Goal: Task Accomplishment & Management: Manage account settings

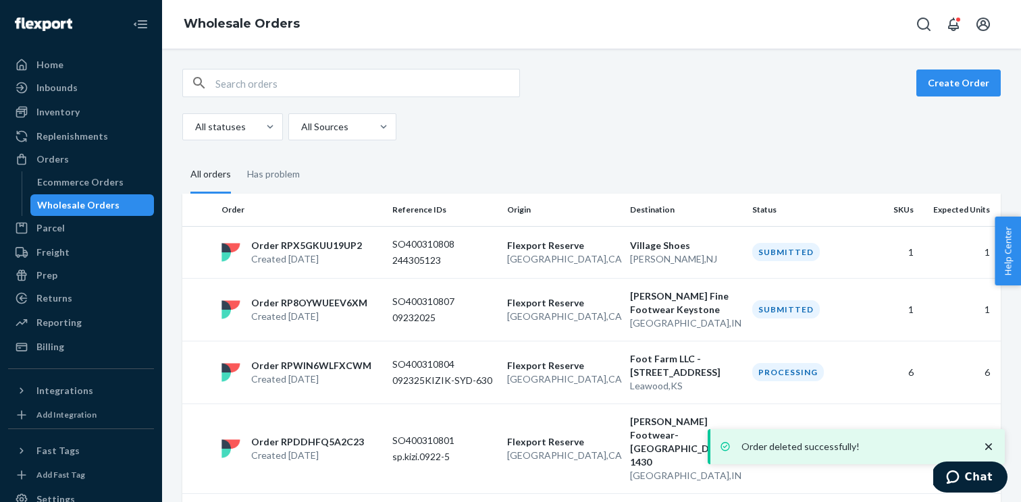
click at [274, 78] on input "text" at bounding box center [367, 83] width 304 height 27
paste input "WG2FX5NMZAULP"
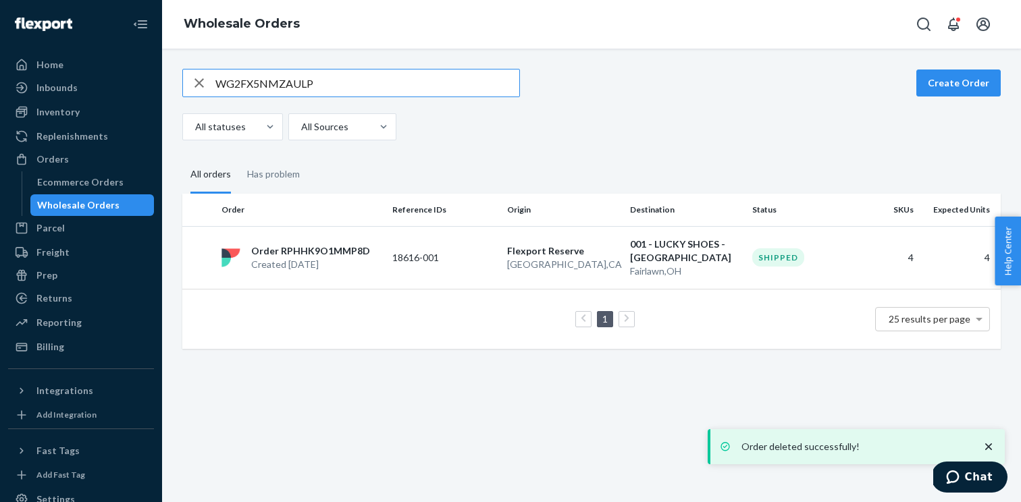
click at [276, 80] on input "WG2FX5NMZAULP" at bounding box center [367, 83] width 304 height 27
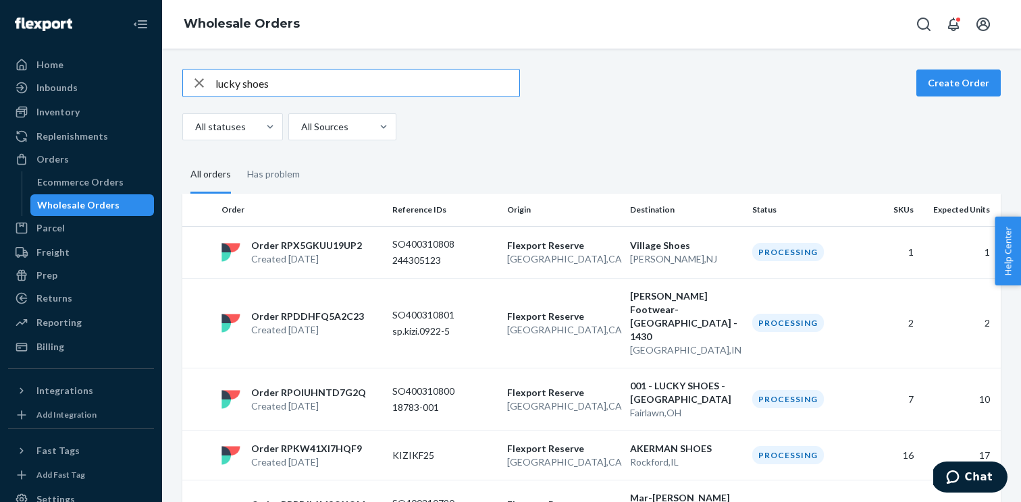
click at [244, 80] on input "lucky shoes" at bounding box center [367, 83] width 304 height 27
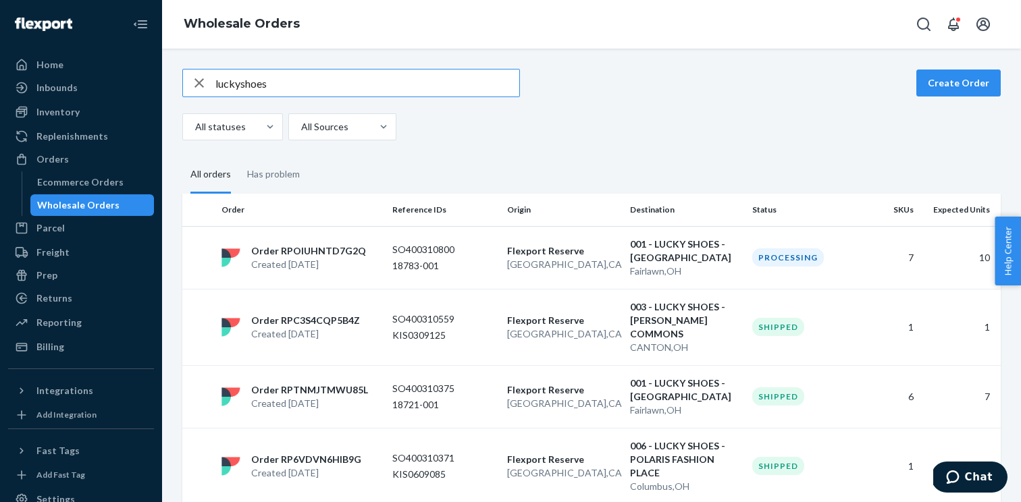
click at [277, 83] on input "luckyshoes" at bounding box center [367, 83] width 304 height 27
paste input "WG2FX5NMZAULP"
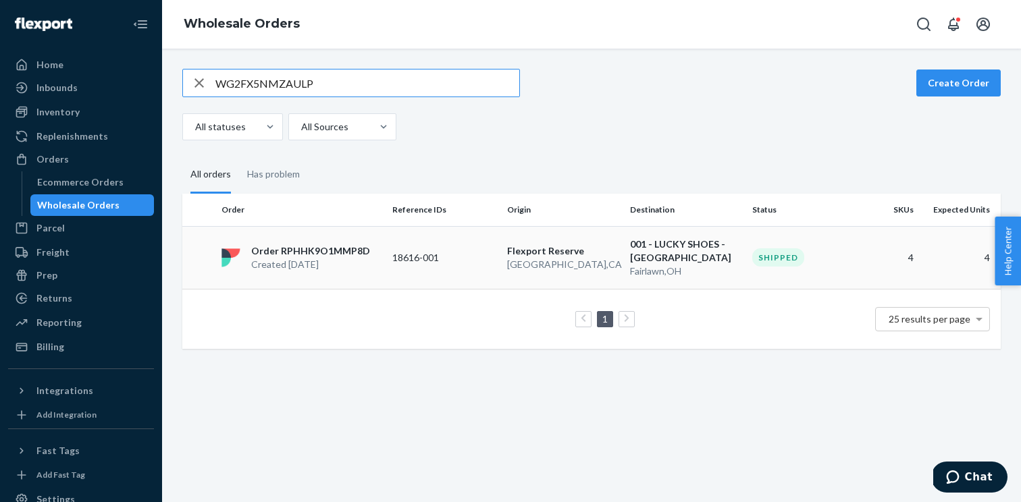
type input "WG2FX5NMZAULP"
click at [371, 264] on div "Order RPHHK9O1MMP8D Created Aug 12, 2025" at bounding box center [301, 257] width 171 height 27
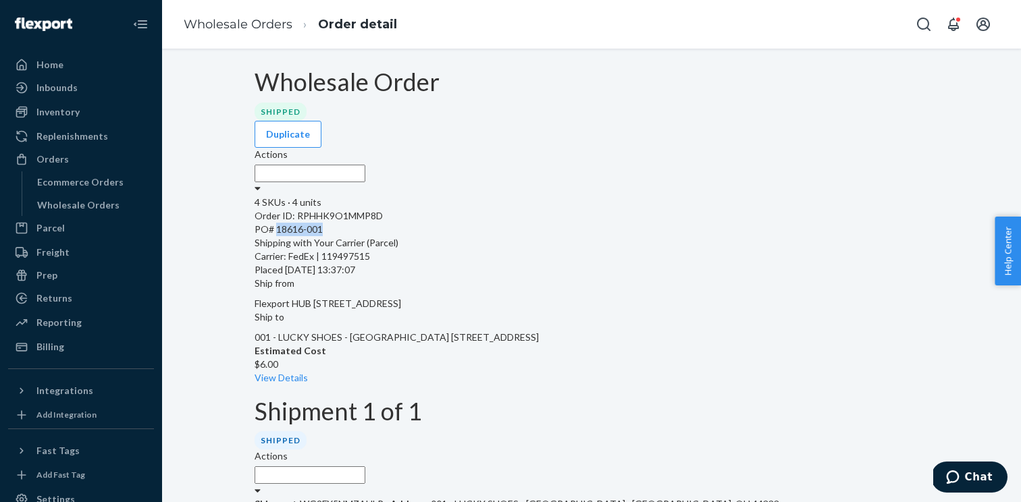
drag, startPoint x: 351, startPoint y: 228, endPoint x: 304, endPoint y: 227, distance: 47.3
click at [303, 227] on div "PO# 18616-001" at bounding box center [592, 230] width 674 height 14
copy div "18616-001"
click at [288, 148] on label "Actions" at bounding box center [271, 155] width 33 height 14
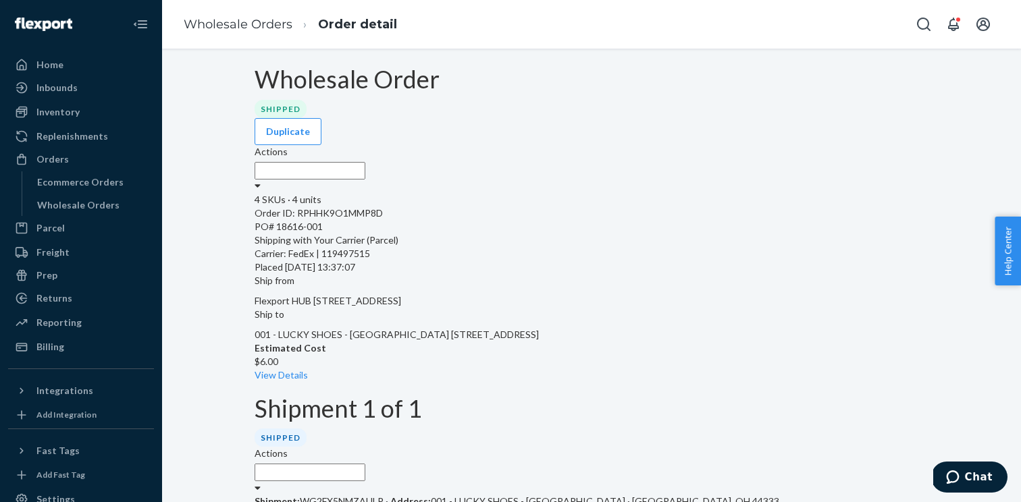
scroll to position [7, 0]
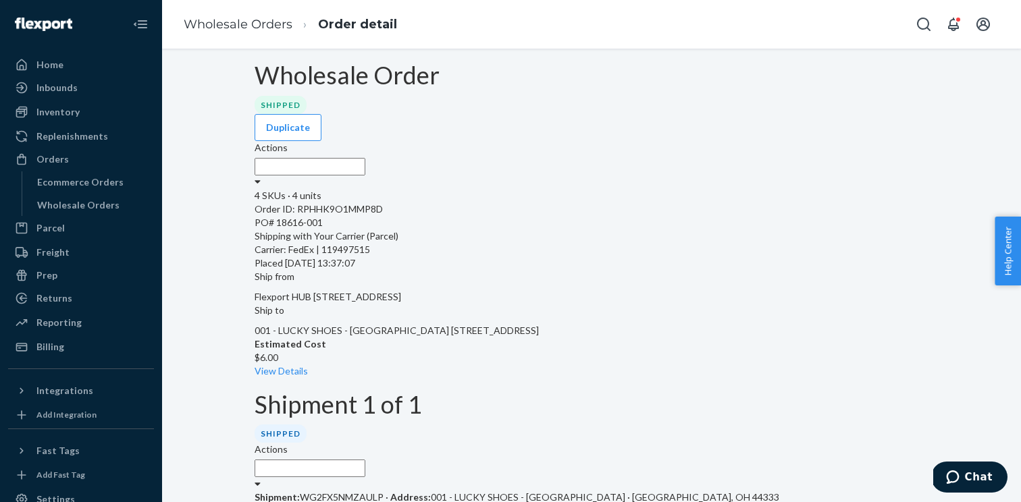
click at [380, 491] on p "Shipment: WG2FX5NMZAULP · Address: 001 - LUCKY SHOES - FAIRLAWN TOWN CENTRE · F…" at bounding box center [592, 498] width 674 height 14
copy p "WG2FX5NMZAULP"
click at [373, 491] on p "Shipment: WG2FX5NMZAULP · Address: 001 - LUCKY SHOES - FAIRLAWN TOWN CENTRE · F…" at bounding box center [592, 498] width 674 height 14
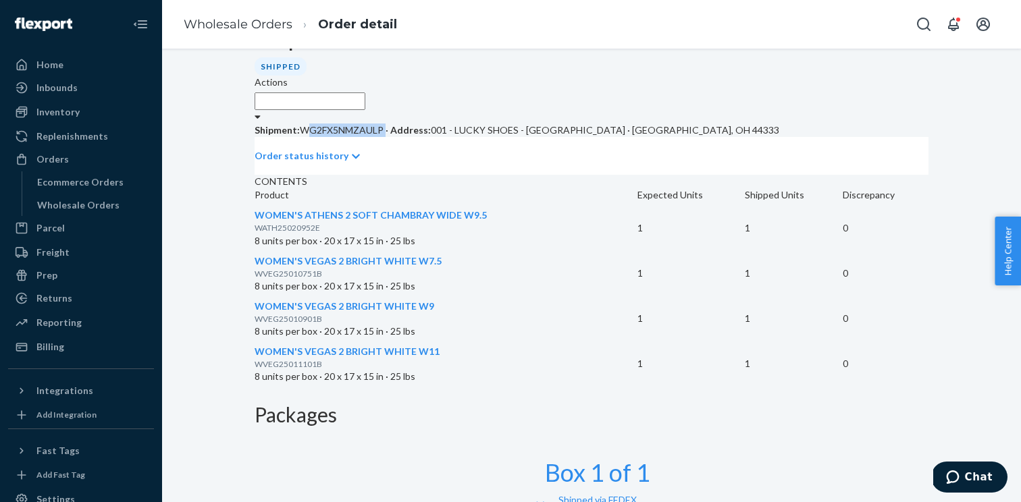
scroll to position [423, 0]
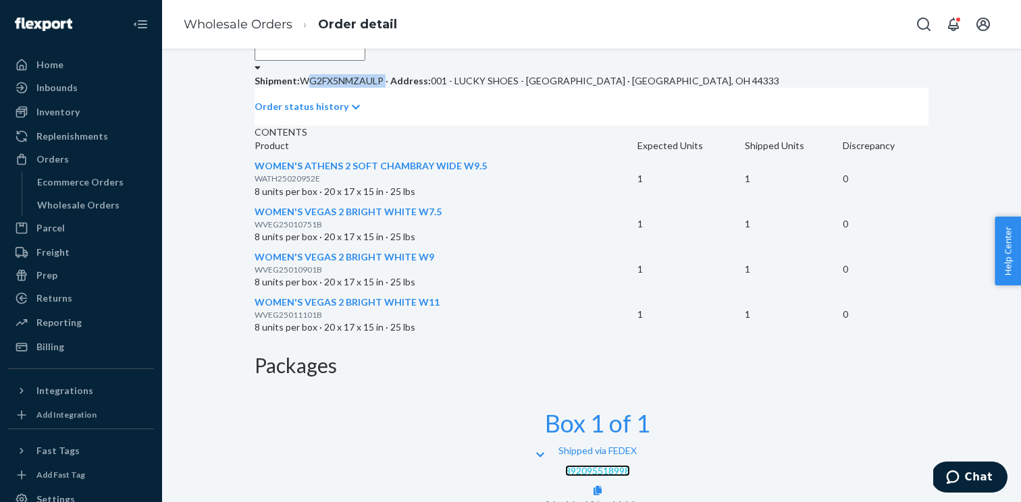
click at [630, 465] on link "392095518998" at bounding box center [597, 470] width 65 height 11
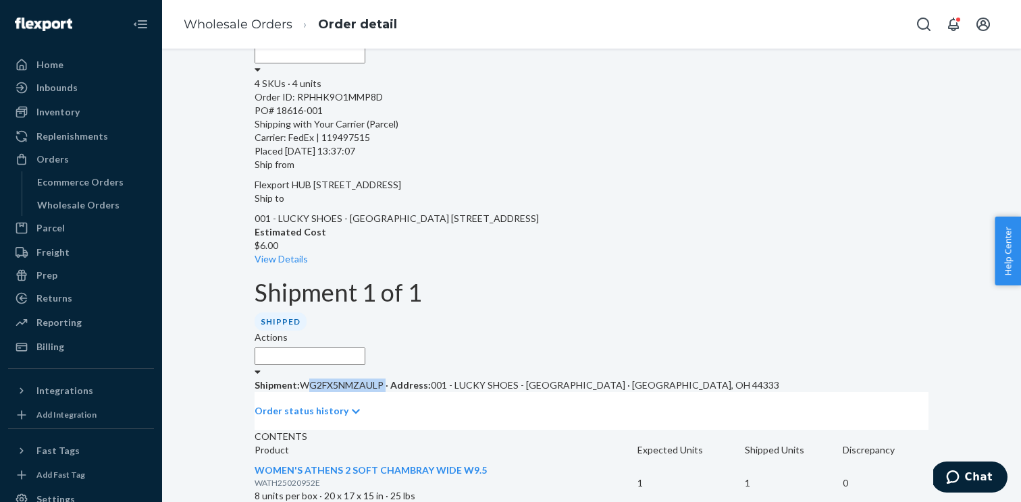
scroll to position [0, 0]
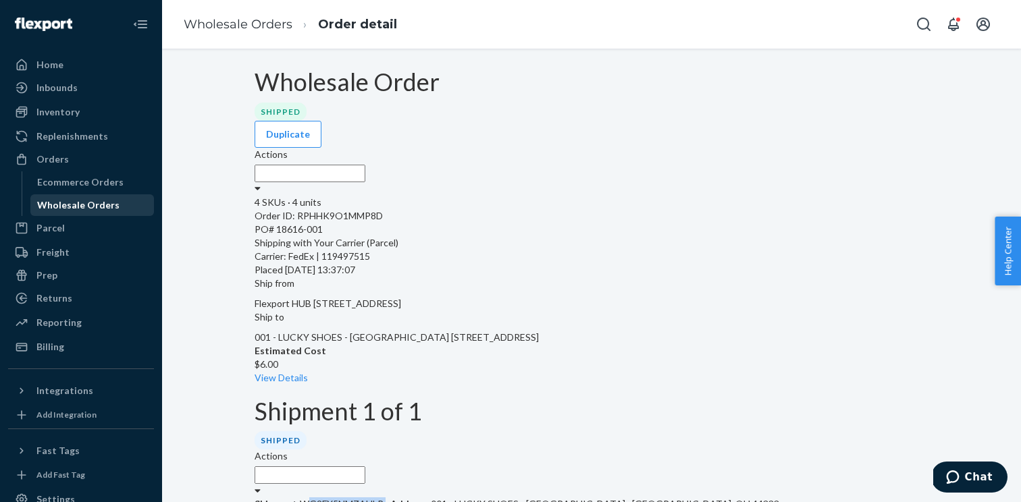
click at [93, 199] on div "Wholesale Orders" at bounding box center [78, 206] width 82 height 14
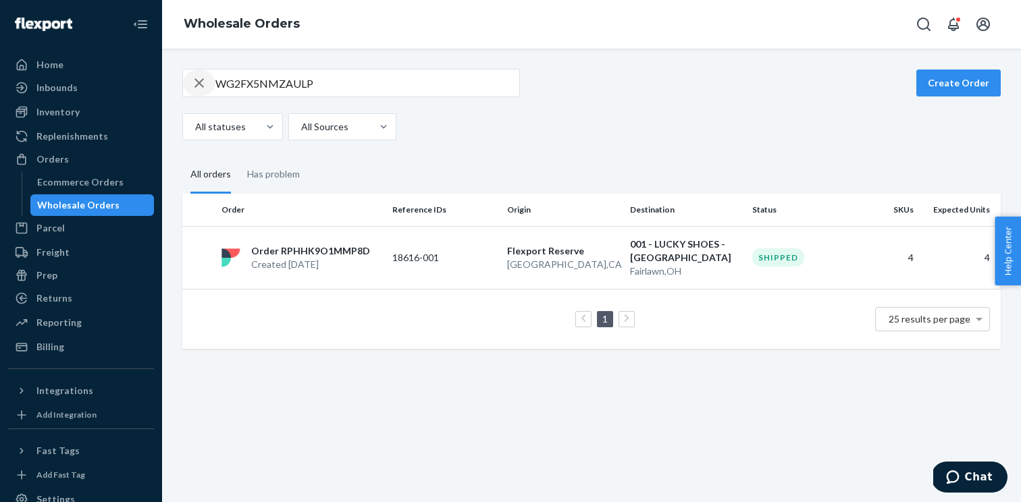
click at [201, 82] on icon "button" at bounding box center [198, 82] width 9 height 9
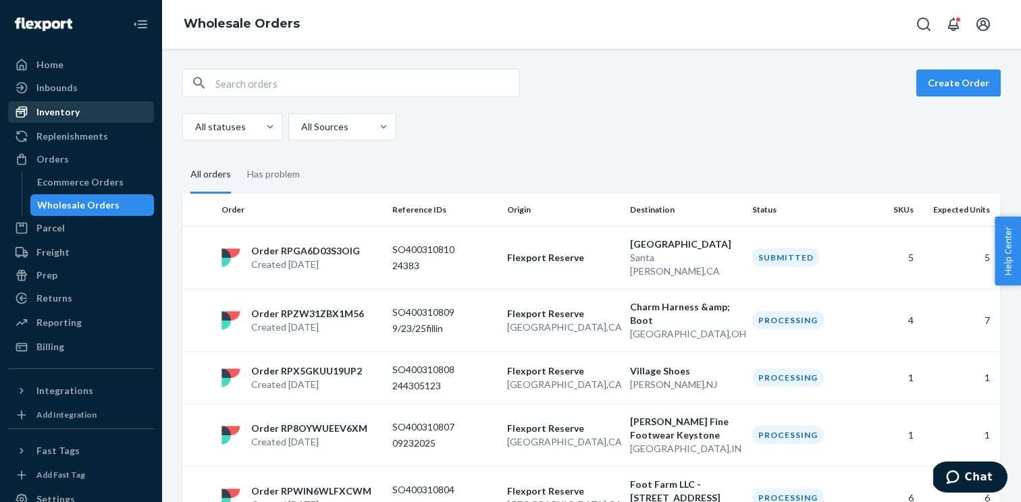
click at [61, 113] on div "Inventory" at bounding box center [57, 112] width 43 height 14
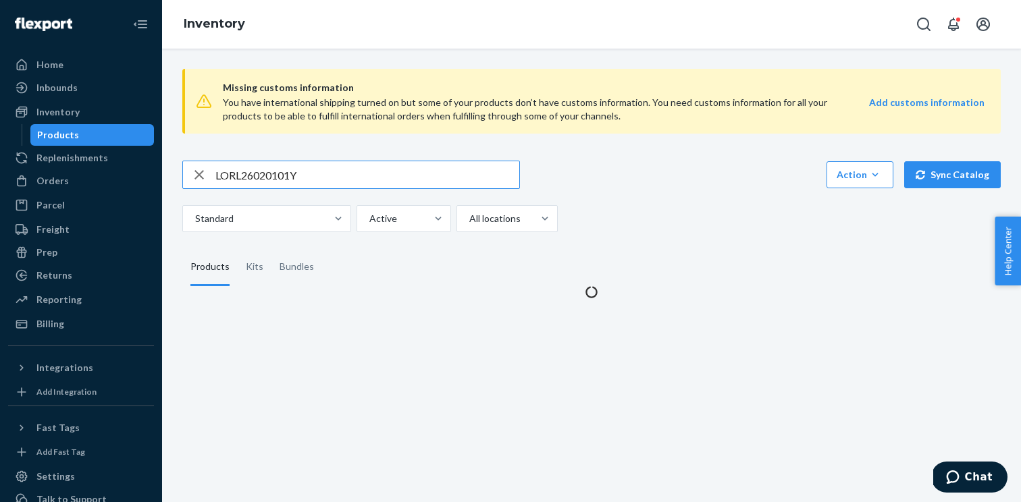
click at [273, 178] on input "LORL26020101Y" at bounding box center [367, 174] width 304 height 27
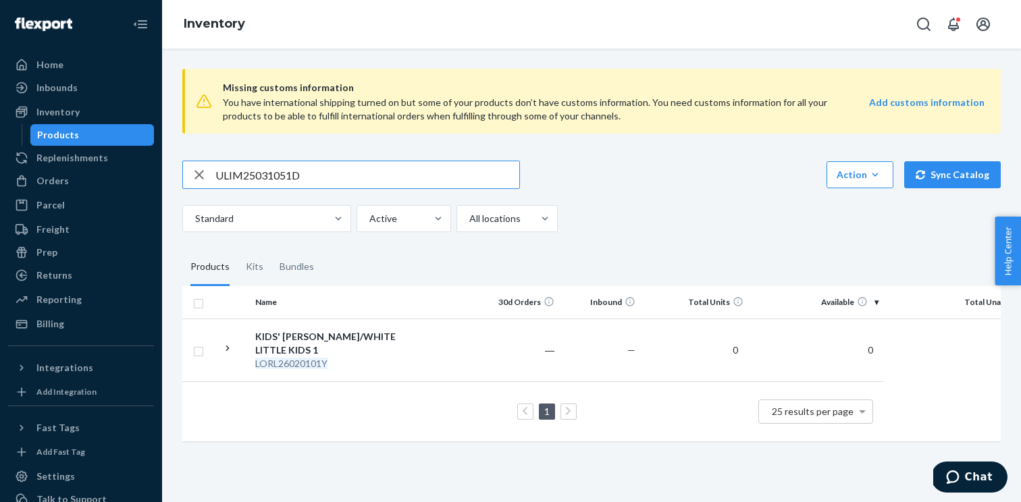
click at [286, 176] on input "ULIM25031051D" at bounding box center [367, 174] width 304 height 27
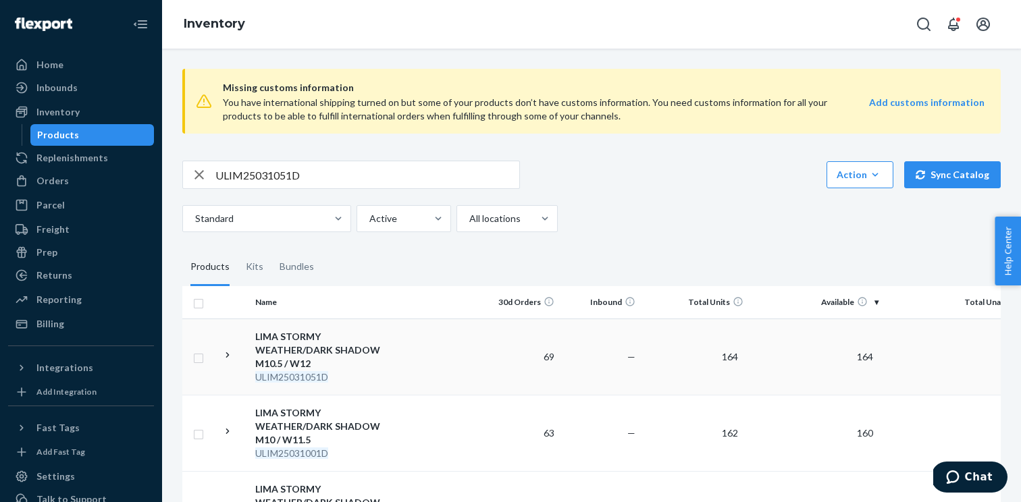
click at [227, 358] on icon at bounding box center [227, 355] width 13 height 13
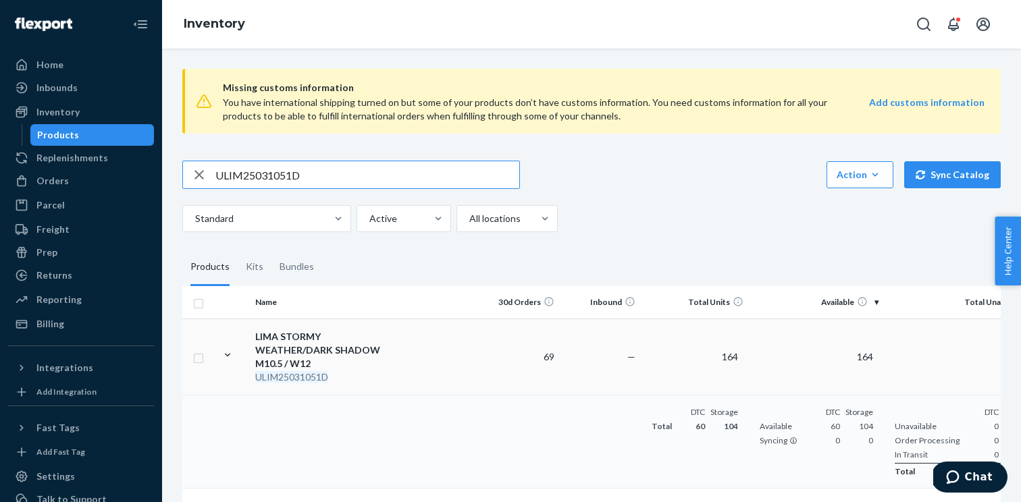
click at [263, 182] on input "ULIM25031051D" at bounding box center [367, 174] width 304 height 27
paste input "LATH25091151C"
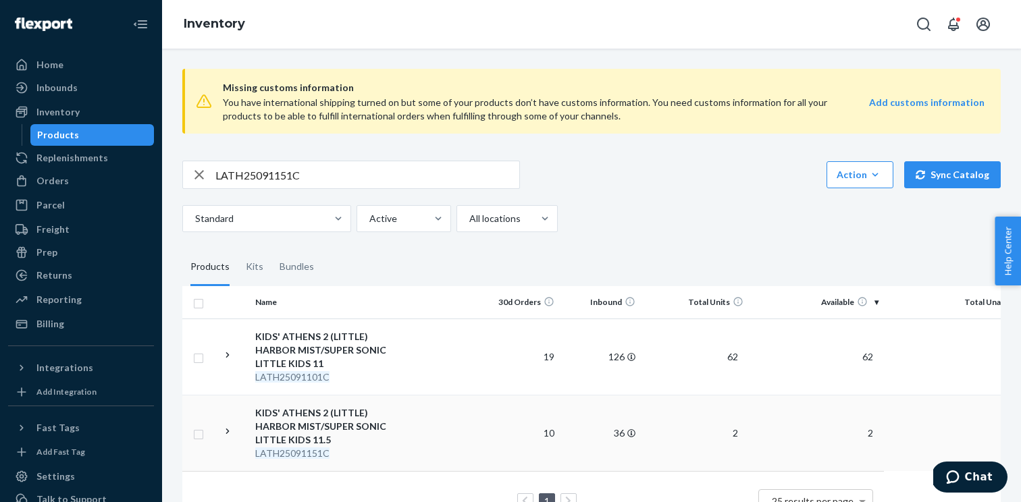
click at [228, 429] on icon at bounding box center [227, 431] width 13 height 13
click at [332, 173] on input "LATH25091151C" at bounding box center [367, 174] width 304 height 27
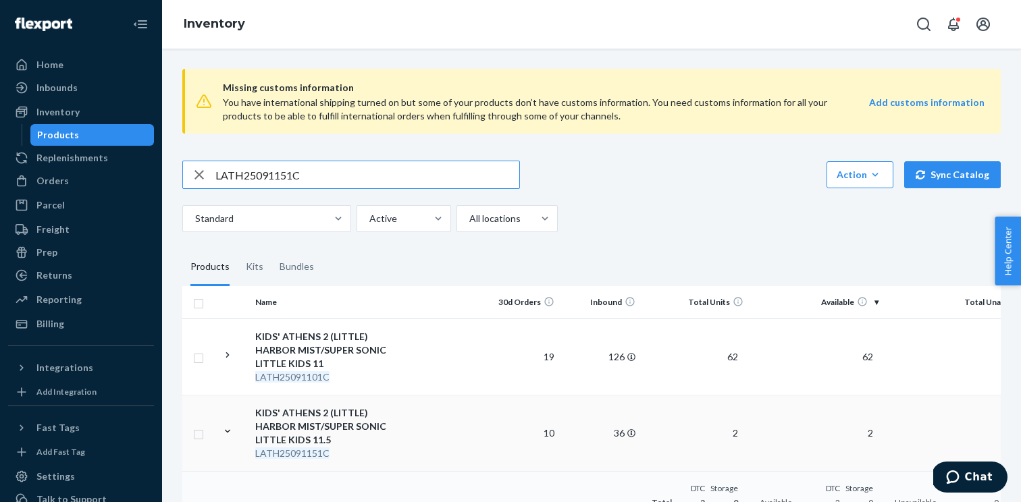
paste input "DLIMWC060751D"
click at [332, 173] on input "LATH25091151CDLIMWC060751D" at bounding box center [367, 174] width 304 height 27
paste input "text"
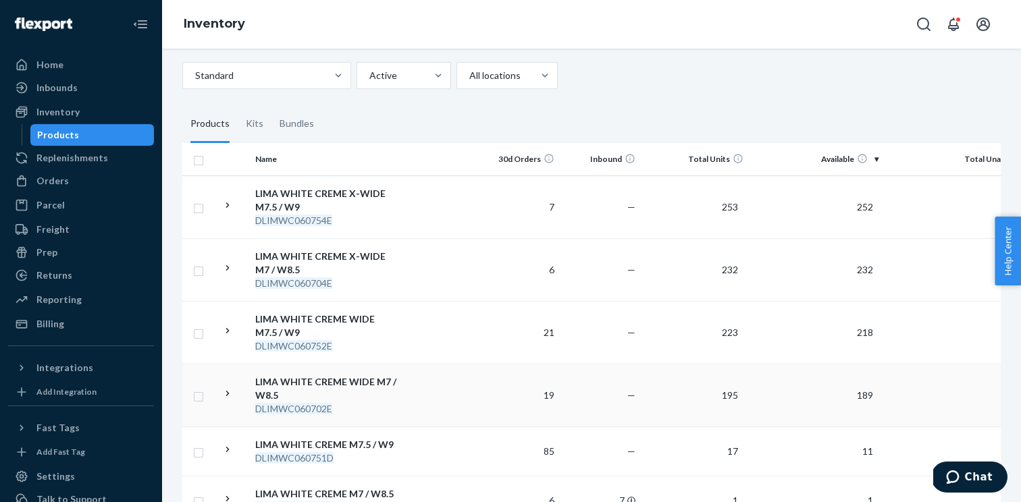
scroll to position [152, 0]
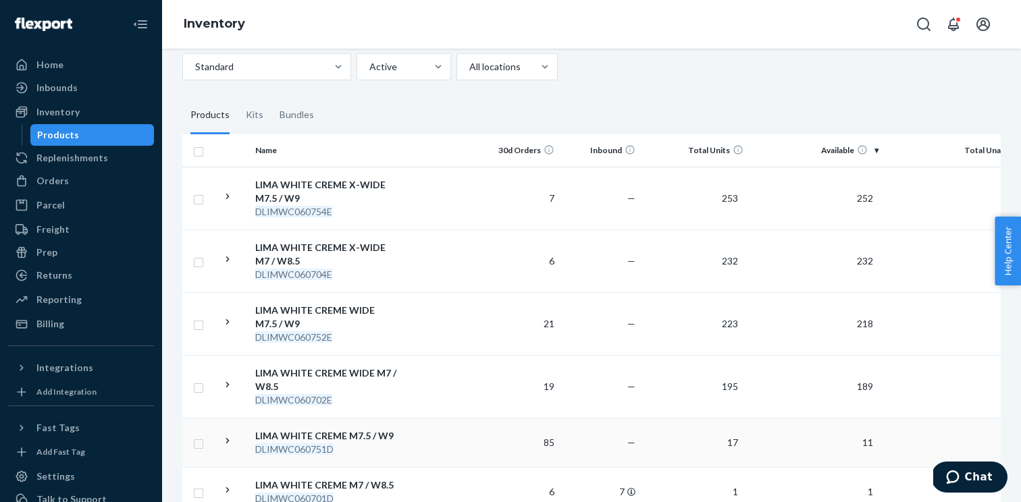
click at [224, 446] on icon at bounding box center [227, 441] width 13 height 13
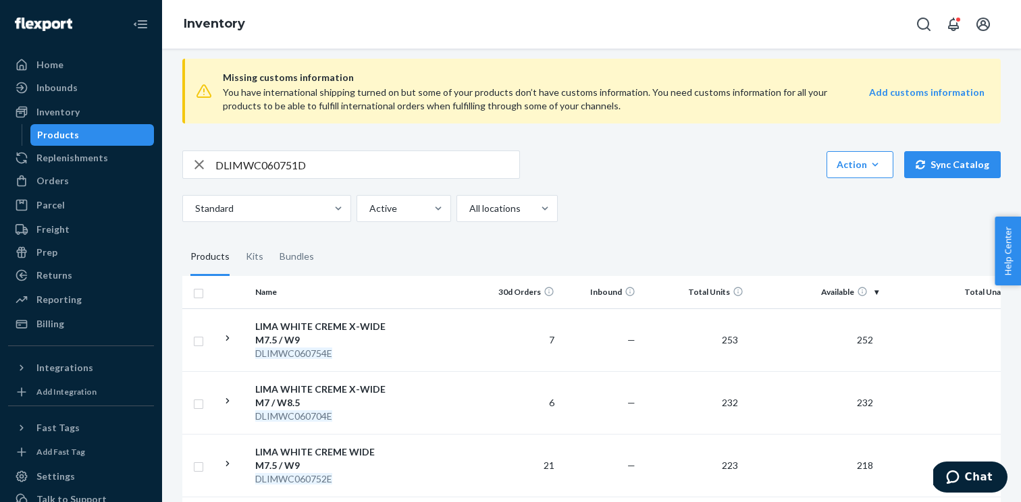
scroll to position [0, 0]
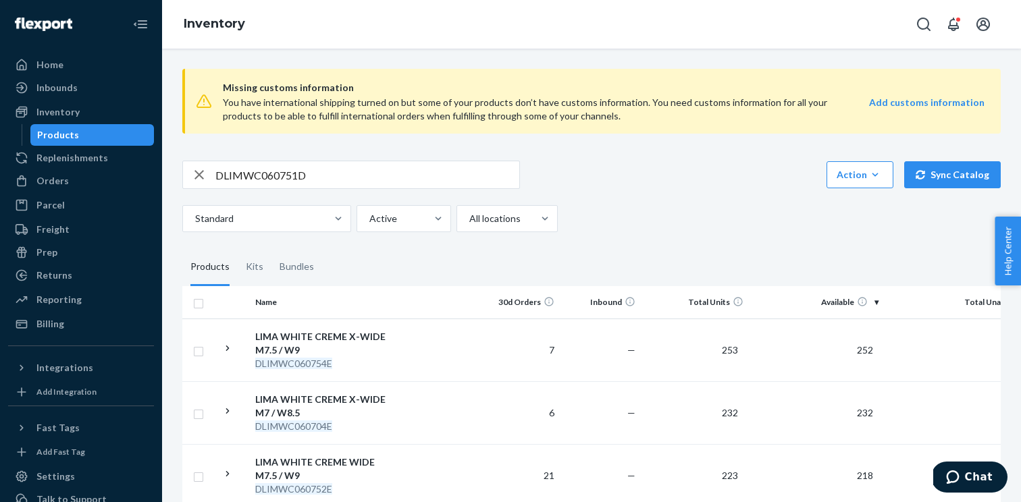
click at [262, 183] on input "DLIMWC060751D" at bounding box center [367, 174] width 304 height 27
paste input "ULIM2504050"
click at [340, 174] on input "ULIM25040501D" at bounding box center [367, 174] width 304 height 27
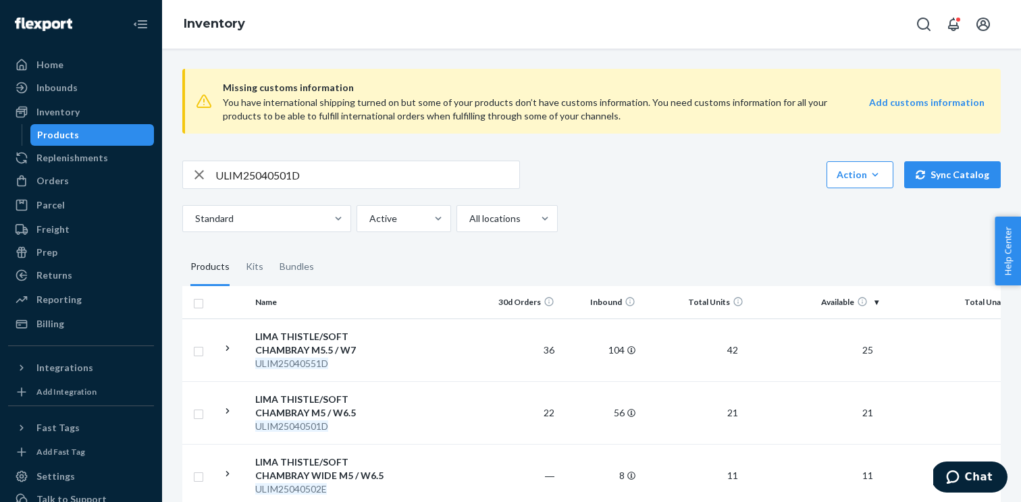
scroll to position [83, 0]
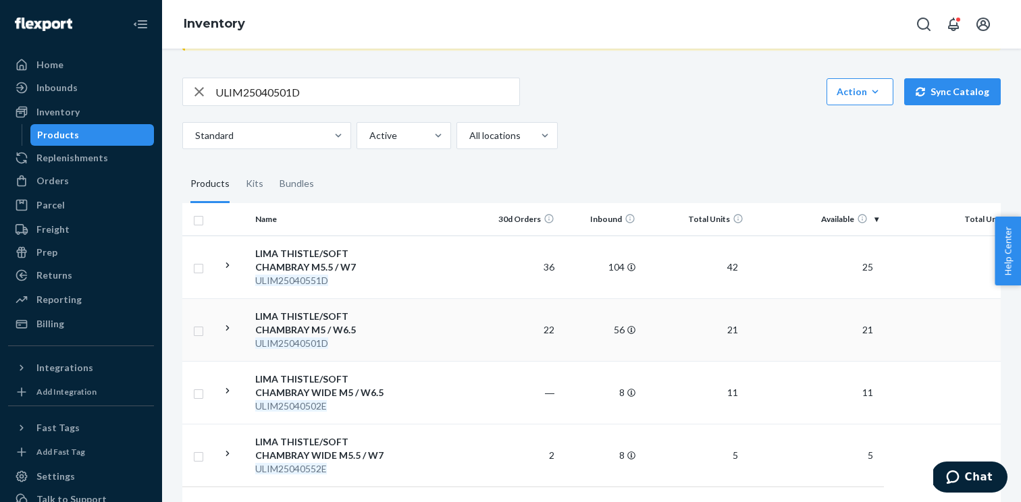
click at [225, 328] on icon at bounding box center [227, 328] width 13 height 13
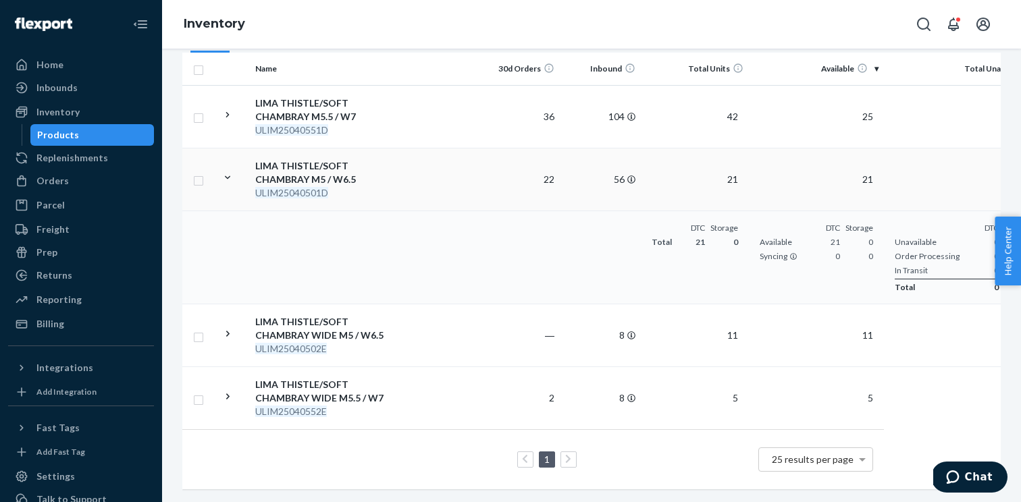
scroll to position [0, 0]
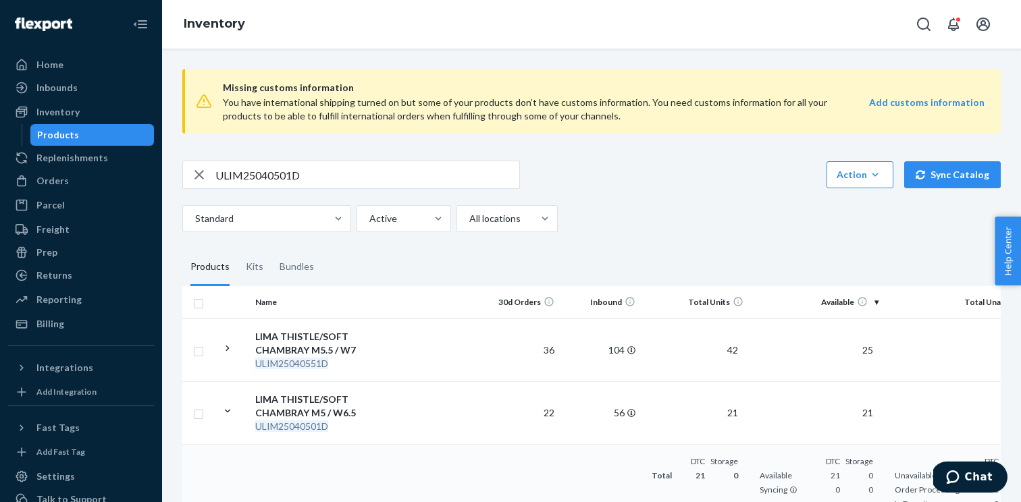
click at [299, 182] on input "ULIM25040501D" at bounding box center [367, 174] width 304 height 27
paste input "WHUNGY0108"
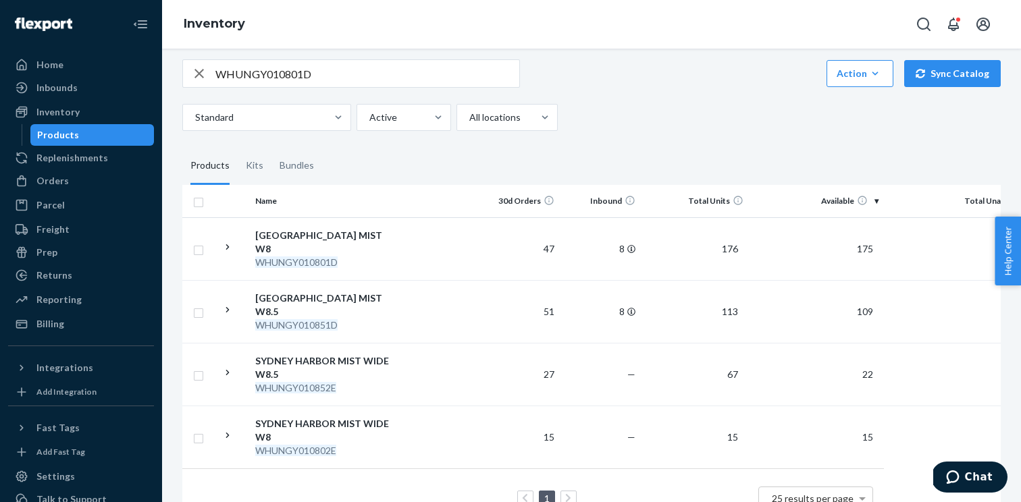
scroll to position [113, 0]
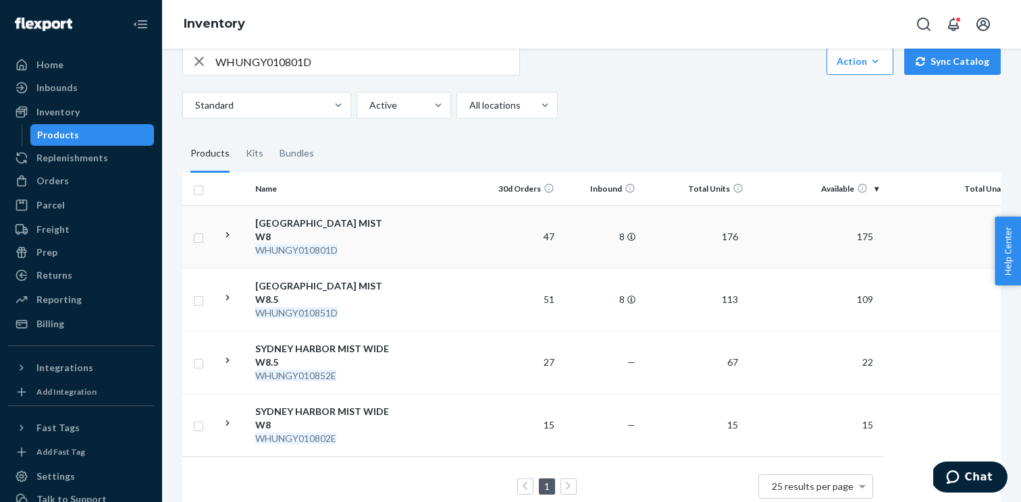
click at [232, 229] on icon at bounding box center [227, 235] width 13 height 13
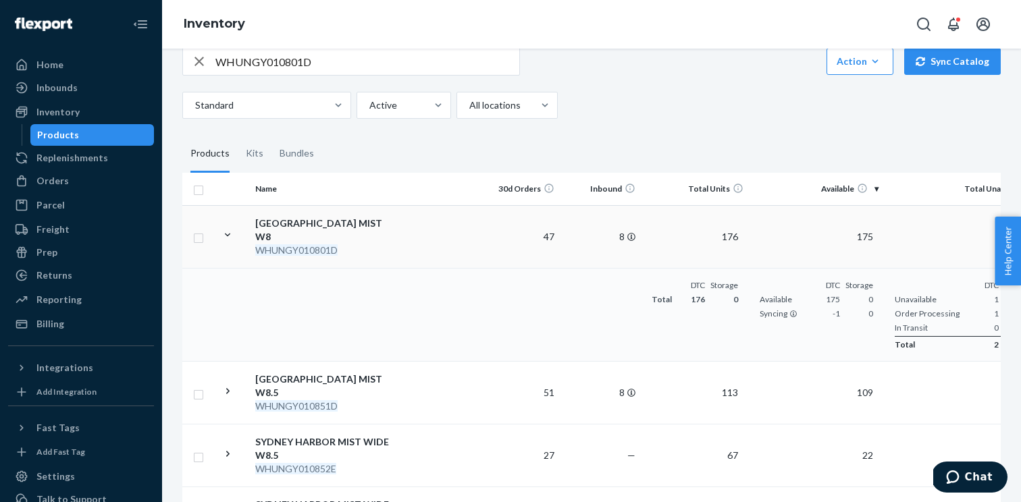
click at [667, 150] on fieldset "Products Kits Bundles" at bounding box center [591, 154] width 818 height 38
click at [230, 234] on icon at bounding box center [227, 235] width 5 height 3
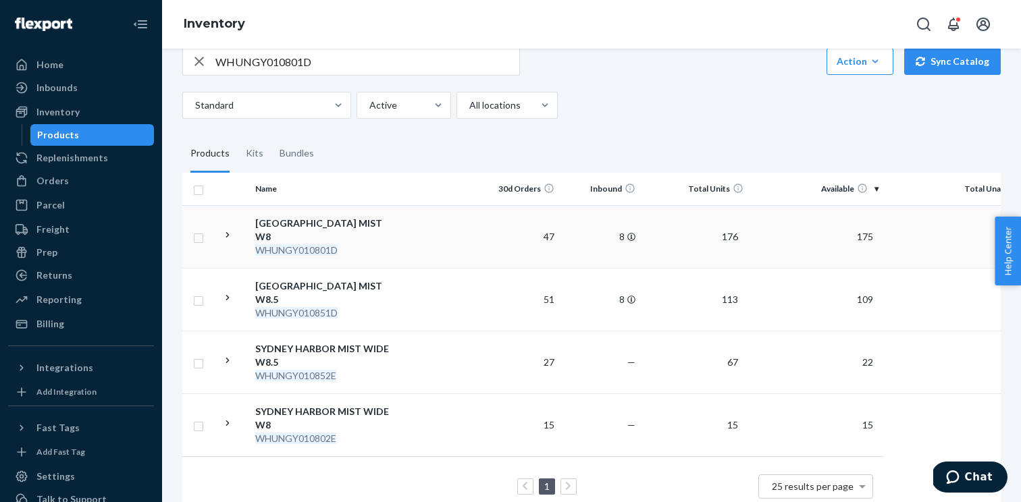
scroll to position [0, 0]
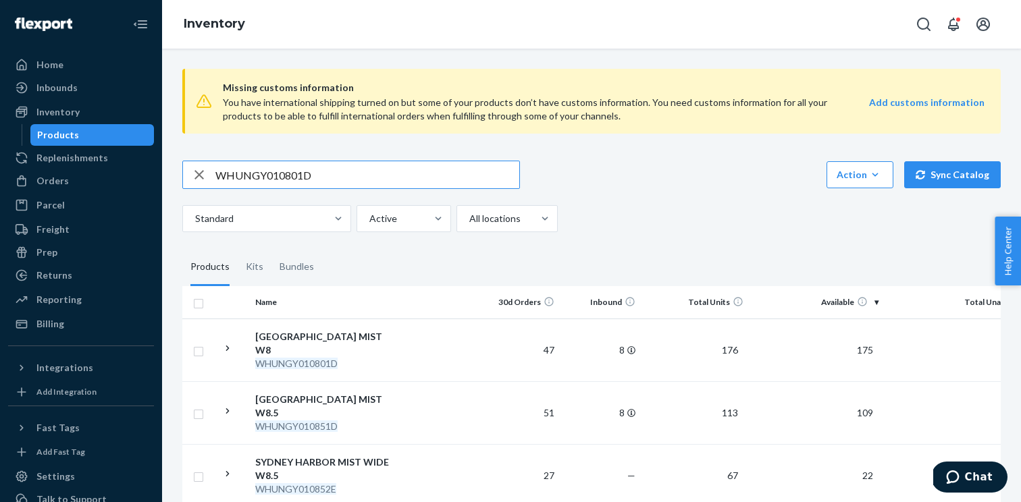
click at [264, 174] on input "WHUNGY010801D" at bounding box center [367, 174] width 304 height 27
paste input "DLIMMB040552E"
type input "DLIMMB040552E"
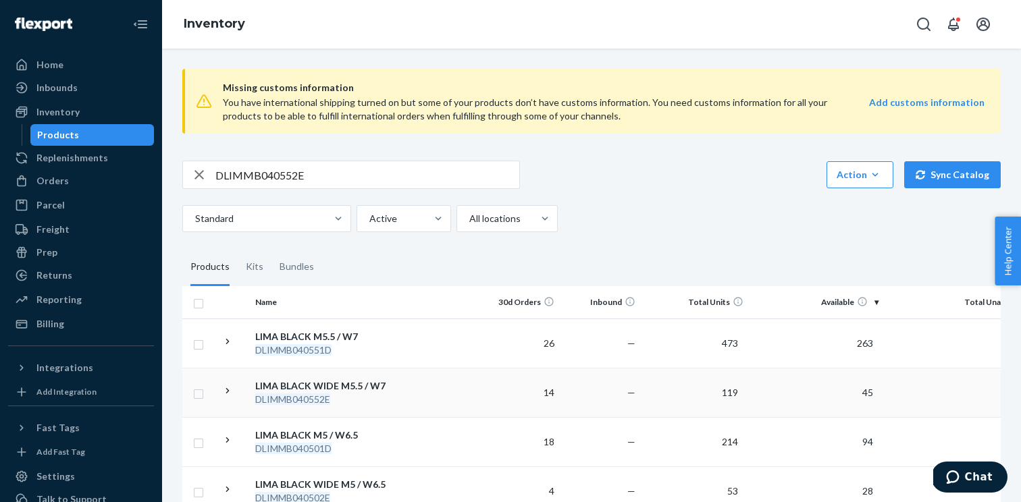
click at [232, 394] on icon at bounding box center [227, 391] width 13 height 13
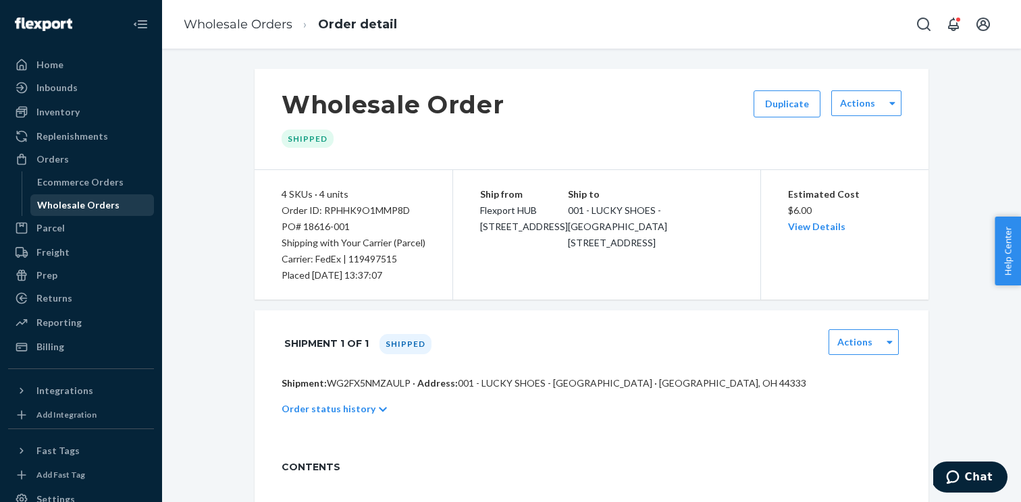
click at [101, 204] on div "Wholesale Orders" at bounding box center [78, 206] width 82 height 14
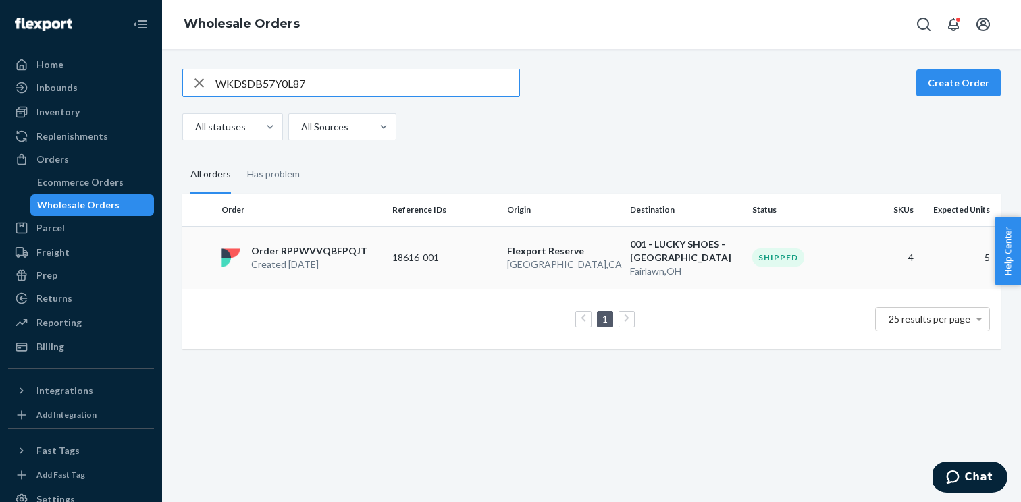
type input "WKDSDB57Y0L87"
click at [360, 246] on td "Order RPPWVVQBFPQJT Created Aug 12, 2025" at bounding box center [301, 257] width 171 height 63
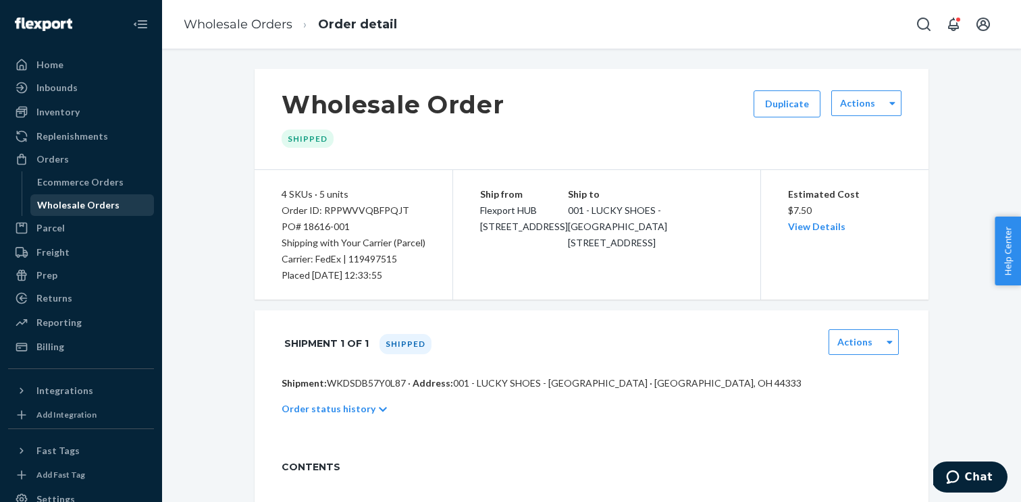
click at [109, 197] on div "Wholesale Orders" at bounding box center [93, 205] width 122 height 19
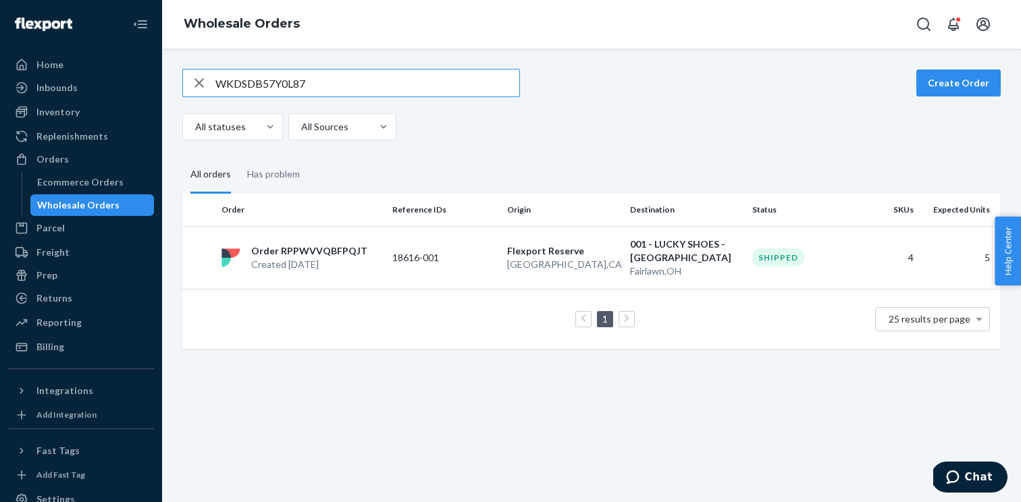
click at [204, 76] on icon "button" at bounding box center [199, 83] width 16 height 27
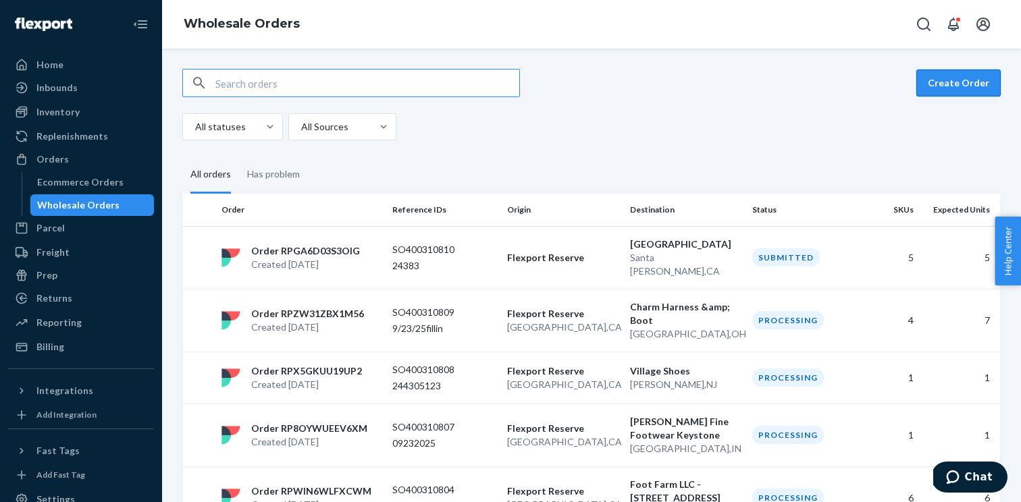
click at [964, 91] on button "Create Order" at bounding box center [958, 83] width 84 height 27
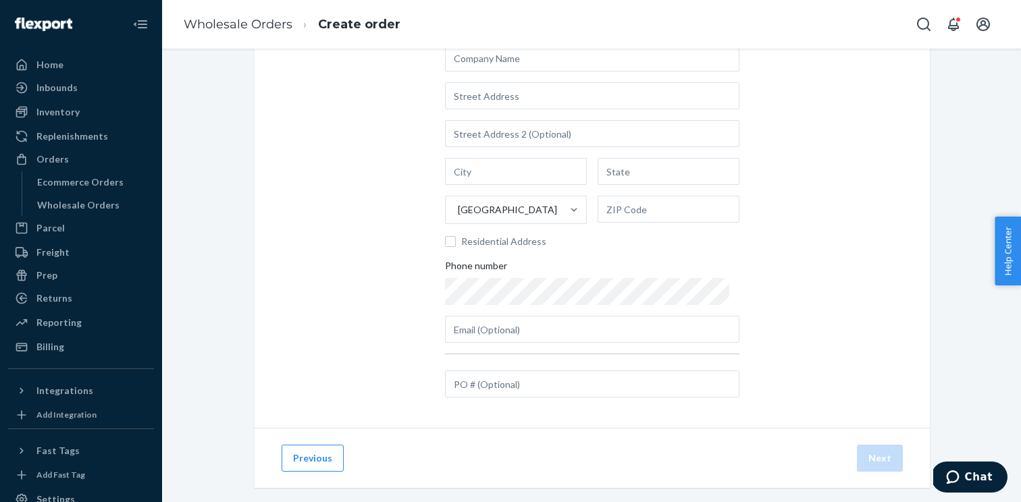
scroll to position [122, 0]
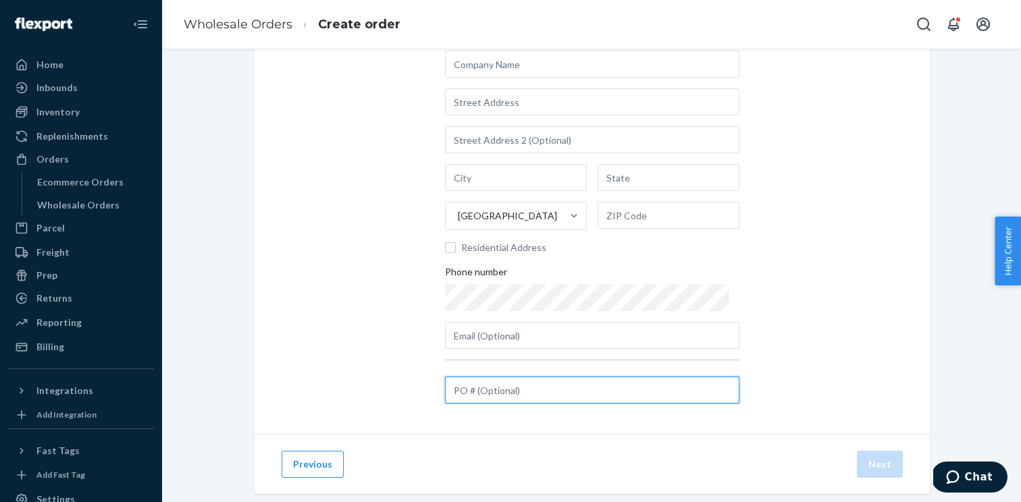
click at [508, 395] on input "text" at bounding box center [592, 390] width 294 height 27
paste input "30095-I / BO for 188069412"
type input "30095-I / BO for 188069412"
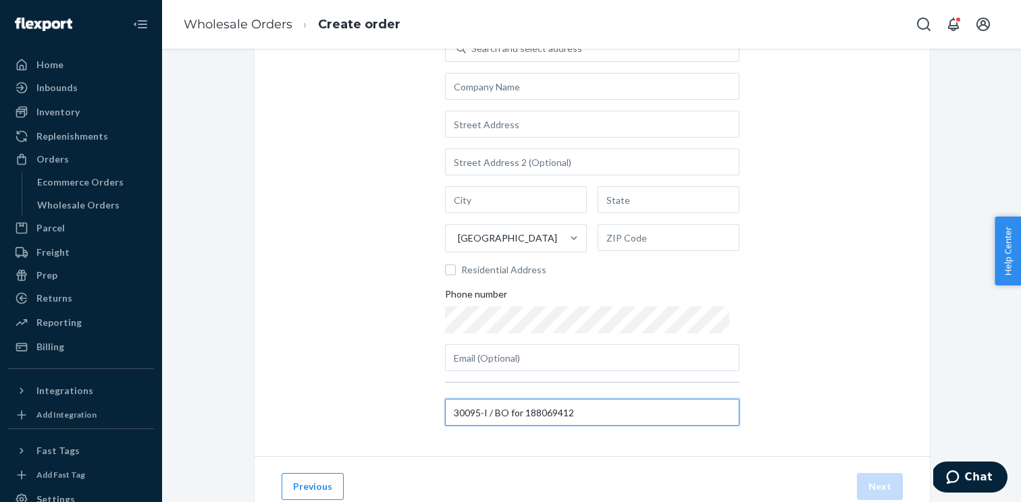
scroll to position [84, 0]
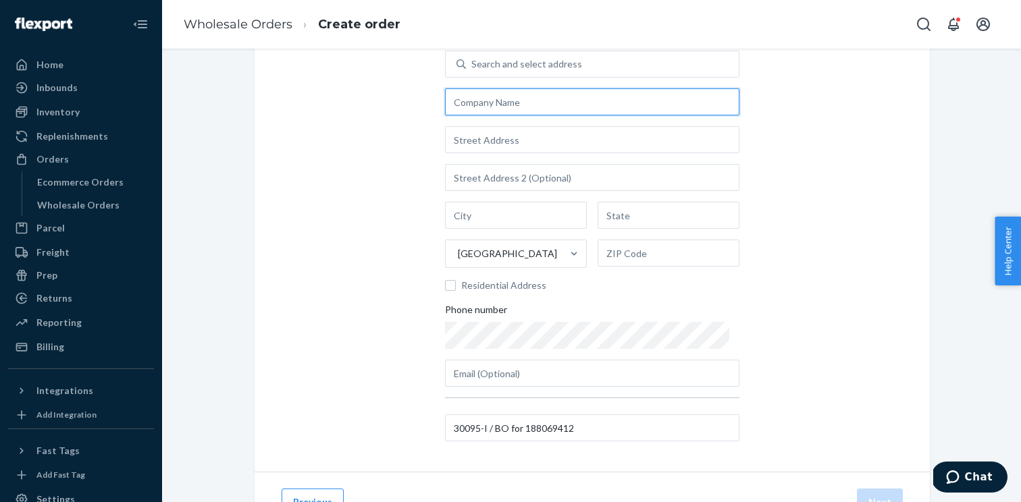
click at [506, 107] on input "text" at bounding box center [592, 101] width 294 height 27
paste input "[PERSON_NAME] Shoe Company Salisbury"
type input "[PERSON_NAME] Shoe Company Salisbury"
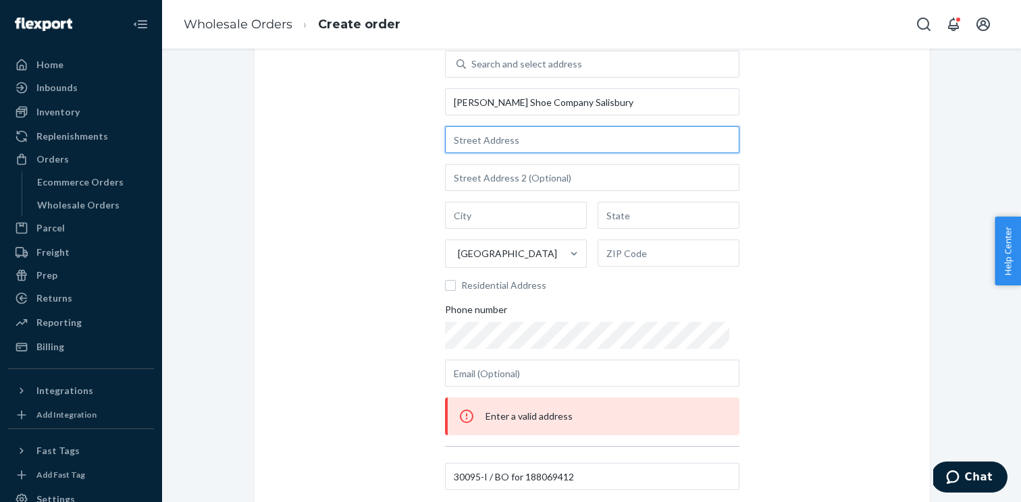
click at [505, 145] on input "text" at bounding box center [592, 139] width 294 height 27
paste input "2401-A East Naylor Mill Rd"
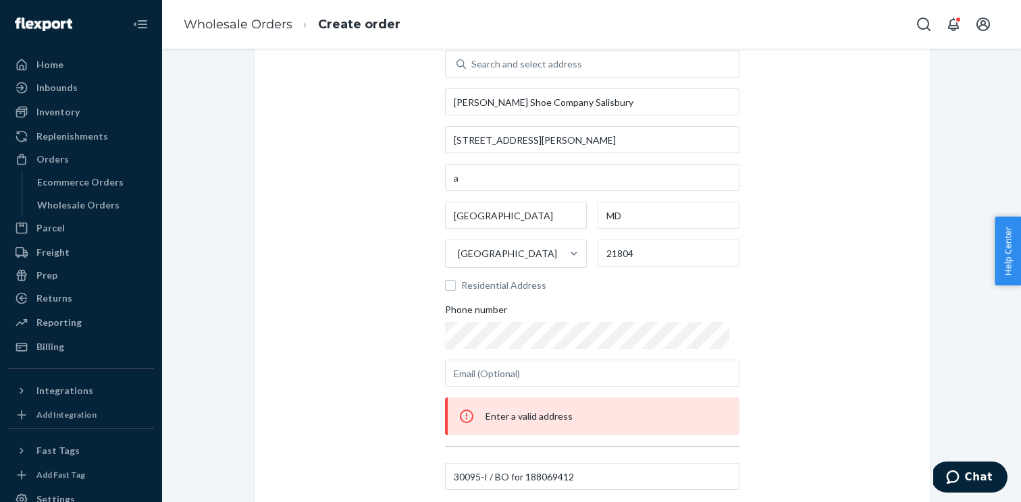
type input "2401 E Naylor Mill Rd"
type input "a"
type input "[GEOGRAPHIC_DATA]"
type input "MD"
type input "21804"
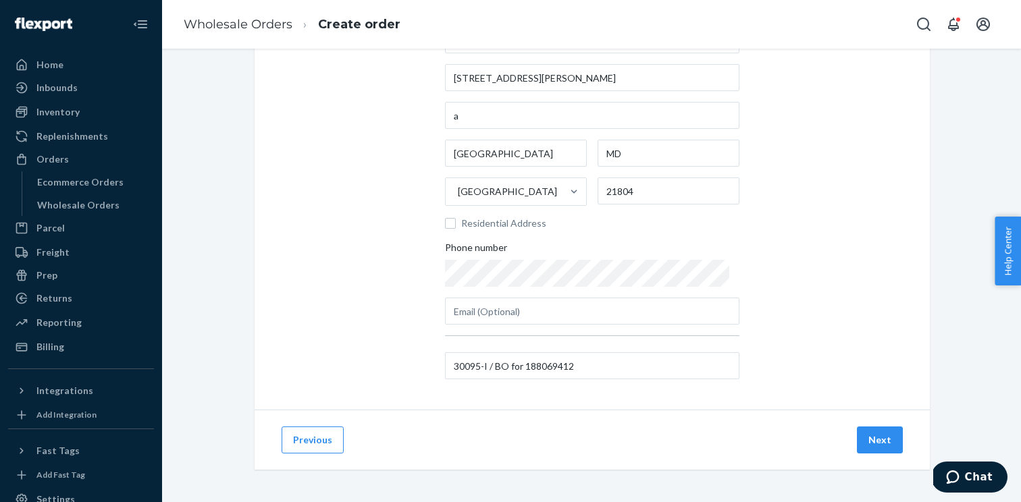
scroll to position [146, 0]
click at [862, 437] on button "Next" at bounding box center [880, 440] width 46 height 27
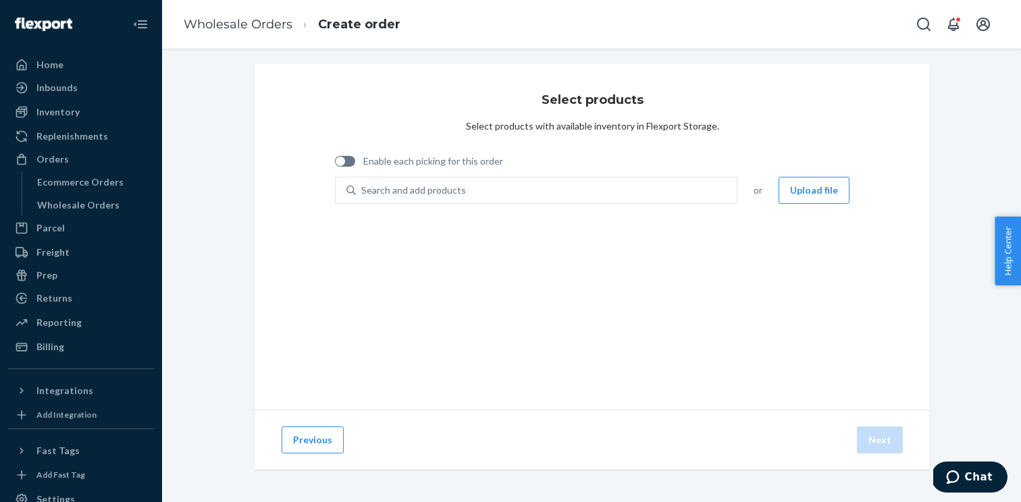
scroll to position [5, 0]
click at [341, 161] on div at bounding box center [340, 161] width 9 height 9
checkbox input "true"
click at [820, 196] on button "Upload file" at bounding box center [814, 190] width 71 height 27
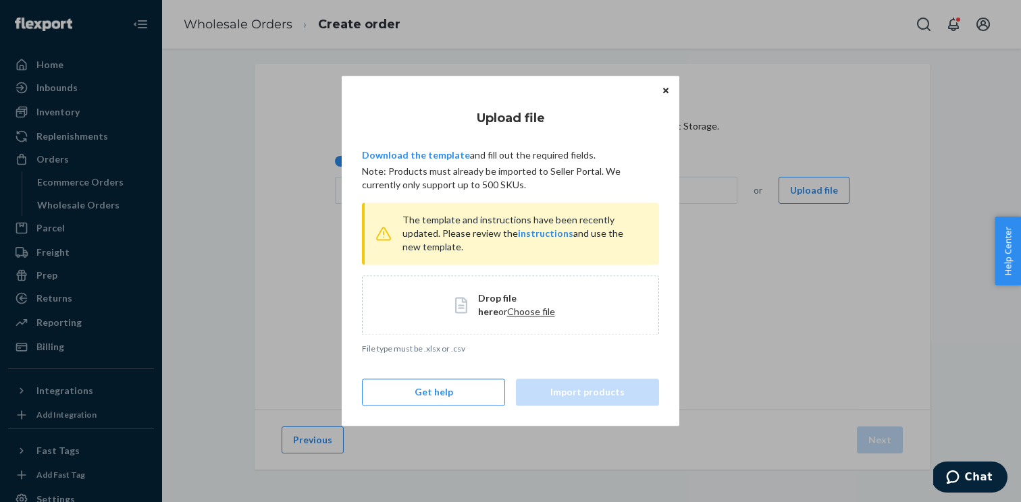
click at [507, 307] on span "Choose file" at bounding box center [531, 311] width 48 height 11
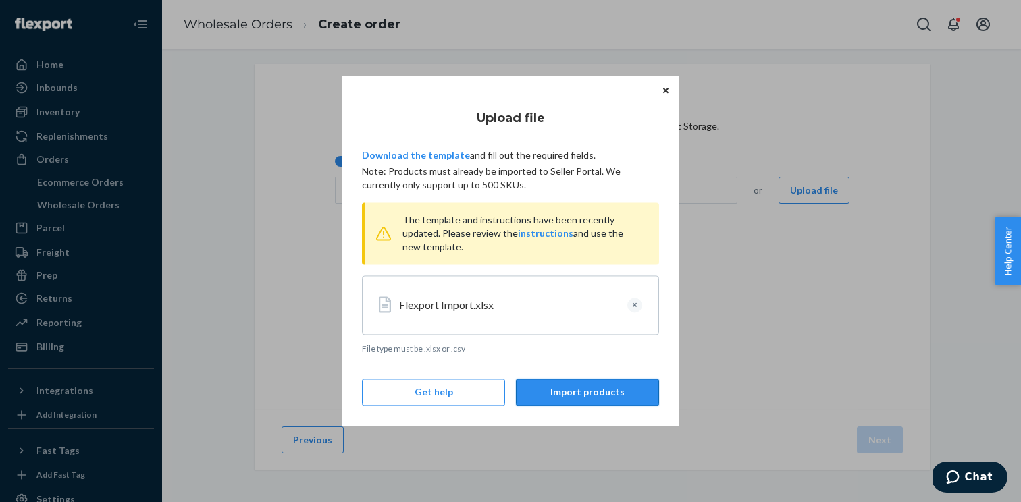
click at [563, 392] on button "Import products" at bounding box center [587, 393] width 143 height 27
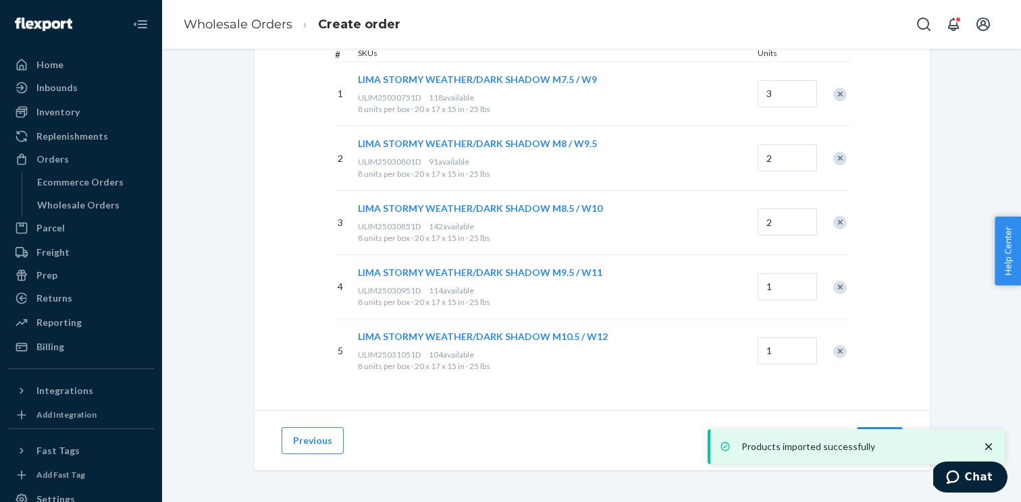
scroll to position [241, 0]
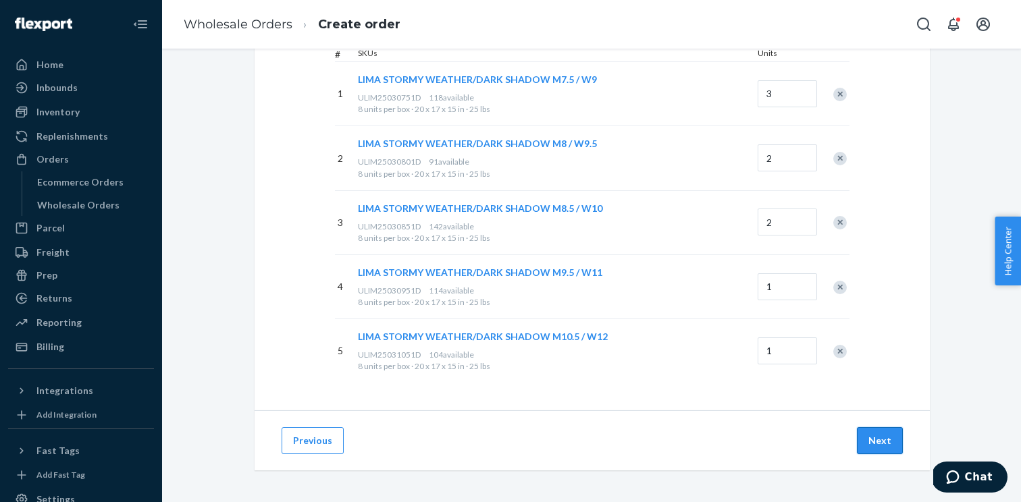
click at [884, 439] on button "Next" at bounding box center [880, 440] width 46 height 27
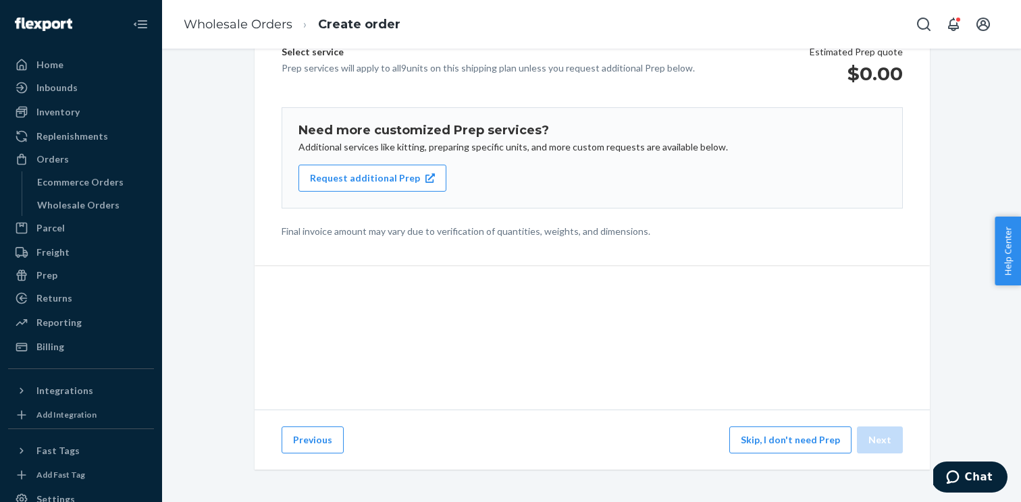
scroll to position [186, 0]
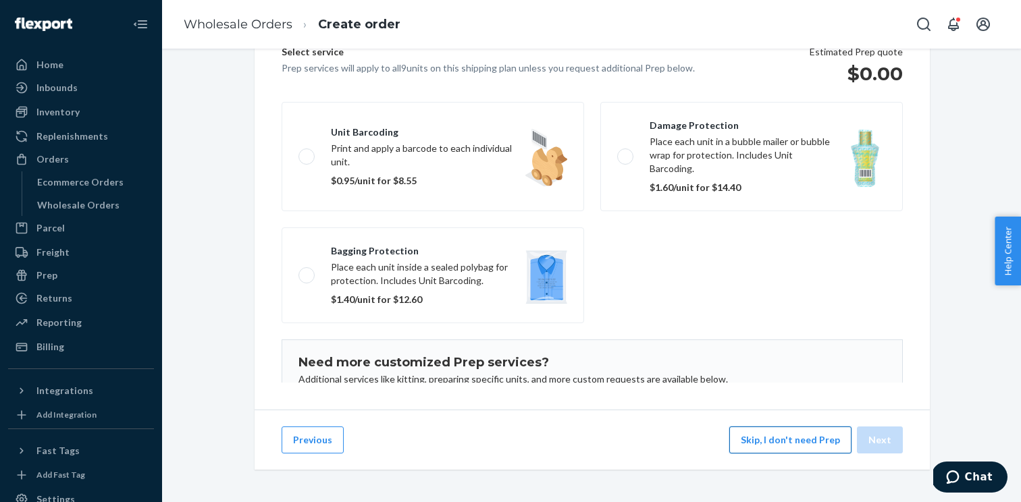
click at [817, 442] on button "Skip, I don't need Prep" at bounding box center [790, 440] width 122 height 27
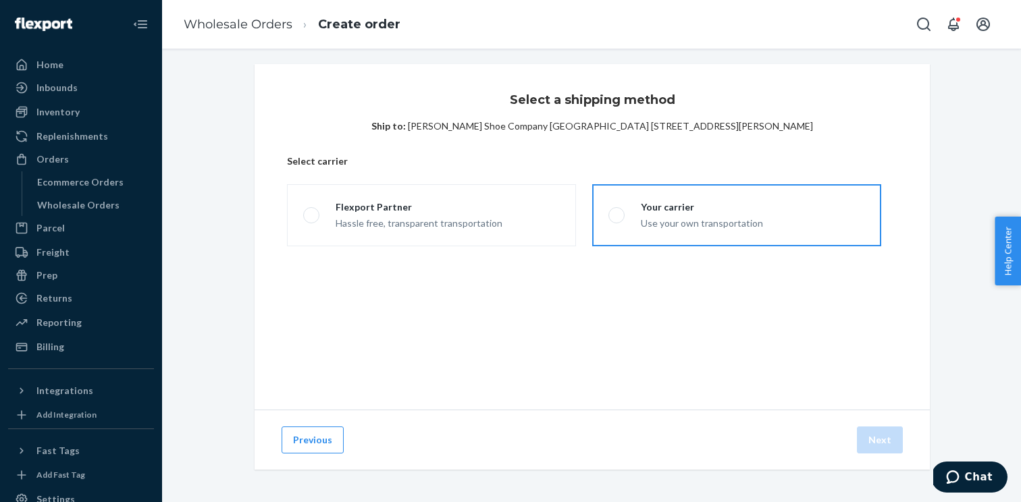
click at [612, 220] on span at bounding box center [616, 215] width 16 height 16
click at [612, 220] on input "Your carrier Use your own transportation" at bounding box center [612, 215] width 9 height 9
radio input "true"
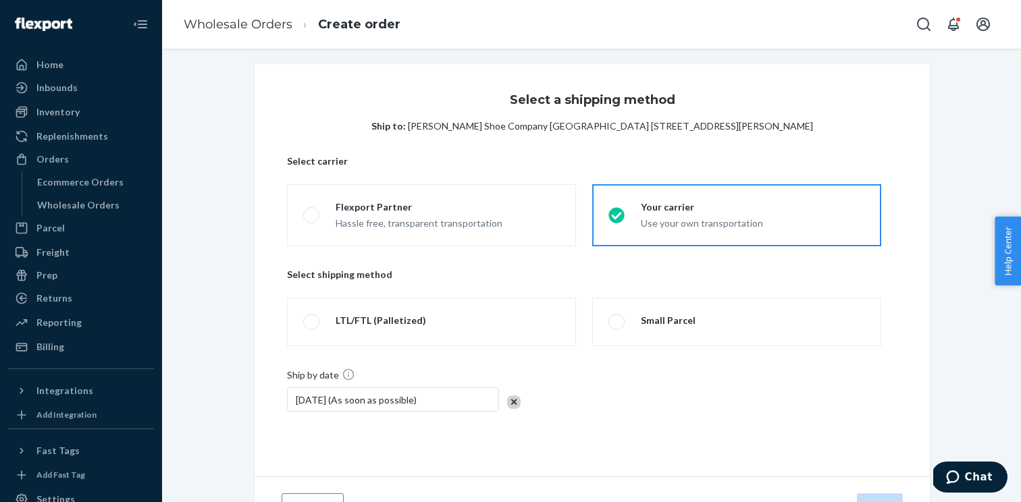
click at [592, 331] on fieldset "LTL/FTL (Palletized) Small Parcel" at bounding box center [584, 321] width 610 height 59
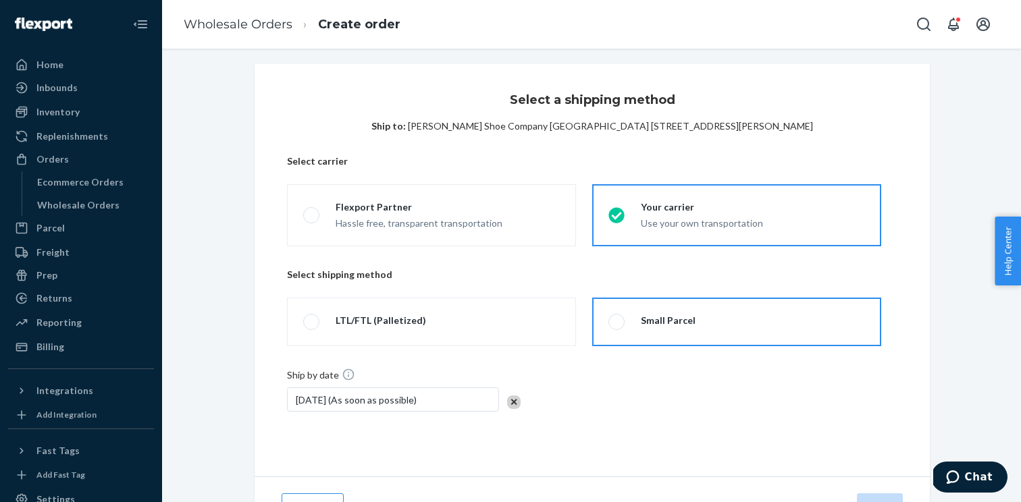
click at [608, 330] on label "Small Parcel" at bounding box center [736, 322] width 289 height 49
click at [608, 327] on input "Small Parcel" at bounding box center [612, 322] width 9 height 9
radio input "true"
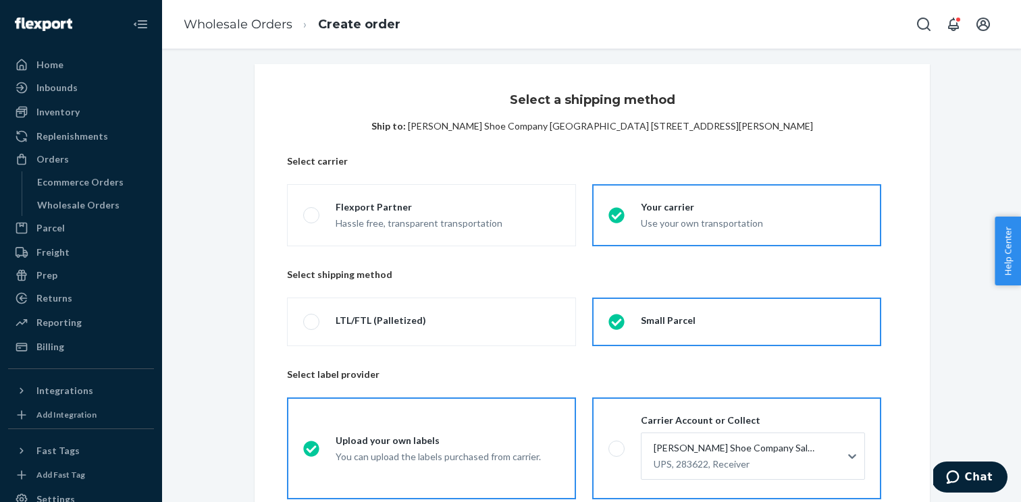
click at [608, 432] on label "Carrier Account or Collect [PERSON_NAME] Shoe Company [GEOGRAPHIC_DATA] UPS, 28…" at bounding box center [736, 449] width 289 height 102
click at [608, 444] on input "Carrier Account or Collect [PERSON_NAME] Shoe Company [GEOGRAPHIC_DATA] UPS, 28…" at bounding box center [612, 448] width 9 height 9
radio input "true"
radio input "false"
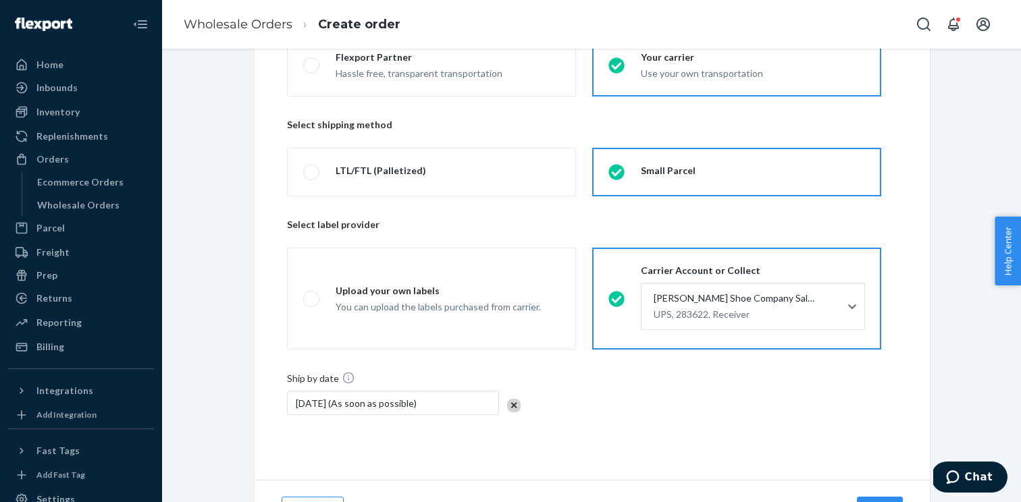
scroll to position [224, 0]
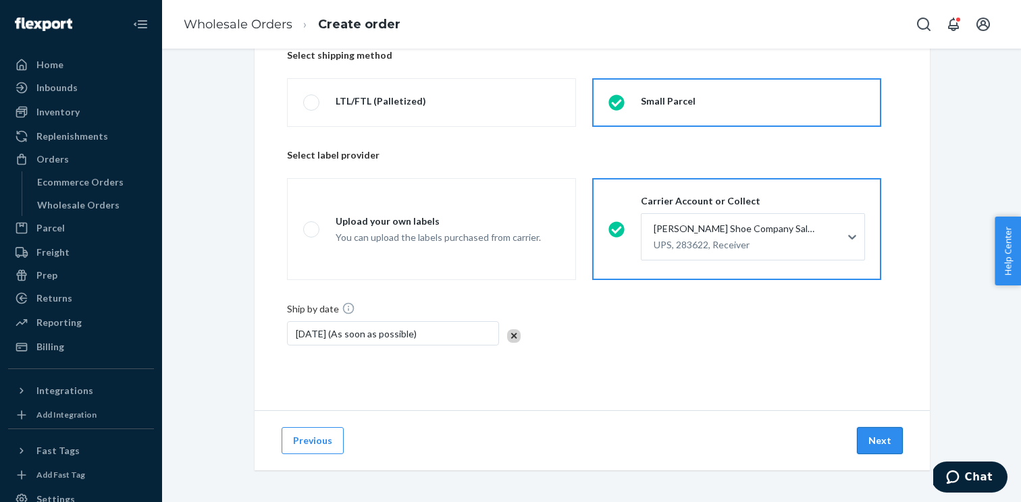
click at [887, 445] on button "Next" at bounding box center [880, 440] width 46 height 27
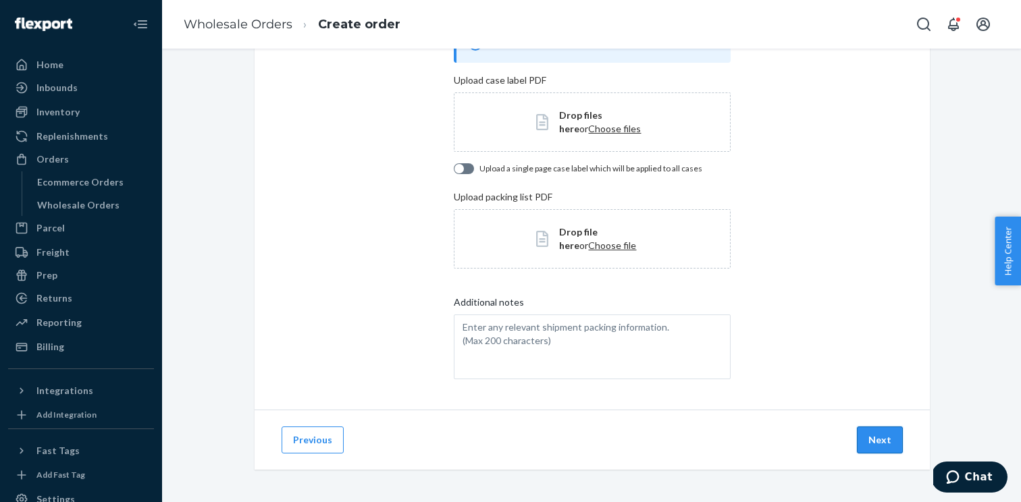
click at [872, 442] on button "Next" at bounding box center [880, 440] width 46 height 27
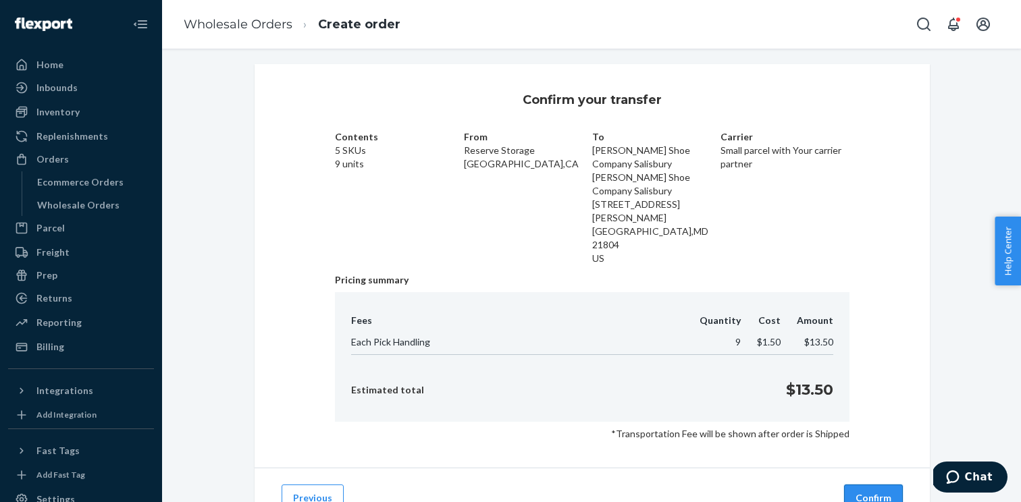
scroll to position [36, 0]
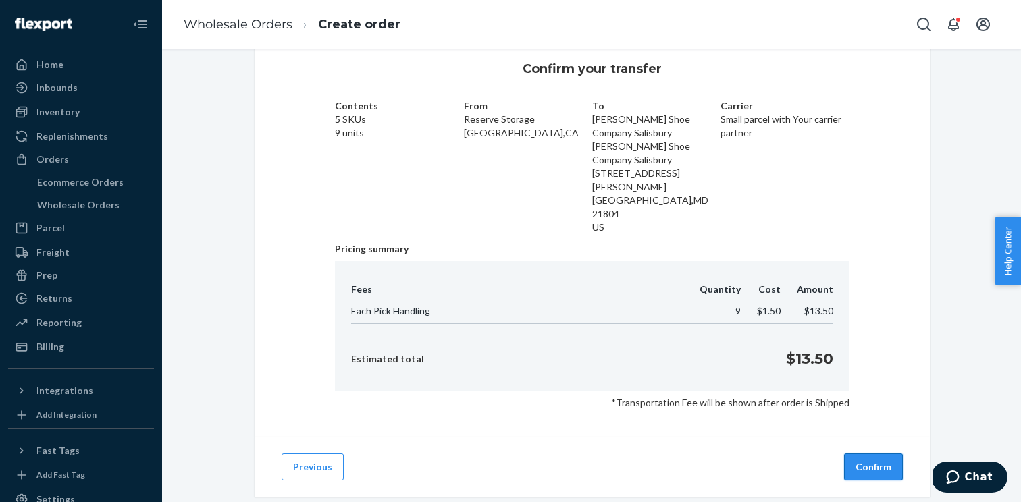
click at [872, 454] on button "Confirm" at bounding box center [873, 467] width 59 height 27
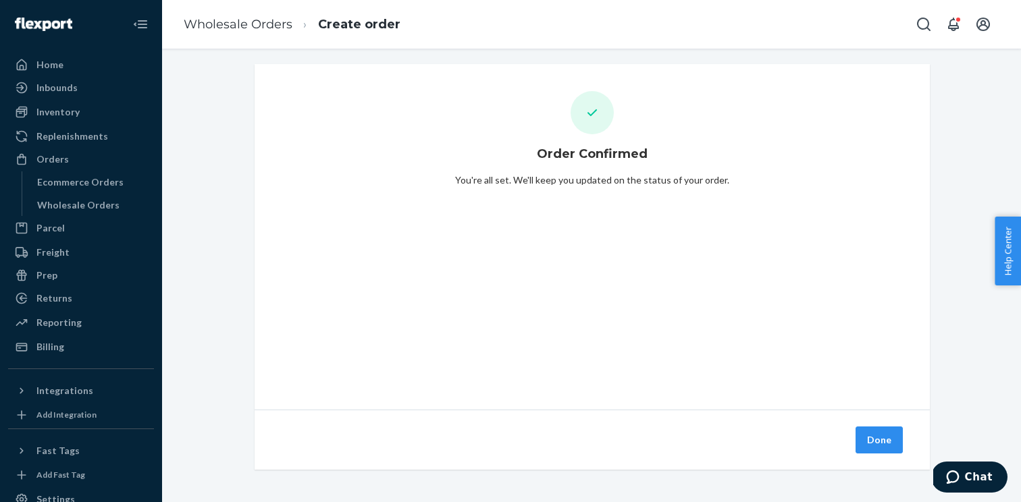
scroll to position [5, 0]
click at [872, 437] on button "Done" at bounding box center [879, 440] width 47 height 27
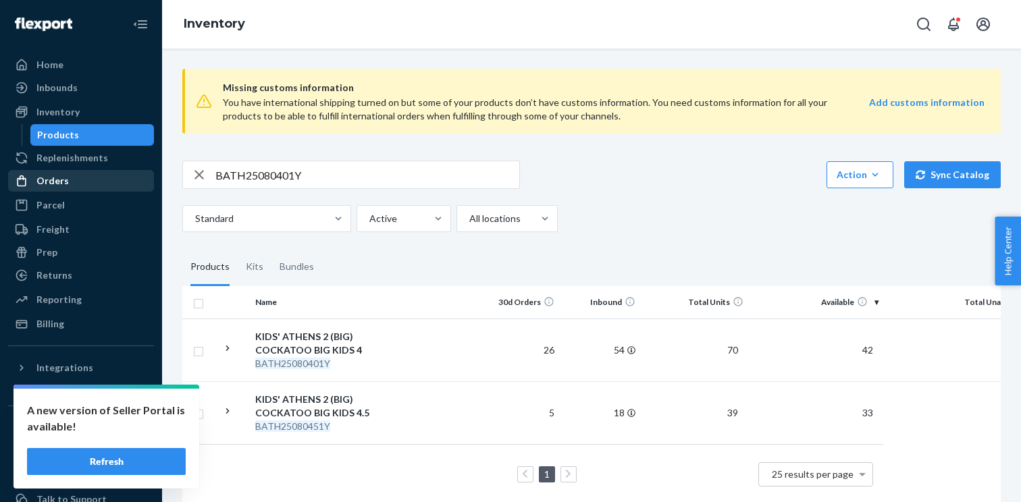
click at [61, 183] on div "Orders" at bounding box center [52, 181] width 32 height 14
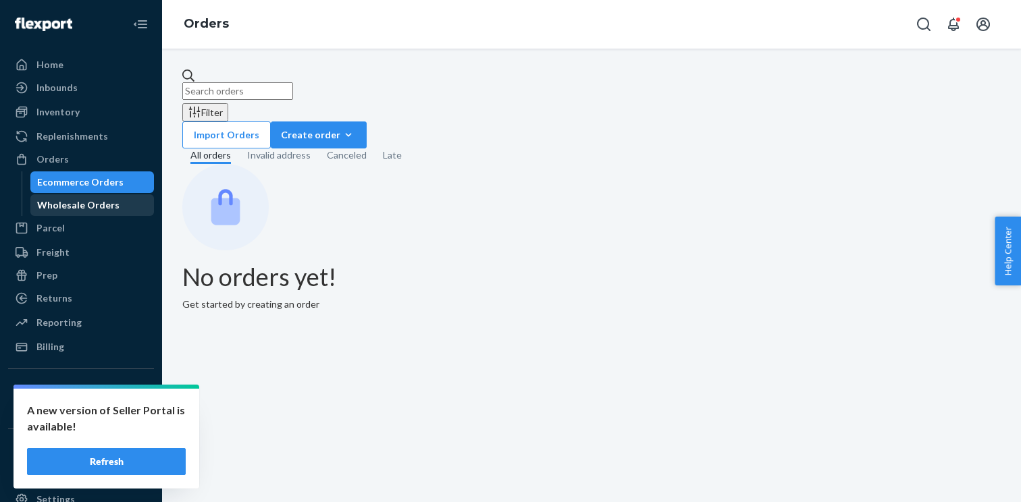
click at [86, 209] on div "Wholesale Orders" at bounding box center [78, 206] width 82 height 14
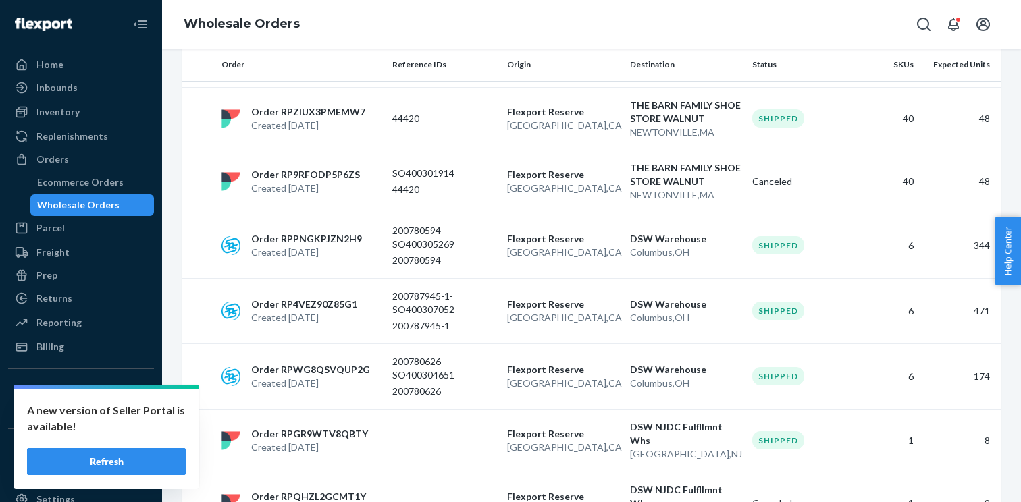
scroll to position [403, 0]
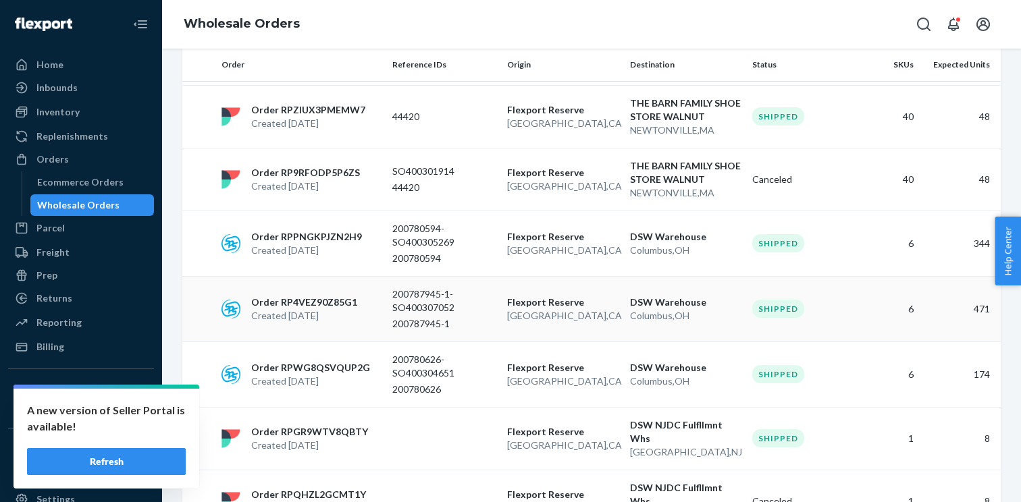
type input "dsw"
click at [432, 310] on p "200787945-1-SO400307052" at bounding box center [444, 301] width 104 height 27
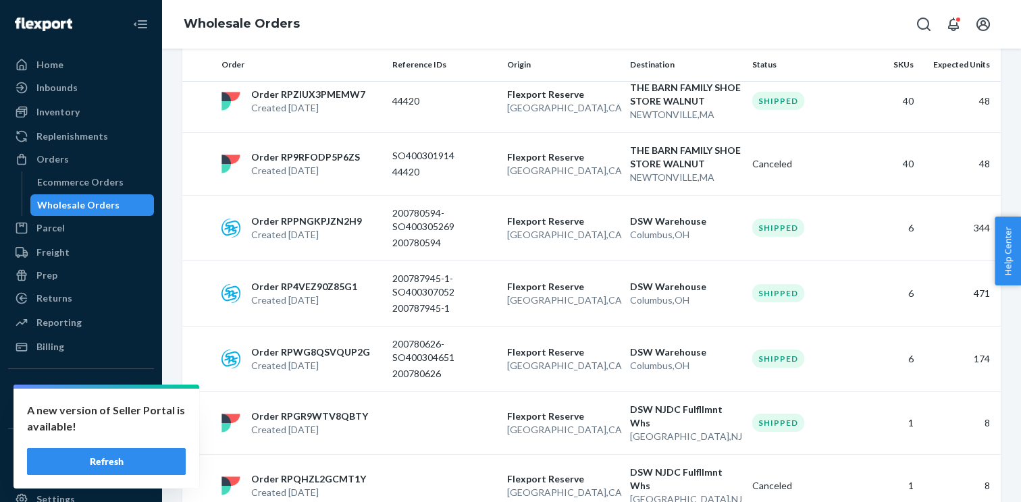
scroll to position [725, 0]
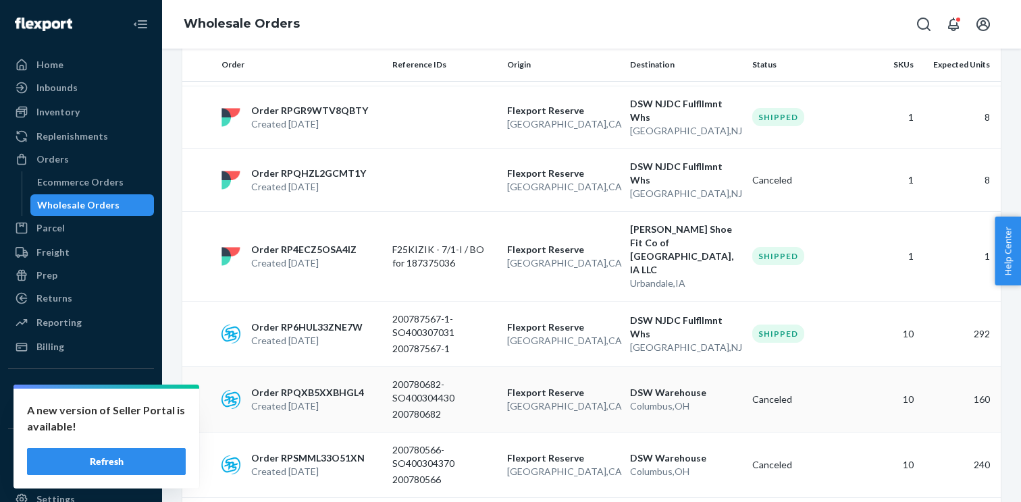
click at [556, 367] on td "Flexport Reserve San Bernardino , CA" at bounding box center [563, 400] width 123 height 66
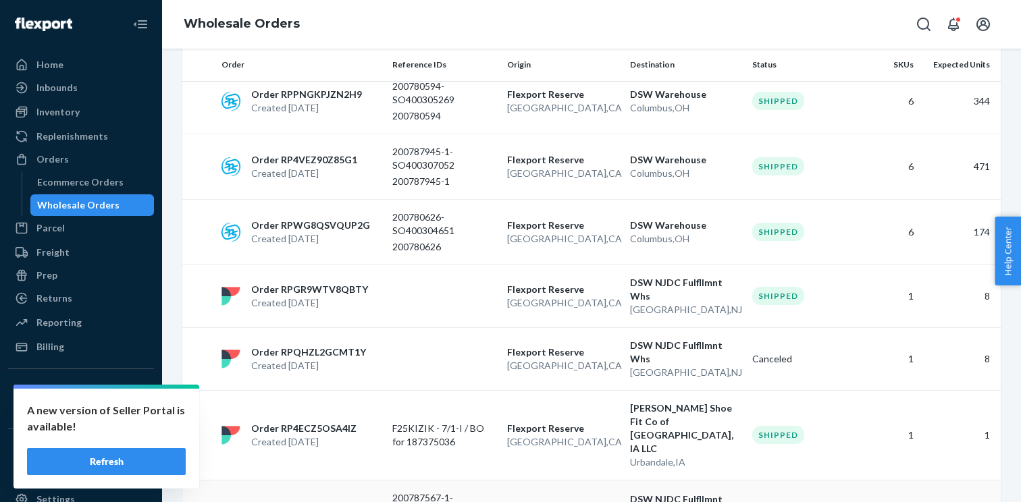
scroll to position [541, 0]
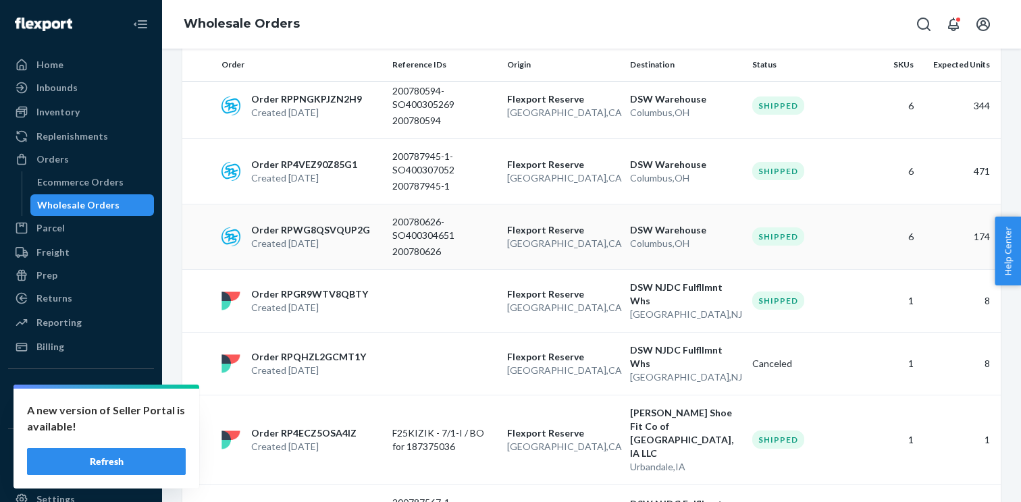
click at [413, 228] on p "200780626-SO400304651" at bounding box center [444, 228] width 104 height 27
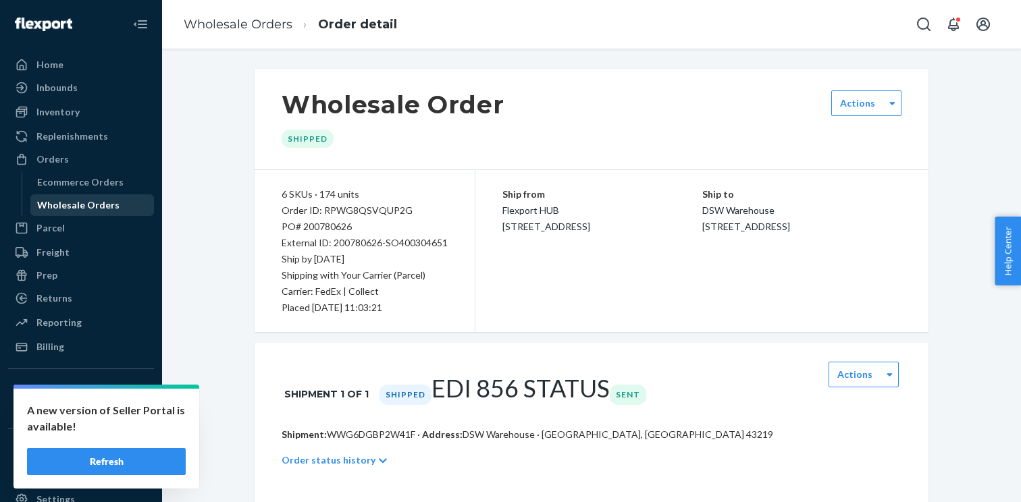
click at [128, 209] on div "Wholesale Orders" at bounding box center [93, 205] width 122 height 19
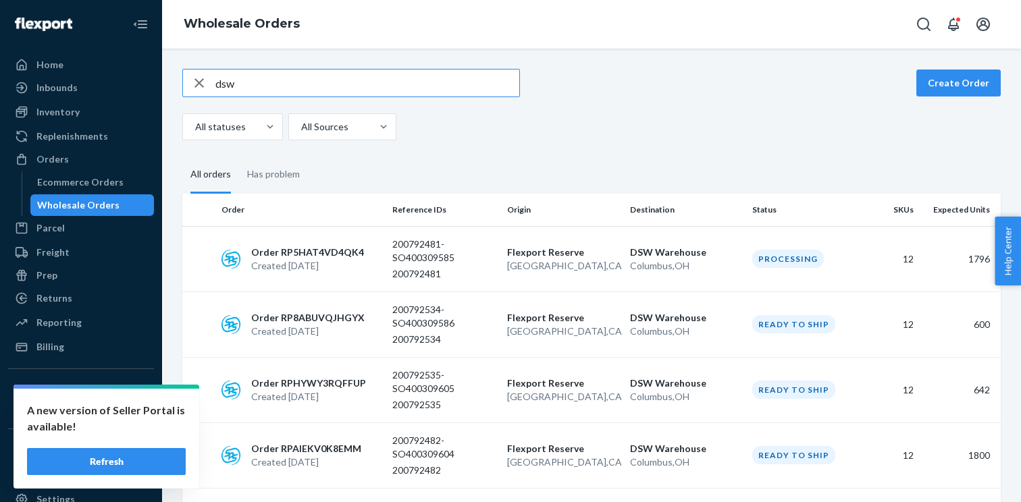
click at [195, 86] on icon "button" at bounding box center [198, 82] width 9 height 9
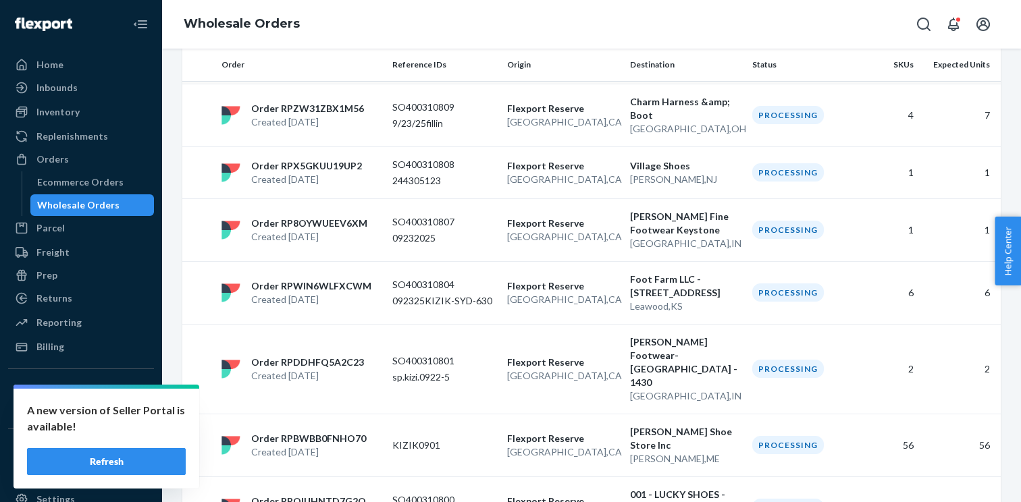
scroll to position [360, 0]
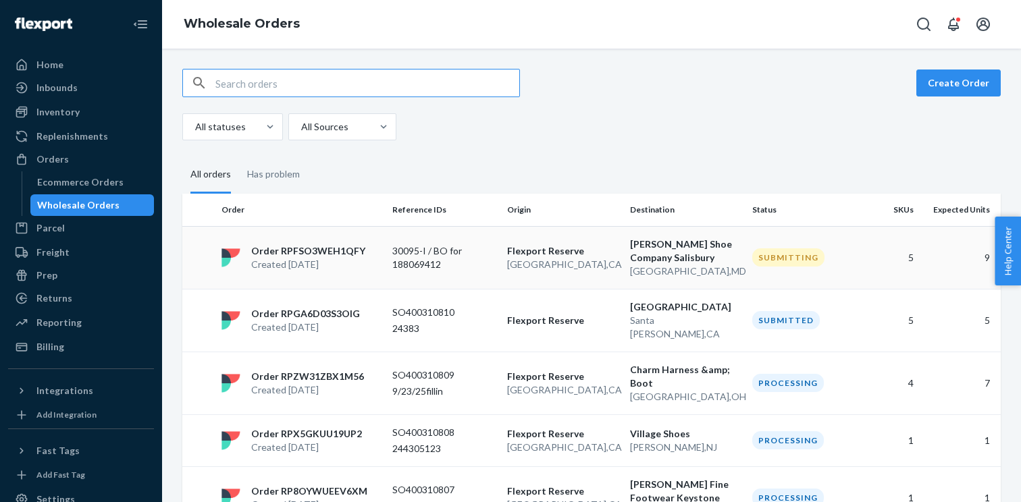
click at [350, 251] on p "Order RPFSO3WEH1QFY" at bounding box center [308, 251] width 114 height 14
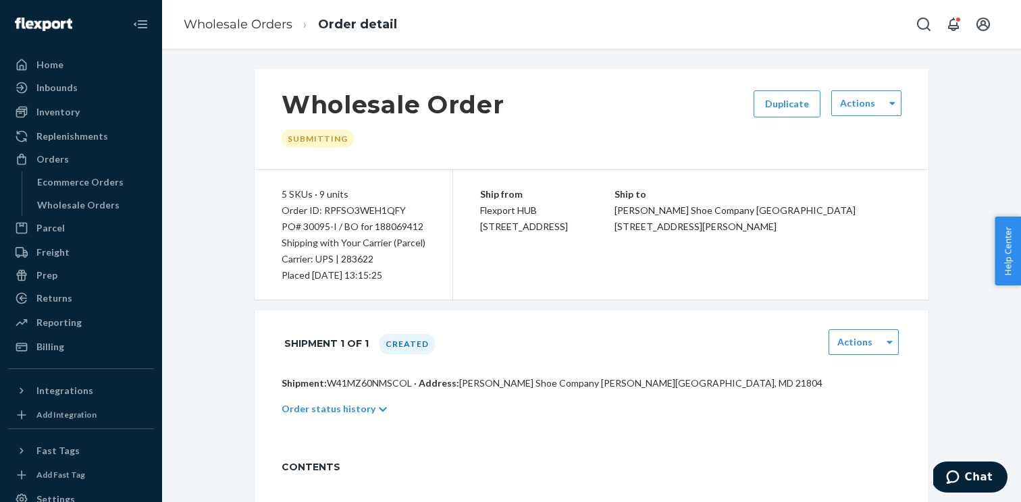
click at [373, 384] on p "Shipment: W41MZ60NMSCOL · Address: [PERSON_NAME] Shoe Company [GEOGRAPHIC_DATA]…" at bounding box center [592, 384] width 620 height 14
copy p "W41MZ60NMSCOL"
click at [358, 211] on div "Order ID: RPFSO3WEH1QFY" at bounding box center [354, 211] width 144 height 16
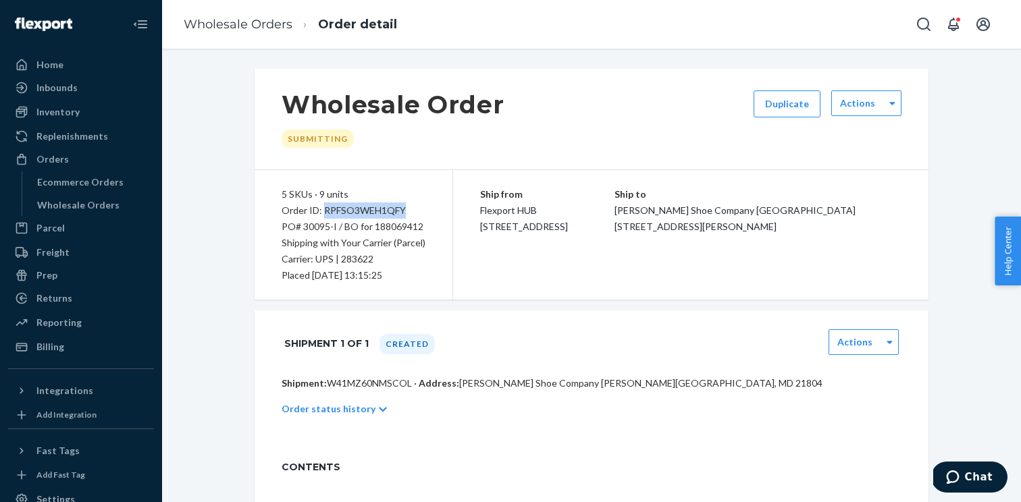
copy div "RPFSO3WEH1QFY"
click at [96, 207] on div "Wholesale Orders" at bounding box center [78, 206] width 82 height 14
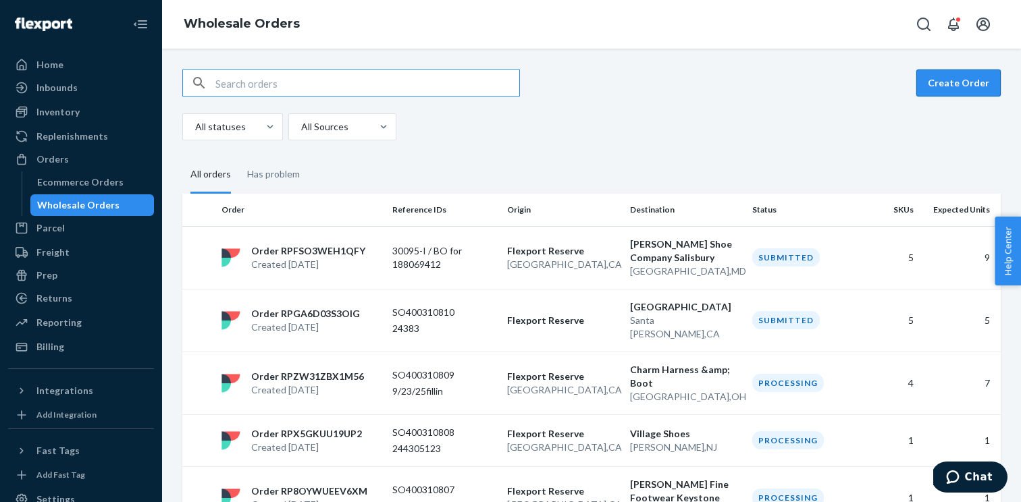
click at [956, 84] on button "Create Order" at bounding box center [958, 83] width 84 height 27
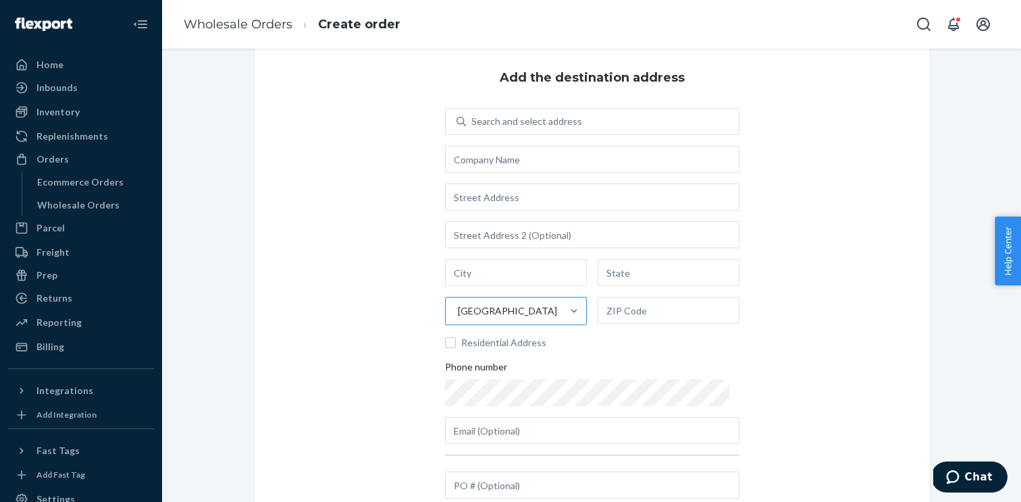
scroll to position [26, 0]
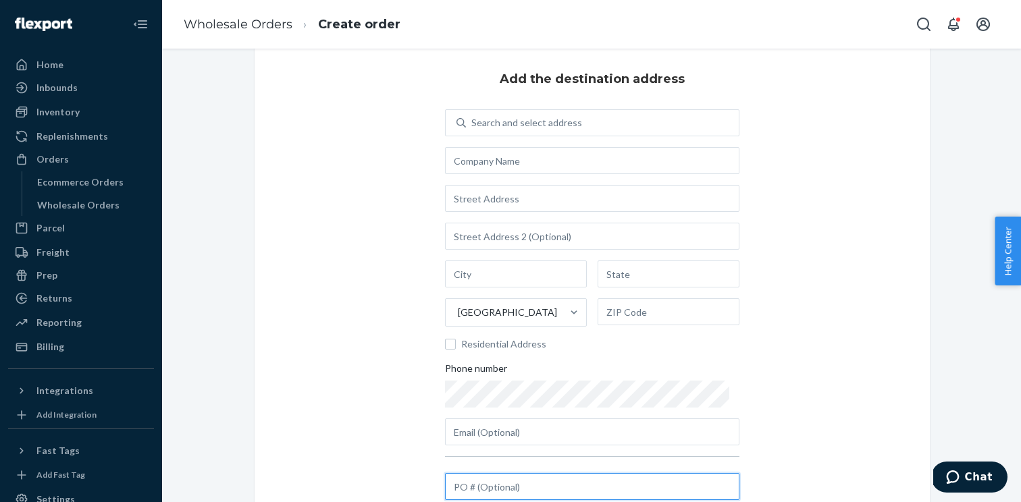
click at [494, 478] on input "text" at bounding box center [592, 486] width 294 height 27
paste input "181158509"
type input "181158509"
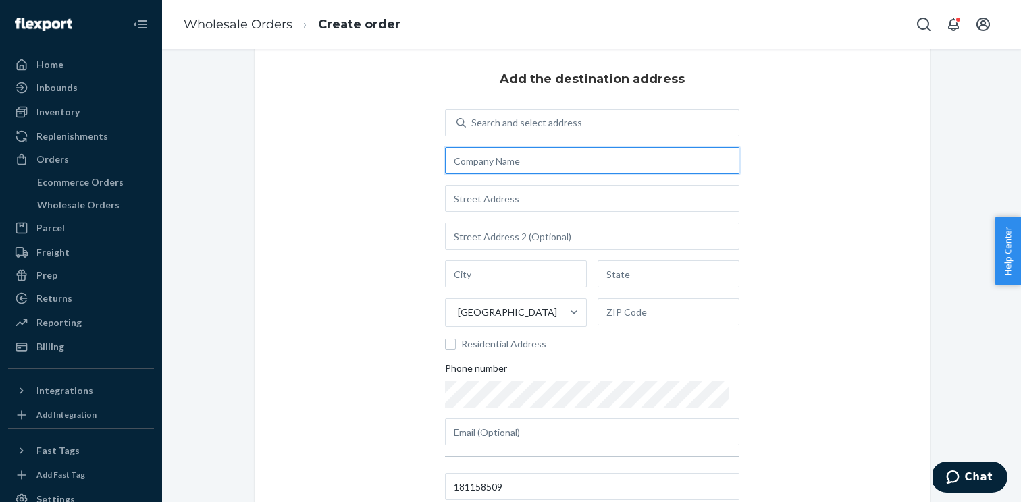
click at [511, 170] on input "text" at bounding box center [592, 160] width 294 height 27
paste input "[PERSON_NAME] WEAR LLC SALT BOX"
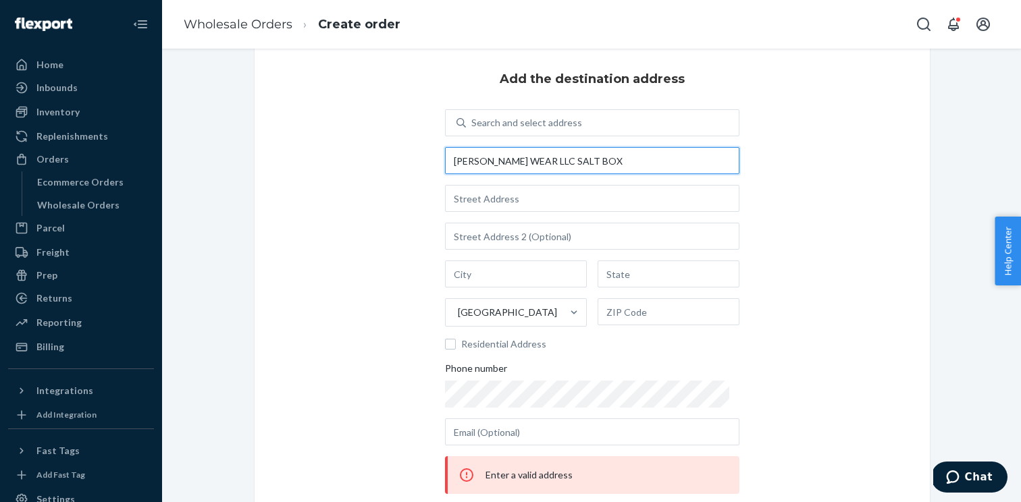
type input "[PERSON_NAME] WEAR LLC SALT BOX"
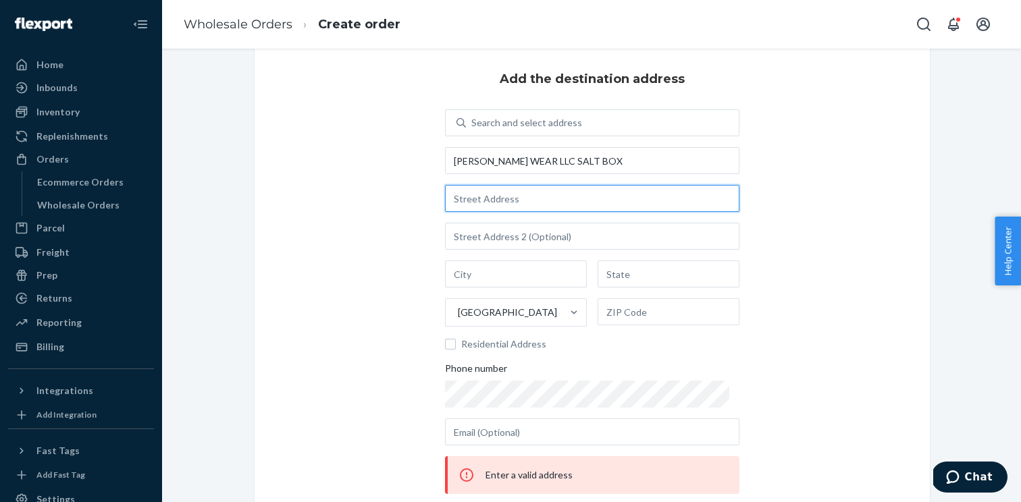
click at [513, 201] on input "text" at bounding box center [592, 198] width 294 height 27
paste input "[STREET_ADDRESS]"
type input "[STREET_ADDRESS]"
type input "[GEOGRAPHIC_DATA]"
type input "GA"
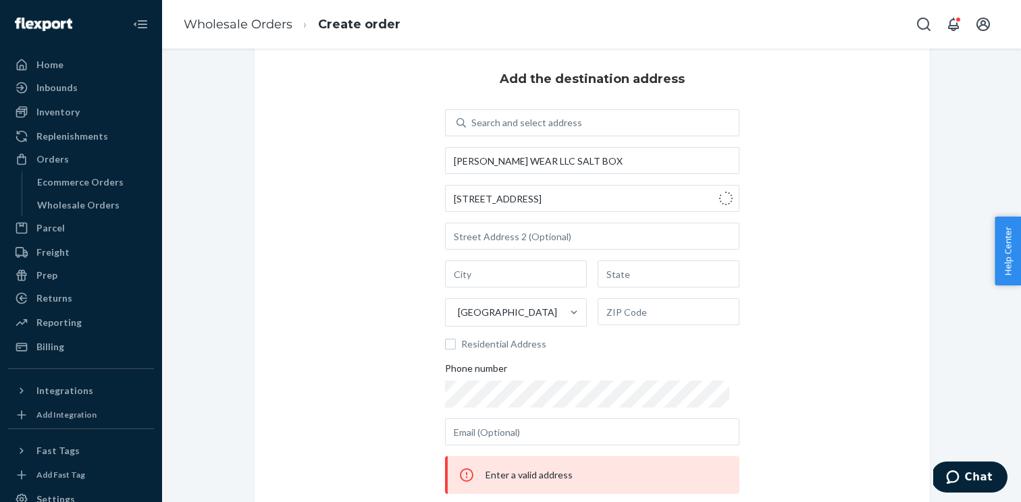
type input "30318"
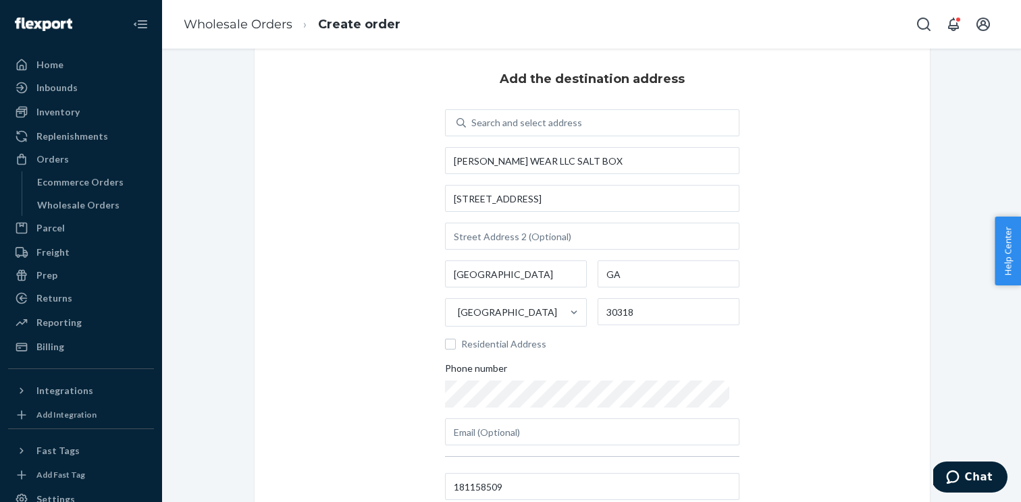
click at [548, 251] on div "Search and select address [PERSON_NAME] WEAR LLC [GEOGRAPHIC_DATA][STREET_ADDRE…" at bounding box center [592, 277] width 294 height 336
click at [536, 243] on input "text" at bounding box center [592, 236] width 294 height 27
paste input "Suite I-6"
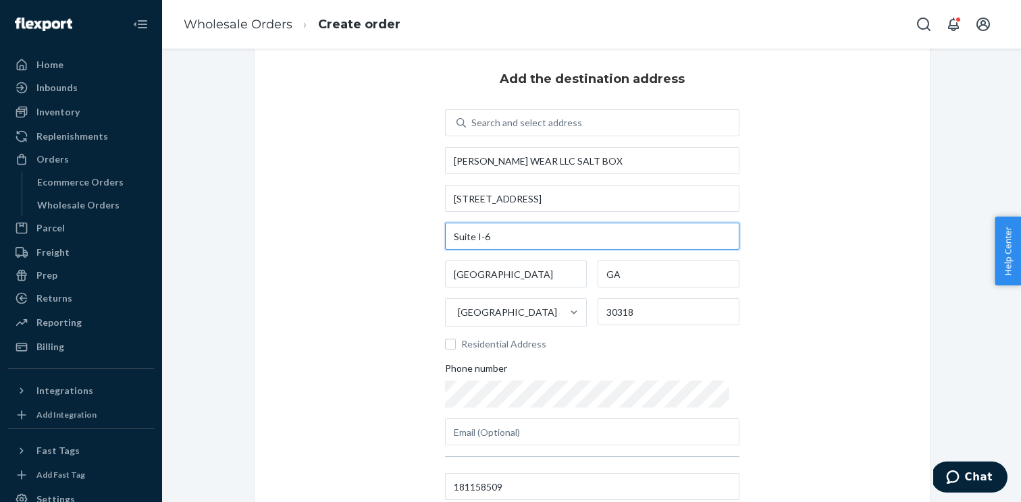
type input "Suite I-6"
click at [783, 264] on div "Add the destination address Search and select address [PERSON_NAME] WEAR LLC [G…" at bounding box center [592, 287] width 675 height 488
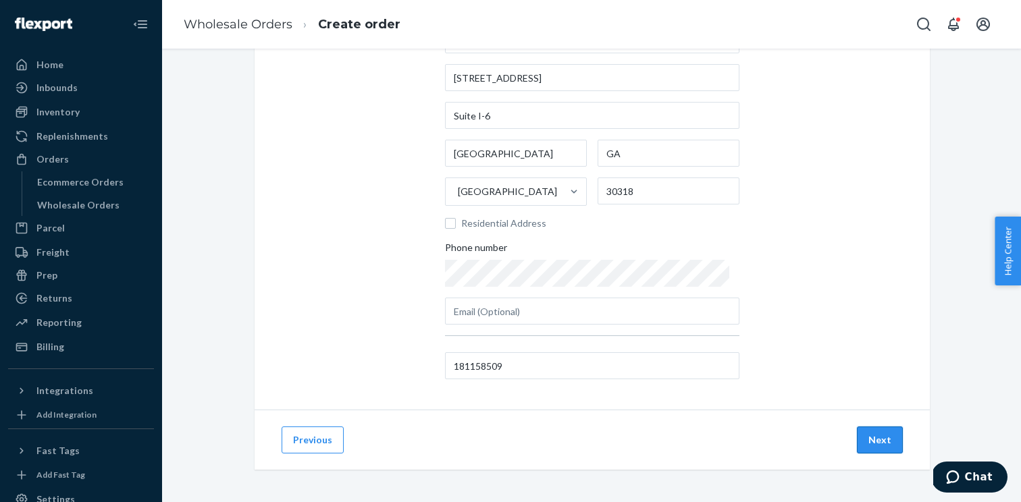
click at [883, 438] on button "Next" at bounding box center [880, 440] width 46 height 27
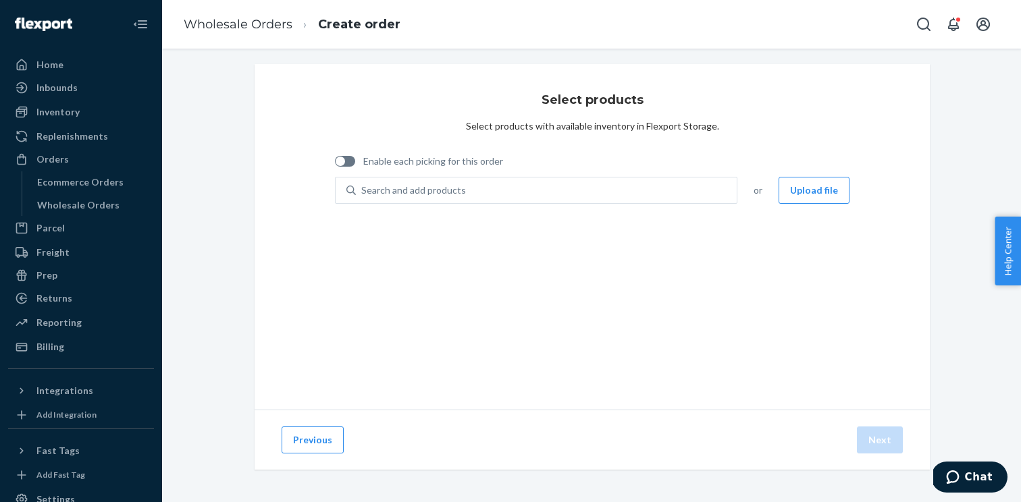
scroll to position [5, 0]
click at [342, 161] on div at bounding box center [340, 161] width 9 height 9
checkbox input "true"
click at [810, 192] on button "Upload file" at bounding box center [814, 190] width 71 height 27
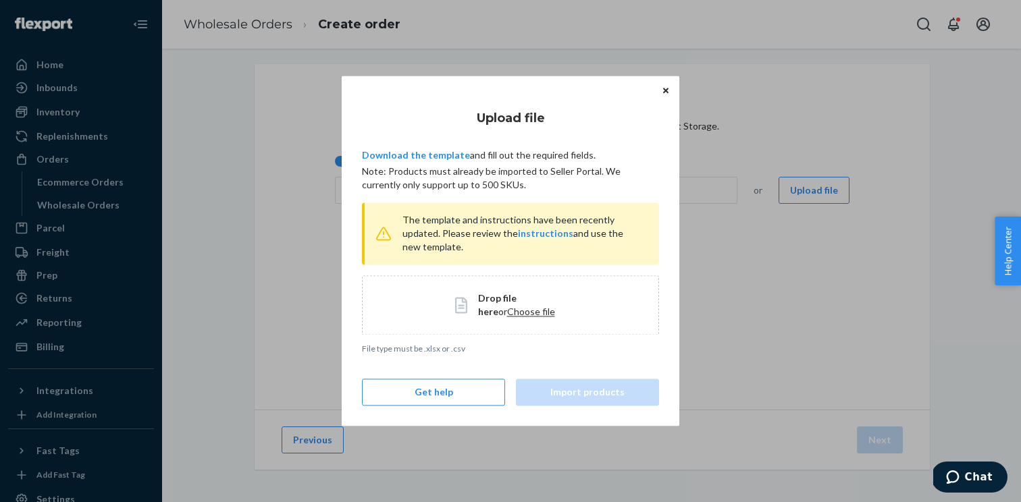
click at [507, 312] on span "Choose file" at bounding box center [531, 311] width 48 height 11
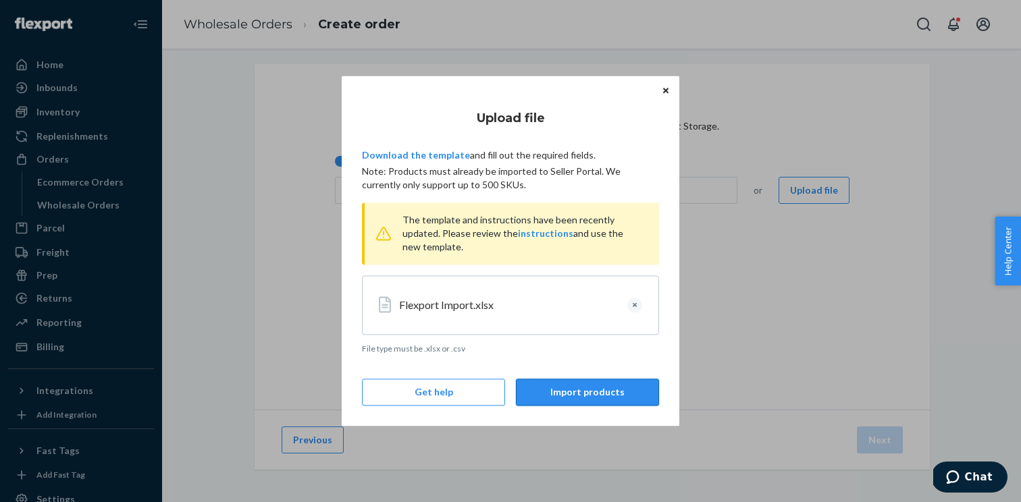
click at [611, 382] on button "Import products" at bounding box center [587, 393] width 143 height 27
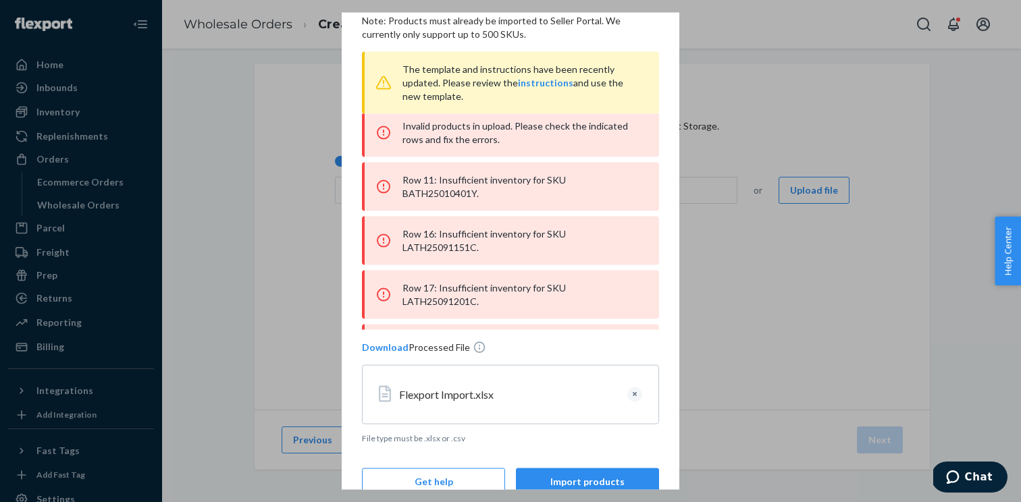
scroll to position [113, 0]
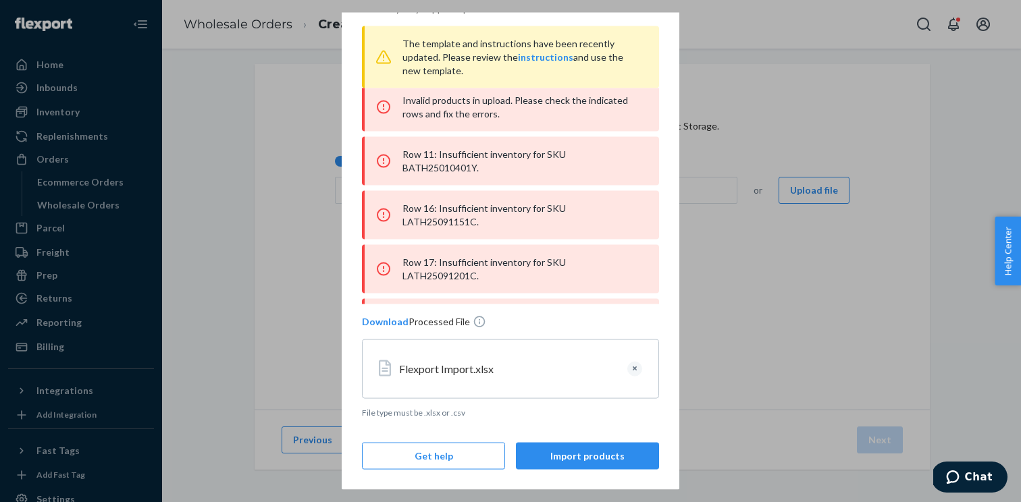
click at [634, 376] on div "Flexport Import.xlsx" at bounding box center [520, 369] width 243 height 16
click at [635, 367] on button "Clear" at bounding box center [634, 369] width 15 height 15
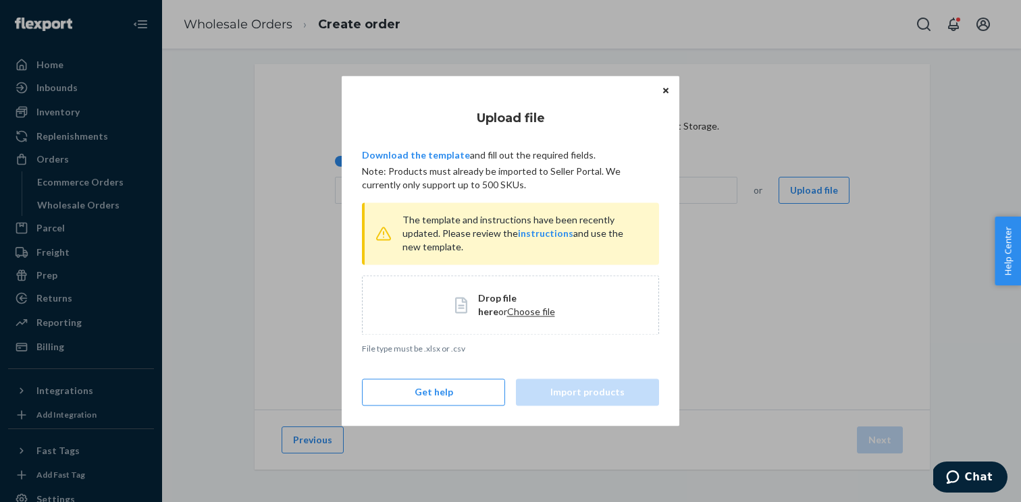
click at [510, 315] on span "Choose file" at bounding box center [531, 311] width 48 height 11
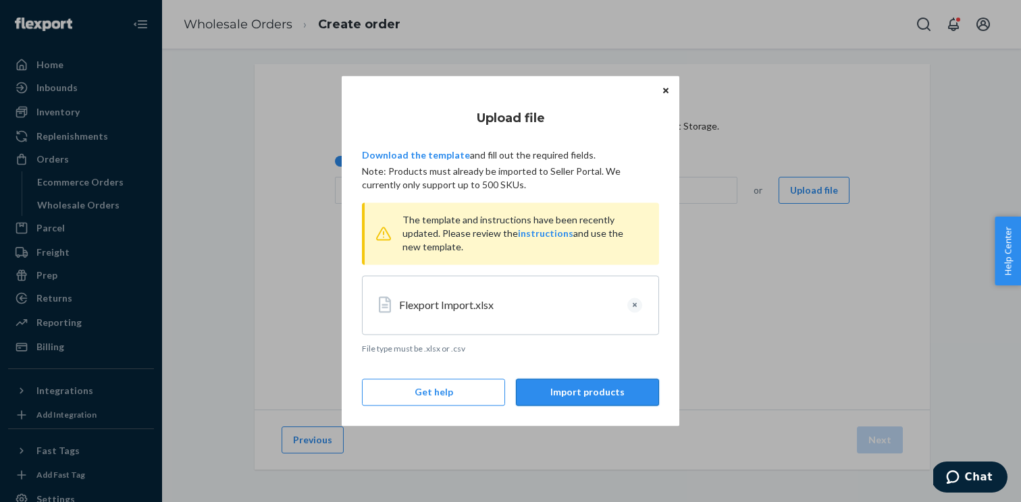
click at [564, 393] on button "Import products" at bounding box center [587, 393] width 143 height 27
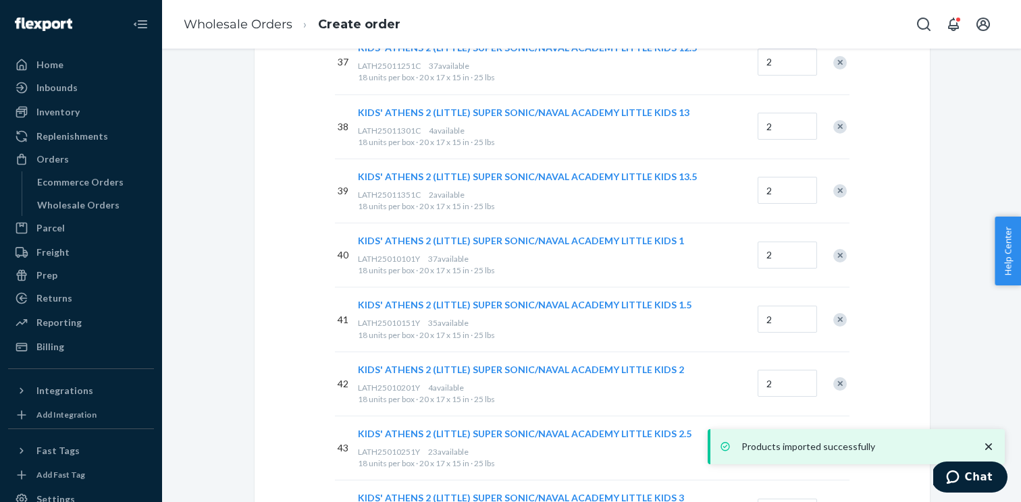
scroll to position [2750, 0]
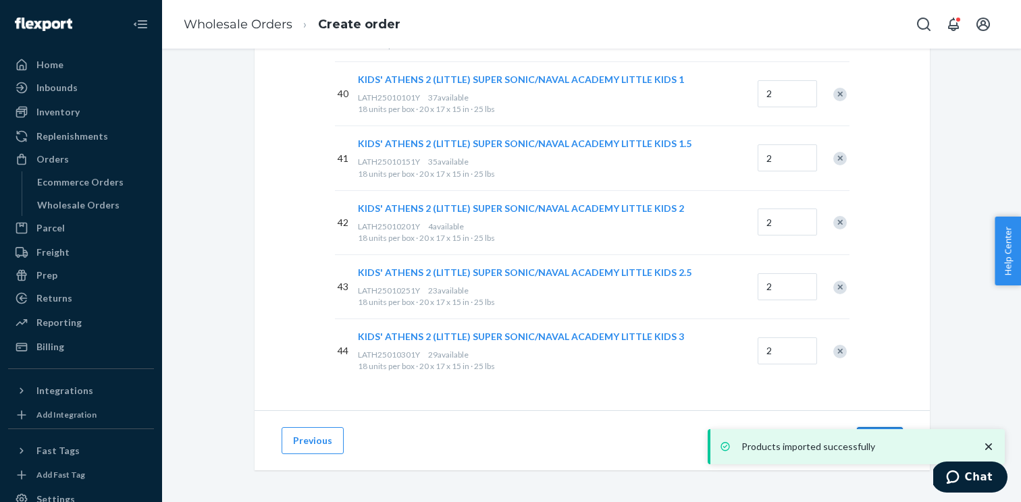
click at [877, 429] on button "Next" at bounding box center [880, 440] width 46 height 27
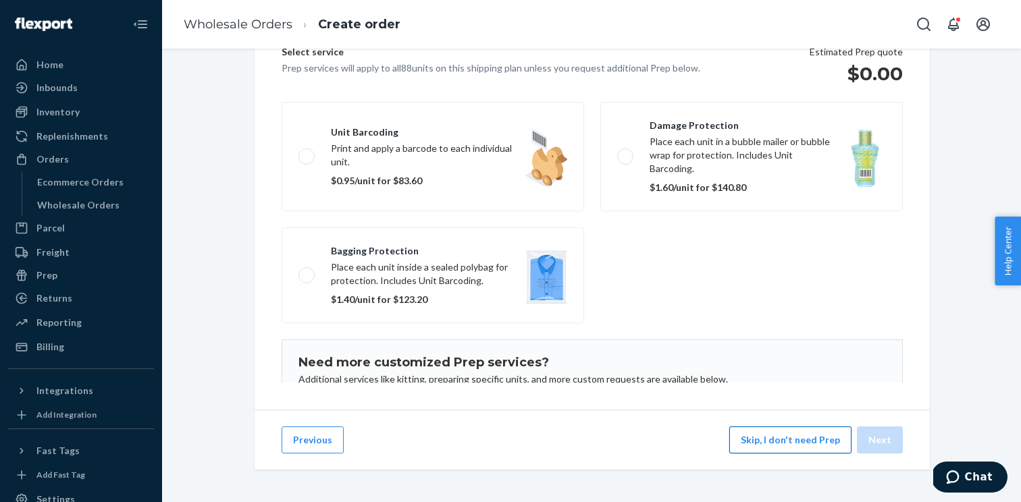
click at [802, 436] on button "Skip, I don't need Prep" at bounding box center [790, 440] width 122 height 27
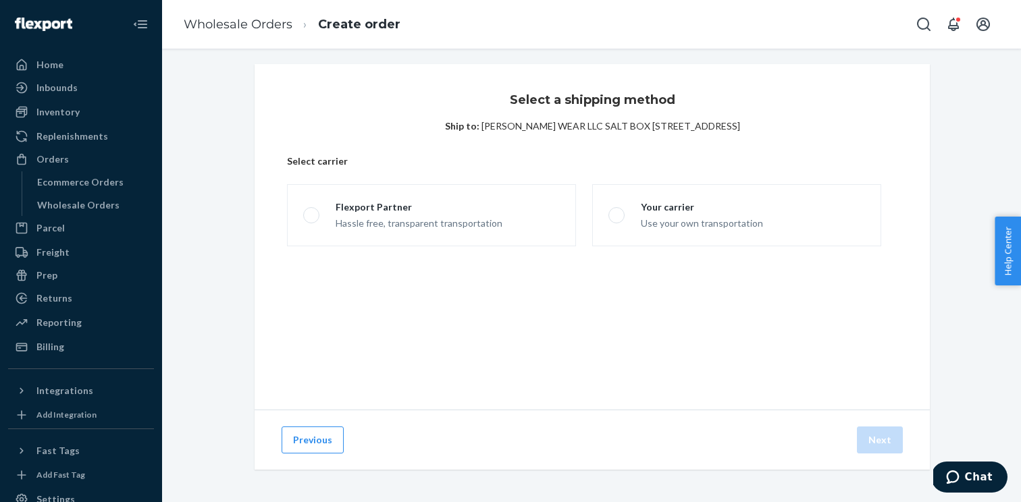
scroll to position [5, 0]
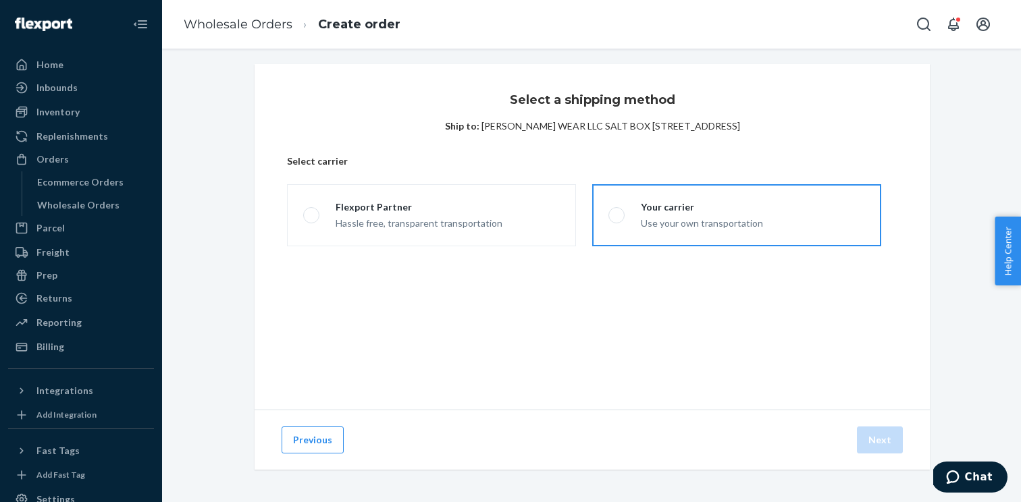
click at [627, 204] on div "Your carrier Use your own transportation" at bounding box center [694, 216] width 138 height 30
click at [617, 211] on input "Your carrier Use your own transportation" at bounding box center [612, 215] width 9 height 9
radio input "true"
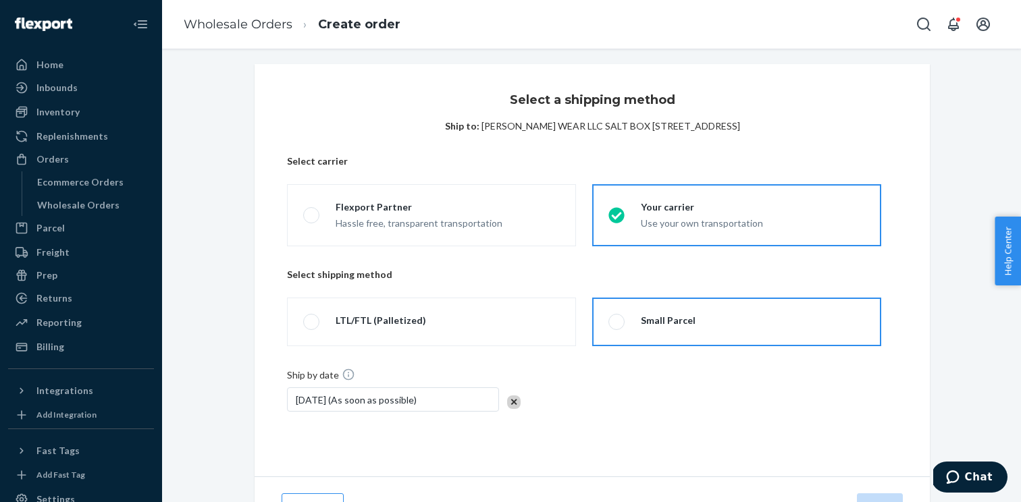
click at [604, 317] on label "Small Parcel" at bounding box center [736, 322] width 289 height 49
click at [608, 318] on input "Small Parcel" at bounding box center [612, 322] width 9 height 9
radio input "true"
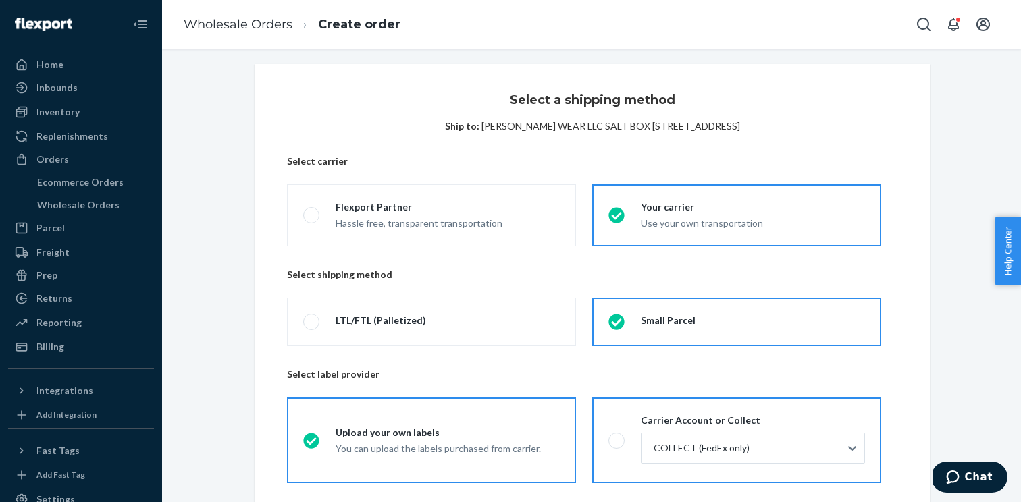
click at [624, 435] on label "Carrier Account or Collect COLLECT (FedEx only)" at bounding box center [736, 441] width 289 height 86
click at [617, 436] on input "Carrier Account or Collect COLLECT (FedEx only)" at bounding box center [612, 440] width 9 height 9
radio input "true"
radio input "false"
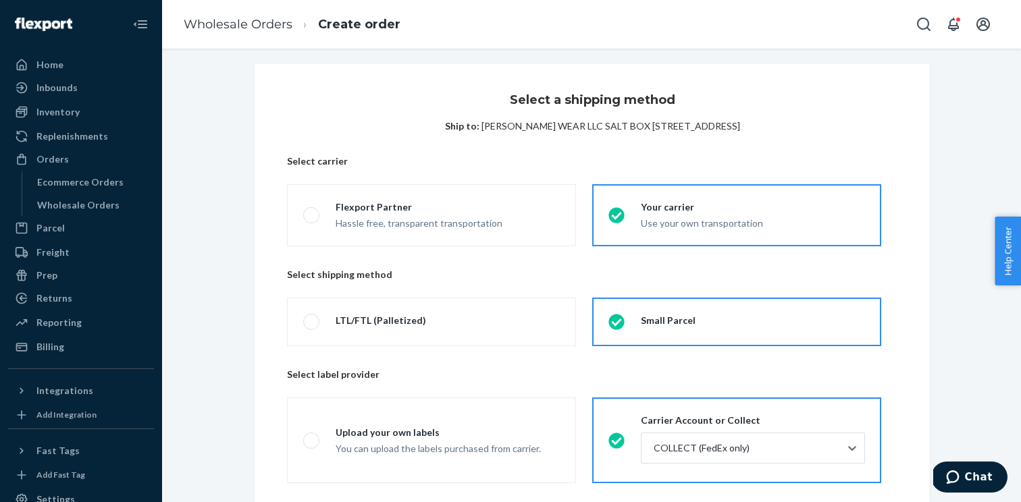
click at [740, 126] on span "SPRONG WEAR LLC SALT BOX 1314 Chattahoochee Ave NW Suite I-6 Atlanta, GA 30318 …" at bounding box center [610, 125] width 259 height 11
copy span "30318"
click at [704, 448] on div at bounding box center [751, 448] width 199 height 16
click at [654, 448] on input "COLLECT (FedEx only)" at bounding box center [652, 449] width 1 height 14
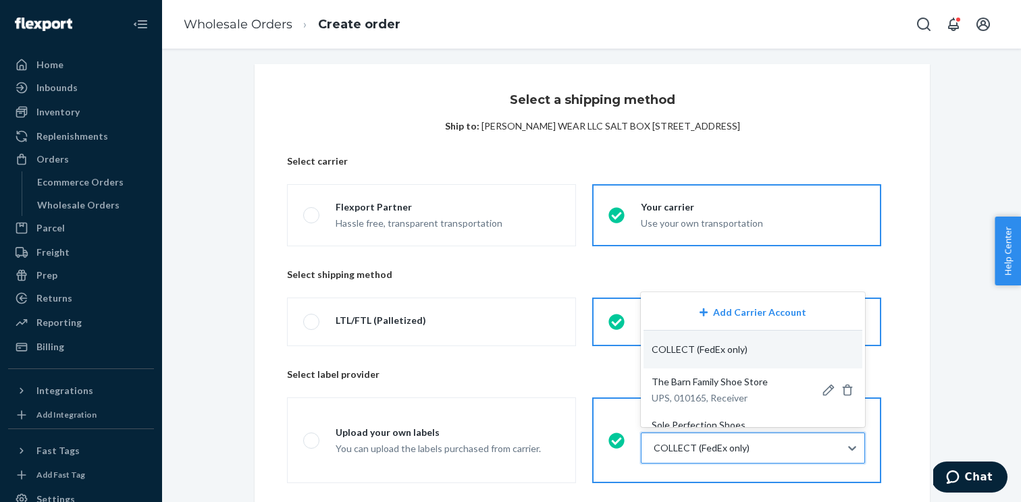
paste input "30318"
type input "30318"
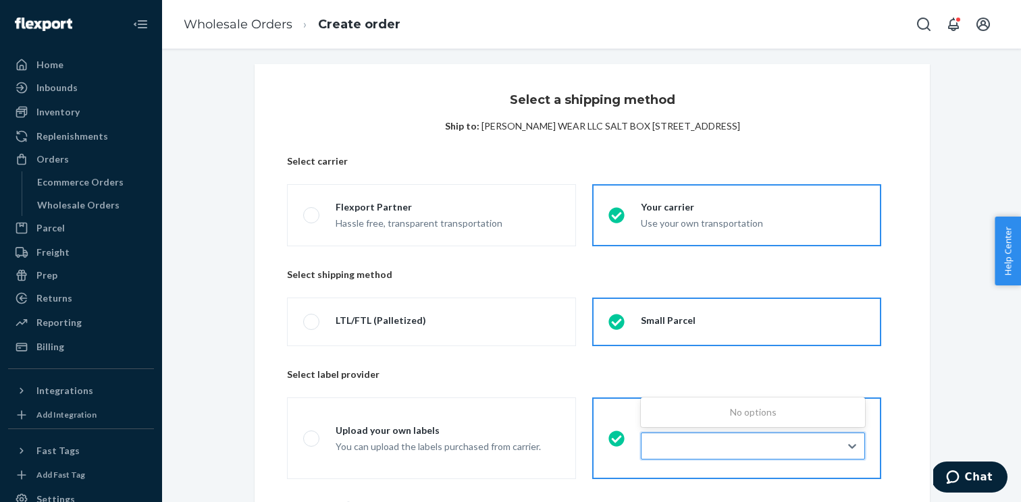
click at [702, 448] on div "30318" at bounding box center [751, 446] width 199 height 16
click at [681, 448] on input "0 results available for search term 30318. Use Up and Down to choose options, p…" at bounding box center [666, 447] width 29 height 14
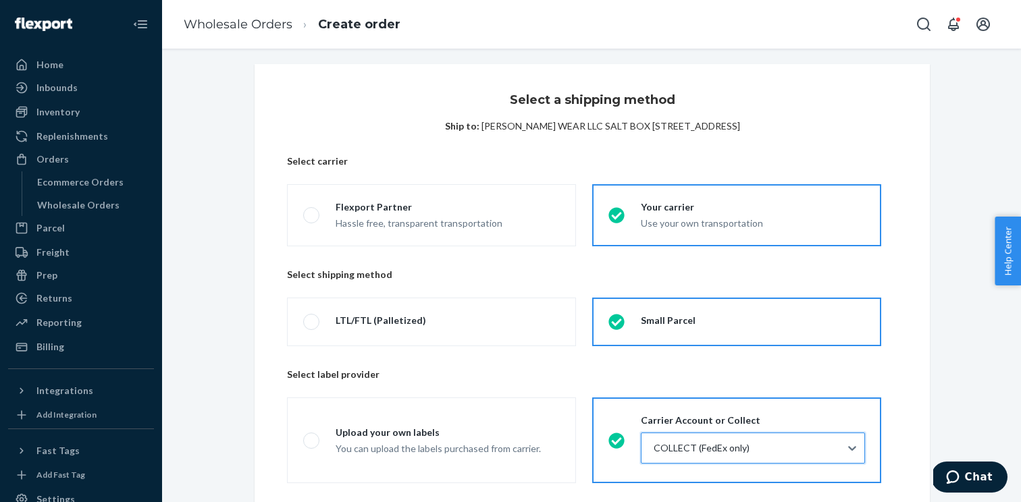
click at [702, 448] on div at bounding box center [751, 448] width 199 height 16
click at [654, 448] on input "0 results available. Select is focused ,type to refine list, press Down to open…" at bounding box center [652, 449] width 1 height 14
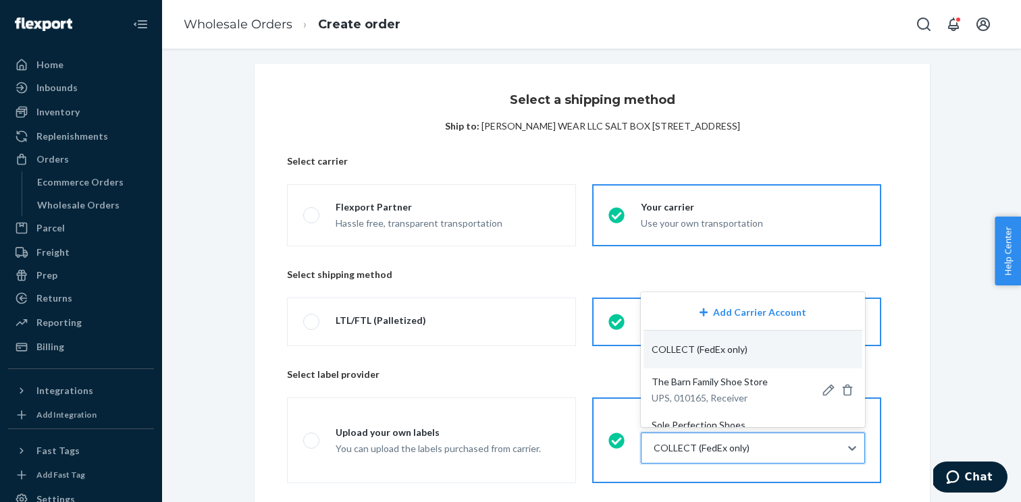
click at [592, 373] on p "Select label provider" at bounding box center [592, 375] width 610 height 14
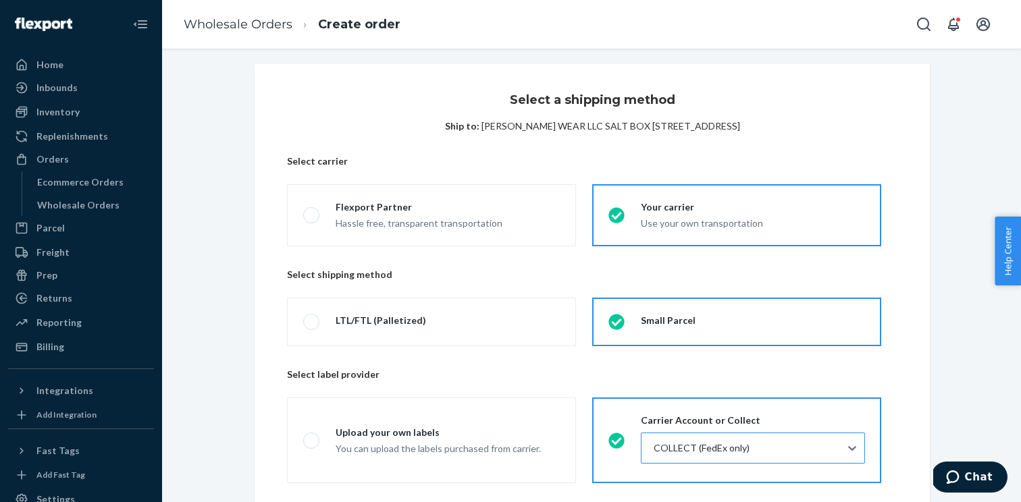
click at [685, 452] on div at bounding box center [751, 448] width 199 height 16
click at [654, 452] on input "COLLECT (FedEx only)" at bounding box center [652, 449] width 1 height 14
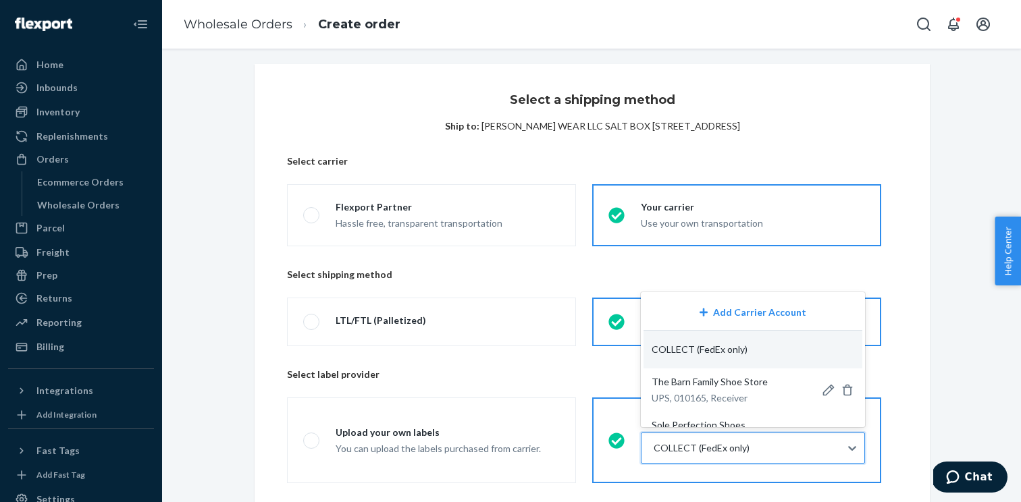
paste input "G18830"
type input "G18830"
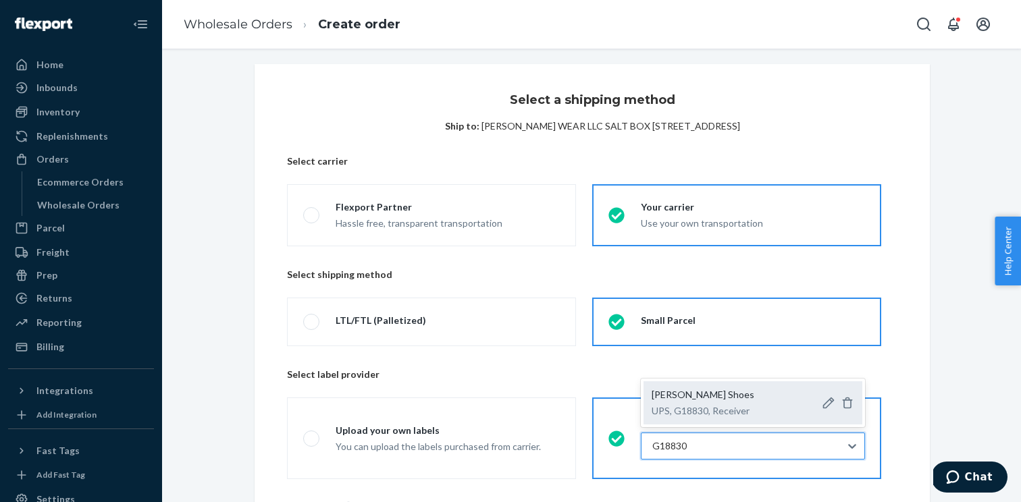
click at [698, 396] on span "Sprong Shoes" at bounding box center [703, 394] width 103 height 11
click at [688, 440] on input "G18830" at bounding box center [670, 447] width 36 height 14
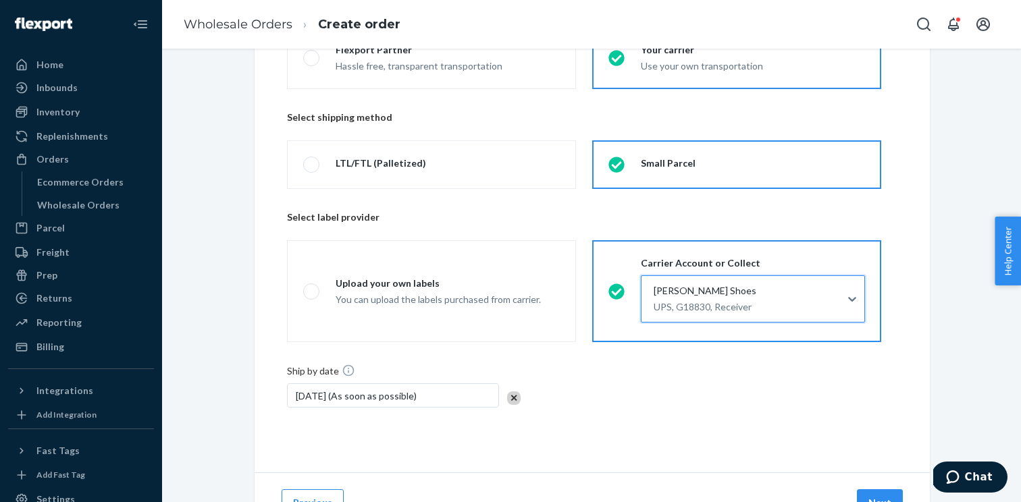
scroll to position [209, 0]
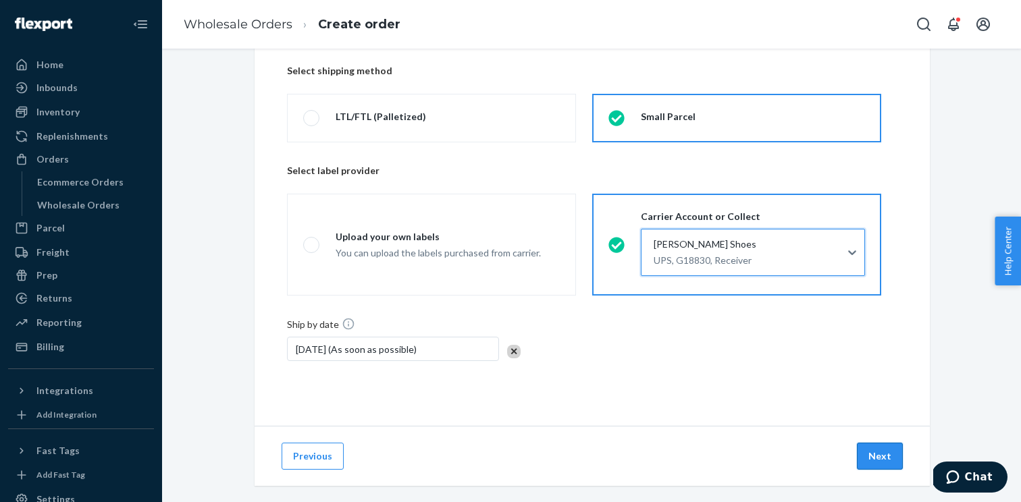
click at [881, 452] on button "Next" at bounding box center [880, 456] width 46 height 27
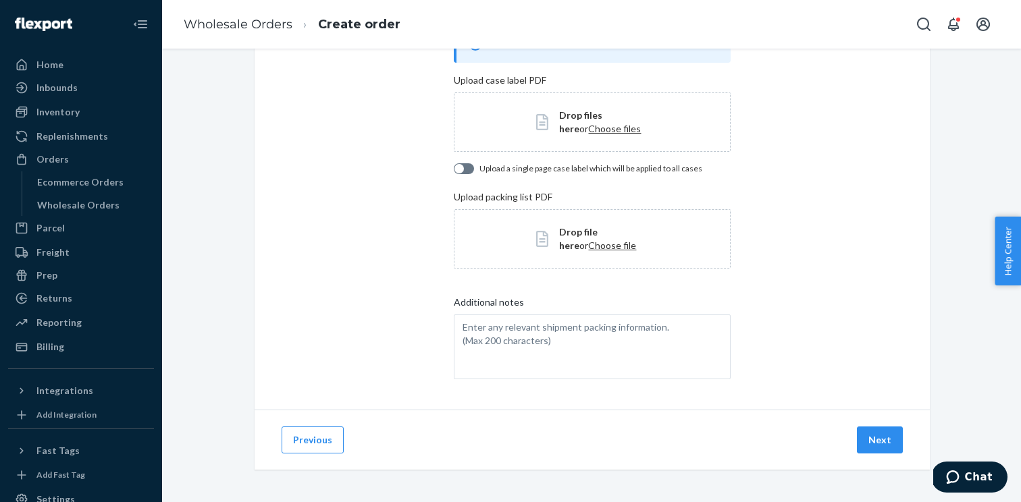
scroll to position [110, 0]
click at [871, 442] on button "Next" at bounding box center [880, 440] width 46 height 27
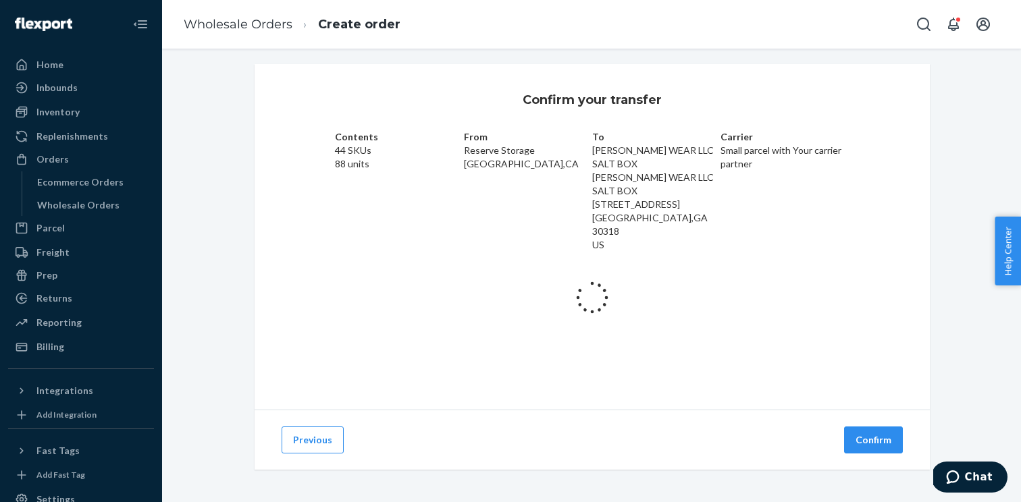
scroll to position [36, 0]
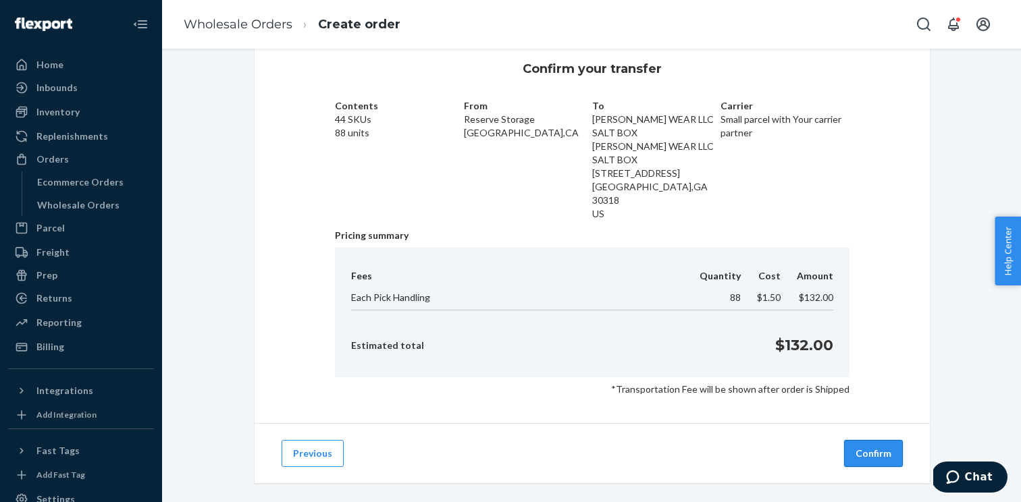
click at [870, 440] on button "Confirm" at bounding box center [873, 453] width 59 height 27
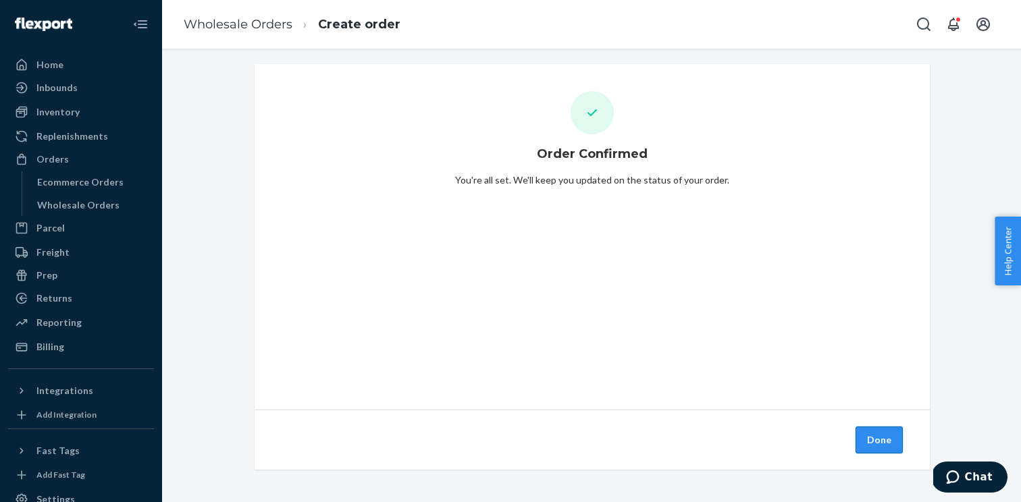
scroll to position [5, 0]
click at [865, 444] on button "Done" at bounding box center [879, 440] width 47 height 27
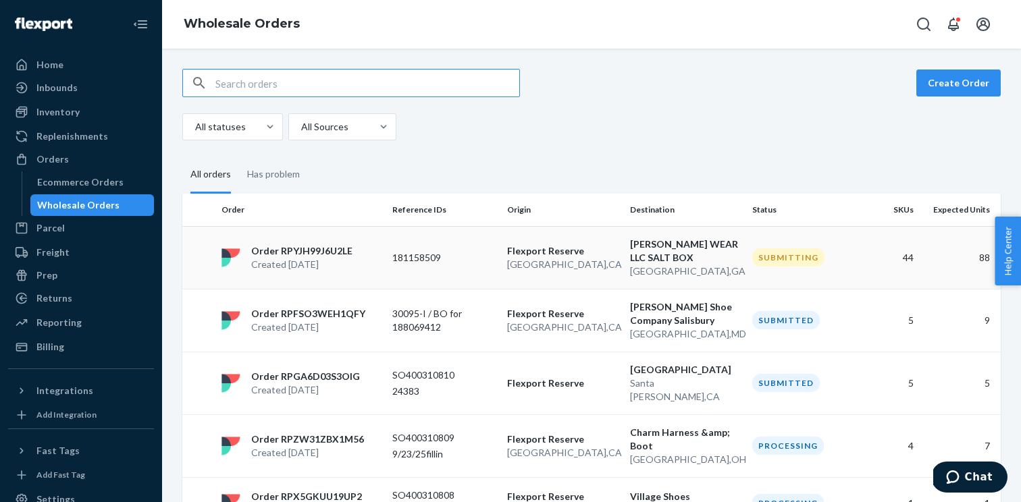
click at [391, 253] on td "181158509" at bounding box center [444, 257] width 115 height 63
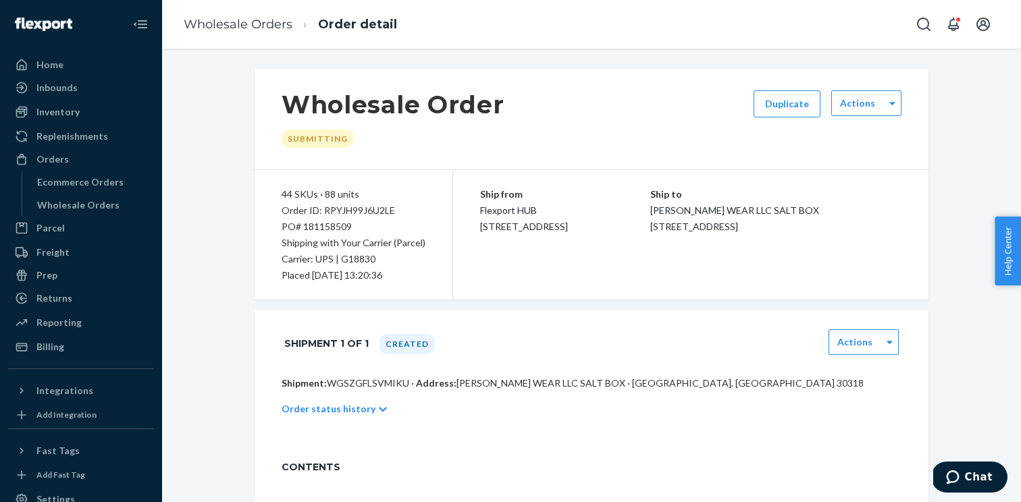
click at [364, 386] on p "Shipment: WGSZGFLSVMIKU · Address: SPRONG WEAR LLC SALT BOX · Atlanta, GA 30318" at bounding box center [592, 384] width 620 height 14
copy p "WGSZGFLSVMIKU"
click at [371, 214] on div "Order ID: RPYJH99J6U2LE" at bounding box center [354, 211] width 144 height 16
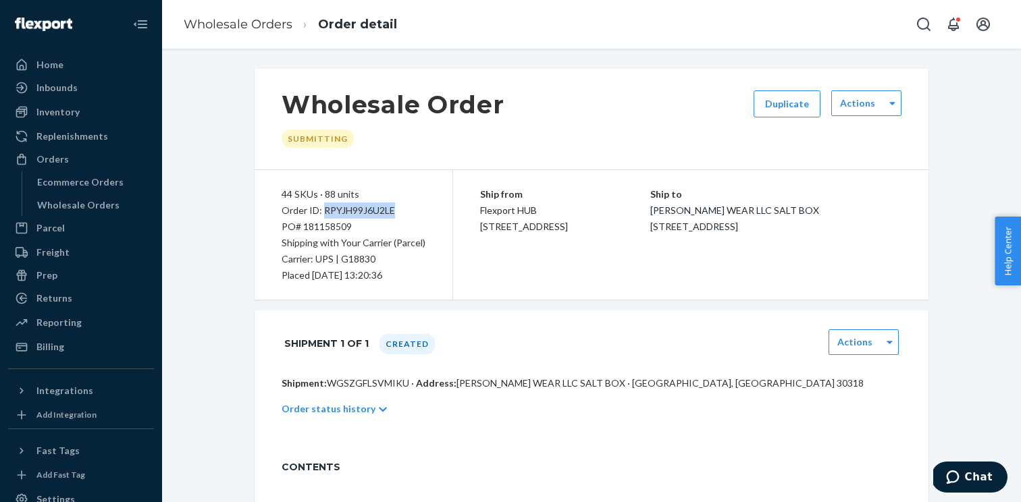
copy div "RPYJH99J6U2LE"
click at [119, 205] on div "Wholesale Orders" at bounding box center [93, 205] width 122 height 19
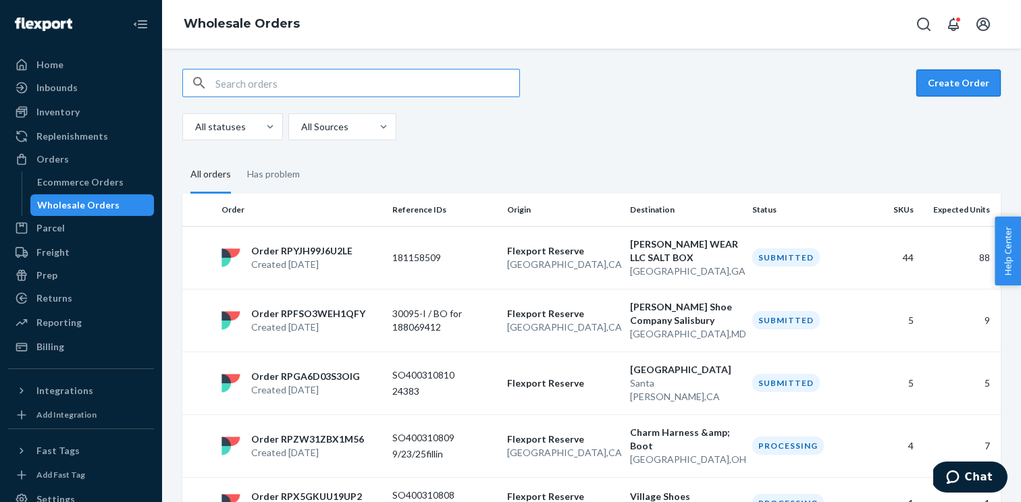
click at [941, 90] on button "Create Order" at bounding box center [958, 83] width 84 height 27
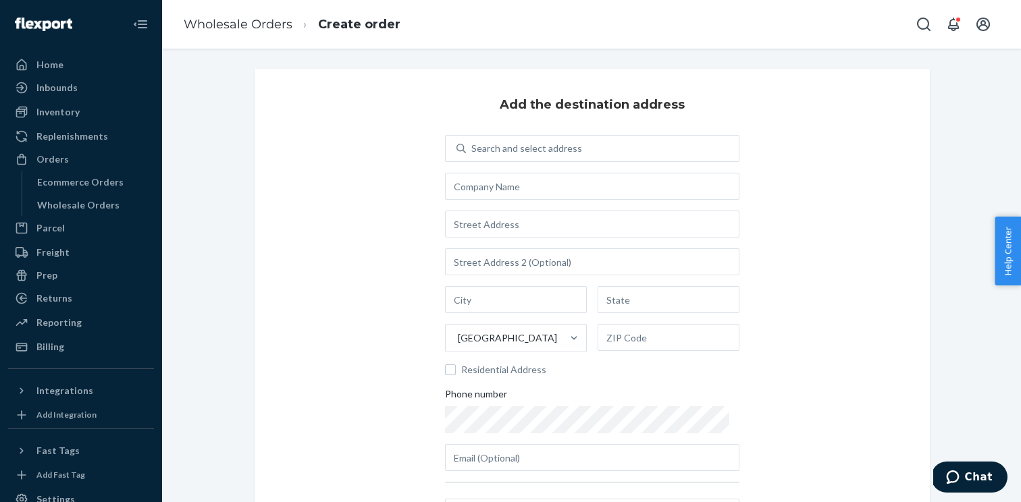
scroll to position [45, 0]
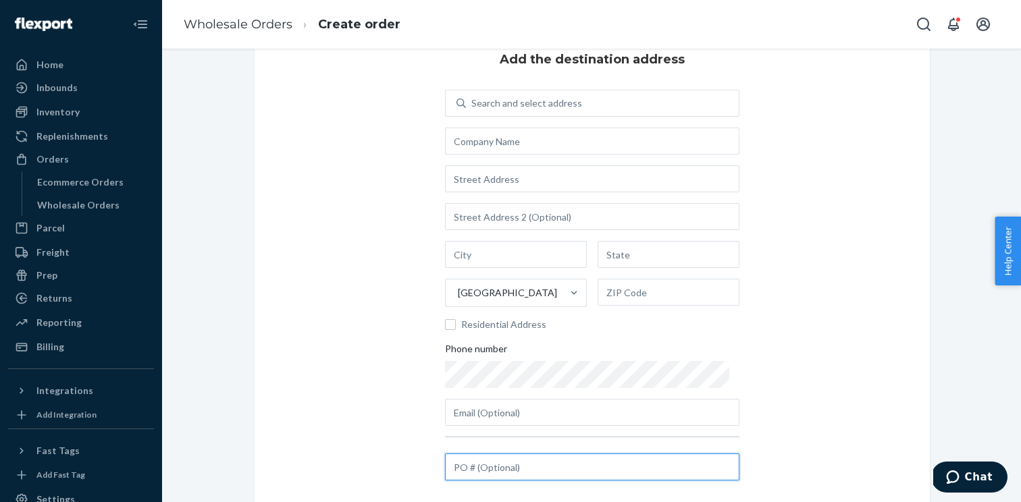
click at [478, 466] on input "text" at bounding box center [592, 467] width 294 height 27
paste input "Kizik 9-15/25"
type input "Kizik 9-15/25"
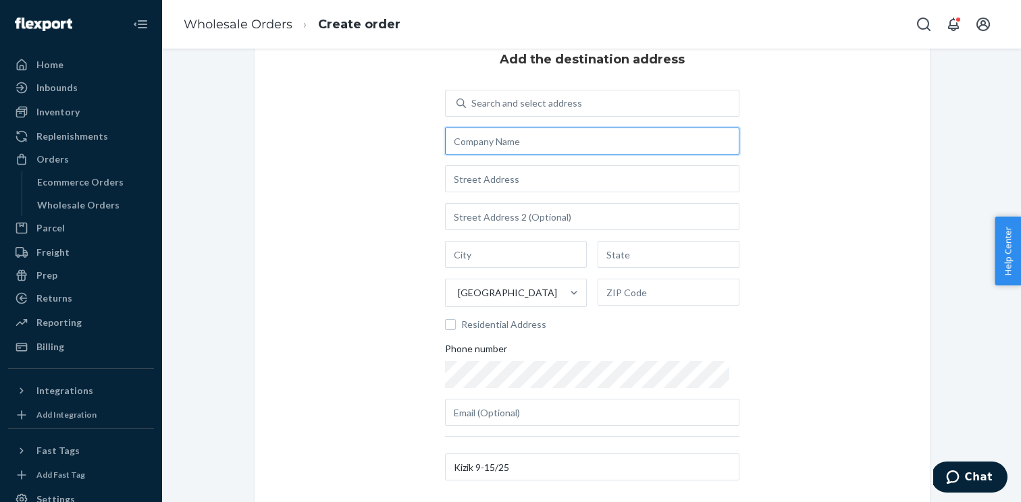
click at [533, 141] on input "text" at bounding box center [592, 141] width 294 height 27
paste input "Nat's Outdoor Sports, Inc"
type input "Nat's Outdoor Sports, Inc"
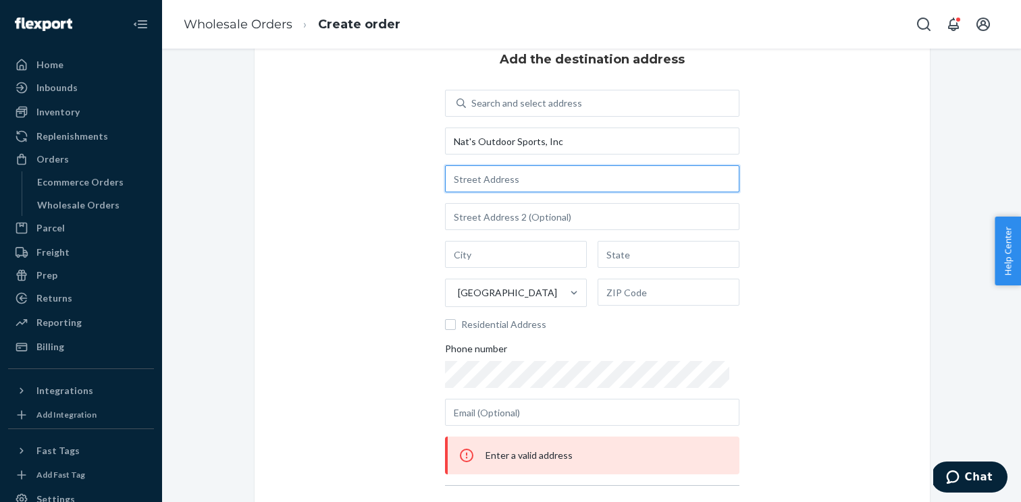
click at [473, 184] on input "text" at bounding box center [592, 178] width 294 height 27
paste input "1121 Wilkinson Trace"
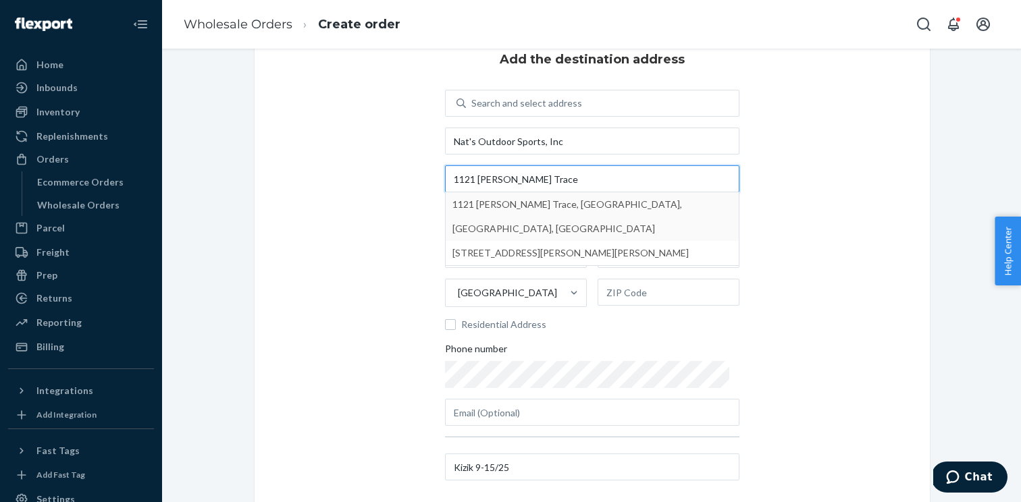
type input "1121 Wilkinson Trace"
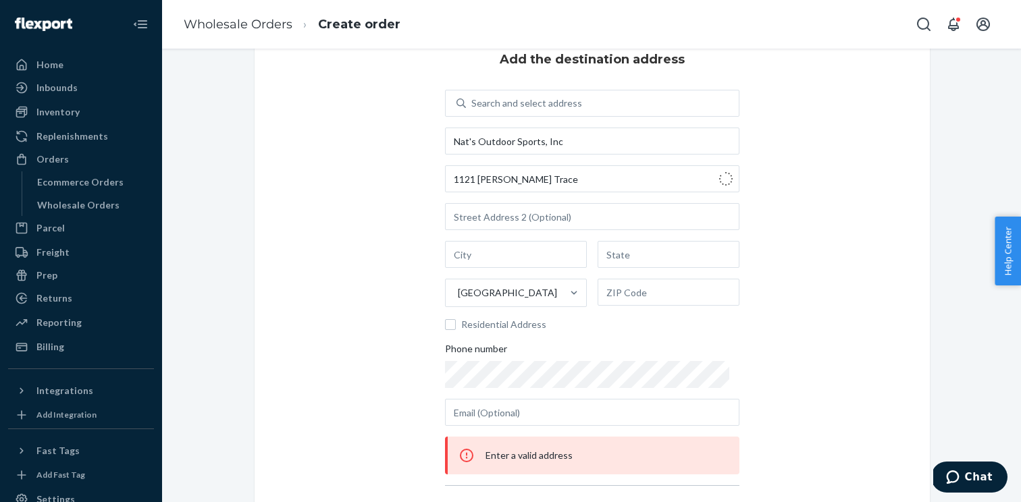
type input "Bowling Green"
type input "KY"
type input "42103"
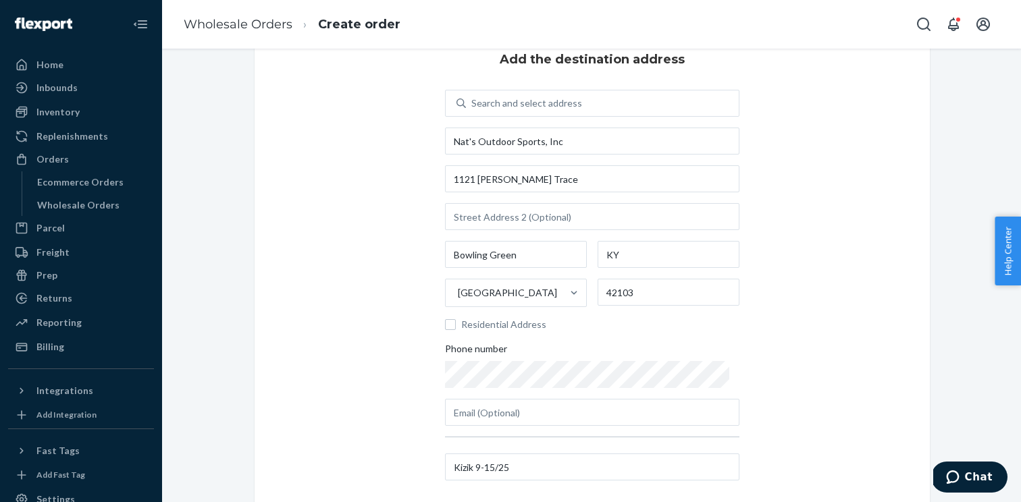
click at [767, 287] on div "Add the destination address Search and select address Nat's Outdoor Sports, Inc…" at bounding box center [592, 268] width 675 height 488
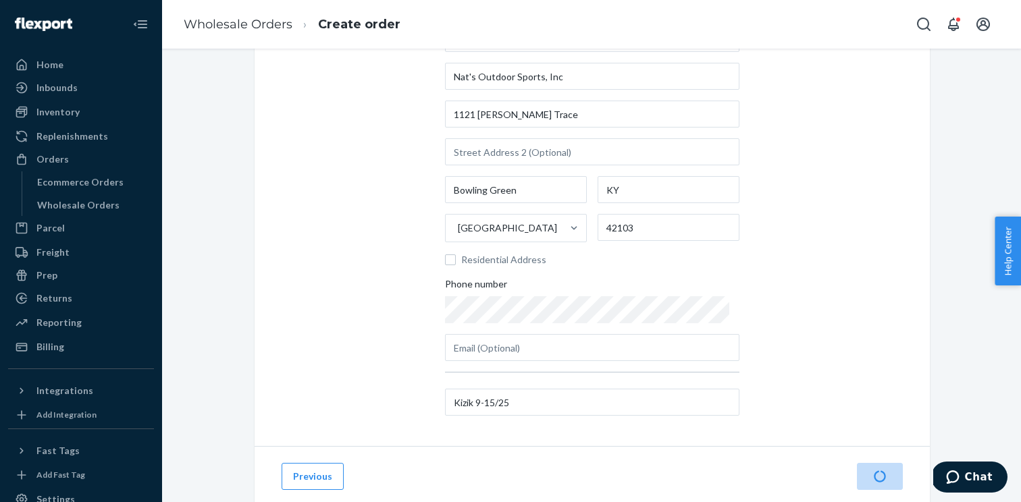
scroll to position [147, 0]
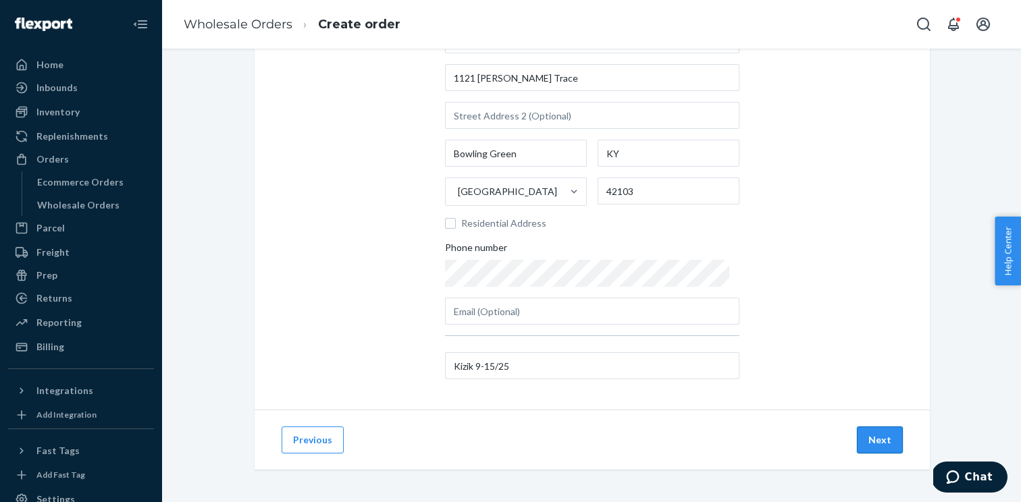
click at [897, 442] on button "Next" at bounding box center [880, 440] width 46 height 27
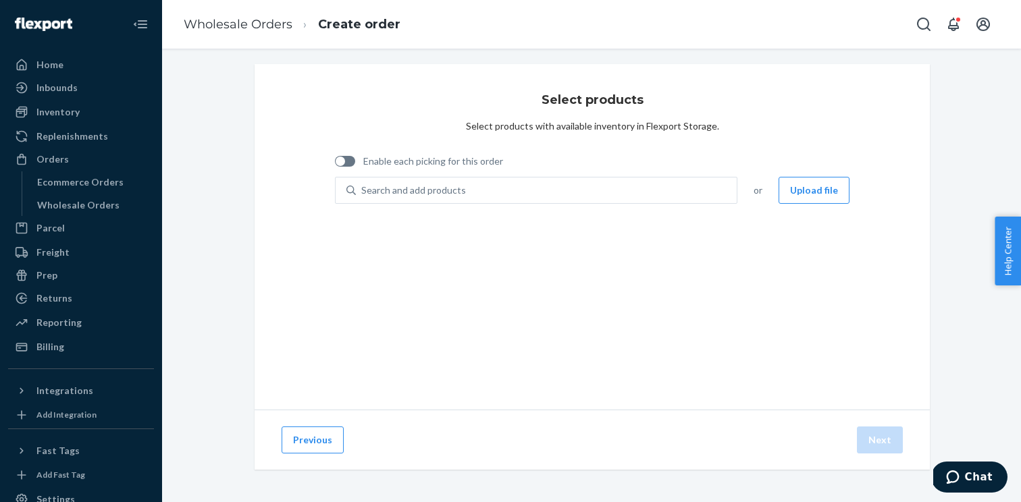
scroll to position [5, 0]
click at [468, 163] on span "Enable each picking for this order" at bounding box center [433, 162] width 140 height 14
click at [335, 166] on input "Enable each picking for this order" at bounding box center [334, 166] width 1 height 1
checkbox input "true"
click at [808, 192] on button "Upload file" at bounding box center [814, 190] width 71 height 27
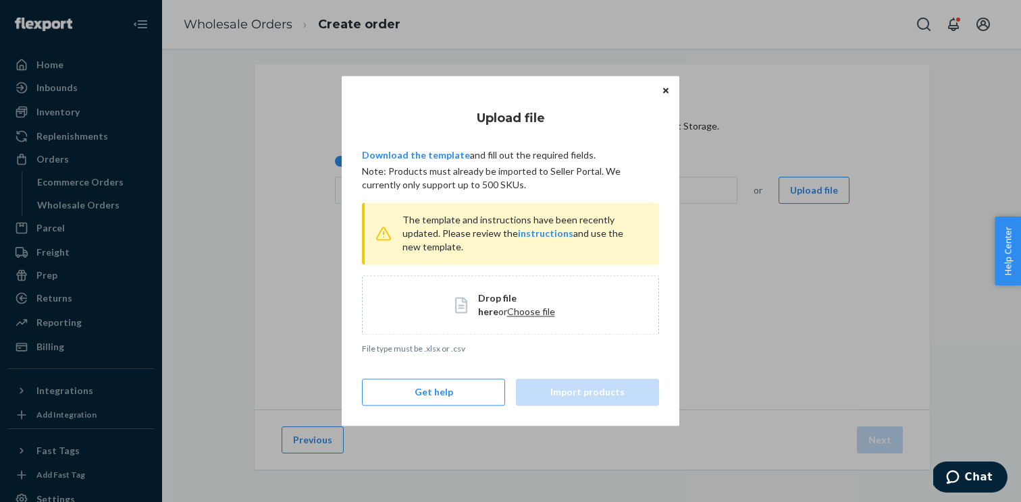
click at [507, 307] on span "Choose file" at bounding box center [531, 311] width 48 height 11
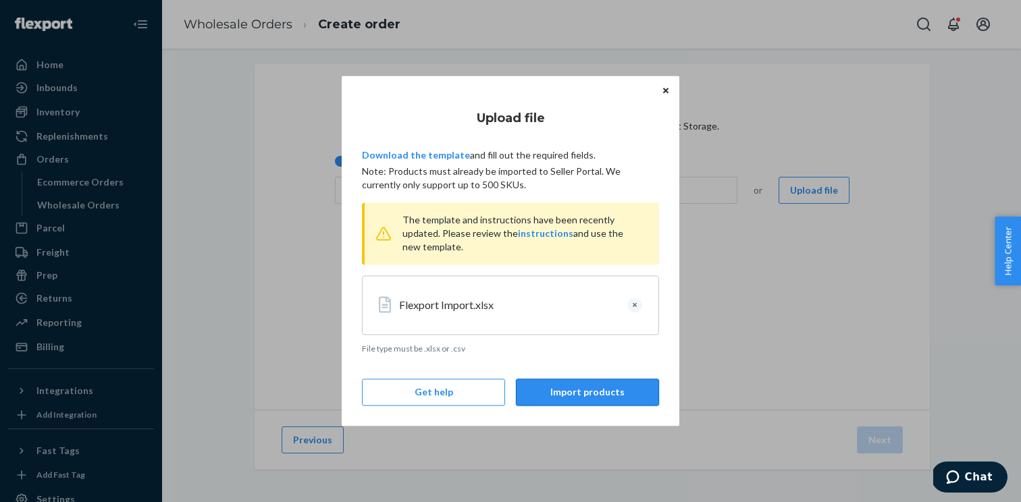
click at [553, 394] on button "Import products" at bounding box center [587, 393] width 143 height 27
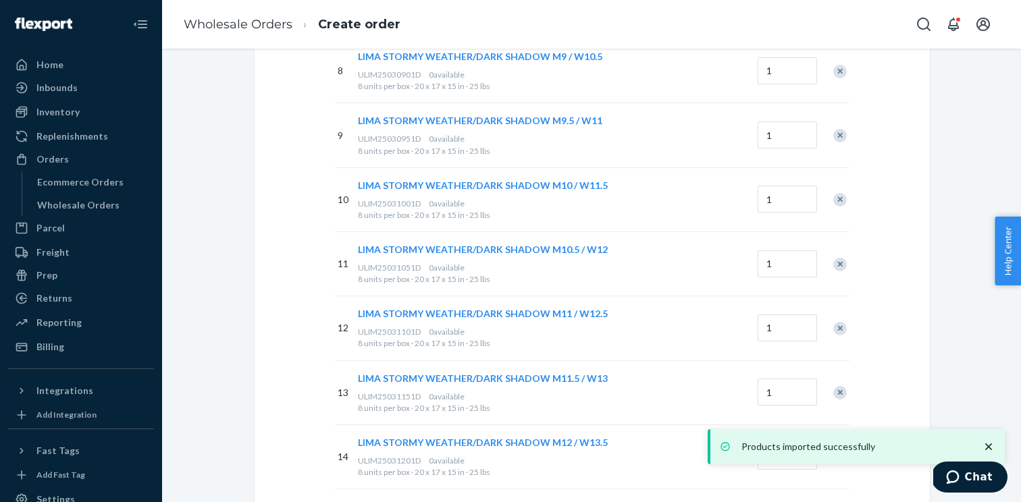
scroll to position [885, 0]
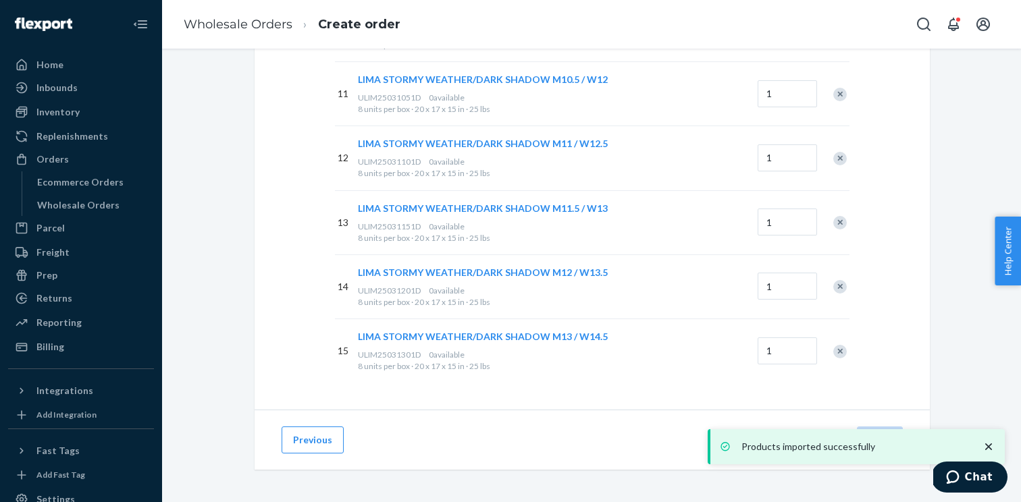
click at [987, 448] on icon "close toast" at bounding box center [988, 447] width 7 height 7
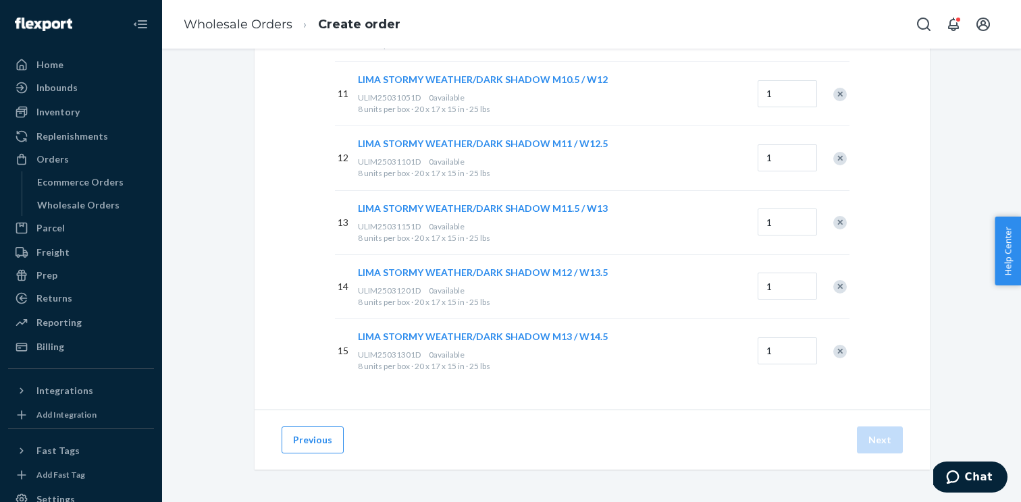
click at [796, 412] on div "Previous Next" at bounding box center [592, 440] width 675 height 60
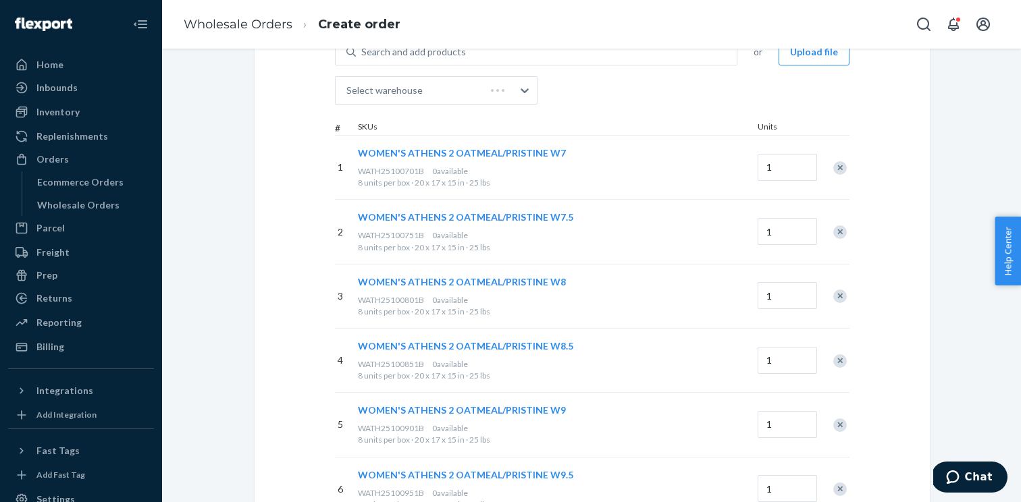
scroll to position [0, 0]
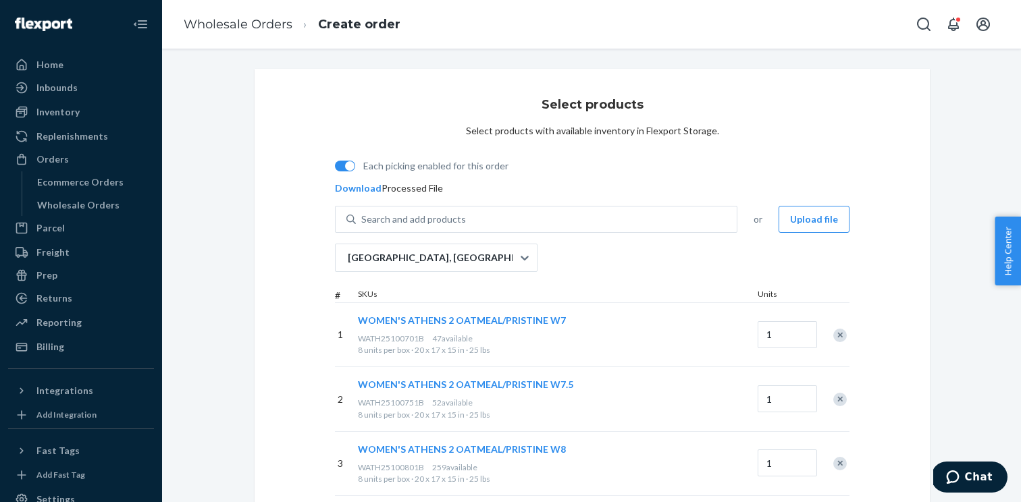
click at [403, 340] on span "WATH25100701B" at bounding box center [391, 339] width 66 height 10
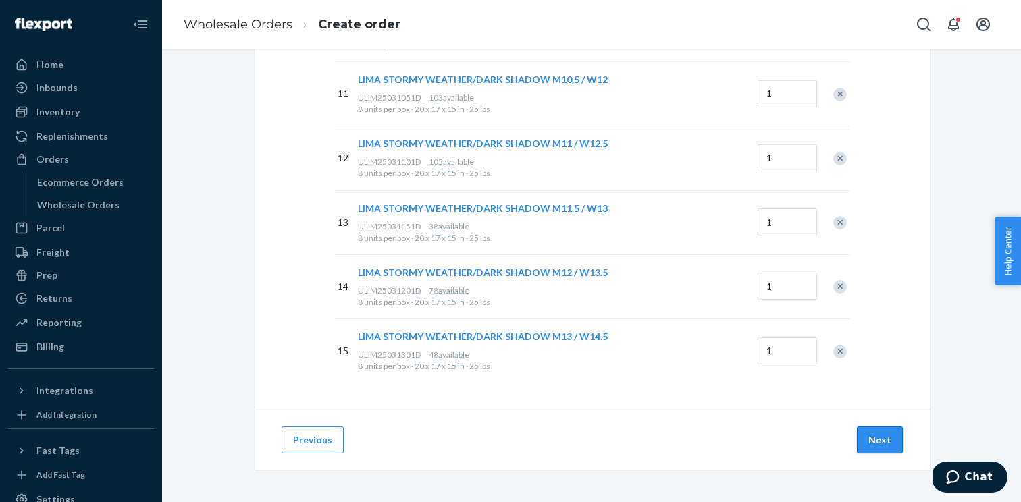
click at [884, 446] on button "Next" at bounding box center [880, 440] width 46 height 27
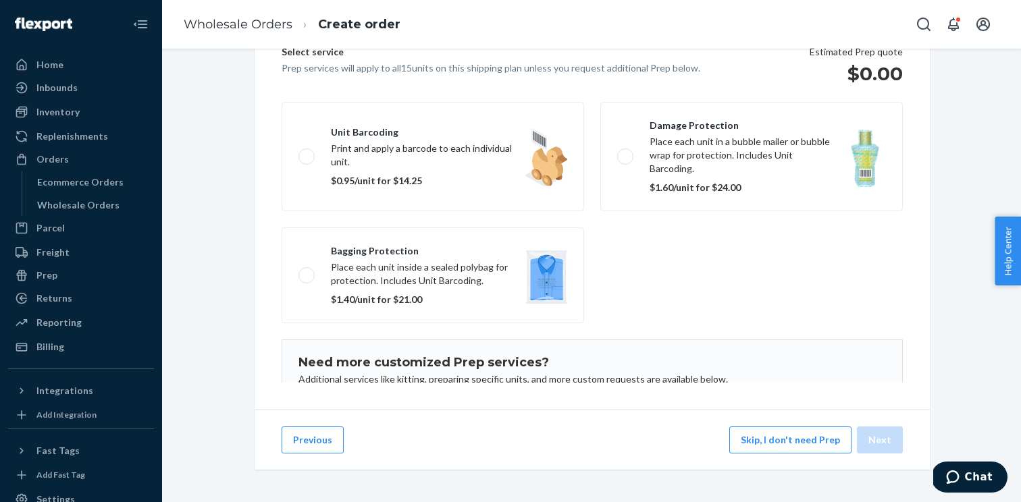
scroll to position [186, 0]
click at [812, 440] on button "Skip, I don't need Prep" at bounding box center [790, 440] width 122 height 27
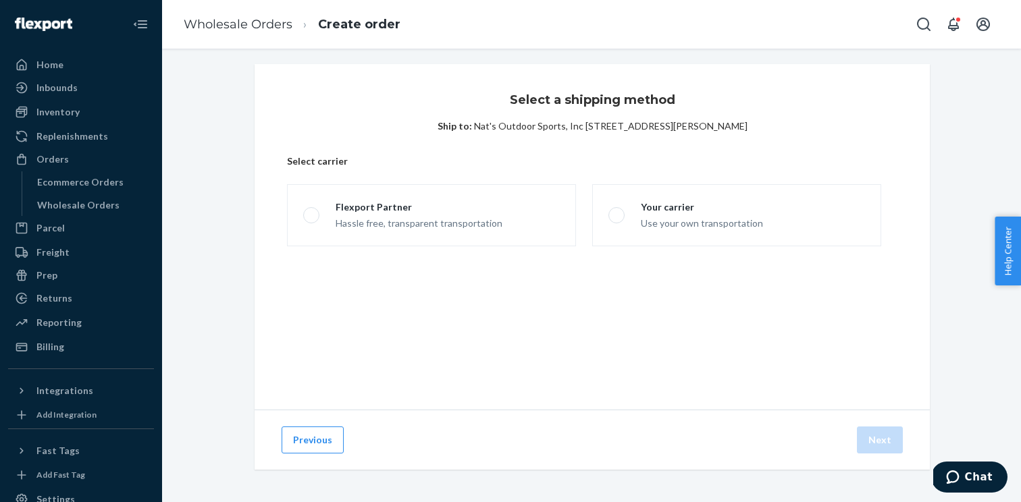
scroll to position [5, 0]
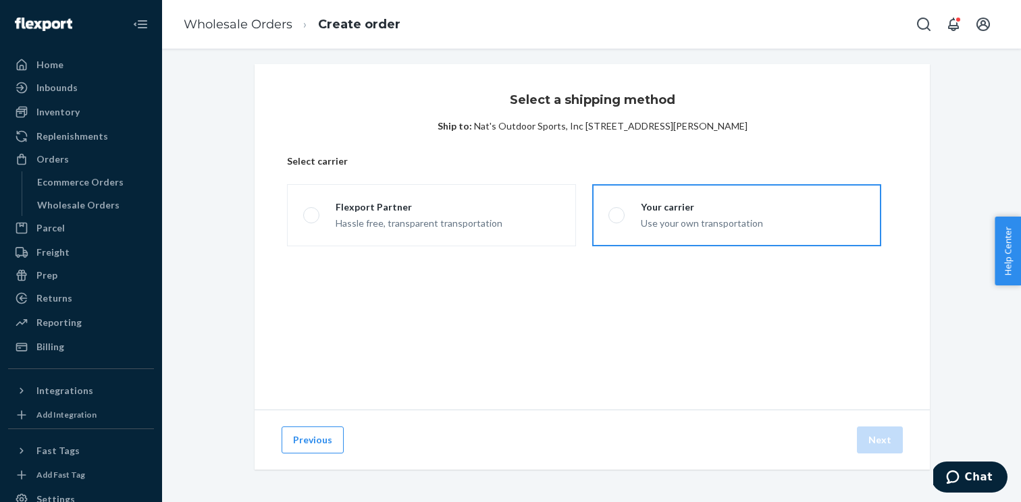
click at [667, 230] on label "Your carrier Use your own transportation" at bounding box center [736, 215] width 289 height 62
click at [617, 220] on input "Your carrier Use your own transportation" at bounding box center [612, 215] width 9 height 9
radio input "true"
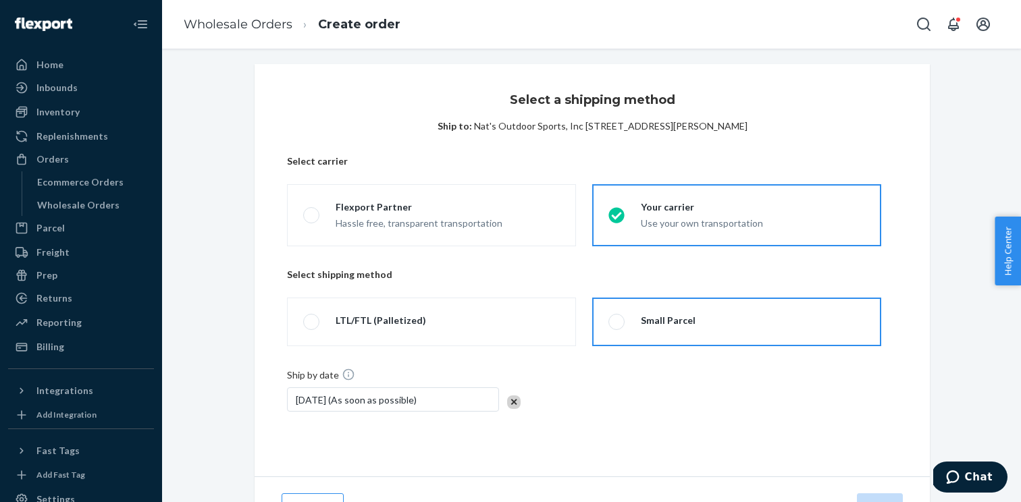
click at [633, 317] on div "Small Parcel" at bounding box center [660, 322] width 71 height 16
click at [617, 318] on input "Small Parcel" at bounding box center [612, 322] width 9 height 9
radio input "true"
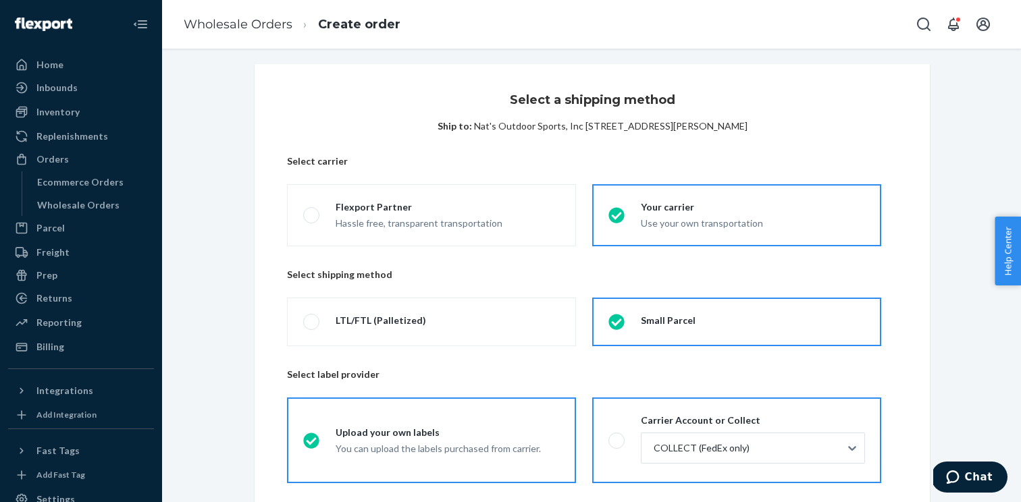
click at [607, 425] on label "Carrier Account or Collect COLLECT (FedEx only)" at bounding box center [736, 441] width 289 height 86
click at [608, 436] on input "Carrier Account or Collect COLLECT (FedEx only)" at bounding box center [612, 440] width 9 height 9
radio input "true"
radio input "false"
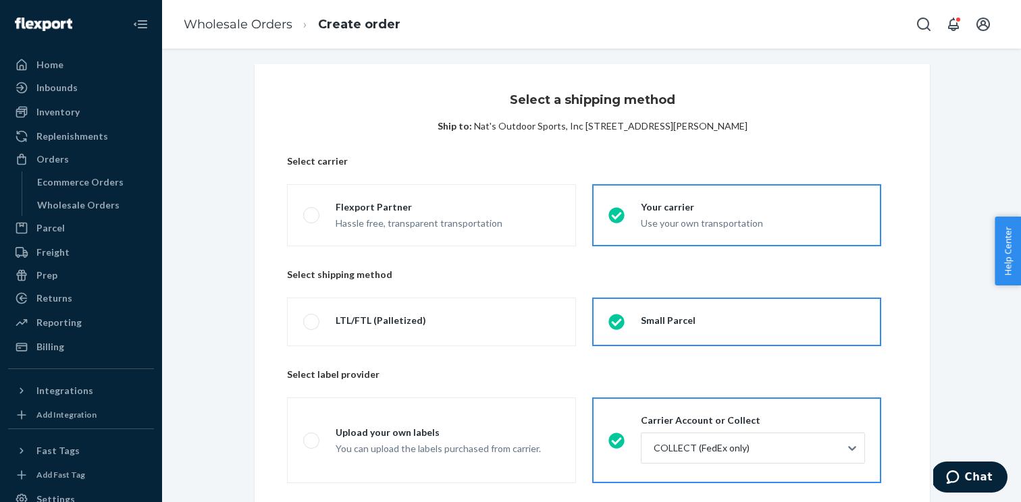
click at [738, 126] on span "Nat's Outdoor Sports, Inc 1121 Wilkinson Trace Bowling Green, KY 42103 US" at bounding box center [610, 125] width 273 height 11
copy span "42103"
click at [716, 454] on div at bounding box center [751, 448] width 199 height 16
click at [654, 454] on input "COLLECT (FedEx only)" at bounding box center [652, 449] width 1 height 14
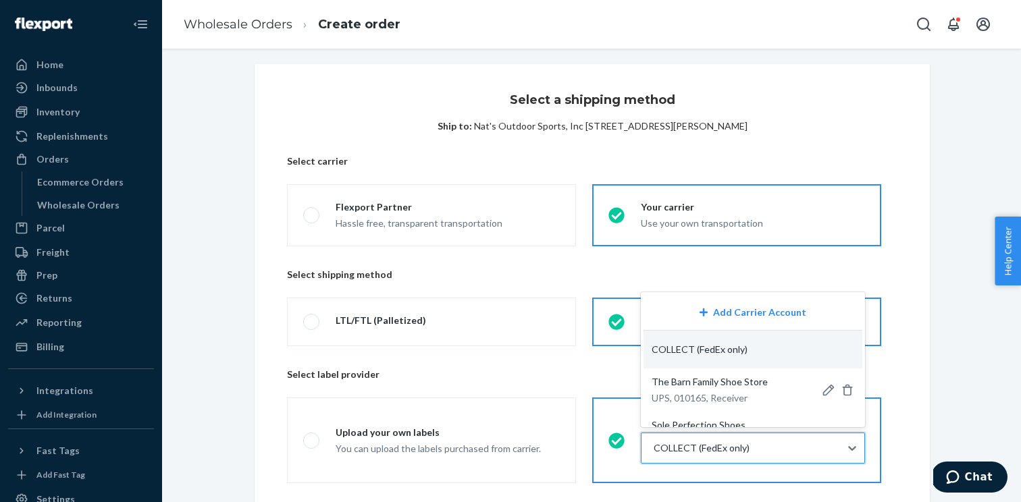
paste input "42103"
type input "42103"
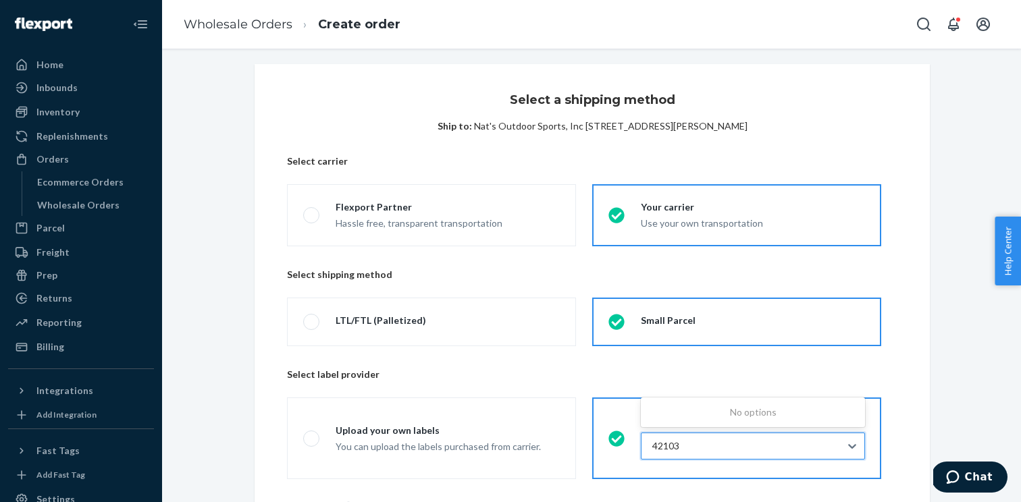
click at [662, 448] on input "42103" at bounding box center [666, 447] width 29 height 14
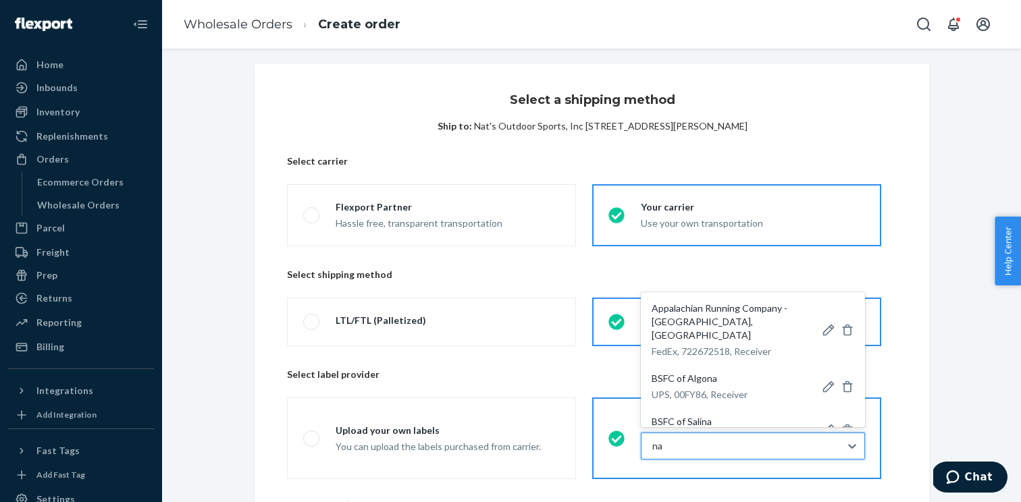
type input "n"
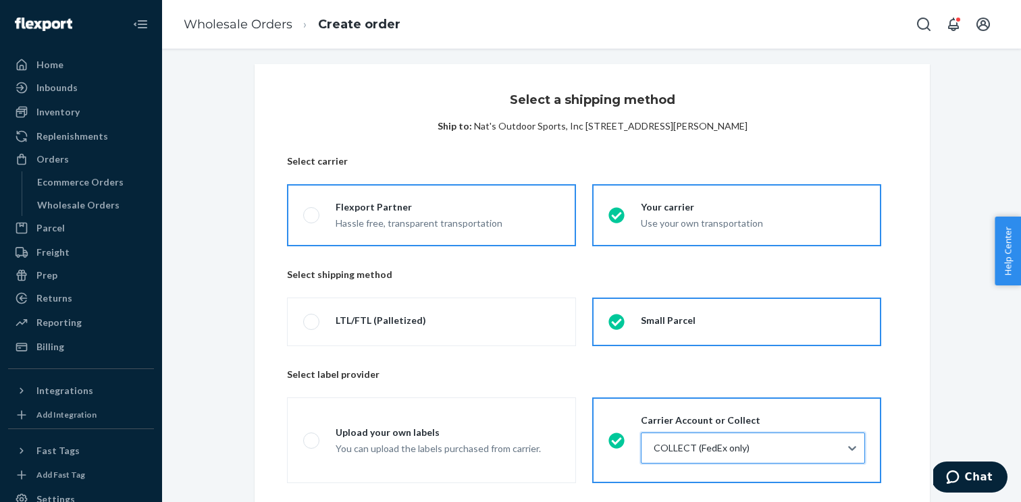
click at [339, 235] on label "Flexport Partner Hassle free, transparent transportation" at bounding box center [431, 215] width 289 height 62
click at [312, 220] on input "Flexport Partner Hassle free, transparent transportation" at bounding box center [307, 215] width 9 height 9
radio input "true"
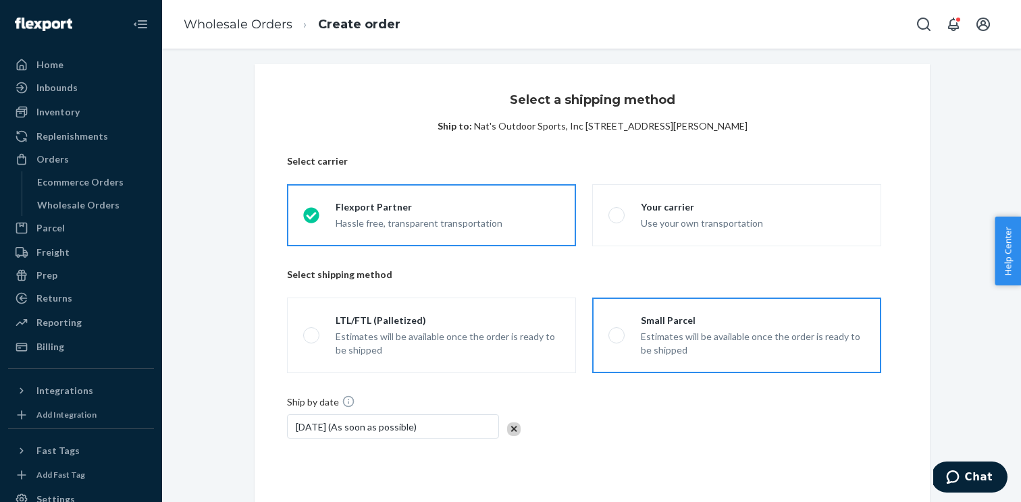
click at [666, 342] on div "Estimates will be available once the order is ready to be shipped" at bounding box center [753, 343] width 224 height 27
click at [617, 340] on input "Small Parcel Estimates will be available once the order is ready to be shipped" at bounding box center [612, 336] width 9 height 9
radio input "true"
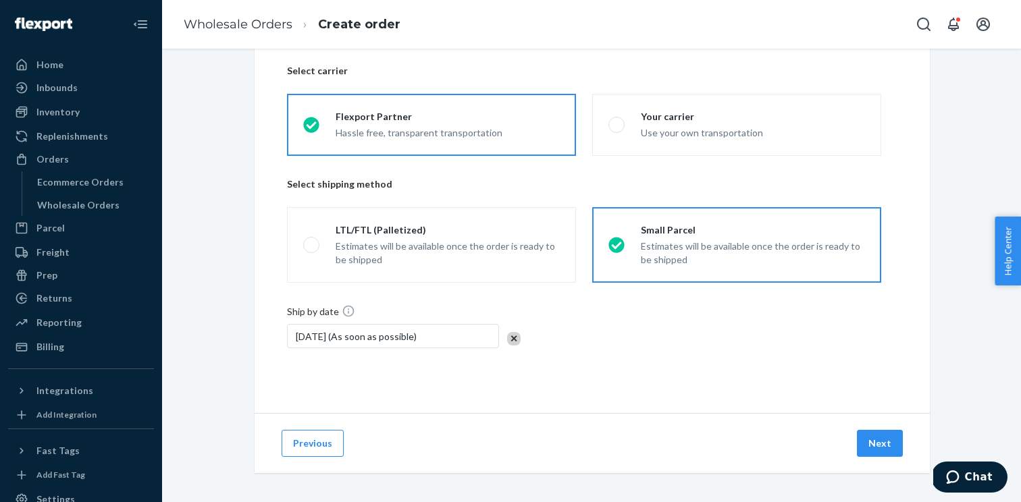
scroll to position [98, 0]
click at [885, 434] on button "Next" at bounding box center [880, 440] width 46 height 27
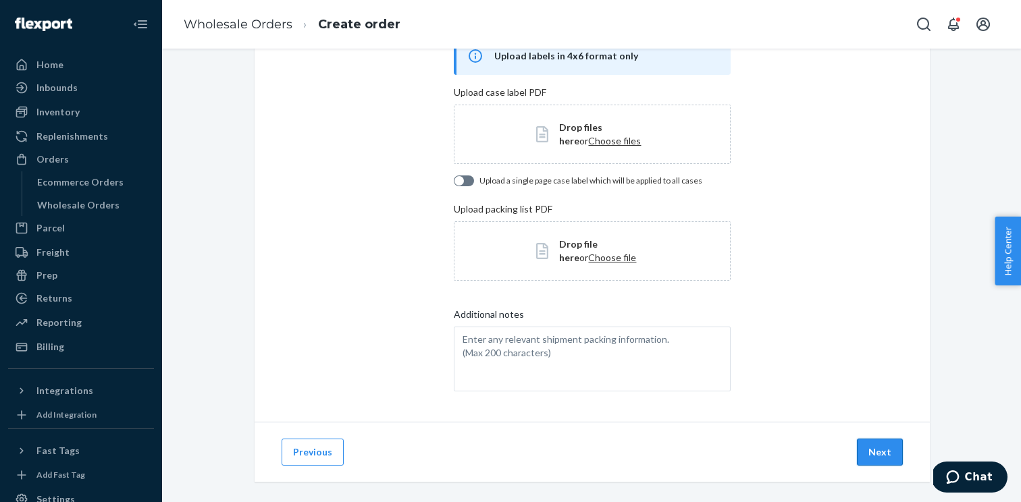
click at [880, 443] on button "Next" at bounding box center [880, 452] width 46 height 27
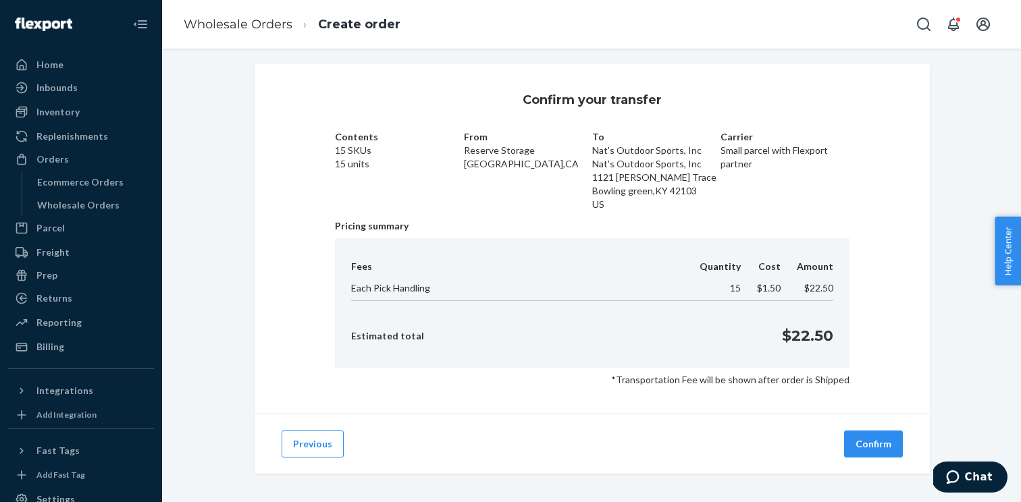
scroll to position [9, 0]
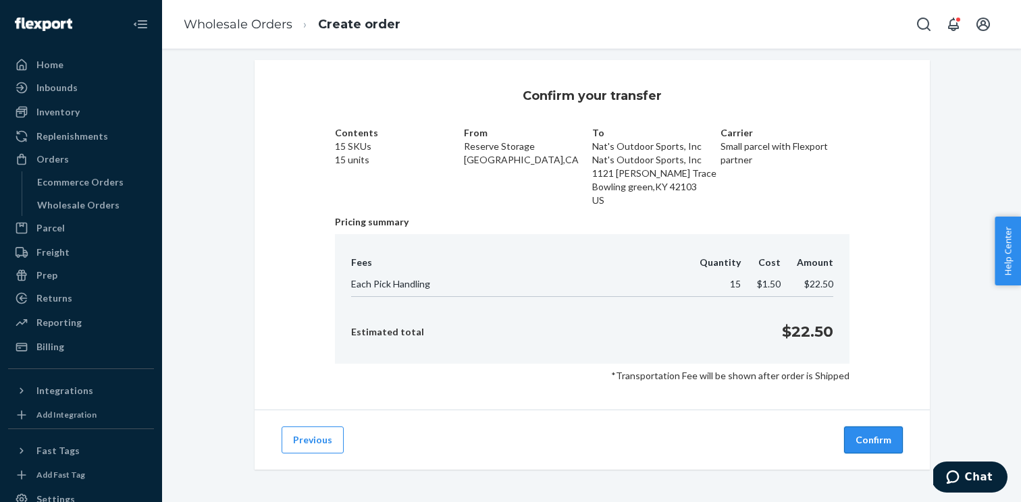
click at [872, 448] on button "Confirm" at bounding box center [873, 440] width 59 height 27
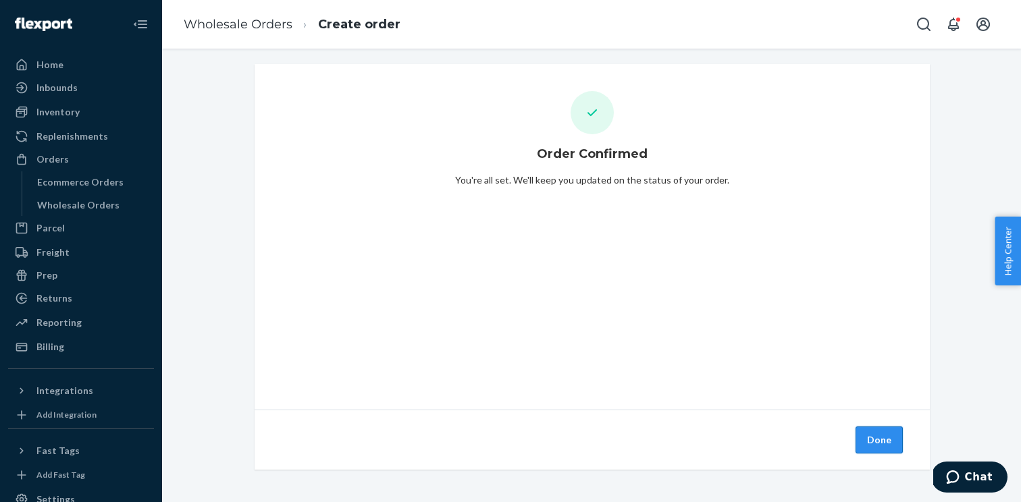
click at [879, 438] on button "Done" at bounding box center [879, 440] width 47 height 27
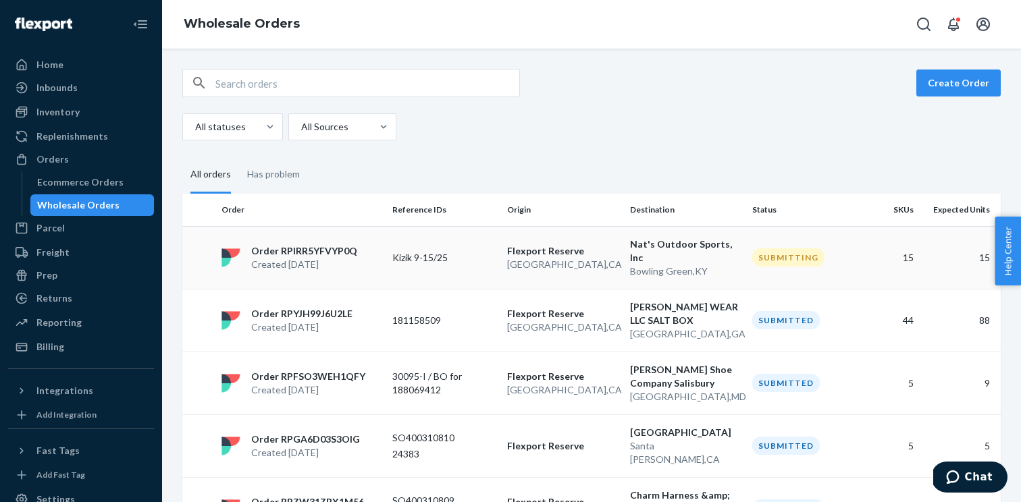
click at [317, 258] on p "Created [DATE]" at bounding box center [304, 265] width 106 height 14
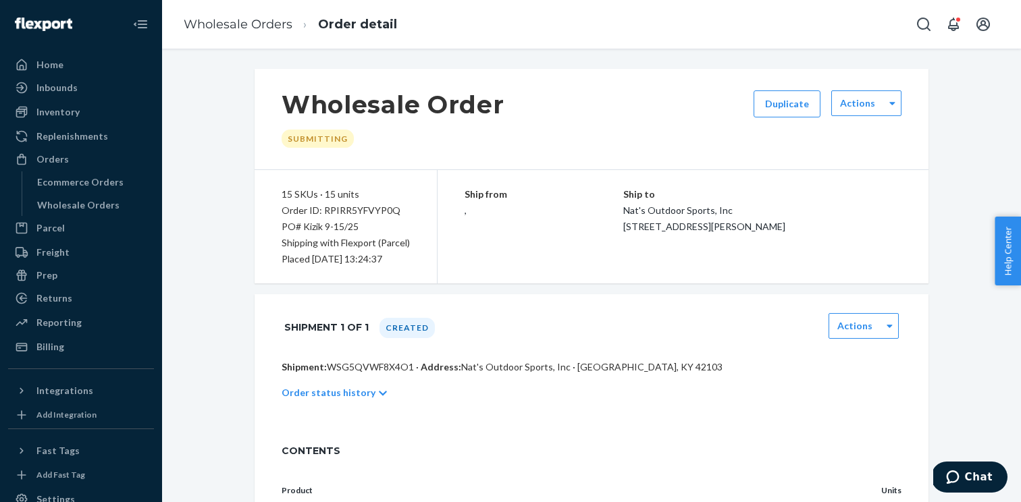
click at [362, 367] on p "Shipment: WSG5QVWF8X4O1 · Address: Nat's Outdoor Sports, Inc · [GEOGRAPHIC_DATA…" at bounding box center [592, 368] width 620 height 14
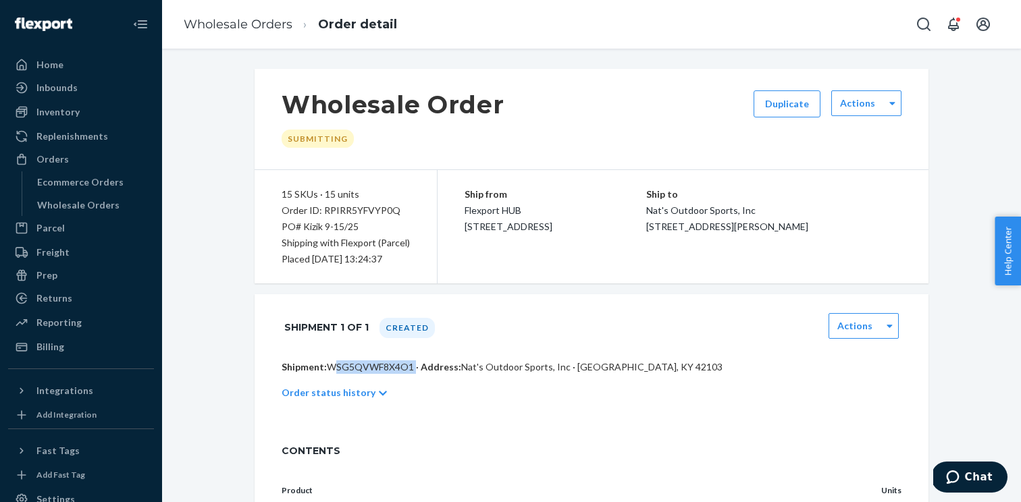
click at [362, 367] on p "Shipment: WSG5QVWF8X4O1 · Address: Nat's Outdoor Sports, Inc · [GEOGRAPHIC_DATA…" at bounding box center [592, 368] width 620 height 14
copy p "WSG5QVWF8X4O1"
click at [362, 209] on div "Order ID: RPIRR5YFVYP0Q" at bounding box center [346, 211] width 128 height 16
copy div "RPIRR5YFVYP0Q"
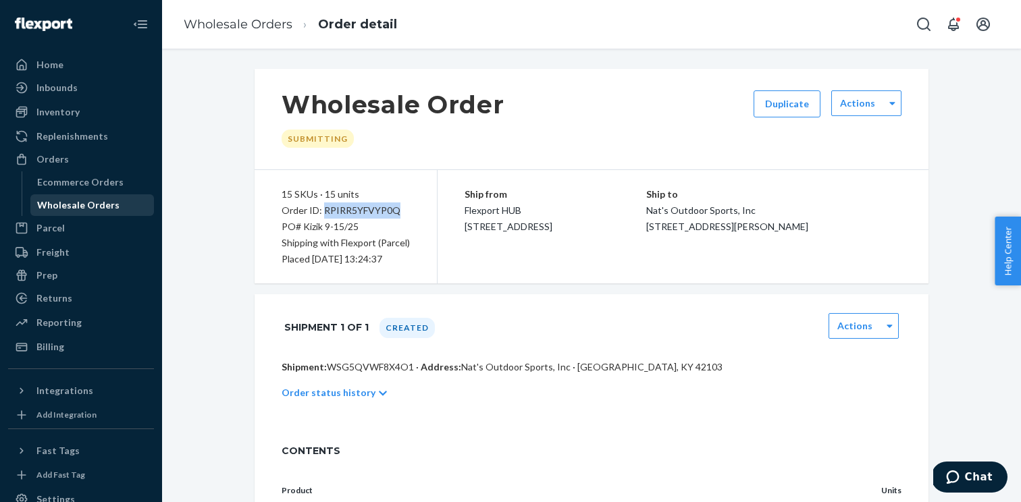
click at [109, 206] on div "Wholesale Orders" at bounding box center [78, 206] width 82 height 14
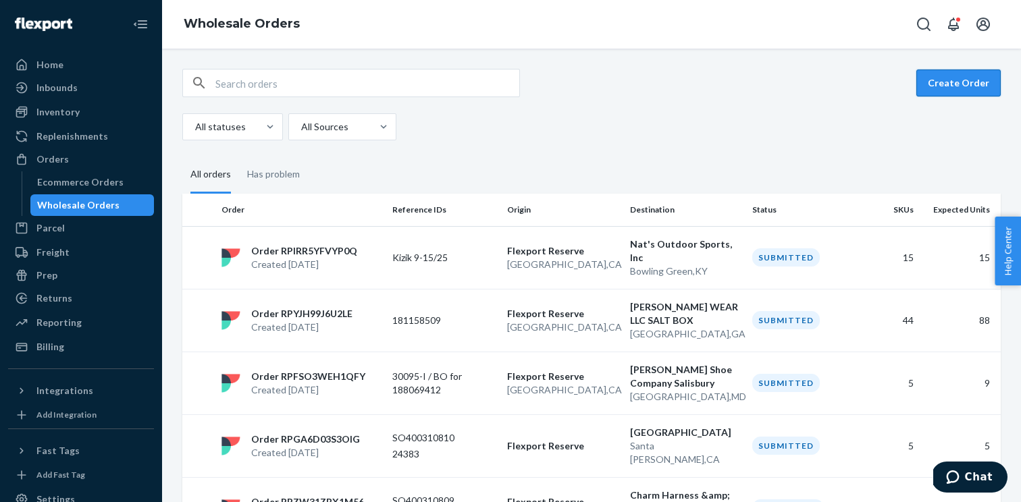
click at [958, 95] on button "Create Order" at bounding box center [958, 83] width 84 height 27
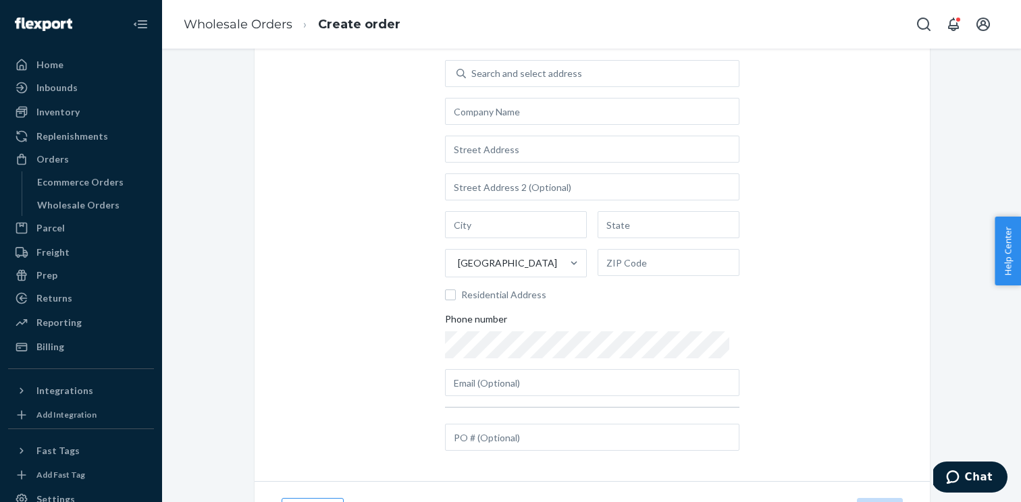
scroll to position [93, 0]
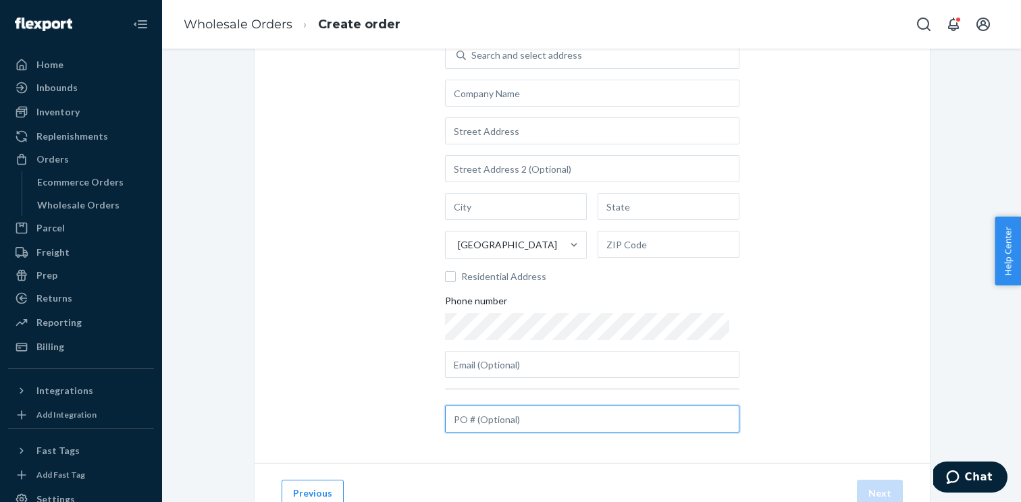
click at [496, 421] on input "text" at bounding box center [592, 419] width 294 height 27
paste input "91525KIZSP"
type input "91525KIZSP"
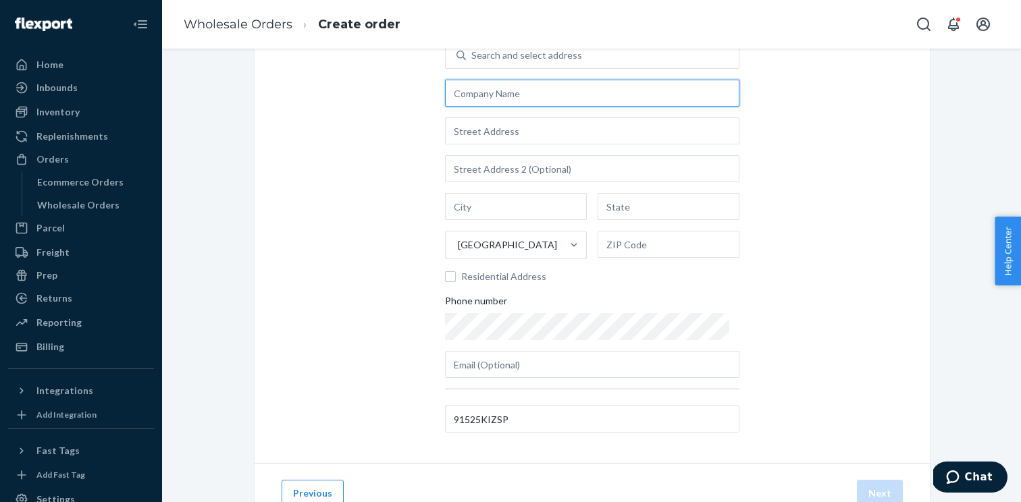
click at [522, 99] on input "text" at bounding box center [592, 93] width 294 height 27
paste input "[PERSON_NAME] Shoe Company Salisbury"
type input "[PERSON_NAME] Shoe Company Salisbury"
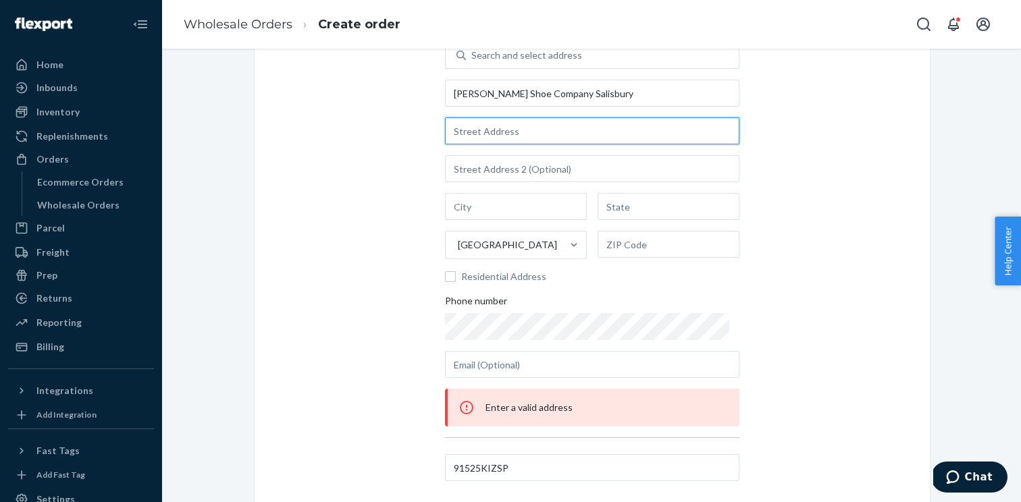
click at [493, 127] on input "text" at bounding box center [592, 131] width 294 height 27
paste input "2401-A East Naylor Mill Rd"
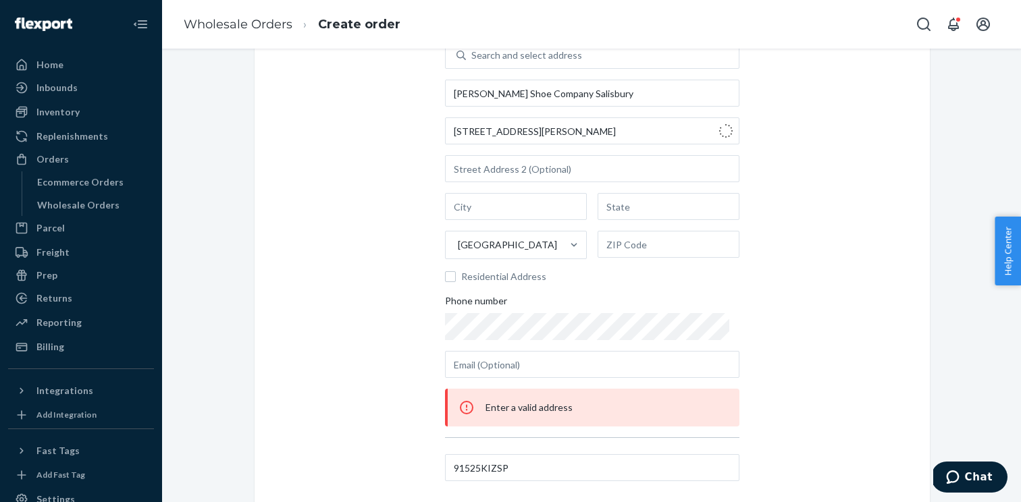
type input "2401 E Naylor Mill Rd"
type input "a"
type input "[GEOGRAPHIC_DATA]"
type input "MD"
type input "21804"
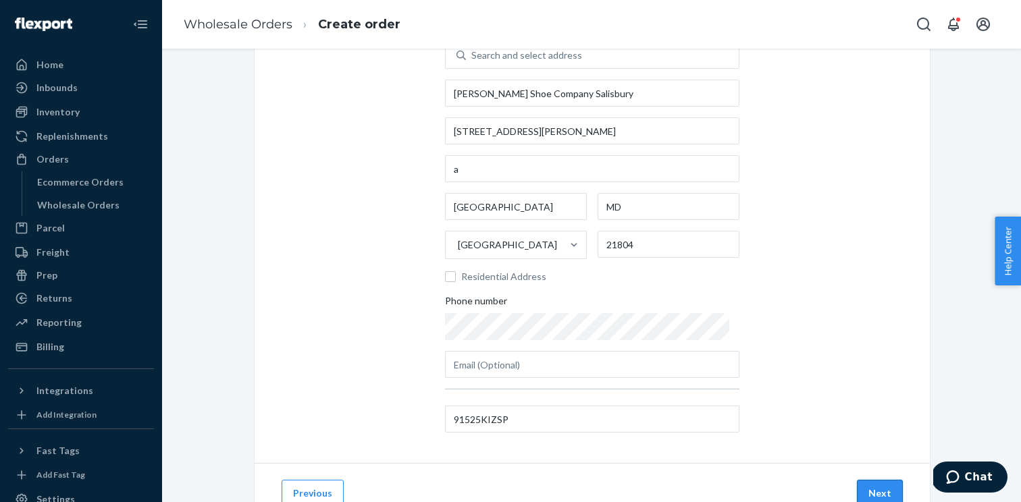
click at [889, 486] on button "Next" at bounding box center [880, 493] width 46 height 27
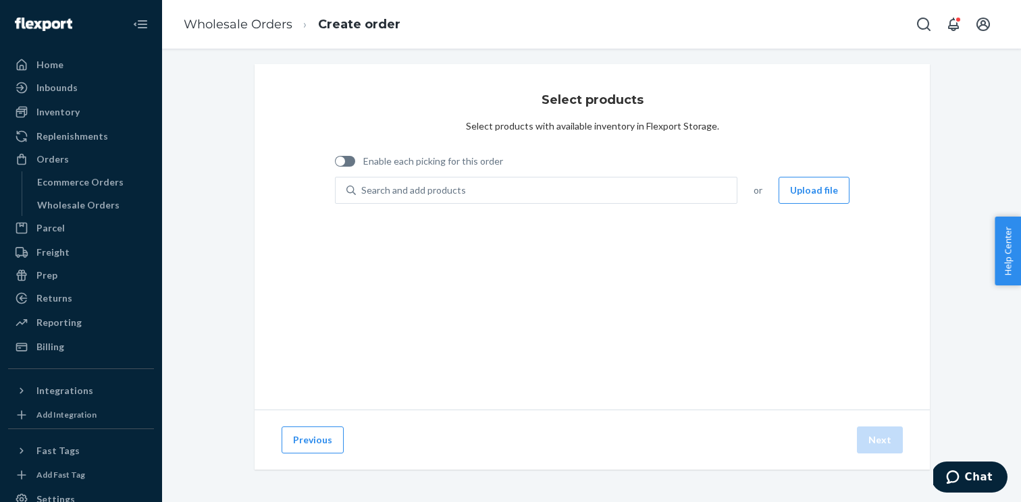
click at [387, 151] on div "Enable each picking for this order" at bounding box center [419, 163] width 168 height 28
click at [387, 162] on span "Enable each picking for this order" at bounding box center [433, 162] width 140 height 14
click at [335, 166] on input "Enable each picking for this order" at bounding box center [334, 166] width 1 height 1
checkbox input "true"
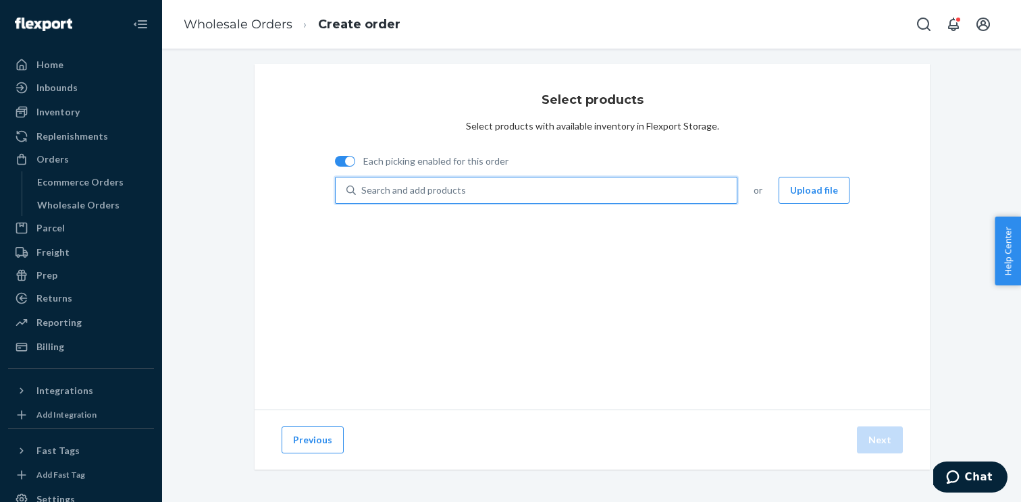
click at [398, 193] on div "Search and add products" at bounding box center [413, 191] width 105 height 14
click at [363, 193] on input "0 results available. Use Up and Down to choose options, press Enter to select t…" at bounding box center [361, 191] width 1 height 14
paste input "MEN'S ATHENS 2 LAPIS BLUE M13"
type input "MEN'S ATHENS 2 LAPIS BLUE M13"
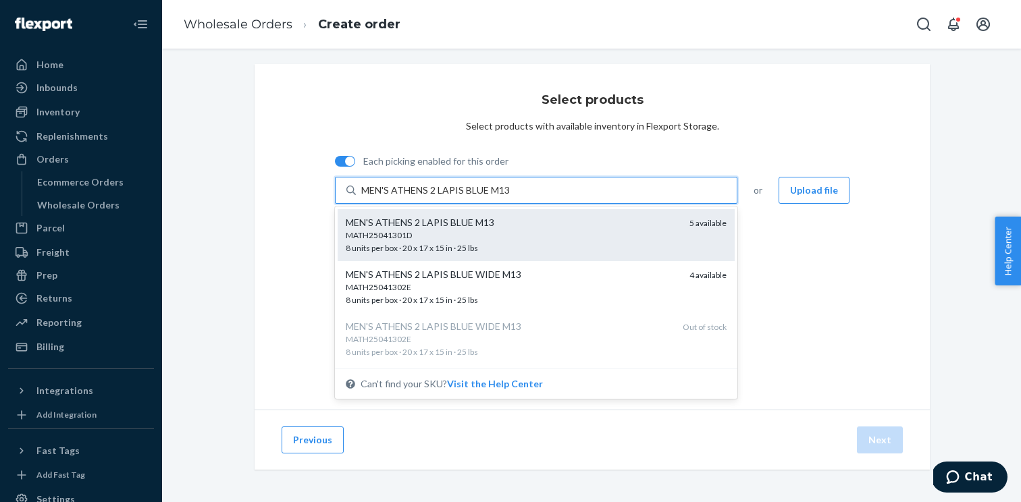
click at [442, 233] on div "MATH25041301D" at bounding box center [512, 235] width 333 height 11
click at [442, 197] on input "MEN'S ATHENS 2 LAPIS BLUE M13" at bounding box center [442, 191] width 162 height 14
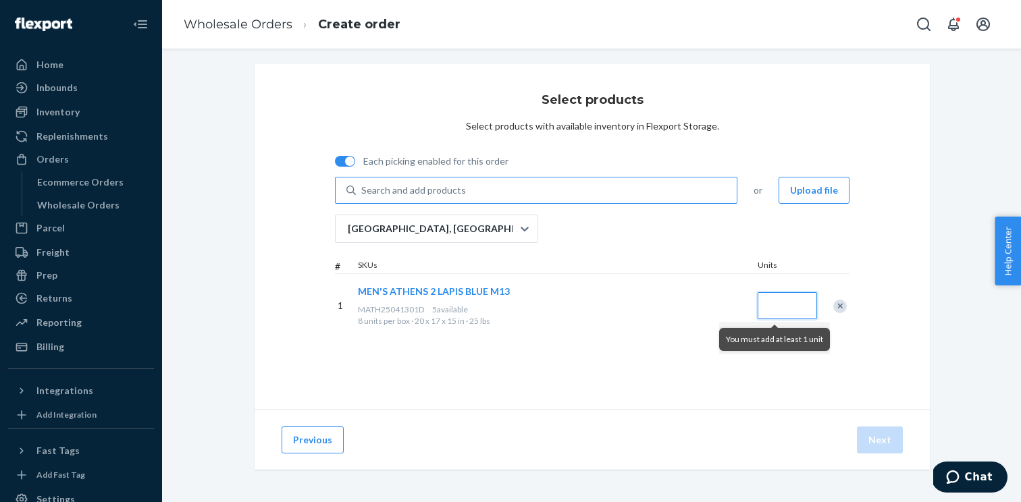
click at [799, 306] on input "Quantity" at bounding box center [787, 305] width 59 height 27
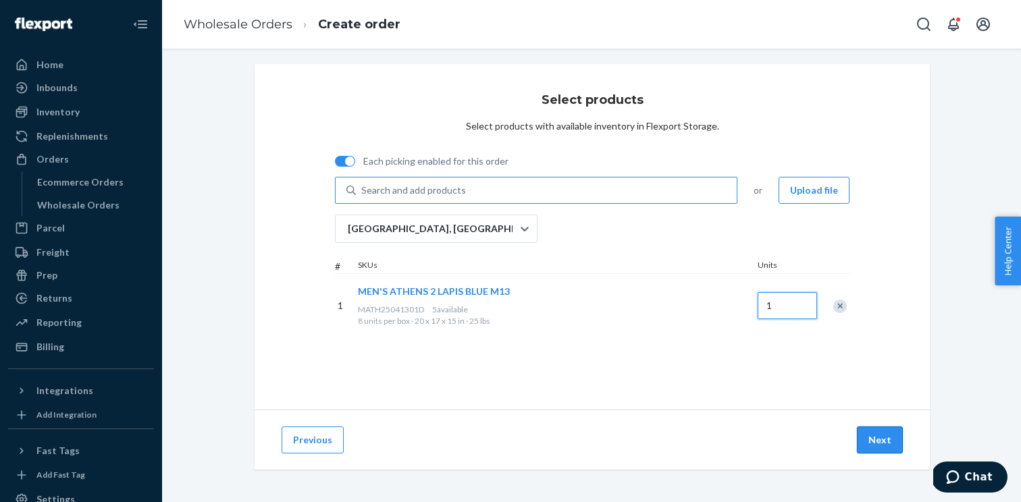
type input "1"
click at [879, 436] on button "Next" at bounding box center [880, 440] width 46 height 27
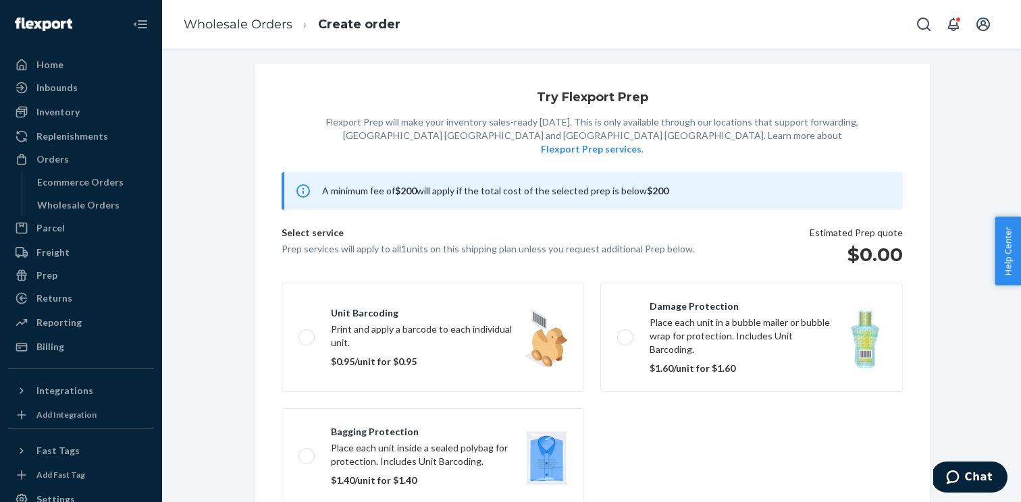
scroll to position [87, 0]
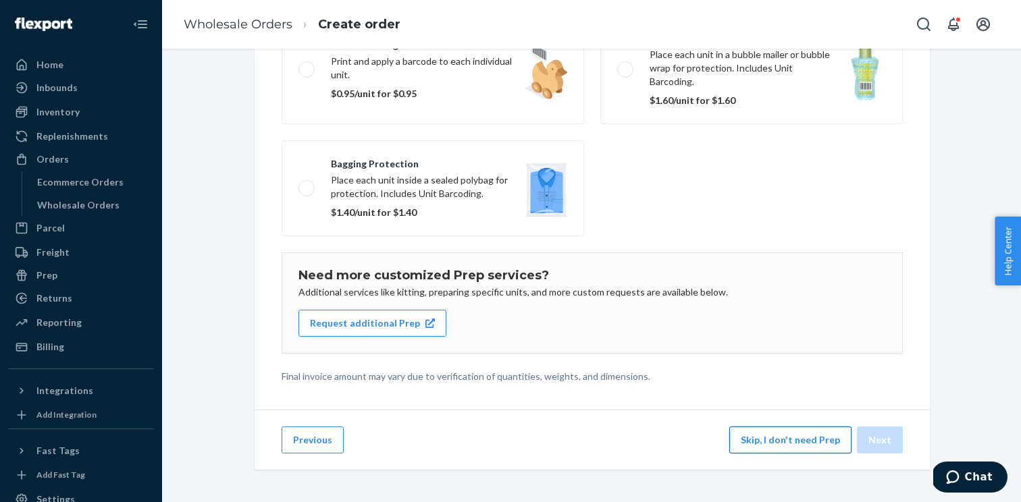
click at [796, 447] on button "Skip, I don't need Prep" at bounding box center [790, 440] width 122 height 27
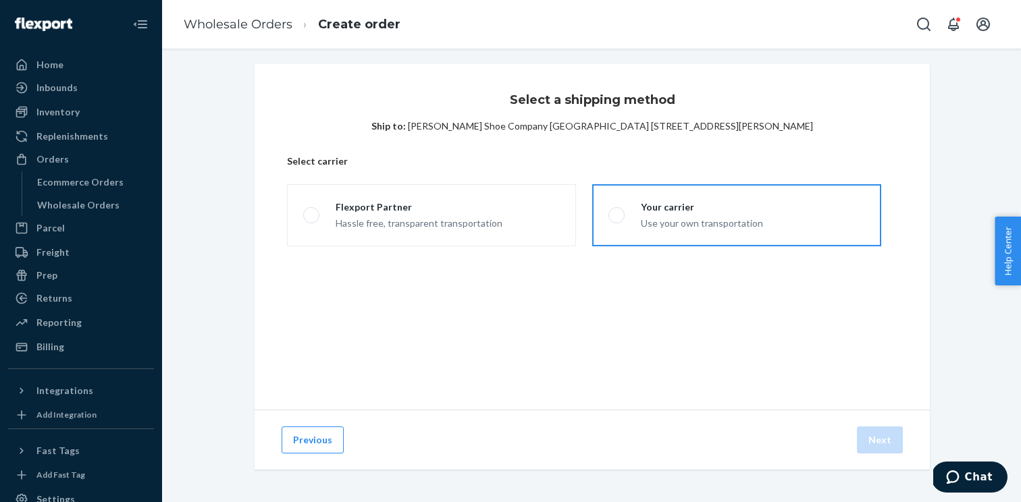
click at [654, 223] on div "Use your own transportation" at bounding box center [702, 222] width 122 height 16
click at [617, 220] on input "Your carrier Use your own transportation" at bounding box center [612, 215] width 9 height 9
radio input "true"
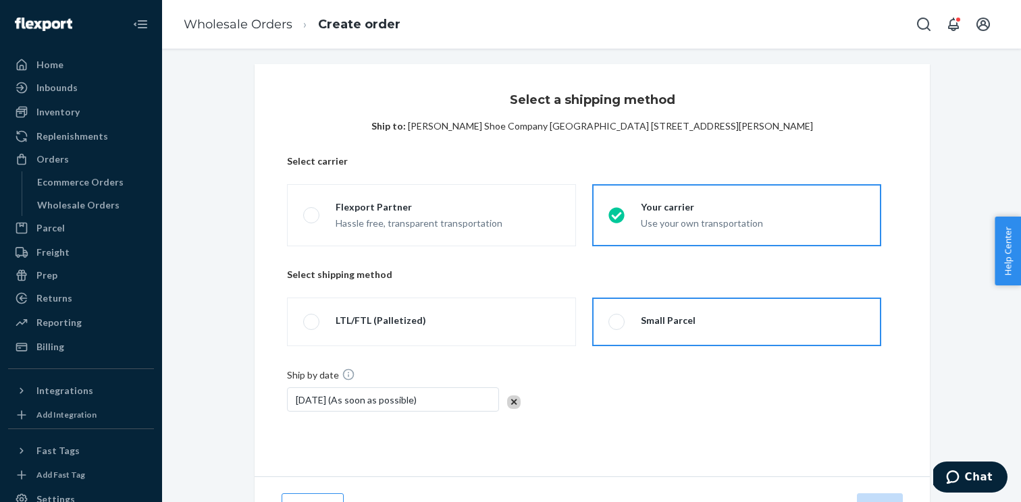
click at [621, 328] on span at bounding box center [616, 322] width 16 height 16
click at [617, 327] on input "Small Parcel" at bounding box center [612, 322] width 9 height 9
radio input "true"
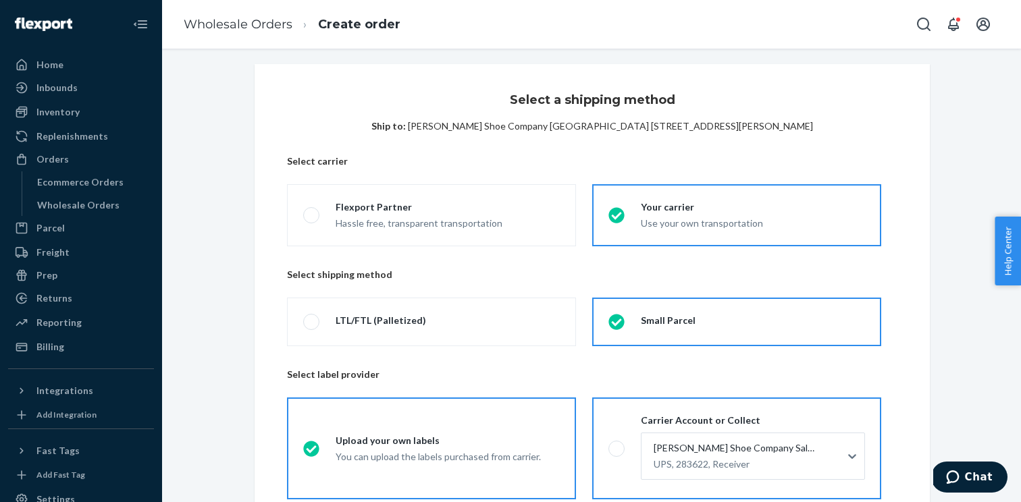
click at [619, 429] on label "Carrier Account or Collect Vernon Powell Shoe Company Salisbury UPS, 283622, Re…" at bounding box center [736, 449] width 289 height 102
click at [617, 444] on input "Carrier Account or Collect Vernon Powell Shoe Company Salisbury UPS, 283622, Re…" at bounding box center [612, 448] width 9 height 9
radio input "true"
radio input "false"
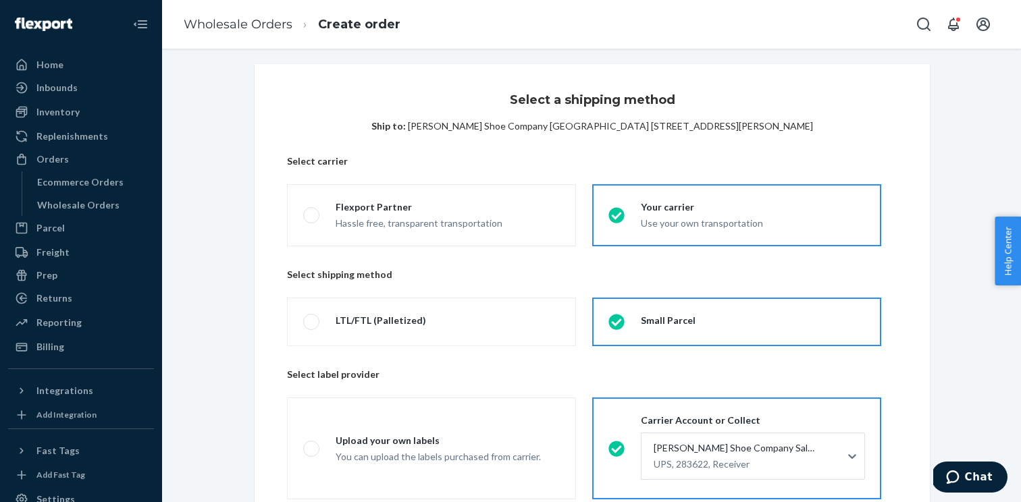
scroll to position [224, 0]
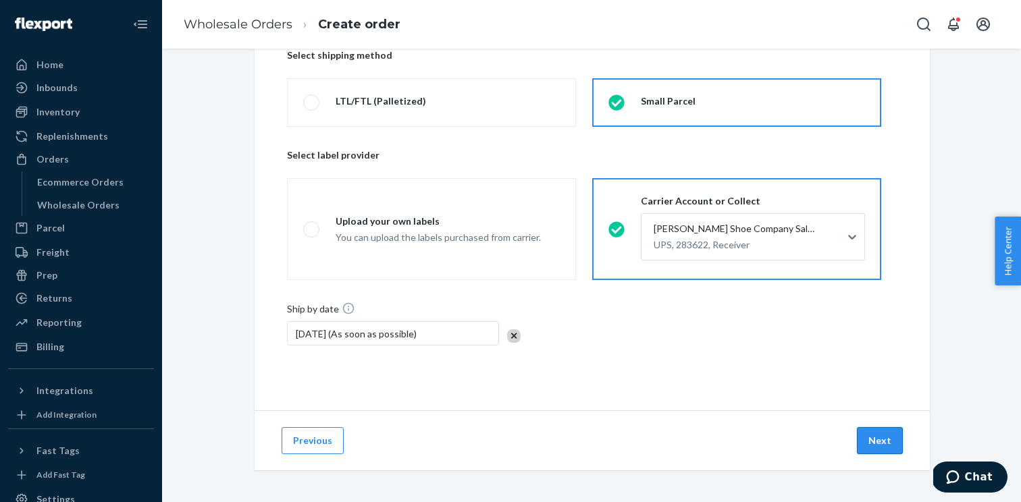
click at [873, 432] on button "Next" at bounding box center [880, 440] width 46 height 27
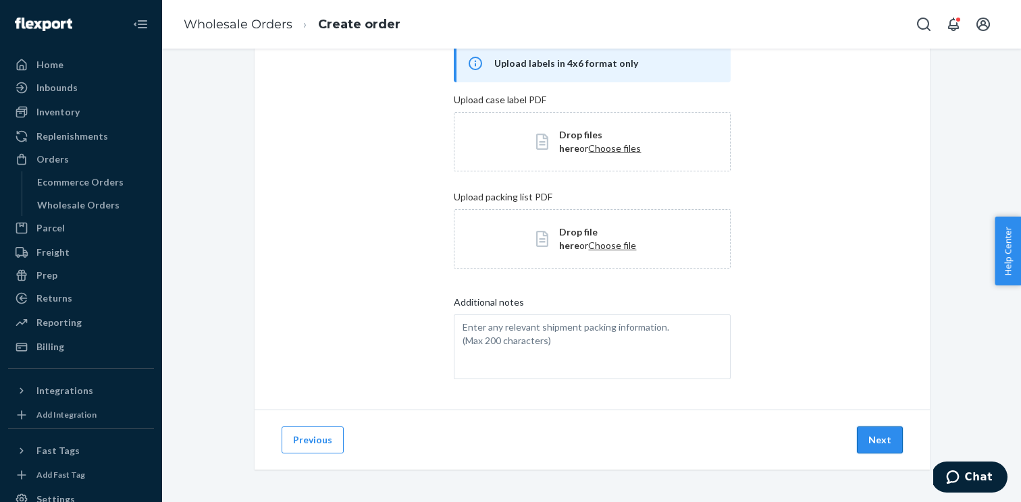
click at [884, 429] on button "Next" at bounding box center [880, 440] width 46 height 27
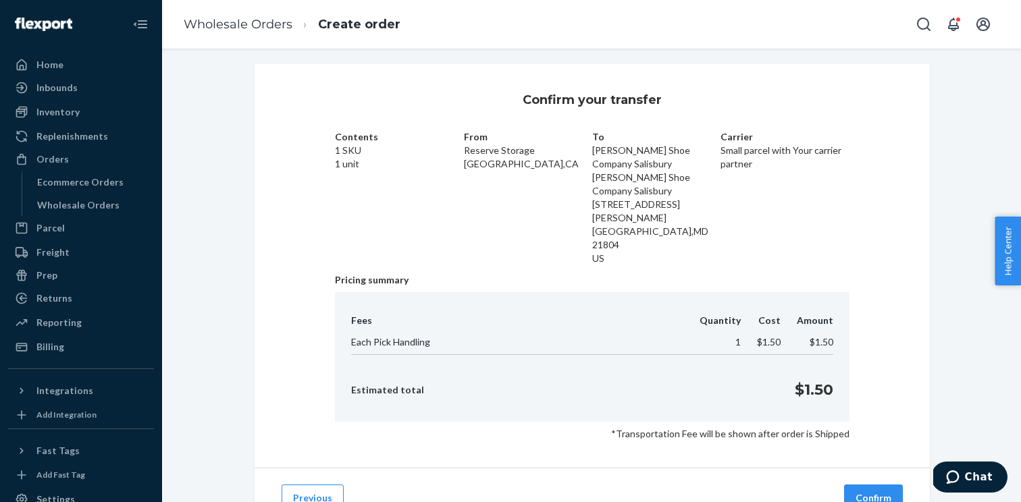
scroll to position [36, 0]
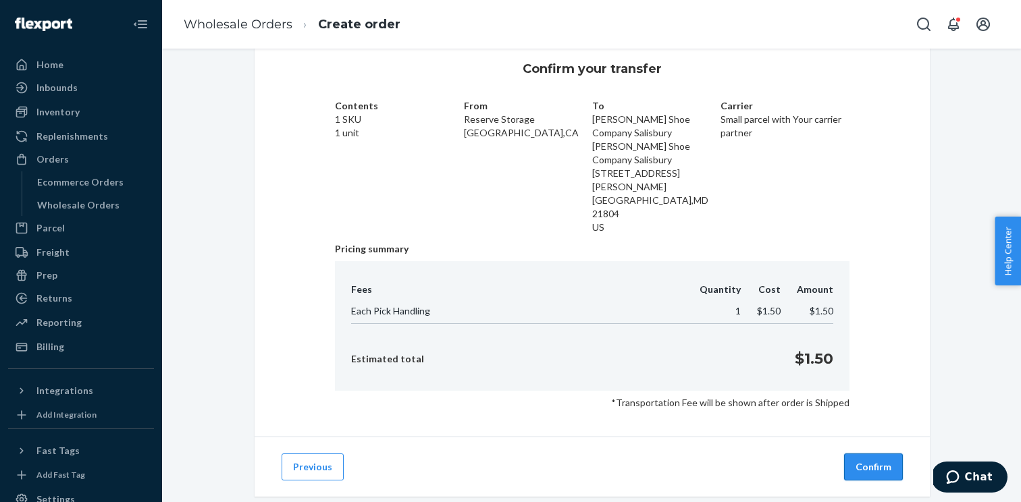
click at [866, 454] on button "Confirm" at bounding box center [873, 467] width 59 height 27
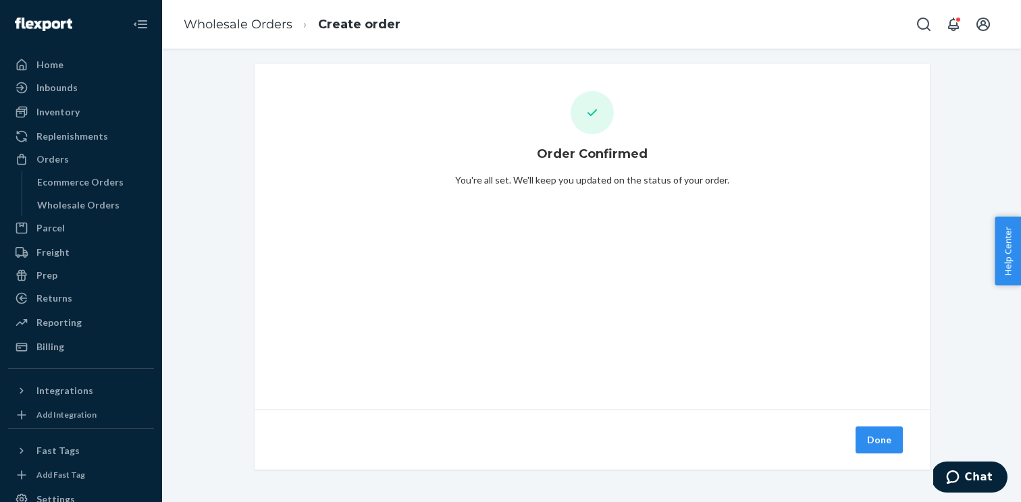
scroll to position [5, 0]
click at [865, 442] on button "Done" at bounding box center [879, 440] width 47 height 27
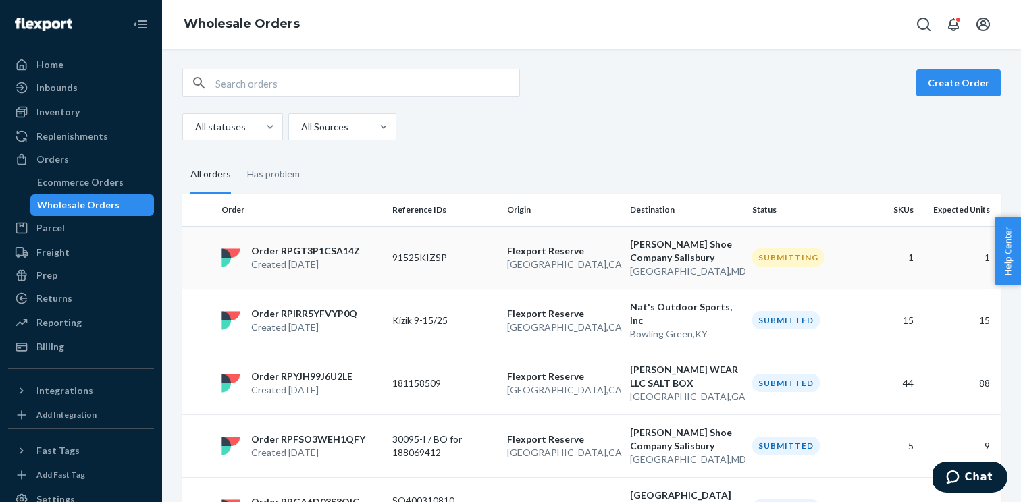
click at [381, 246] on div "Order RPGT3P1CSA14Z Created Sep 23, 2025" at bounding box center [301, 257] width 171 height 27
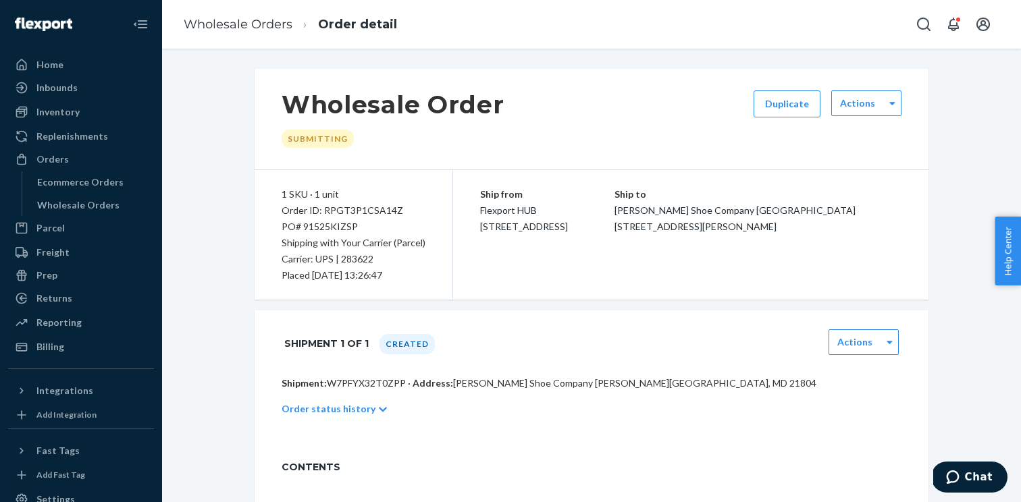
click at [365, 385] on p "Shipment: W7PFYX32T0ZPP · Address: Vernon Powell Shoe Company Salisbury · Salis…" at bounding box center [592, 384] width 620 height 14
copy p "W7PFYX32T0ZPP"
click at [373, 212] on div "Order ID: RPGT3P1CSA14Z" at bounding box center [354, 211] width 144 height 16
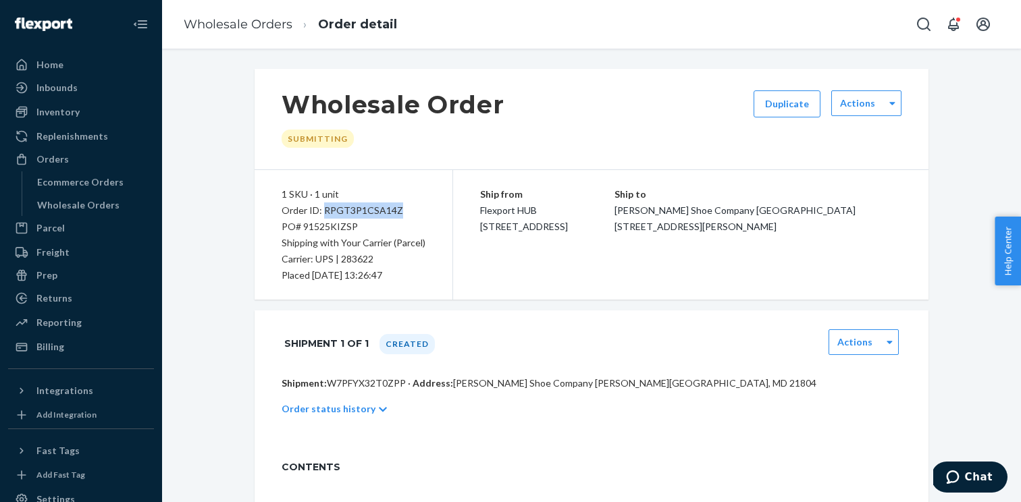
copy div "RPGT3P1CSA14Z"
click at [120, 207] on div "Wholesale Orders" at bounding box center [93, 205] width 122 height 19
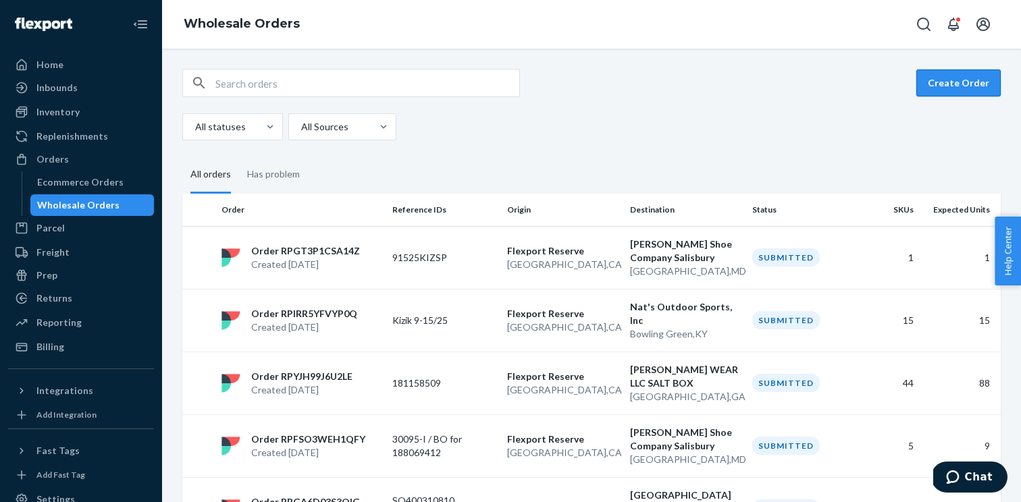
click at [976, 78] on button "Create Order" at bounding box center [958, 83] width 84 height 27
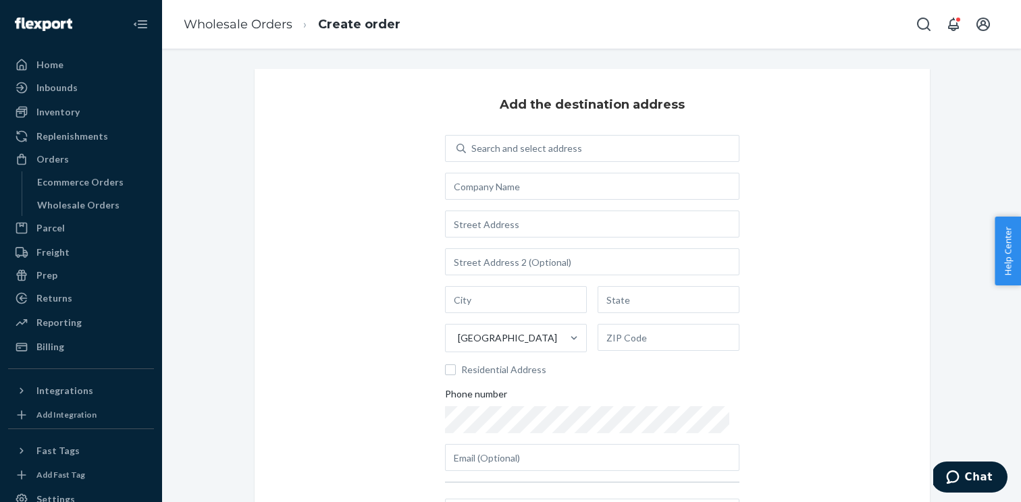
scroll to position [28, 0]
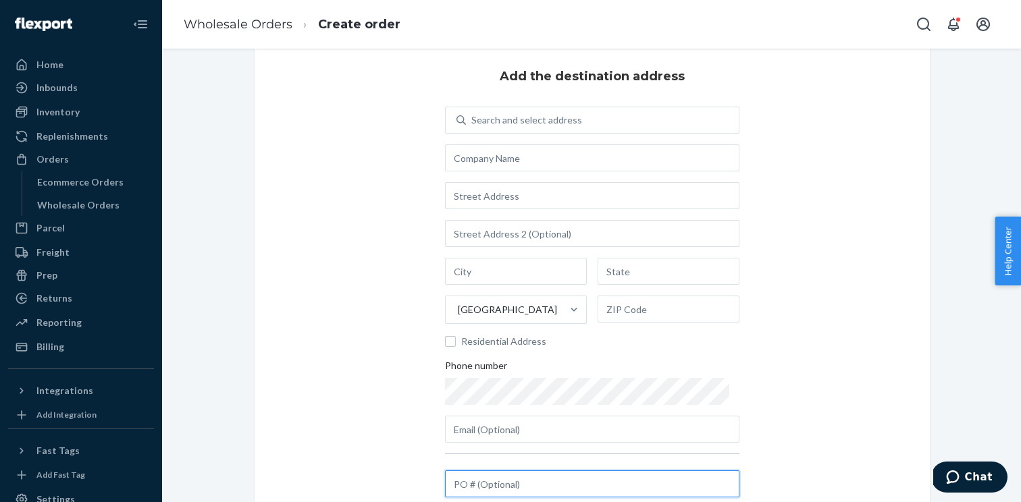
click at [494, 480] on input "text" at bounding box center [592, 484] width 294 height 27
paste input "KIZI083125"
type input "KIZI083125"
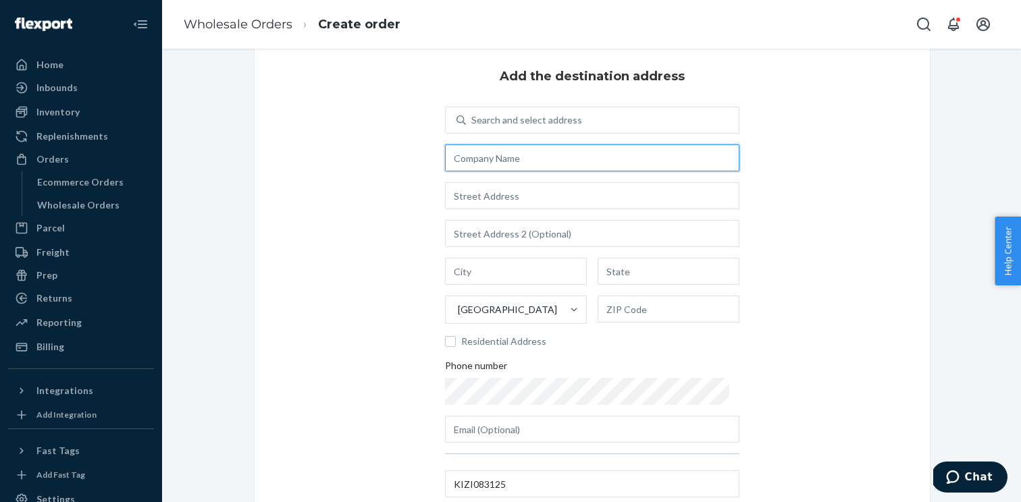
click at [517, 165] on input "text" at bounding box center [592, 158] width 294 height 27
paste input "[PERSON_NAME] Shoes"
type input "[PERSON_NAME] Shoes"
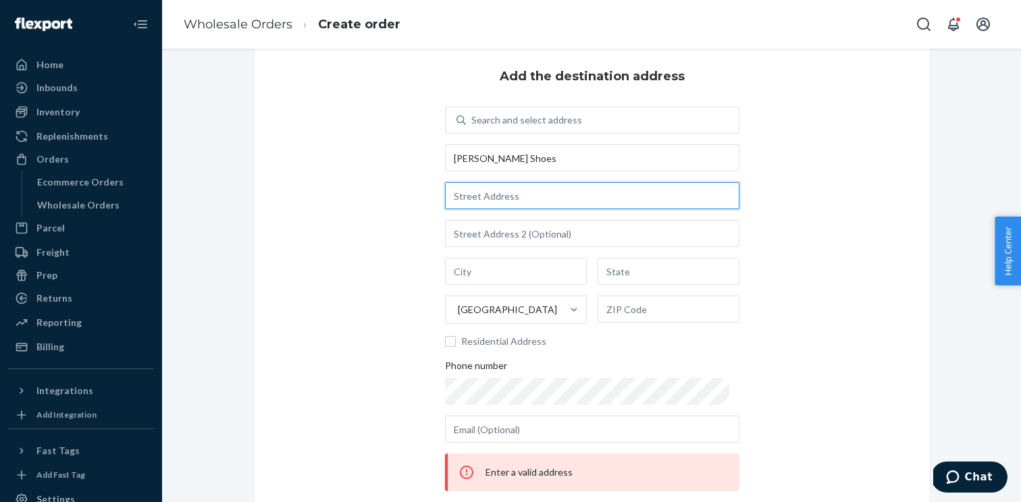
click at [541, 193] on input "text" at bounding box center [592, 195] width 294 height 27
paste input "428 North Main Street"
type input "428 N Main St"
type input "[GEOGRAPHIC_DATA]"
type input "NC"
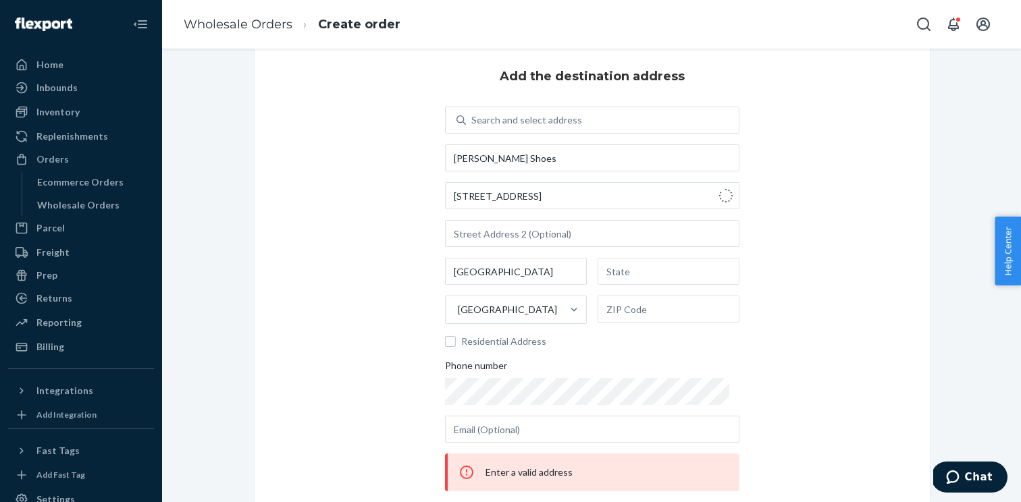
type input "28144"
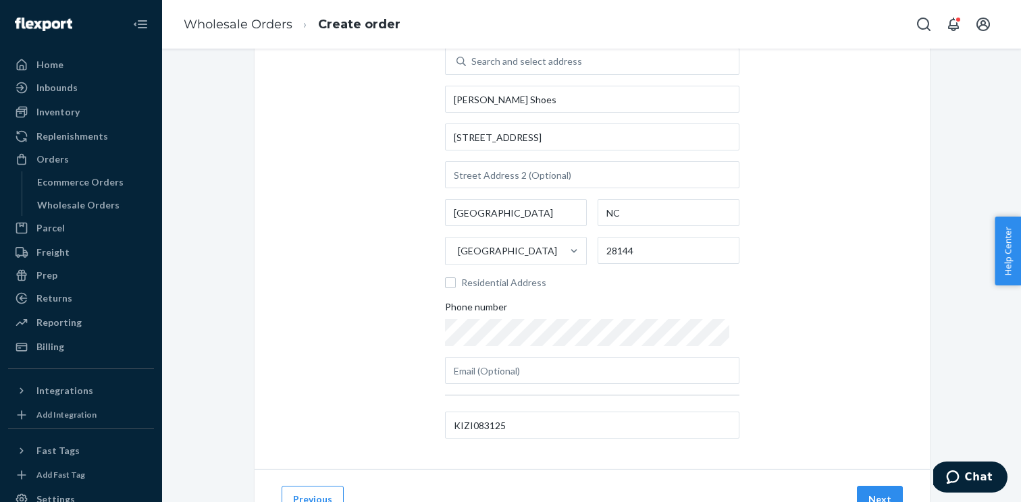
scroll to position [102, 0]
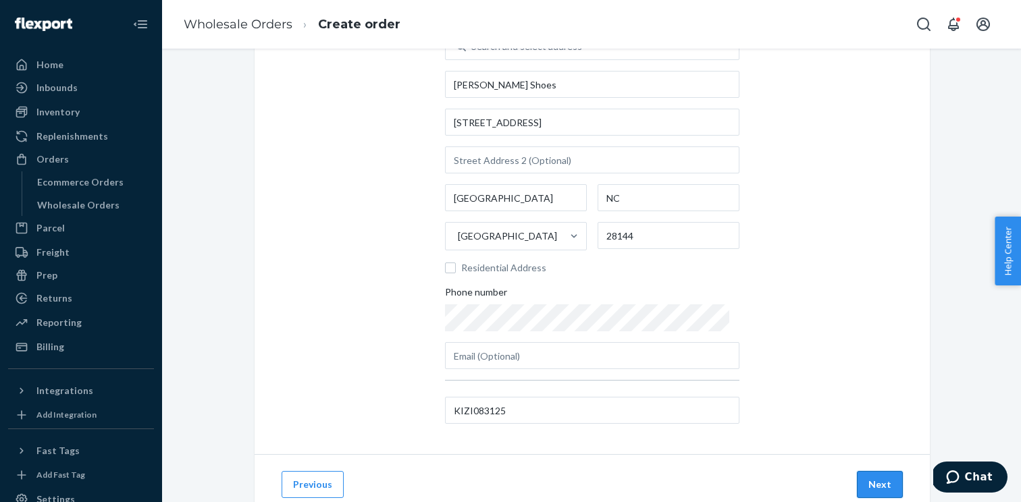
click at [881, 481] on button "Next" at bounding box center [880, 484] width 46 height 27
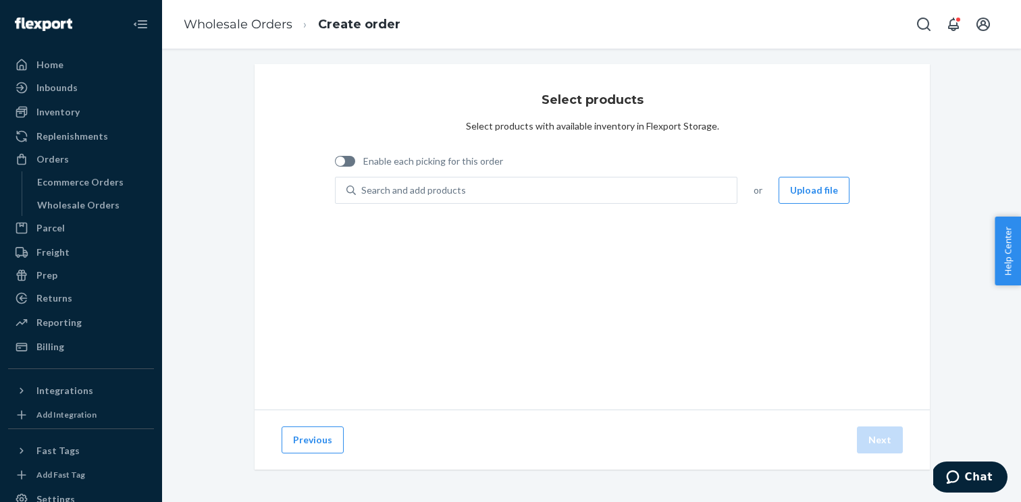
scroll to position [5, 0]
click at [338, 162] on div at bounding box center [340, 161] width 9 height 9
checkbox input "true"
click at [799, 186] on button "Upload file" at bounding box center [814, 190] width 71 height 27
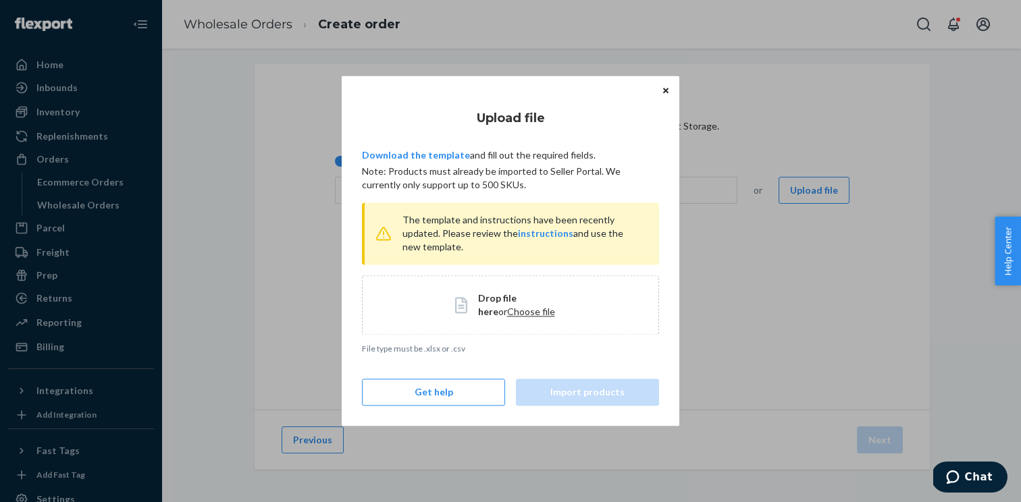
click at [514, 317] on span "Choose file" at bounding box center [531, 311] width 48 height 11
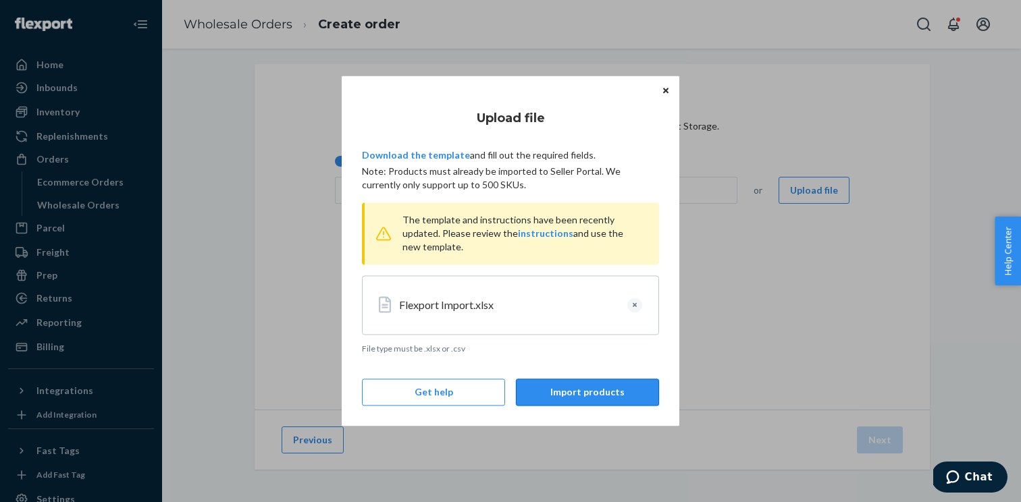
click at [596, 393] on button "Import products" at bounding box center [587, 393] width 143 height 27
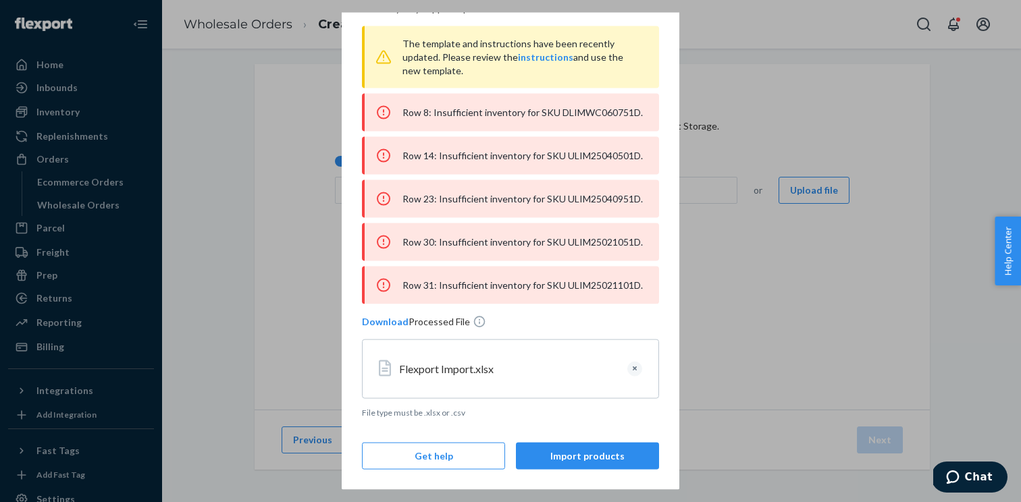
scroll to position [112, 0]
click at [638, 374] on button "Clear" at bounding box center [634, 370] width 15 height 15
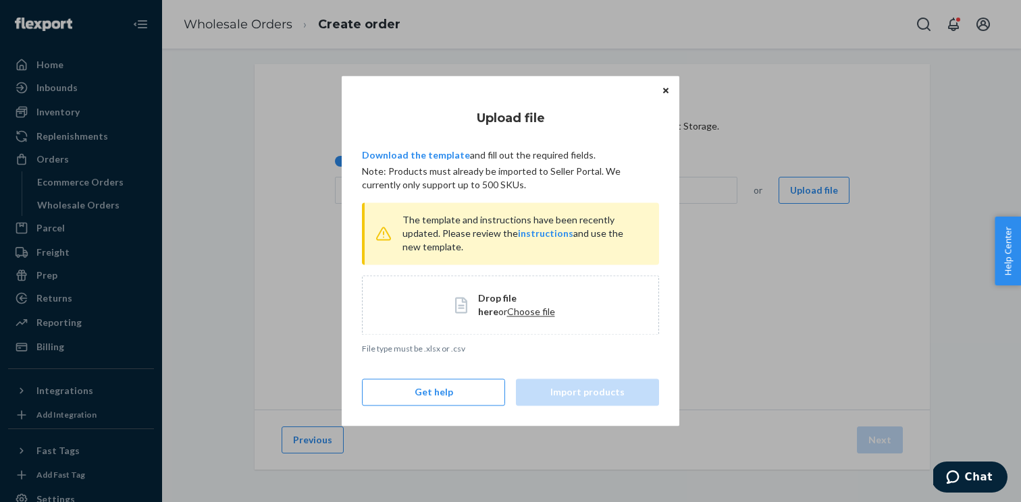
scroll to position [0, 0]
click at [507, 313] on span "Choose file" at bounding box center [531, 311] width 48 height 11
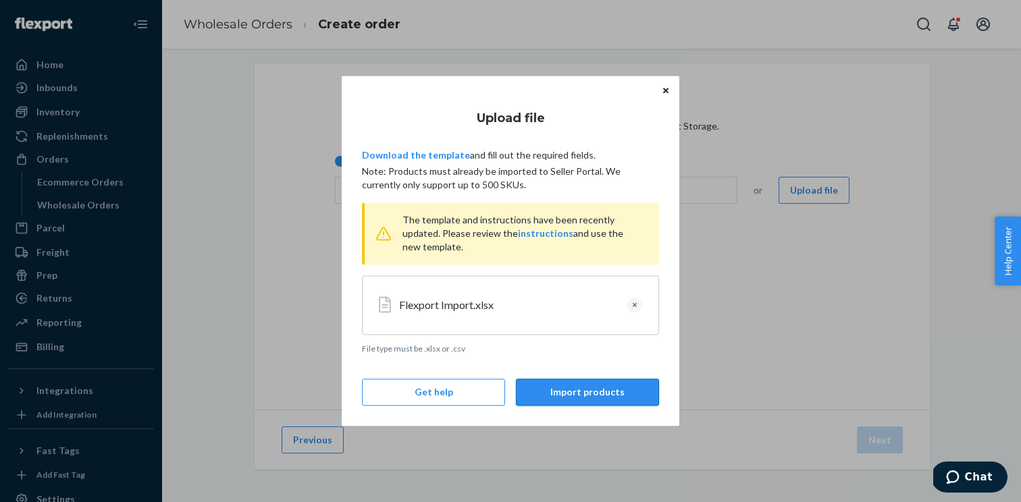
click at [558, 386] on button "Import products" at bounding box center [587, 393] width 143 height 27
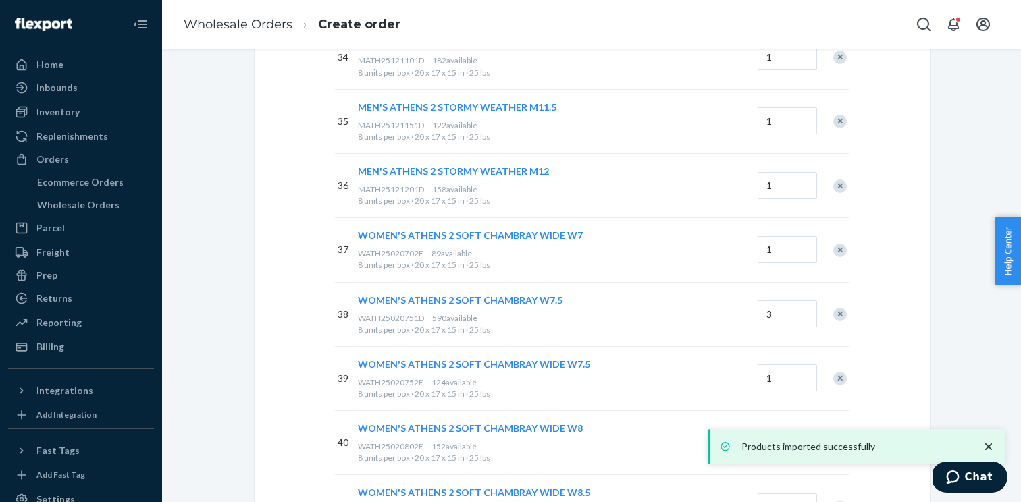
scroll to position [3458, 0]
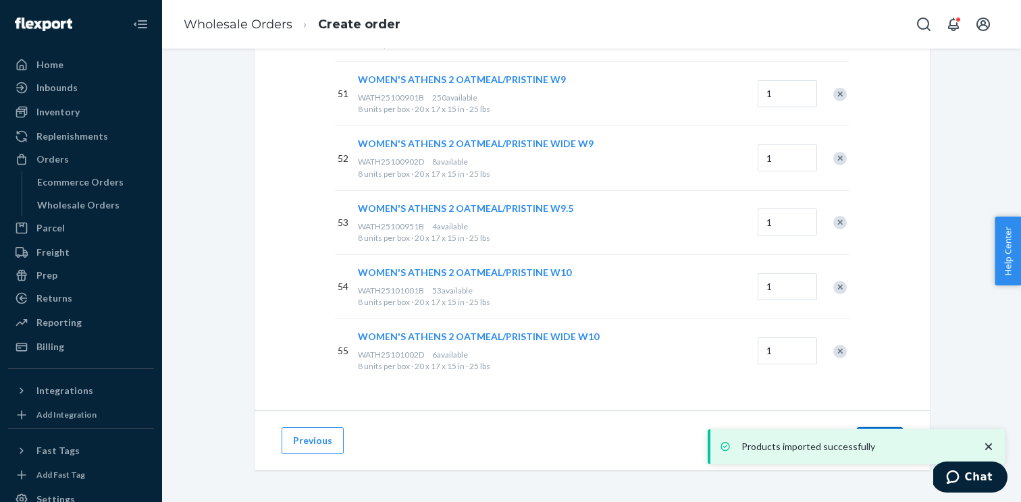
click at [871, 427] on button "Next" at bounding box center [880, 440] width 46 height 27
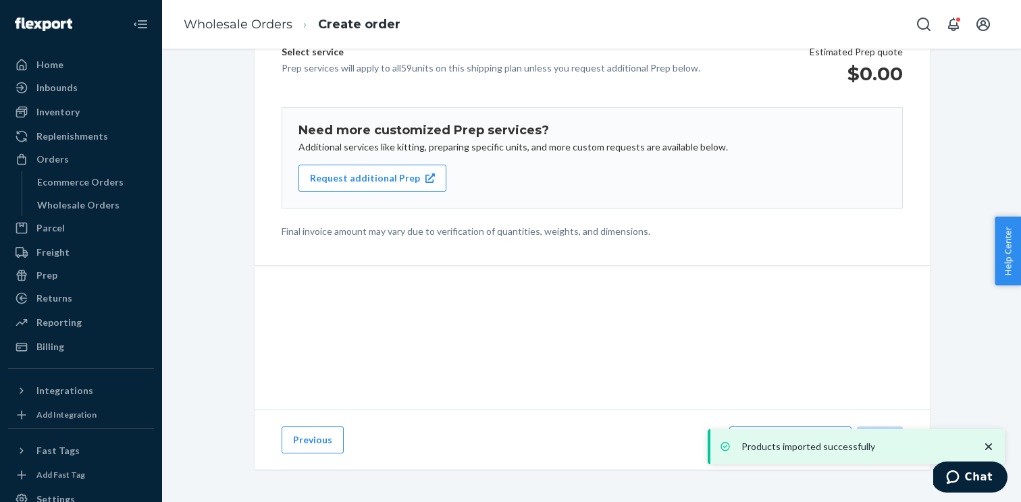
scroll to position [186, 0]
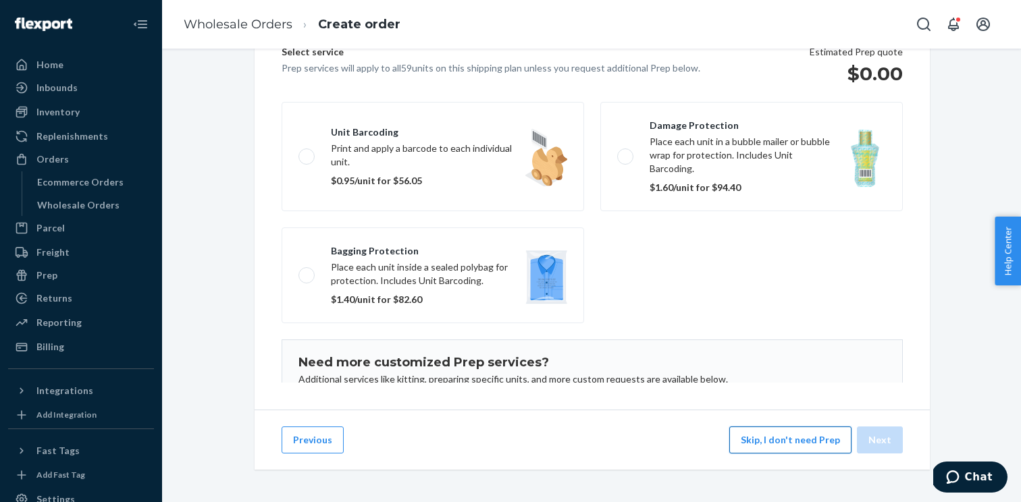
click at [806, 450] on button "Skip, I don't need Prep" at bounding box center [790, 440] width 122 height 27
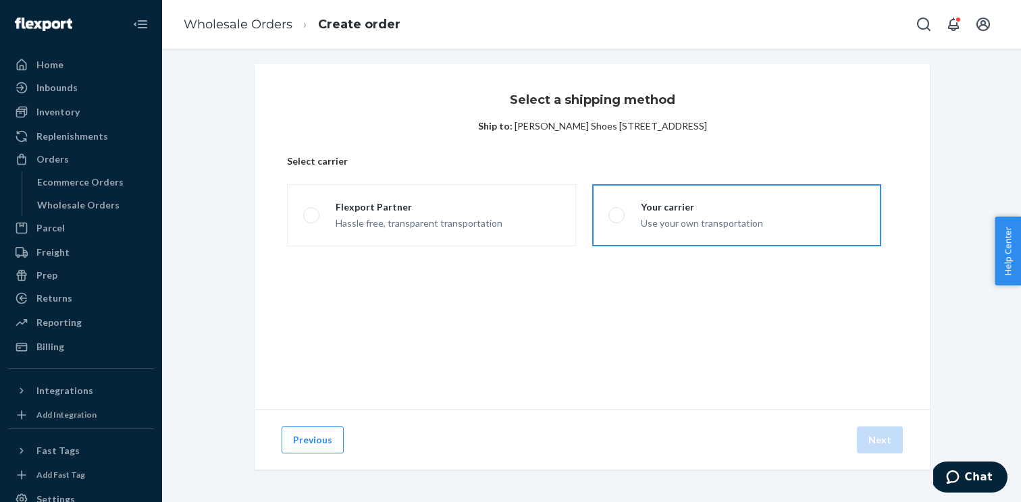
click at [602, 214] on label "Your carrier Use your own transportation" at bounding box center [736, 215] width 289 height 62
click at [608, 214] on input "Your carrier Use your own transportation" at bounding box center [612, 215] width 9 height 9
radio input "true"
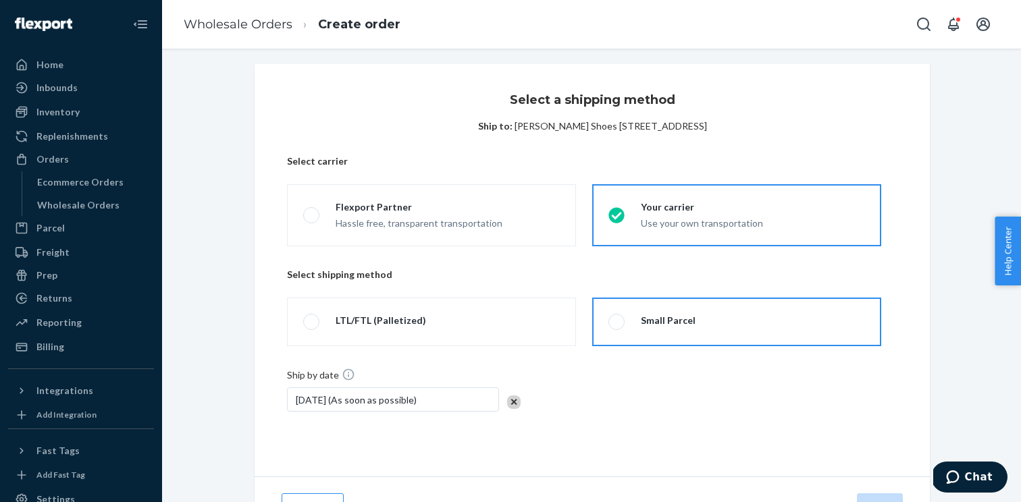
click at [620, 318] on span at bounding box center [616, 322] width 16 height 16
click at [617, 318] on input "Small Parcel" at bounding box center [612, 322] width 9 height 9
radio input "true"
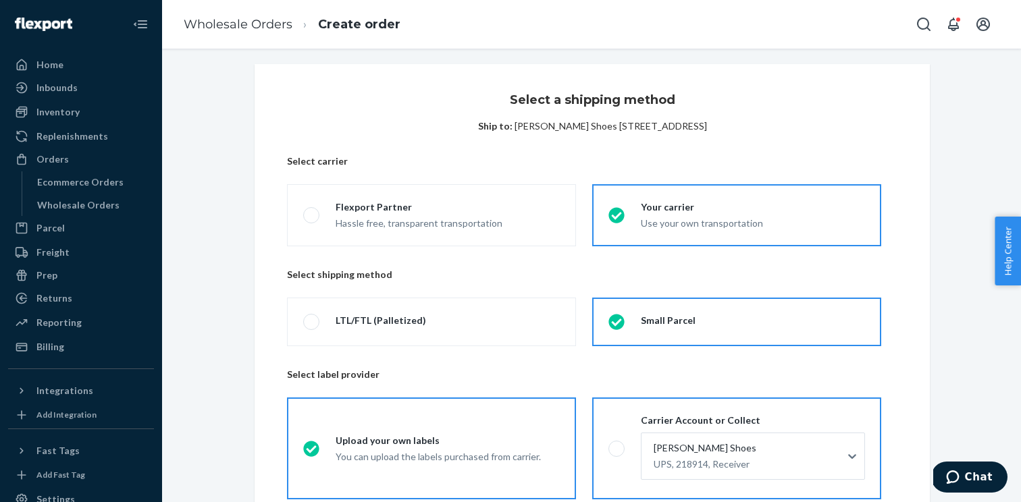
click at [629, 425] on div "Carrier Account or Collect Ralph Baker's Shoes UPS, 218914, Receiver" at bounding box center [745, 449] width 240 height 70
click at [617, 444] on input "Carrier Account or Collect Ralph Baker's Shoes UPS, 218914, Receiver" at bounding box center [612, 448] width 9 height 9
radio input "true"
radio input "false"
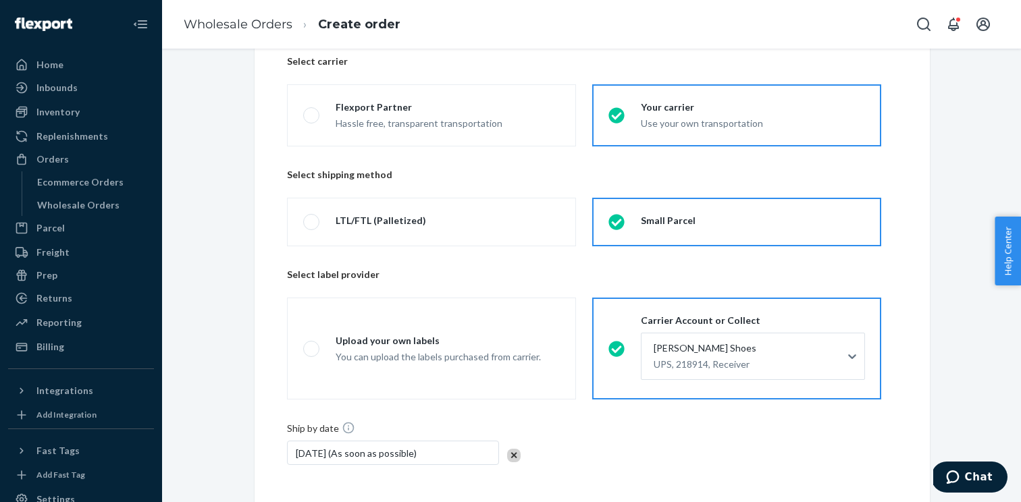
scroll to position [224, 0]
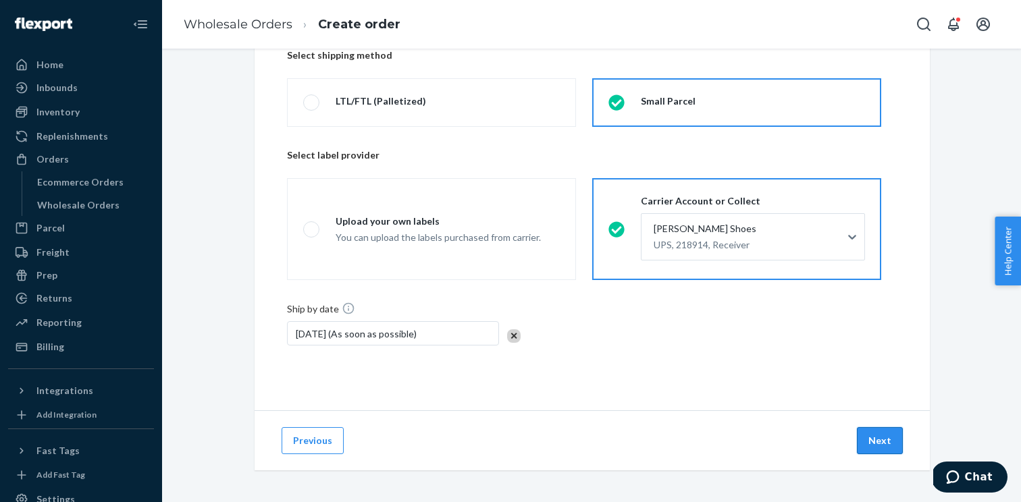
click at [886, 441] on button "Next" at bounding box center [880, 440] width 46 height 27
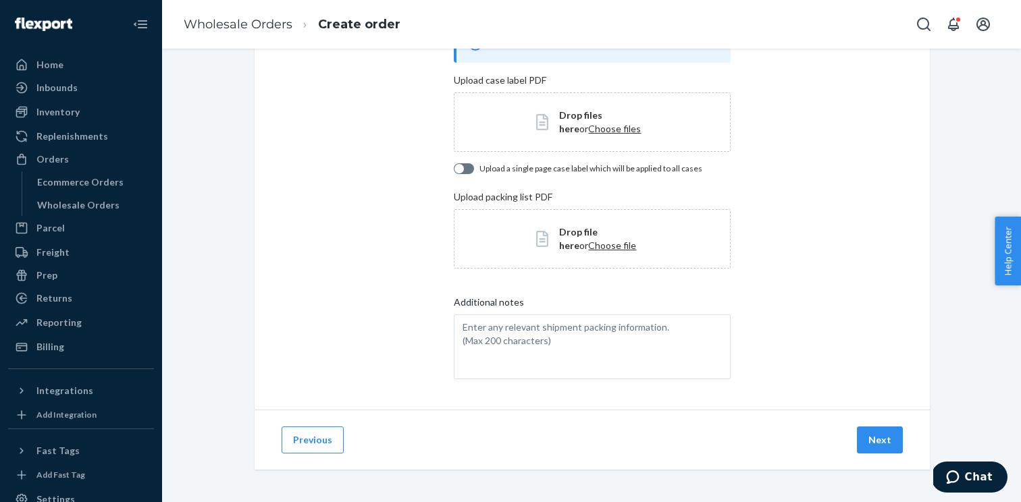
scroll to position [110, 0]
click at [880, 450] on button "Next" at bounding box center [880, 440] width 46 height 27
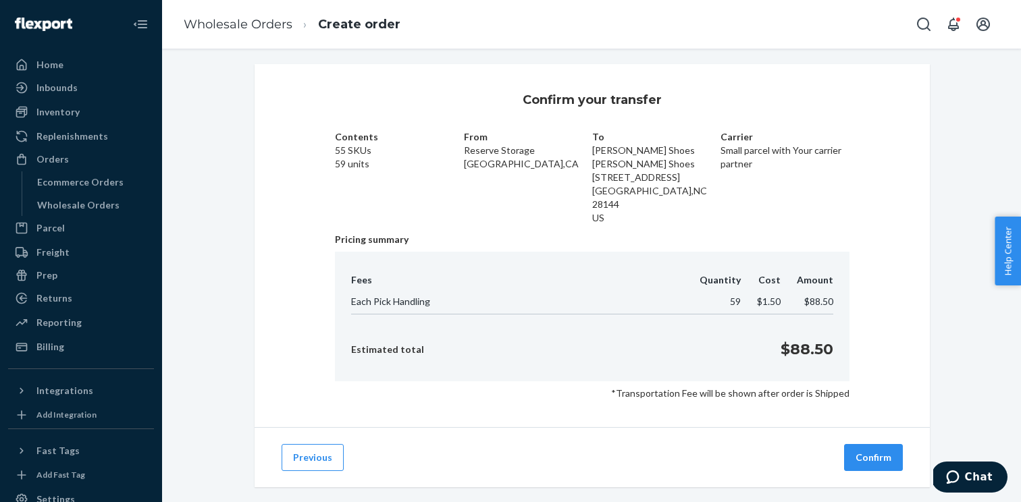
scroll to position [9, 0]
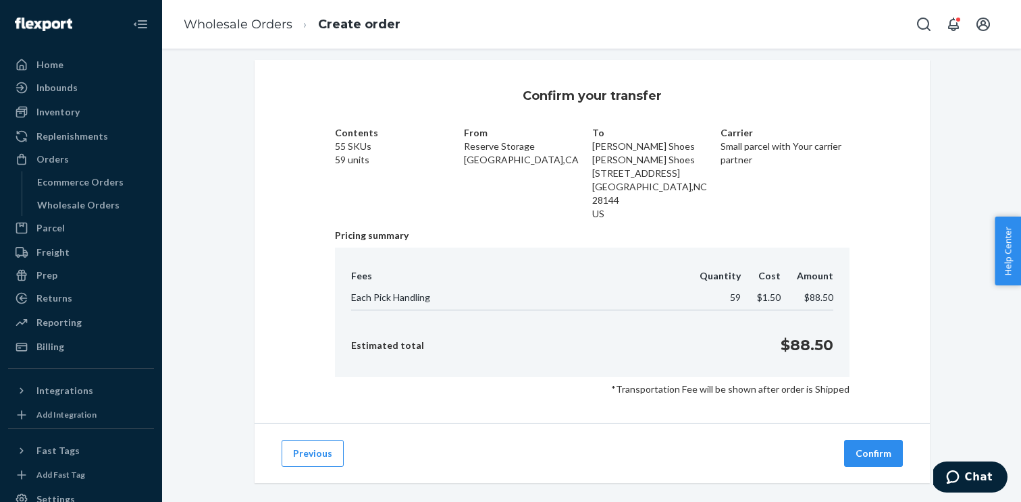
click at [880, 450] on button "Confirm" at bounding box center [873, 453] width 59 height 27
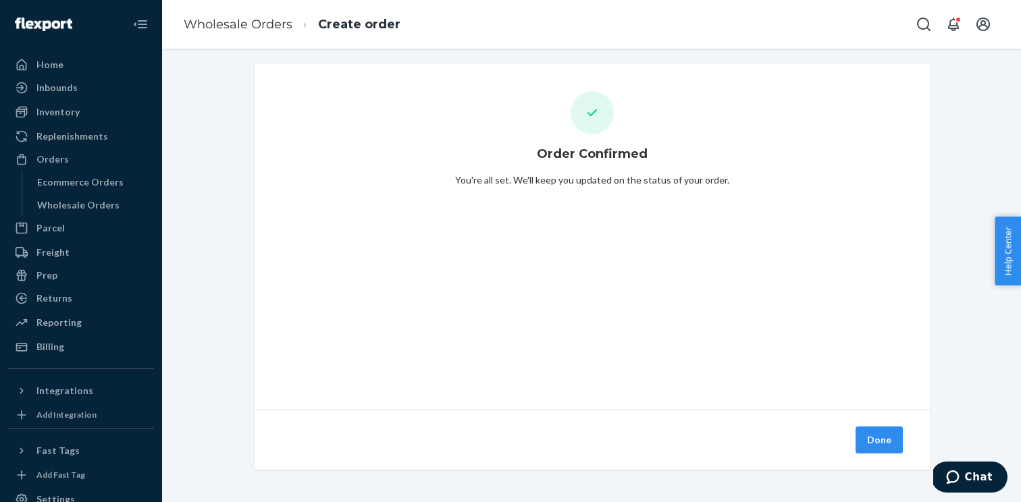
click at [880, 450] on button "Done" at bounding box center [879, 440] width 47 height 27
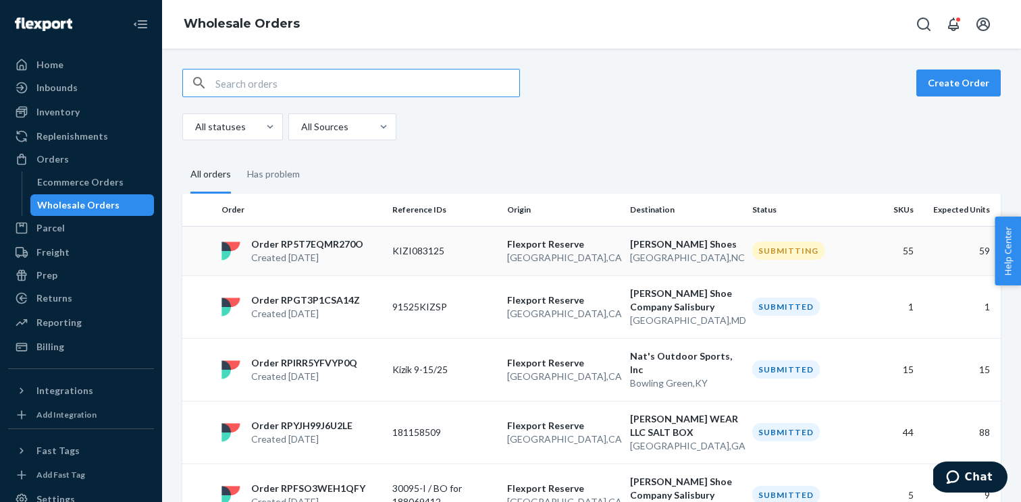
click at [431, 255] on p "KIZI083125" at bounding box center [444, 251] width 104 height 14
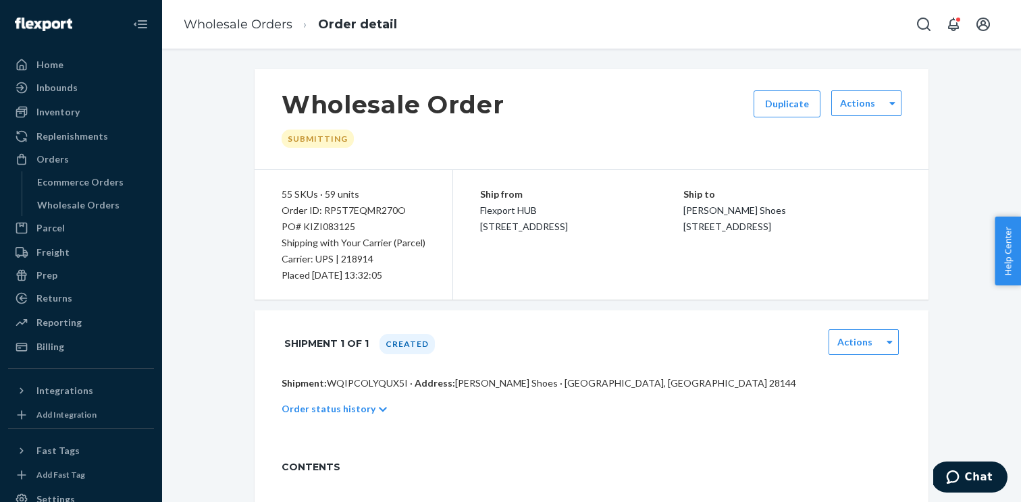
click at [383, 384] on p "Shipment: WQIPCOLYQUX5I · Address: [PERSON_NAME] Shoes · [GEOGRAPHIC_DATA], [GE…" at bounding box center [592, 384] width 620 height 14
copy p "WQIPCOLYQUX5I"
click at [373, 211] on div "Order ID: RP5T7EQMR270O" at bounding box center [354, 211] width 144 height 16
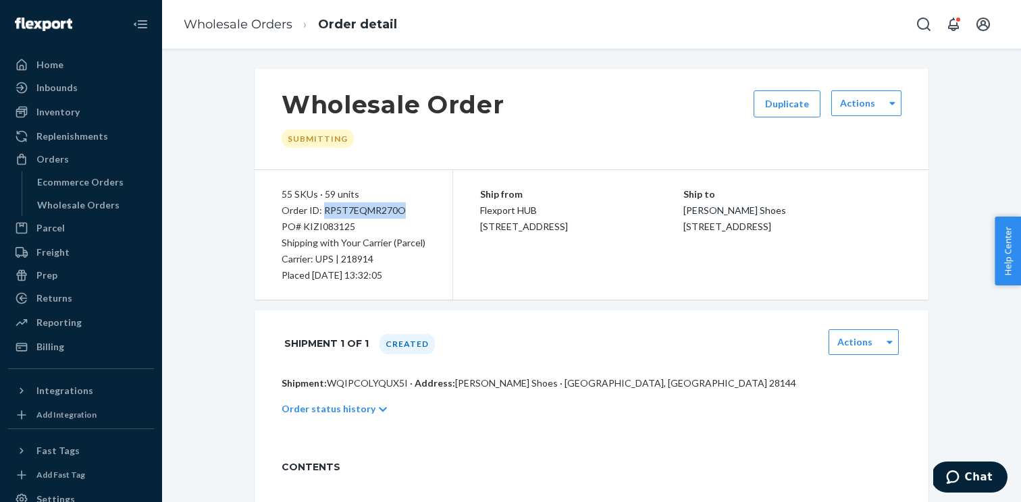
copy div "RP5T7EQMR270O"
click at [111, 211] on div "Wholesale Orders" at bounding box center [78, 206] width 82 height 14
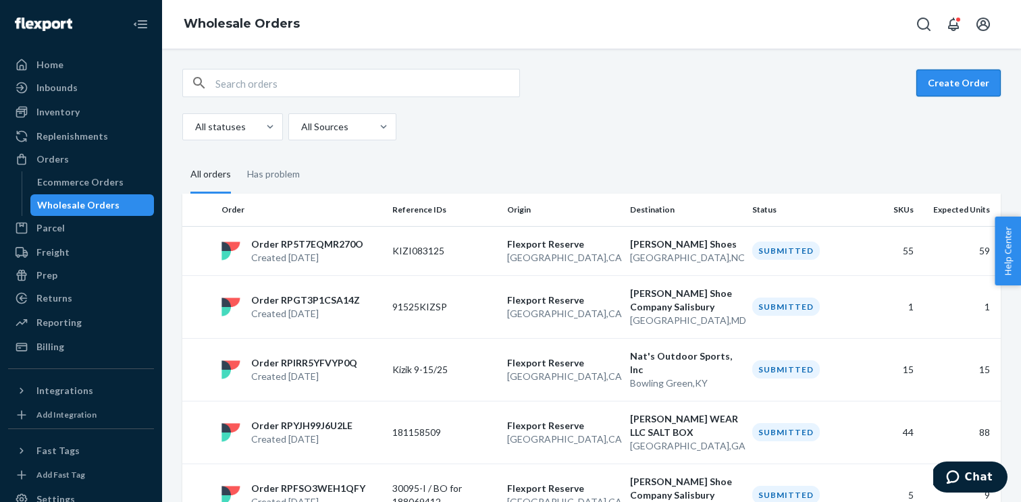
click at [945, 86] on button "Create Order" at bounding box center [958, 83] width 84 height 27
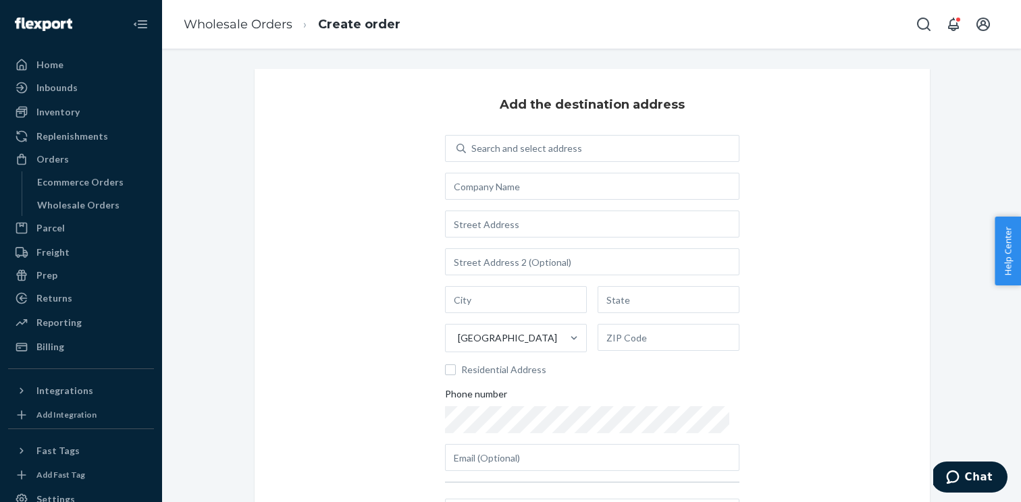
scroll to position [42, 0]
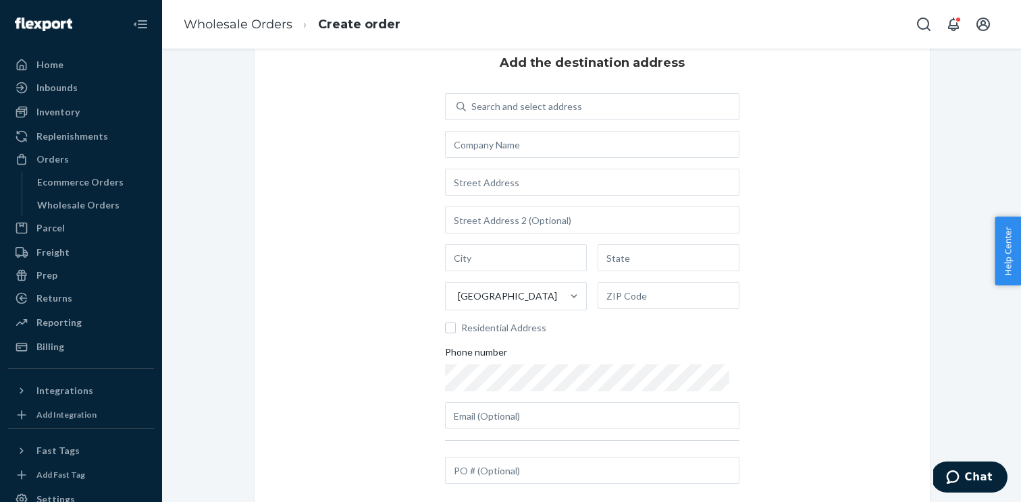
click at [479, 455] on div at bounding box center [592, 448] width 294 height 17
click at [478, 474] on input "text" at bounding box center [592, 470] width 294 height 27
paste input "KIZ0916W-000"
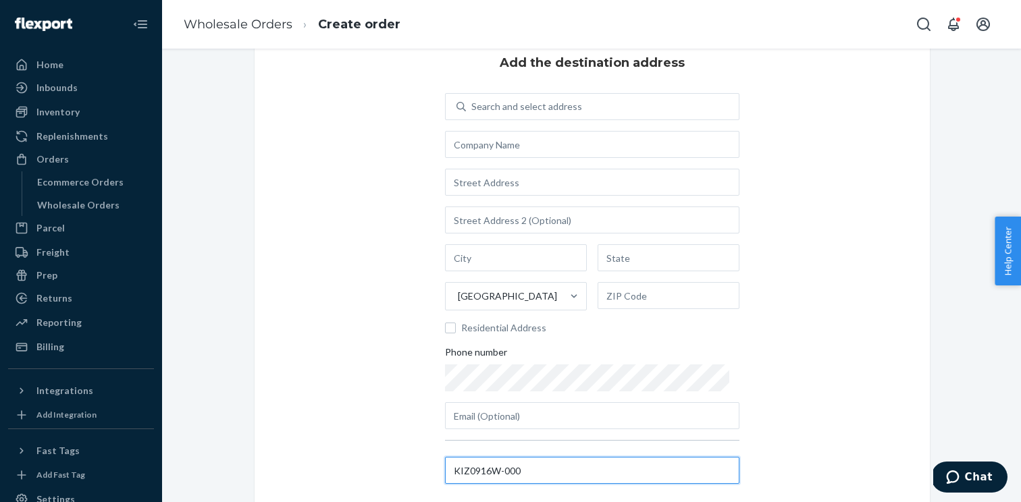
type input "KIZ0916W-000"
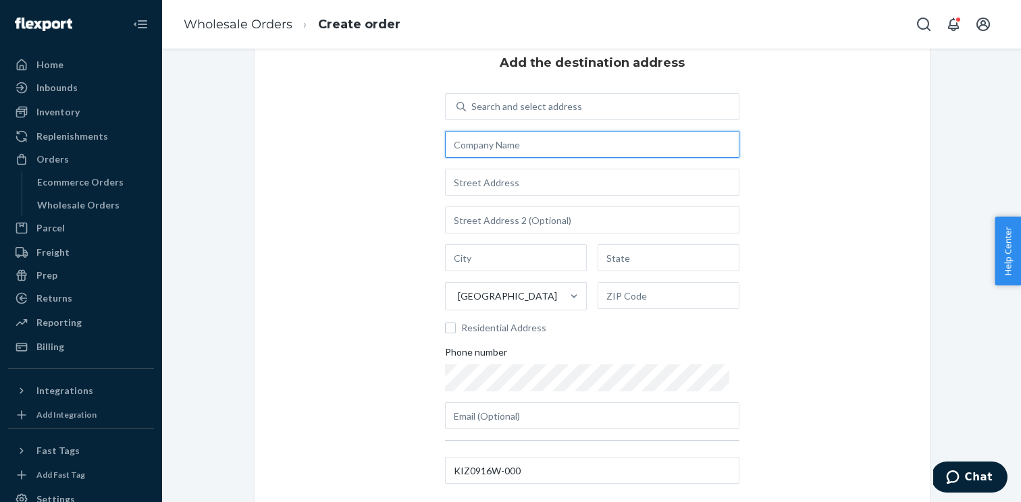
click at [472, 154] on input "text" at bounding box center [592, 144] width 294 height 27
paste input "SHOE FLY WAREHOUSE"
type input "SHOE FLY WAREHOUSE"
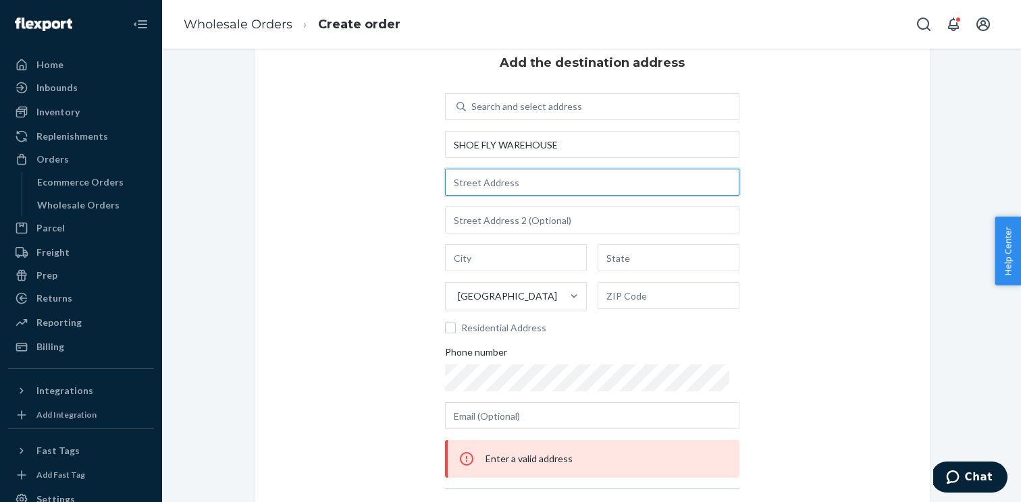
click at [478, 189] on input "text" at bounding box center [592, 182] width 294 height 27
paste input "[STREET_ADDRESS]"
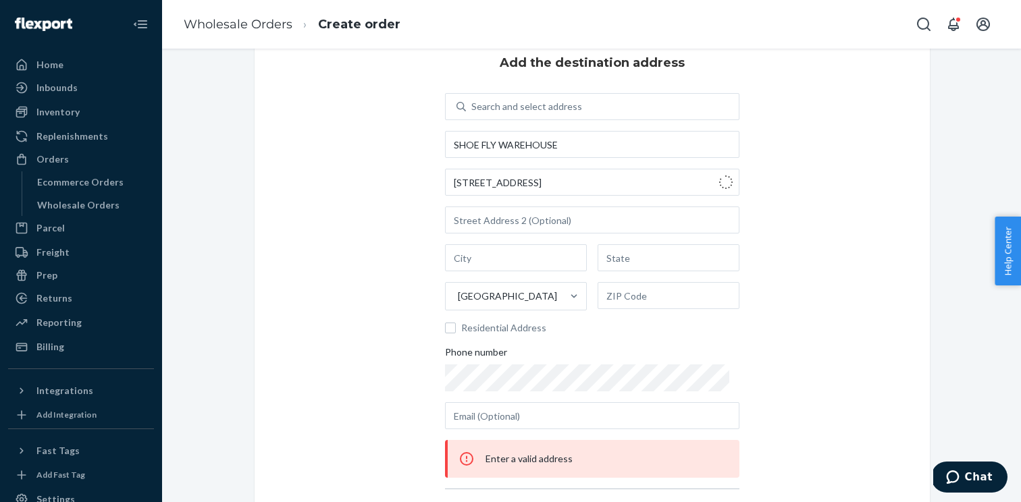
type input "[STREET_ADDRESS]"
type input "[GEOGRAPHIC_DATA]"
type input "PA"
type input "17112"
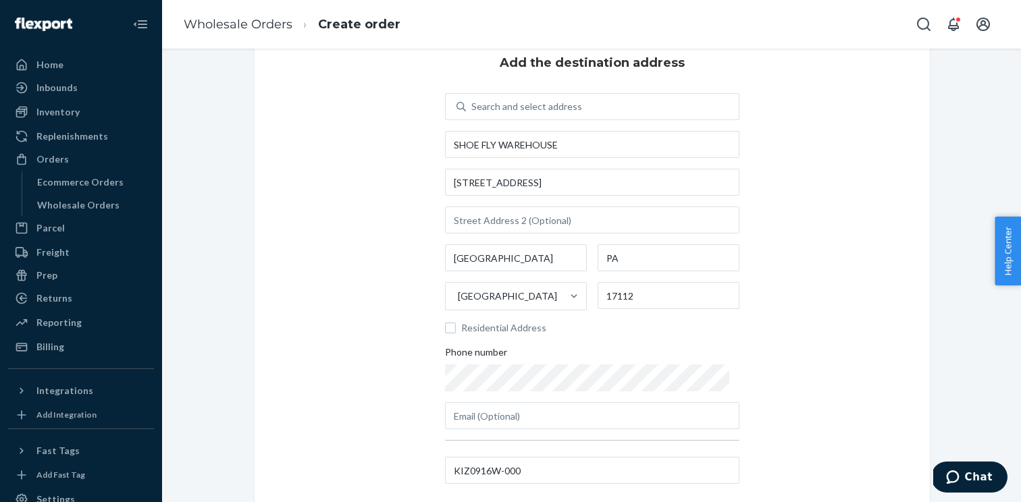
scroll to position [147, 0]
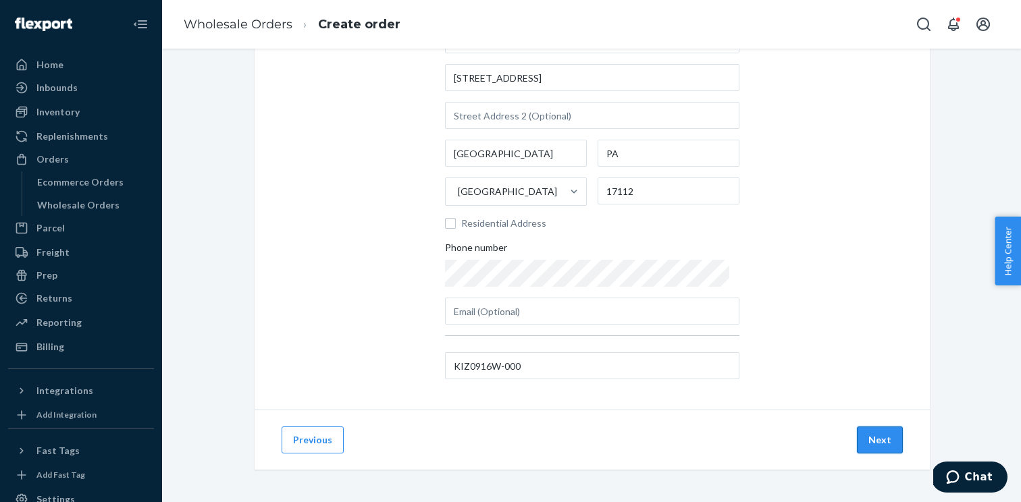
click at [870, 441] on button "Next" at bounding box center [880, 440] width 46 height 27
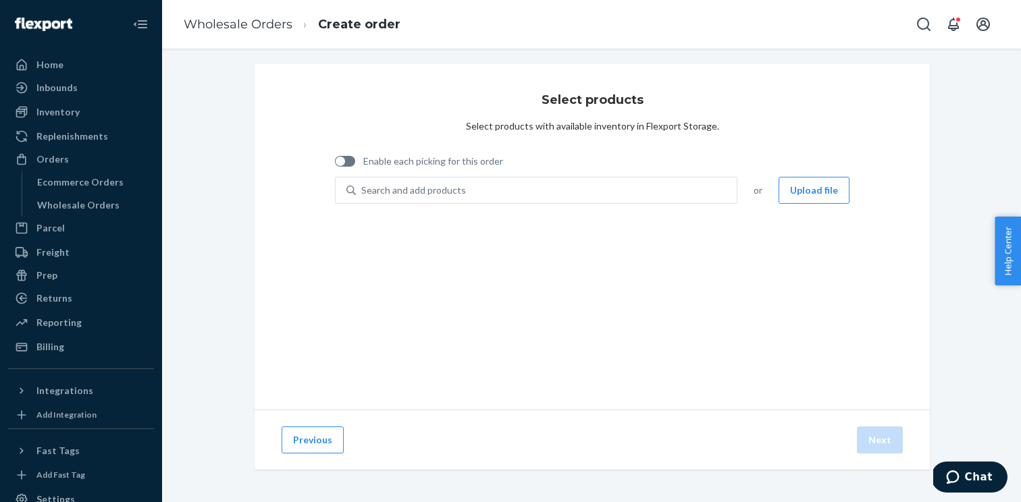
click at [379, 155] on span "Enable each picking for this order" at bounding box center [433, 162] width 140 height 14
click at [335, 166] on input "Enable each picking for this order" at bounding box center [334, 166] width 1 height 1
checkbox input "true"
click at [798, 180] on button "Upload file" at bounding box center [814, 190] width 71 height 27
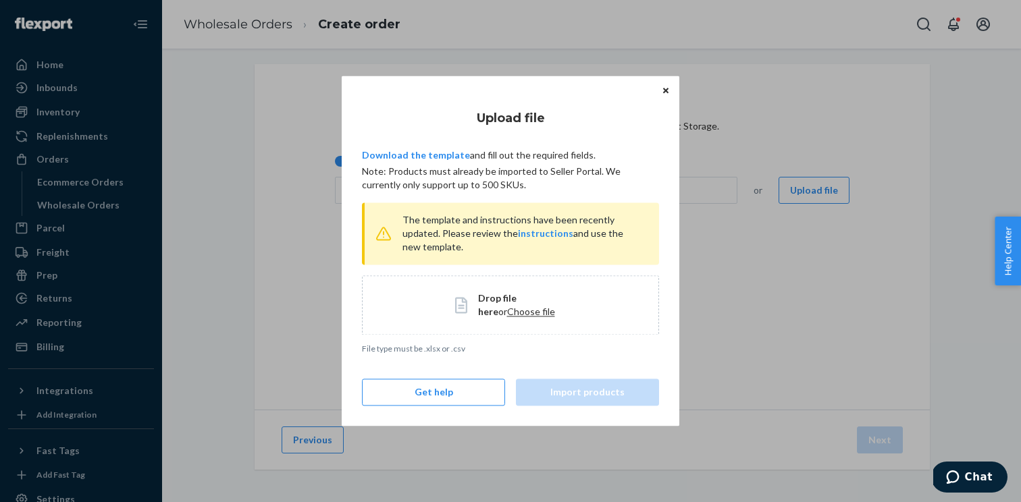
click at [511, 313] on span "Choose file" at bounding box center [531, 311] width 48 height 11
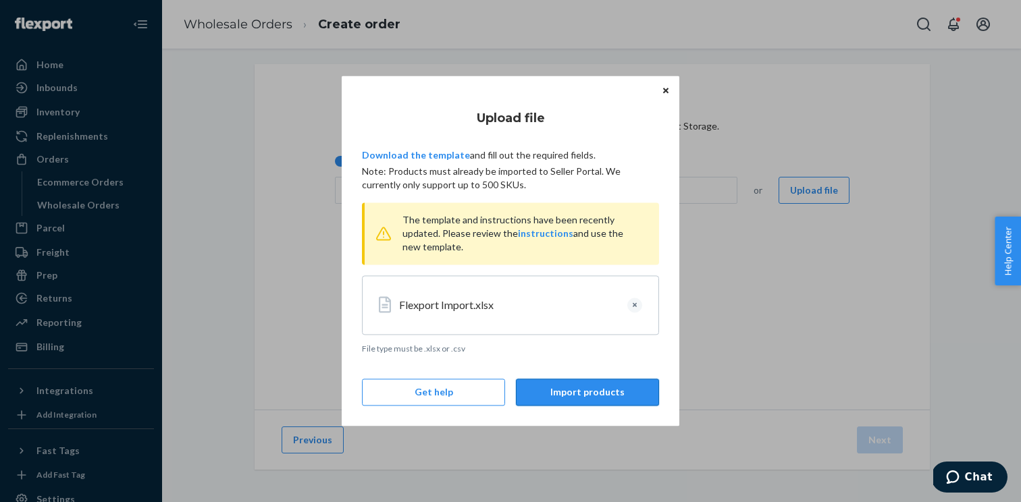
click at [591, 389] on button "Import products" at bounding box center [587, 393] width 143 height 27
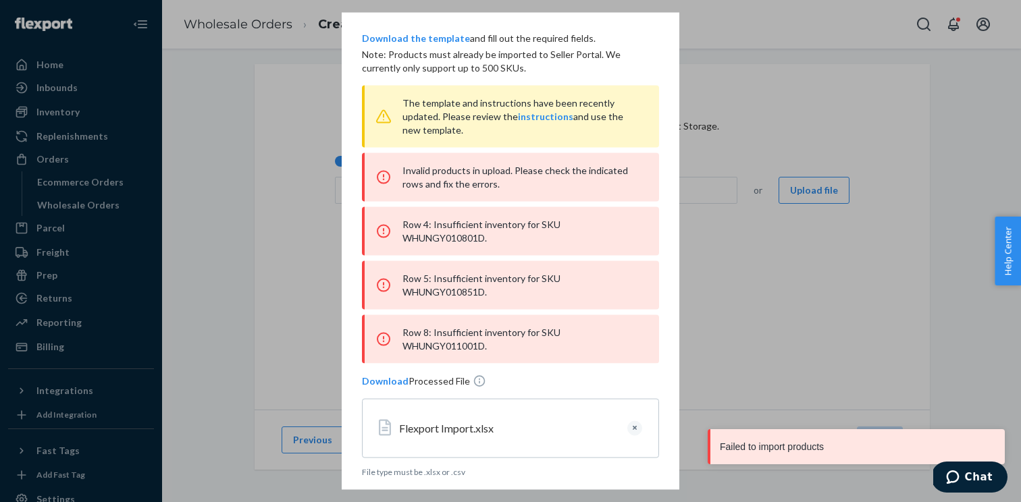
scroll to position [81, 0]
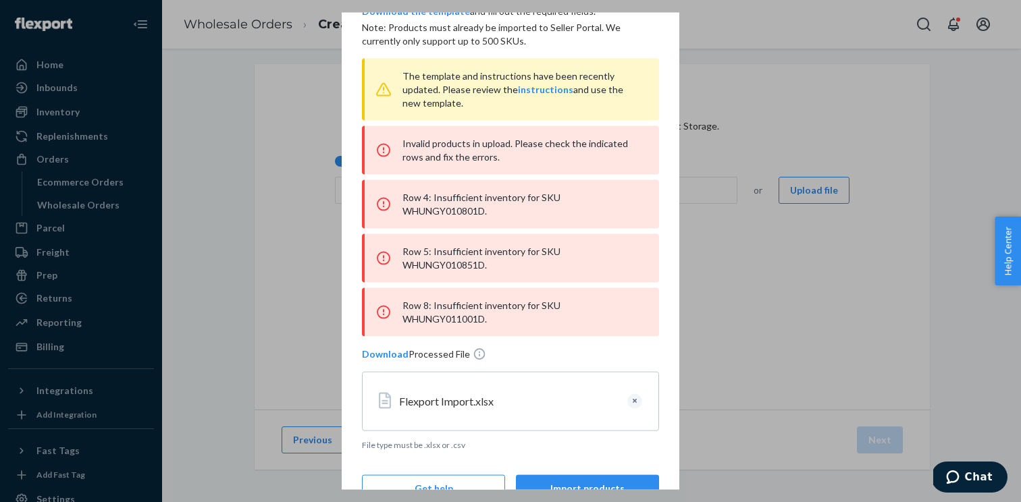
click at [601, 194] on div "Row 4: Insufficient inventory for SKU WHUNGY010801D." at bounding box center [510, 204] width 297 height 49
copy div "WHUNGY010801D"
click at [637, 394] on button "Clear" at bounding box center [634, 401] width 15 height 15
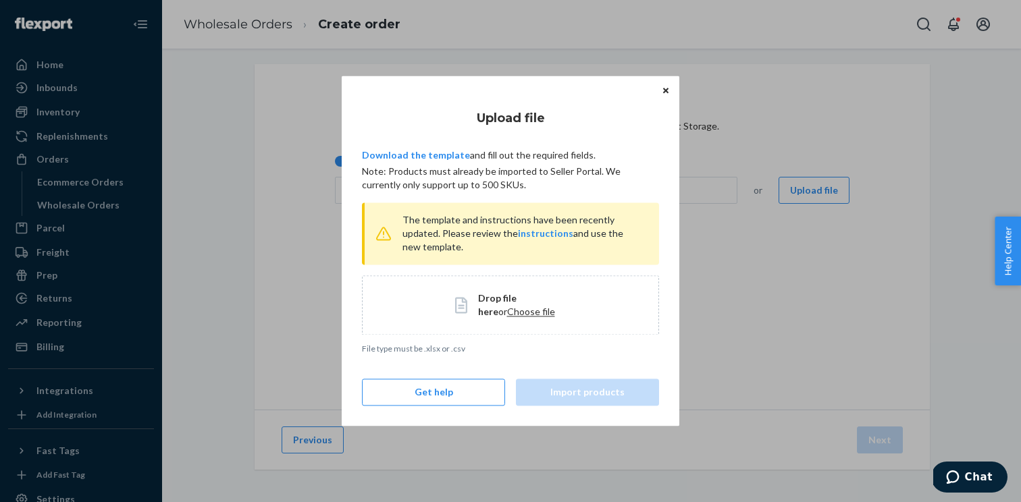
click at [517, 315] on span "Choose file" at bounding box center [531, 311] width 48 height 11
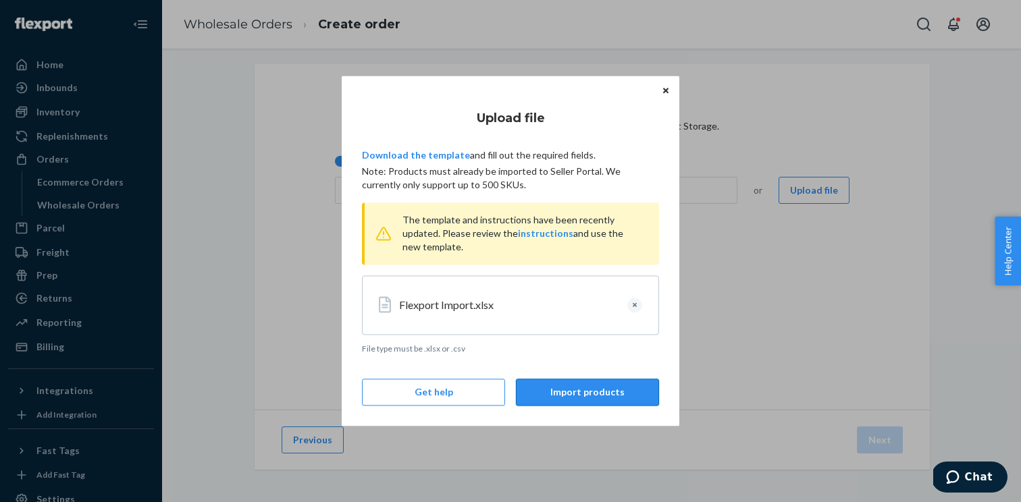
click at [612, 393] on button "Import products" at bounding box center [587, 393] width 143 height 27
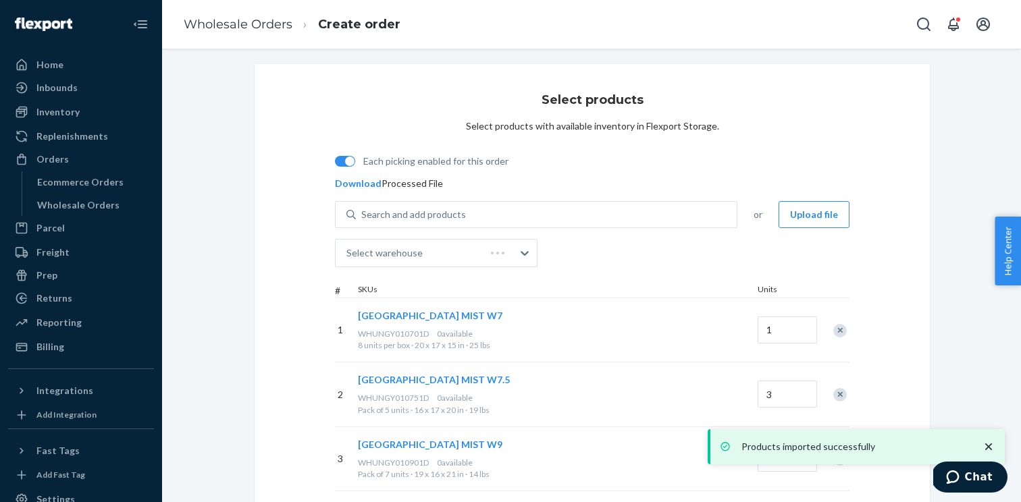
scroll to position [241, 0]
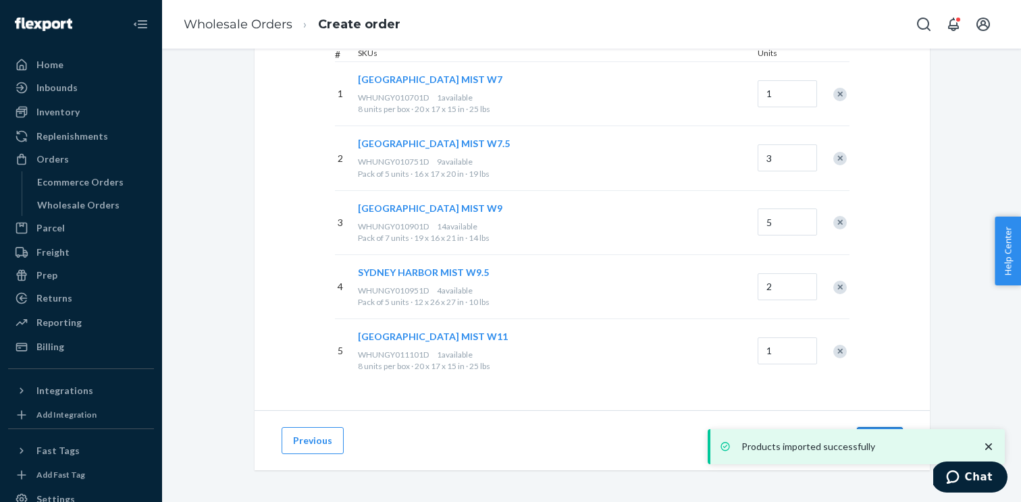
click at [867, 429] on button "Next" at bounding box center [880, 440] width 46 height 27
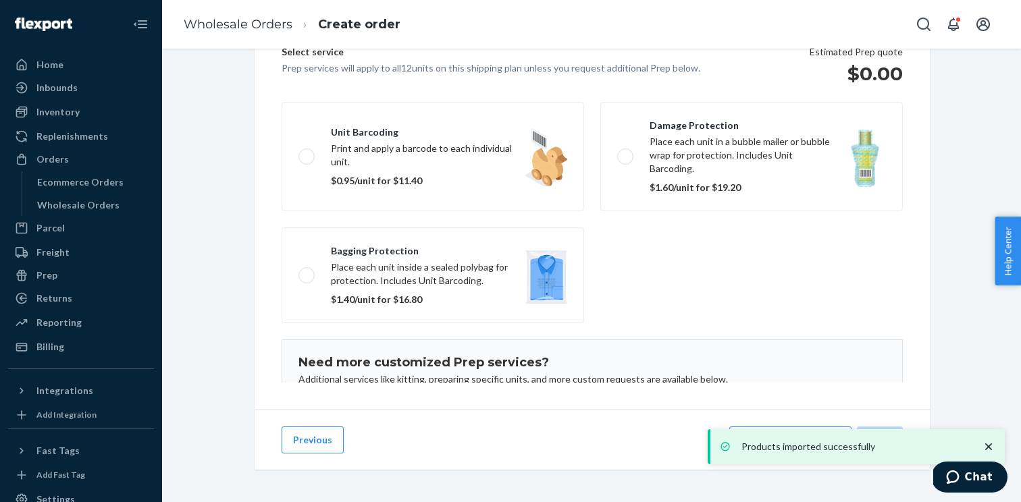
scroll to position [87, 0]
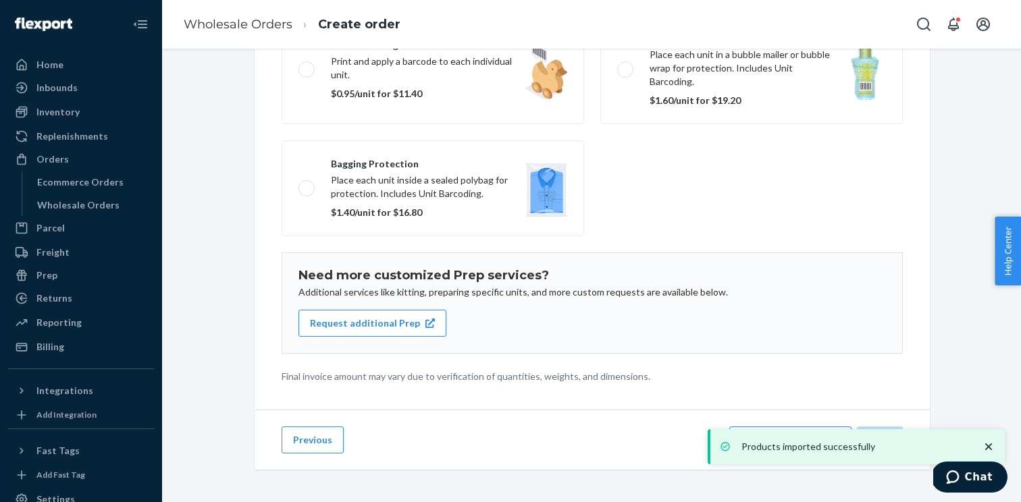
click at [807, 434] on div "Products imported successfully" at bounding box center [856, 446] width 297 height 35
click at [808, 430] on div "Products imported successfully" at bounding box center [856, 446] width 297 height 35
click at [989, 446] on icon "close toast" at bounding box center [988, 447] width 7 height 7
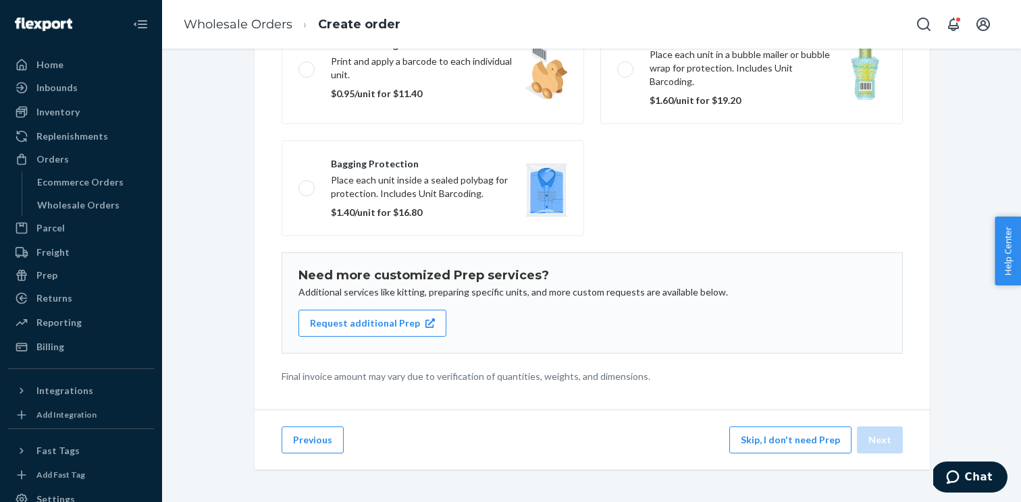
click at [789, 434] on div "Products imported successfully Home Inbounds Shipping Plans Problems Inventory …" at bounding box center [510, 251] width 1021 height 502
click at [779, 446] on button "Skip, I don't need Prep" at bounding box center [790, 440] width 122 height 27
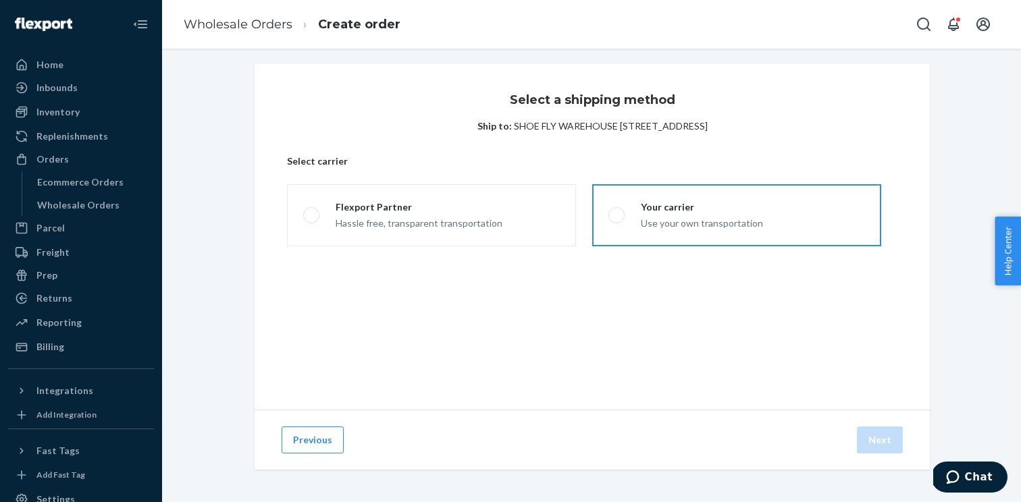
click at [668, 217] on div "Use your own transportation" at bounding box center [702, 222] width 122 height 16
click at [617, 217] on input "Your carrier Use your own transportation" at bounding box center [612, 215] width 9 height 9
radio input "true"
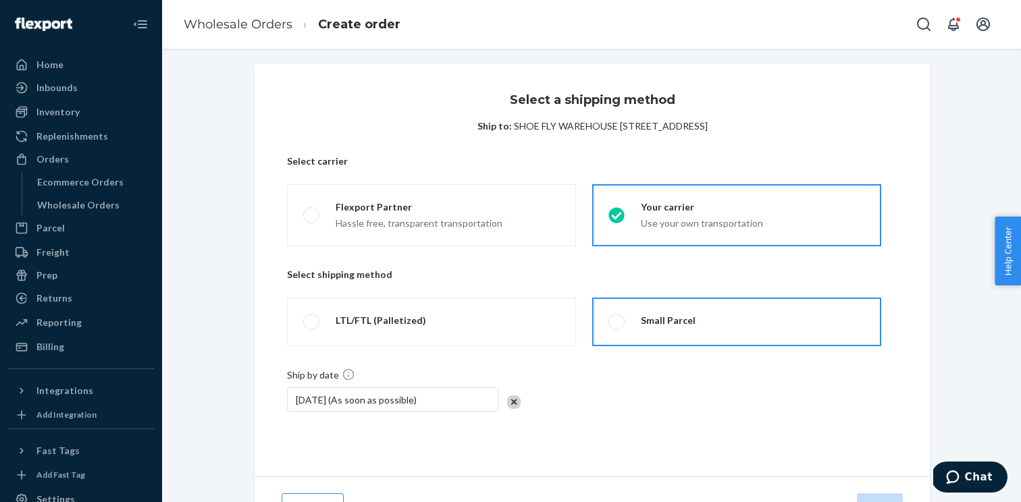
click at [621, 311] on label "Small Parcel" at bounding box center [736, 322] width 289 height 49
click at [617, 318] on input "Small Parcel" at bounding box center [612, 322] width 9 height 9
radio input "true"
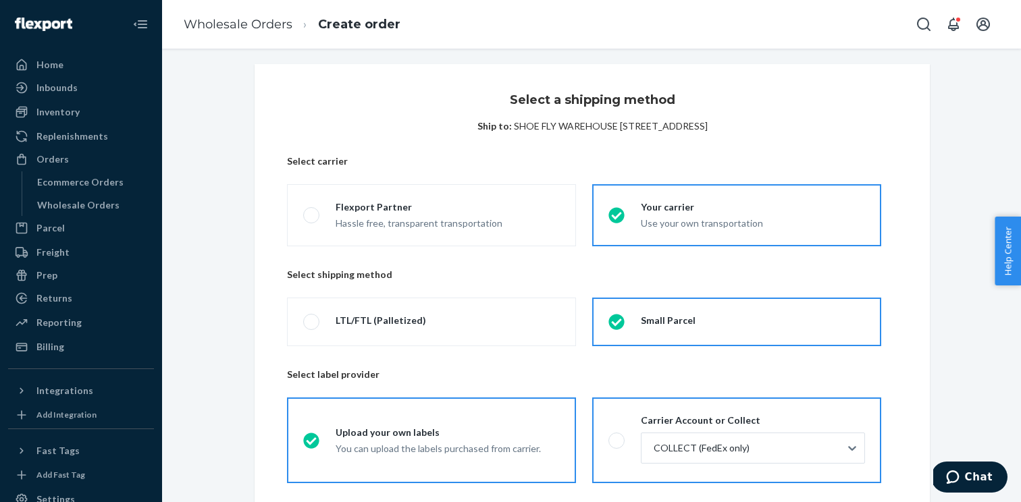
click at [619, 447] on span at bounding box center [616, 441] width 16 height 16
click at [617, 445] on input "Carrier Account or Collect COLLECT (FedEx only)" at bounding box center [612, 440] width 9 height 9
radio input "true"
radio input "false"
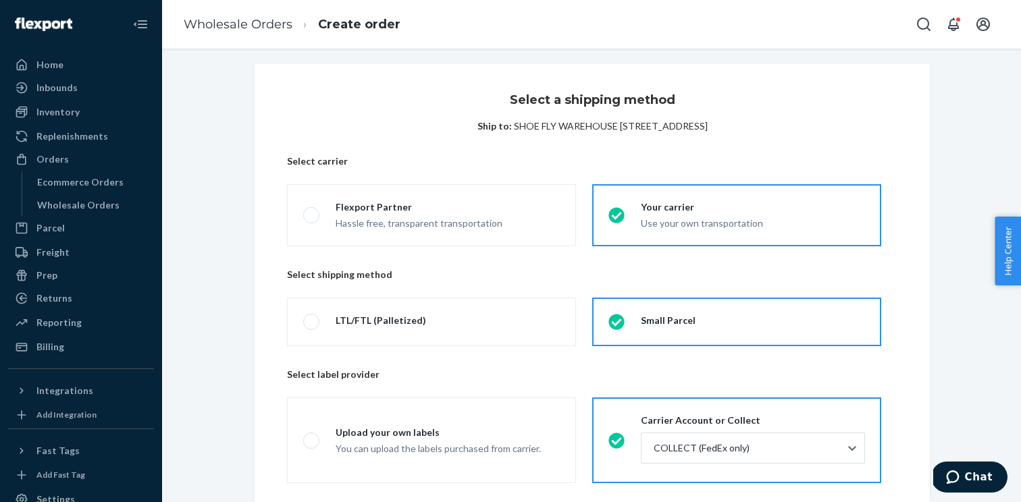
click at [708, 130] on span "SHOE FLY WAREHOUSE [STREET_ADDRESS]" at bounding box center [611, 125] width 194 height 11
copy span "17112"
click at [680, 454] on div at bounding box center [751, 448] width 199 height 16
click at [654, 454] on input "COLLECT (FedEx only)" at bounding box center [652, 449] width 1 height 14
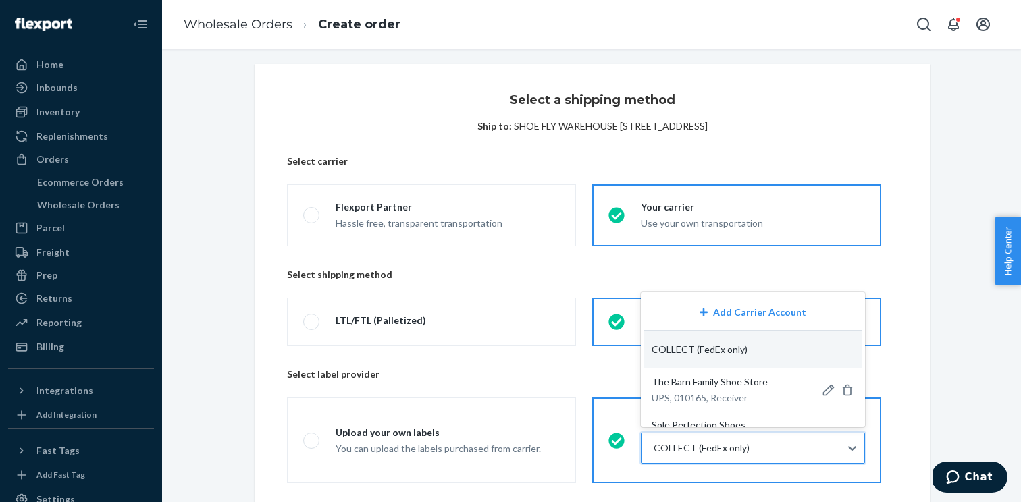
paste input "17112"
type input "17112"
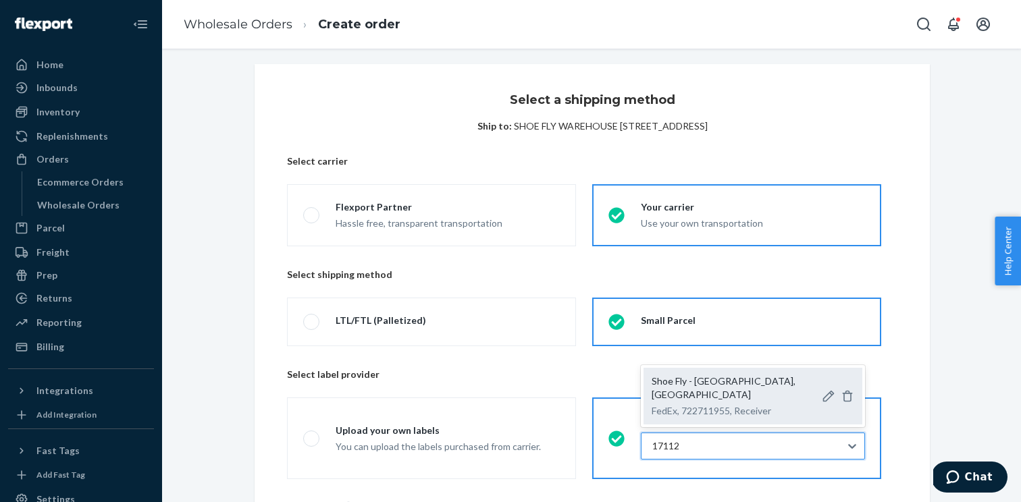
click at [695, 407] on p "FedEx, 722711955, Receiver" at bounding box center [733, 411] width 162 height 14
click at [681, 440] on input "17112" at bounding box center [666, 447] width 29 height 14
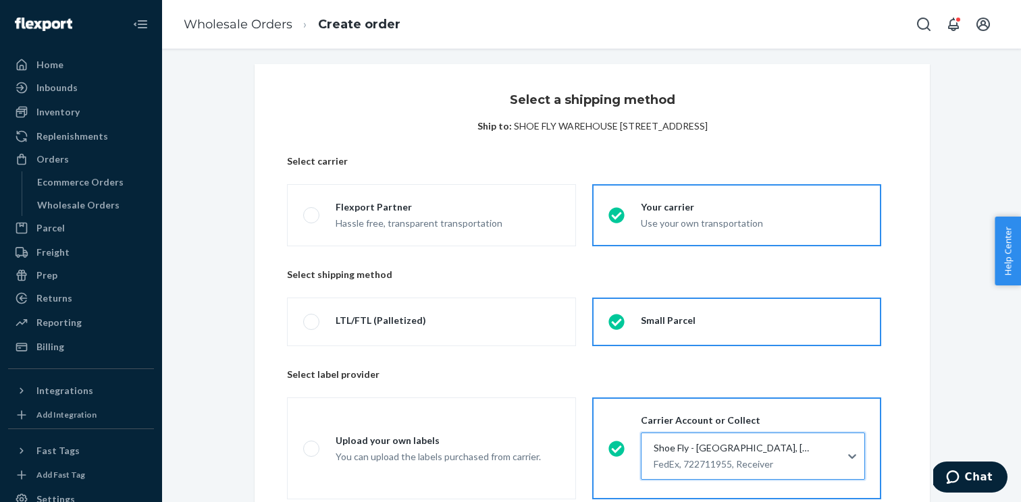
scroll to position [224, 0]
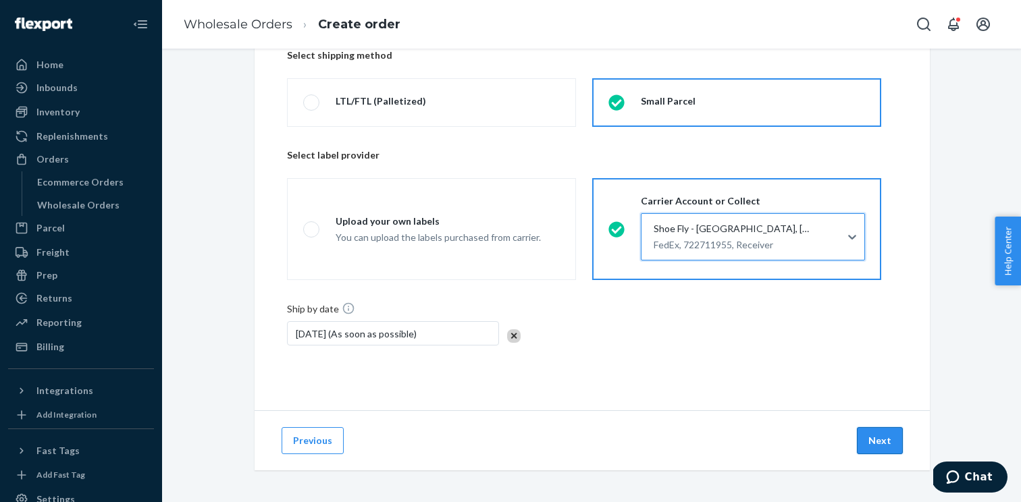
click at [877, 442] on button "Next" at bounding box center [880, 440] width 46 height 27
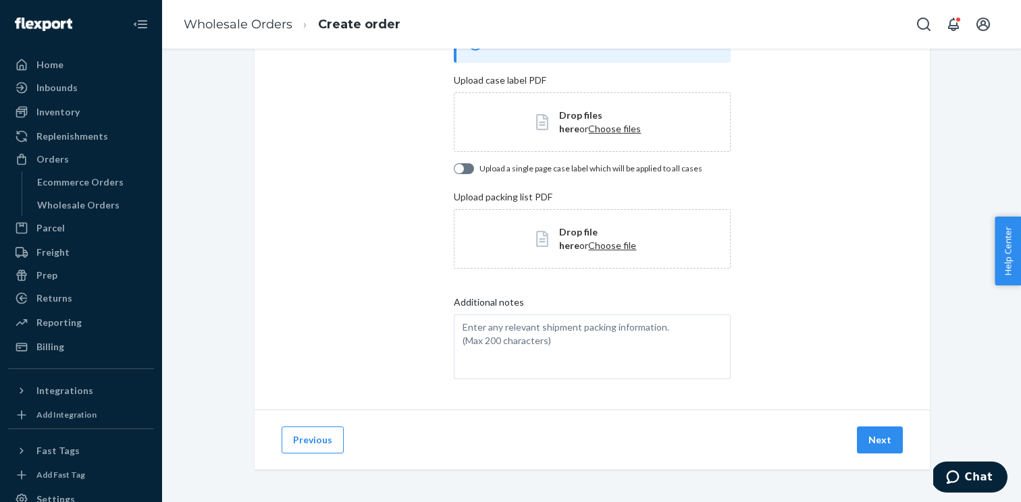
scroll to position [110, 0]
click at [889, 442] on button "Next" at bounding box center [880, 440] width 46 height 27
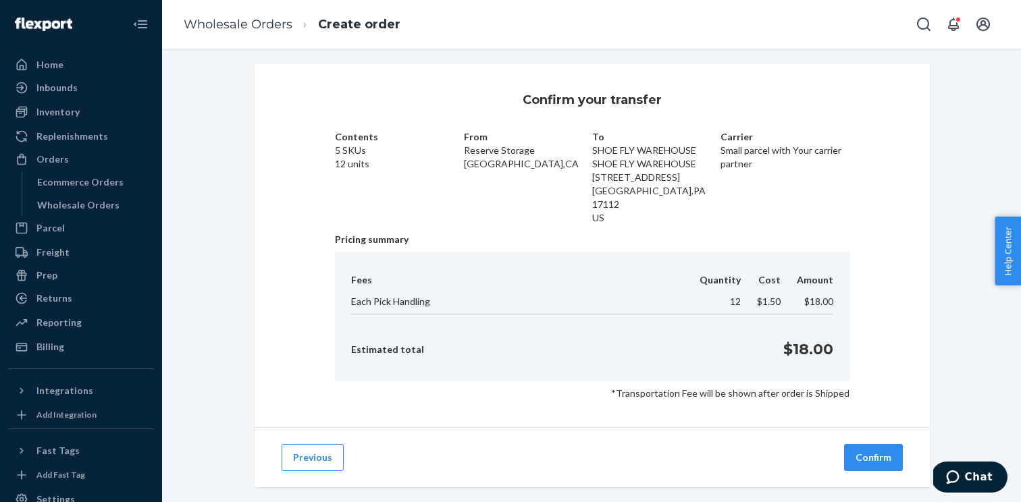
scroll to position [9, 0]
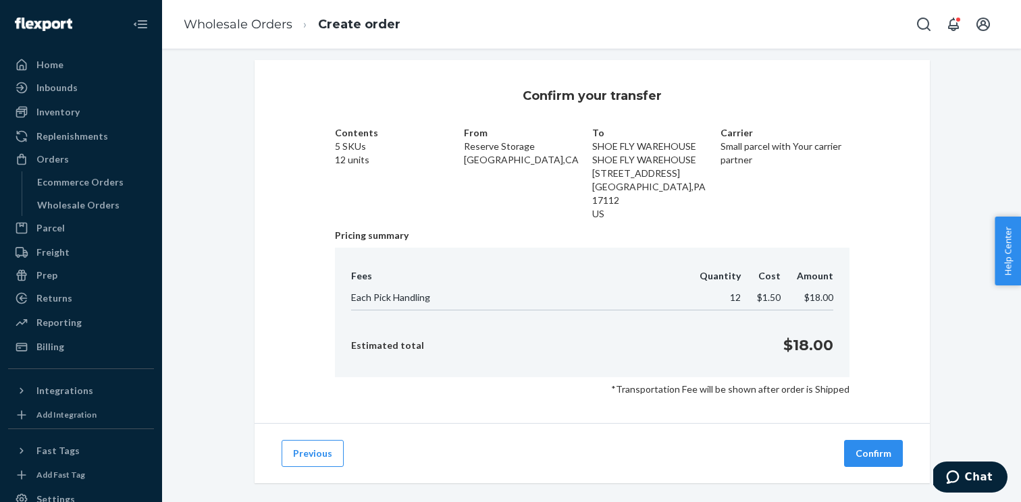
click at [889, 442] on button "Confirm" at bounding box center [873, 453] width 59 height 27
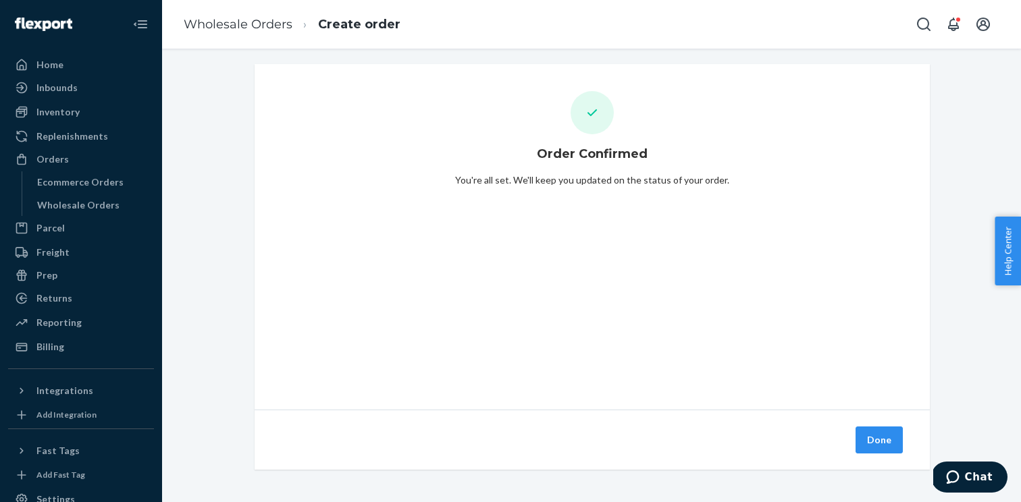
click at [889, 442] on button "Done" at bounding box center [879, 440] width 47 height 27
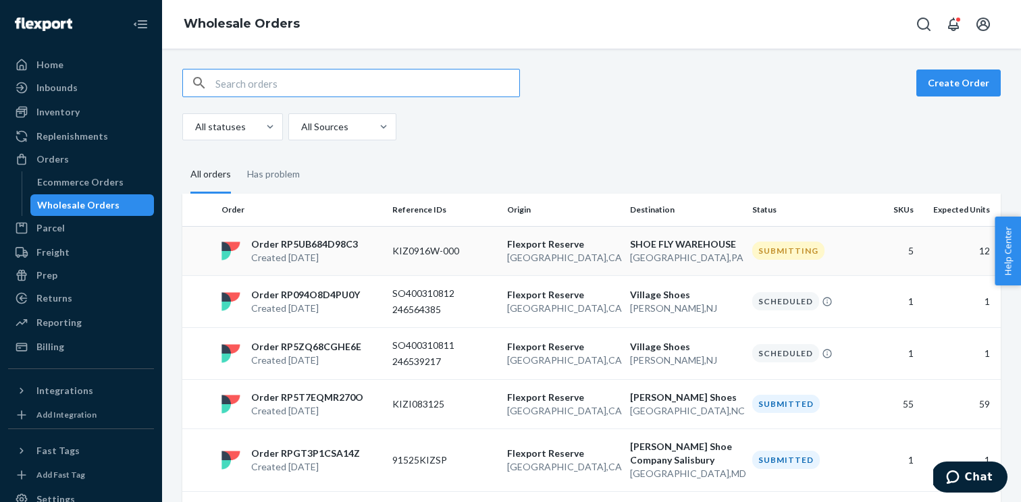
click at [354, 246] on p "Order RP5UB684D98C3" at bounding box center [304, 245] width 107 height 14
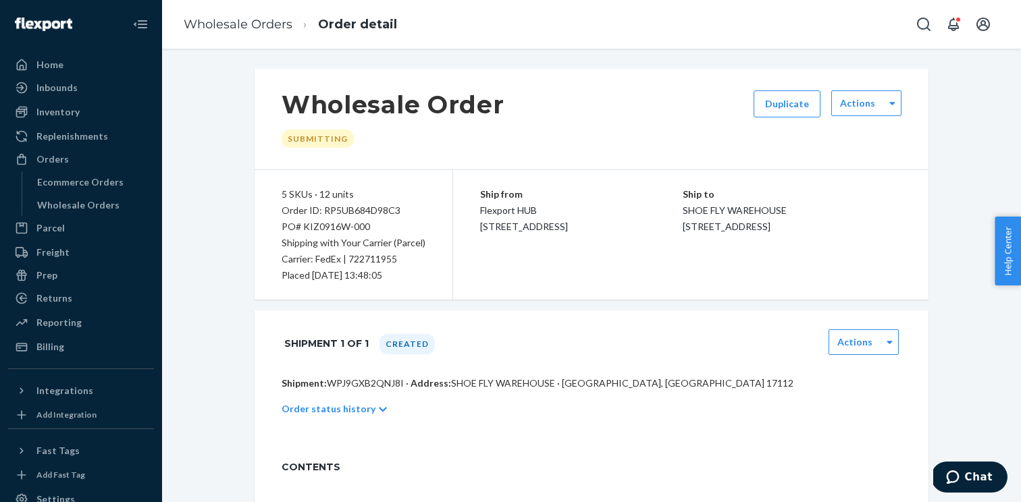
click at [365, 383] on p "Shipment: WPJ9GXB2QNJ8I · Address: [GEOGRAPHIC_DATA] · [GEOGRAPHIC_DATA], [GEOG…" at bounding box center [592, 384] width 620 height 14
copy p "WPJ9GXB2QNJ8I"
click at [367, 215] on div "Order ID: RP5UB684D98C3" at bounding box center [354, 211] width 144 height 16
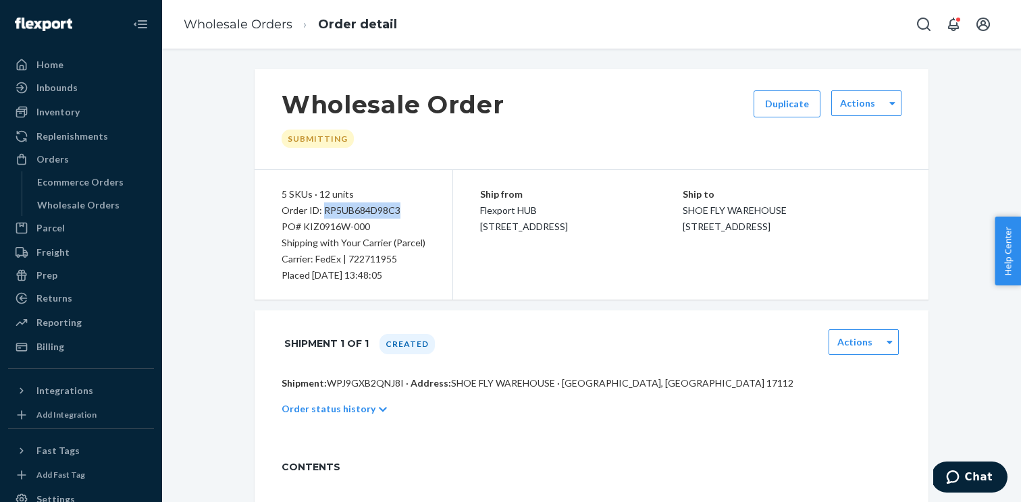
copy div "RP5UB684D98C3"
click at [126, 201] on div "Wholesale Orders" at bounding box center [93, 205] width 122 height 19
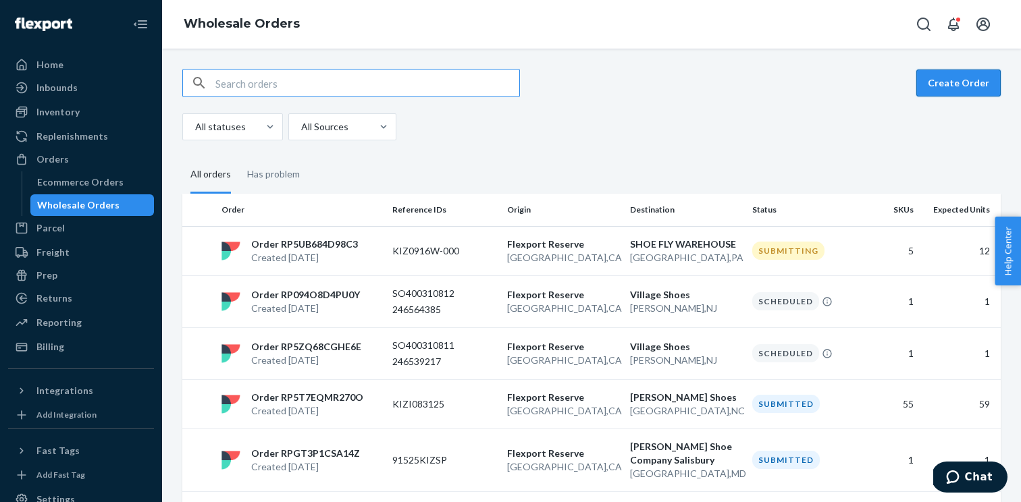
click at [928, 90] on button "Create Order" at bounding box center [958, 83] width 84 height 27
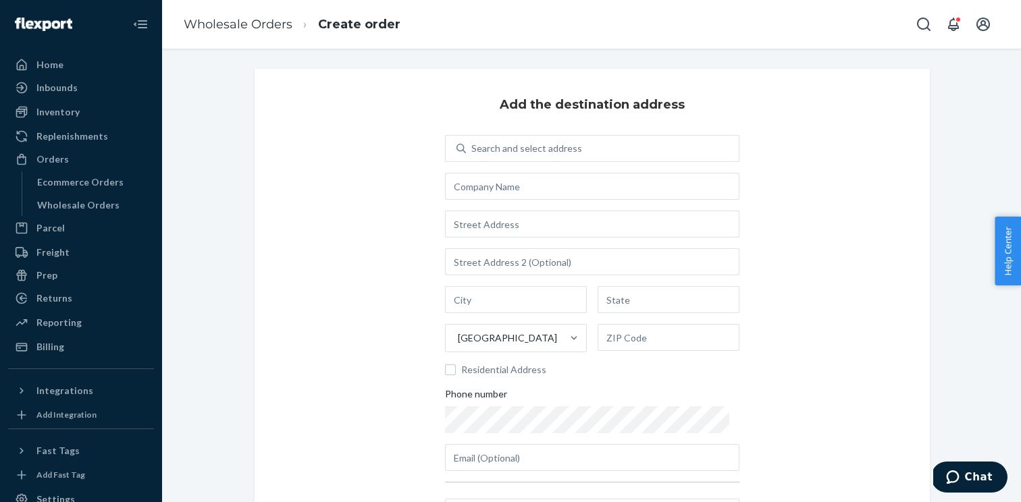
scroll to position [45, 0]
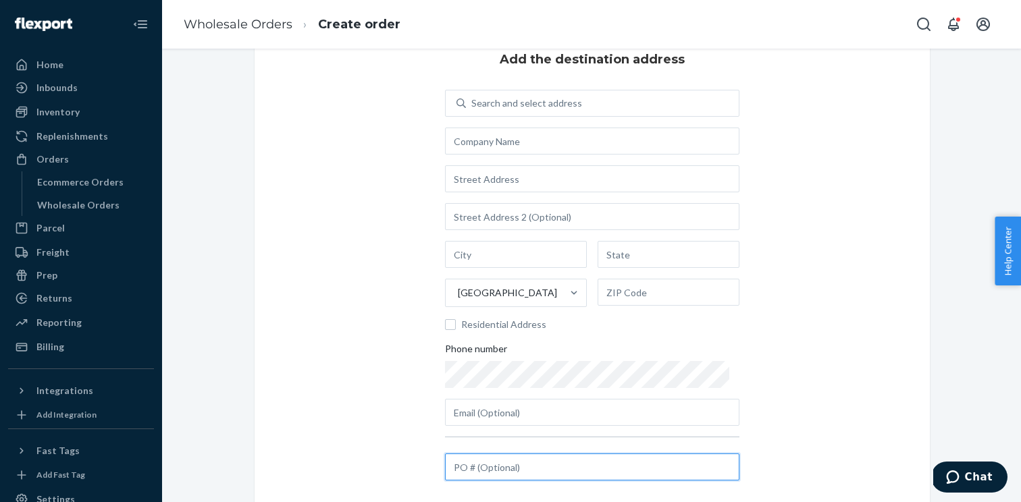
click at [500, 463] on input "text" at bounding box center [592, 467] width 294 height 27
paste input "[DATE]"
type input "[DATE]"
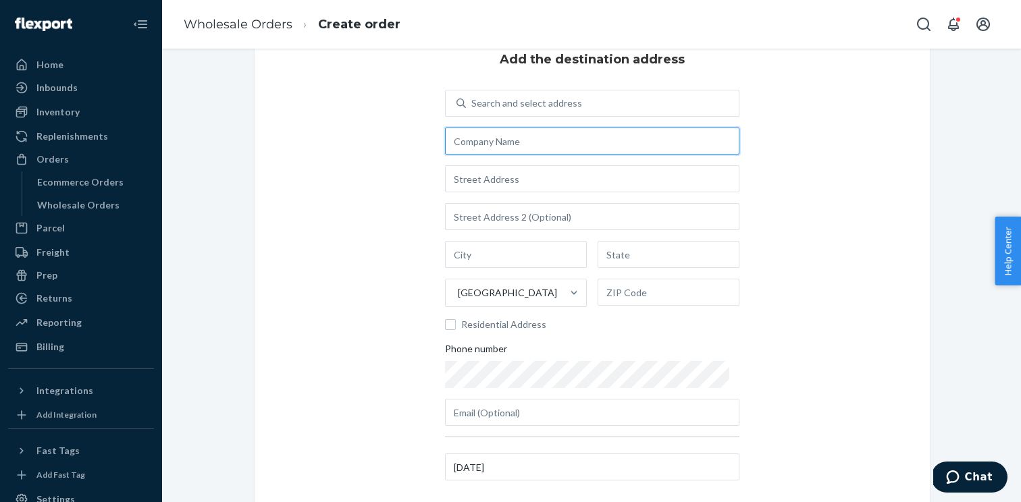
click at [490, 136] on input "text" at bounding box center [592, 141] width 294 height 27
paste input "TNT Shoes dba Cartans Shoes Magnolia"
type input "TNT Shoes dba Cartans Shoes Magnolia"
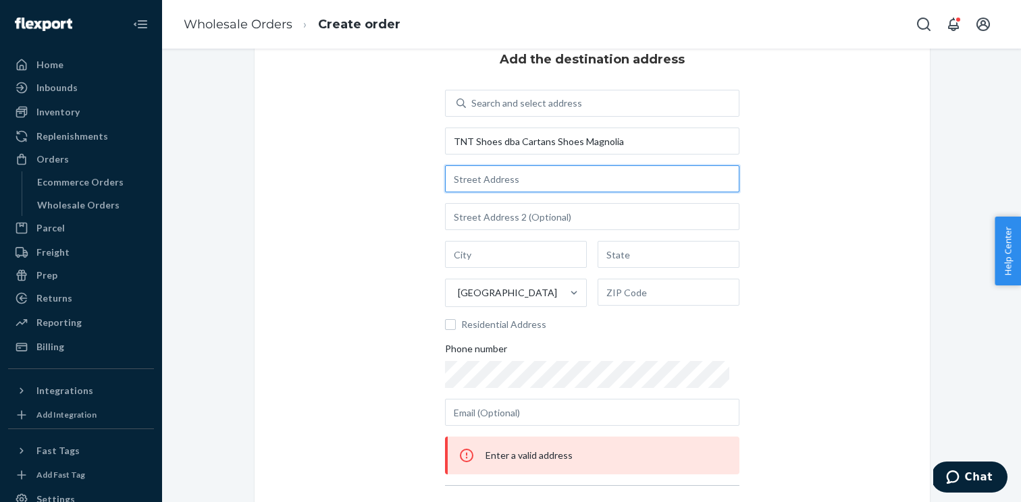
click at [469, 184] on input "text" at bounding box center [592, 178] width 294 height 27
paste input "1201 W. Magnolia"
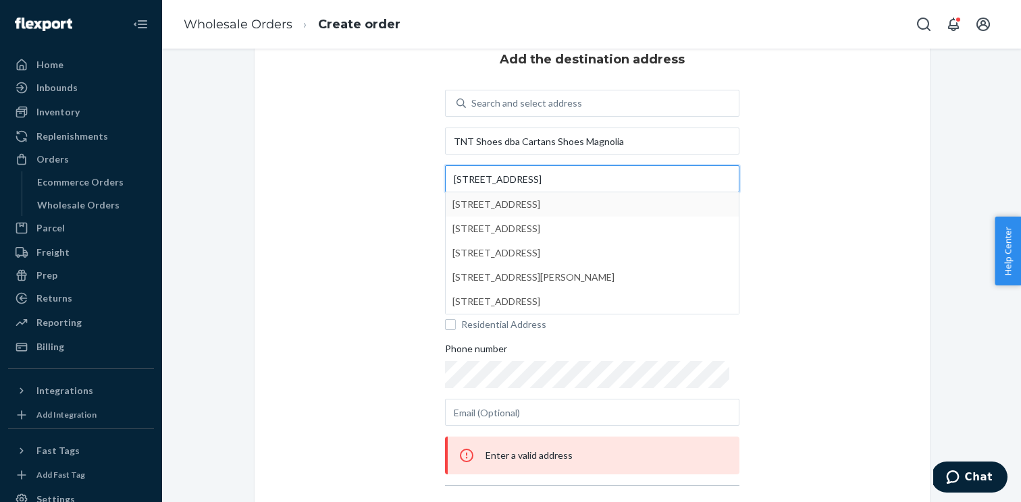
type input "1201 W. Magnolia"
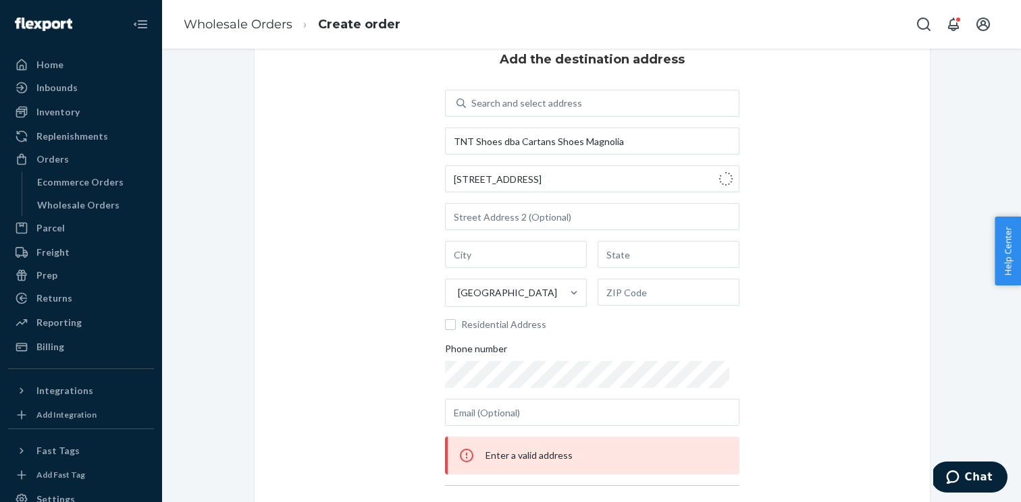
type input "[GEOGRAPHIC_DATA]"
type input "76104"
type input "1201 W Magnolia Ave"
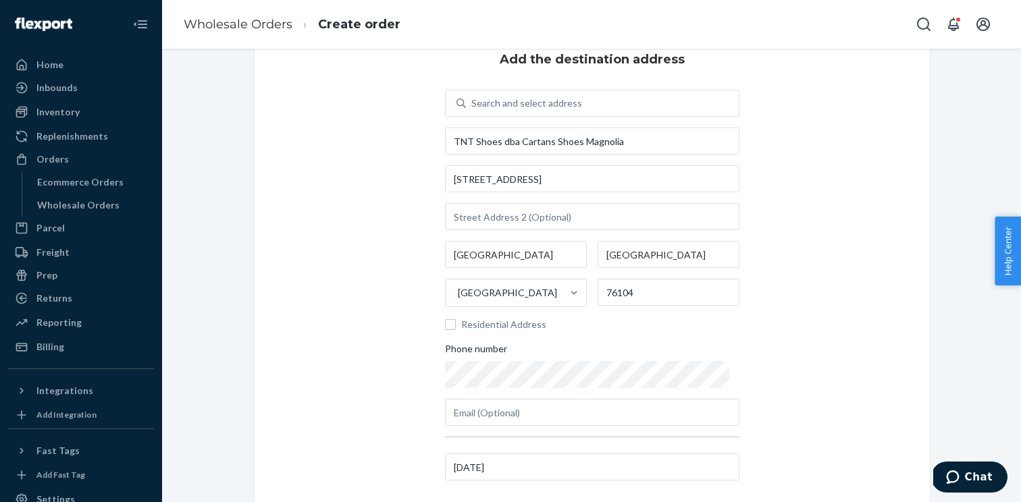
scroll to position [147, 0]
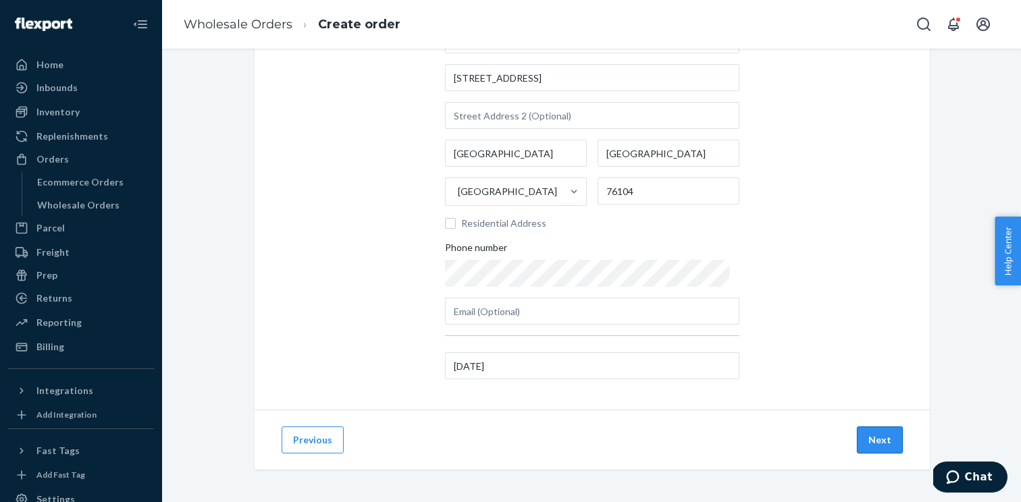
click at [894, 433] on button "Next" at bounding box center [880, 440] width 46 height 27
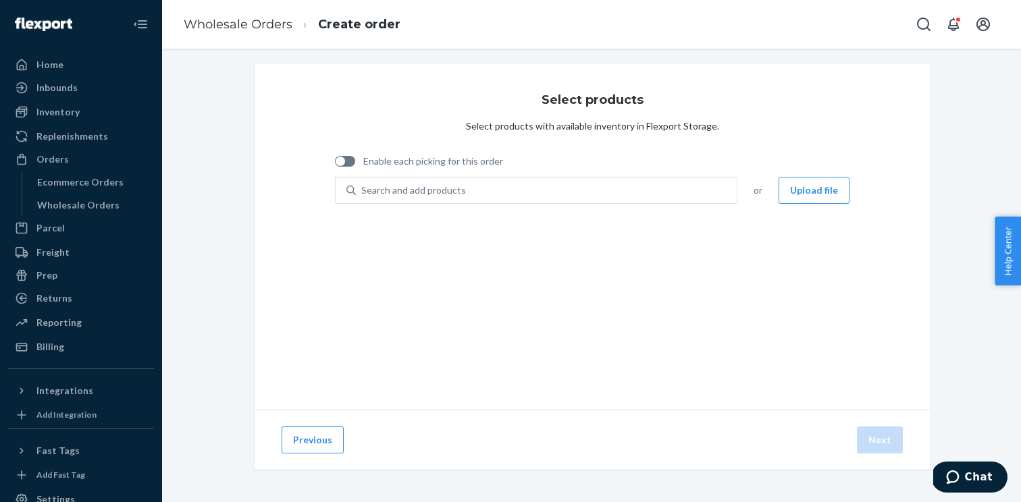
scroll to position [5, 0]
click at [355, 163] on label "Enable each picking for this order" at bounding box center [419, 162] width 168 height 14
click at [335, 166] on input "Enable each picking for this order" at bounding box center [334, 166] width 1 height 1
checkbox input "true"
click at [519, 191] on div "Search and add products" at bounding box center [546, 190] width 381 height 24
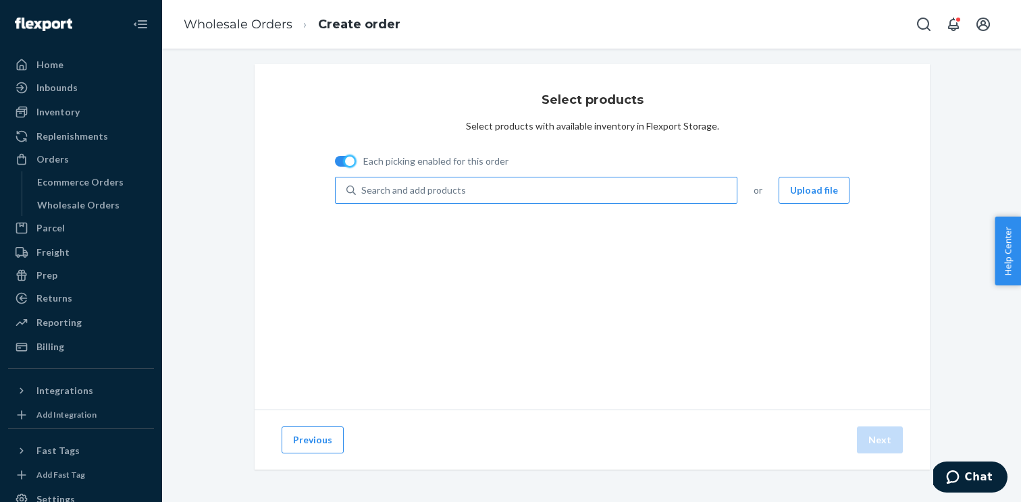
click at [363, 191] on input "Search and add products" at bounding box center [361, 191] width 1 height 14
paste input "MEN'S LONDON AT DARK OLIVE/WHITECAP GRAY M14"
type input "MEN'S LONDON AT DARK OLIVE/WHITECAP GRAY M14"
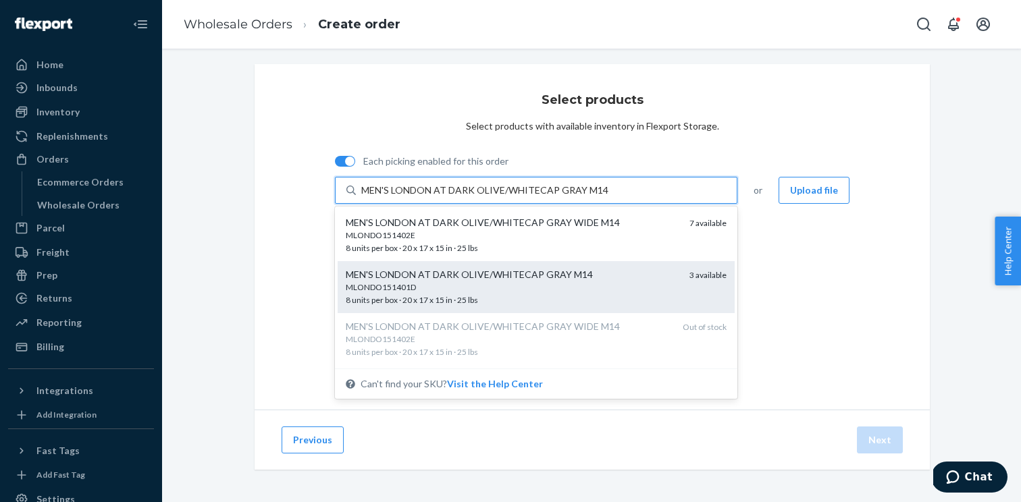
click at [465, 282] on div "MLONDO151401D" at bounding box center [512, 287] width 333 height 11
click at [465, 197] on input "MEN'S LONDON AT DARK OLIVE/WHITECAP GRAY M14" at bounding box center [485, 191] width 249 height 14
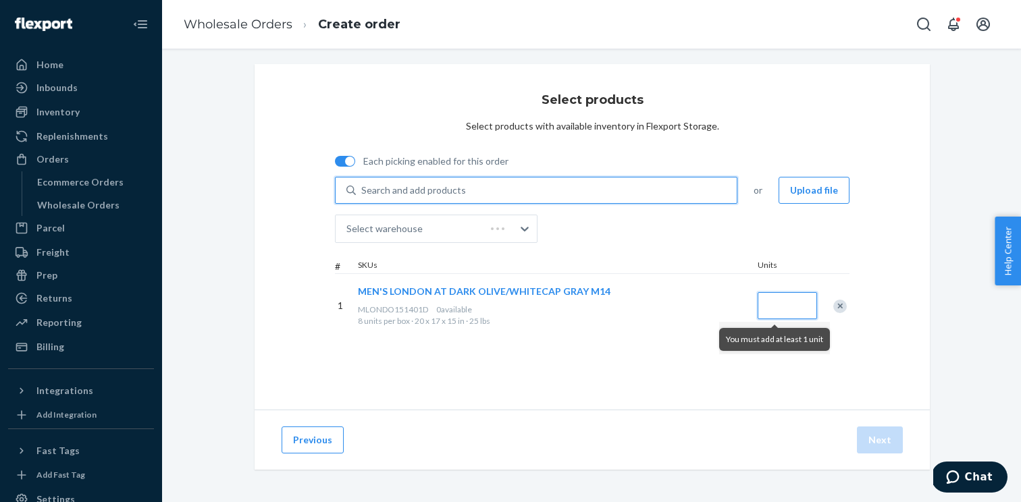
click at [793, 307] on input "Quantity" at bounding box center [787, 305] width 59 height 27
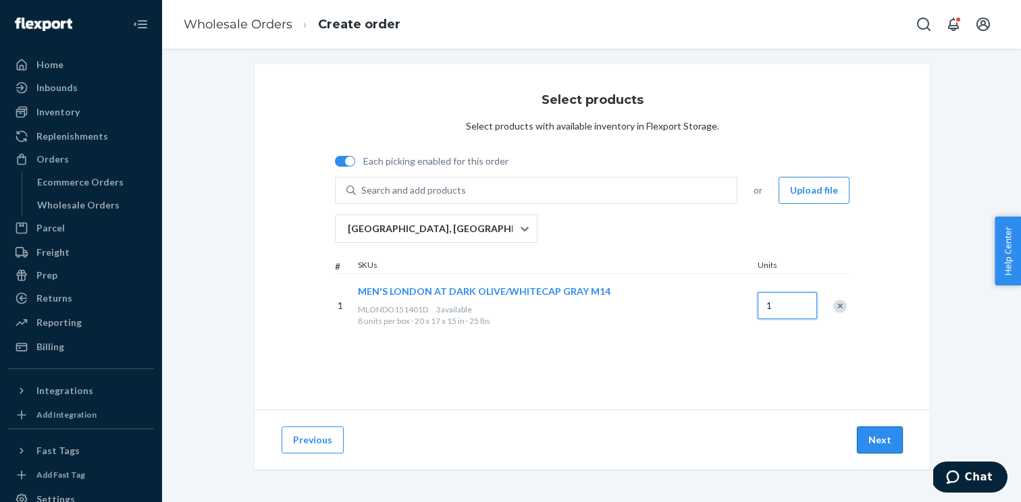
type input "1"
click at [873, 436] on button "Next" at bounding box center [880, 440] width 46 height 27
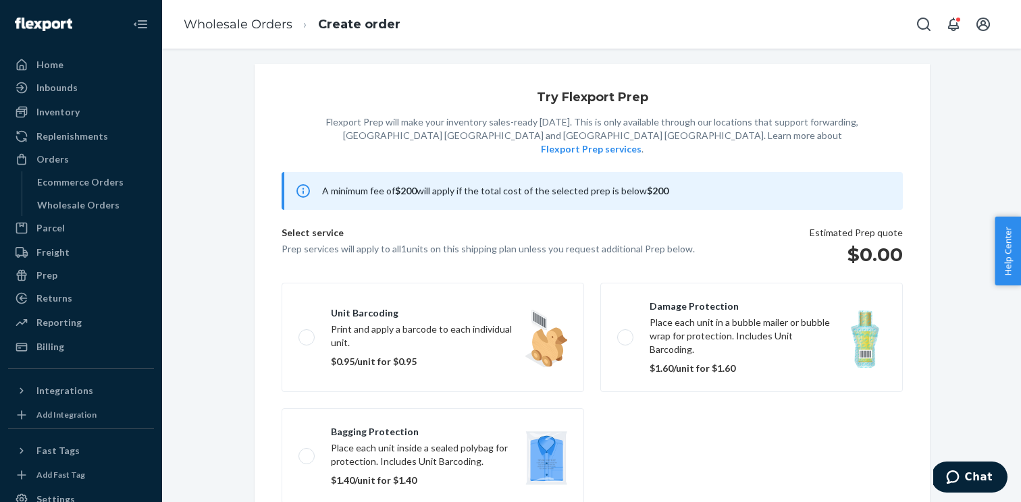
scroll to position [87, 0]
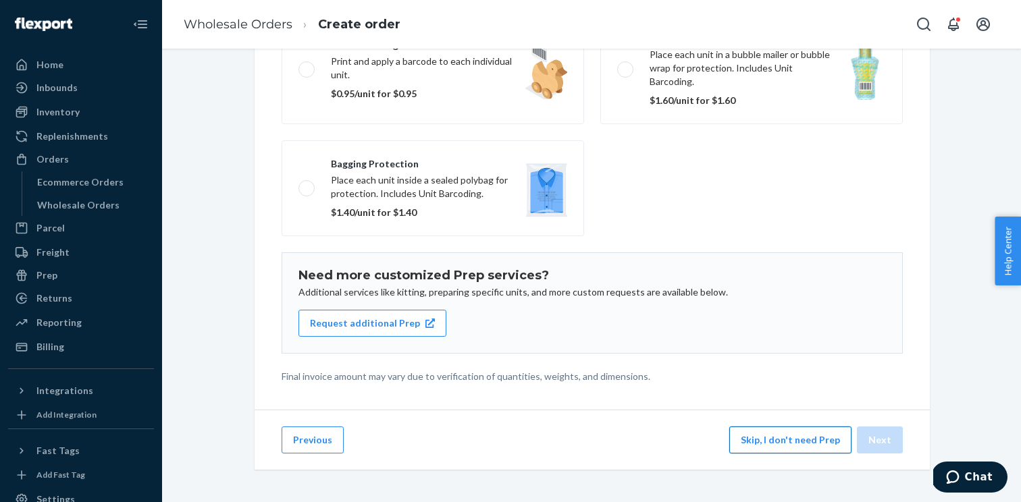
click at [819, 448] on button "Skip, I don't need Prep" at bounding box center [790, 440] width 122 height 27
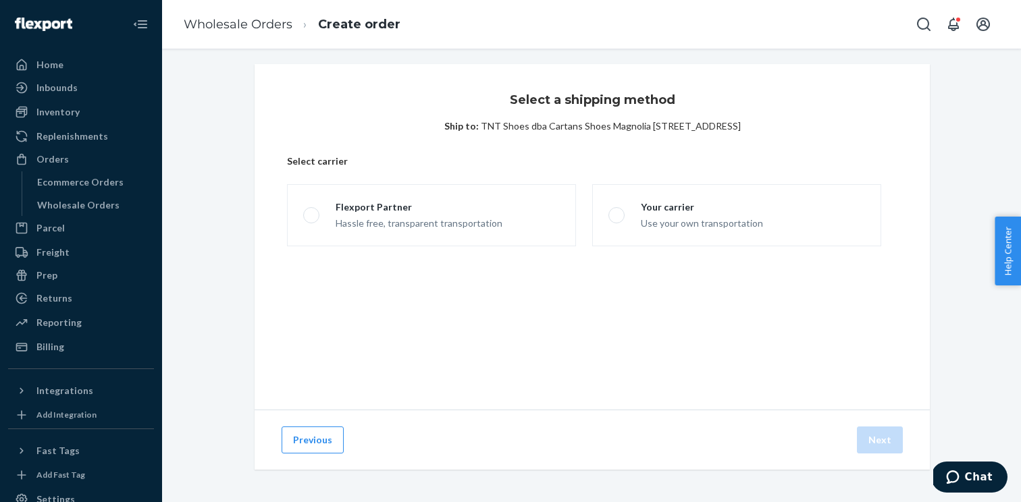
scroll to position [5, 0]
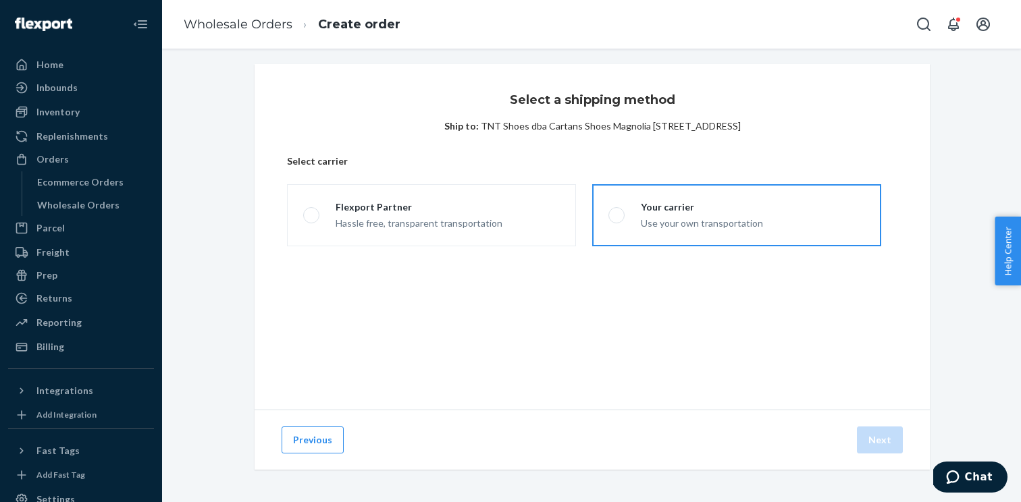
click at [679, 199] on label "Your carrier Use your own transportation" at bounding box center [736, 215] width 289 height 62
click at [617, 211] on input "Your carrier Use your own transportation" at bounding box center [612, 215] width 9 height 9
radio input "true"
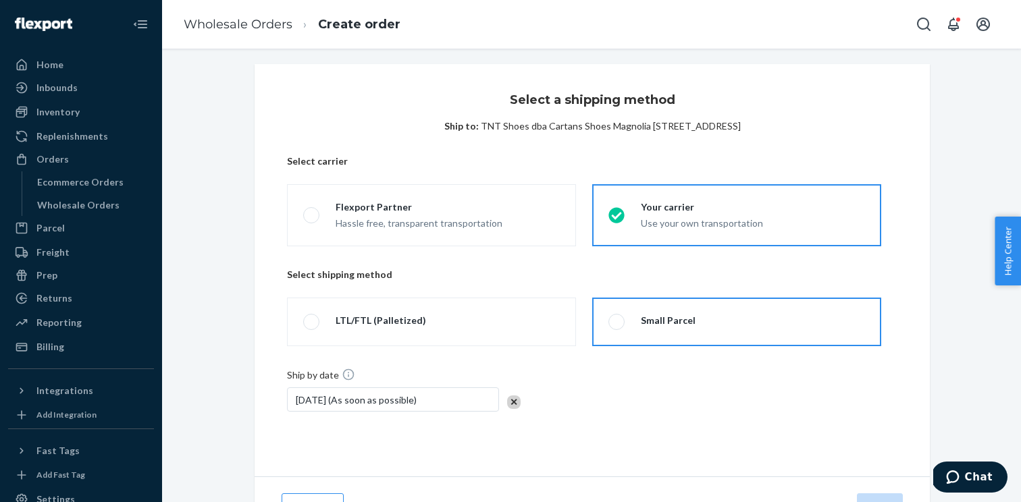
click at [642, 312] on label "Small Parcel" at bounding box center [736, 322] width 289 height 49
click at [617, 318] on input "Small Parcel" at bounding box center [612, 322] width 9 height 9
radio input "true"
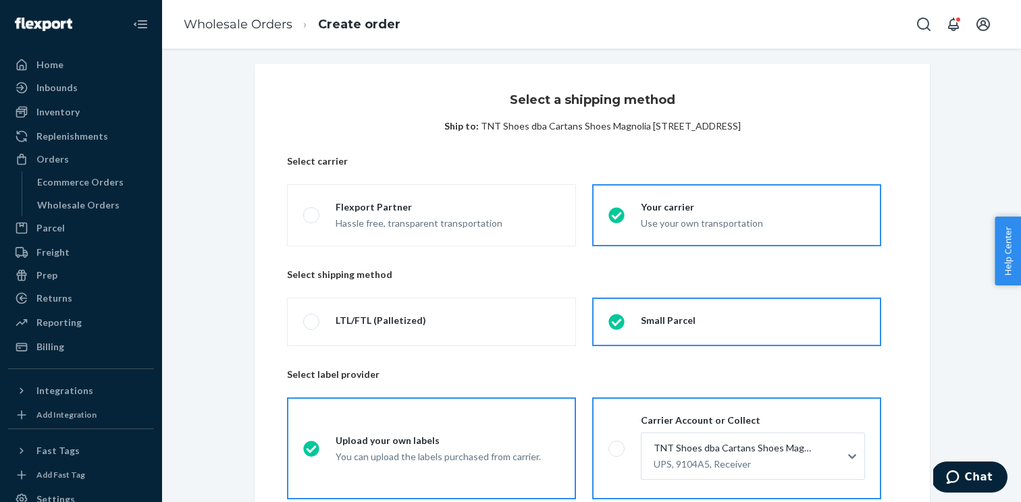
click at [610, 450] on span at bounding box center [616, 449] width 16 height 16
click at [610, 450] on input "Carrier Account or Collect TNT Shoes dba Cartans Shoes Magnolia UPS, 9104A5, Re…" at bounding box center [612, 448] width 9 height 9
radio input "true"
radio input "false"
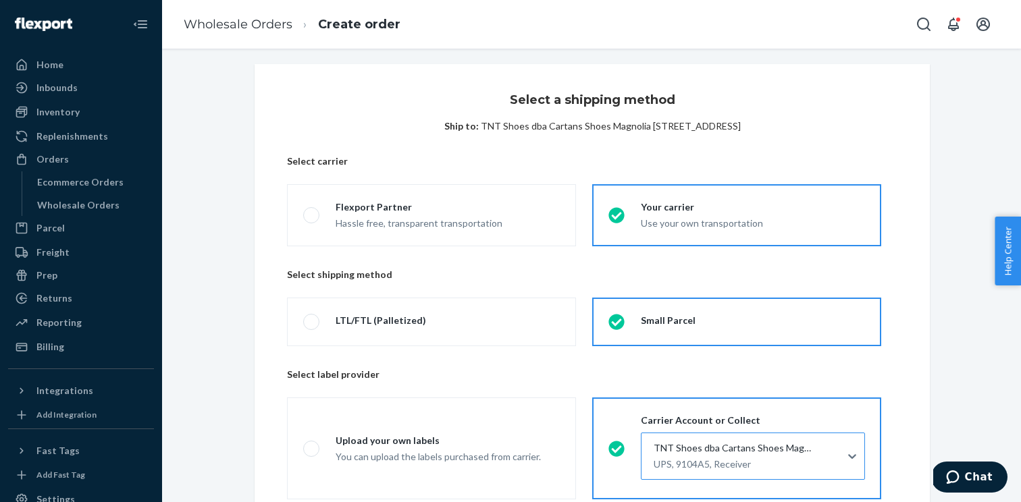
scroll to position [224, 0]
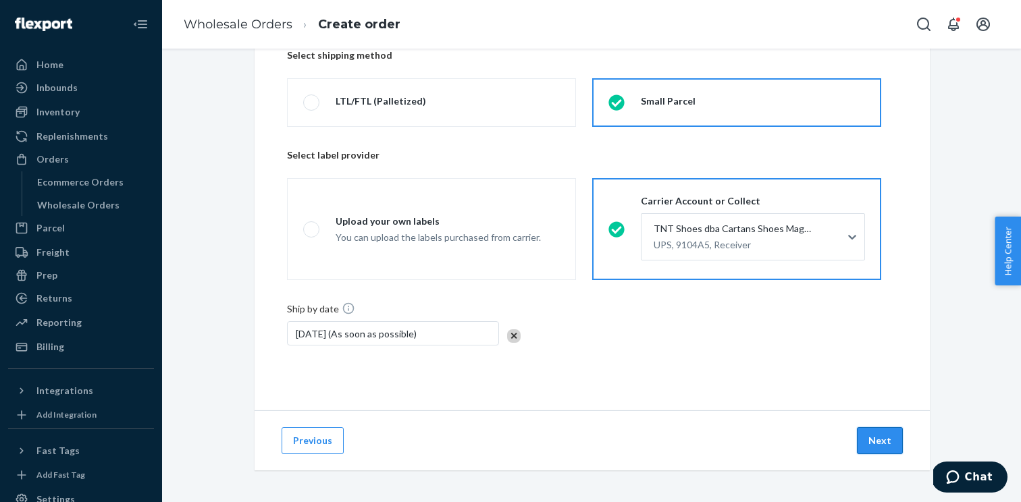
click at [881, 449] on button "Next" at bounding box center [880, 440] width 46 height 27
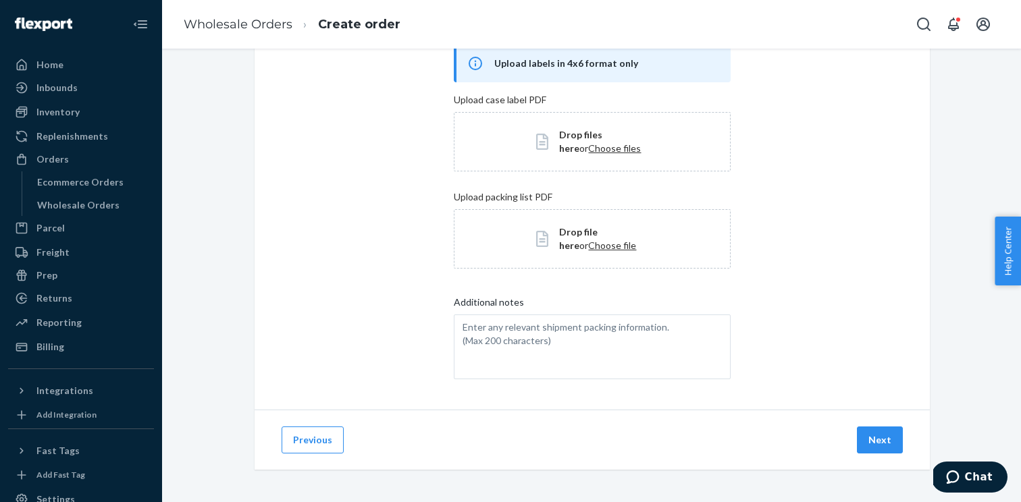
scroll to position [90, 0]
click at [881, 449] on button "Next" at bounding box center [880, 440] width 46 height 27
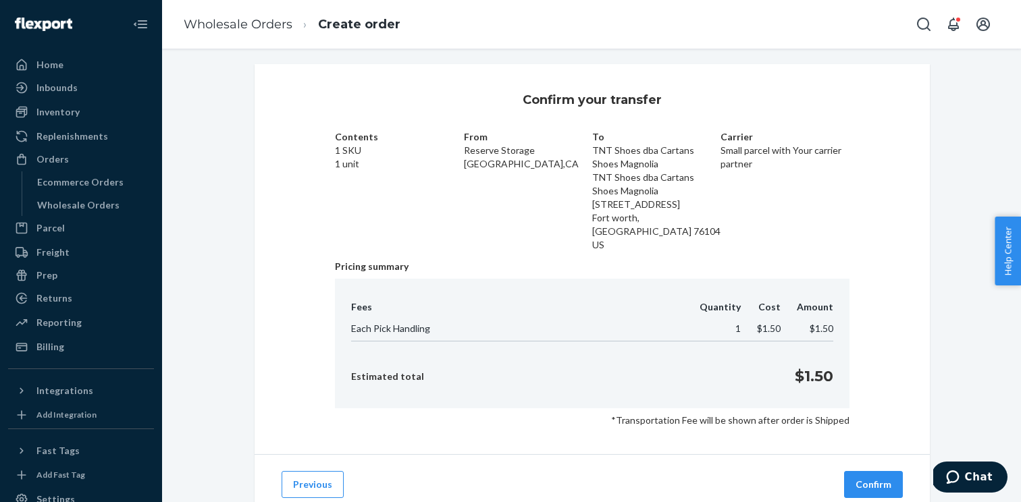
scroll to position [36, 0]
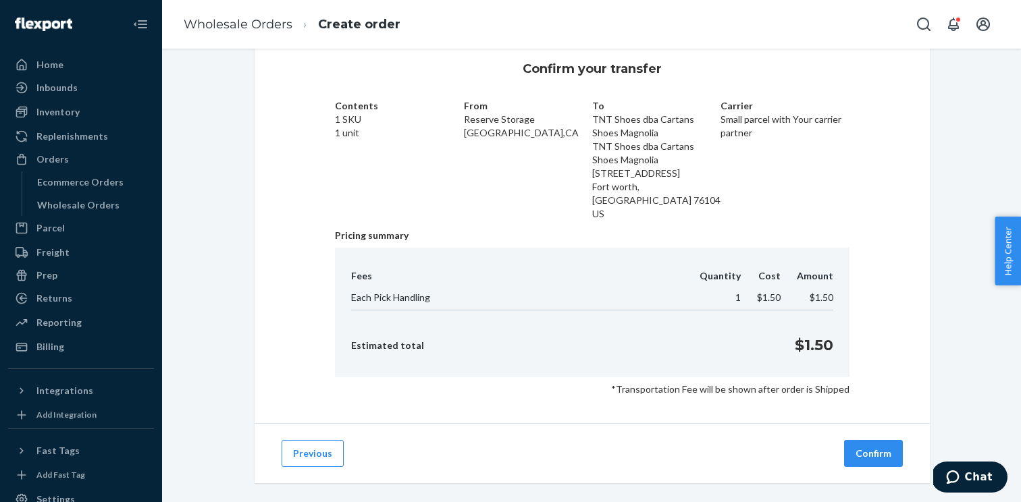
click at [881, 449] on button "Confirm" at bounding box center [873, 453] width 59 height 27
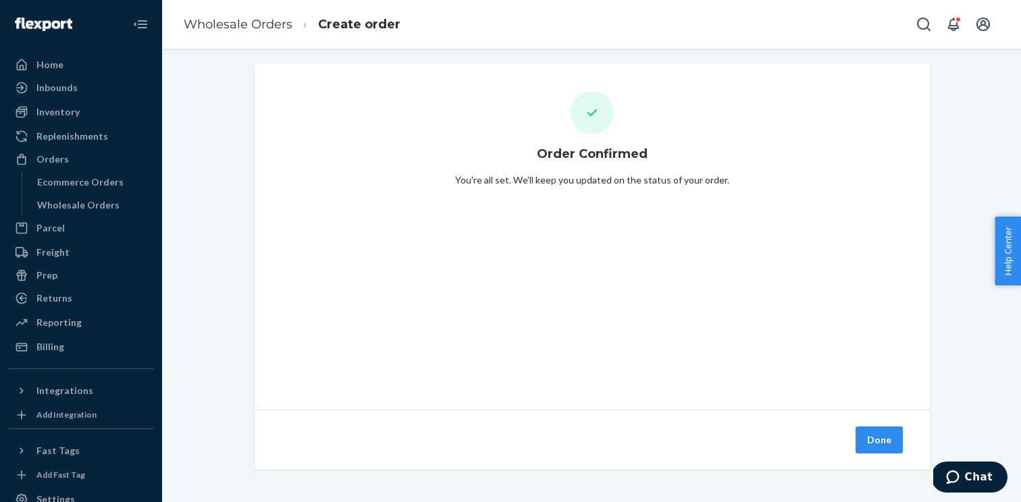
scroll to position [5, 0]
click at [881, 449] on button "Done" at bounding box center [879, 440] width 47 height 27
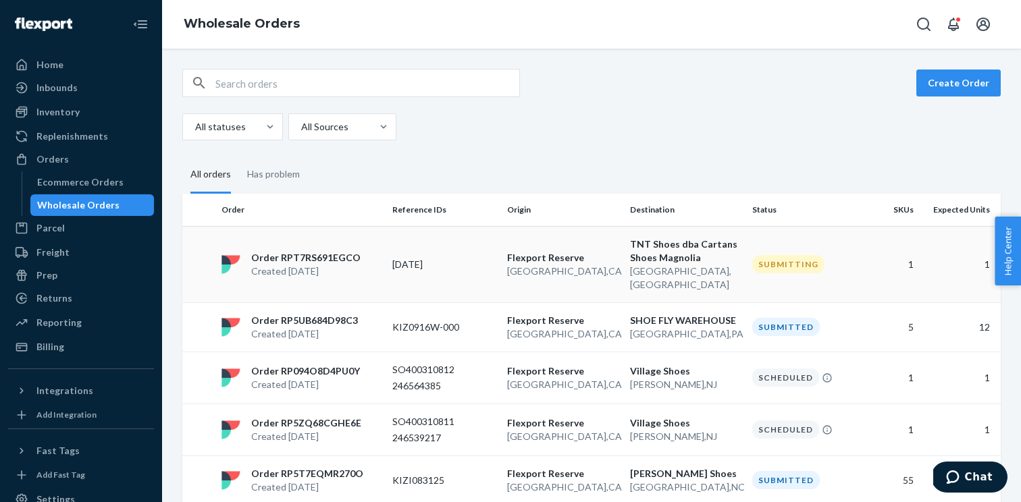
click at [411, 258] on p "09/16/25" at bounding box center [444, 265] width 104 height 14
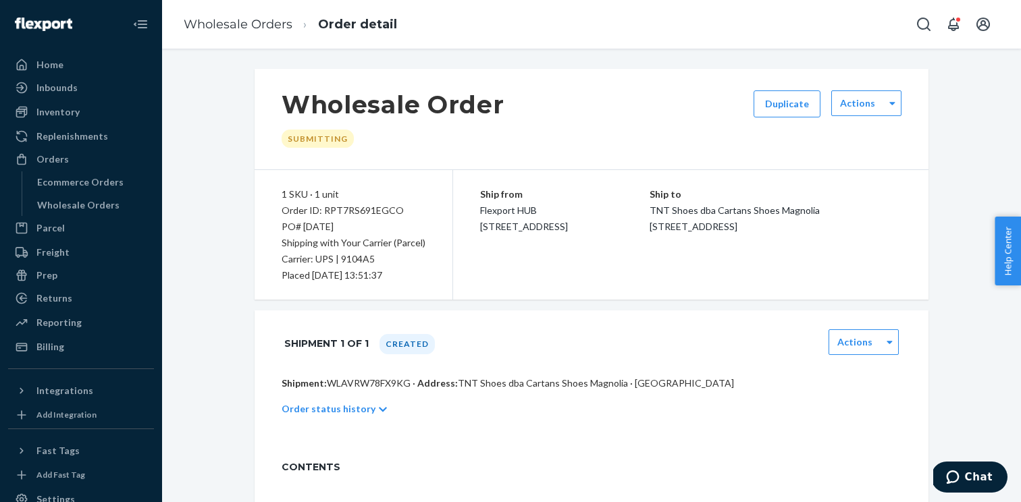
click at [372, 380] on p "Shipment: WLAVRW78FX9KG · Address: TNT Shoes dba Cartans Shoes Magnolia · Fort …" at bounding box center [592, 384] width 620 height 14
copy p "WLAVRW78FX9KG"
click at [369, 209] on div "Order ID: RPT7RS691EGCO" at bounding box center [354, 211] width 144 height 16
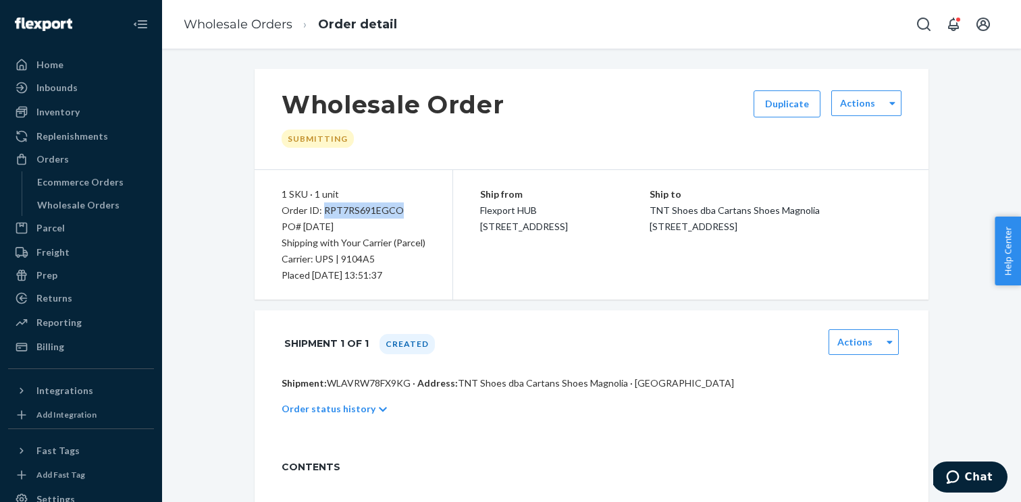
copy div "RPT7RS691EGCO"
click at [124, 200] on div "Wholesale Orders" at bounding box center [93, 205] width 122 height 19
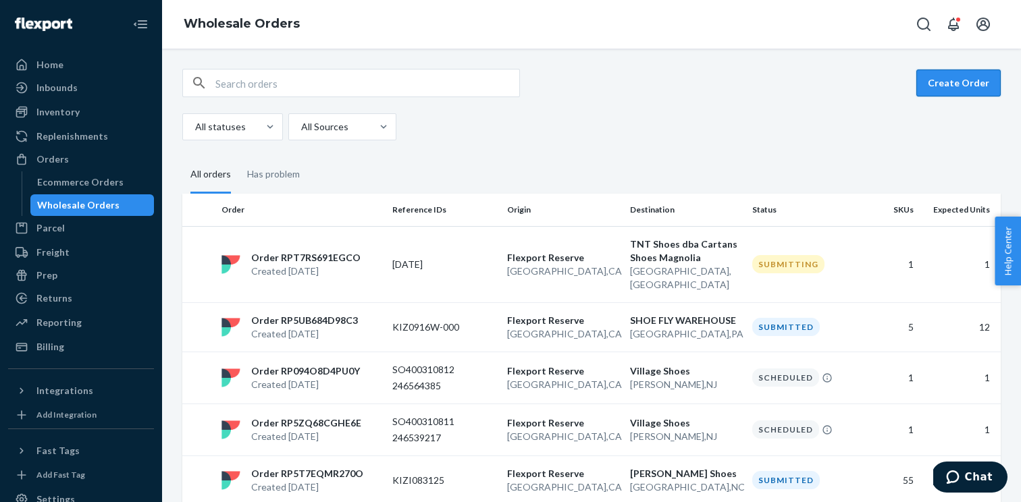
click at [952, 87] on button "Create Order" at bounding box center [958, 83] width 84 height 27
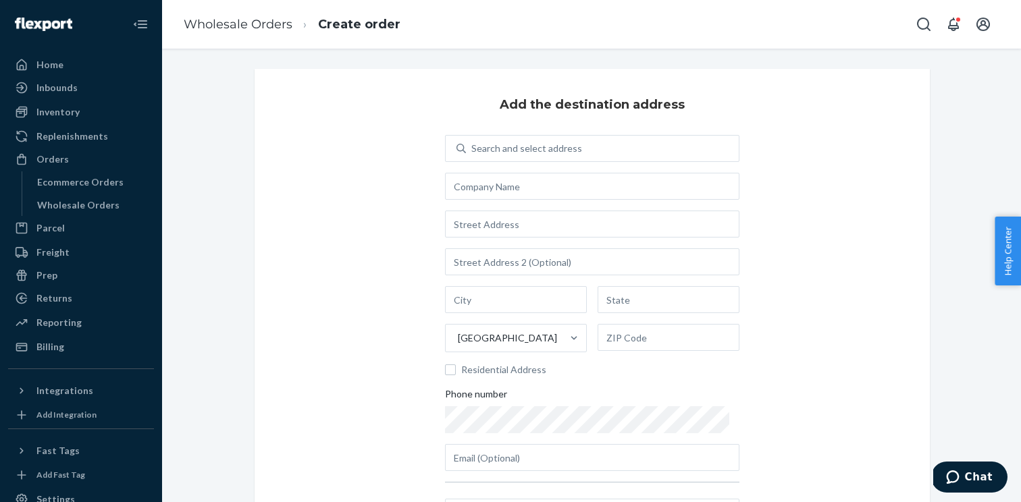
scroll to position [147, 0]
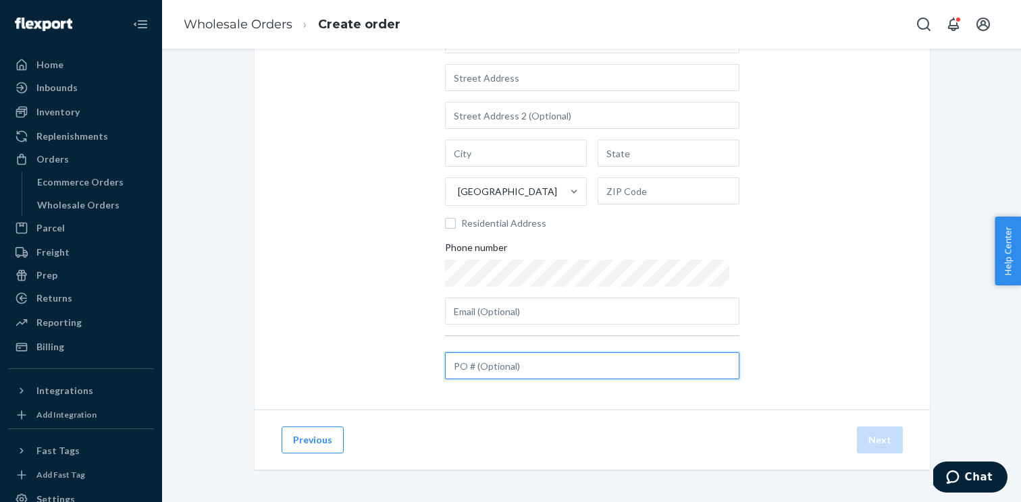
click at [523, 373] on input "text" at bounding box center [592, 366] width 294 height 27
paste input "R802ZR52-E / BO for 237424939"
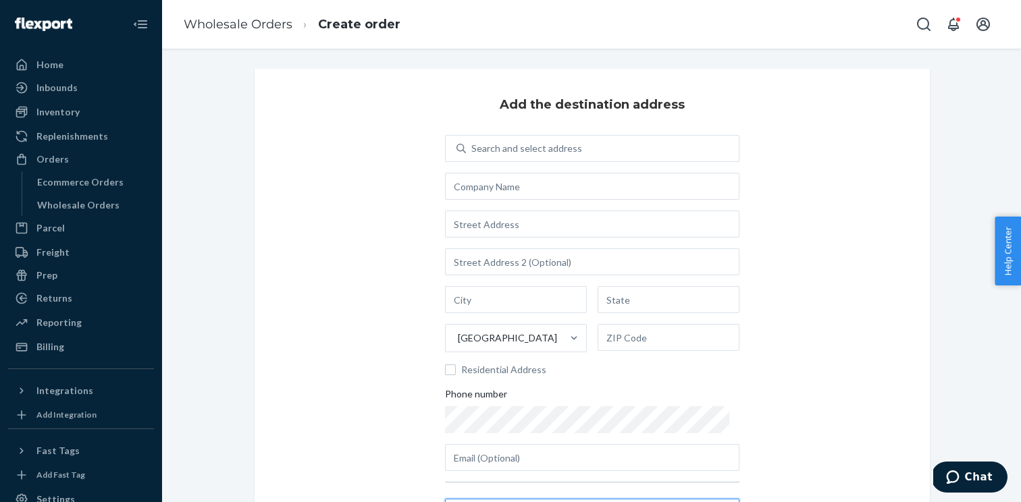
type input "R802ZR52-E / BO for 237424939"
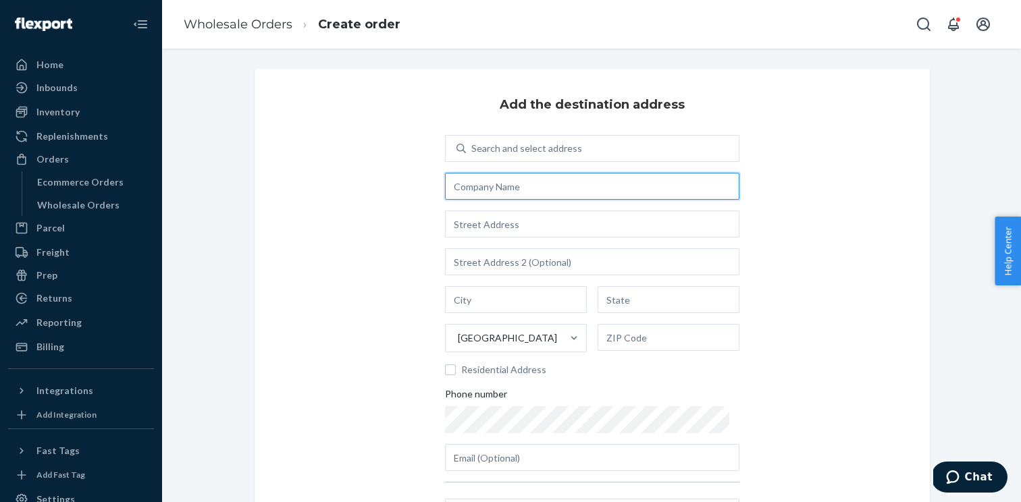
click at [539, 176] on input "text" at bounding box center [592, 186] width 294 height 27
paste input "Footprints Shoes"
type input "Footprints Shoes"
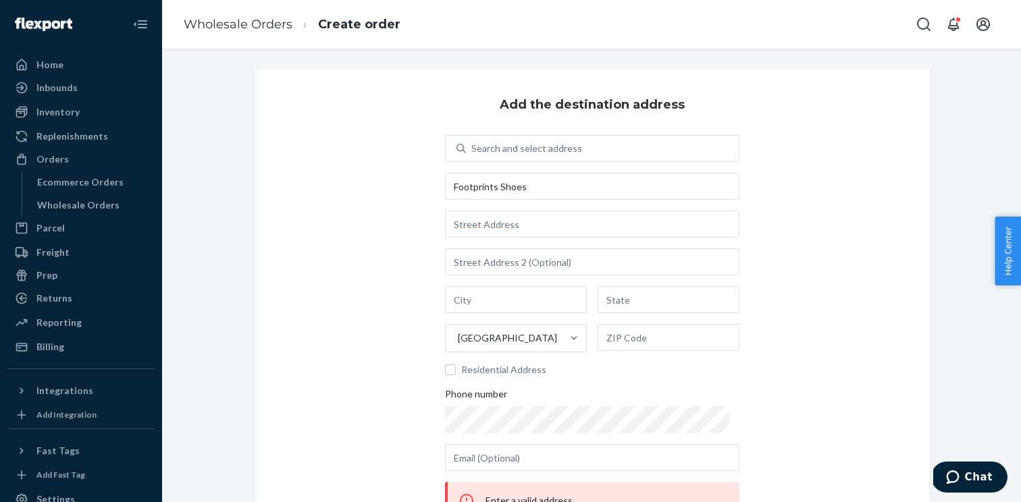
click at [508, 239] on div "Search and select address Footprints Shoes United States Residential Address Ph…" at bounding box center [592, 303] width 294 height 336
click at [502, 228] on input "text" at bounding box center [592, 224] width 294 height 27
paste input "79 Costello Rd"
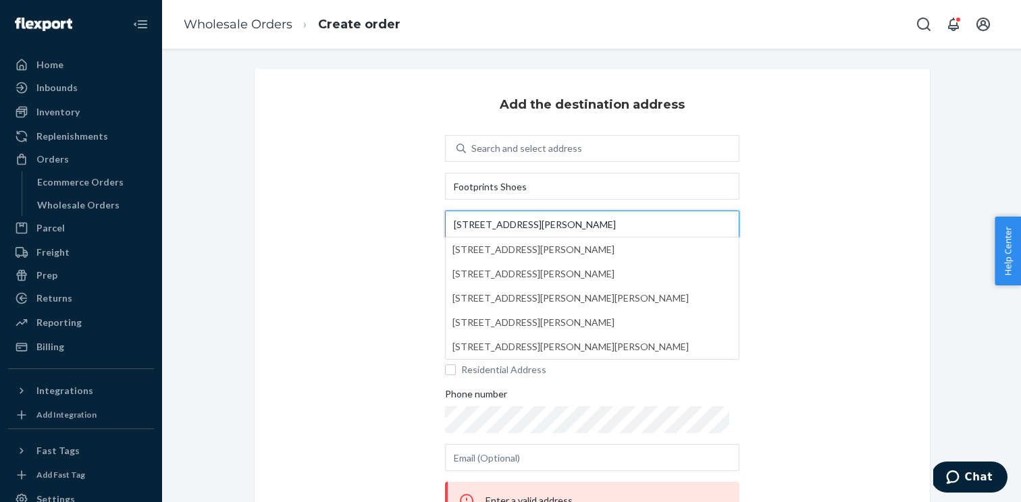
type input "79 Costello Rd"
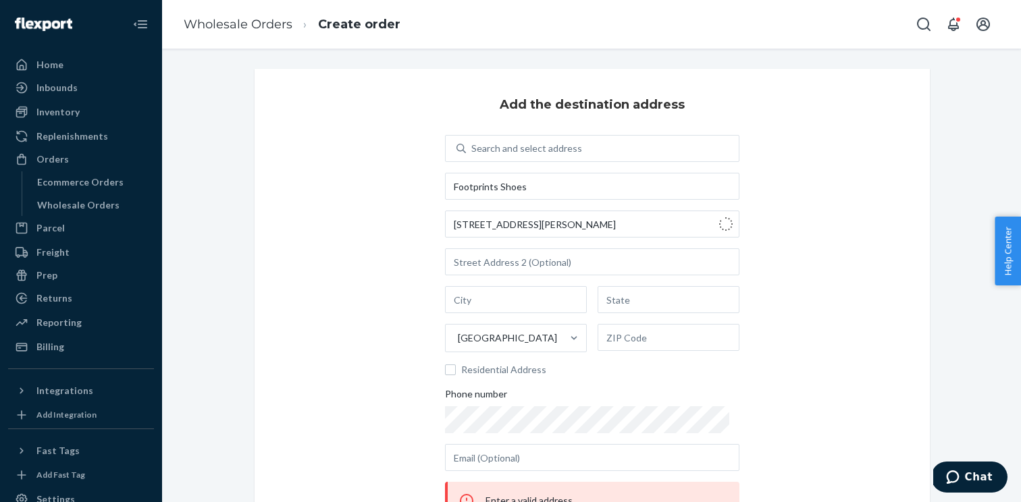
type input "[GEOGRAPHIC_DATA]"
type input "CT"
type input "06111"
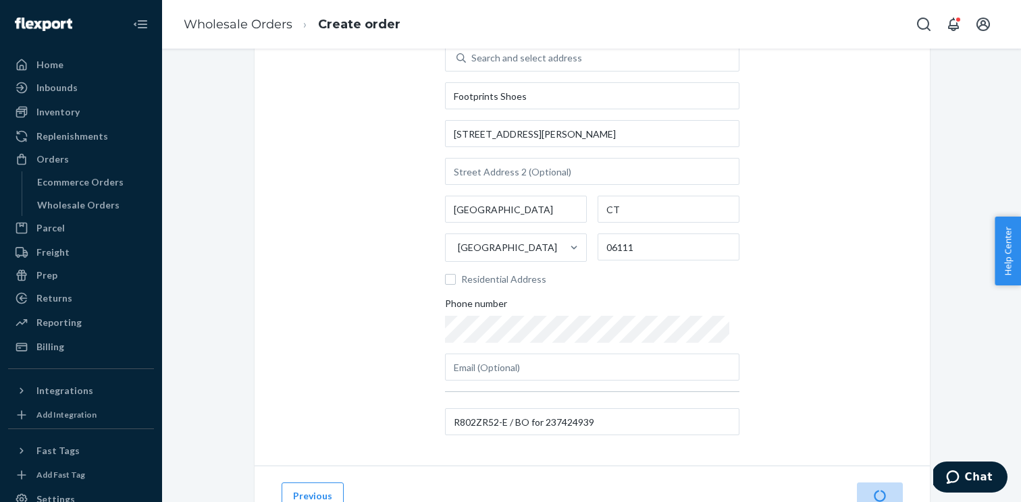
scroll to position [147, 0]
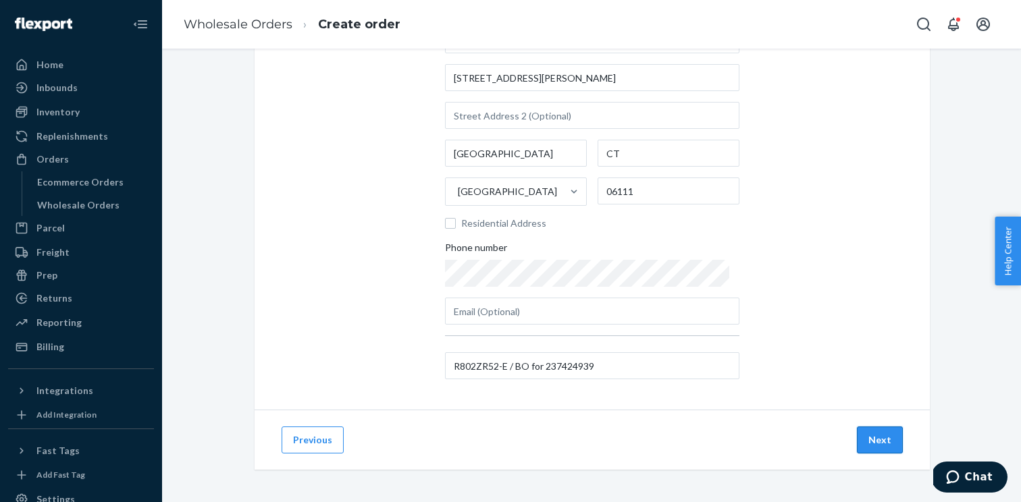
click at [868, 442] on button "Next" at bounding box center [880, 440] width 46 height 27
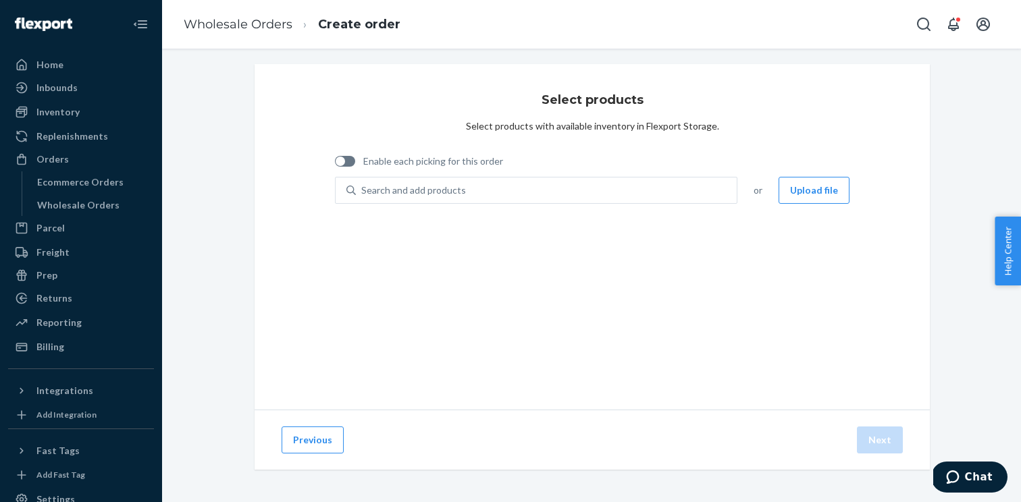
scroll to position [5, 0]
click at [408, 167] on span "Enable each picking for this order" at bounding box center [433, 162] width 140 height 14
click at [335, 167] on input "Enable each picking for this order" at bounding box center [334, 166] width 1 height 1
checkbox input "true"
click at [417, 196] on div "Search and add products" at bounding box center [413, 191] width 105 height 14
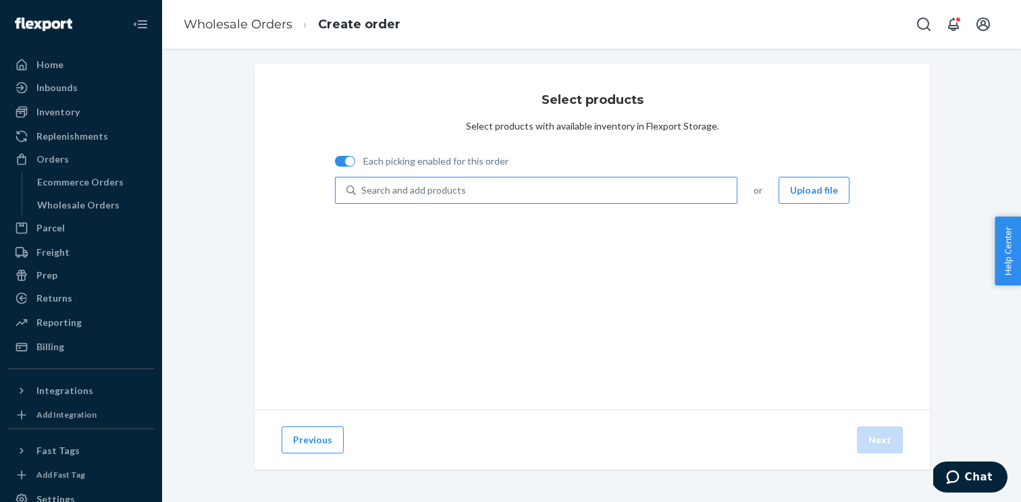
click at [363, 196] on input "Search and add products" at bounding box center [361, 191] width 1 height 14
paste input "LIMA BLACK WIDE M5.5 / W7"
type input "LIMA BLACK WIDE M5.5 / W7"
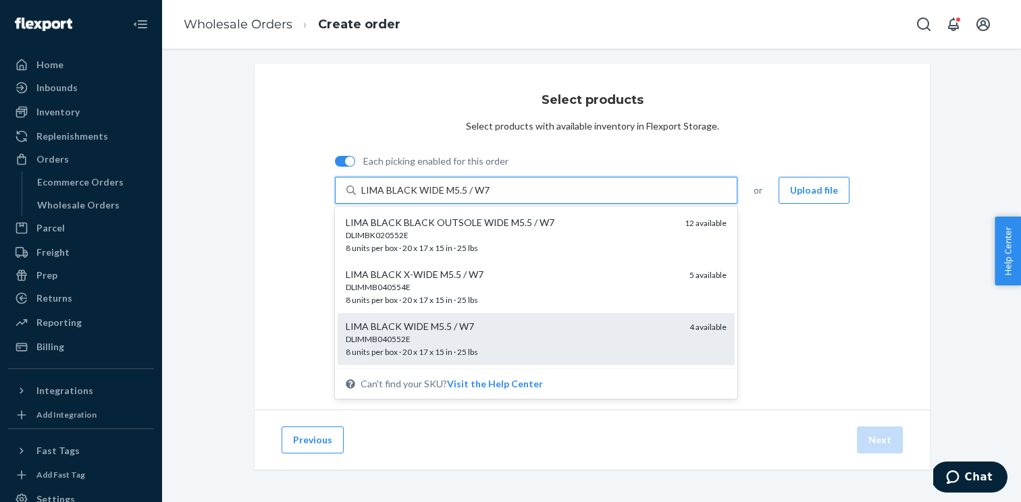
click at [445, 338] on div "DLIMMB040552E" at bounding box center [512, 339] width 333 height 11
click at [445, 197] on input "LIMA BLACK WIDE M5.5 / W7" at bounding box center [427, 191] width 133 height 14
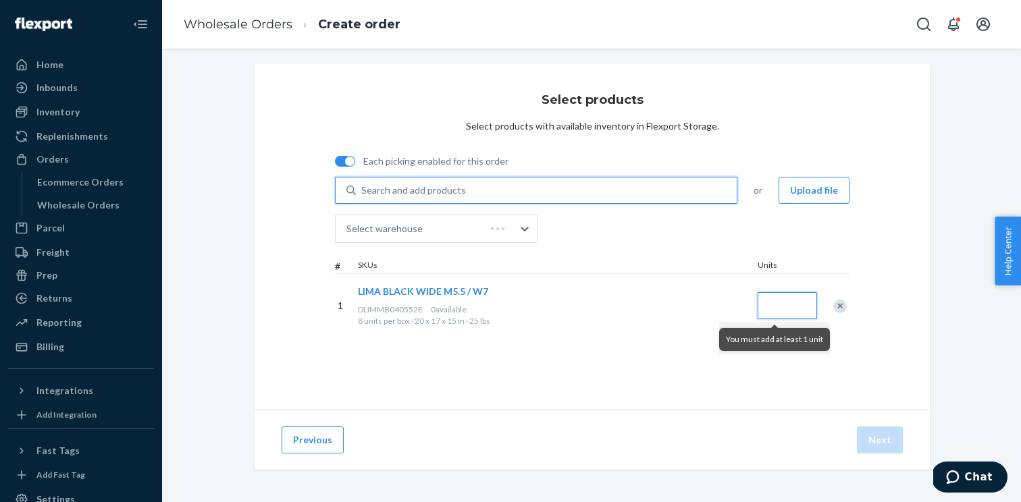
click at [791, 303] on input "Quantity" at bounding box center [787, 305] width 59 height 27
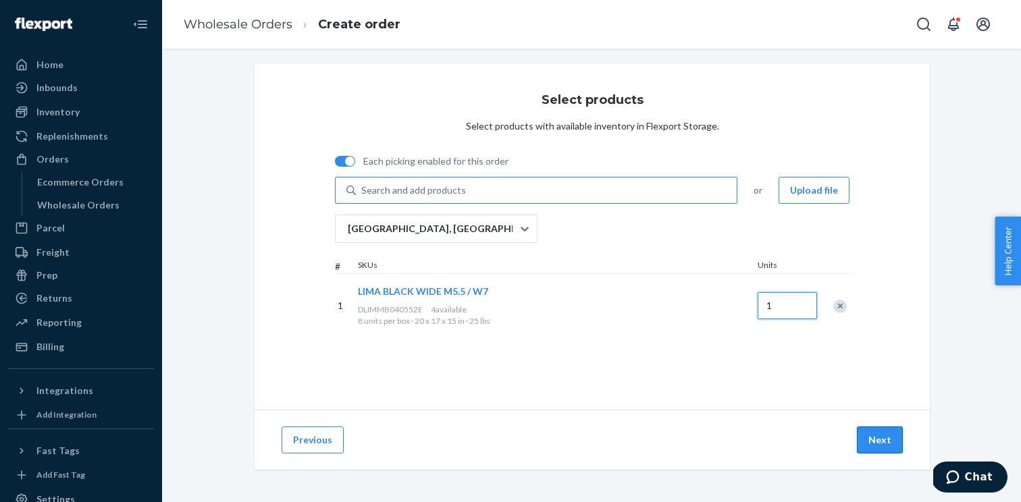
type input "1"
click at [892, 442] on button "Next" at bounding box center [880, 440] width 46 height 27
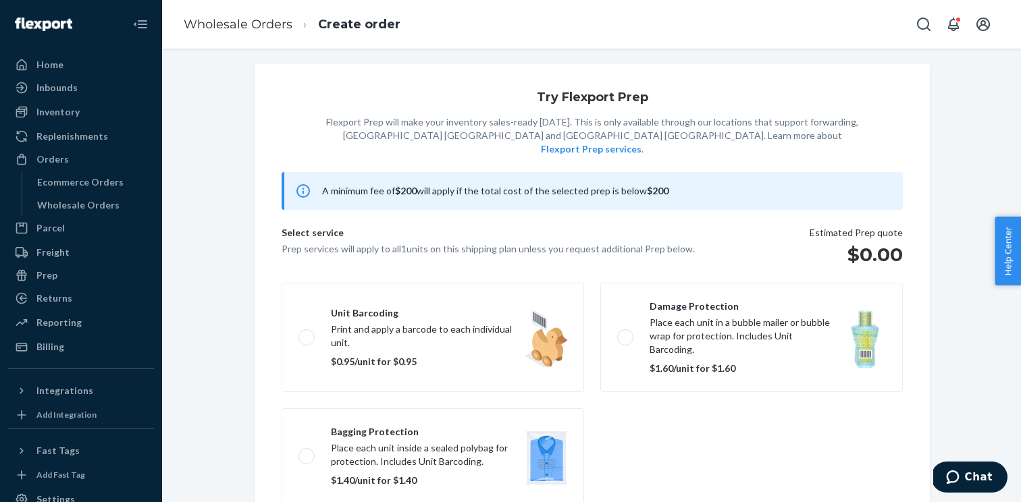
scroll to position [87, 0]
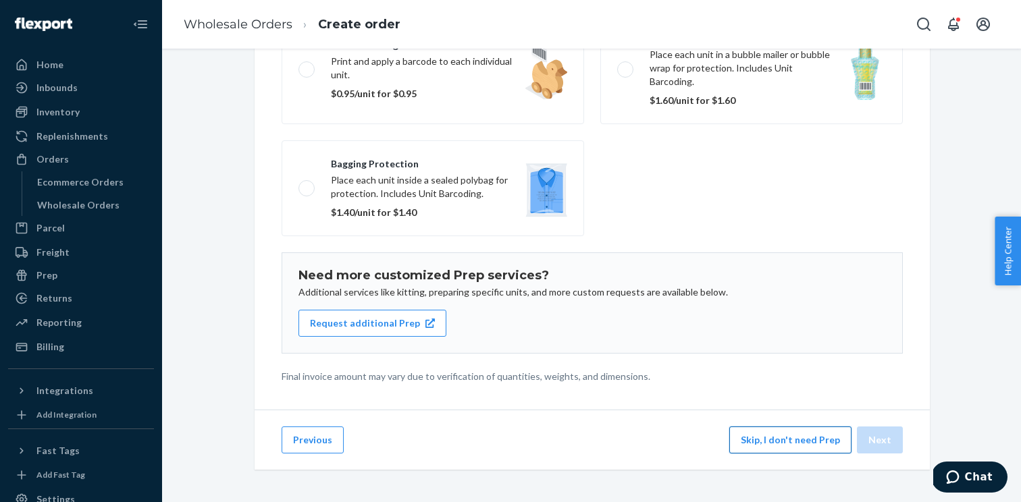
click at [807, 445] on button "Skip, I don't need Prep" at bounding box center [790, 440] width 122 height 27
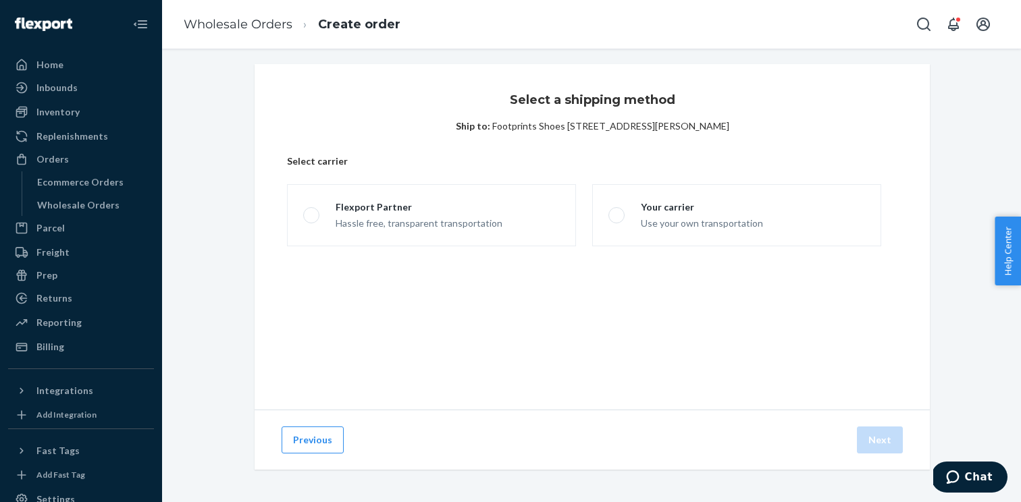
scroll to position [5, 0]
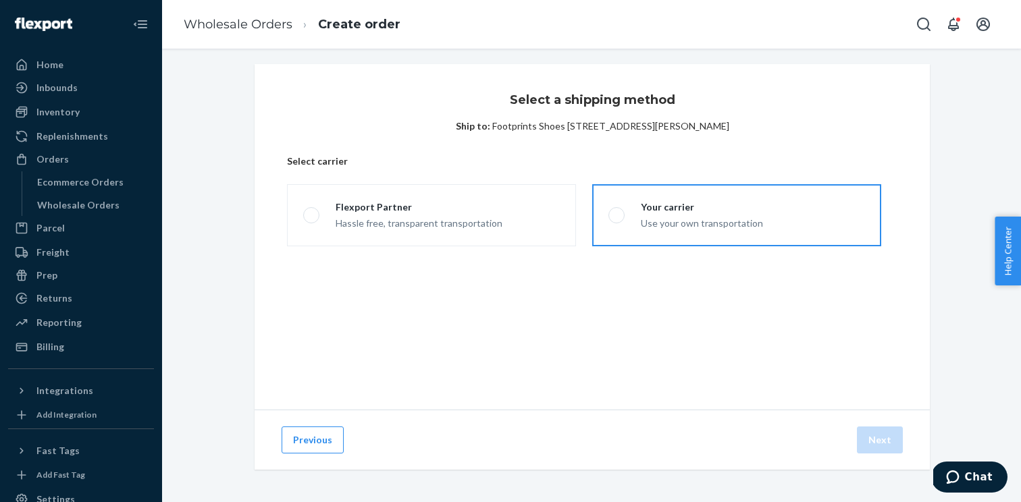
click at [644, 214] on div "Use your own transportation" at bounding box center [702, 222] width 122 height 16
click at [617, 214] on input "Your carrier Use your own transportation" at bounding box center [612, 215] width 9 height 9
radio input "true"
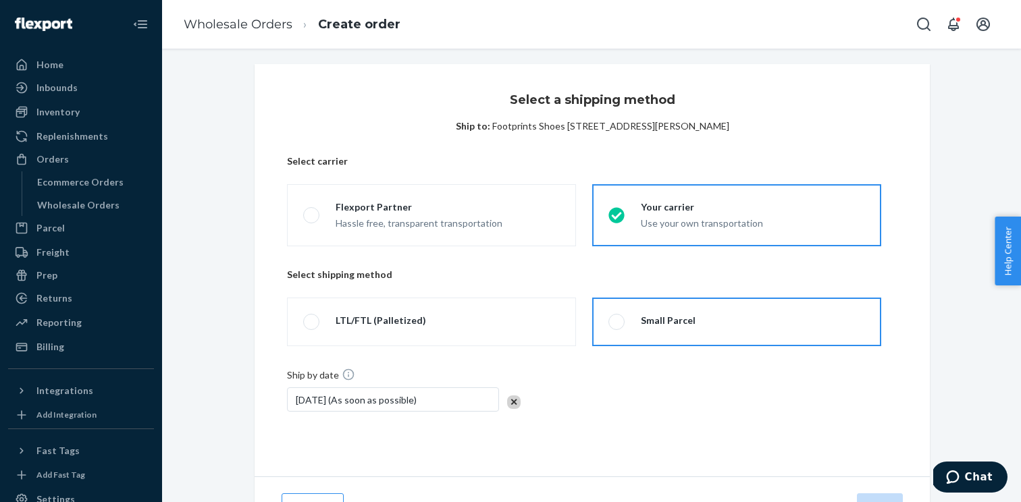
click at [615, 346] on label "Small Parcel" at bounding box center [736, 322] width 289 height 49
click at [615, 327] on input "Small Parcel" at bounding box center [612, 322] width 9 height 9
radio input "true"
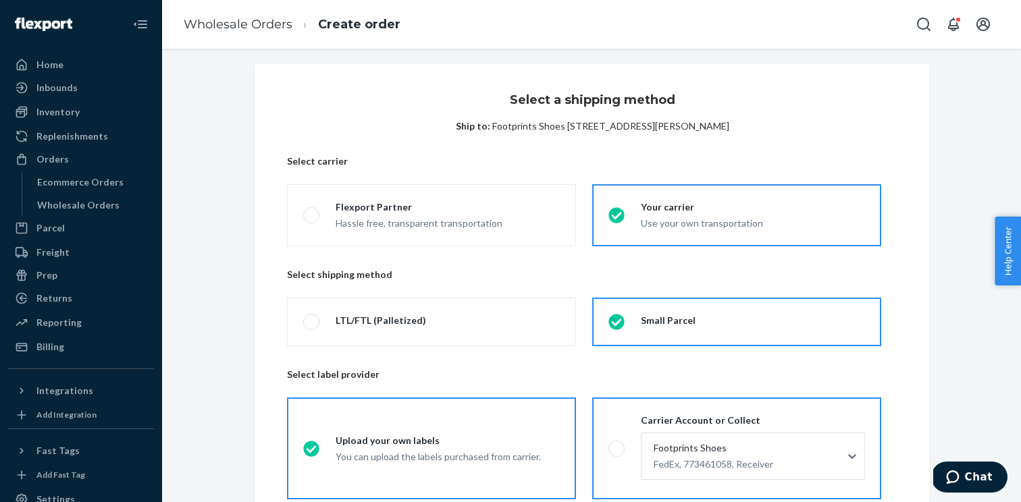
click at [618, 444] on span at bounding box center [616, 449] width 16 height 16
click at [617, 444] on input "Carrier Account or Collect Footprints Shoes FedEx, 773461058, Receiver" at bounding box center [612, 448] width 9 height 9
radio input "true"
radio input "false"
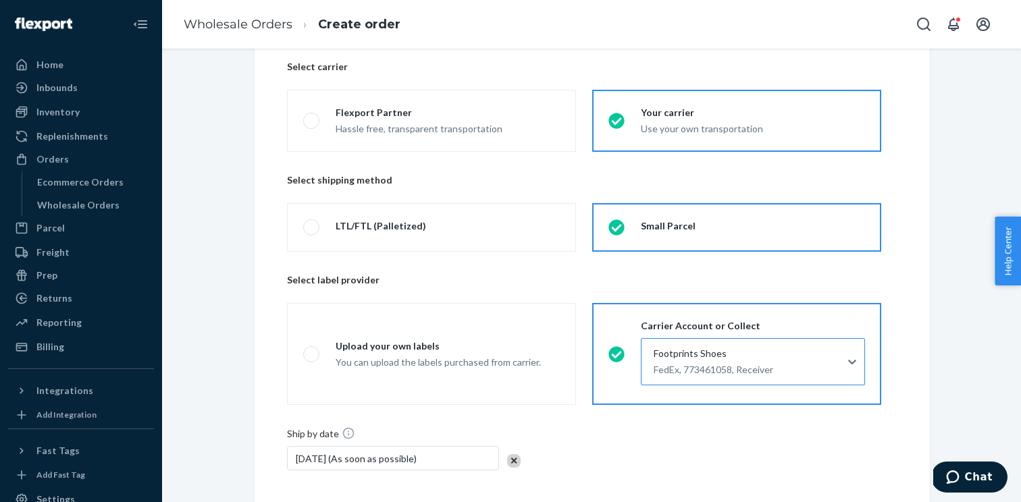
scroll to position [224, 0]
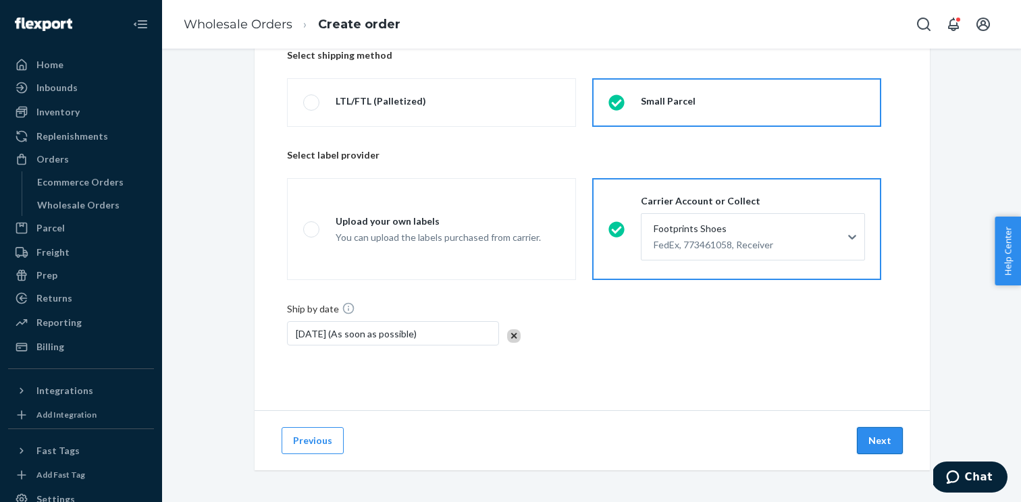
click at [872, 441] on button "Next" at bounding box center [880, 440] width 46 height 27
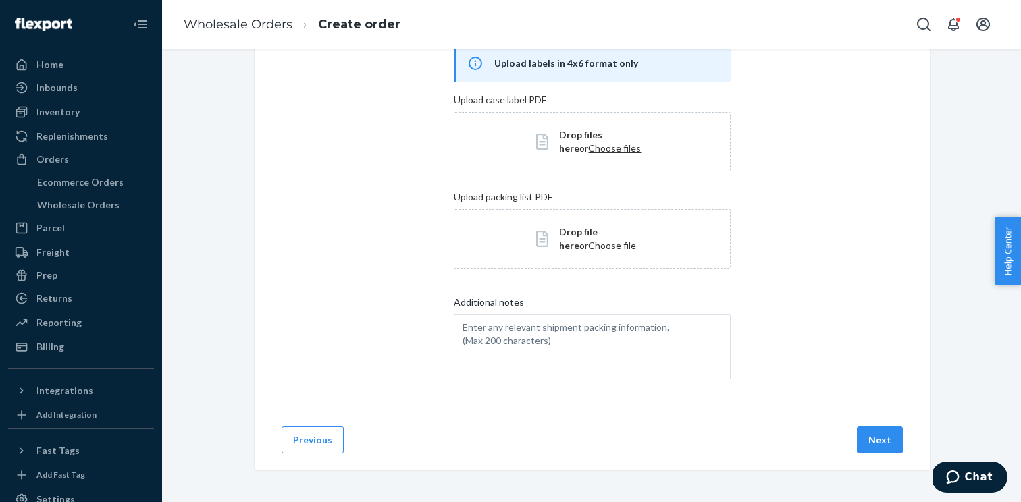
scroll to position [90, 0]
click at [877, 431] on button "Next" at bounding box center [880, 440] width 46 height 27
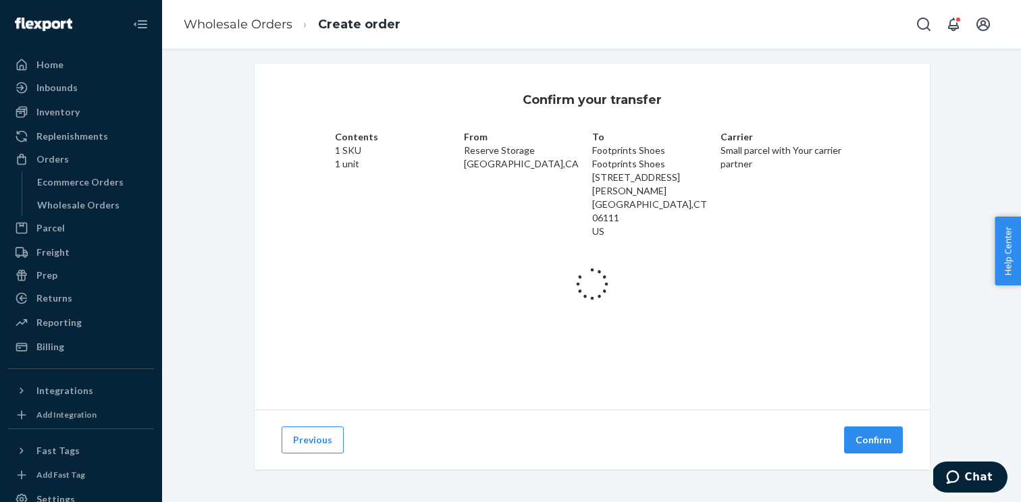
scroll to position [9, 0]
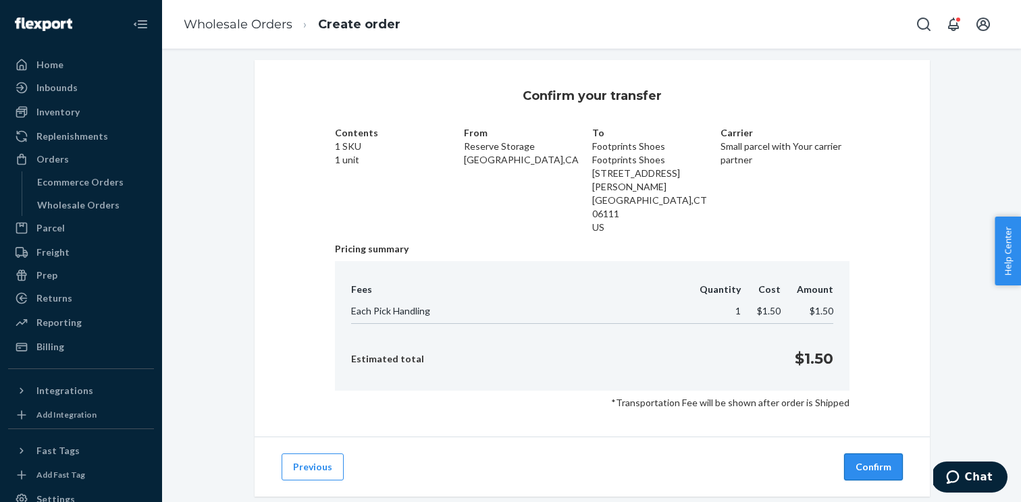
click at [885, 454] on button "Confirm" at bounding box center [873, 467] width 59 height 27
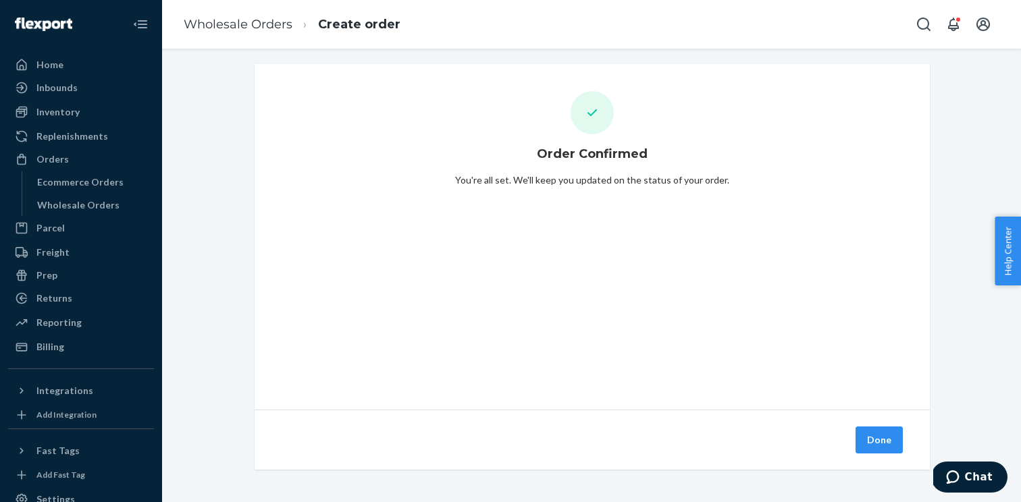
scroll to position [5, 0]
click at [883, 446] on button "Done" at bounding box center [879, 440] width 47 height 27
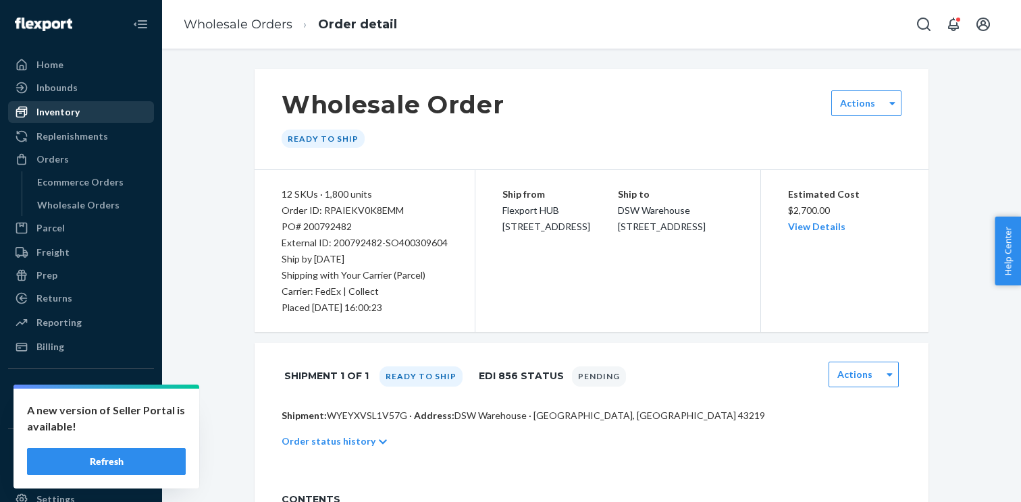
click at [87, 118] on div "Inventory" at bounding box center [80, 112] width 143 height 19
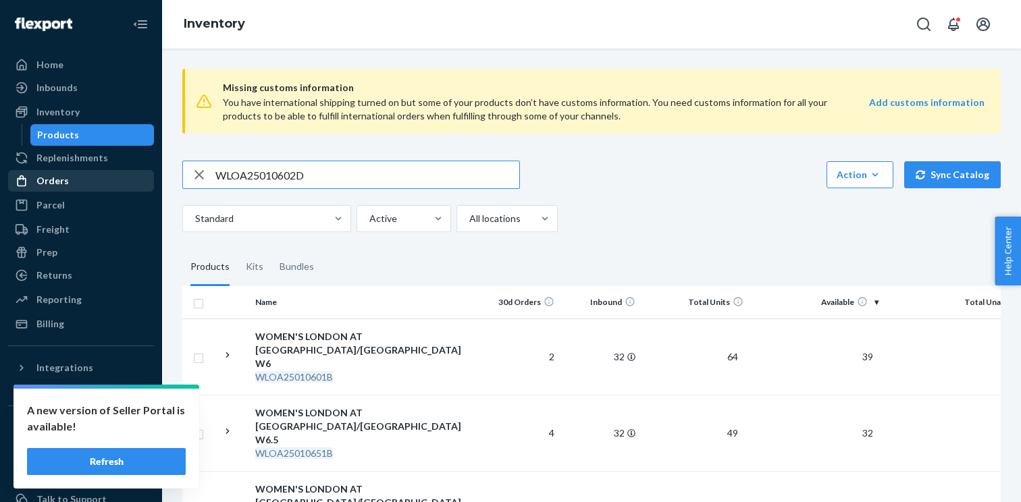
click at [107, 187] on div "Orders" at bounding box center [80, 181] width 143 height 19
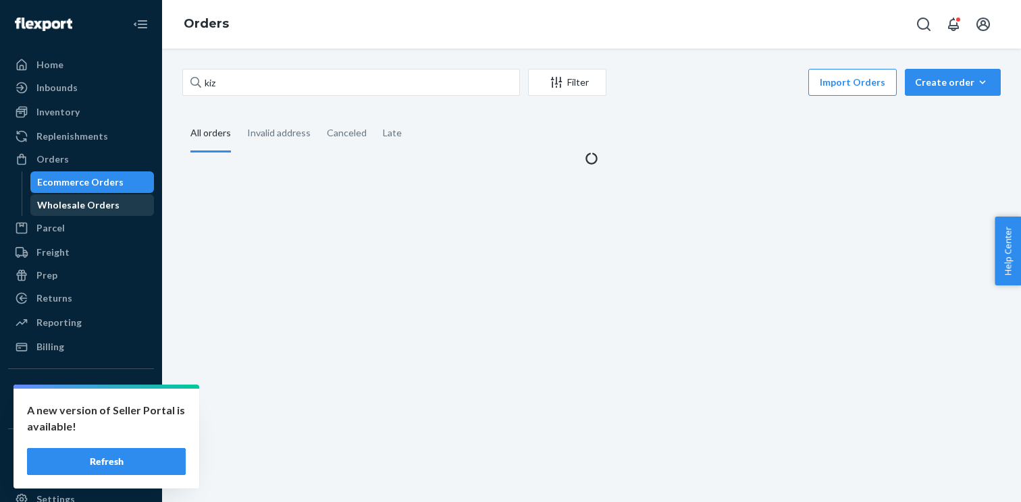
click at [119, 201] on div "Wholesale Orders" at bounding box center [93, 205] width 122 height 19
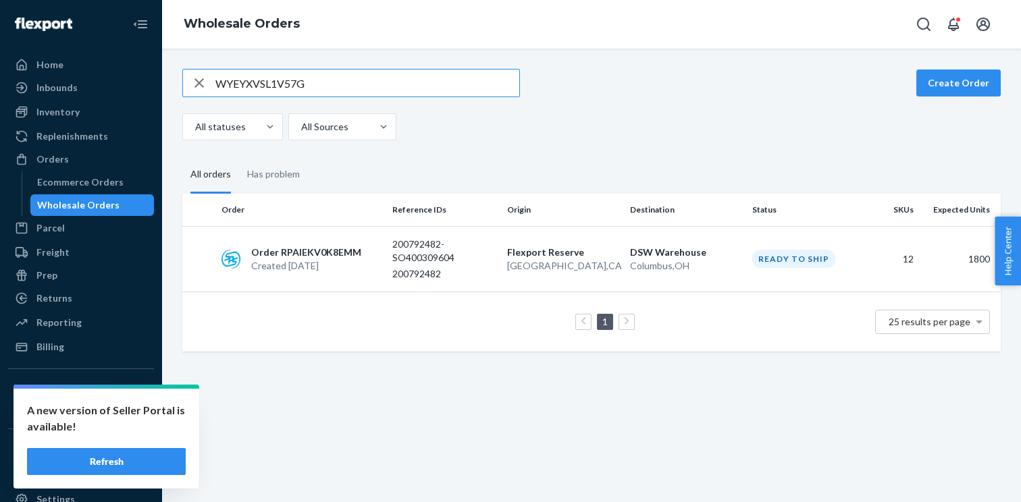
click at [299, 84] on input "WYEYXVSL1V57G" at bounding box center [367, 83] width 304 height 27
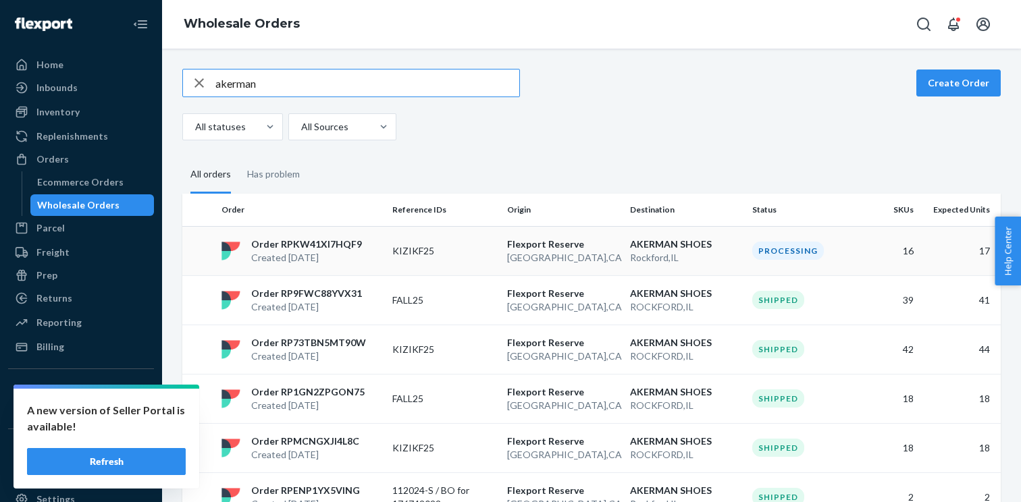
type input "akerman"
click at [375, 249] on div "Order RPKW41XI7HQF9 Created [DATE]" at bounding box center [301, 251] width 171 height 27
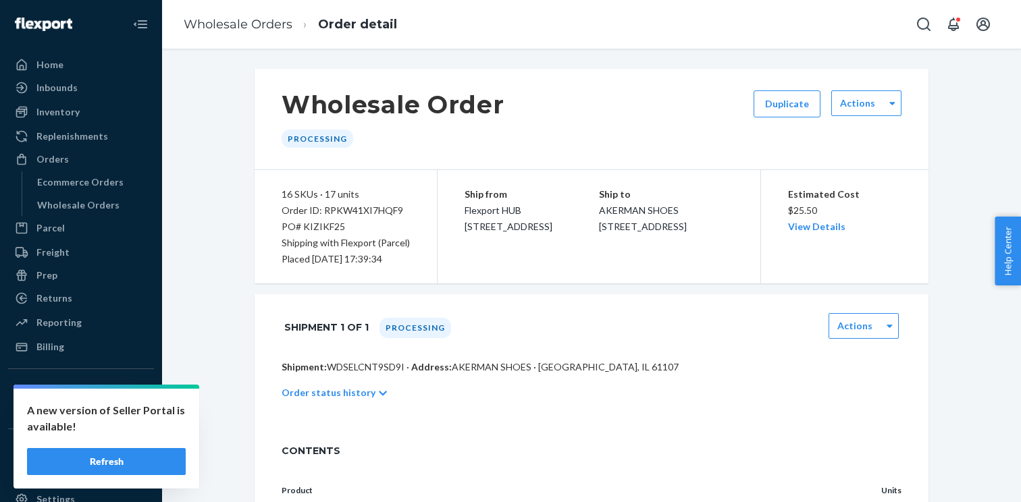
click at [351, 365] on p "Shipment: WDSELCNT9SD9I · Address: AKERMAN SHOES · [GEOGRAPHIC_DATA], IL 61107" at bounding box center [592, 368] width 620 height 14
copy p "WDSELCNT9SD9I"
click at [82, 119] on div "Inventory" at bounding box center [80, 112] width 143 height 19
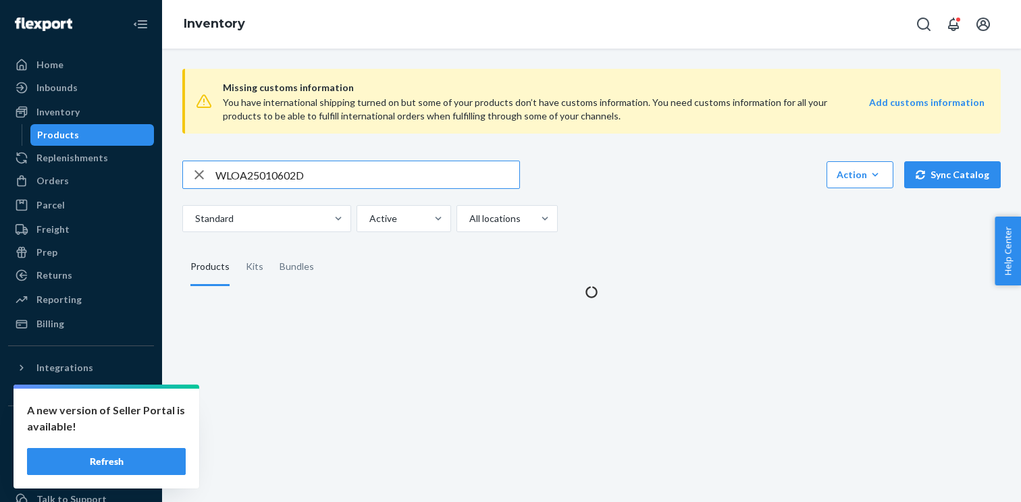
click at [273, 178] on input "WLOA25010602D" at bounding box center [367, 174] width 304 height 27
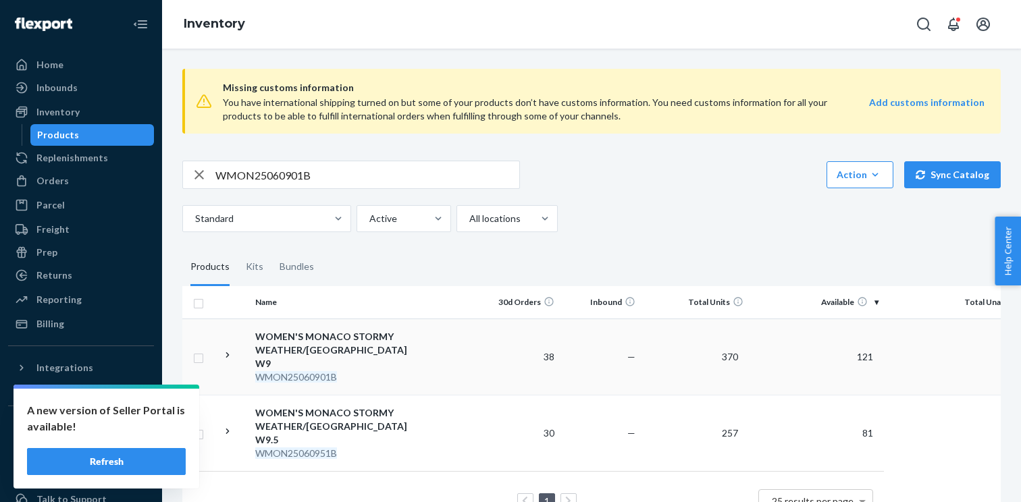
click at [230, 354] on icon at bounding box center [227, 355] width 13 height 13
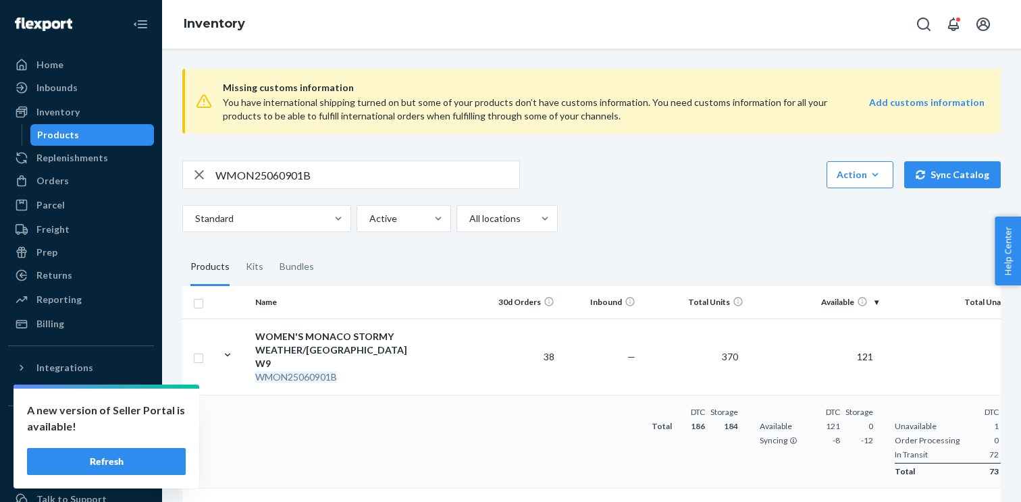
click at [260, 185] on input "WMON25060901B" at bounding box center [367, 174] width 304 height 27
click at [290, 175] on input "WMON25060901B" at bounding box center [367, 174] width 304 height 27
paste input "DLIMWC060851D"
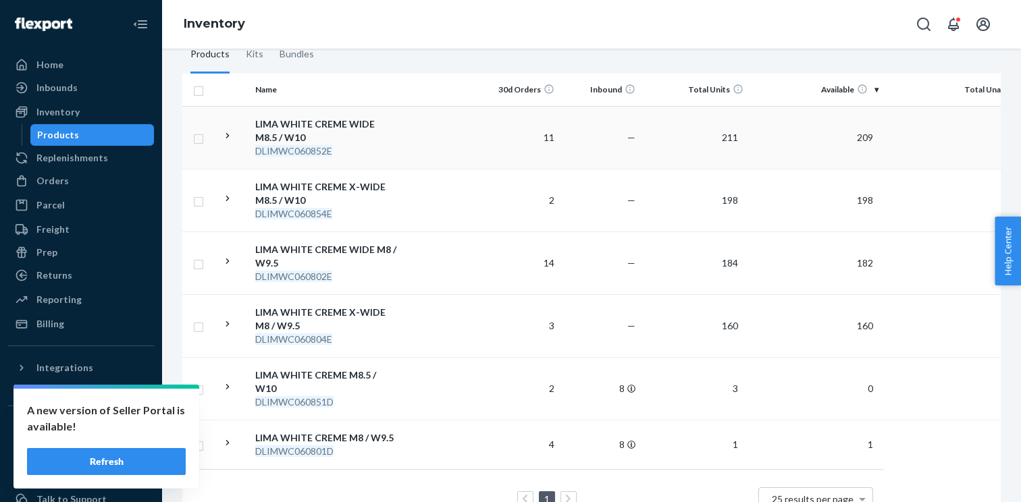
scroll to position [215, 0]
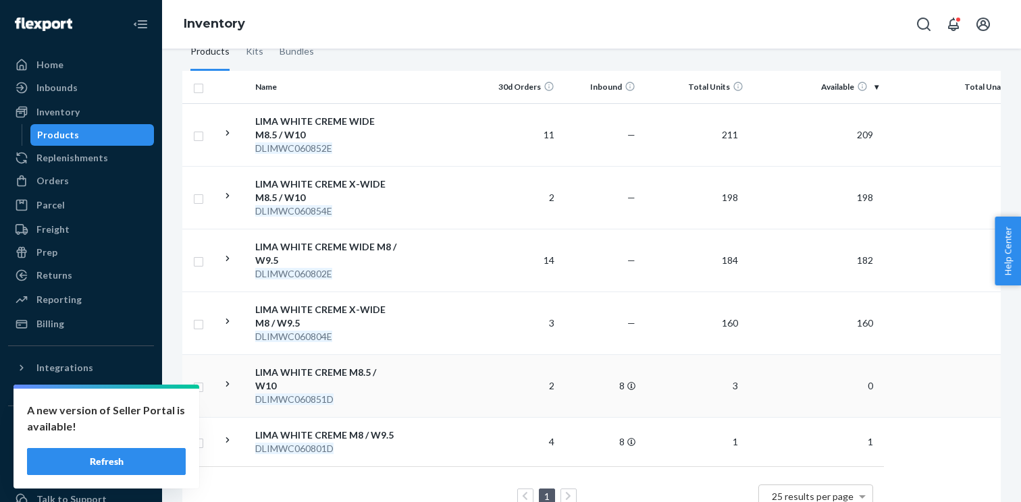
click at [231, 382] on icon at bounding box center [227, 384] width 13 height 13
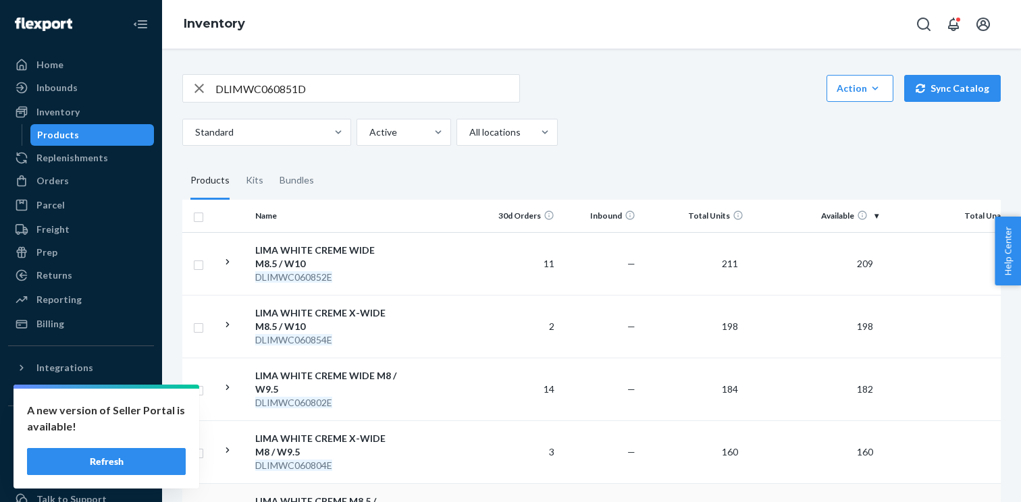
scroll to position [0, 0]
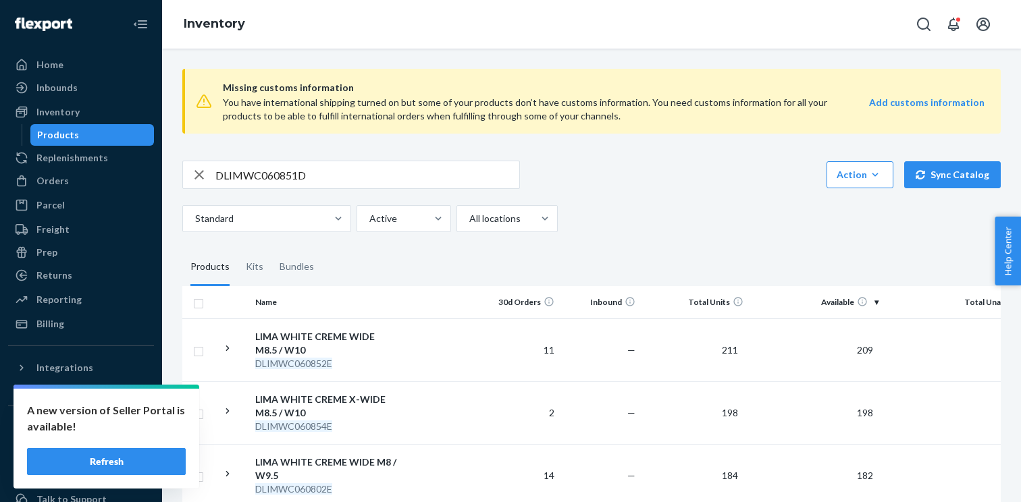
click at [352, 178] on input "DLIMWC060851D" at bounding box center [367, 174] width 304 height 27
click at [345, 176] on input "DLIMWC060851D" at bounding box center [367, 174] width 304 height 27
paste input "ULIM2502130"
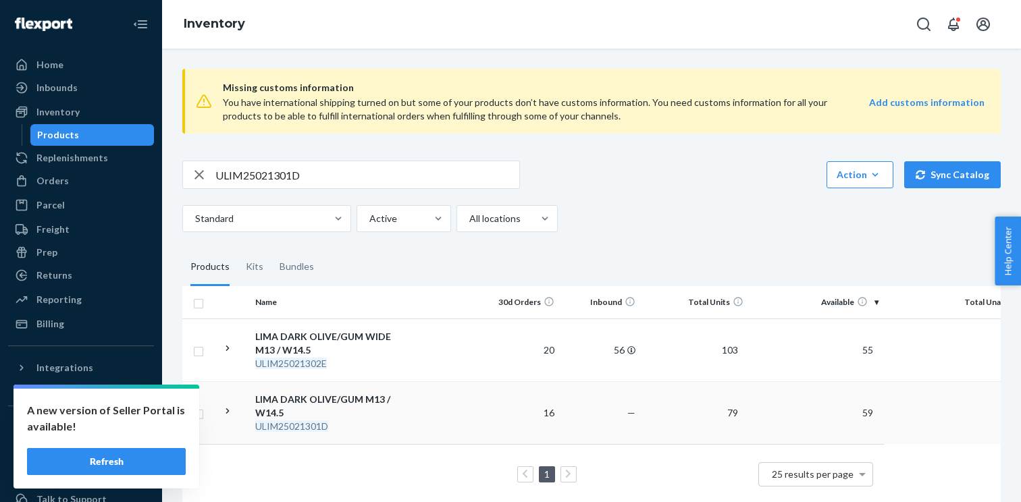
click at [230, 412] on icon at bounding box center [227, 411] width 13 height 13
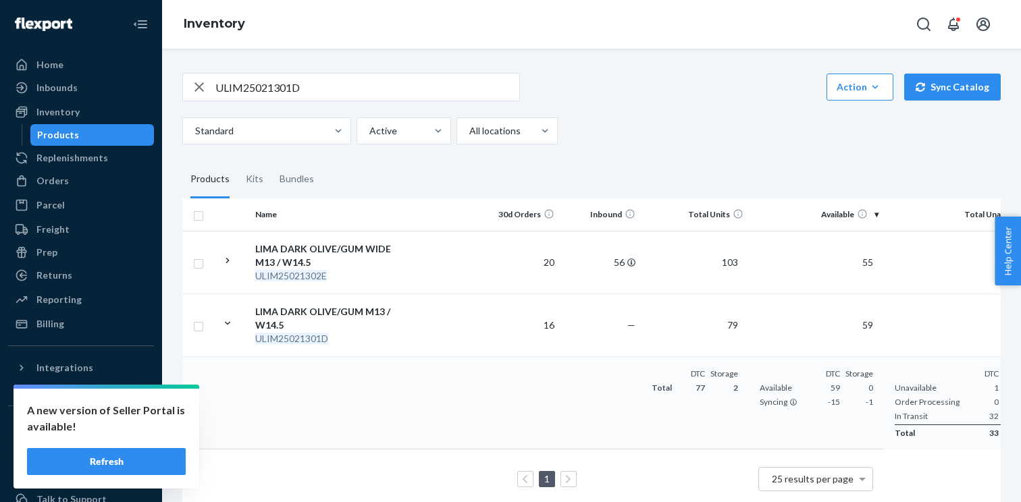
click at [299, 88] on input "ULIM25021301D" at bounding box center [367, 87] width 304 height 27
paste input "KBRERD010801C"
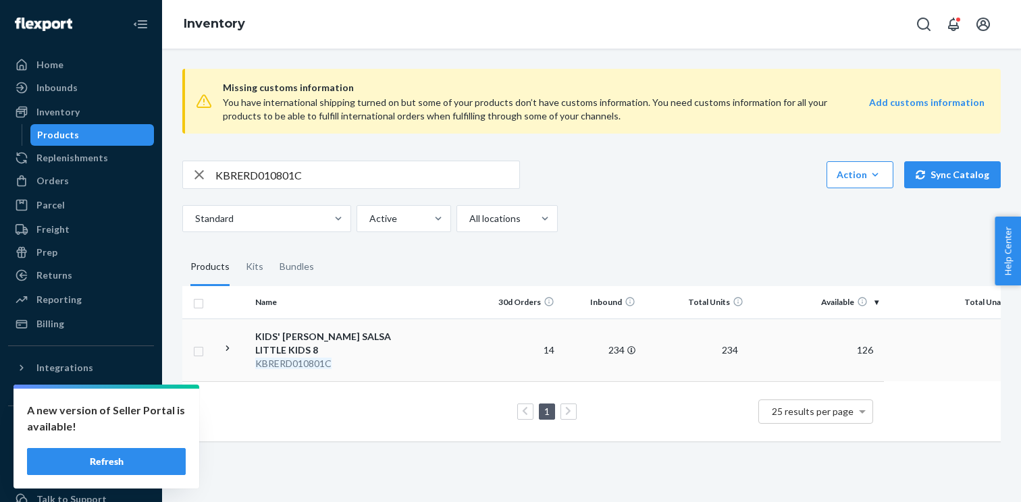
click at [234, 348] on td at bounding box center [233, 350] width 34 height 63
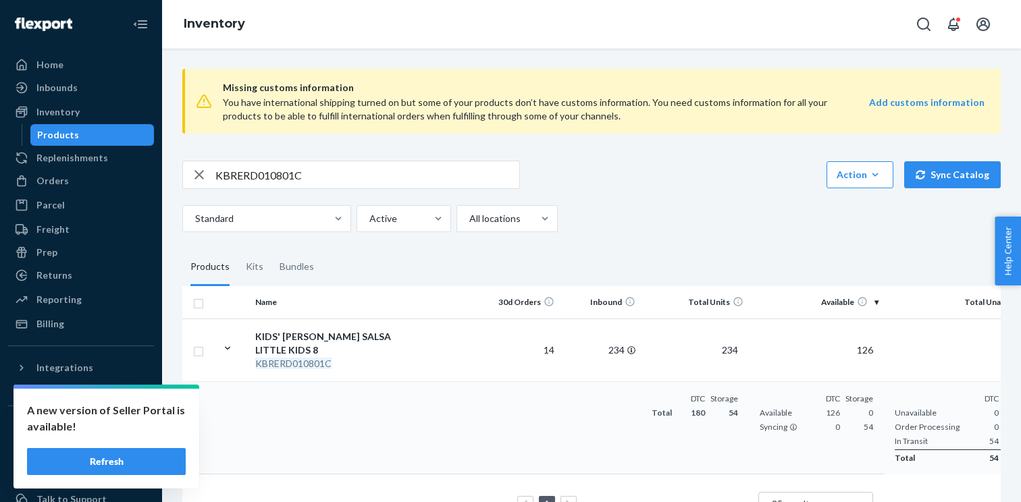
click at [367, 178] on input "KBRERD010801C" at bounding box center [367, 174] width 304 height 27
paste input "ULIM25021301D"
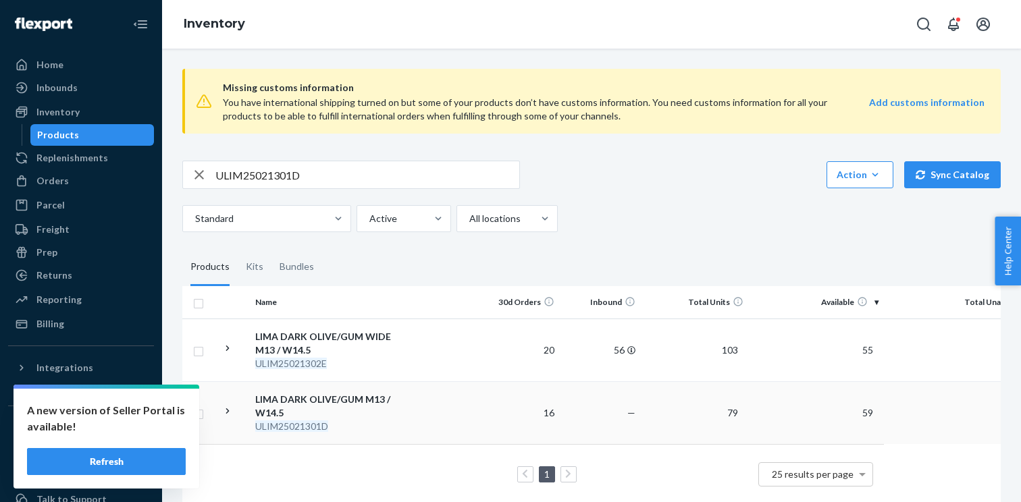
click at [228, 419] on div at bounding box center [227, 413] width 13 height 16
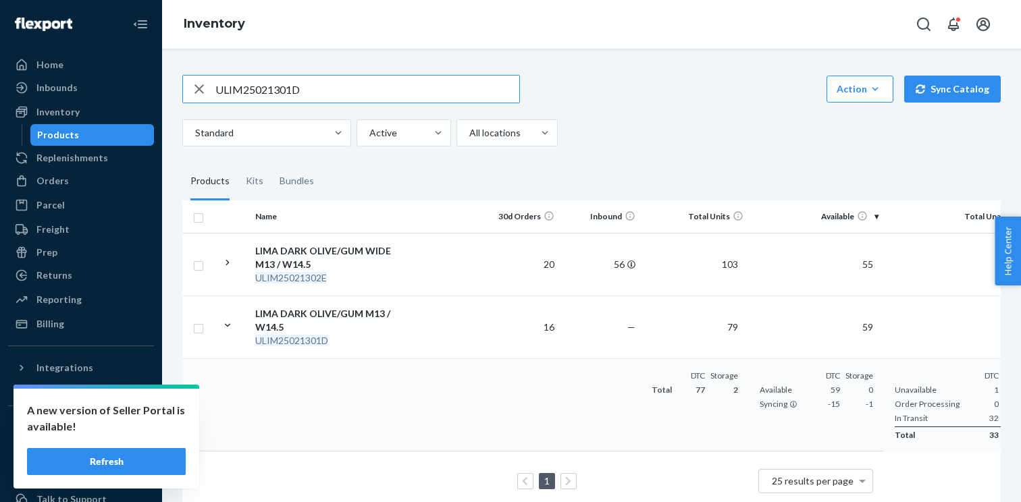
click at [263, 85] on input "ULIM25021301D" at bounding box center [367, 89] width 304 height 27
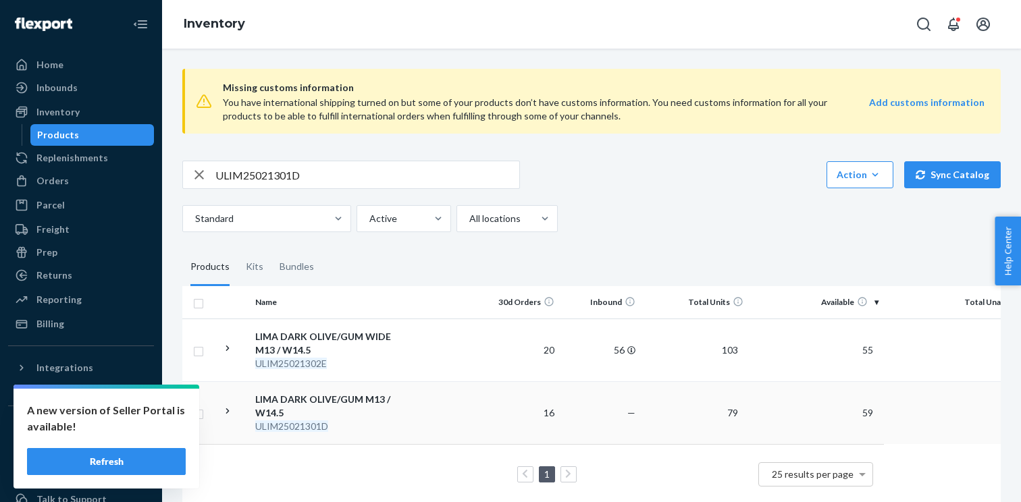
click at [226, 413] on icon at bounding box center [227, 411] width 13 height 13
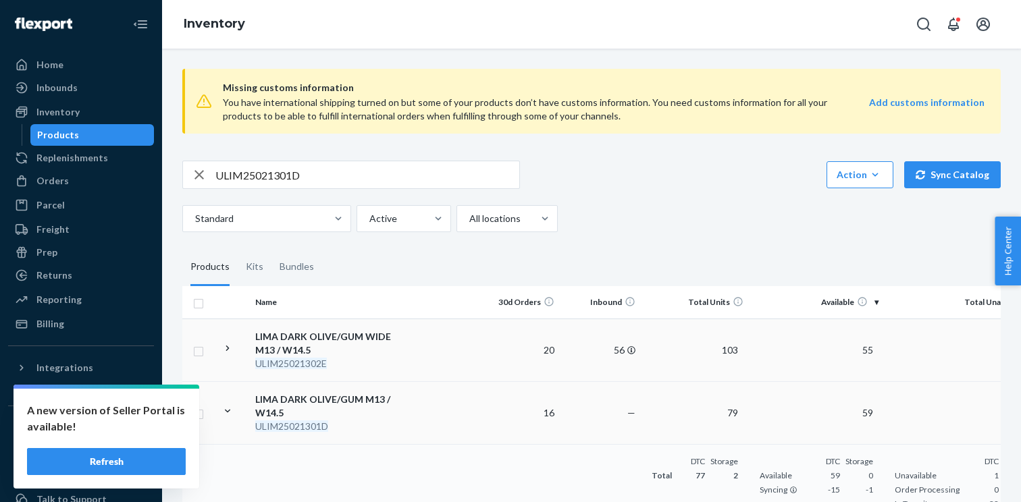
scroll to position [108, 0]
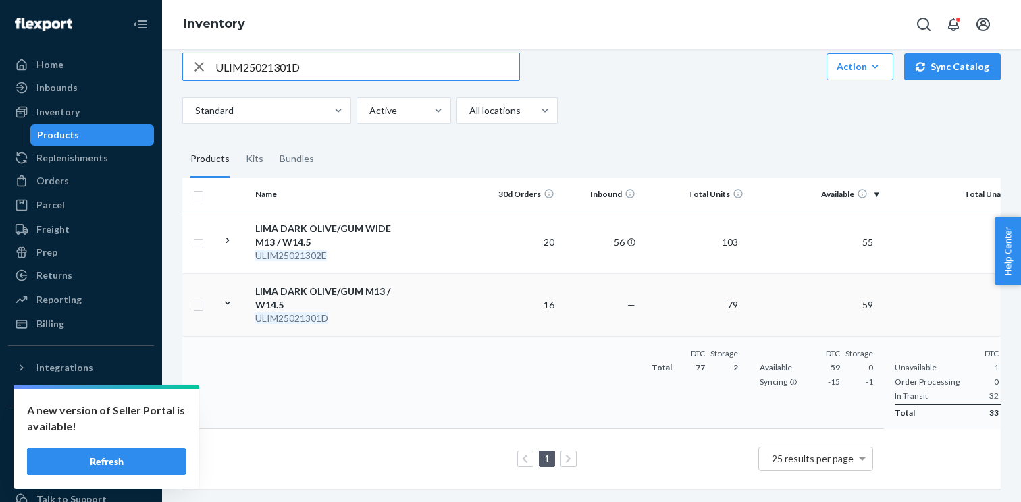
click at [290, 72] on input "ULIM25021301D" at bounding box center [367, 66] width 304 height 27
paste input "WATH25060952E"
type input "WATH25060952E"
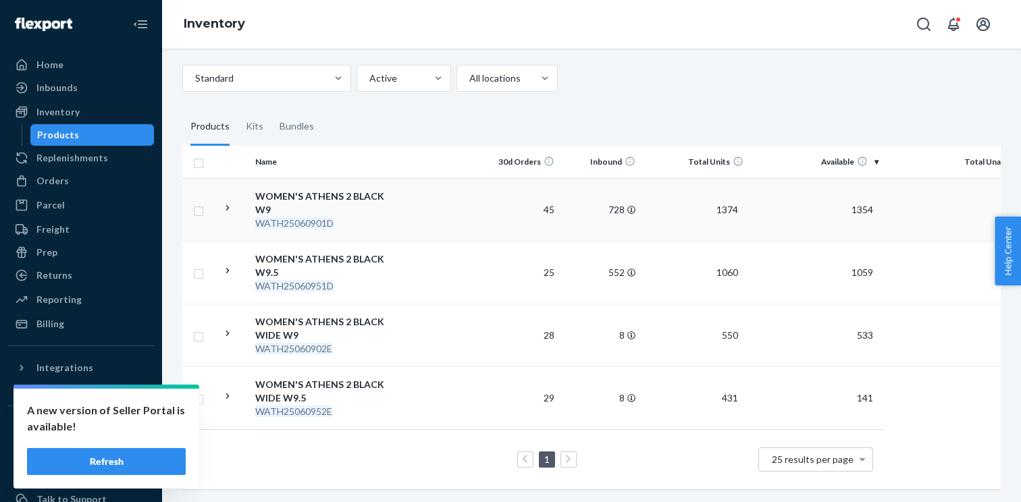
scroll to position [139, 0]
click at [230, 396] on icon at bounding box center [227, 398] width 13 height 13
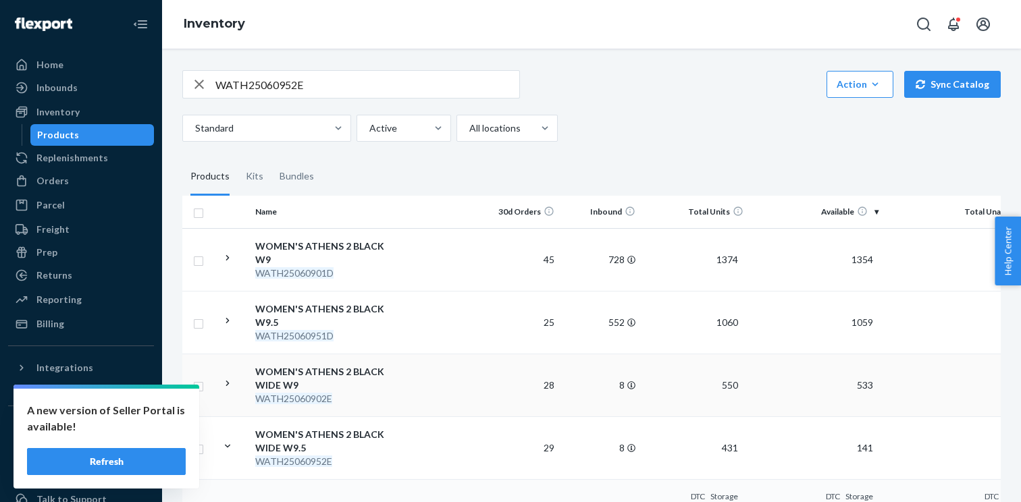
scroll to position [0, 0]
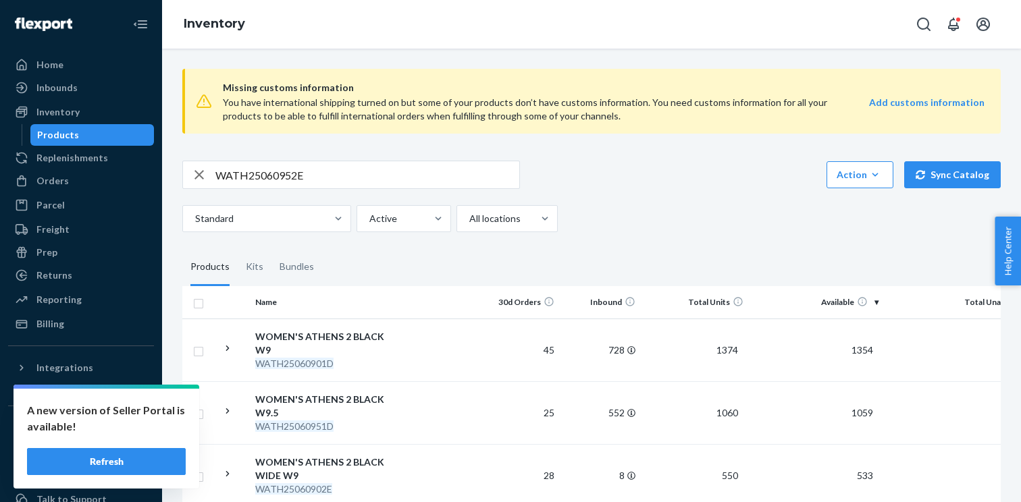
click at [276, 175] on input "WATH25060952E" at bounding box center [367, 174] width 304 height 27
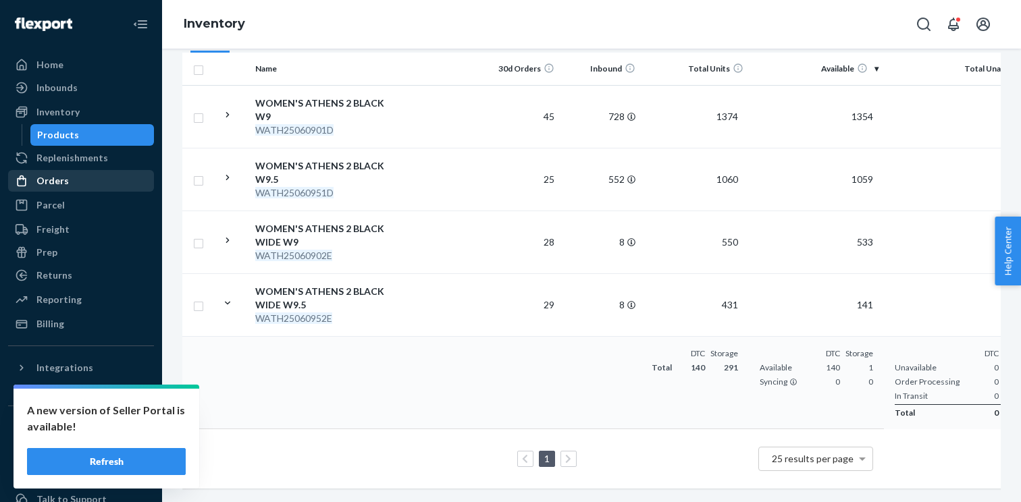
click at [64, 177] on div "Orders" at bounding box center [52, 181] width 32 height 14
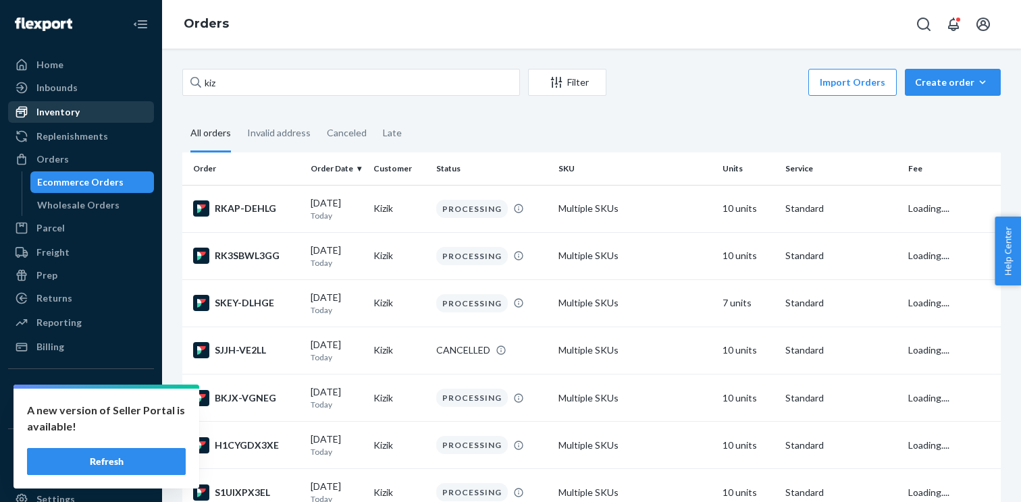
click at [72, 114] on div "Inventory" at bounding box center [57, 112] width 43 height 14
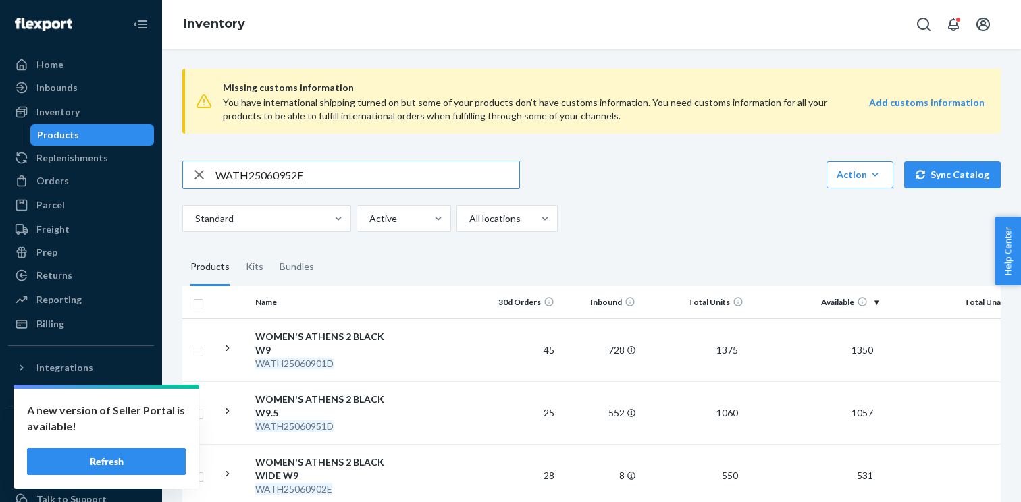
click at [348, 180] on input "WATH25060952E" at bounding box center [367, 174] width 304 height 27
paste input "121051B"
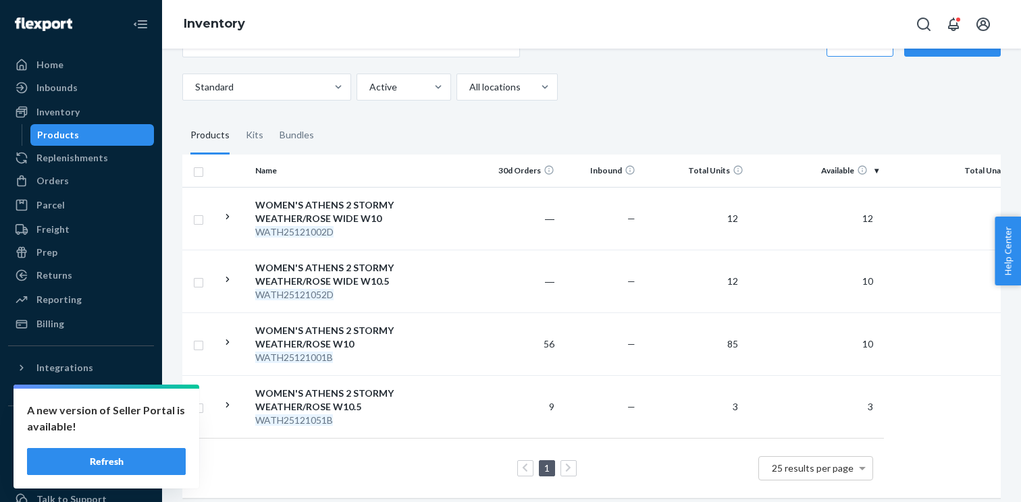
scroll to position [140, 0]
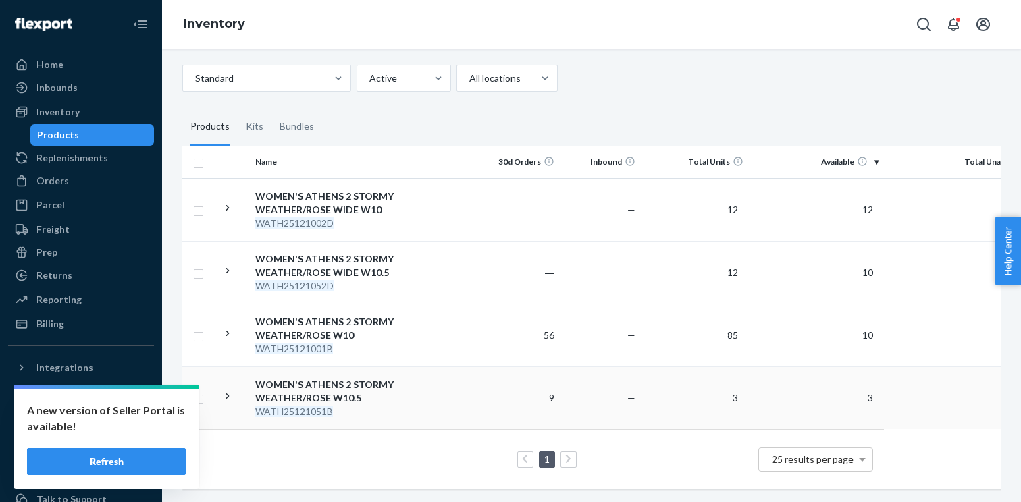
click at [227, 398] on icon at bounding box center [227, 396] width 13 height 13
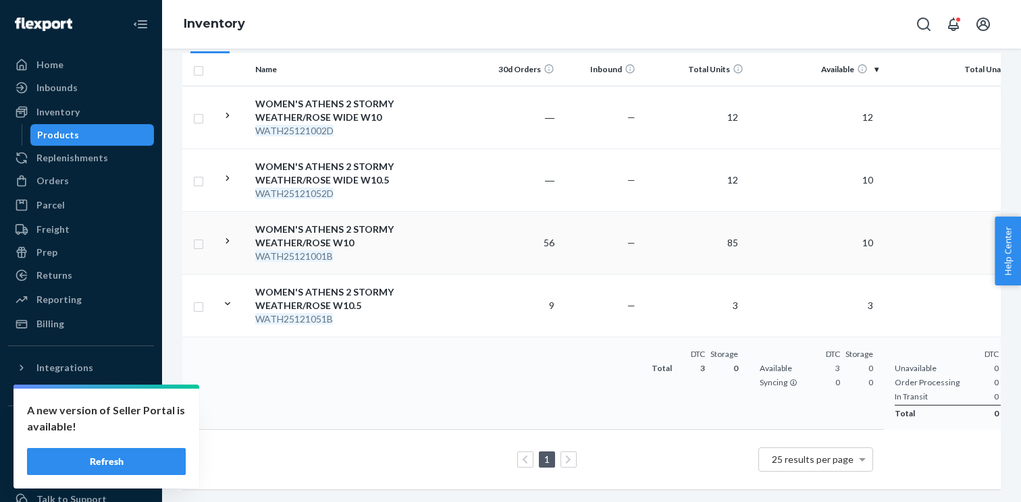
scroll to position [0, 0]
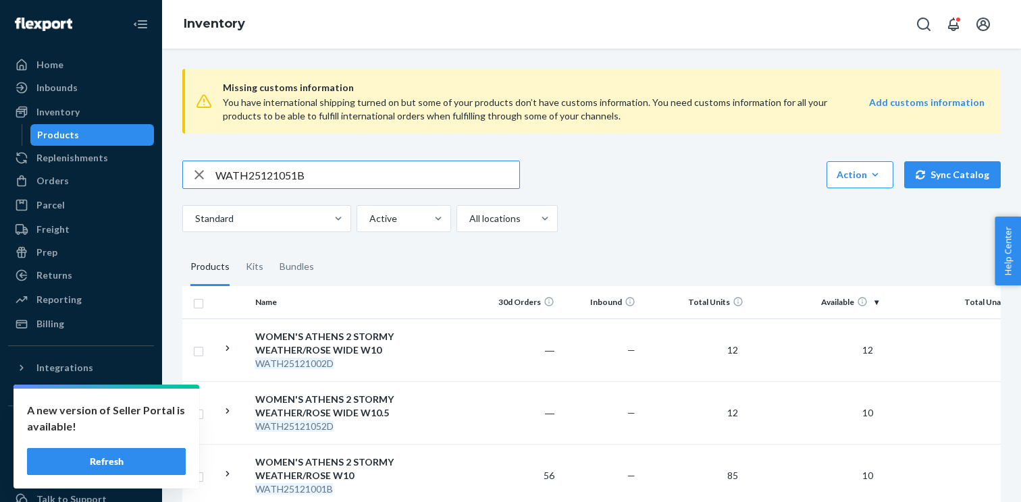
click at [328, 172] on input "WATH25121051B" at bounding box center [367, 174] width 304 height 27
paste input "MLONDG051102E"
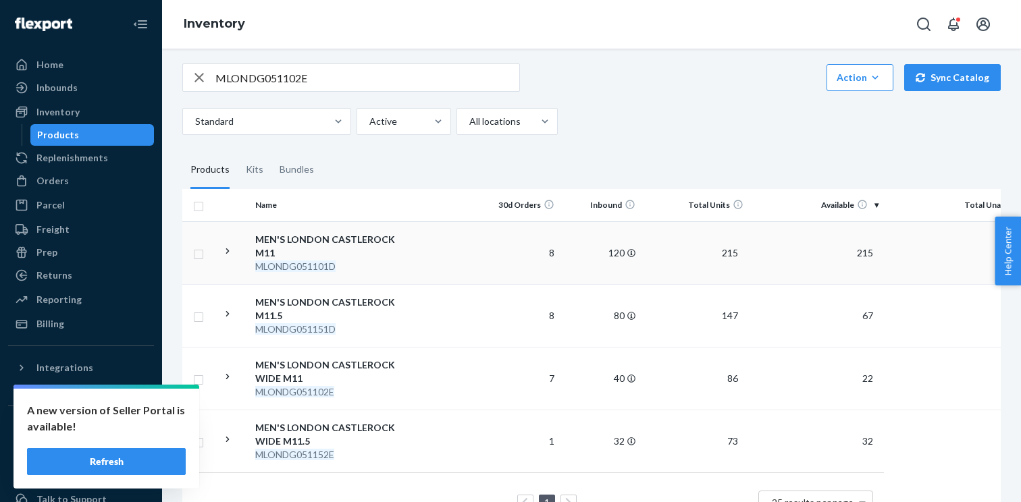
scroll to position [113, 0]
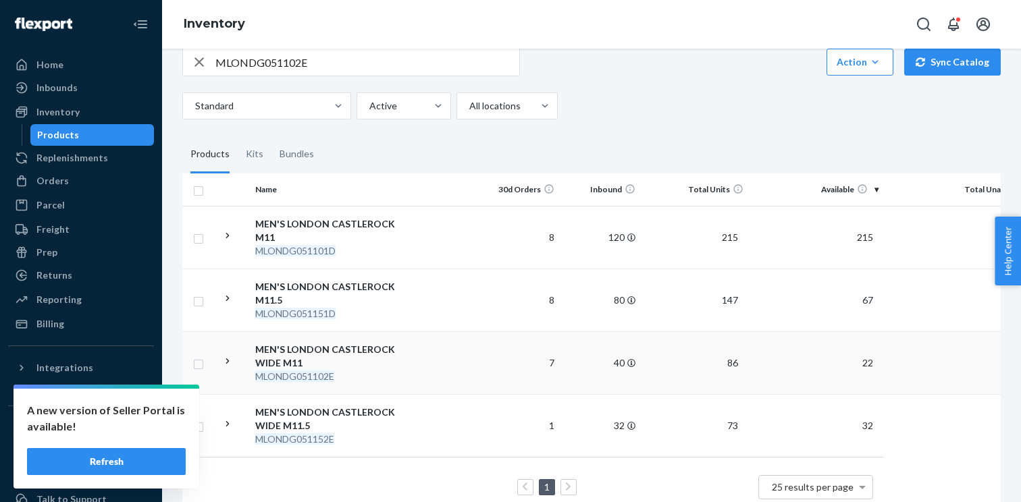
click at [232, 362] on icon at bounding box center [227, 361] width 13 height 13
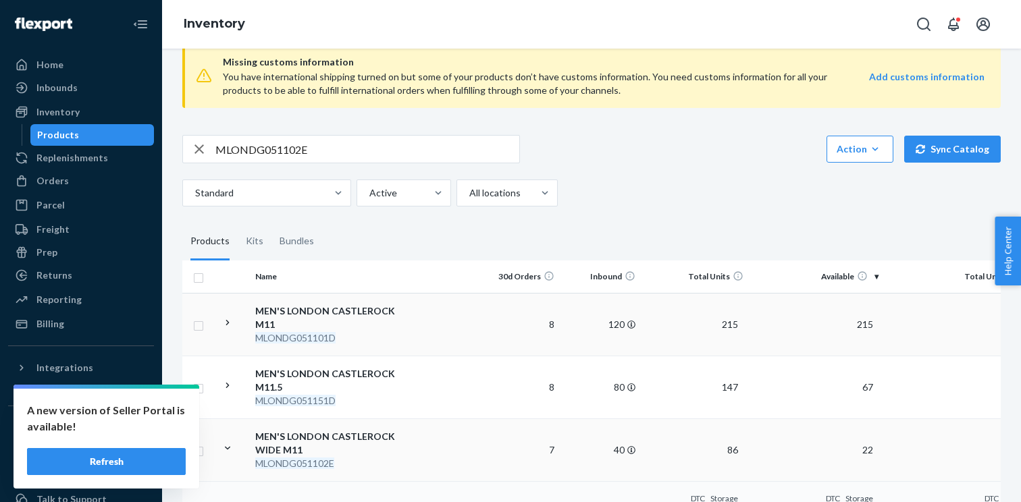
scroll to position [0, 0]
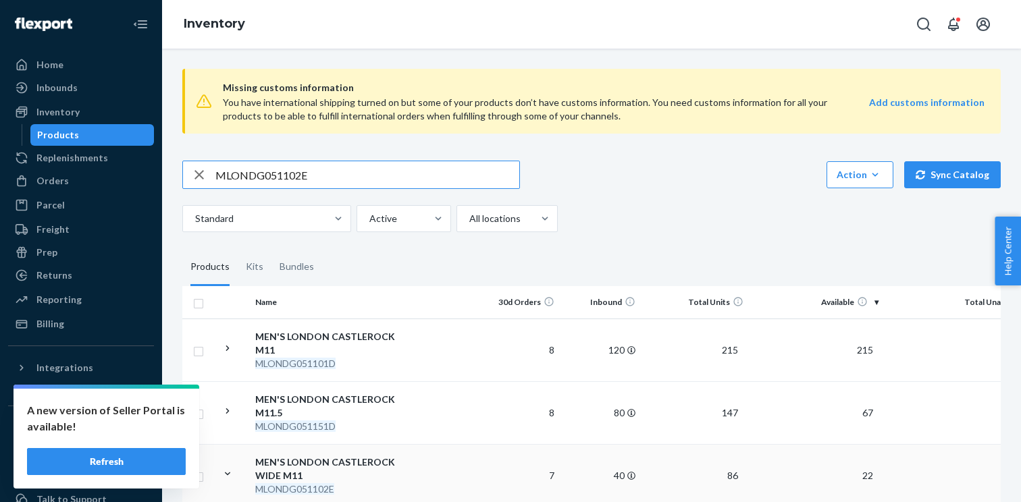
click at [269, 176] on input "MLONDG051102E" at bounding box center [367, 174] width 304 height 27
click at [254, 175] on input "MLONDG051102E" at bounding box center [367, 174] width 304 height 27
paste input "ULIM25010551D"
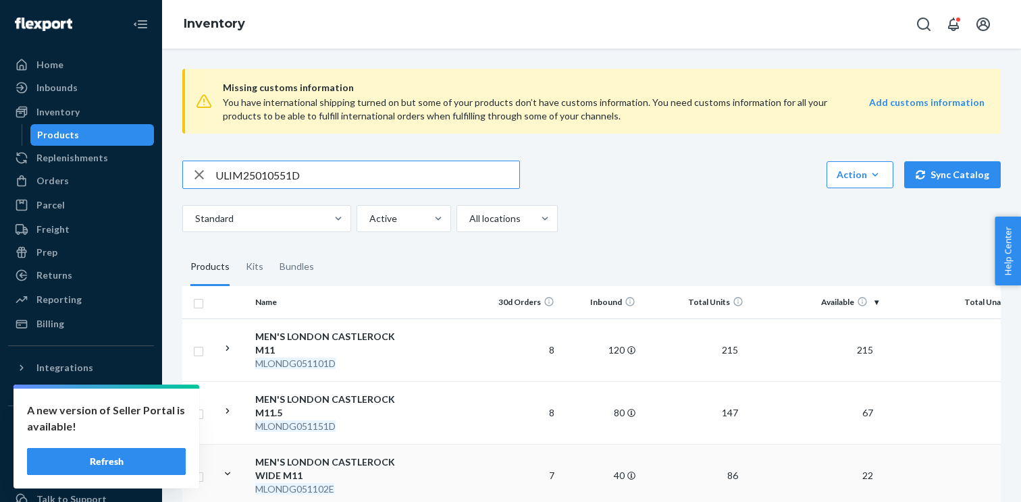
type input "ULIM25010551D"
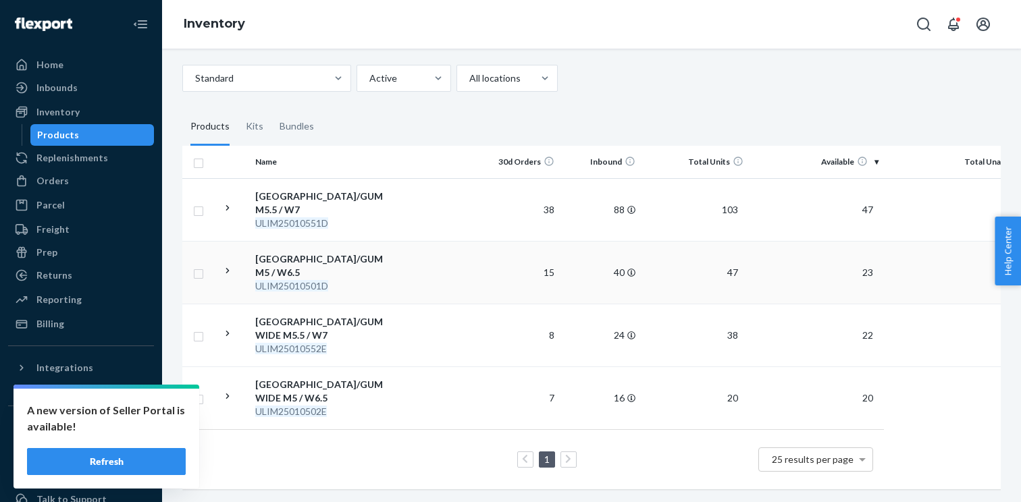
scroll to position [138, 0]
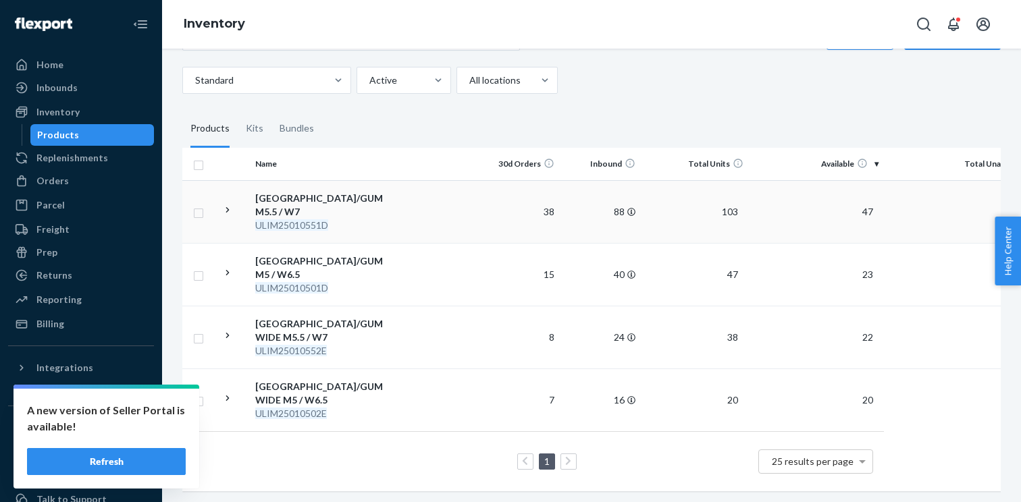
click at [228, 208] on icon at bounding box center [227, 210] width 13 height 13
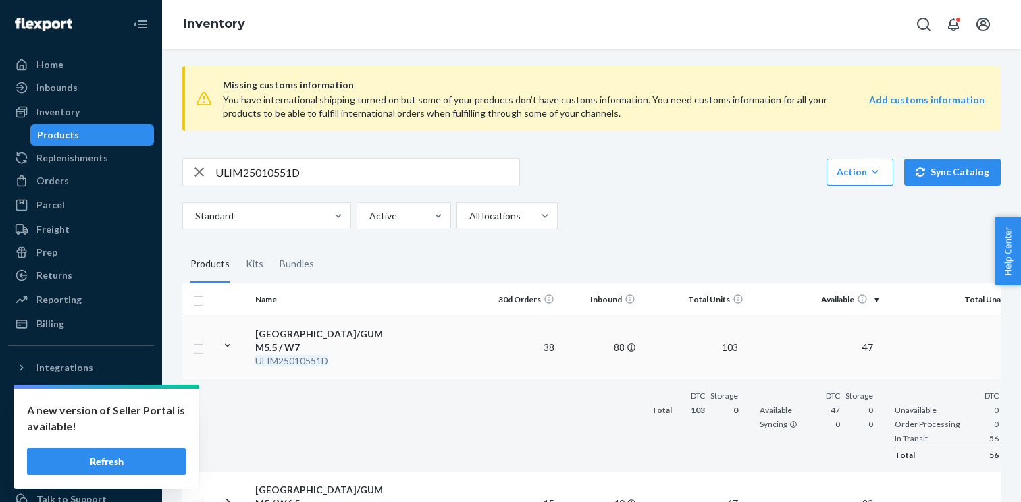
scroll to position [0, 0]
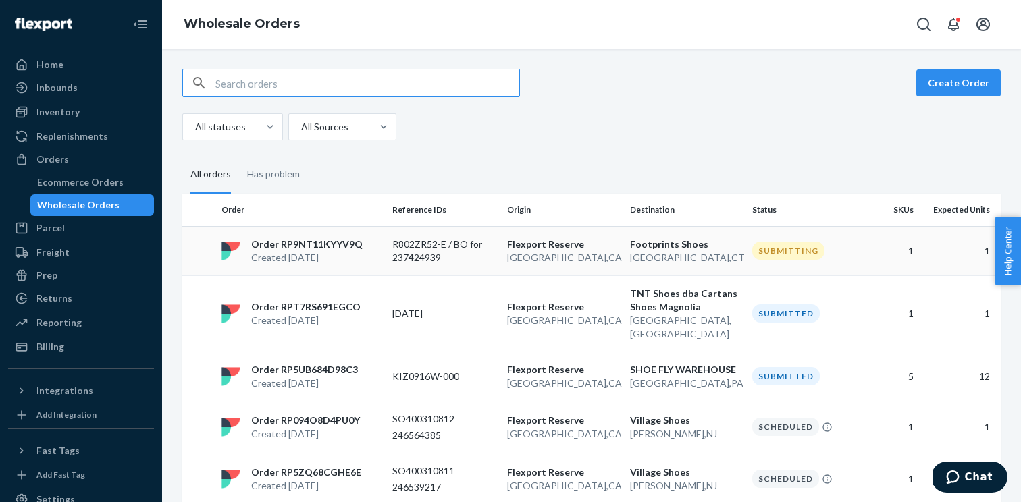
click at [391, 254] on td "R802ZR52-E / BO for 237424939" at bounding box center [444, 250] width 115 height 49
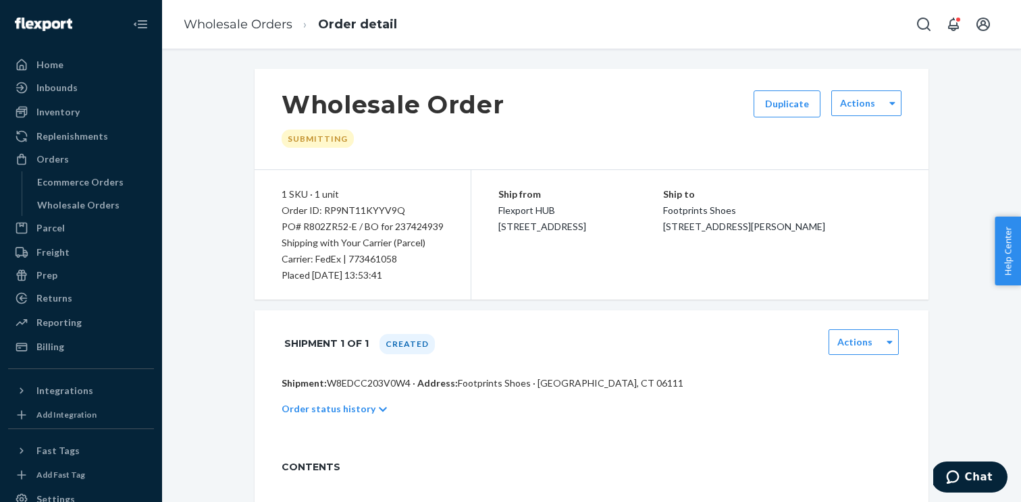
click at [377, 381] on p "Shipment: W8EDCC203V0W4 · Address: Footprints Shoes · [GEOGRAPHIC_DATA], CT 061…" at bounding box center [592, 384] width 620 height 14
copy p "W8EDCC203V0W4"
click at [364, 205] on div "Order ID: RP9NT11KYYV9Q" at bounding box center [363, 211] width 162 height 16
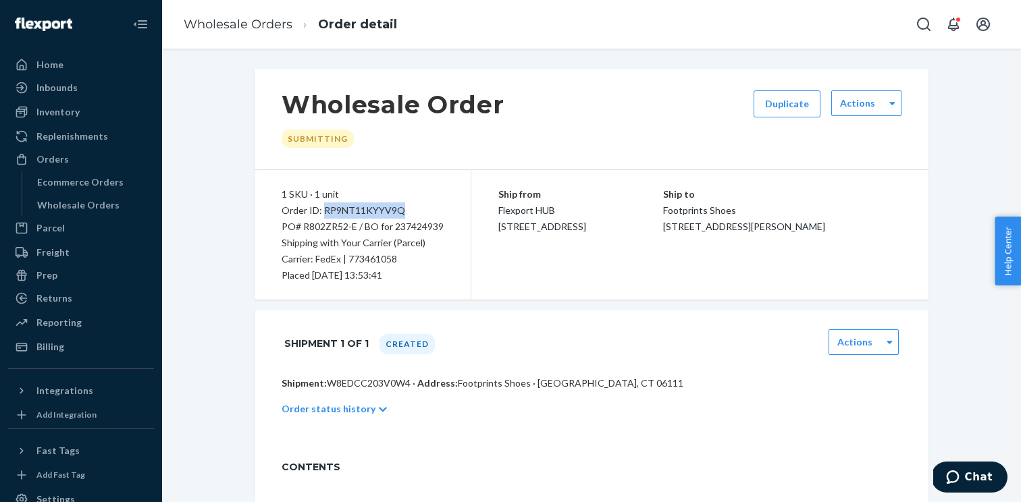
copy div "RP9NT11KYYV9Q"
click at [132, 204] on div "Wholesale Orders" at bounding box center [93, 205] width 122 height 19
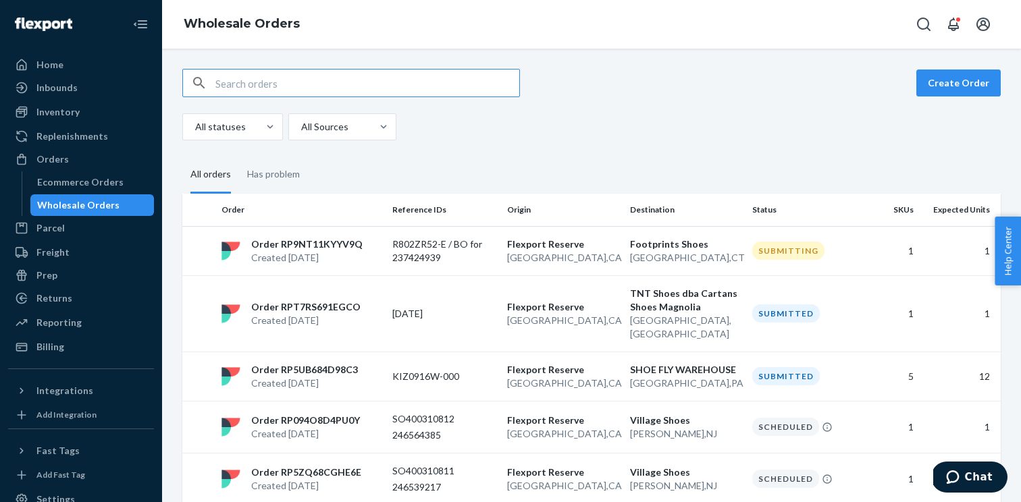
click at [947, 101] on div "Create Order All statuses All Sources" at bounding box center [591, 105] width 818 height 72
click at [956, 74] on button "Create Order" at bounding box center [958, 83] width 84 height 27
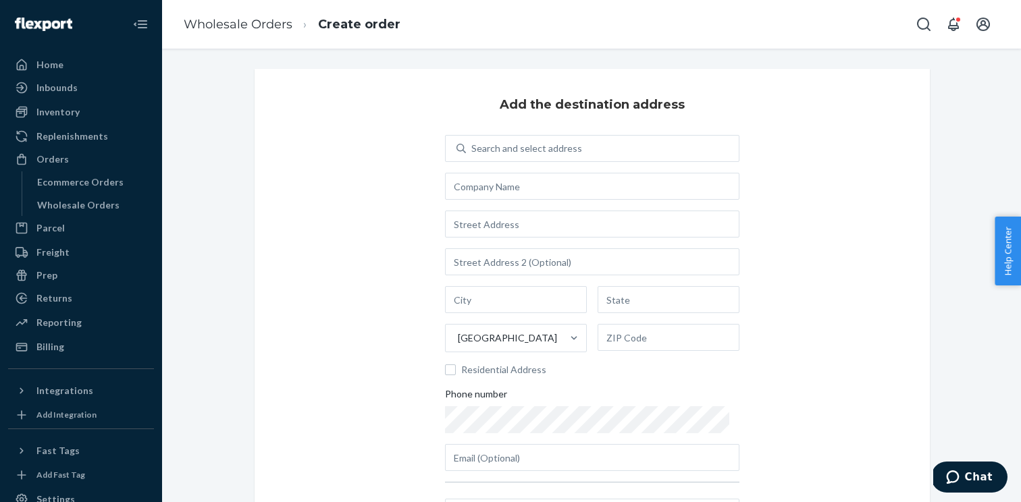
scroll to position [45, 0]
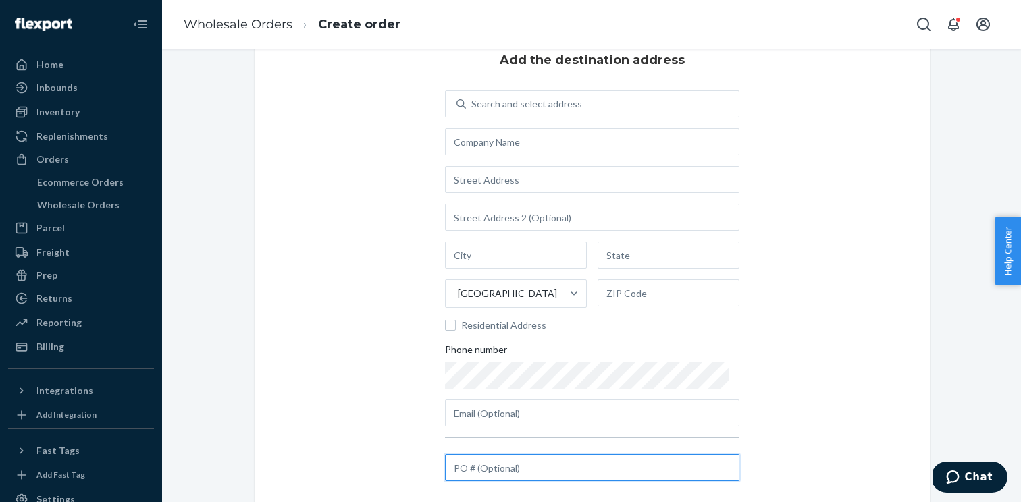
click at [493, 459] on input "text" at bounding box center [592, 467] width 294 height 27
paste input "Seeding Pairs"
type input "Seeding Pairs"
click at [508, 155] on div "Search and select address United States Residential Address Phone number" at bounding box center [592, 258] width 294 height 336
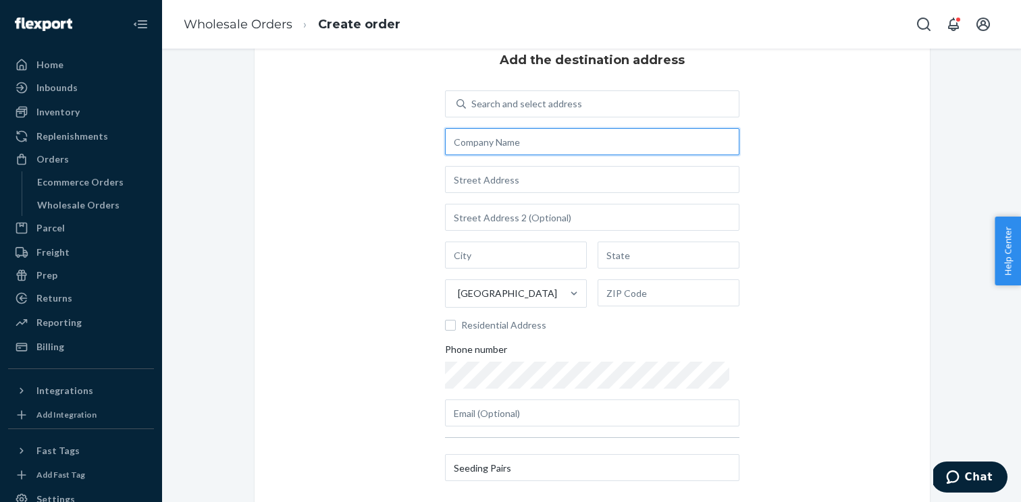
click at [497, 147] on input "text" at bounding box center [592, 141] width 294 height 27
paste input "JAX Outdoor Gear, Farm & Ranch 08 [GEOGRAPHIC_DATA]"
type input "JAX Outdoor Gear, Farm & Ranch 08 [GEOGRAPHIC_DATA]"
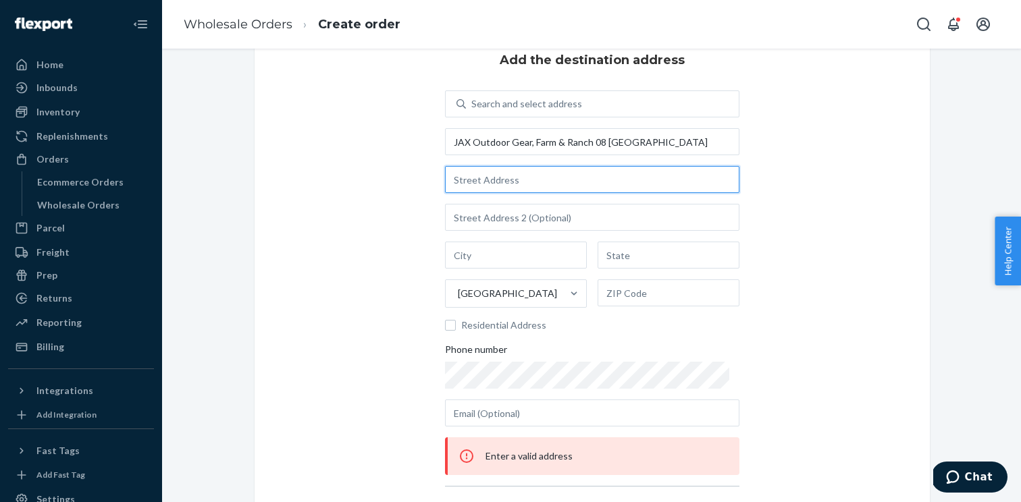
click at [504, 169] on input "text" at bounding box center [592, 179] width 294 height 27
paste input "[STREET_ADDRESS]"
type input "[STREET_ADDRESS]"
type input "Broomfield"
type input "CO"
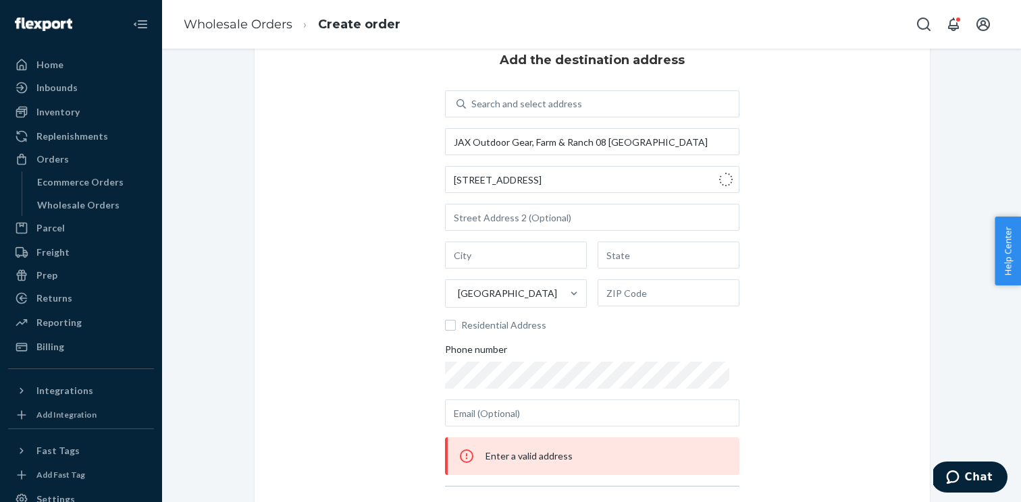
type input "80020"
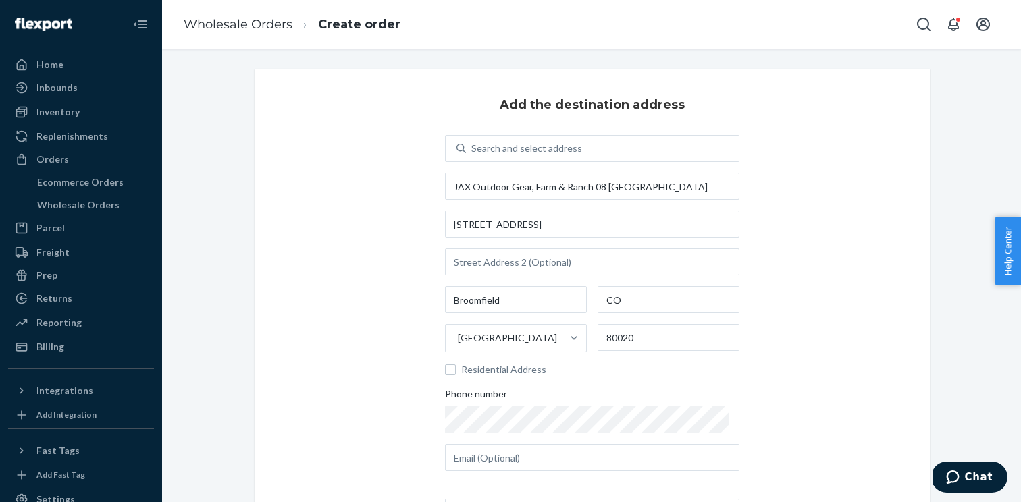
scroll to position [147, 0]
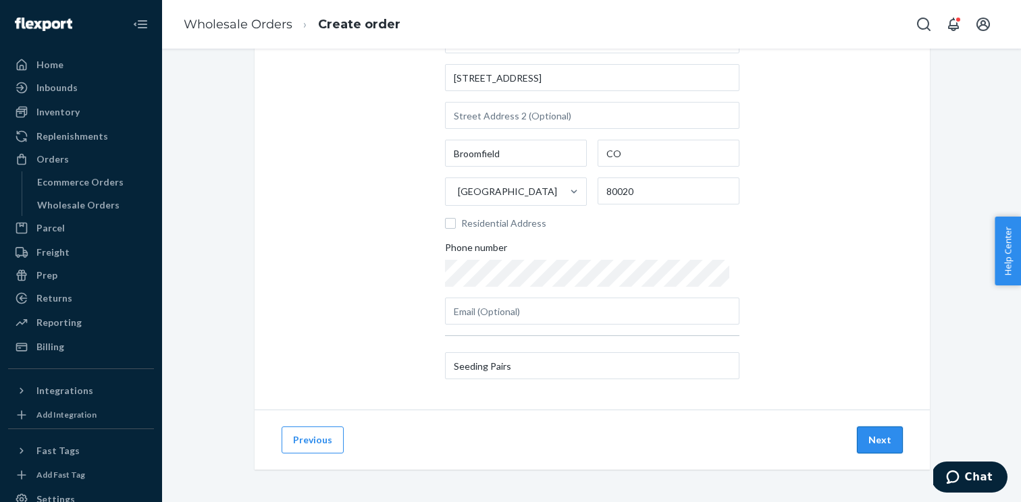
click at [885, 445] on button "Next" at bounding box center [880, 440] width 46 height 27
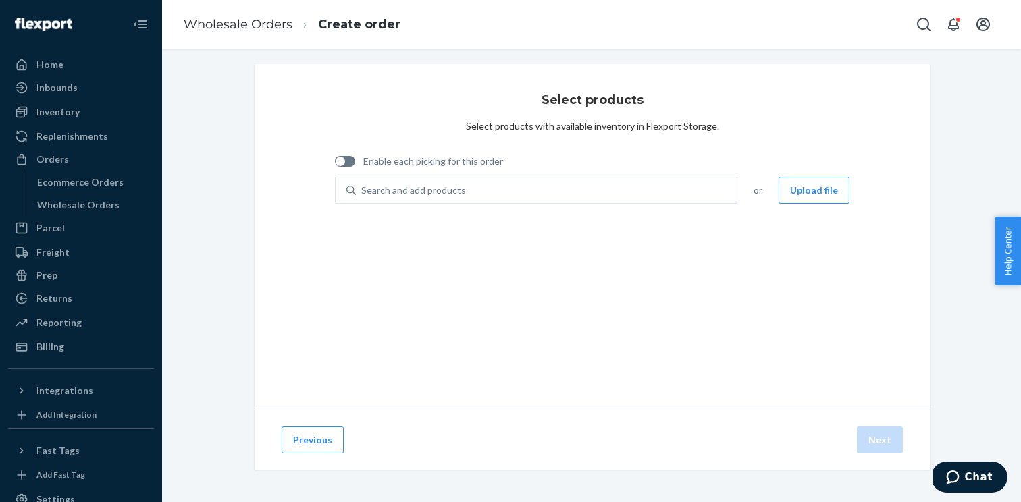
click at [348, 158] on div at bounding box center [345, 161] width 20 height 11
checkbox input "true"
click at [481, 182] on div "Search and add products" at bounding box center [546, 190] width 381 height 24
click at [363, 184] on input "Search and add products" at bounding box center [361, 191] width 1 height 14
paste input "WOMEN'S JUNO 2 LOW PRISTINE W7"
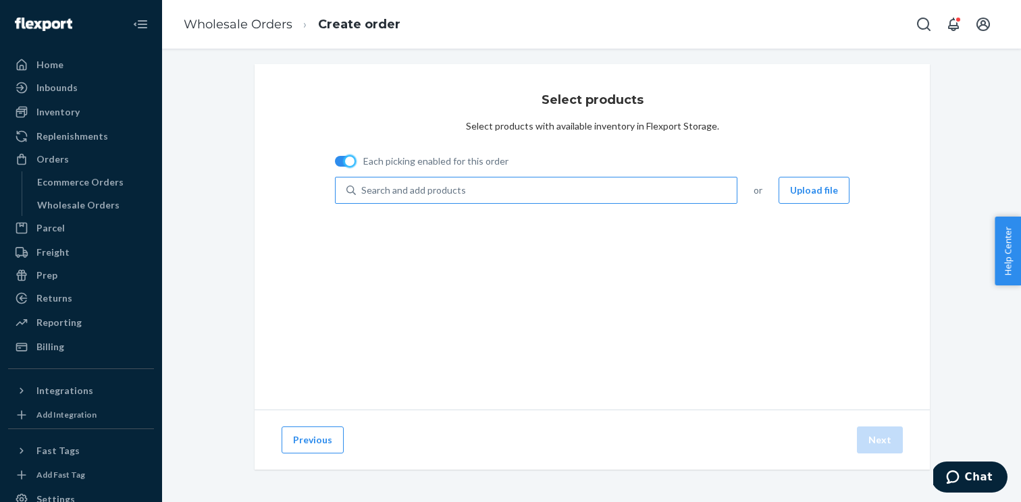
type input "WOMEN'S JUNO 2 LOW PRISTINE W7"
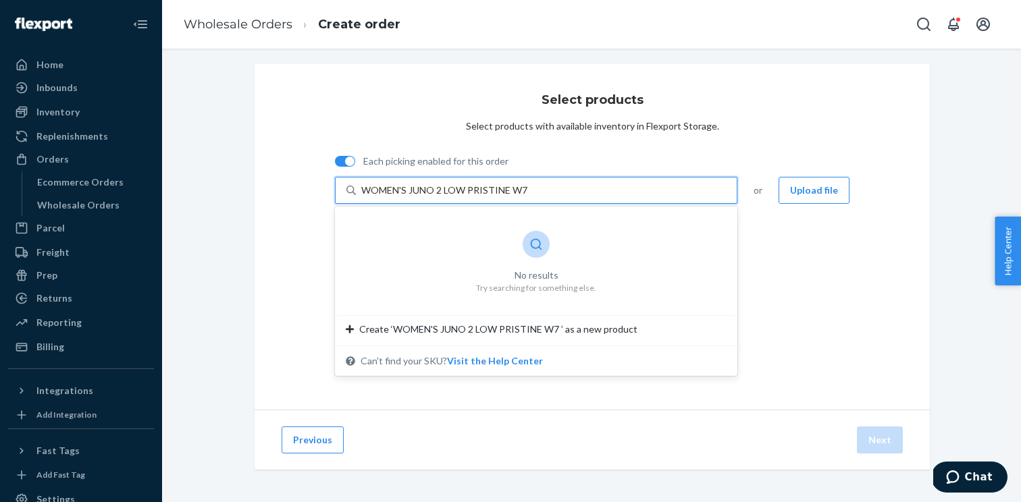
click at [483, 185] on input "WOMEN'S JUNO 2 LOW PRISTINE W7" at bounding box center [449, 191] width 176 height 14
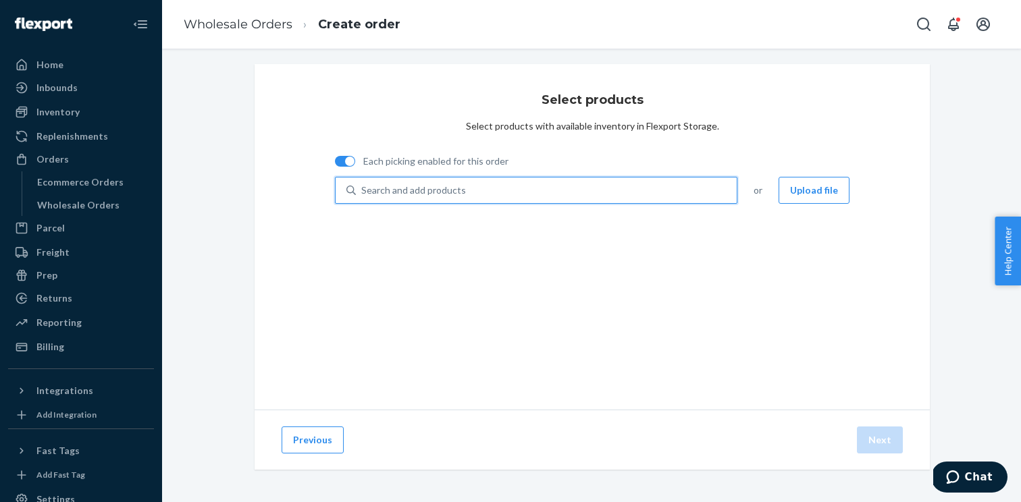
paste input "WJUL25030701B"
type input "WJUL25030701B"
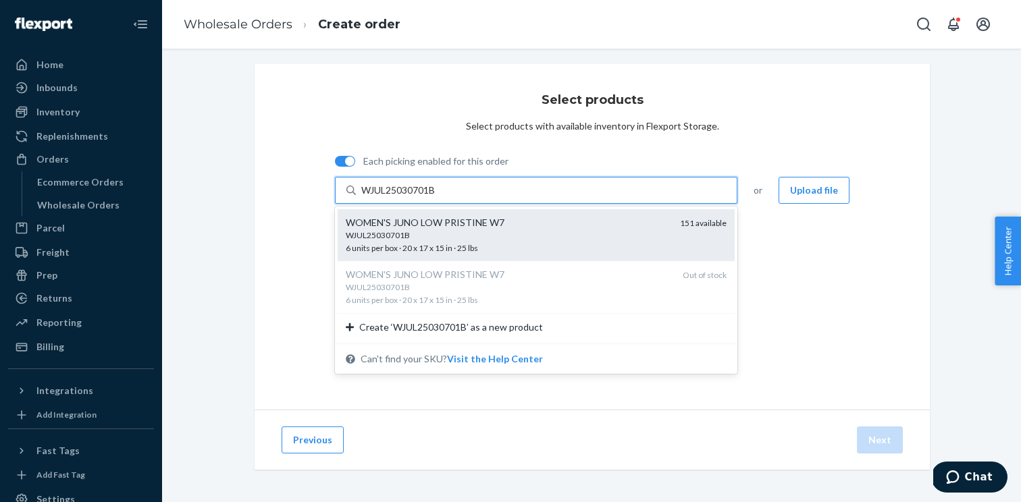
click at [400, 230] on div "WJUL25030701B" at bounding box center [507, 235] width 323 height 11
click at [400, 197] on input "WJUL25030701B" at bounding box center [399, 191] width 76 height 14
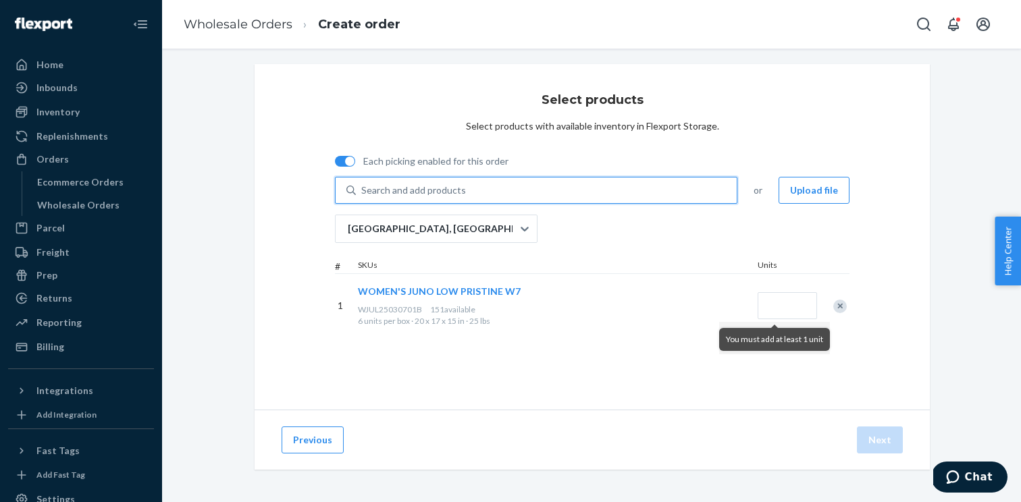
click at [437, 184] on div "Search and add products" at bounding box center [413, 191] width 105 height 14
click at [363, 184] on input "0 results available. Use Up and Down to choose options, press Enter to select t…" at bounding box center [361, 191] width 1 height 14
paste input "WJUL25030801B"
type input "WJUL25030801B"
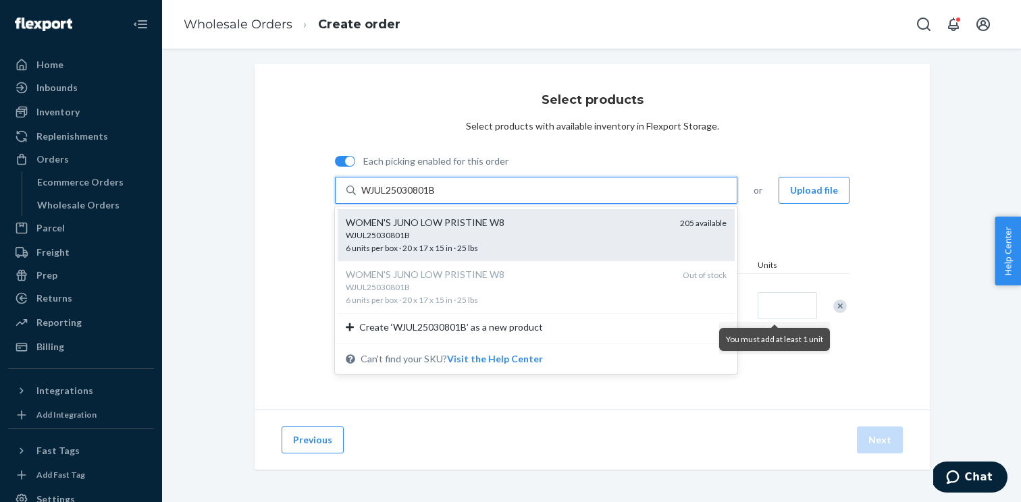
click at [392, 234] on div "WJUL25030801B" at bounding box center [507, 235] width 323 height 11
click at [392, 197] on input "WJUL25030801B" at bounding box center [399, 191] width 76 height 14
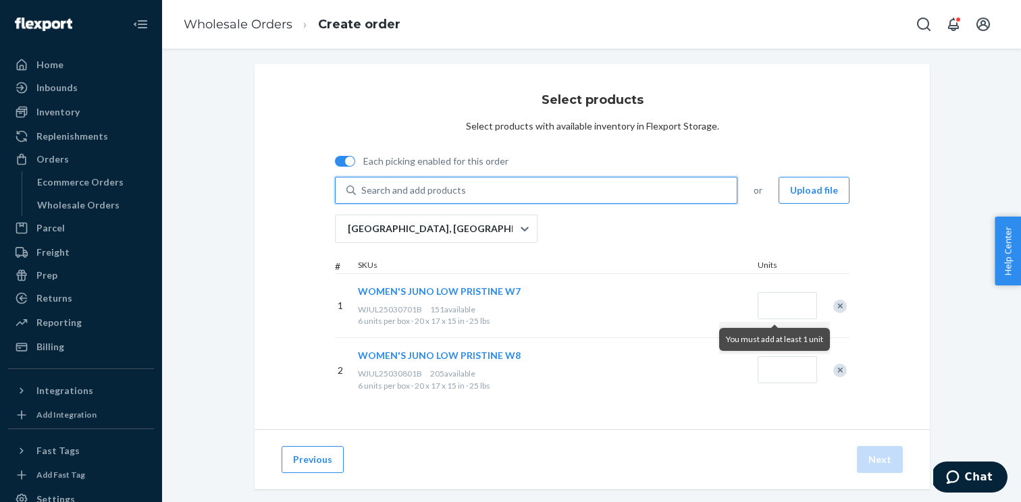
click at [444, 198] on div "Search and add products" at bounding box center [546, 190] width 381 height 24
click at [363, 197] on input "0 results available. Select is focused ,type to refine list, press Down to open…" at bounding box center [361, 191] width 1 height 14
paste input "WJUL25050801B"
type input "WJUL25050801B"
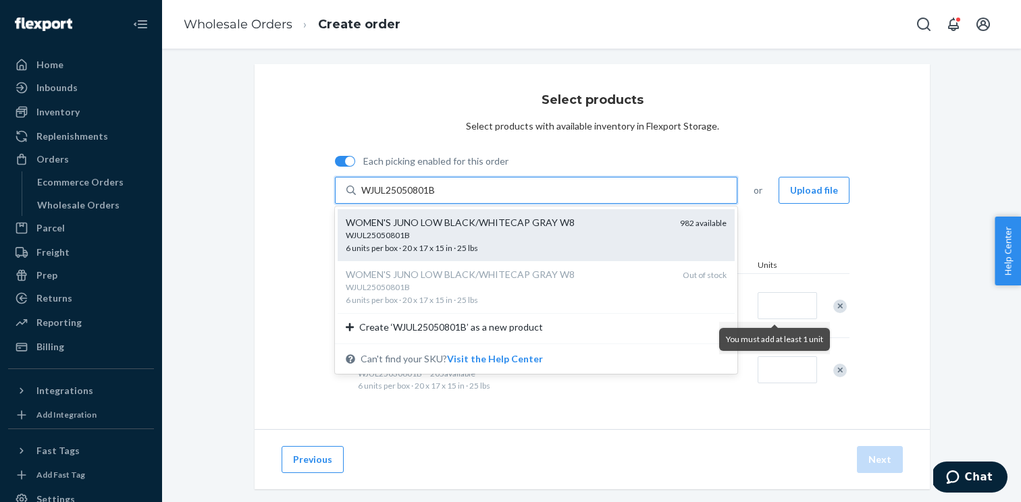
click at [380, 238] on div "WJUL25050801B" at bounding box center [507, 235] width 323 height 11
click at [380, 197] on input "WJUL25050801B" at bounding box center [399, 191] width 76 height 14
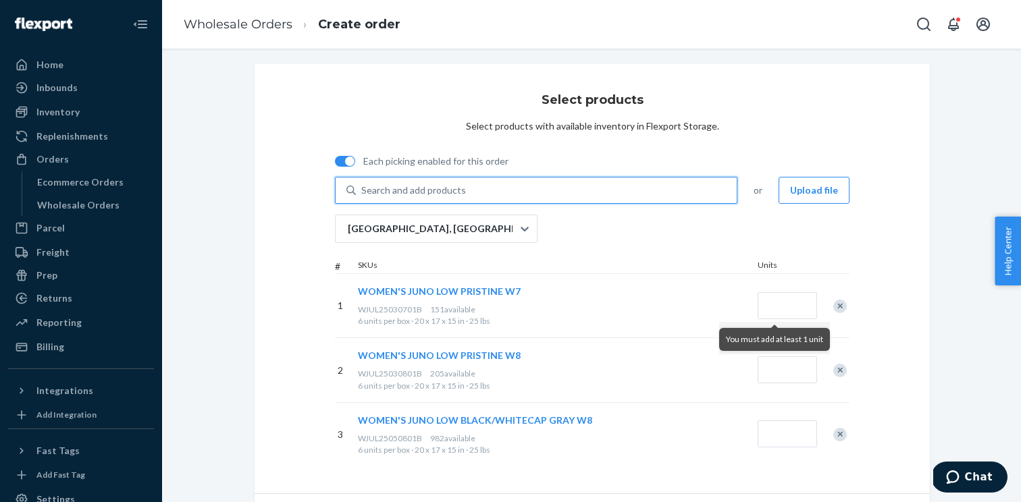
click at [429, 199] on div "Search and add products" at bounding box center [546, 190] width 381 height 24
click at [363, 197] on input "0 results available. Select is focused ,type to refine list, press Down to open…" at bounding box center [361, 191] width 1 height 14
paste input "WLOM25820901B"
type input "WLOM25820901B"
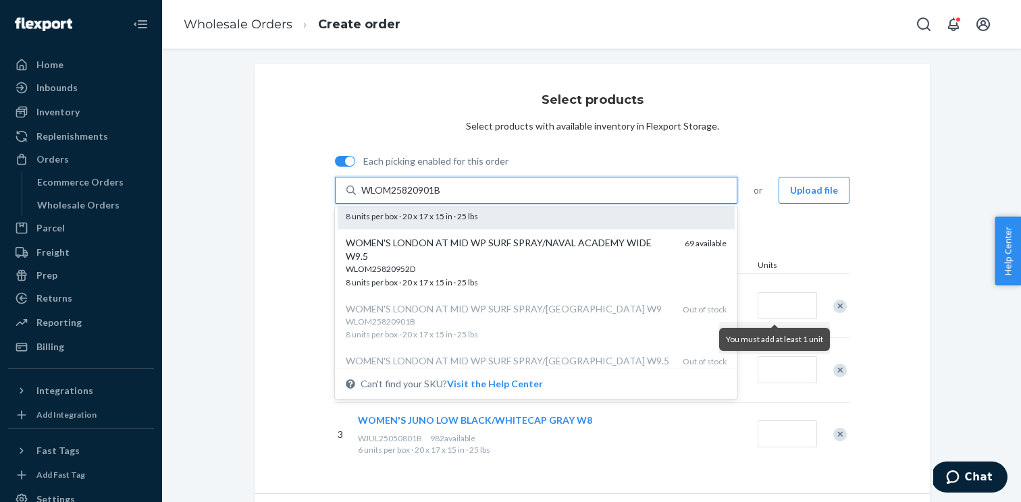
scroll to position [0, 0]
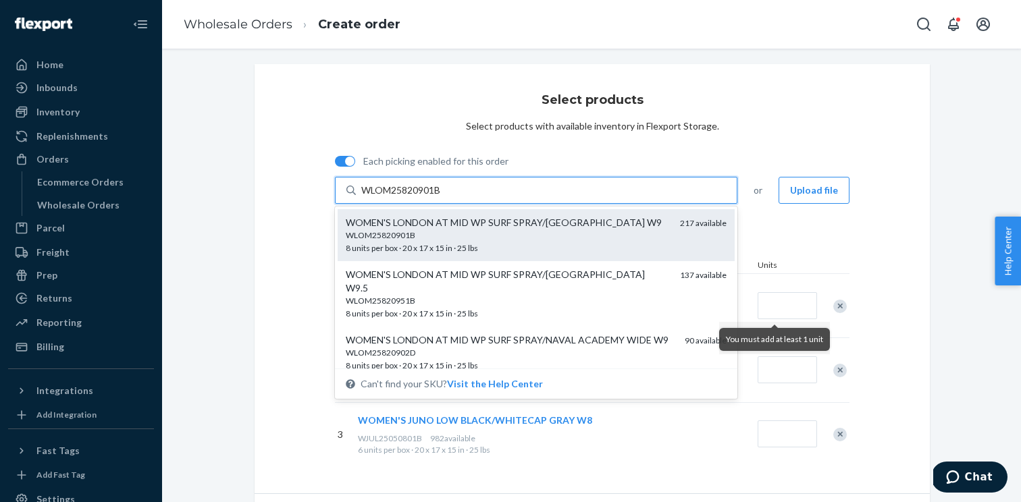
click at [411, 236] on div "WLOM25820901B" at bounding box center [507, 235] width 323 height 11
click at [411, 197] on input "WLOM25820901B" at bounding box center [402, 191] width 82 height 14
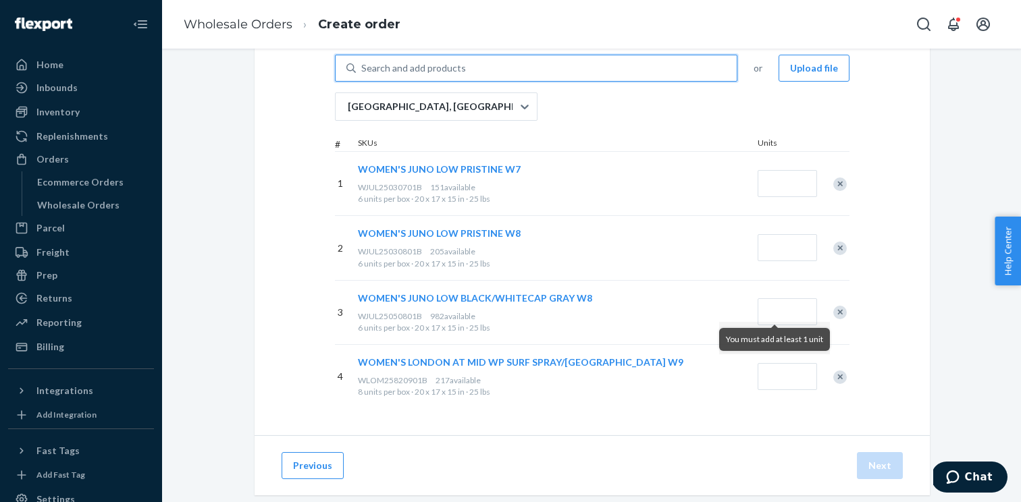
scroll to position [142, 0]
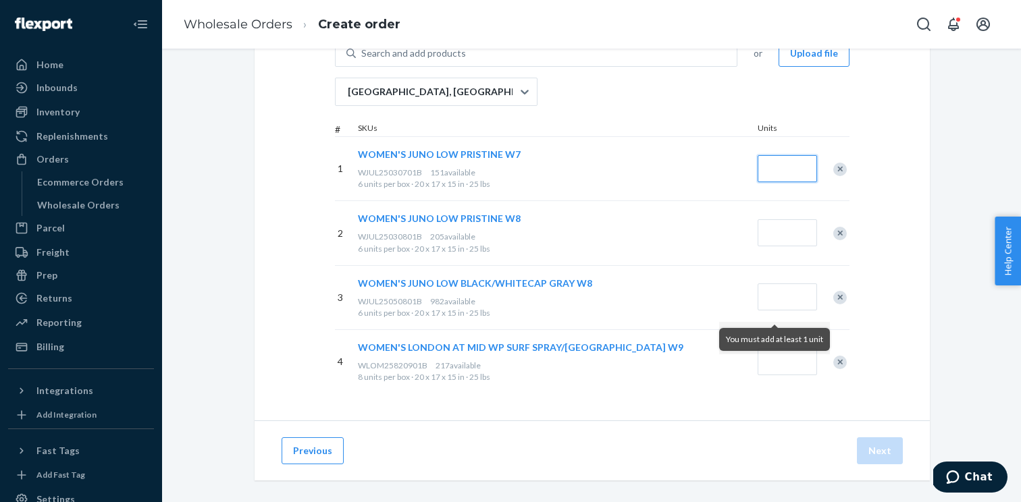
click at [789, 174] on input "Quantity" at bounding box center [787, 168] width 59 height 27
type input "1"
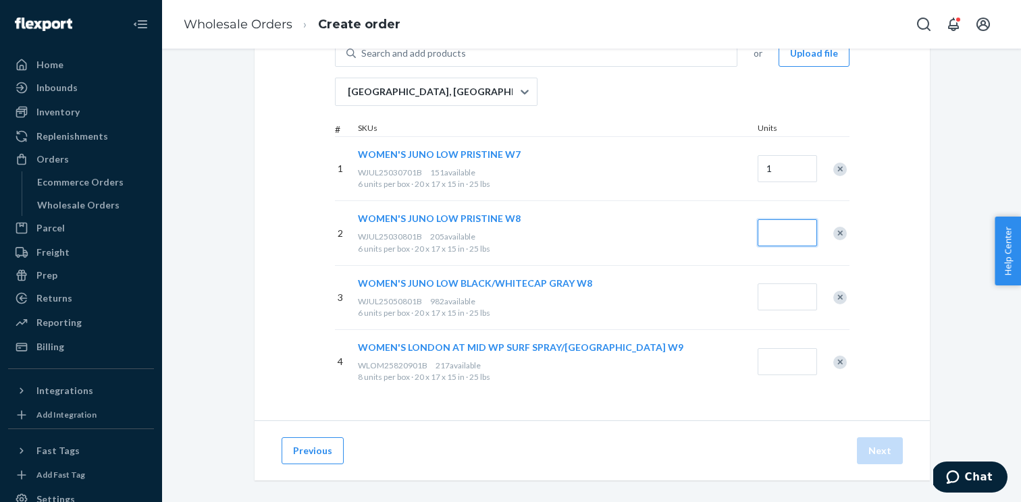
click at [791, 223] on input "Quantity" at bounding box center [787, 232] width 59 height 27
type input "1"
click at [791, 283] on div at bounding box center [787, 296] width 59 height 30
click at [791, 284] on input "Quantity" at bounding box center [787, 297] width 59 height 27
type input "1"
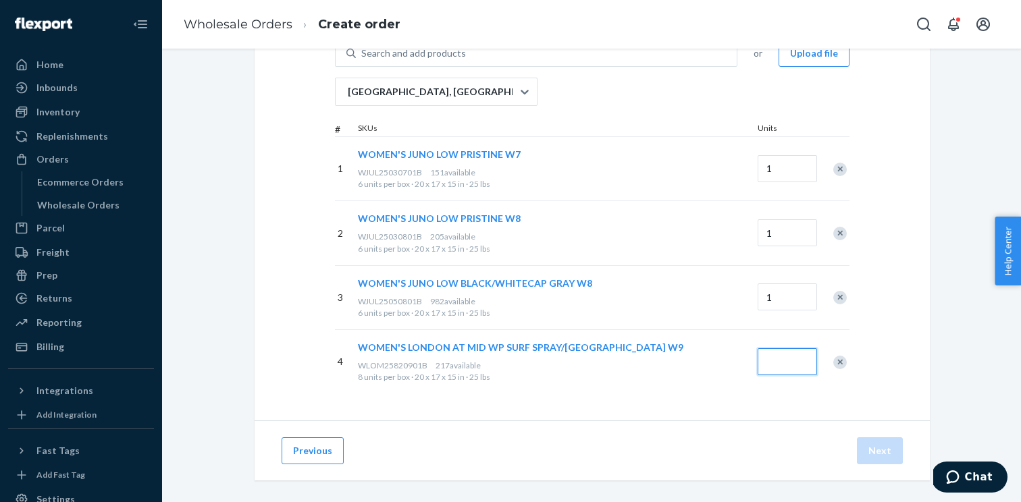
click at [796, 366] on input "Quantity" at bounding box center [787, 361] width 59 height 27
type input "1"
click at [869, 457] on button "Next" at bounding box center [880, 451] width 46 height 27
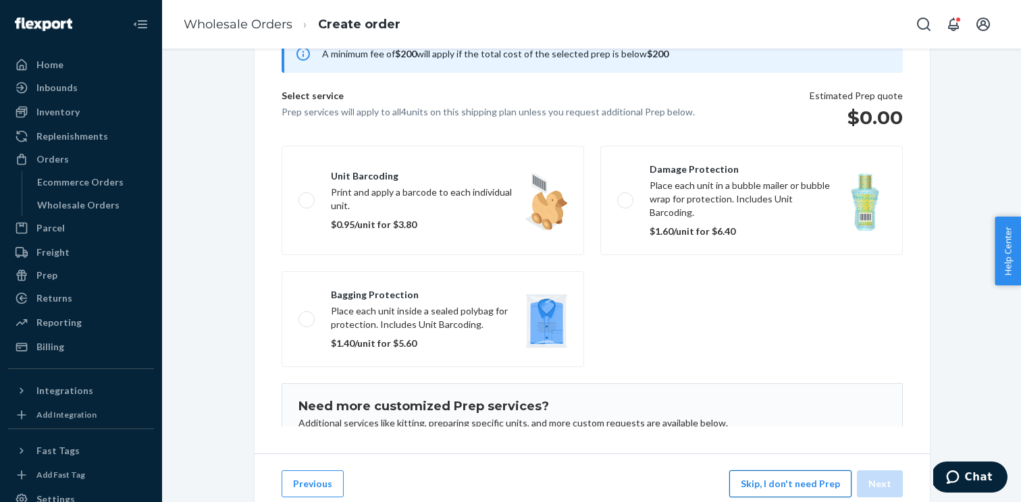
click at [779, 472] on button "Skip, I don't need Prep" at bounding box center [790, 484] width 122 height 27
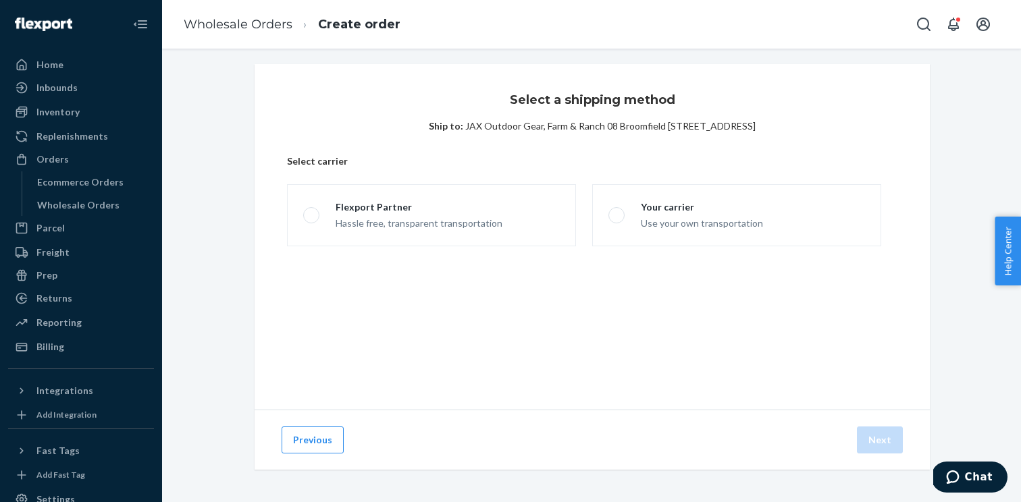
scroll to position [5, 0]
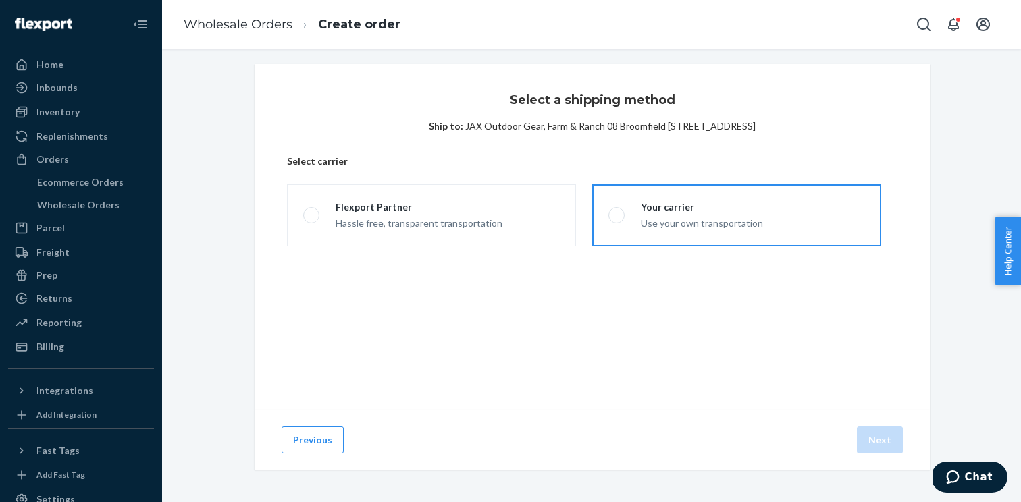
click at [670, 207] on div "Your carrier" at bounding box center [702, 208] width 122 height 14
click at [617, 211] on input "Your carrier Use your own transportation" at bounding box center [612, 215] width 9 height 9
radio input "true"
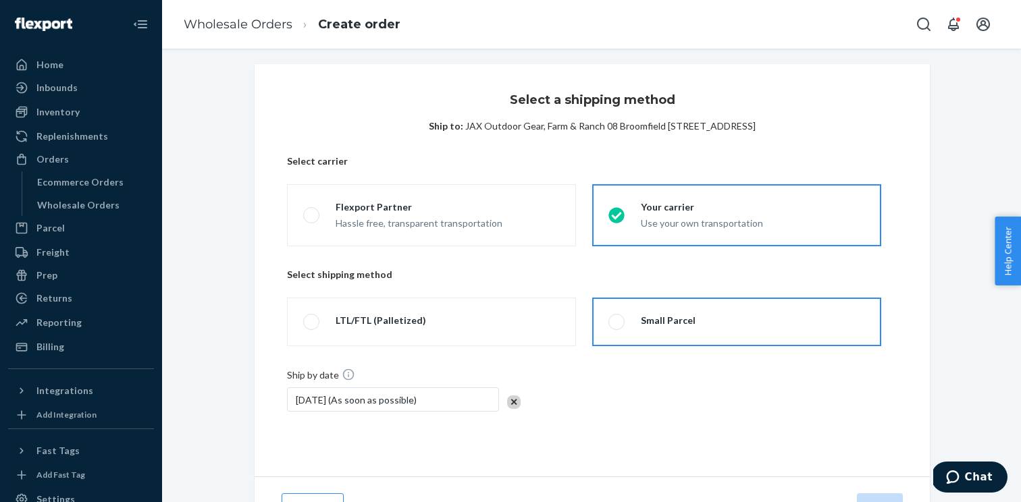
click at [632, 315] on div "Small Parcel" at bounding box center [660, 322] width 71 height 16
click at [617, 318] on input "Small Parcel" at bounding box center [612, 322] width 9 height 9
radio input "true"
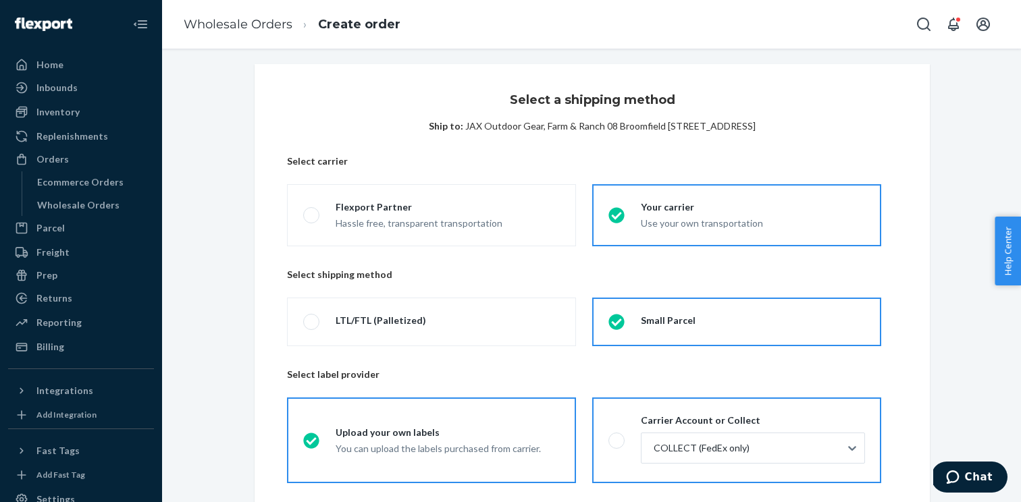
click at [615, 417] on label "Carrier Account or Collect COLLECT (FedEx only)" at bounding box center [736, 441] width 289 height 86
click at [615, 436] on input "Carrier Account or Collect COLLECT (FedEx only)" at bounding box center [612, 440] width 9 height 9
radio input "true"
radio input "false"
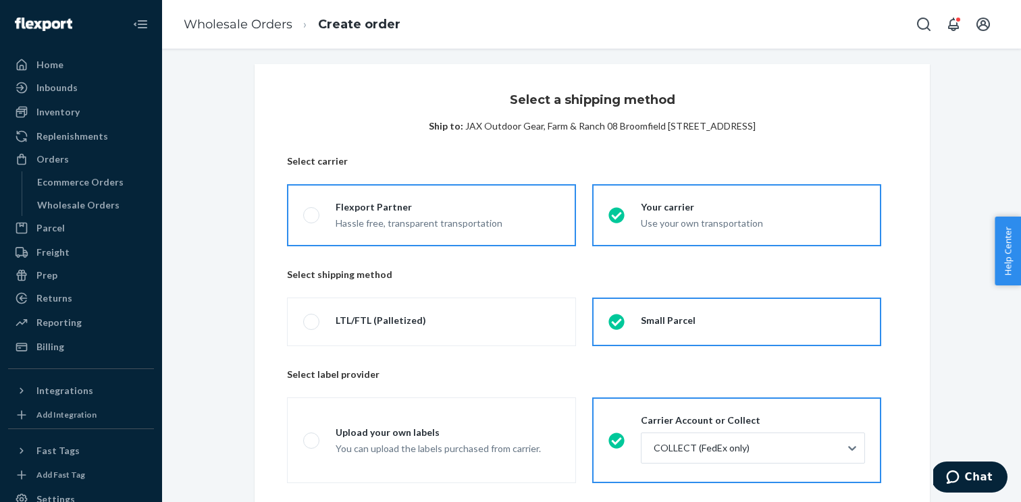
drag, startPoint x: 473, startPoint y: 212, endPoint x: 509, endPoint y: 227, distance: 39.4
click at [473, 212] on div "Flexport Partner" at bounding box center [419, 208] width 167 height 14
click at [312, 212] on input "Flexport Partner Hassle free, transparent transportation" at bounding box center [307, 215] width 9 height 9
radio input "true"
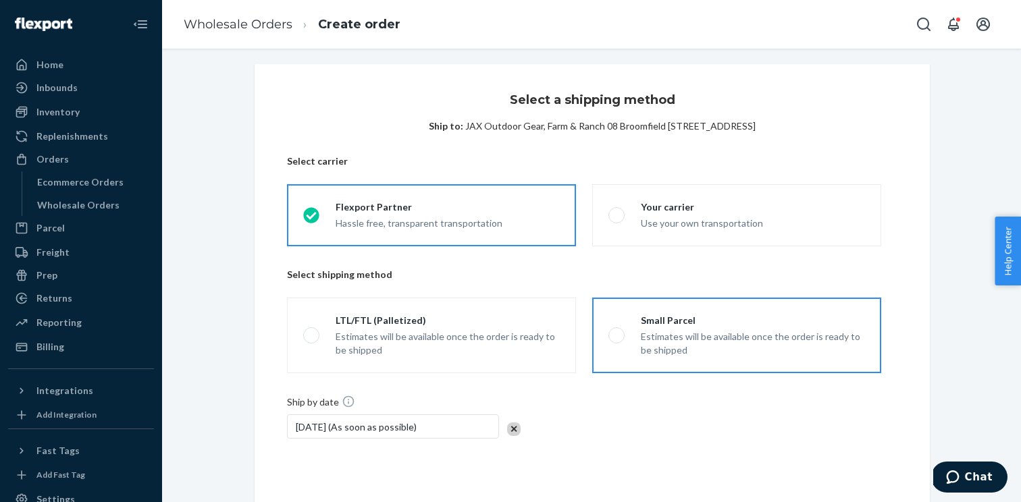
click at [683, 319] on div "Small Parcel" at bounding box center [753, 321] width 224 height 14
click at [617, 332] on input "Small Parcel Estimates will be available once the order is ready to be shipped" at bounding box center [612, 336] width 9 height 9
radio input "true"
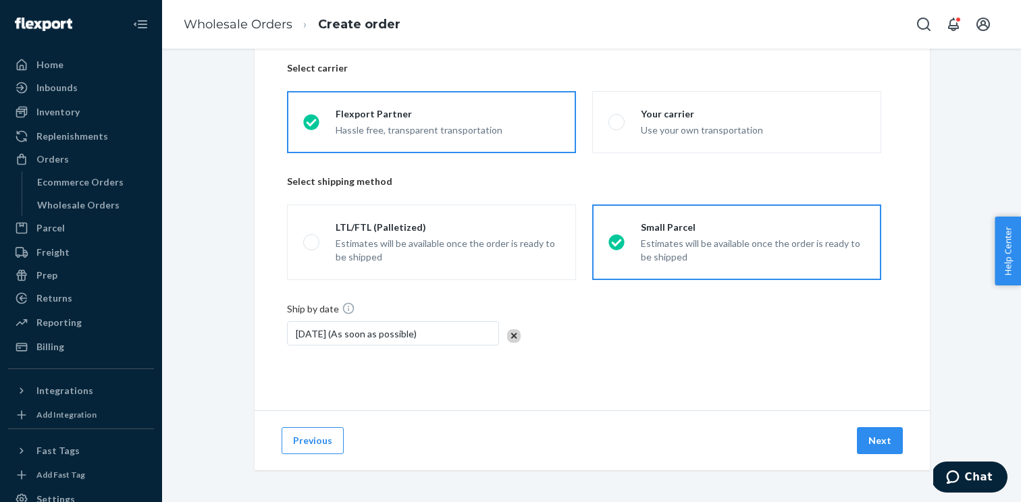
click at [907, 438] on div "Previous Next" at bounding box center [592, 441] width 675 height 60
click at [887, 436] on button "Next" at bounding box center [880, 440] width 46 height 27
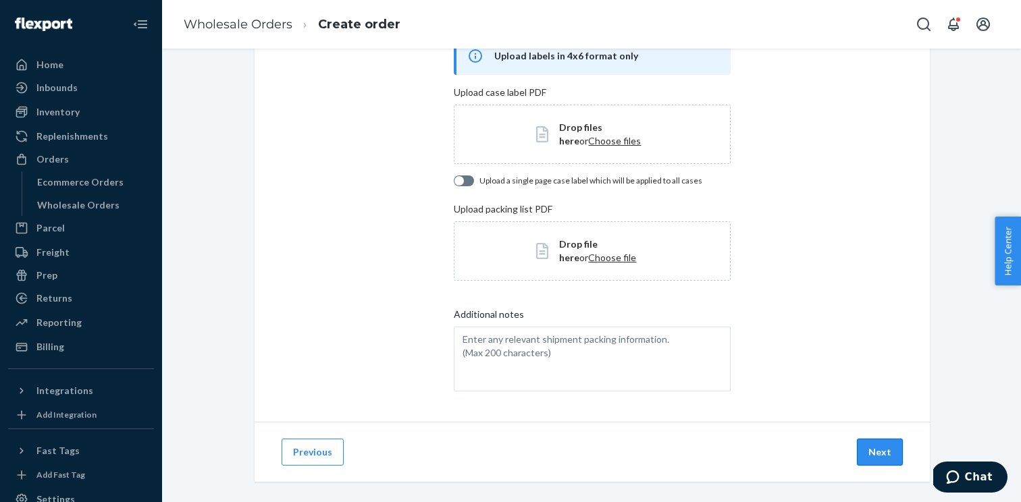
click at [879, 448] on button "Next" at bounding box center [880, 452] width 46 height 27
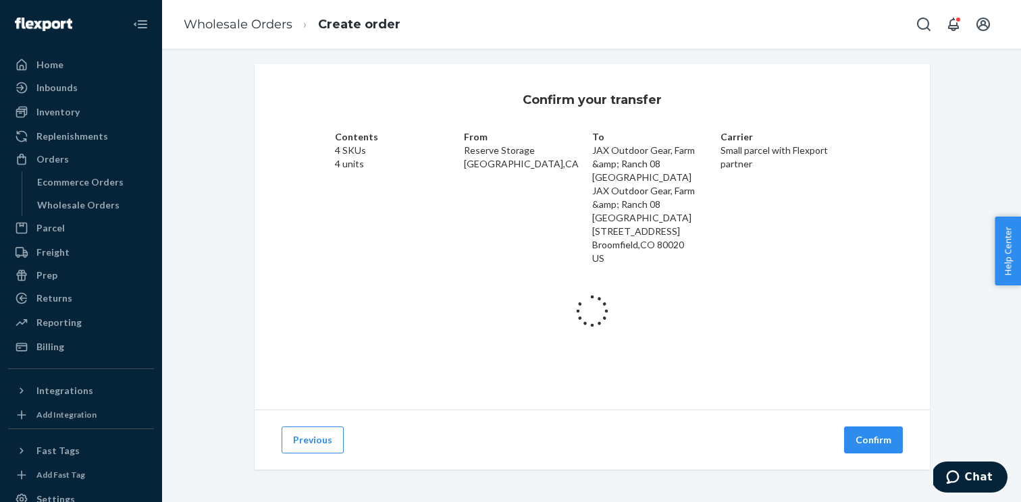
scroll to position [36, 0]
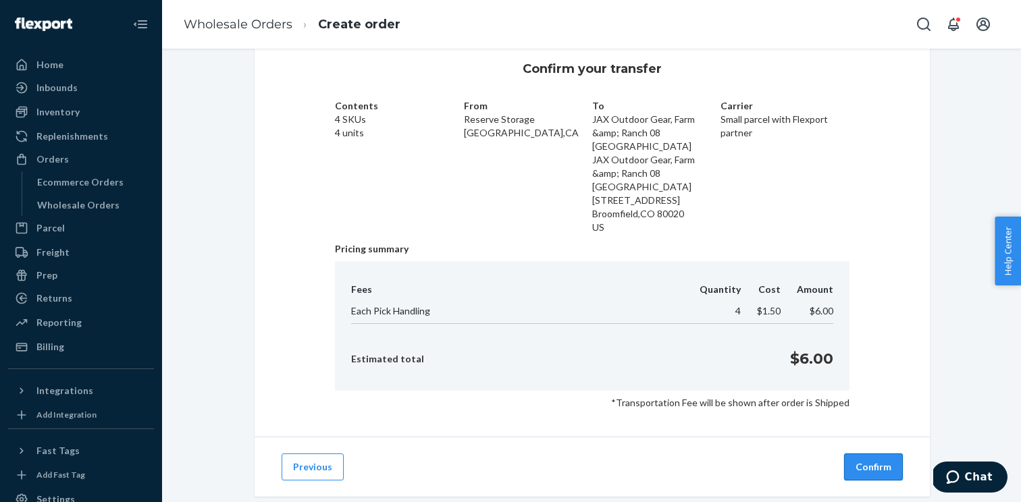
click at [881, 454] on button "Confirm" at bounding box center [873, 467] width 59 height 27
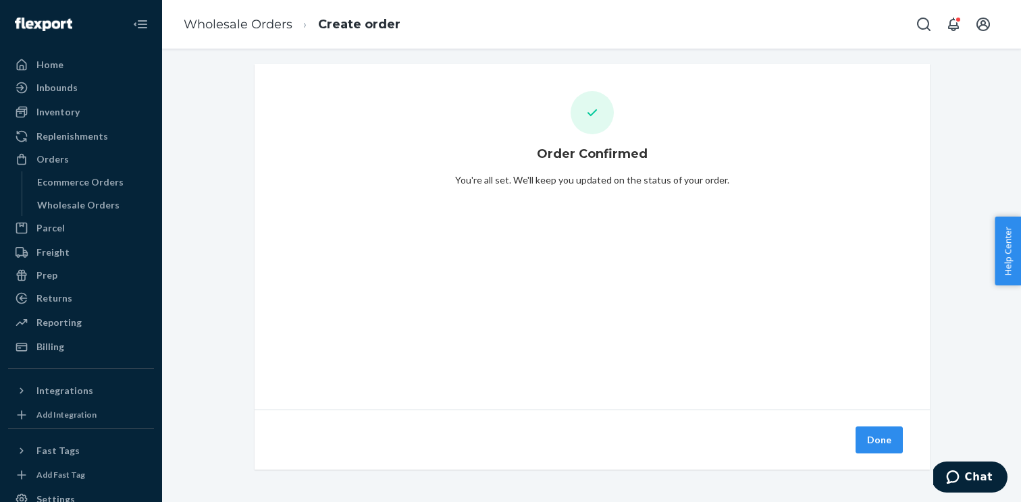
click at [889, 422] on div "Done" at bounding box center [592, 440] width 675 height 60
click at [887, 426] on div "Done" at bounding box center [592, 440] width 675 height 60
click at [887, 427] on button "Done" at bounding box center [879, 440] width 47 height 27
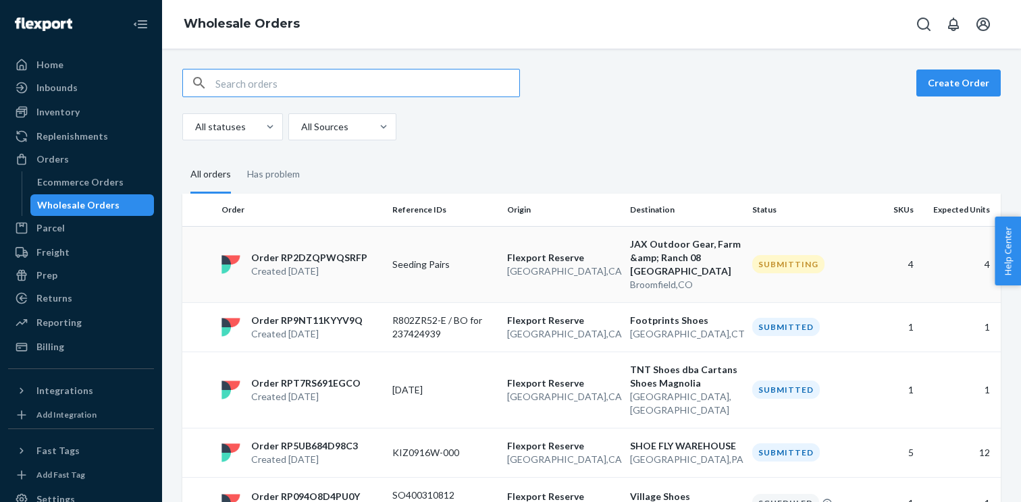
click at [471, 261] on p "Seeding Pairs" at bounding box center [444, 265] width 104 height 14
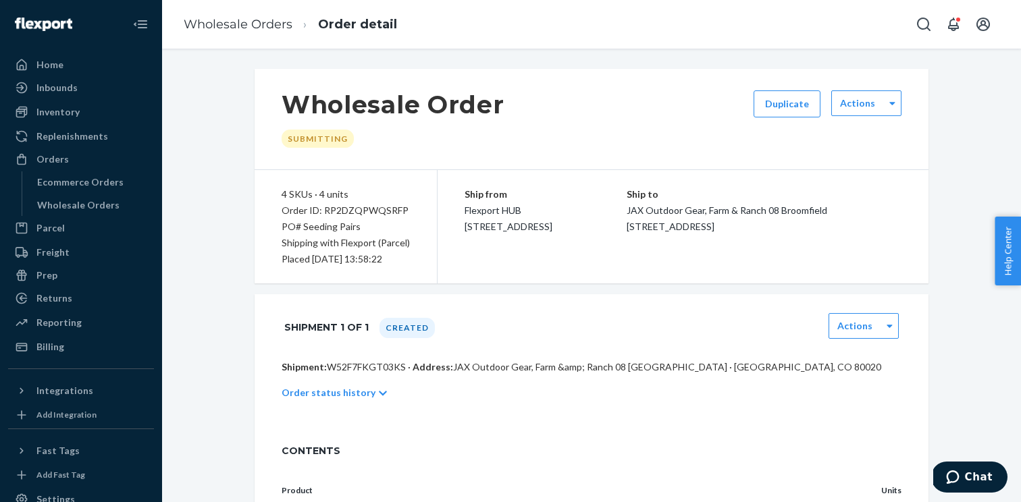
click at [366, 365] on p "Shipment: W52F7FKGT03KS · Address: JAX Outdoor Gear, Farm &amp; Ranch 08 [GEOGR…" at bounding box center [592, 368] width 620 height 14
copy p "W52F7FKGT03KS"
click at [366, 207] on div "Order ID: RP2DZQPWQSRFP" at bounding box center [346, 211] width 128 height 16
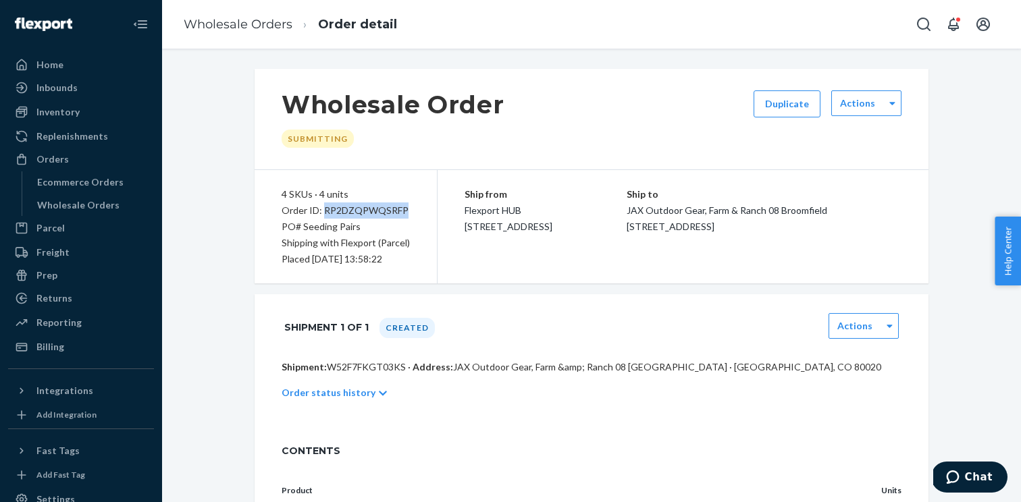
copy div "RP2DZQPWQSRFP"
click at [115, 210] on div "Wholesale Orders" at bounding box center [93, 205] width 122 height 19
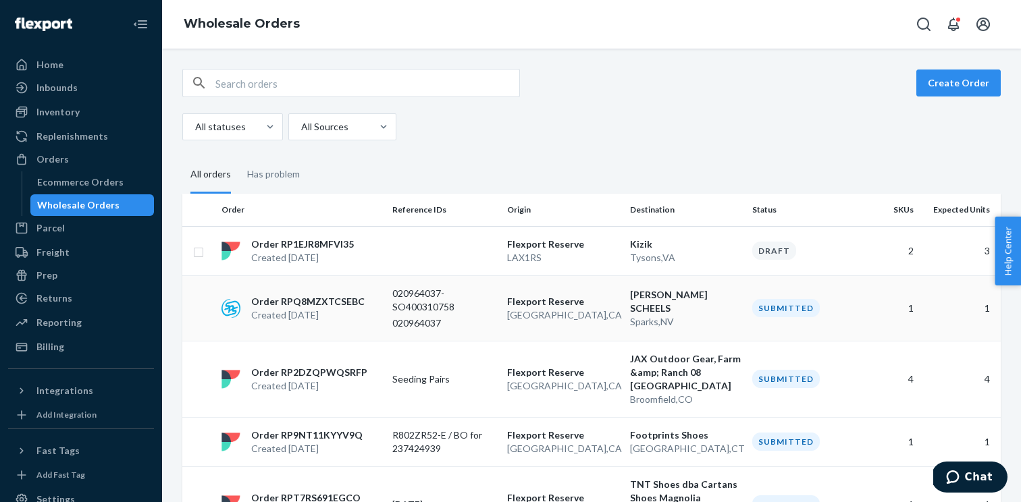
click at [334, 301] on p "Order RPQ8MZXTCSEBC" at bounding box center [307, 302] width 113 height 14
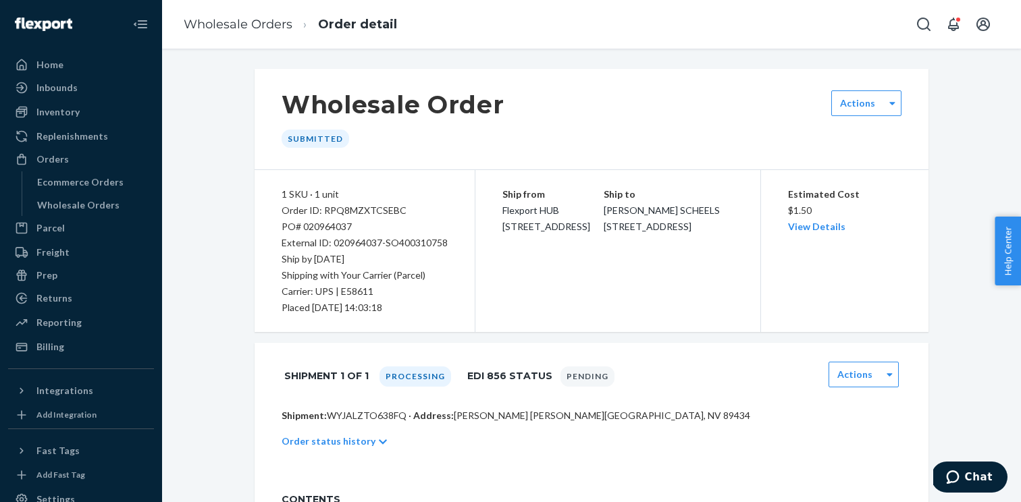
click at [384, 416] on p "Shipment: WYJALZTO638FQ · Address: [PERSON_NAME][GEOGRAPHIC_DATA][PERSON_NAME][…" at bounding box center [592, 416] width 620 height 14
copy p "WYJALZTO638FQ"
click at [367, 203] on div "Order ID: RPQ8MZXTCSEBC" at bounding box center [365, 211] width 166 height 16
click at [367, 205] on div "Order ID: RPQ8MZXTCSEBC" at bounding box center [365, 211] width 166 height 16
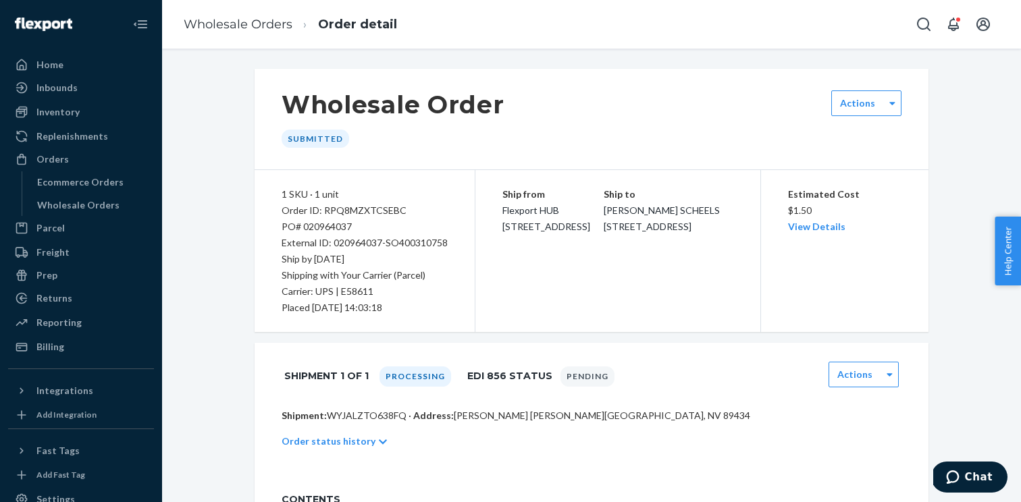
click at [367, 211] on div "Order ID: RPQ8MZXTCSEBC" at bounding box center [365, 211] width 166 height 16
copy div "RPQ8MZXTCSEBC"
click at [134, 202] on div "Wholesale Orders" at bounding box center [93, 205] width 122 height 19
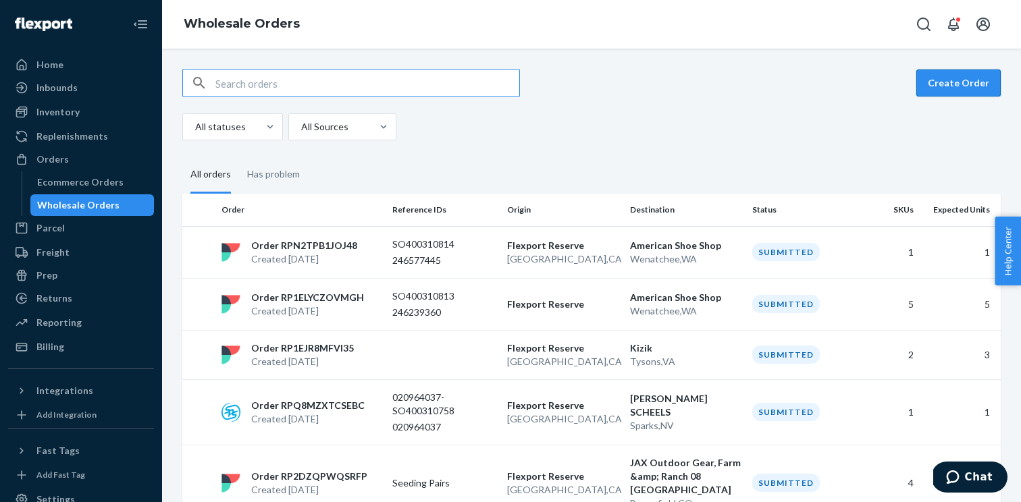
click at [943, 87] on button "Create Order" at bounding box center [958, 83] width 84 height 27
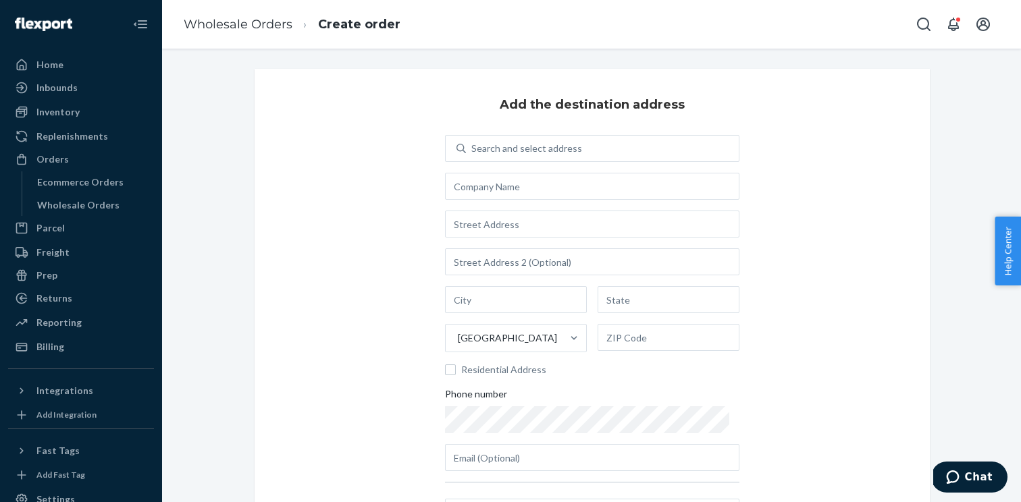
scroll to position [34, 0]
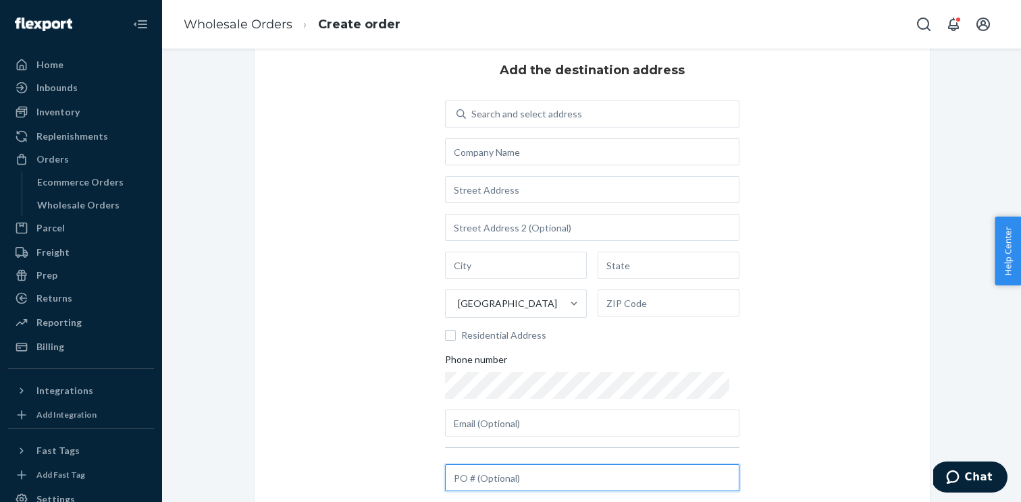
click at [491, 479] on input "text" at bounding box center [592, 478] width 294 height 27
paste input "KIZK-ASAP-F250912"
type input "KIZK-ASAP-F250912"
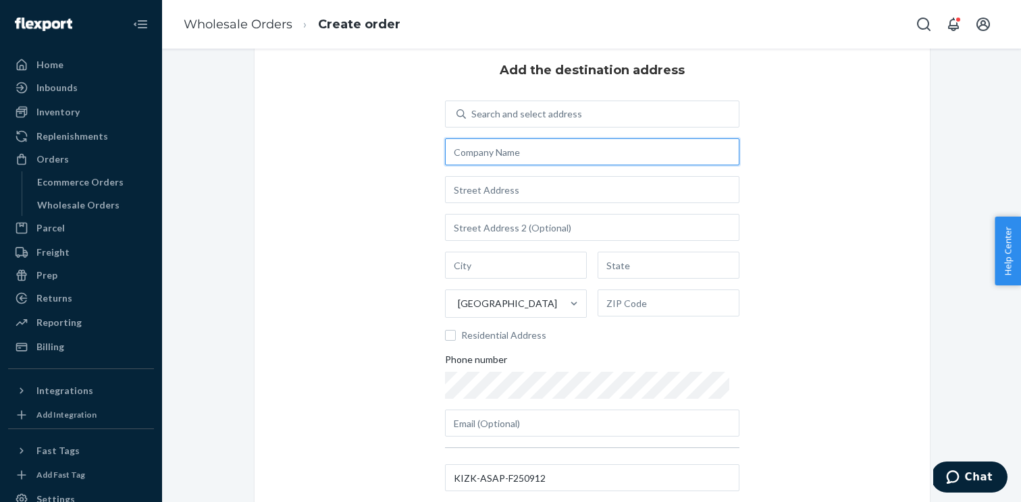
click at [507, 150] on input "text" at bounding box center [592, 151] width 294 height 27
paste input "Bearcub Outfitters"
type input "Bearcub Outfitters"
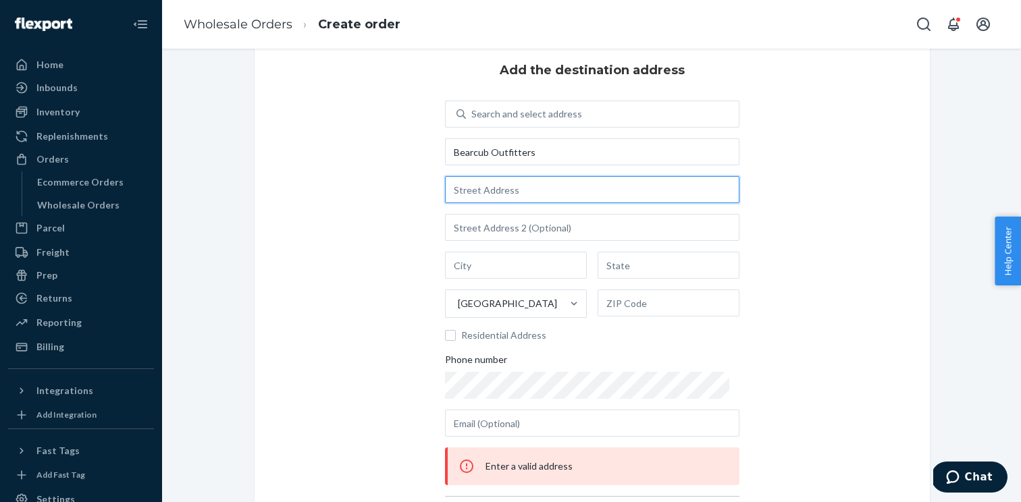
click at [508, 186] on input "text" at bounding box center [592, 189] width 294 height 27
paste input "321 E Lake St."
type input "321 E Lake St"
type input "Petoskey"
type input "MI"
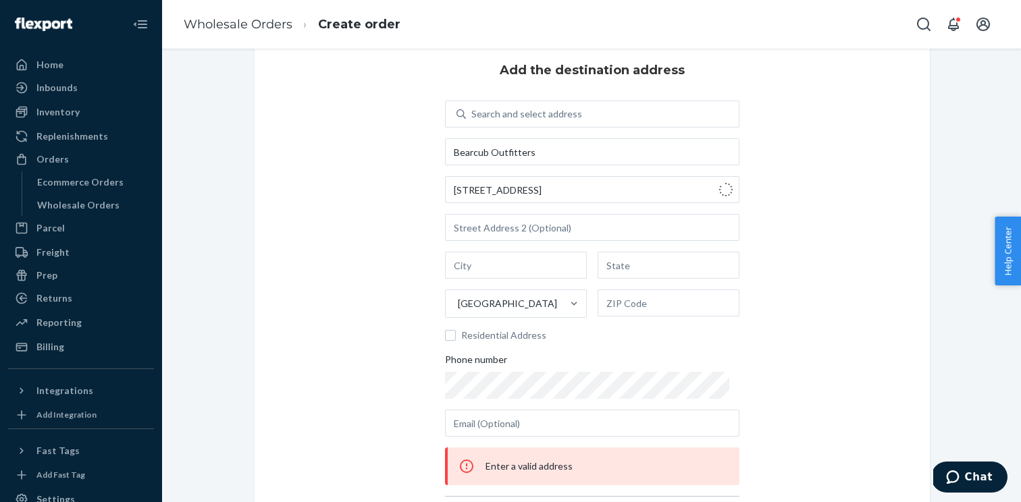
type input "49770"
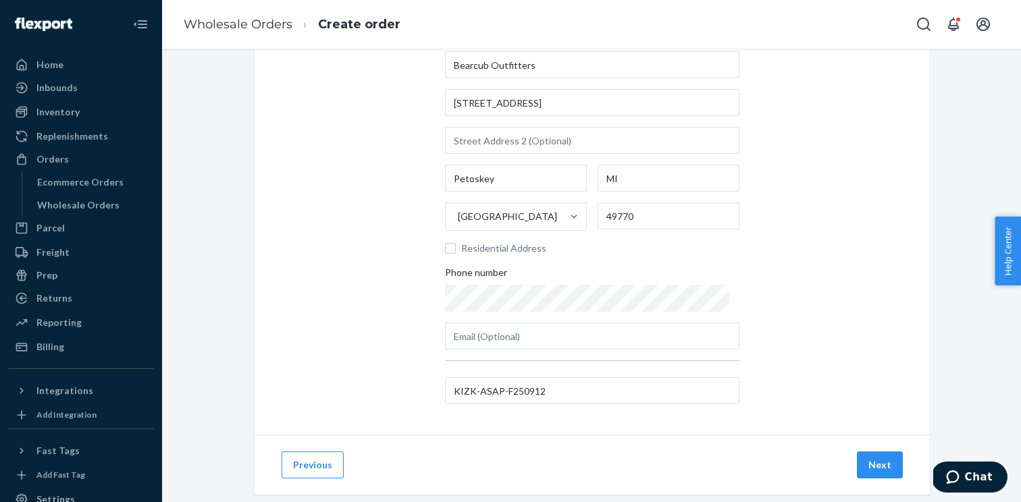
scroll to position [147, 0]
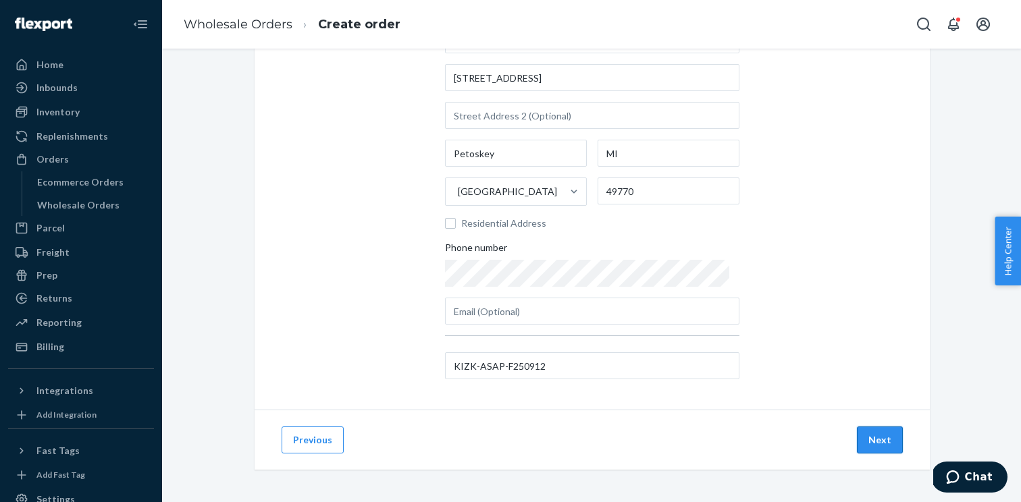
click at [875, 446] on button "Next" at bounding box center [880, 440] width 46 height 27
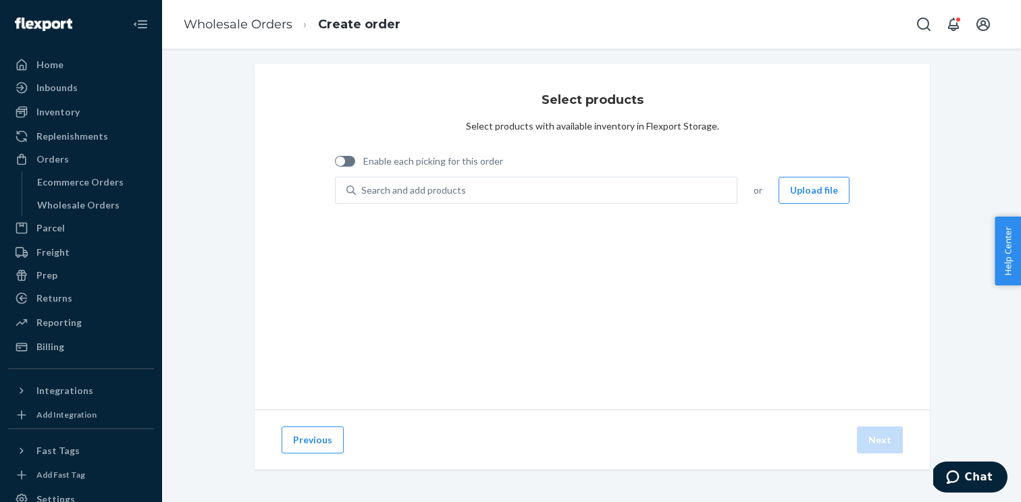
click at [494, 160] on span "Enable each picking for this order" at bounding box center [433, 162] width 140 height 14
click at [335, 166] on input "Enable each picking for this order" at bounding box center [334, 166] width 1 height 1
checkbox input "true"
click at [793, 186] on button "Upload file" at bounding box center [814, 190] width 71 height 27
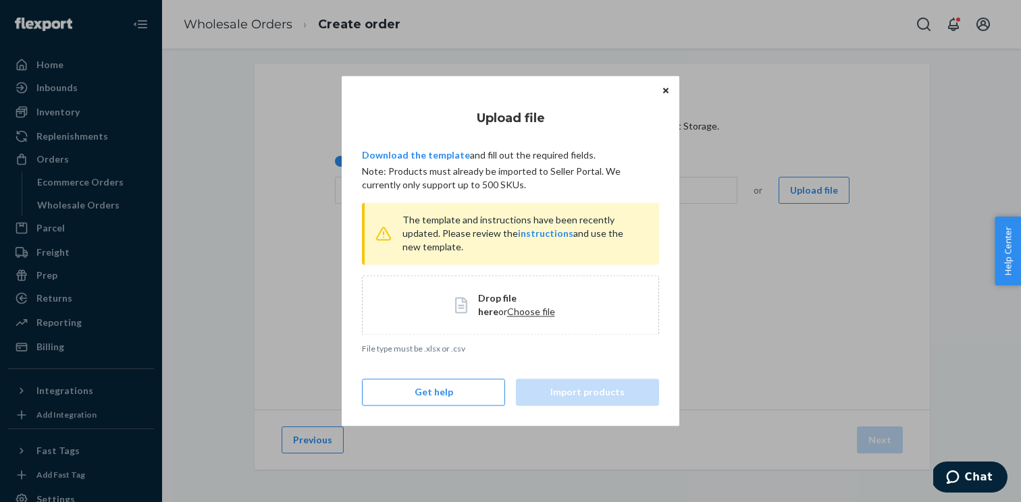
click at [511, 308] on span "Choose file" at bounding box center [531, 311] width 48 height 11
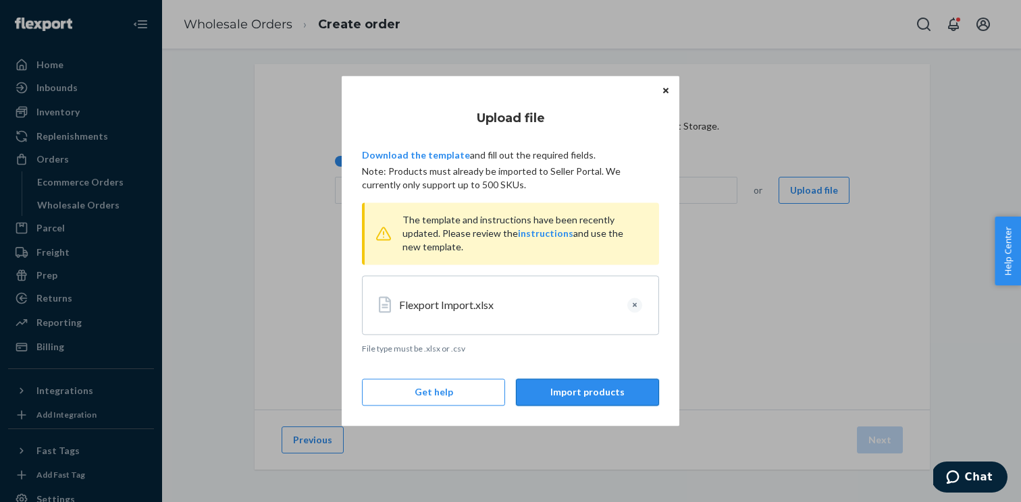
click at [624, 396] on button "Import products" at bounding box center [587, 393] width 143 height 27
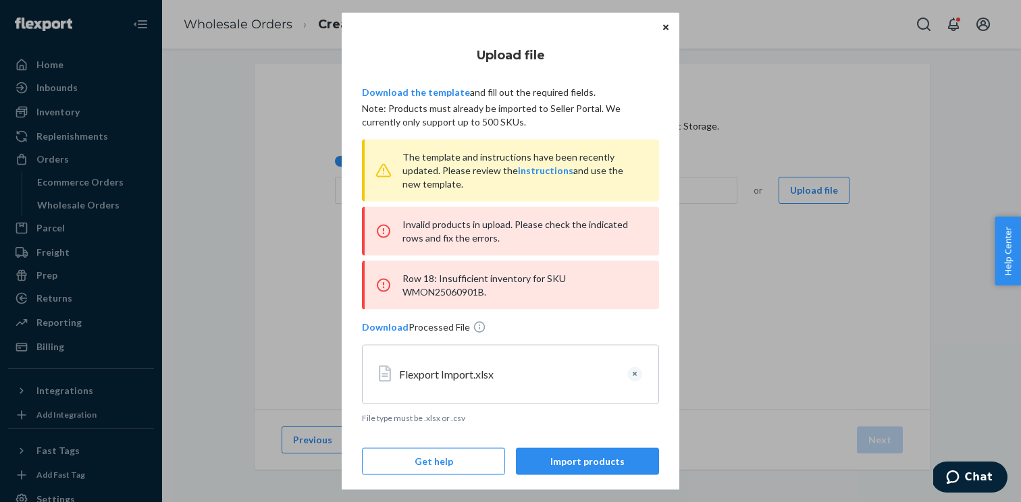
click at [438, 298] on div "Row 18: Insufficient inventory for SKU WMON25060901B." at bounding box center [510, 285] width 297 height 49
click at [440, 294] on div "Row 18: Insufficient inventory for SKU WMON25060901B." at bounding box center [510, 285] width 297 height 49
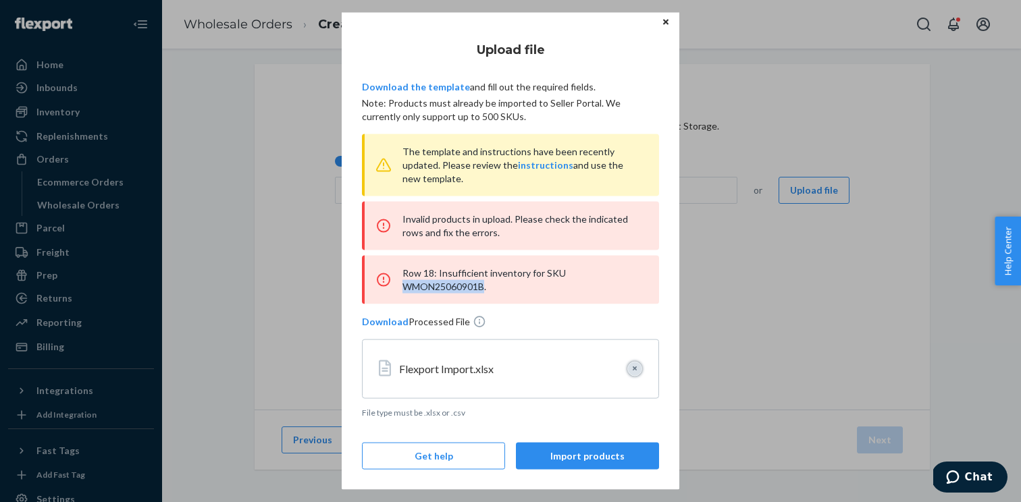
click at [630, 371] on button "Clear" at bounding box center [634, 369] width 15 height 15
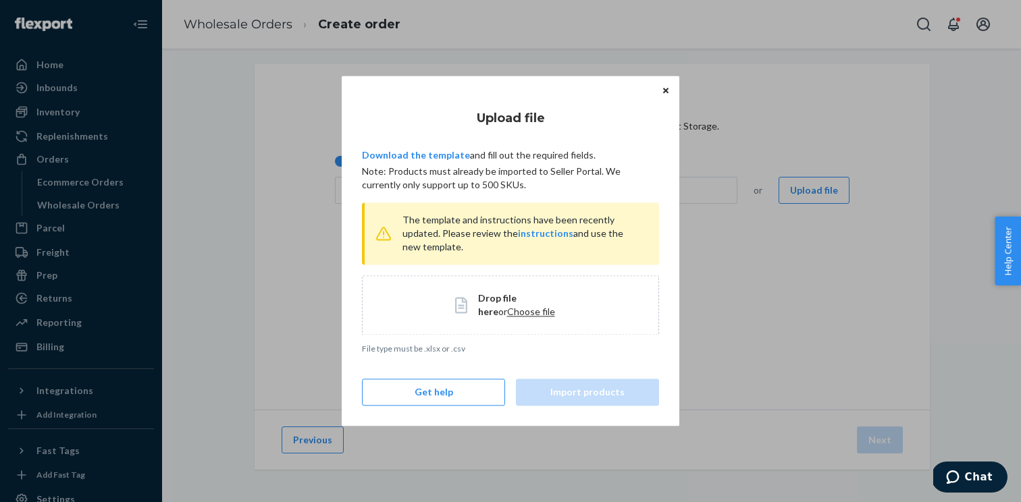
scroll to position [0, 0]
click at [507, 308] on span "Choose file" at bounding box center [531, 311] width 48 height 11
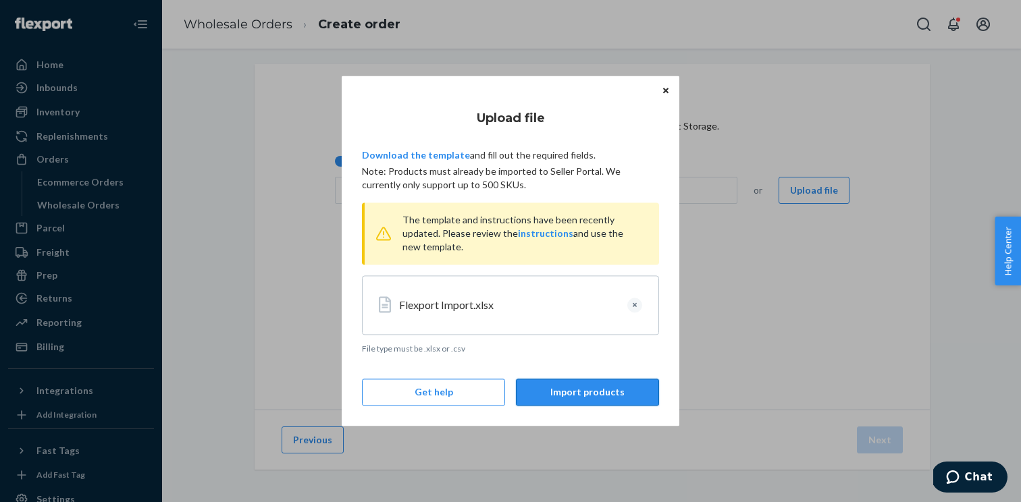
click at [596, 385] on button "Import products" at bounding box center [587, 393] width 143 height 27
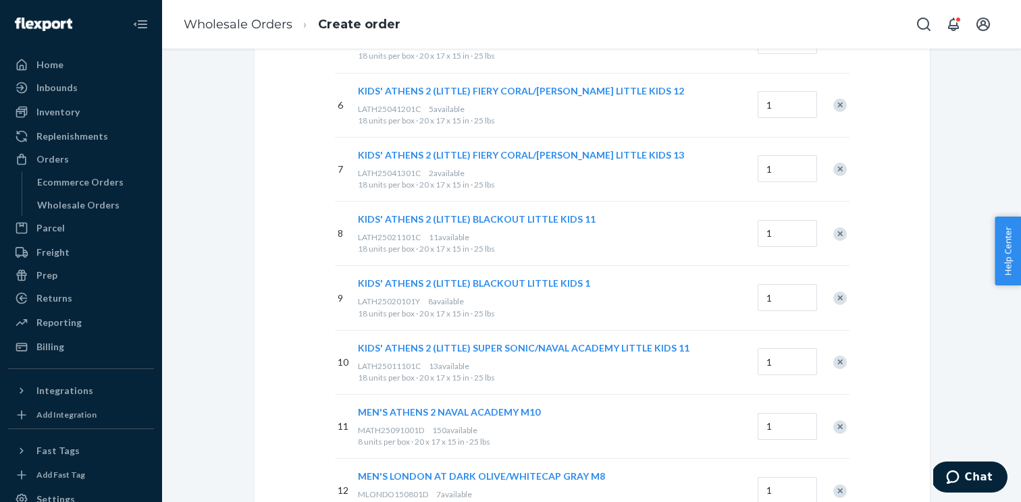
scroll to position [1014, 0]
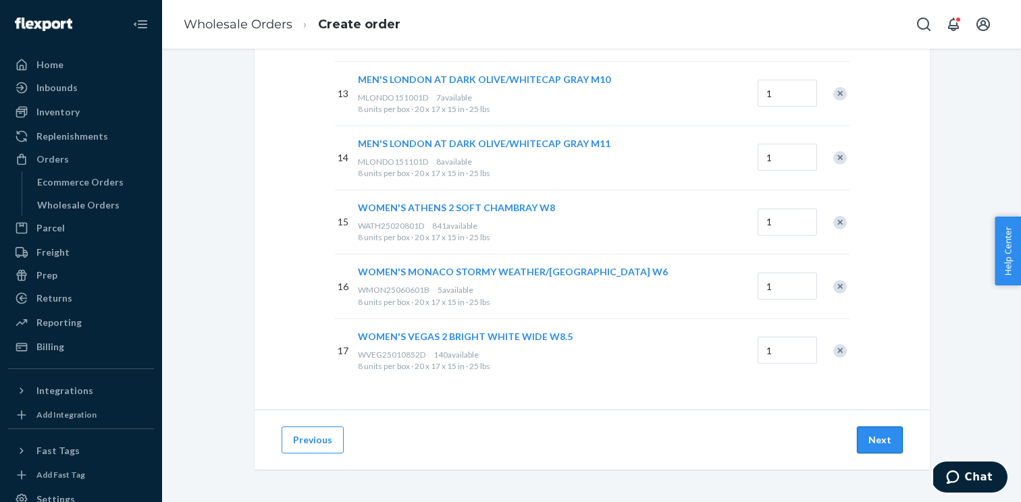
click at [879, 442] on button "Next" at bounding box center [880, 440] width 46 height 27
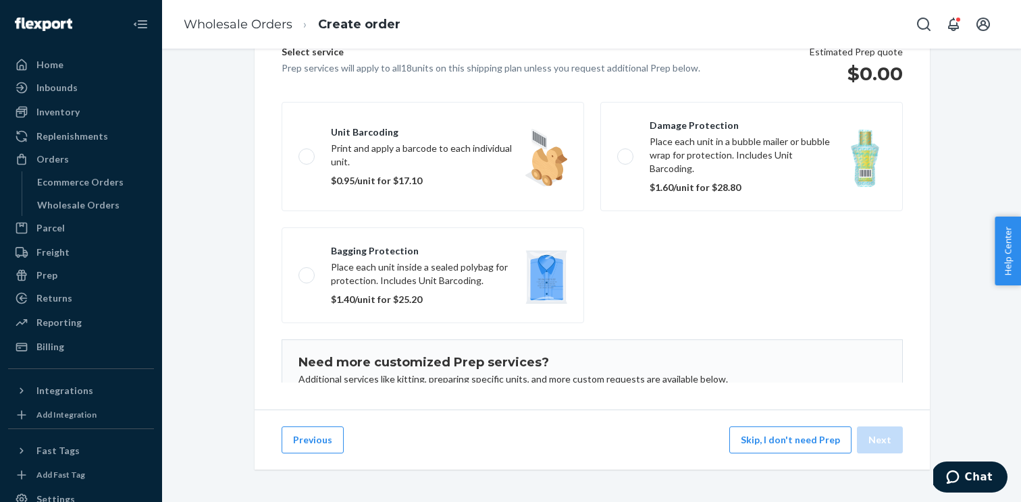
scroll to position [186, 0]
click at [772, 439] on button "Skip, I don't need Prep" at bounding box center [790, 440] width 122 height 27
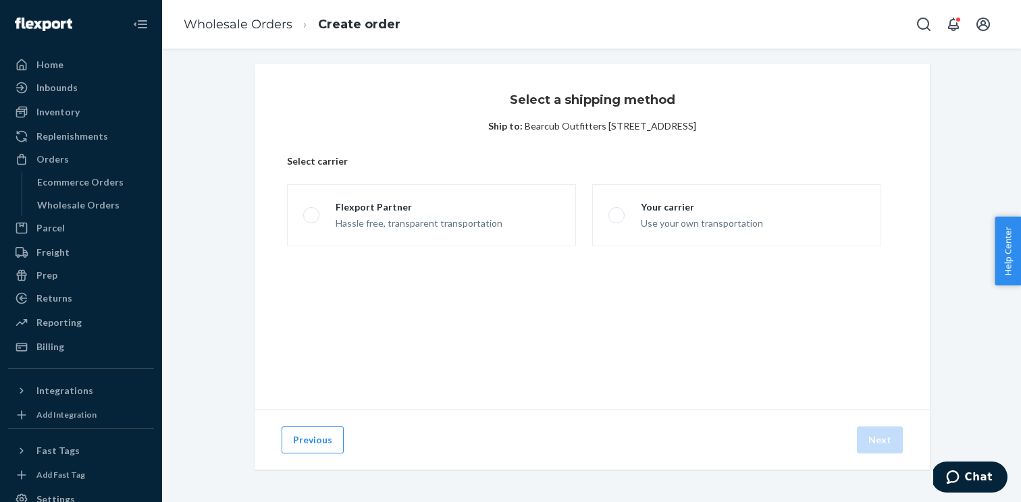
scroll to position [5, 0]
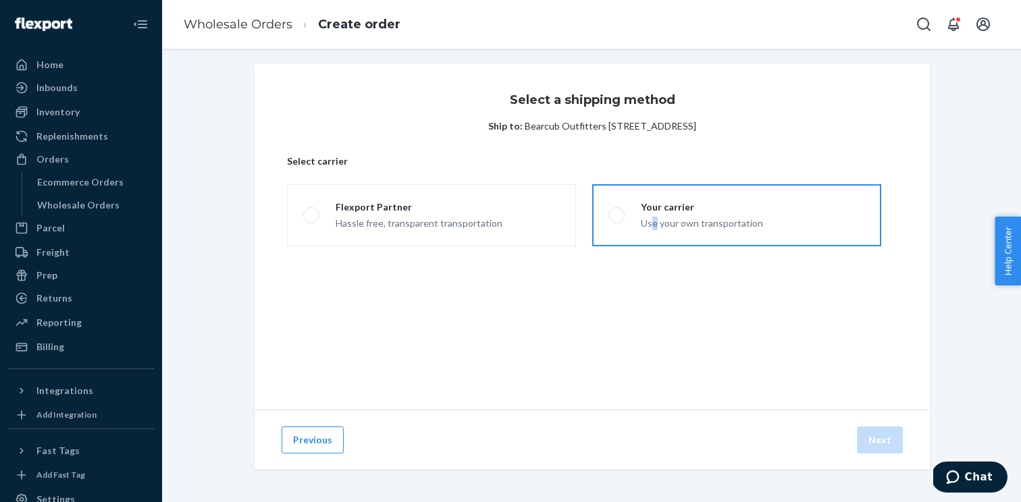
click at [654, 220] on div "Use your own transportation" at bounding box center [702, 222] width 122 height 16
click at [616, 219] on span at bounding box center [616, 215] width 16 height 16
click at [616, 219] on input "Your carrier Use your own transportation" at bounding box center [612, 215] width 9 height 9
radio input "true"
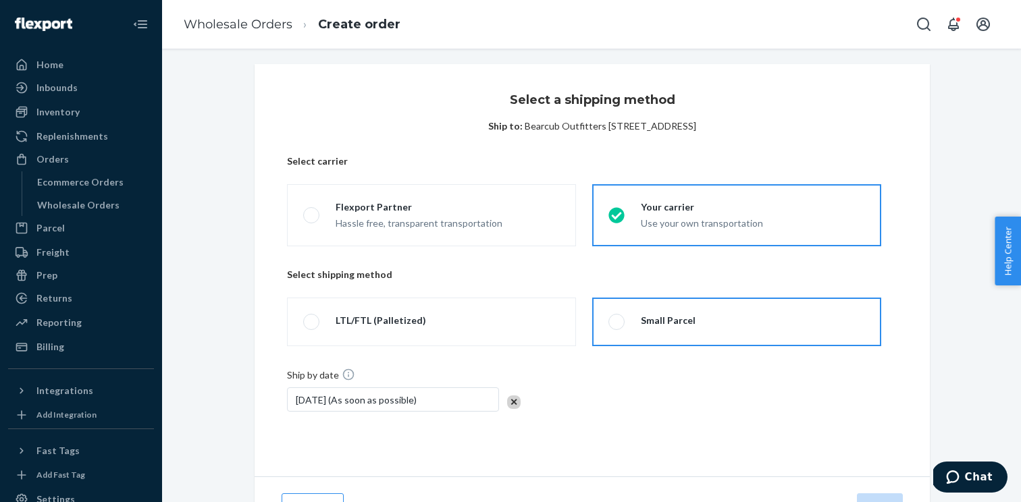
click at [616, 328] on span at bounding box center [616, 322] width 16 height 16
click at [616, 327] on input "Small Parcel" at bounding box center [612, 322] width 9 height 9
radio input "true"
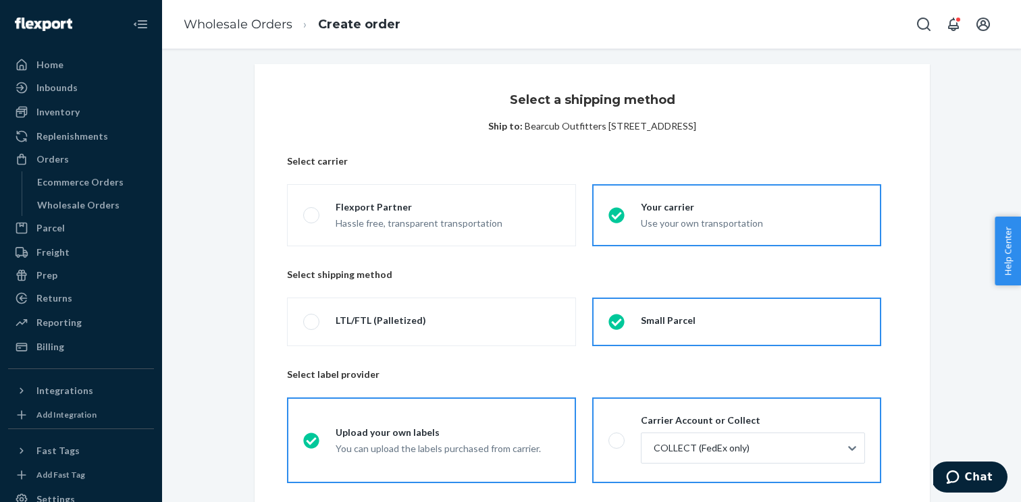
click at [618, 444] on span at bounding box center [616, 441] width 16 height 16
click at [617, 444] on input "Carrier Account or Collect COLLECT (FedEx only)" at bounding box center [612, 440] width 9 height 9
radio input "true"
radio input "false"
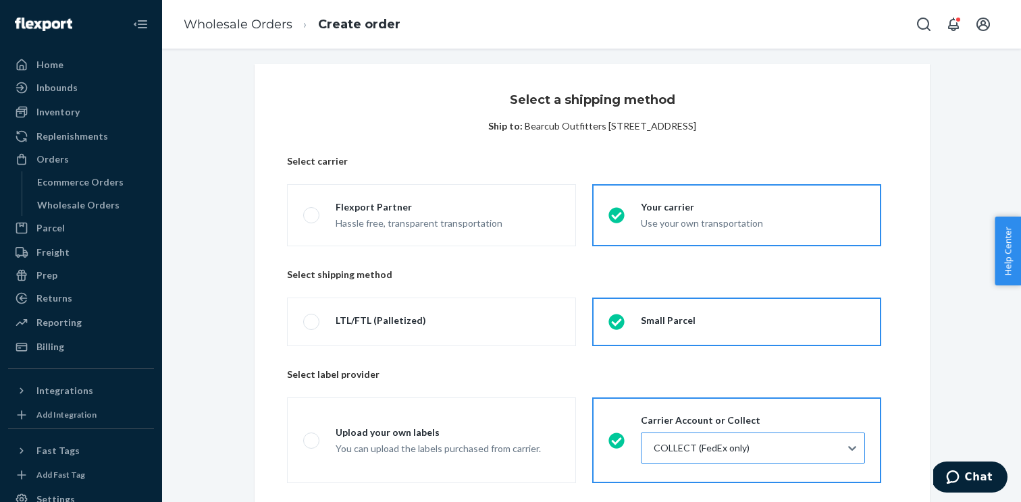
click at [756, 449] on div at bounding box center [751, 448] width 199 height 16
click at [654, 449] on input "COLLECT (FedEx only)" at bounding box center [652, 449] width 1 height 14
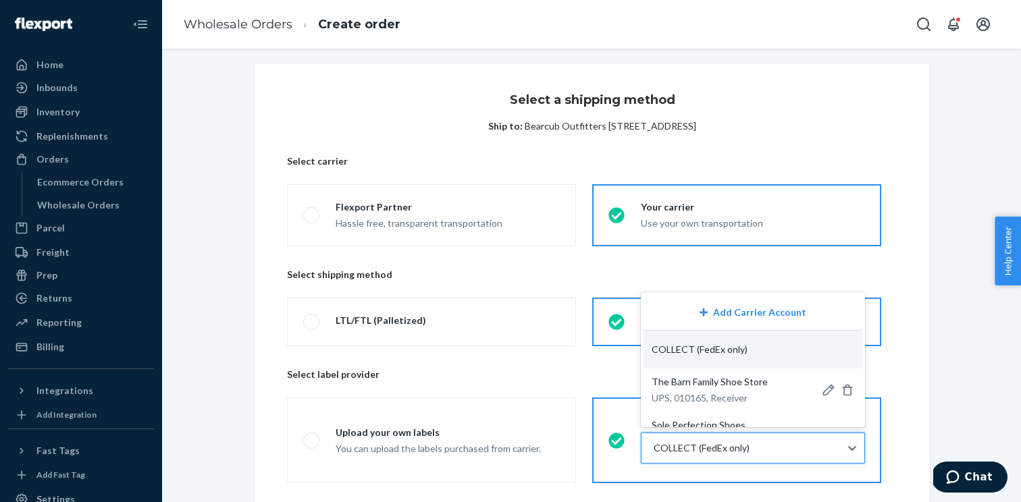
paste input "49770"
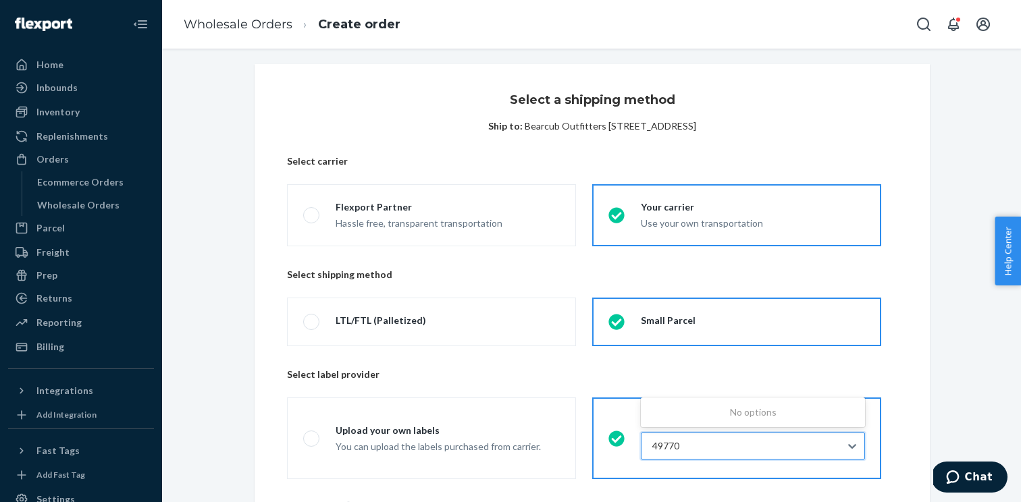
type input "49770"
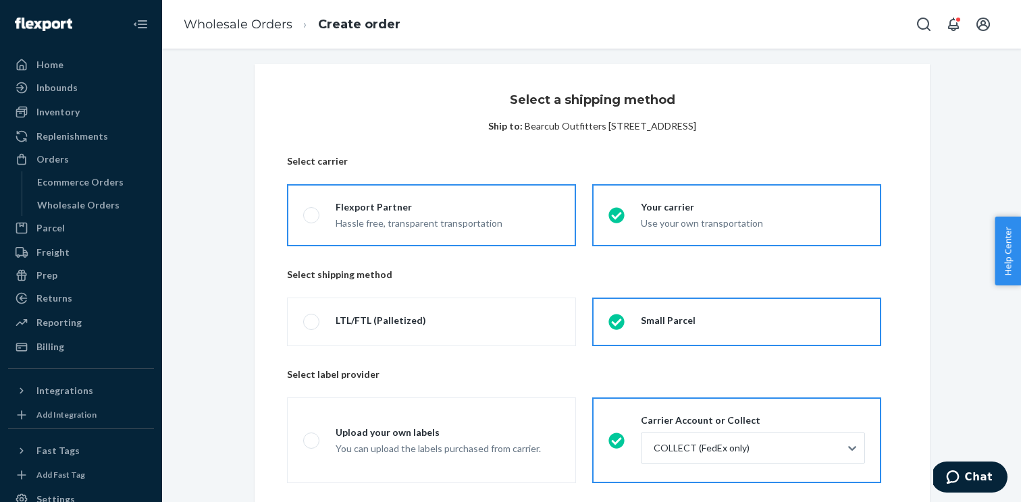
click at [336, 209] on div "Flexport Partner" at bounding box center [419, 208] width 167 height 14
click at [312, 211] on input "Flexport Partner Hassle free, transparent transportation" at bounding box center [307, 215] width 9 height 9
radio input "true"
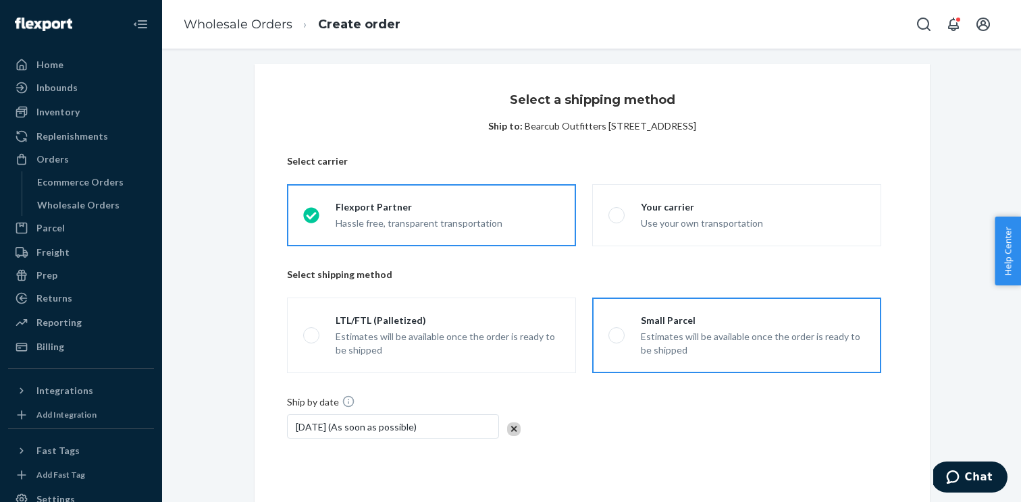
click at [643, 337] on div "Estimates will be available once the order is ready to be shipped" at bounding box center [753, 343] width 224 height 27
click at [617, 337] on input "Small Parcel Estimates will be available once the order is ready to be shipped" at bounding box center [612, 336] width 9 height 9
radio input "true"
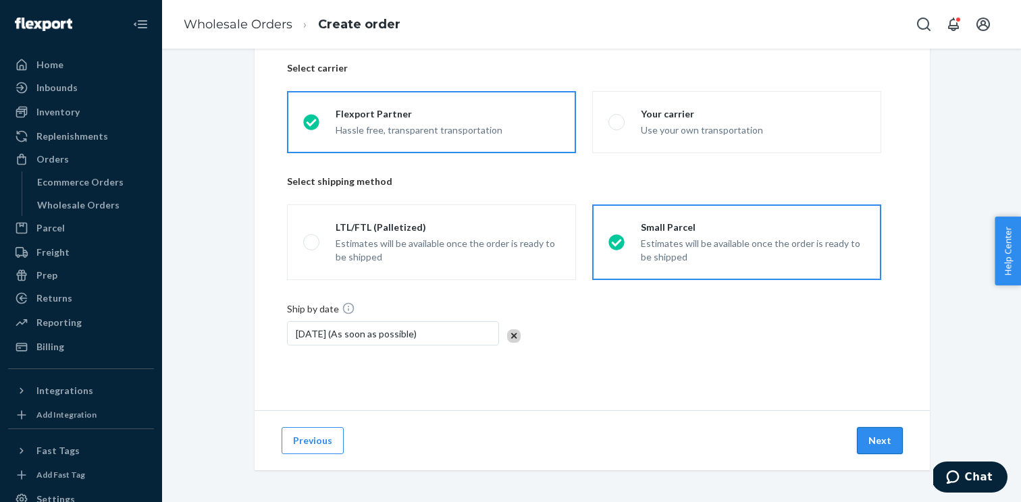
click at [881, 451] on button "Next" at bounding box center [880, 440] width 46 height 27
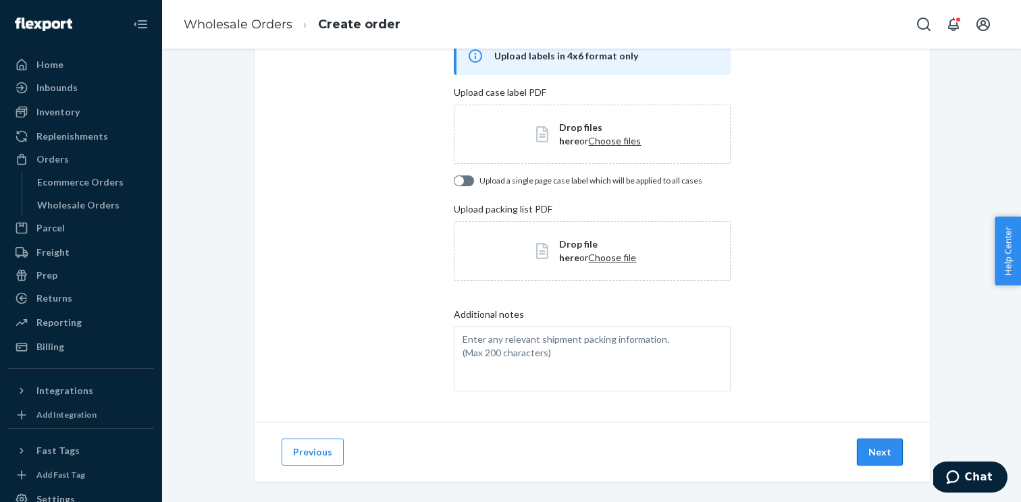
click at [866, 442] on button "Next" at bounding box center [880, 452] width 46 height 27
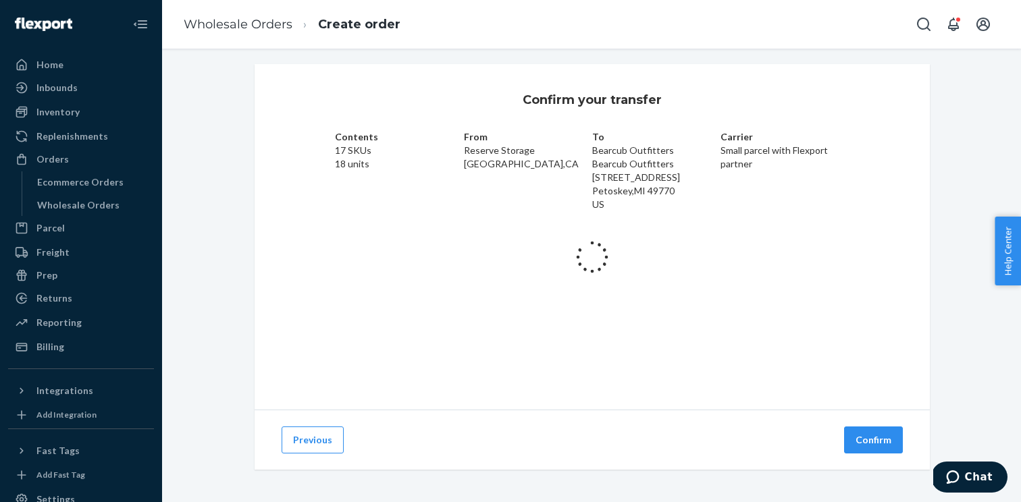
scroll to position [9, 0]
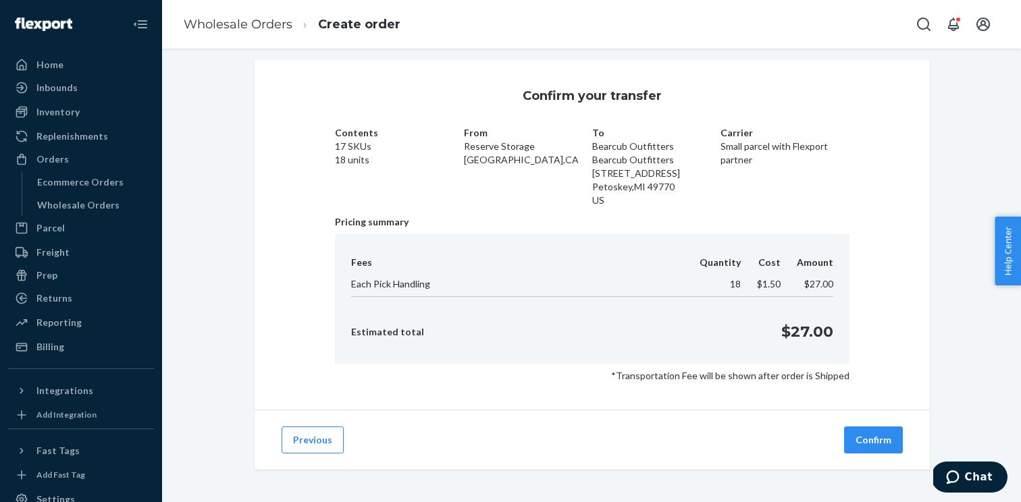
click at [866, 442] on button "Confirm" at bounding box center [873, 440] width 59 height 27
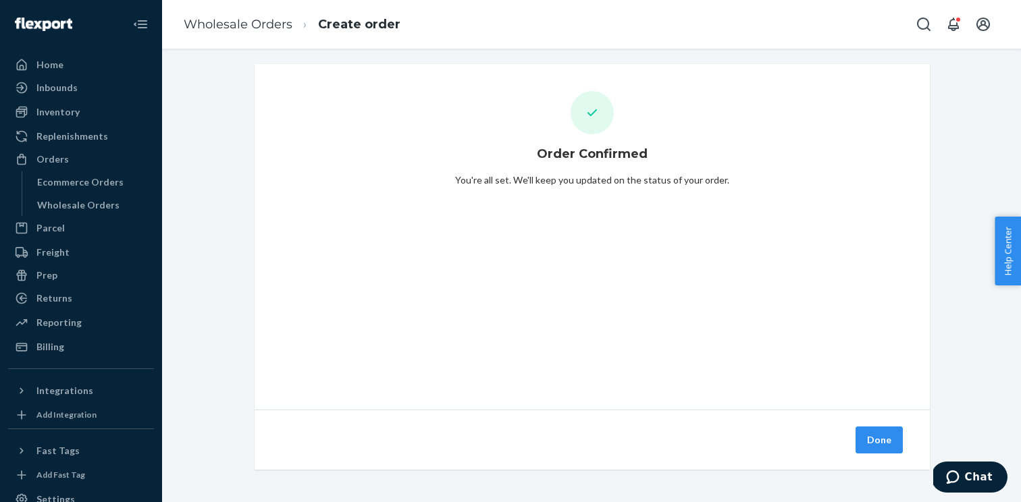
click at [866, 442] on button "Done" at bounding box center [879, 440] width 47 height 27
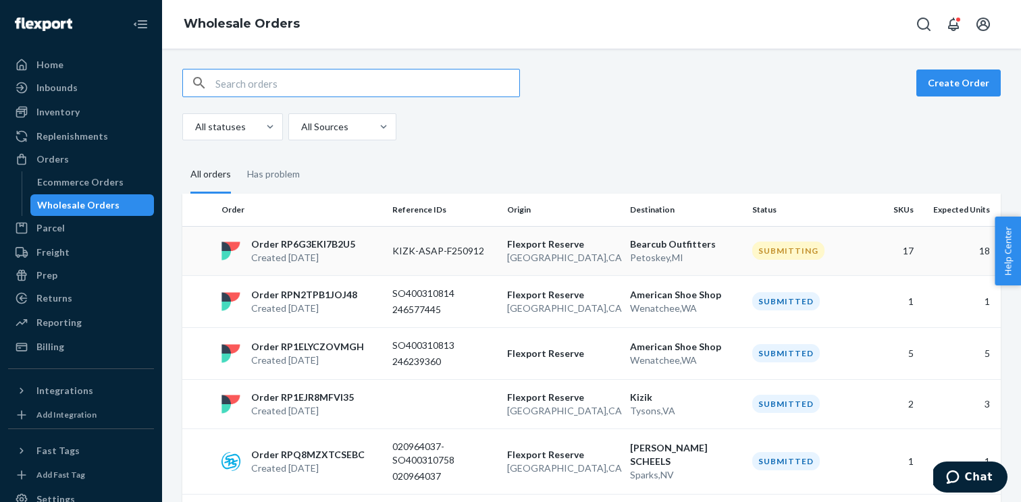
click at [342, 258] on p "Created [DATE]" at bounding box center [303, 258] width 104 height 14
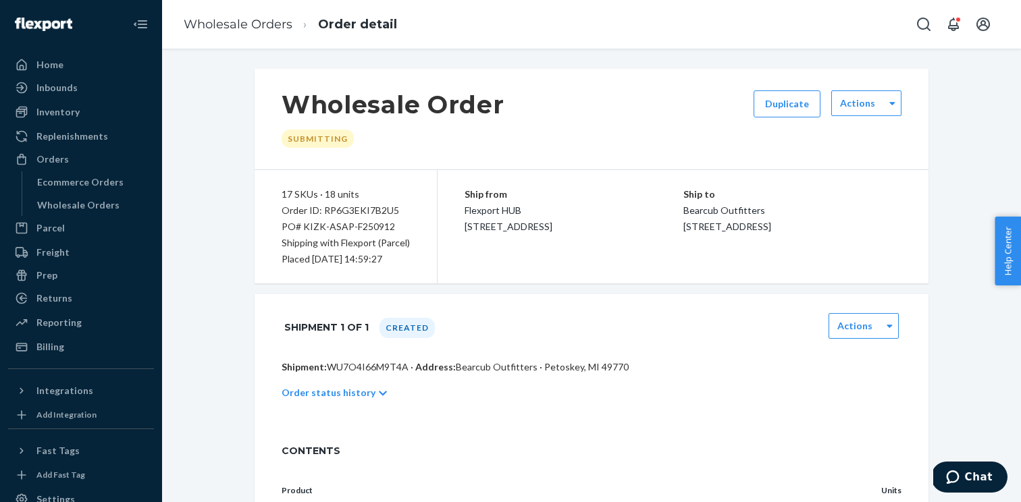
click at [365, 369] on p "Shipment: WU7O4I66M9T4A · Address: Bearcub Outfitters · Petoskey, MI 49770" at bounding box center [592, 368] width 620 height 14
copy p "WU7O4I66M9T4A"
click at [370, 213] on div "Order ID: RP6G3EKI7B2U5" at bounding box center [346, 211] width 128 height 16
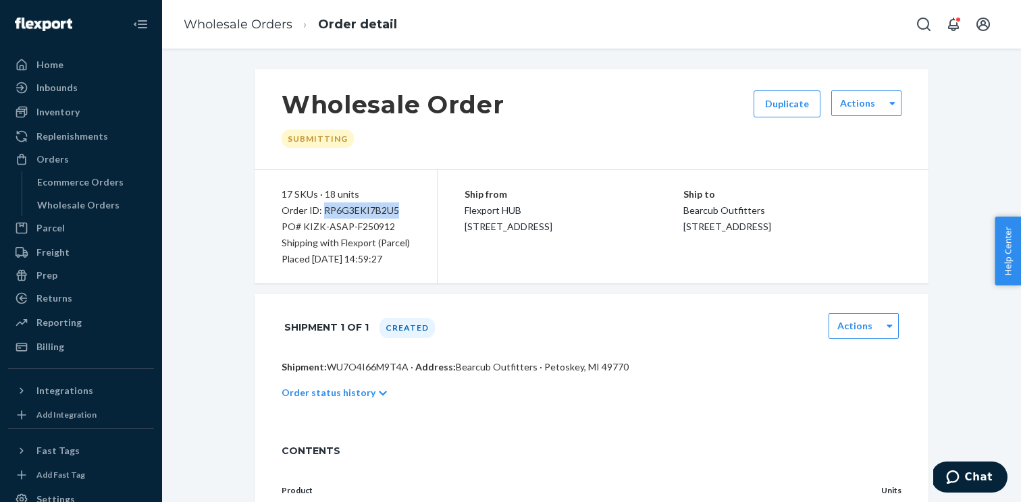
copy div "RP6G3EKI7B2U5"
click at [70, 211] on div "Wholesale Orders" at bounding box center [78, 206] width 82 height 14
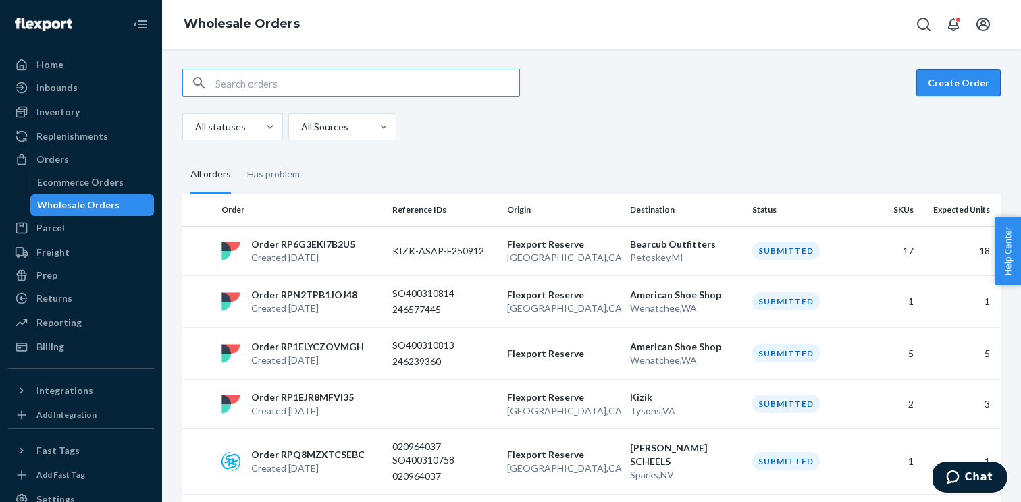
click at [951, 76] on button "Create Order" at bounding box center [958, 83] width 84 height 27
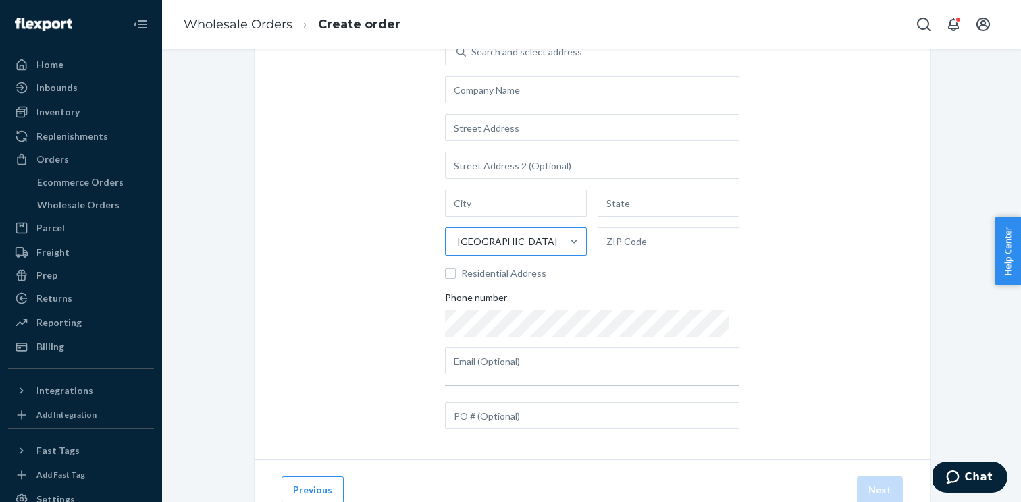
scroll to position [99, 0]
click at [516, 438] on div "Add the destination address Search and select address United States Residential…" at bounding box center [592, 214] width 675 height 488
click at [506, 423] on input "text" at bounding box center [592, 413] width 294 height 27
paste input "091925"
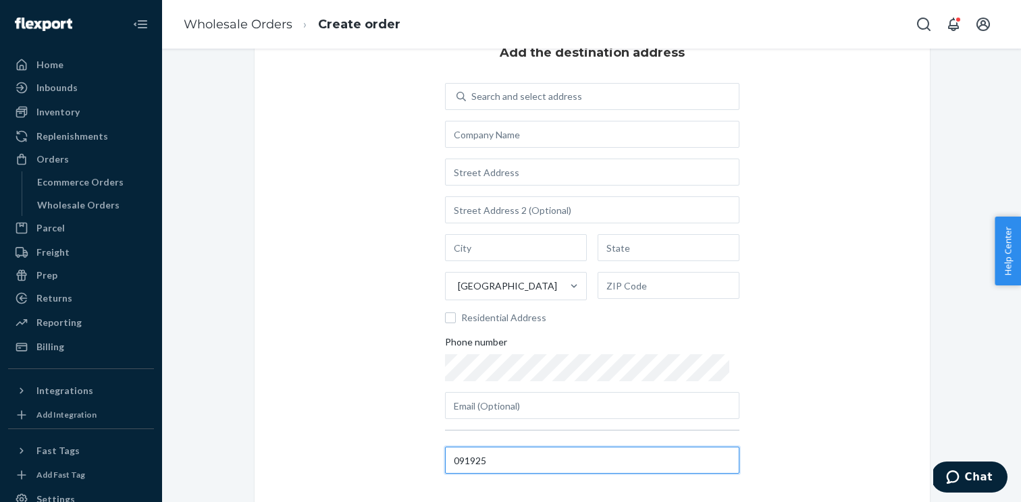
scroll to position [47, 0]
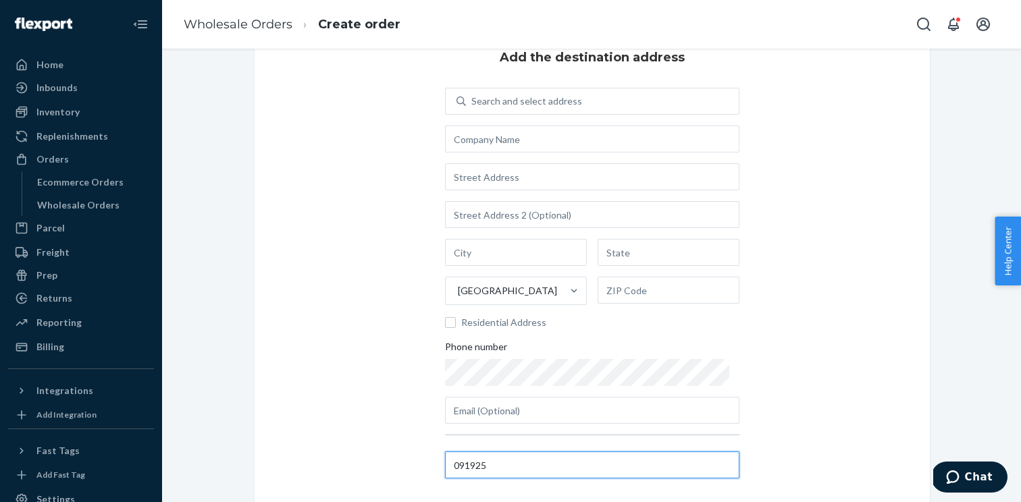
type input "091925"
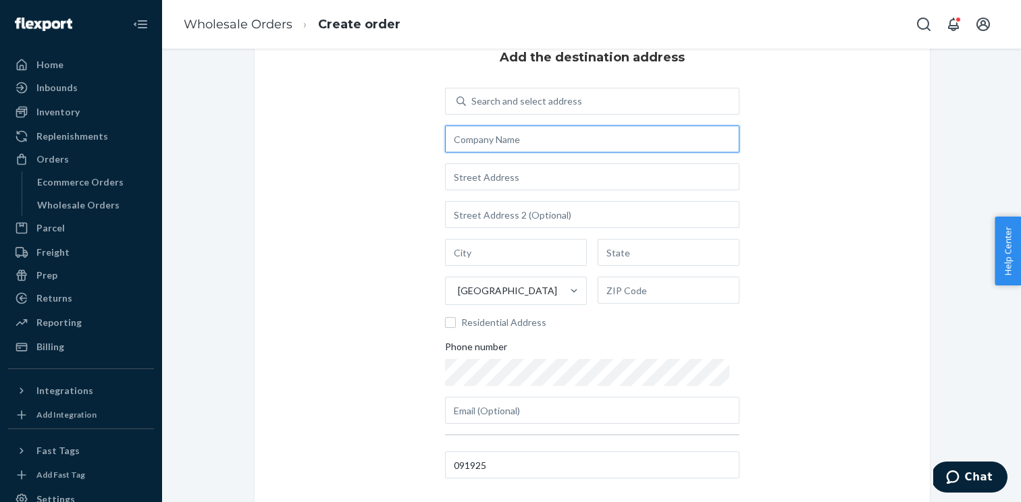
click at [481, 126] on input "text" at bounding box center [592, 139] width 294 height 27
paste input "Happy Feet Inc Waverly"
type input "Happy Feet Inc Waverly"
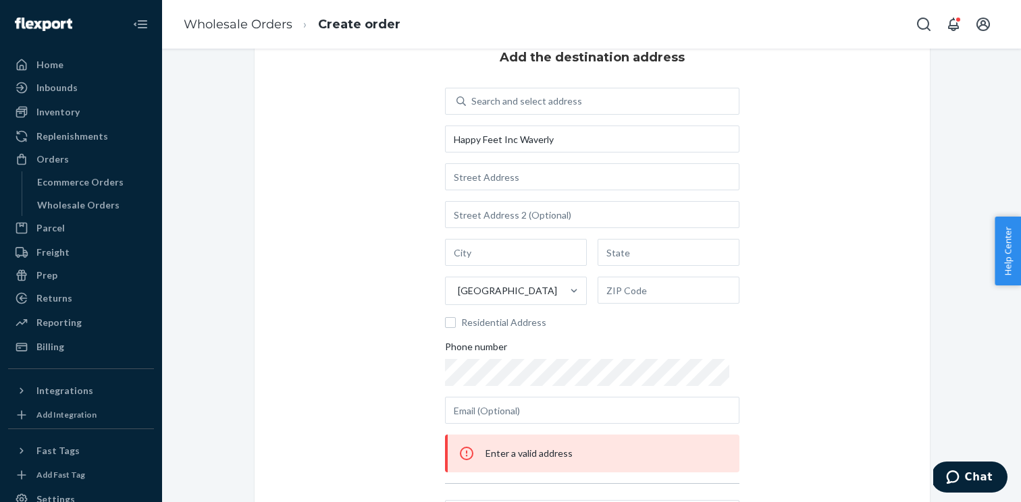
click at [531, 192] on div "Search and select address Happy Feet Inc Waverly United States Residential Addr…" at bounding box center [592, 256] width 294 height 336
click at [513, 186] on input "text" at bounding box center [592, 176] width 294 height 27
paste input "113 East Bremer Ave"
type input "113 E Bremer Ave"
type input "Waverly"
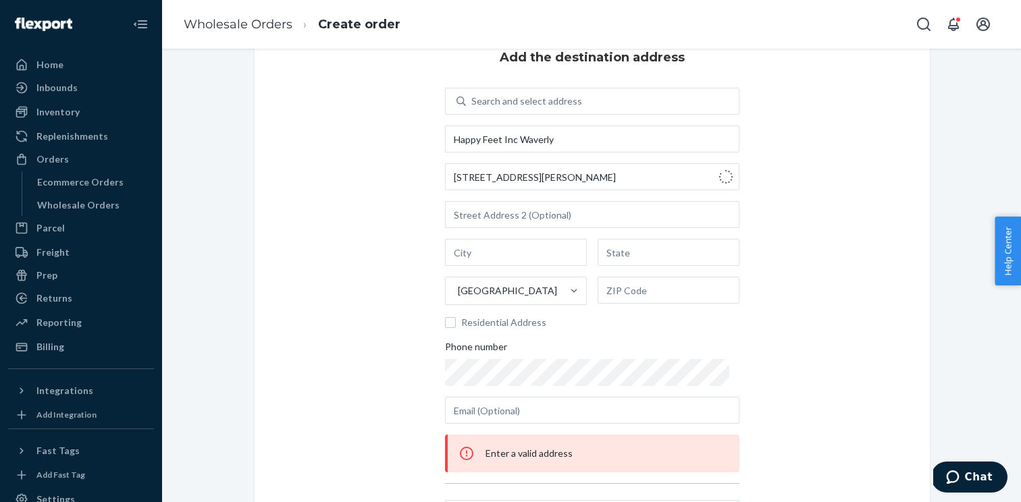
type input "IA"
type input "50677"
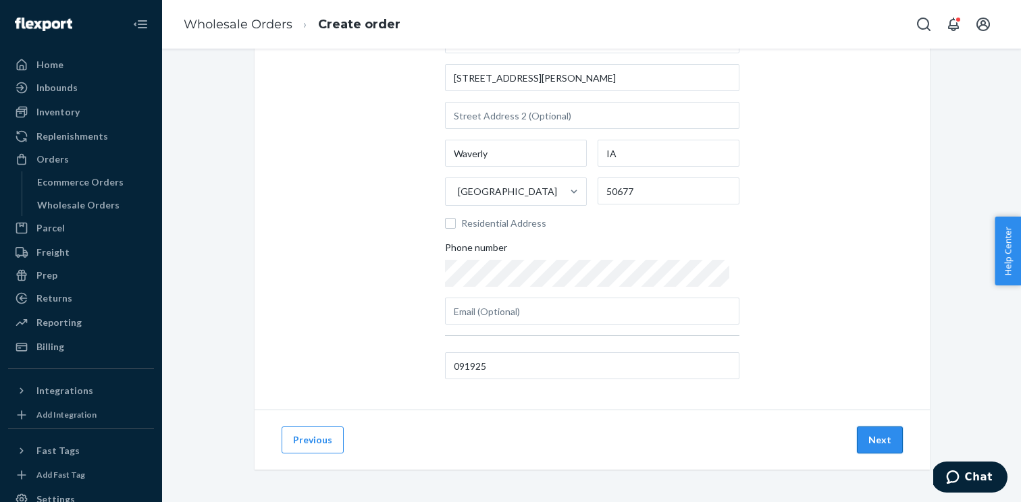
click at [869, 430] on button "Next" at bounding box center [880, 440] width 46 height 27
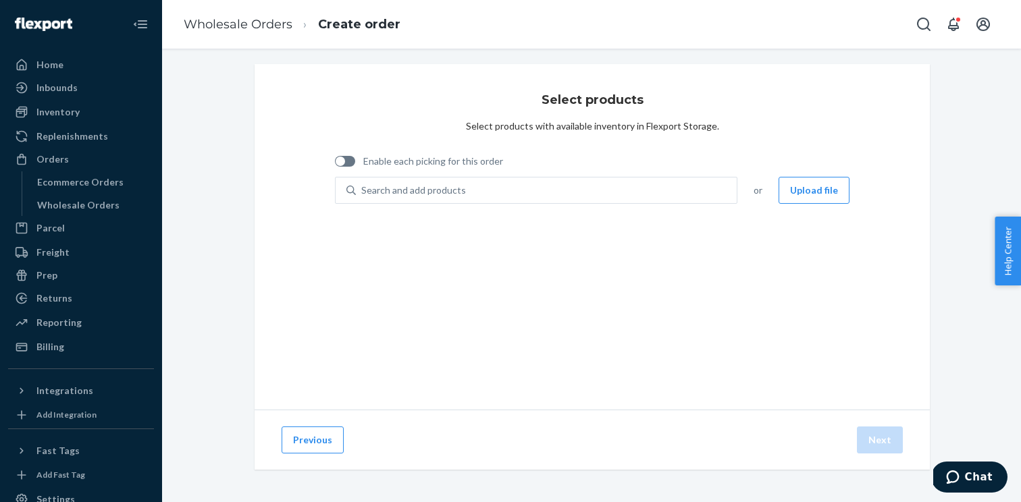
click at [344, 157] on div at bounding box center [345, 161] width 20 height 11
checkbox input "true"
click at [818, 191] on button "Upload file" at bounding box center [814, 190] width 71 height 27
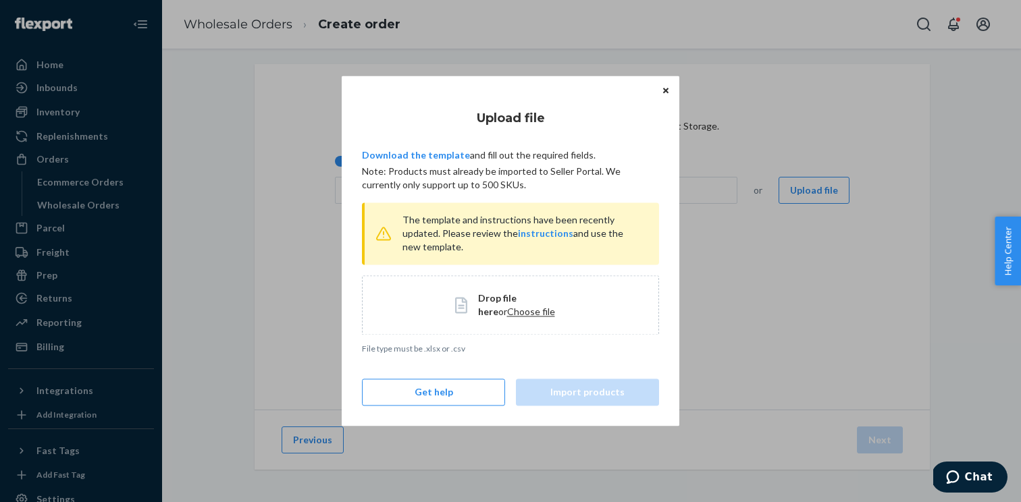
click at [508, 319] on div "Drop file here or Choose file" at bounding box center [510, 305] width 297 height 59
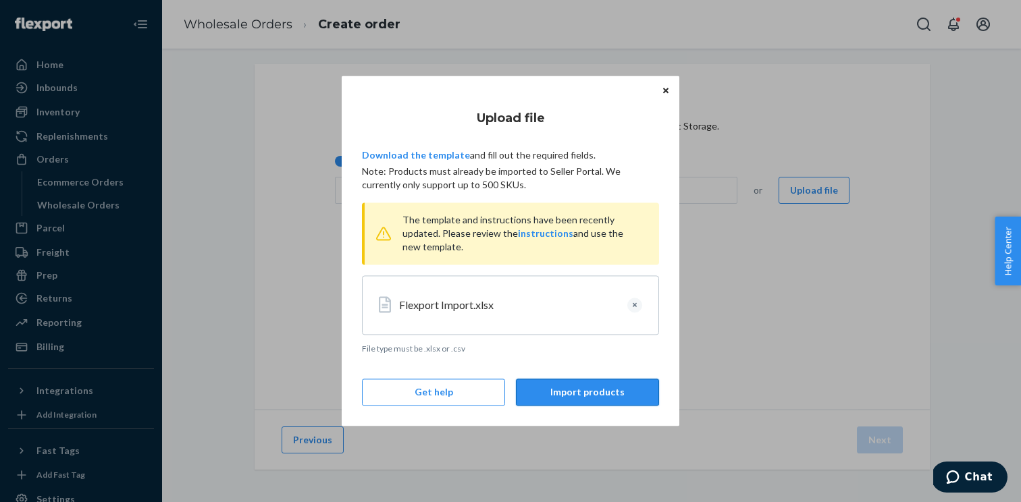
click at [560, 392] on button "Import products" at bounding box center [587, 393] width 143 height 27
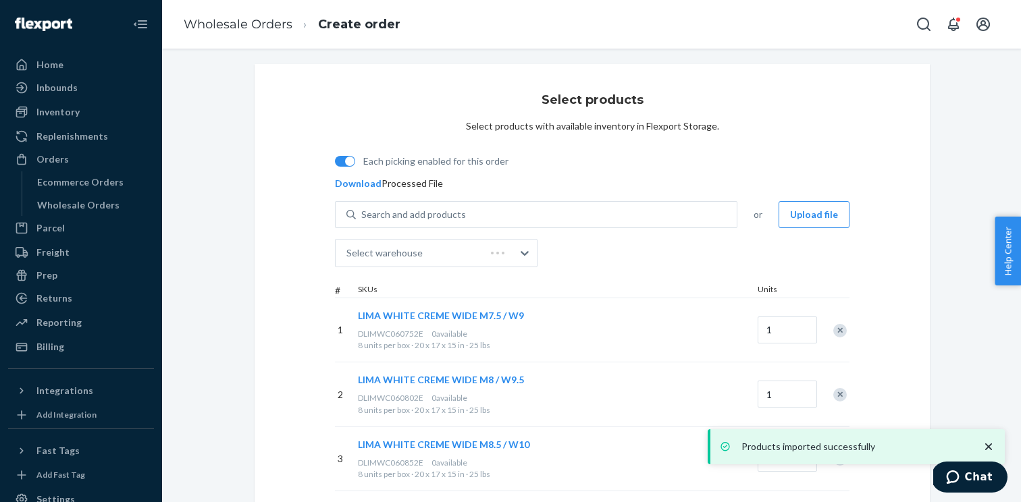
scroll to position [177, 0]
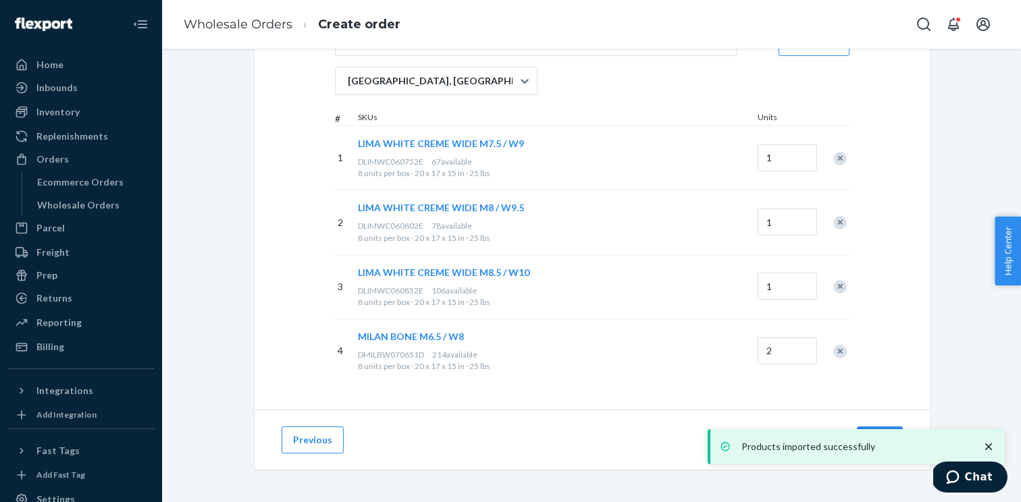
click at [875, 432] on div "Products imported successfully" at bounding box center [856, 446] width 297 height 35
click at [880, 427] on button "Next" at bounding box center [880, 440] width 46 height 27
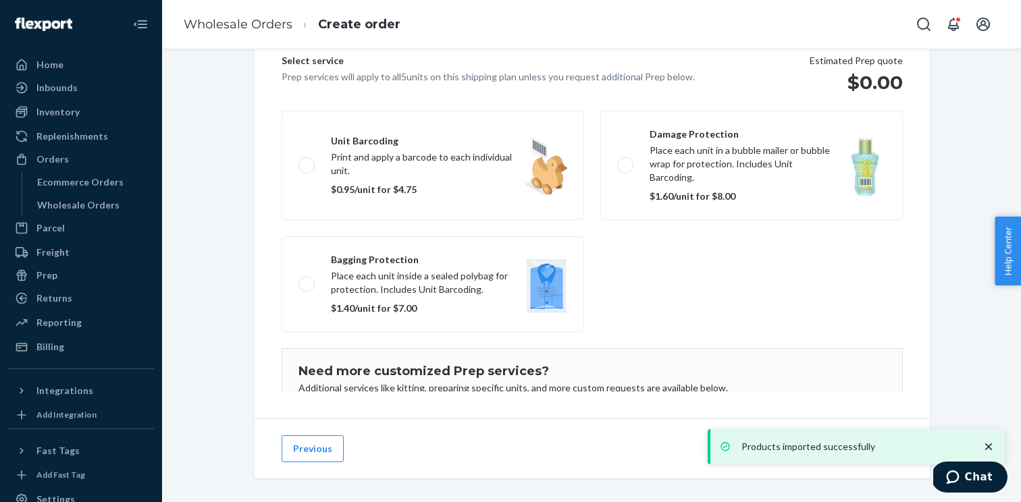
click at [989, 443] on icon "close toast" at bounding box center [989, 447] width 14 height 14
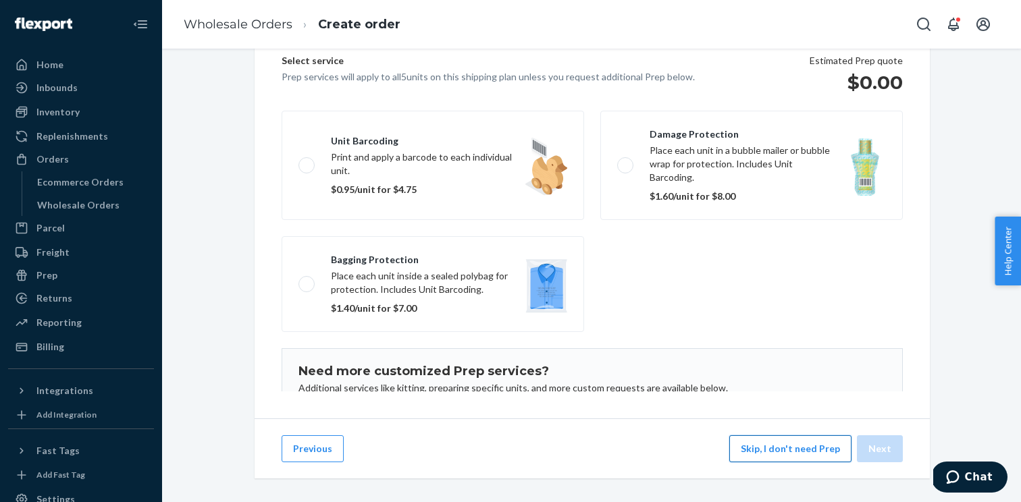
click at [768, 448] on button "Skip, I don't need Prep" at bounding box center [790, 449] width 122 height 27
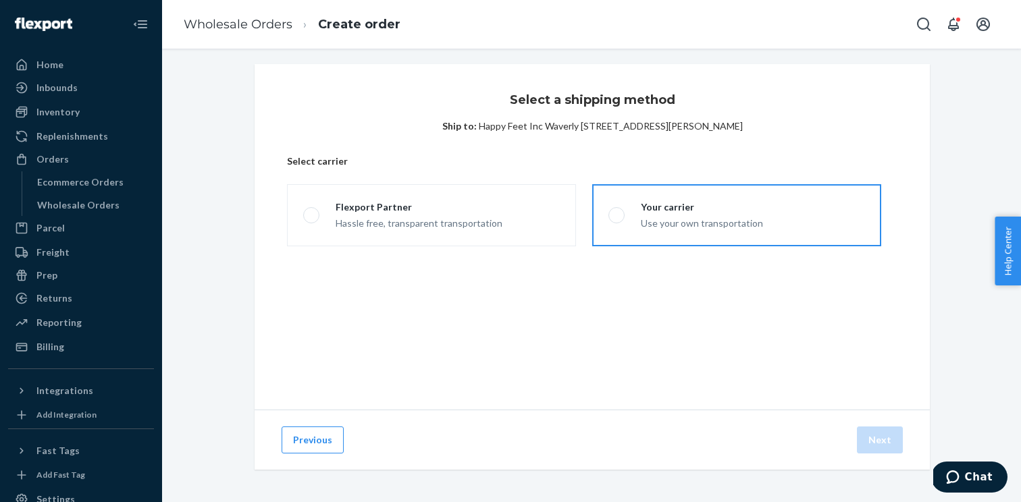
click at [664, 218] on div "Use your own transportation" at bounding box center [702, 222] width 122 height 16
click at [617, 218] on input "Your carrier Use your own transportation" at bounding box center [612, 215] width 9 height 9
radio input "true"
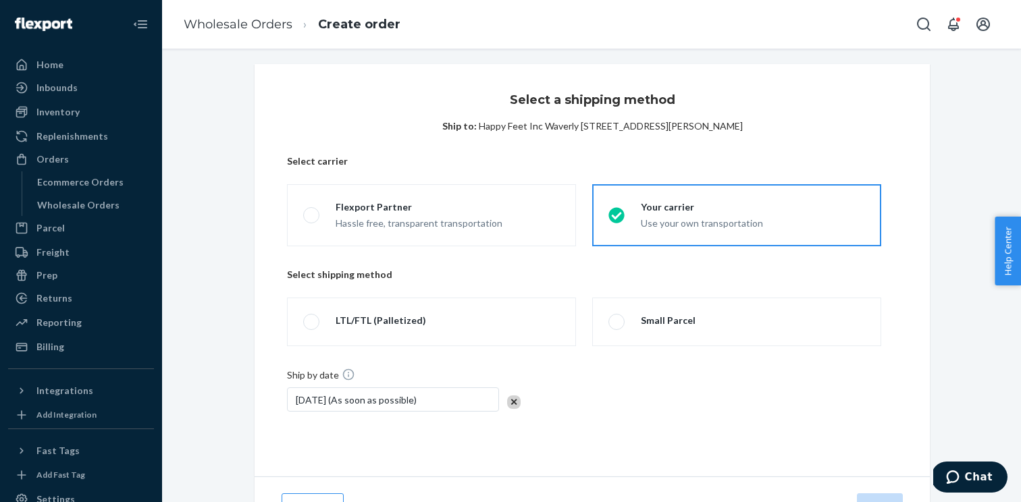
click at [627, 297] on fieldset "LTL/FTL (Palletized) Small Parcel" at bounding box center [584, 321] width 610 height 59
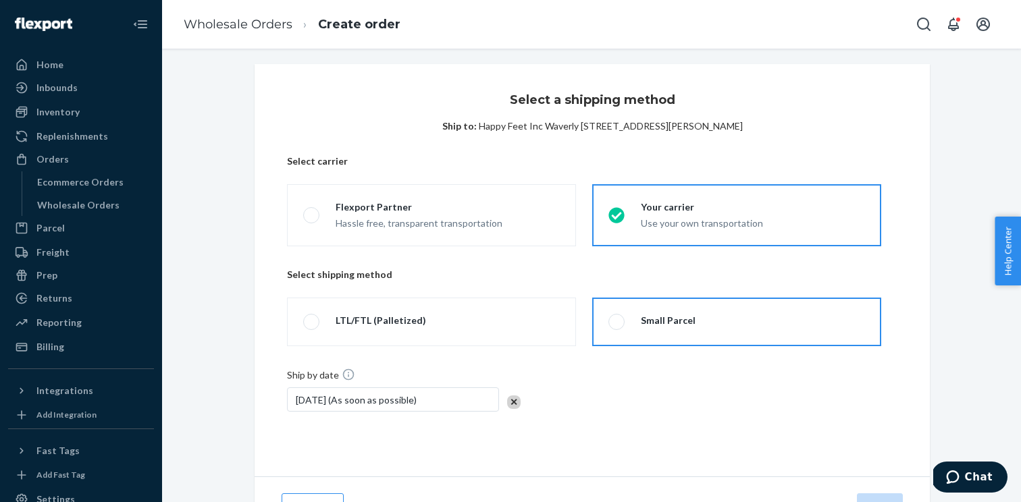
click at [618, 328] on span at bounding box center [616, 322] width 16 height 16
click at [617, 327] on input "Small Parcel" at bounding box center [612, 322] width 9 height 9
radio input "true"
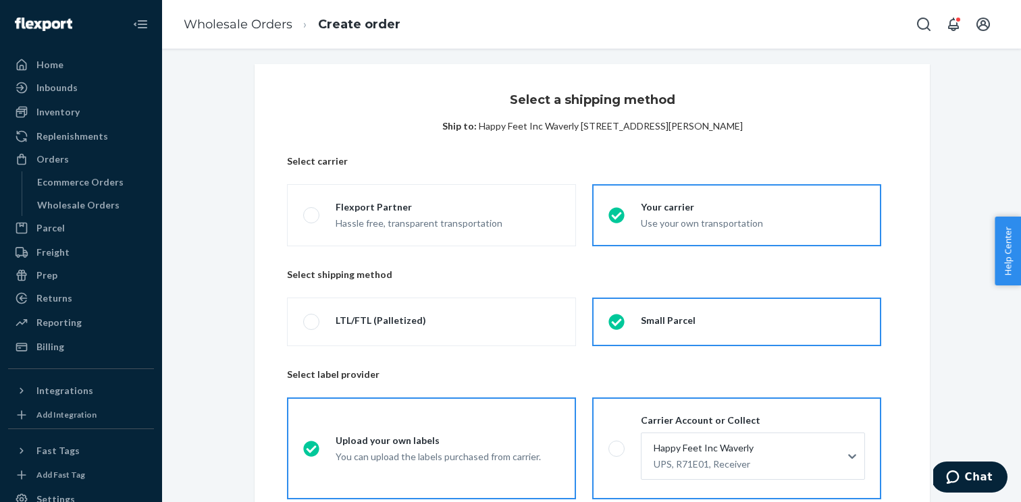
click at [617, 446] on span at bounding box center [616, 449] width 16 height 16
click at [617, 446] on input "Carrier Account or Collect Happy Feet Inc Waverly UPS, R71E01, Receiver" at bounding box center [612, 448] width 9 height 9
radio input "true"
radio input "false"
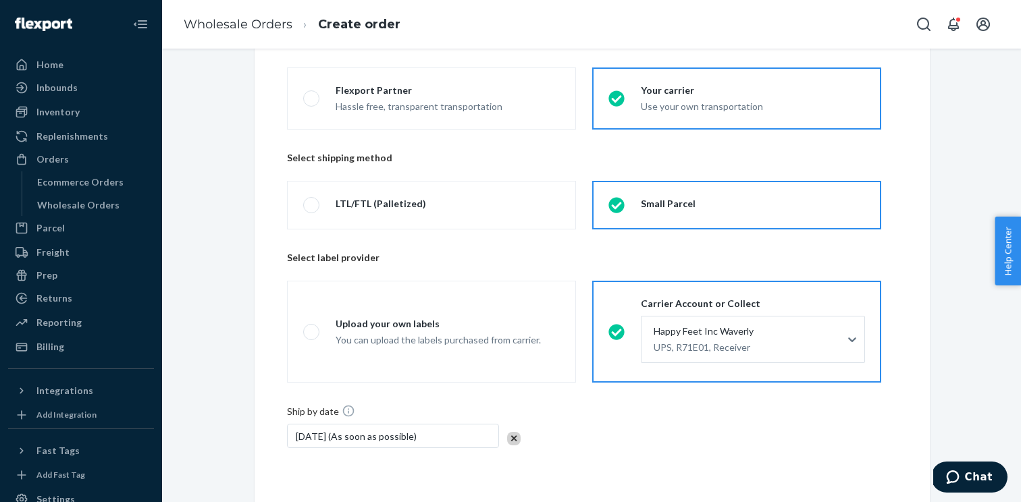
scroll to position [224, 0]
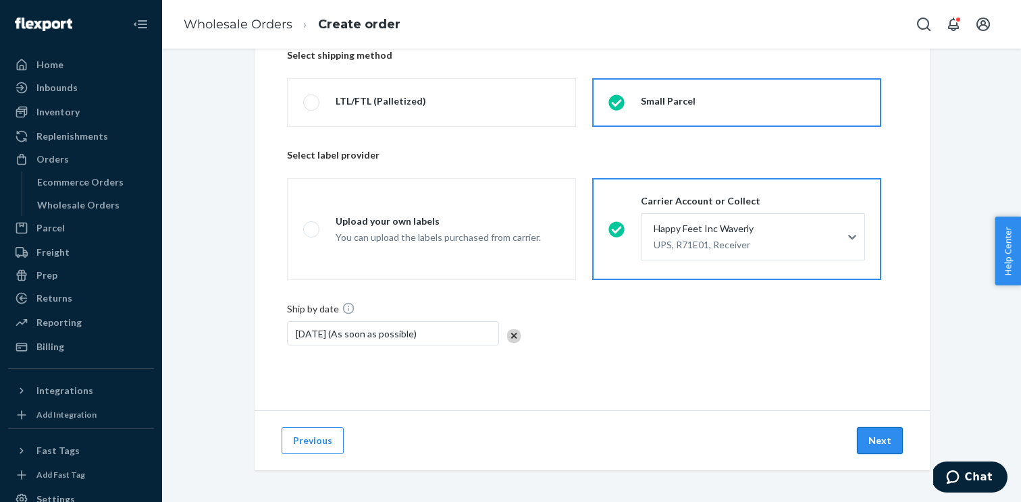
click at [881, 453] on button "Next" at bounding box center [880, 440] width 46 height 27
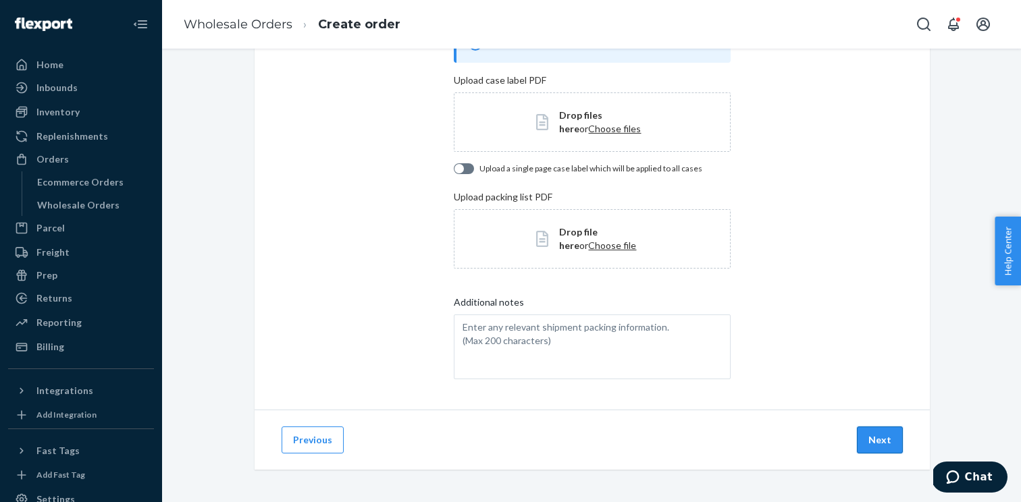
click at [870, 431] on button "Next" at bounding box center [880, 440] width 46 height 27
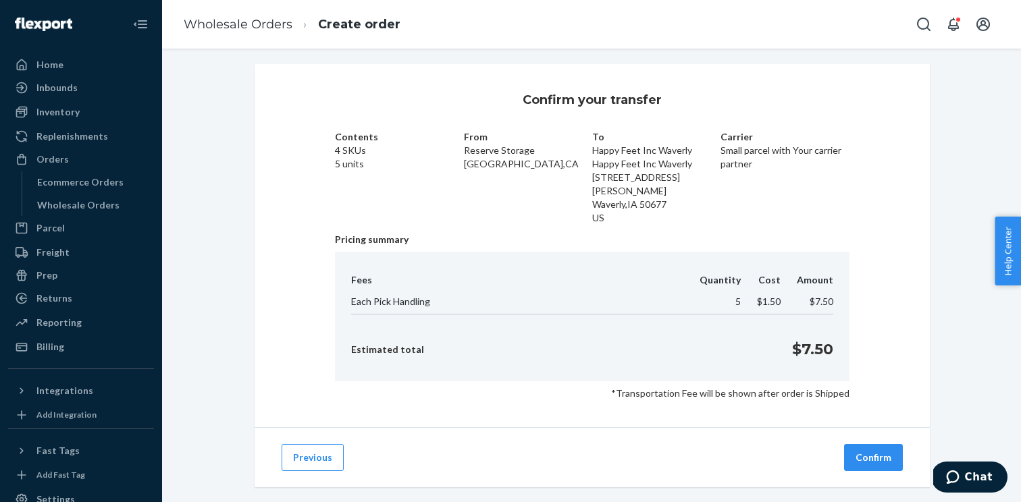
scroll to position [9, 0]
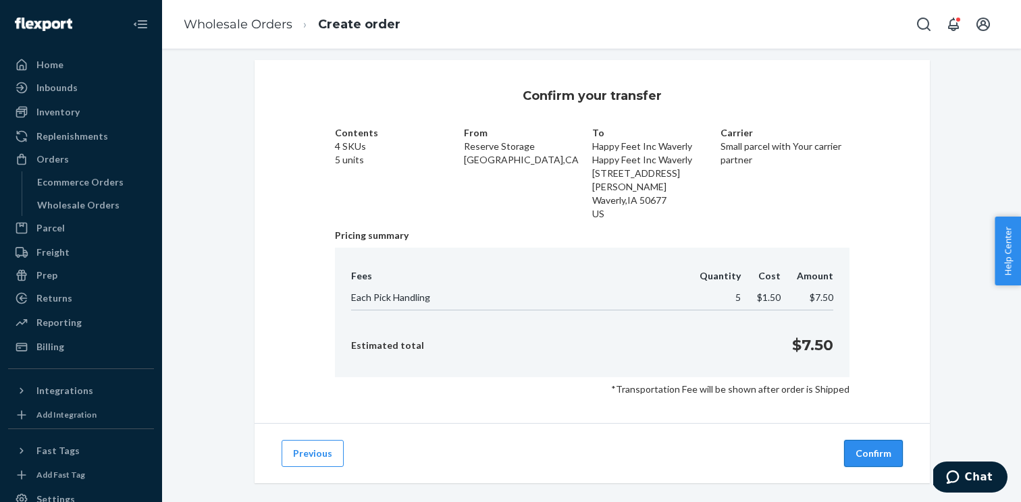
click at [875, 440] on button "Confirm" at bounding box center [873, 453] width 59 height 27
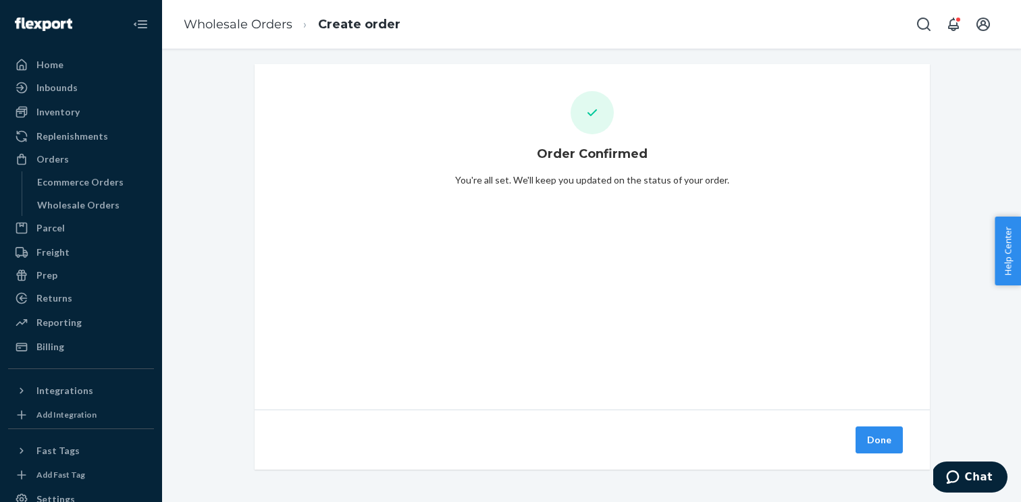
scroll to position [5, 0]
click at [875, 435] on button "Done" at bounding box center [879, 440] width 47 height 27
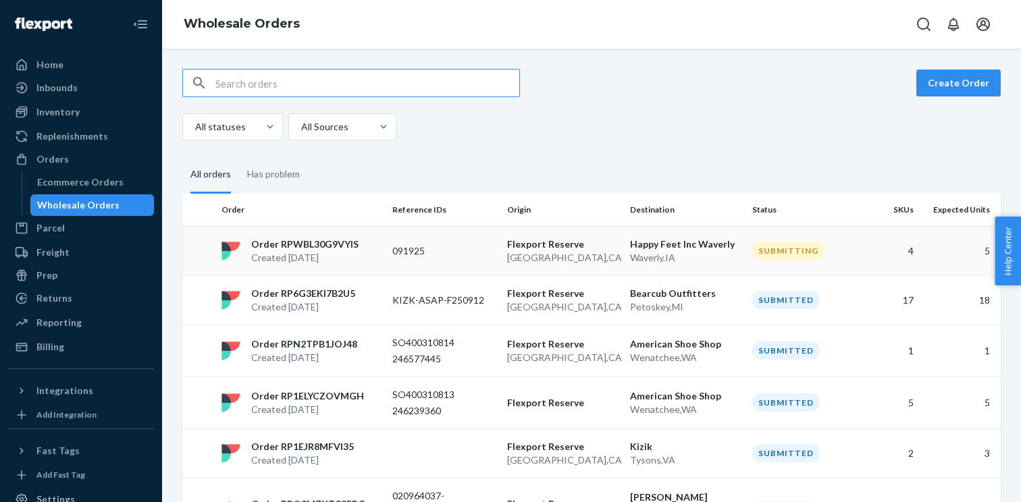
click at [369, 240] on div "Order RPWBL30G9VYIS Created [DATE]" at bounding box center [301, 251] width 171 height 27
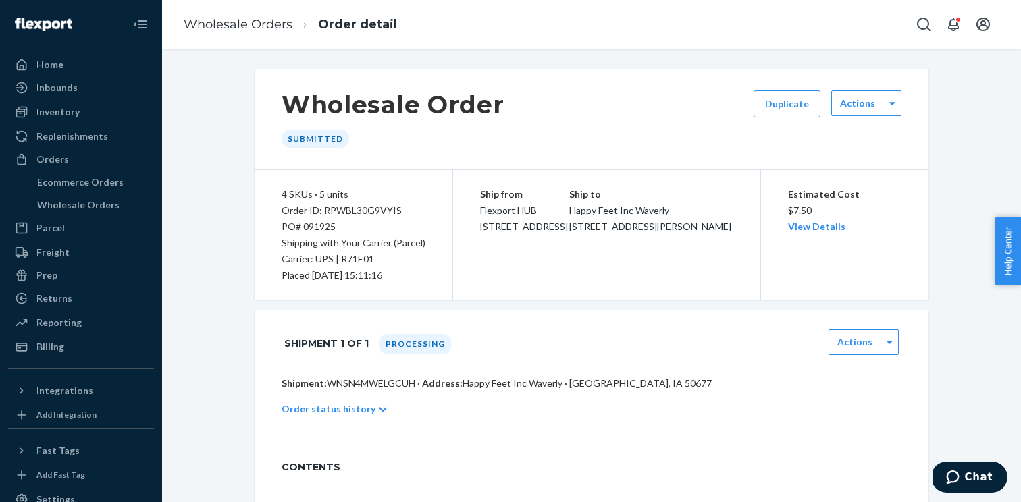
click at [372, 385] on p "Shipment: WNSN4MWELGCUH · Address: Happy Feet Inc [GEOGRAPHIC_DATA] · [GEOGRAPH…" at bounding box center [592, 384] width 620 height 14
copy p "WNSN4MWELGCUH"
click at [381, 213] on div "Order ID: RPWBL30G9VYIS" at bounding box center [354, 211] width 144 height 16
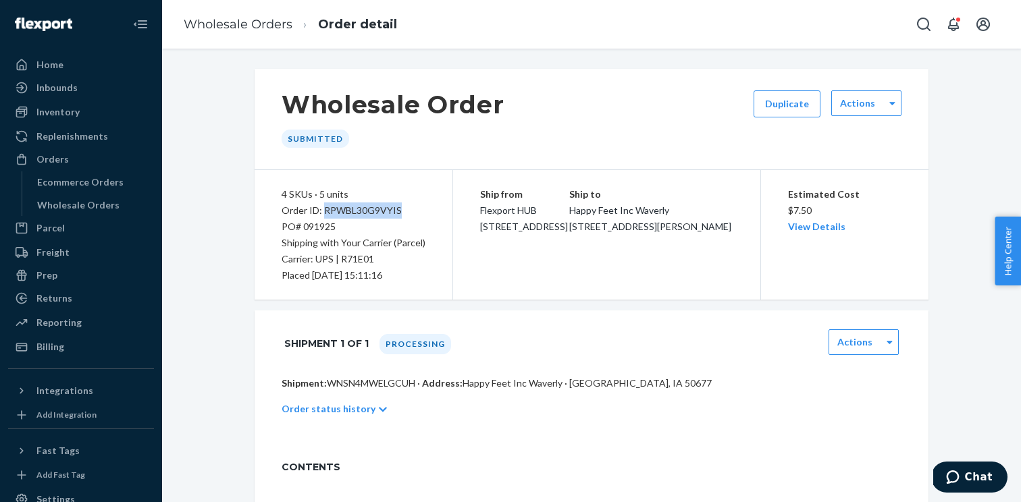
copy div "RPWBL30G9VYIS"
click at [132, 211] on div "Wholesale Orders" at bounding box center [93, 205] width 122 height 19
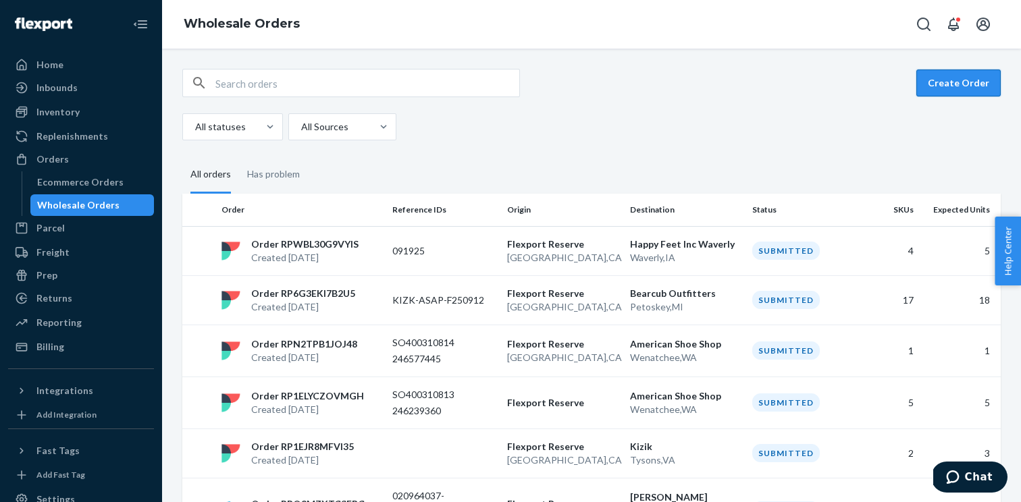
click at [958, 88] on button "Create Order" at bounding box center [958, 83] width 84 height 27
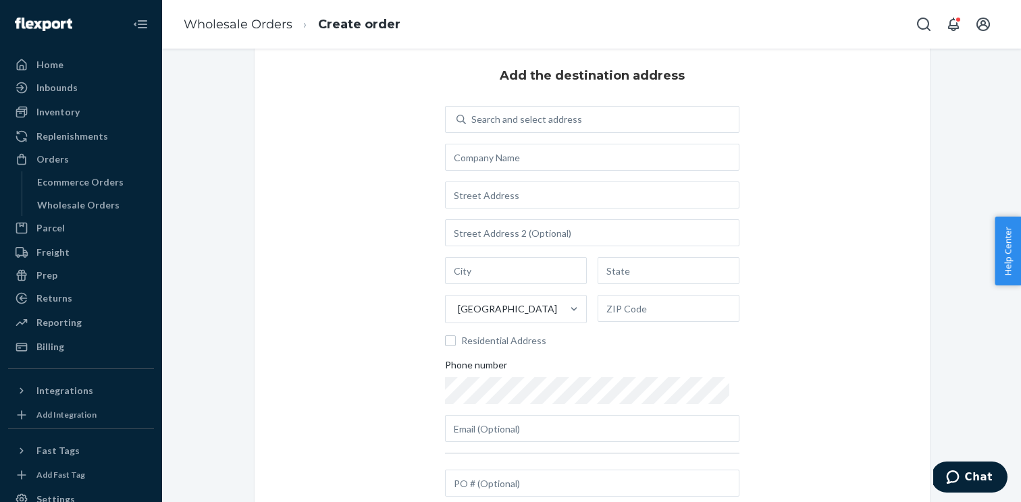
scroll to position [31, 0]
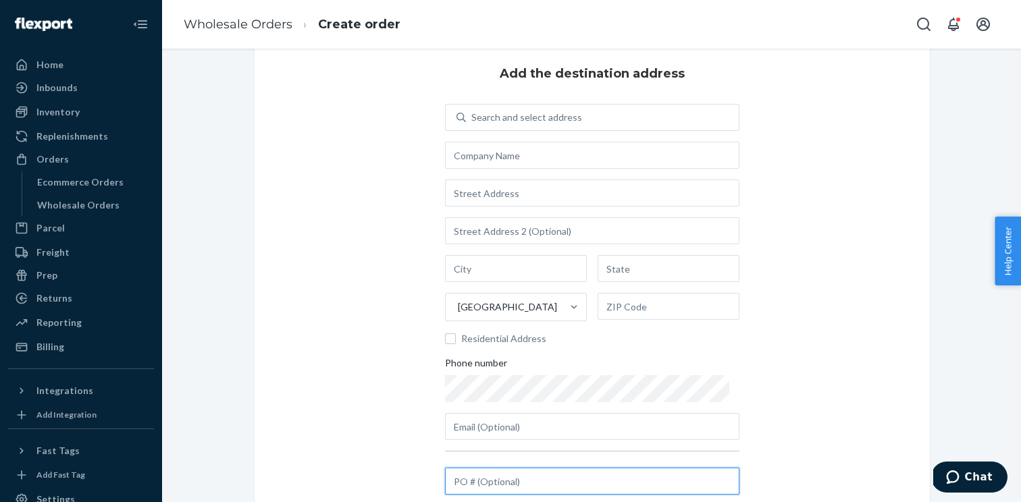
click at [490, 482] on input "text" at bounding box center [592, 481] width 294 height 27
paste input "92225KIZSP"
type input "92225KIZSP"
click at [483, 174] on div "Search and select address United States Residential Address Phone number" at bounding box center [592, 272] width 294 height 336
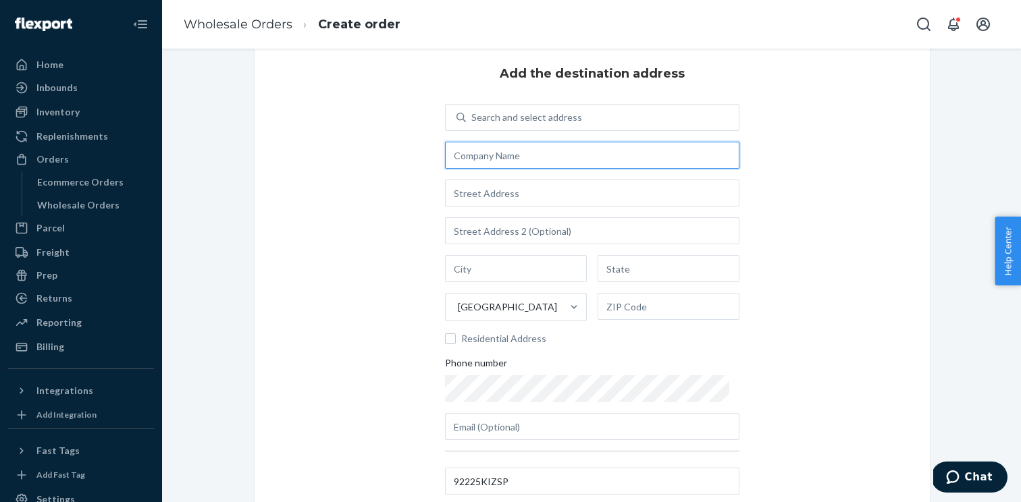
click at [483, 158] on input "text" at bounding box center [592, 155] width 294 height 27
paste input "[PERSON_NAME] Shoe Company Salisbury"
type input "[PERSON_NAME] Shoe Company Salisbury"
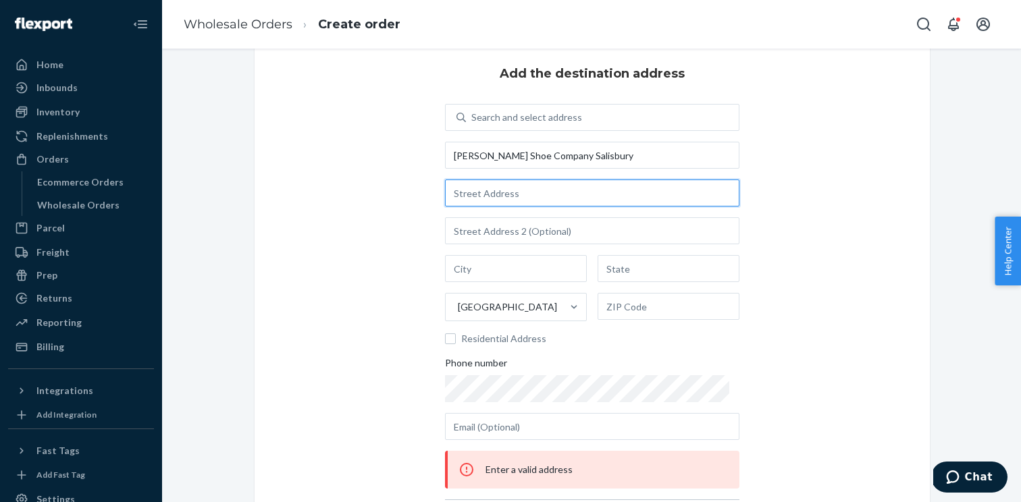
click at [532, 192] on input "text" at bounding box center [592, 193] width 294 height 27
paste input "2401-A East Naylor Mill Rd"
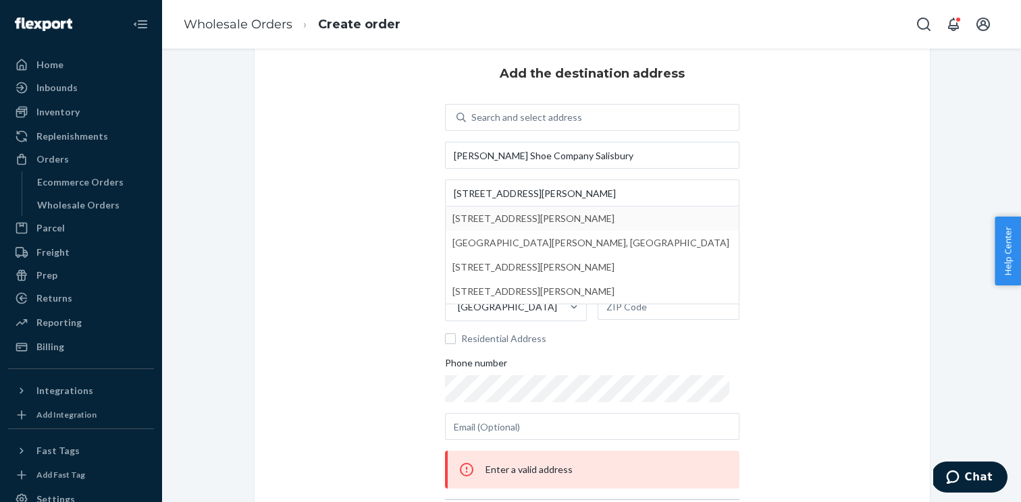
type input "2401 E Naylor Mill Rd"
type input "a"
type input "[GEOGRAPHIC_DATA]"
type input "MD"
type input "21804"
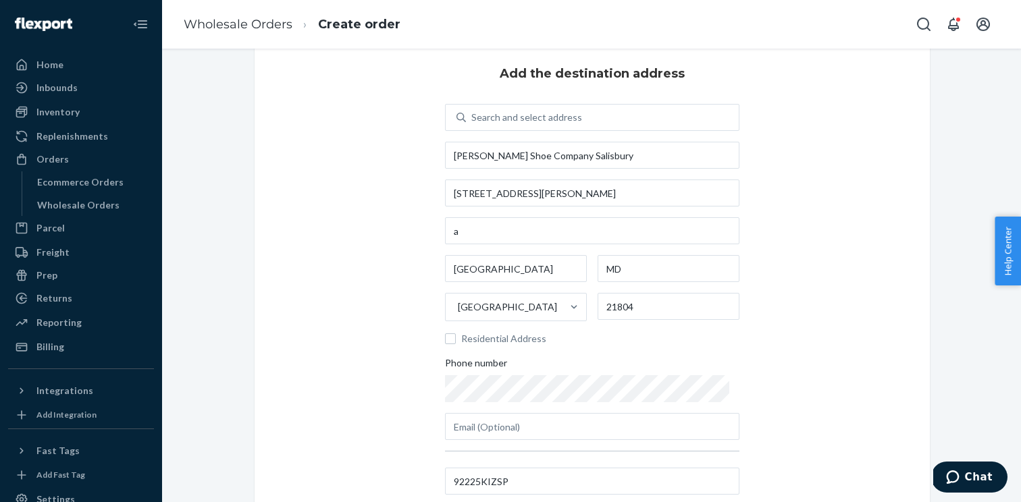
scroll to position [147, 0]
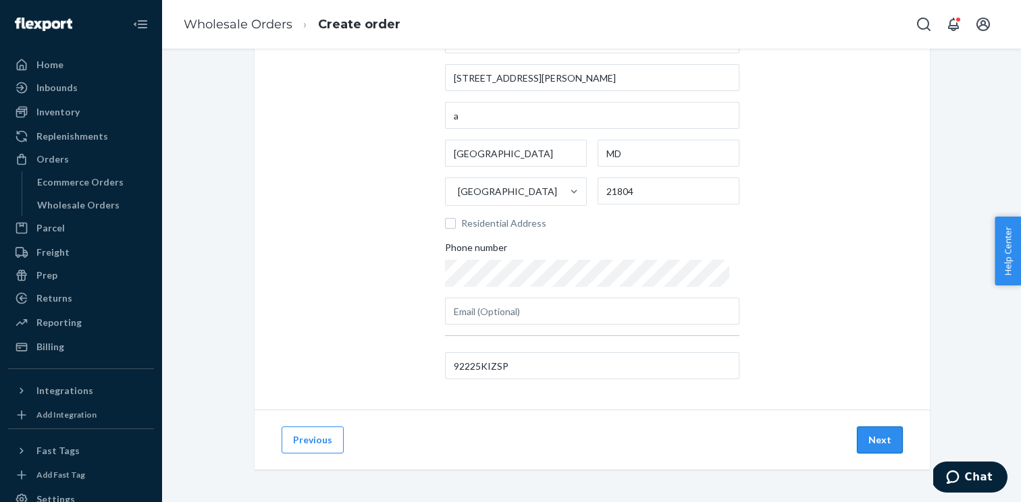
click at [889, 445] on button "Next" at bounding box center [880, 440] width 46 height 27
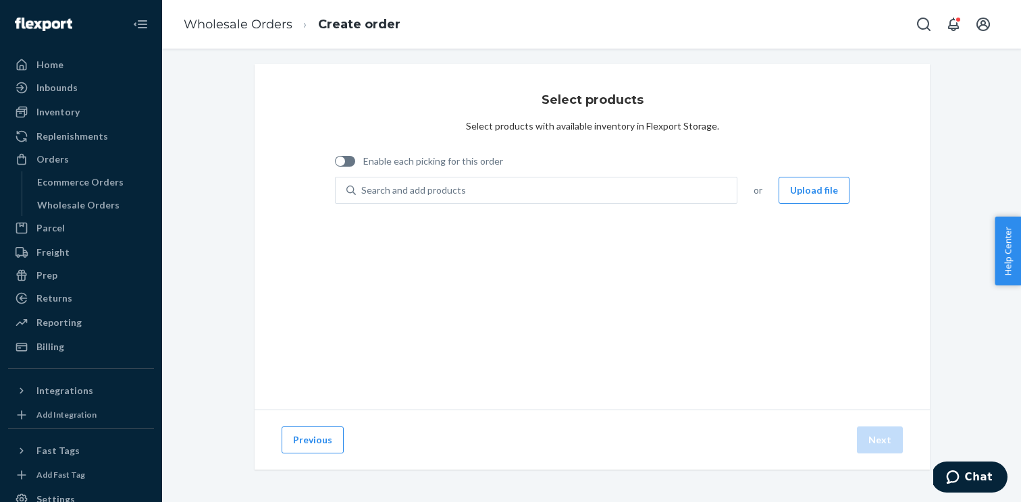
click at [355, 155] on label "Enable each picking for this order" at bounding box center [419, 162] width 168 height 14
click at [335, 166] on input "Enable each picking for this order" at bounding box center [334, 166] width 1 height 1
checkbox input "true"
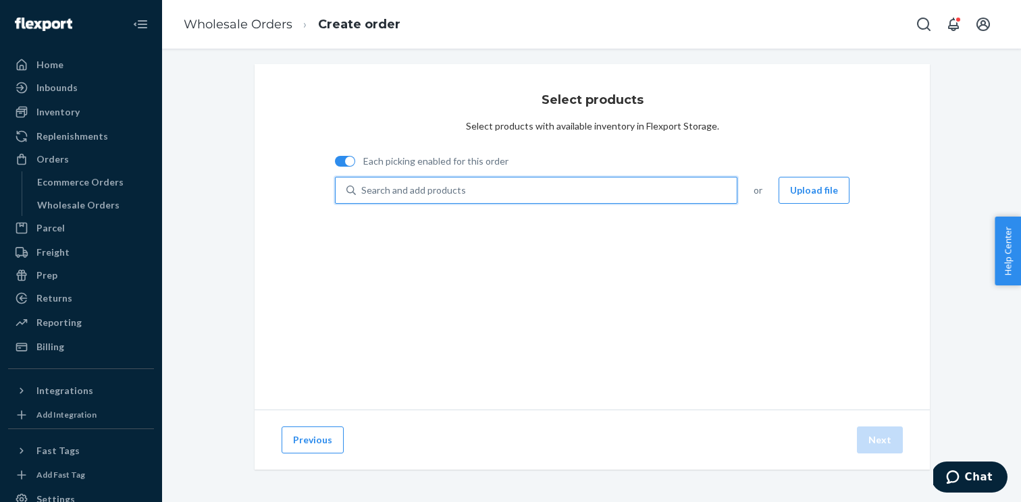
click at [422, 190] on div "Search and add products" at bounding box center [413, 191] width 105 height 14
click at [363, 190] on input "0 results available. Use Up and Down to choose options, press Enter to select t…" at bounding box center [361, 191] width 1 height 14
paste input "MEN'S ATHENS 2 NAVAL ACADEMY M7.5"
type input "MEN'S ATHENS 2 NAVAL ACADEMY M7.5"
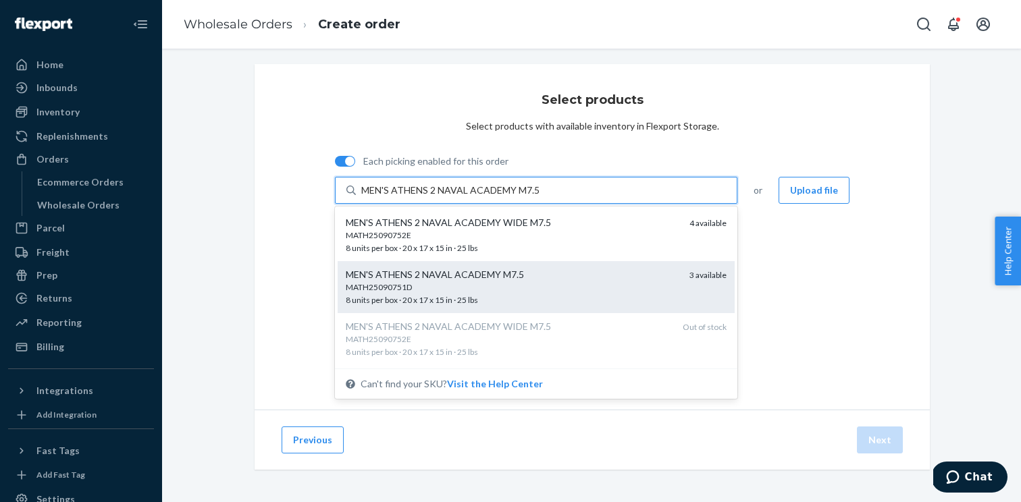
click at [451, 282] on div "MATH25090751D" at bounding box center [512, 287] width 333 height 11
click at [451, 197] on input "MEN'S ATHENS 2 NAVAL ACADEMY M7.5" at bounding box center [456, 191] width 191 height 14
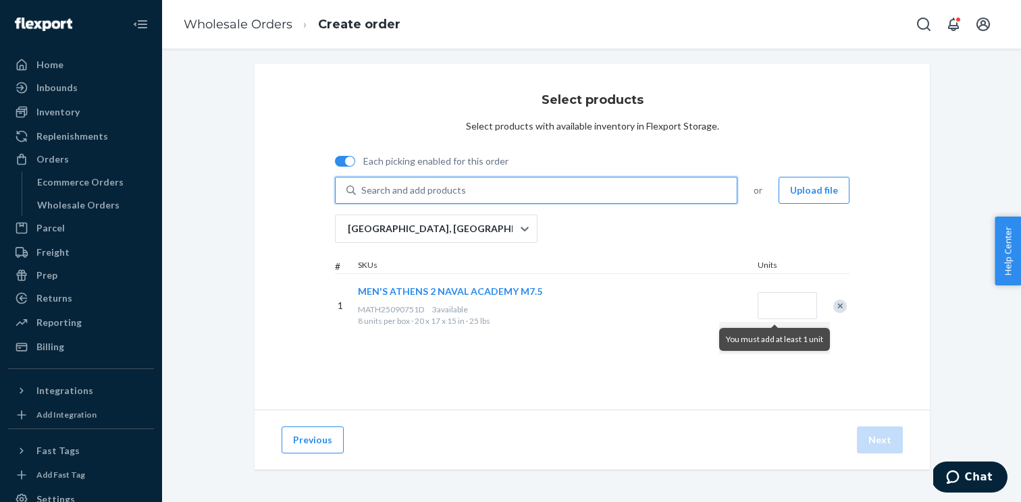
click at [513, 186] on div "Search and add products" at bounding box center [546, 190] width 381 height 24
click at [363, 186] on input "0 results available. Select is focused ,type to refine list, press Down to open…" at bounding box center [361, 191] width 1 height 14
paste input "MEN'S ATHENS 2 STORMY WEATHER M7.5"
type input "MEN'S ATHENS 2 STORMY WEATHER M7.5"
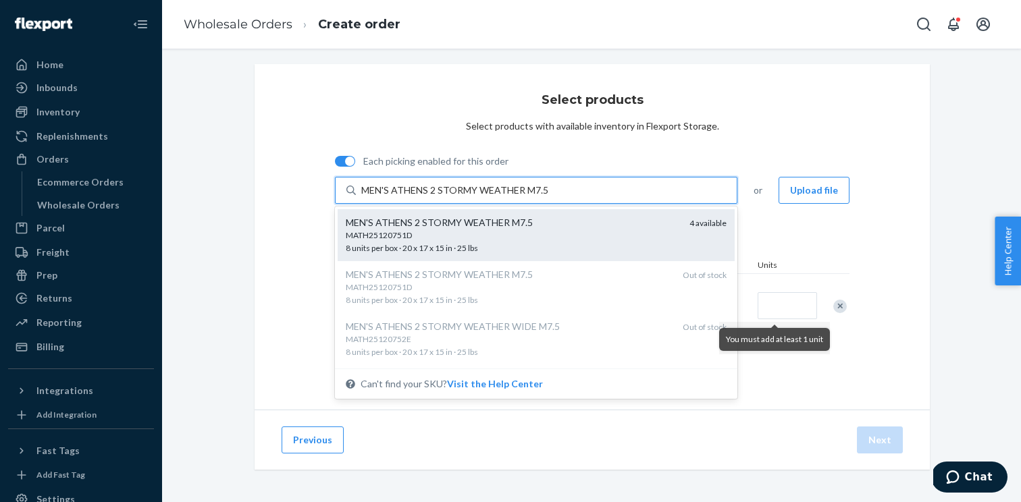
click at [396, 227] on div "MEN'S ATHENS 2 STORMY WEATHER M7.5" at bounding box center [512, 223] width 333 height 14
click at [396, 197] on input "MEN'S ATHENS 2 STORMY WEATHER M7.5" at bounding box center [456, 191] width 191 height 14
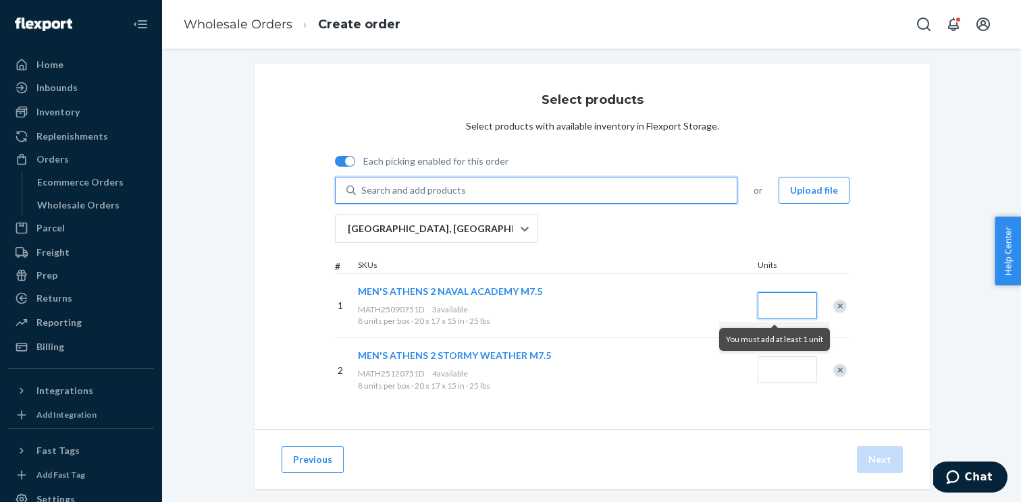
click at [789, 309] on input "Quantity" at bounding box center [787, 305] width 59 height 27
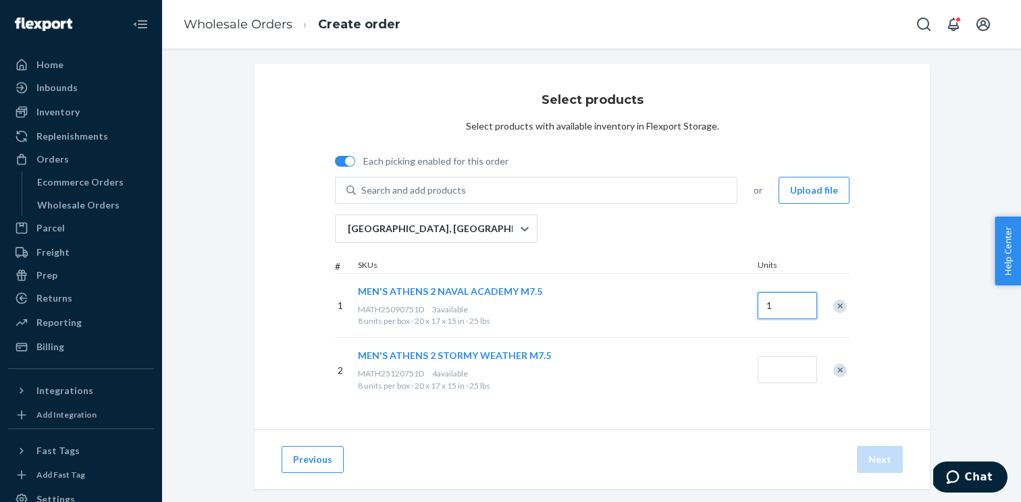
type input "1"
click at [791, 361] on input "Quantity" at bounding box center [787, 370] width 59 height 27
type input "1"
click at [874, 456] on button "Next" at bounding box center [880, 459] width 46 height 27
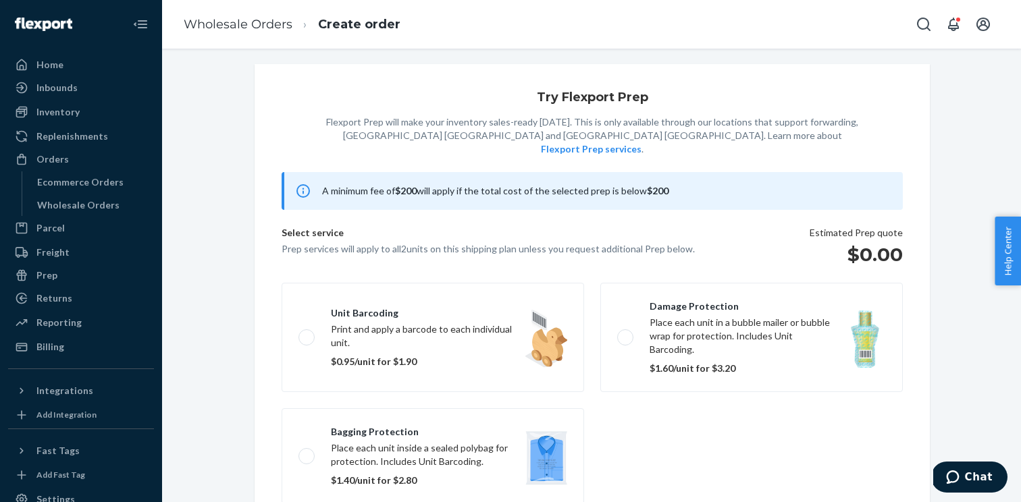
scroll to position [87, 0]
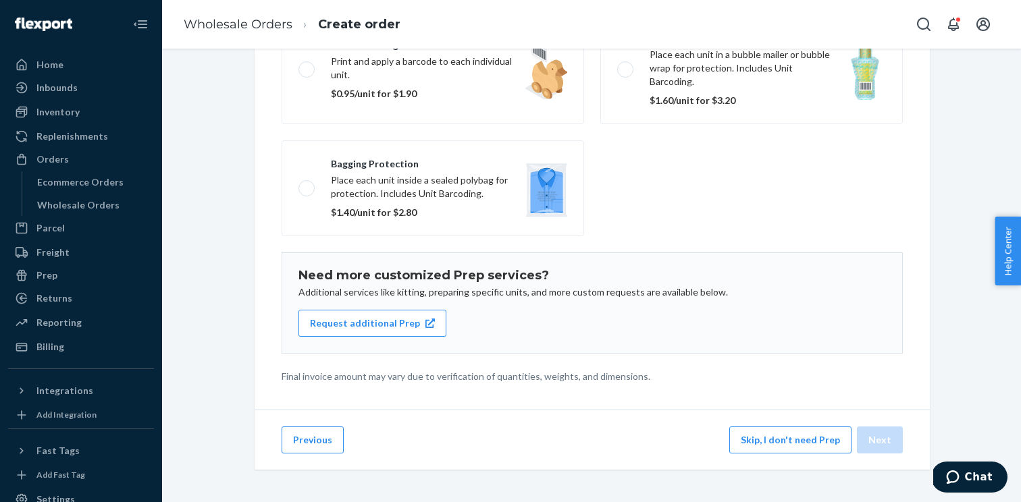
click at [835, 441] on button "Skip, I don't need Prep" at bounding box center [790, 440] width 122 height 27
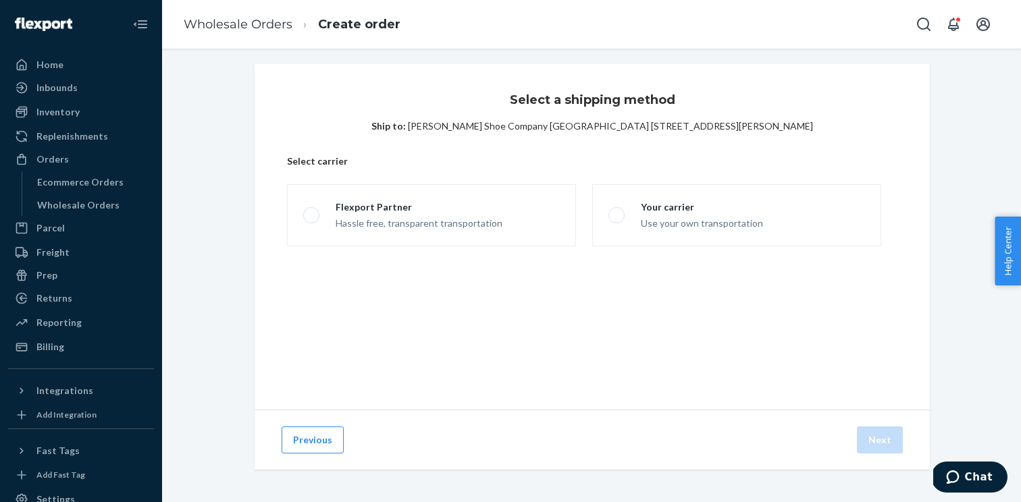
scroll to position [5, 0]
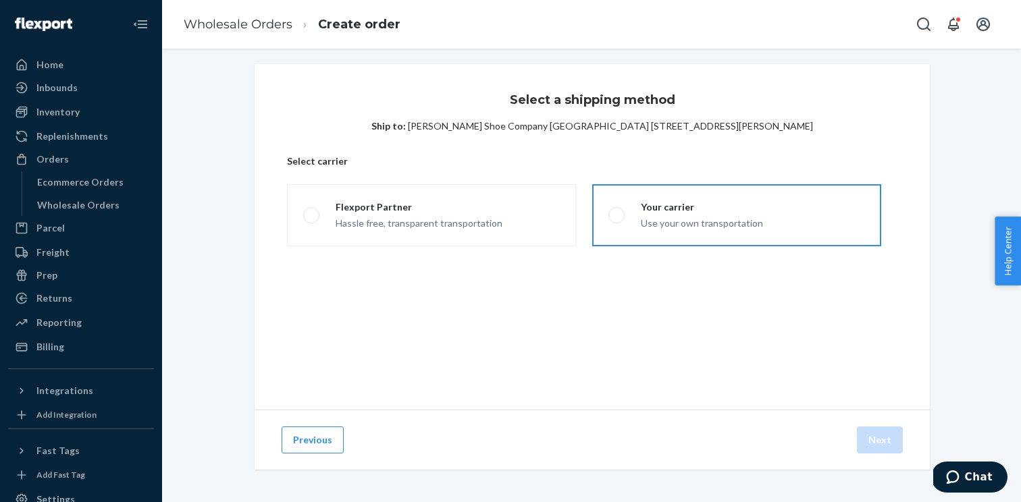
click at [656, 205] on div "Your carrier" at bounding box center [702, 208] width 122 height 14
click at [617, 211] on input "Your carrier Use your own transportation" at bounding box center [612, 215] width 9 height 9
radio input "true"
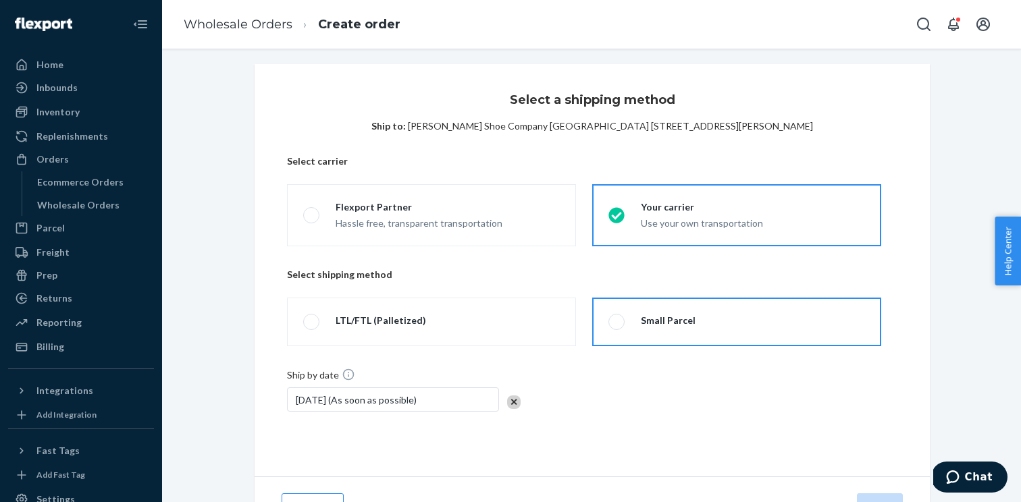
click at [623, 319] on span at bounding box center [616, 322] width 16 height 16
click at [617, 319] on input "Small Parcel" at bounding box center [612, 322] width 9 height 9
radio input "true"
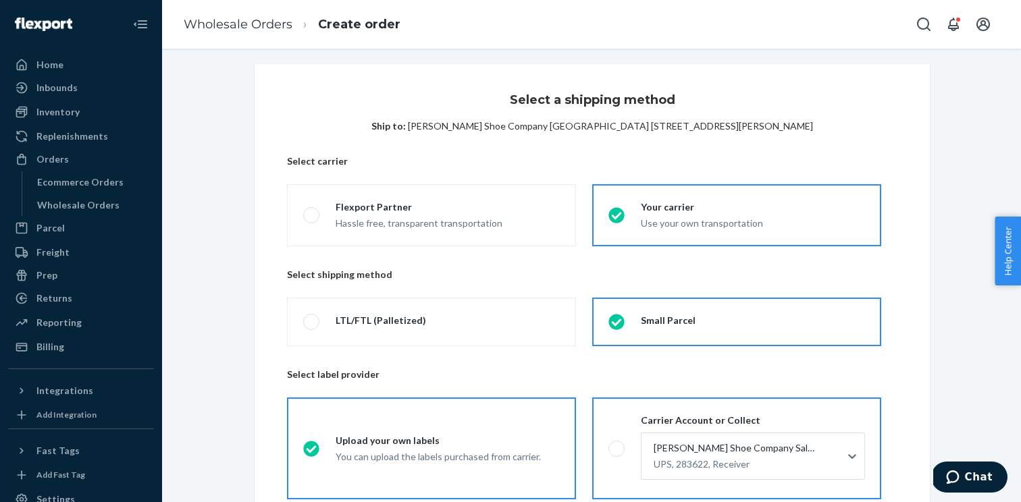
click at [620, 430] on label "Carrier Account or Collect Vernon Powell Shoe Company Salisbury UPS, 283622, Re…" at bounding box center [736, 449] width 289 height 102
click at [617, 444] on input "Carrier Account or Collect Vernon Powell Shoe Company Salisbury UPS, 283622, Re…" at bounding box center [612, 448] width 9 height 9
radio input "true"
radio input "false"
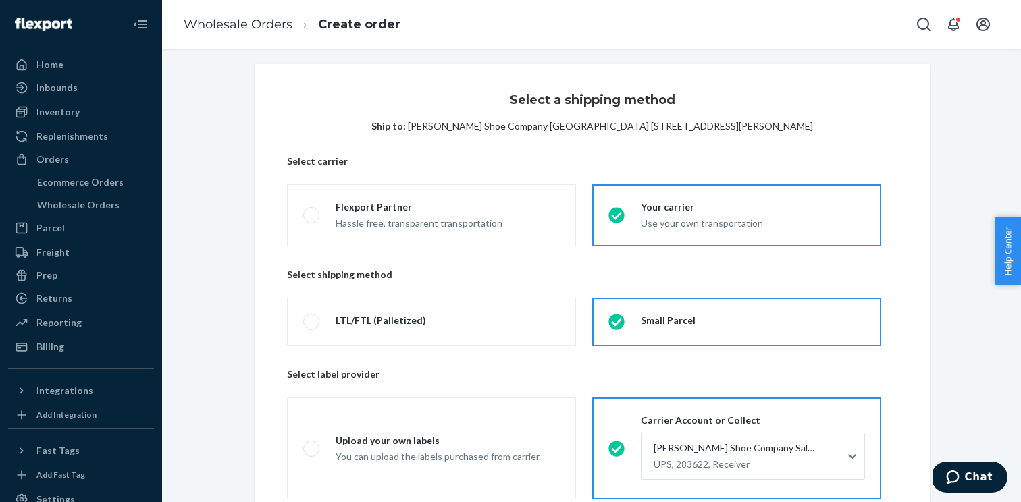
scroll to position [224, 0]
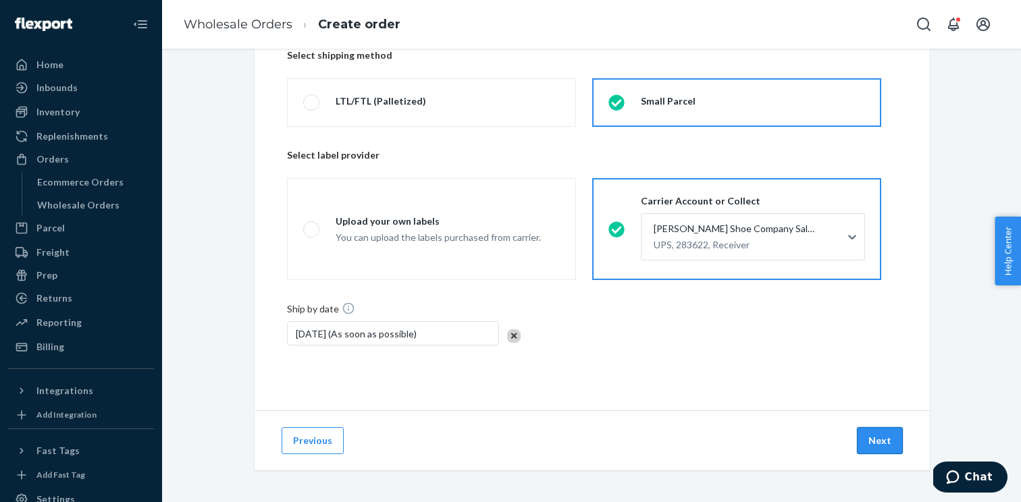
click at [896, 432] on button "Next" at bounding box center [880, 440] width 46 height 27
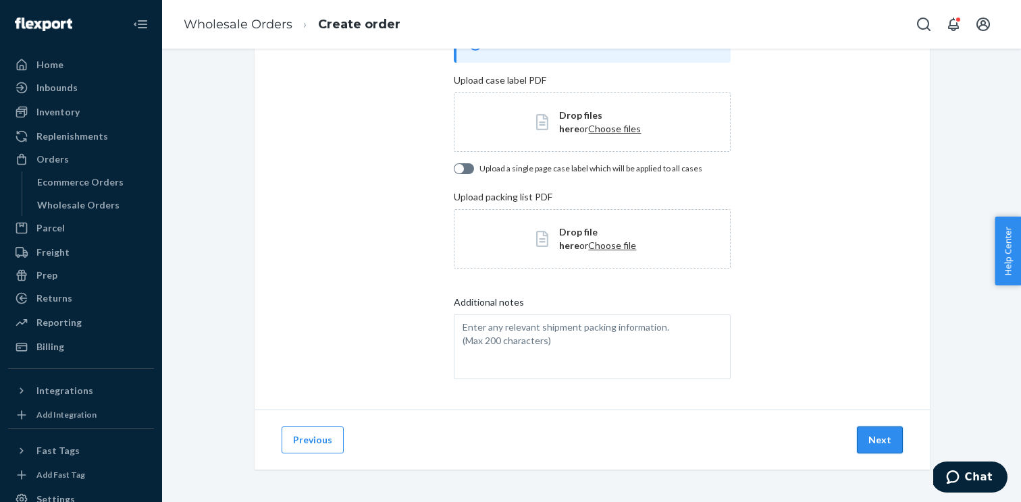
click at [882, 447] on button "Next" at bounding box center [880, 440] width 46 height 27
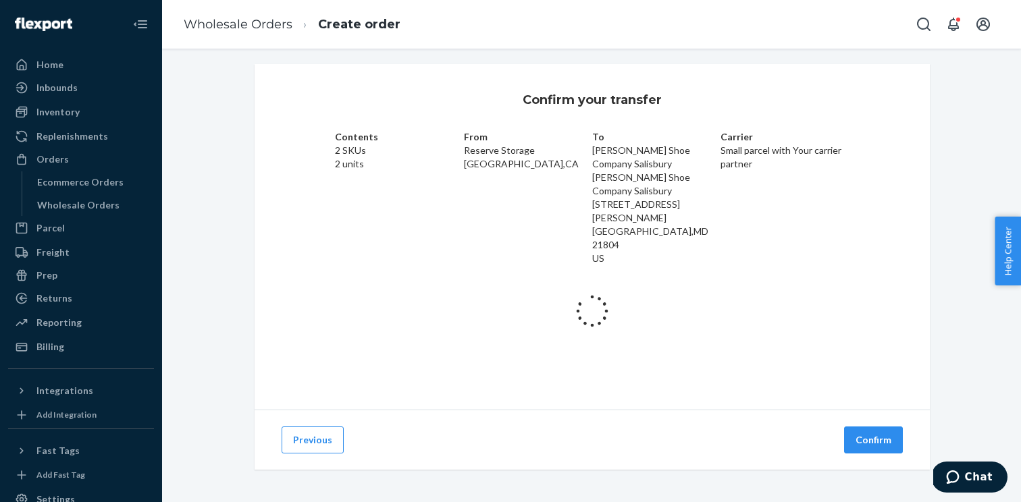
scroll to position [36, 0]
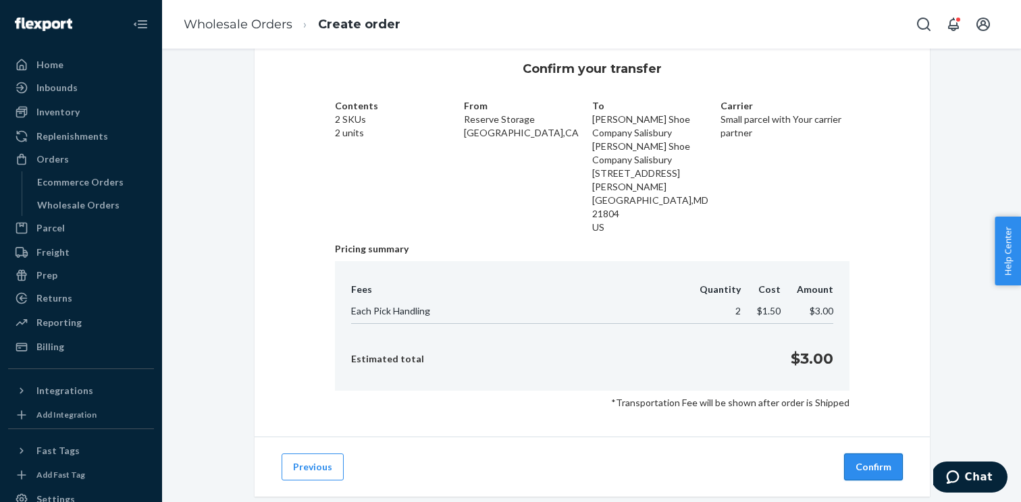
click at [872, 454] on button "Confirm" at bounding box center [873, 467] width 59 height 27
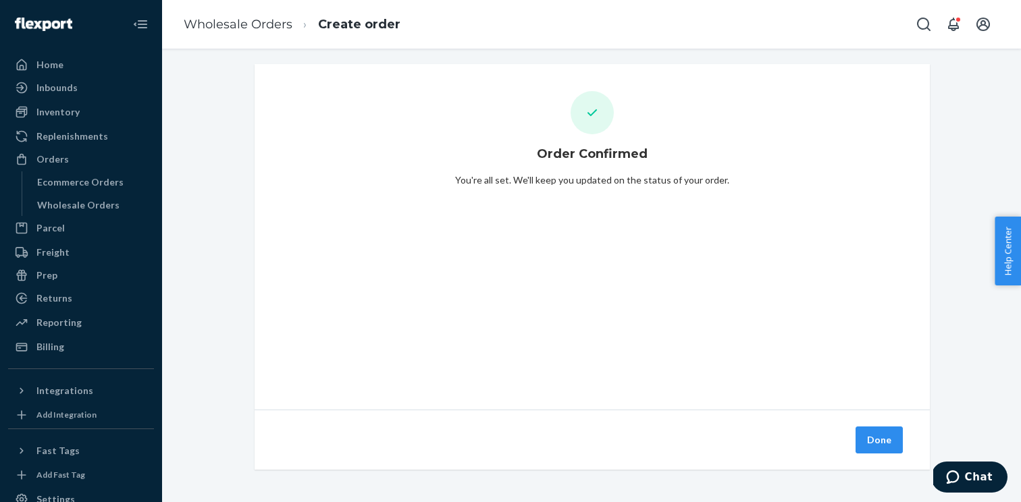
click at [872, 444] on button "Done" at bounding box center [879, 440] width 47 height 27
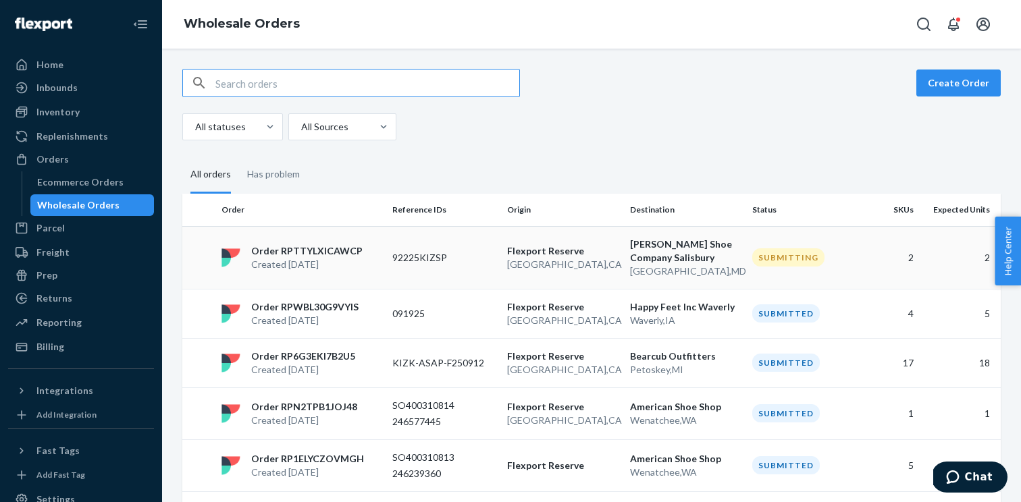
click at [397, 247] on td "92225KIZSP" at bounding box center [444, 257] width 115 height 63
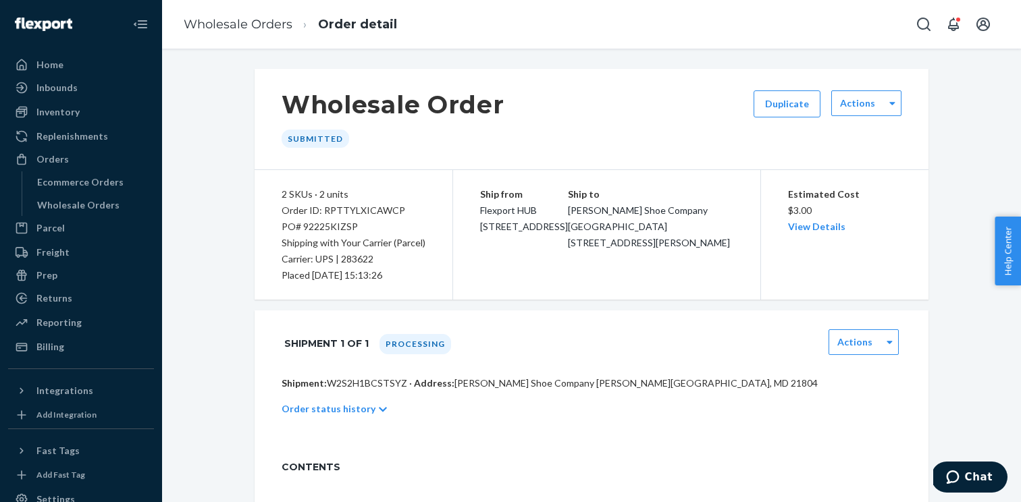
click at [353, 385] on p "Shipment: W2S2H1BCSTSYZ · Address: [PERSON_NAME] Shoe Company [GEOGRAPHIC_DATA]…" at bounding box center [592, 384] width 620 height 14
copy p "W2S2H1BCSTSYZ"
click at [378, 210] on div "Order ID: RPTTYLXICAWCP" at bounding box center [354, 211] width 144 height 16
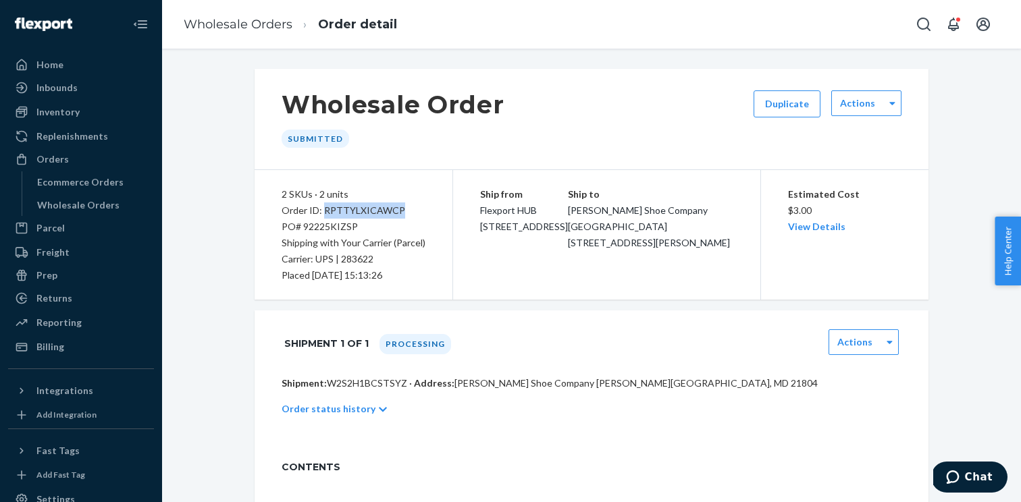
copy div "RPTTYLXICAWCP"
click at [97, 202] on div "Wholesale Orders" at bounding box center [78, 206] width 82 height 14
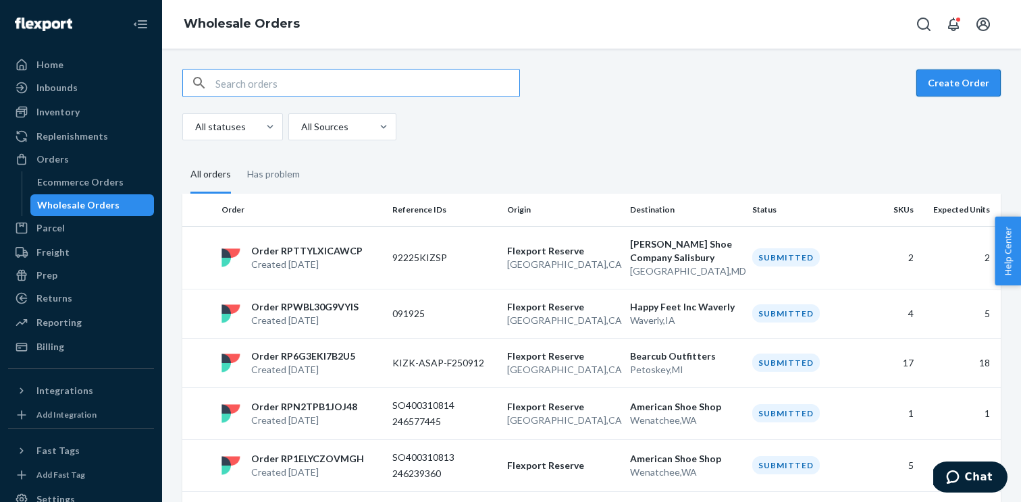
click at [946, 75] on button "Create Order" at bounding box center [958, 83] width 84 height 27
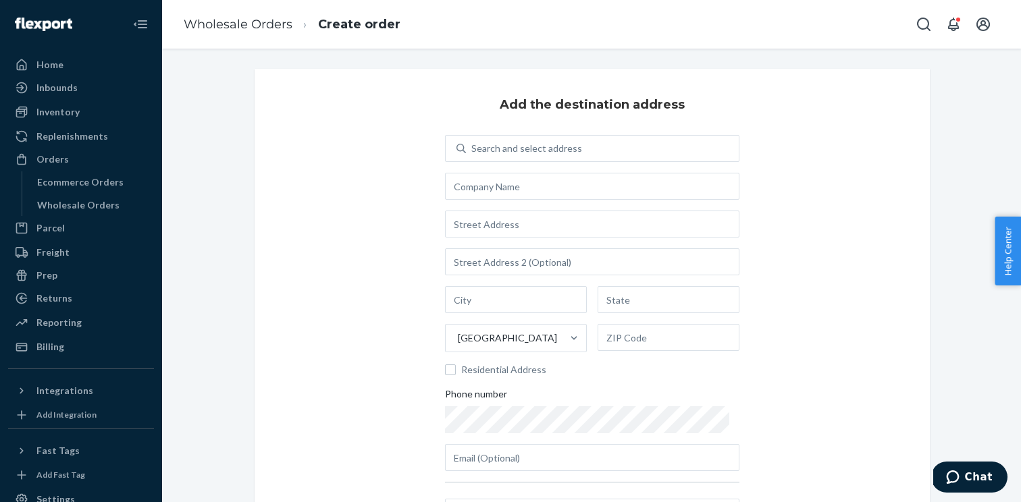
scroll to position [31, 0]
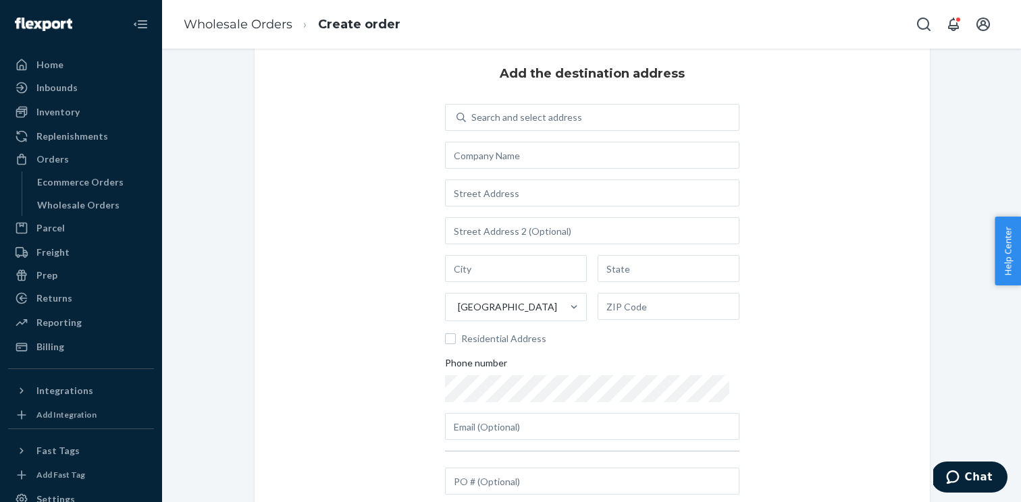
click at [490, 463] on div at bounding box center [592, 459] width 294 height 17
click at [487, 474] on input "text" at bounding box center [592, 481] width 294 height 27
paste input "9492"
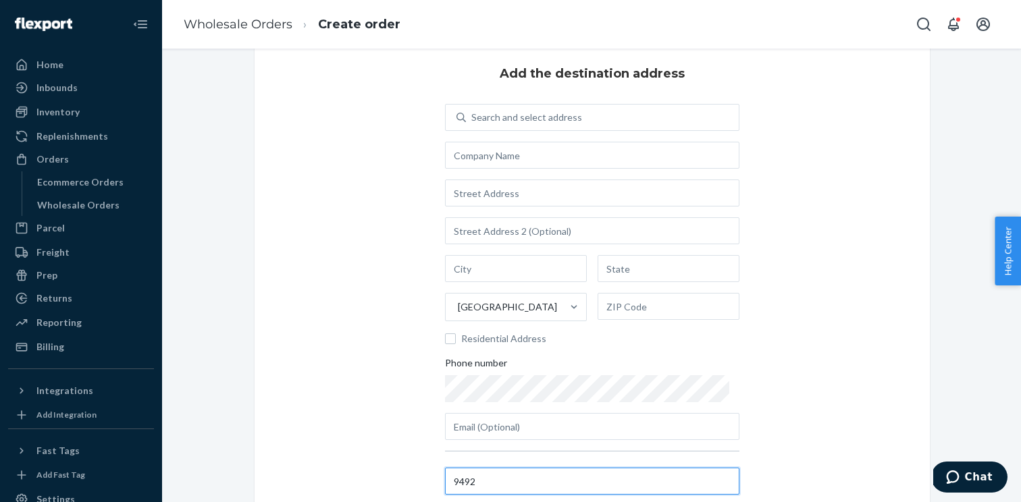
type input "9492"
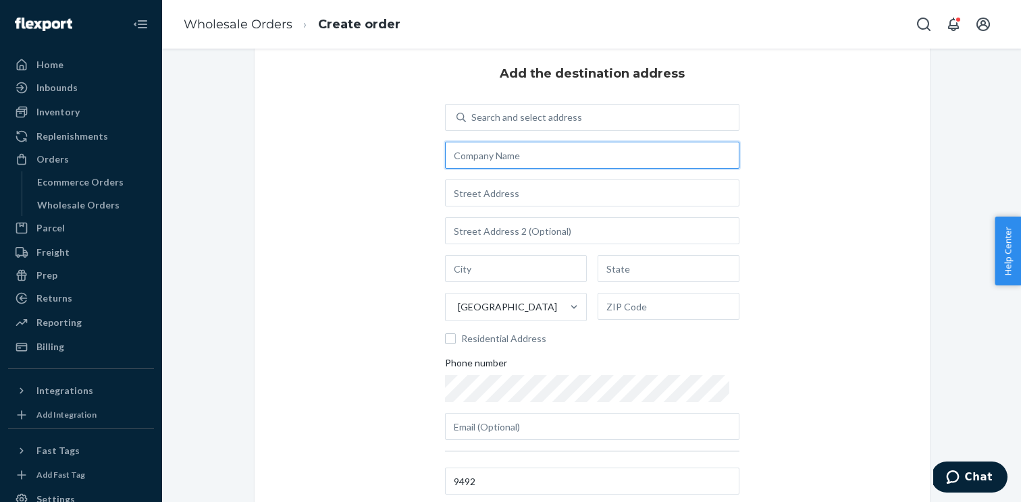
click at [517, 155] on input "text" at bounding box center [592, 155] width 294 height 27
paste input "BEND SHOE CO - EAST 2680"
type input "BEND SHOE CO - EAST 2680"
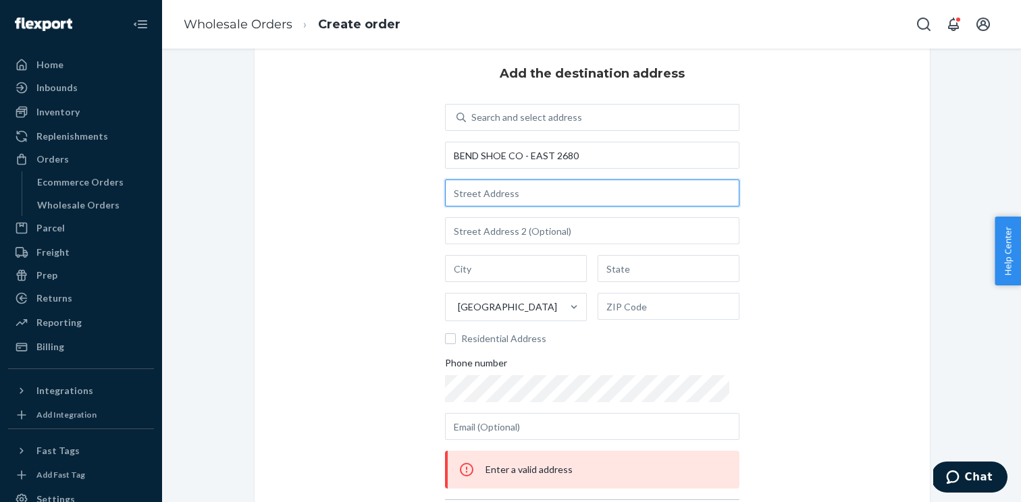
click at [532, 192] on input "text" at bounding box center [592, 193] width 294 height 27
paste input "2680 Hwy 20 #320"
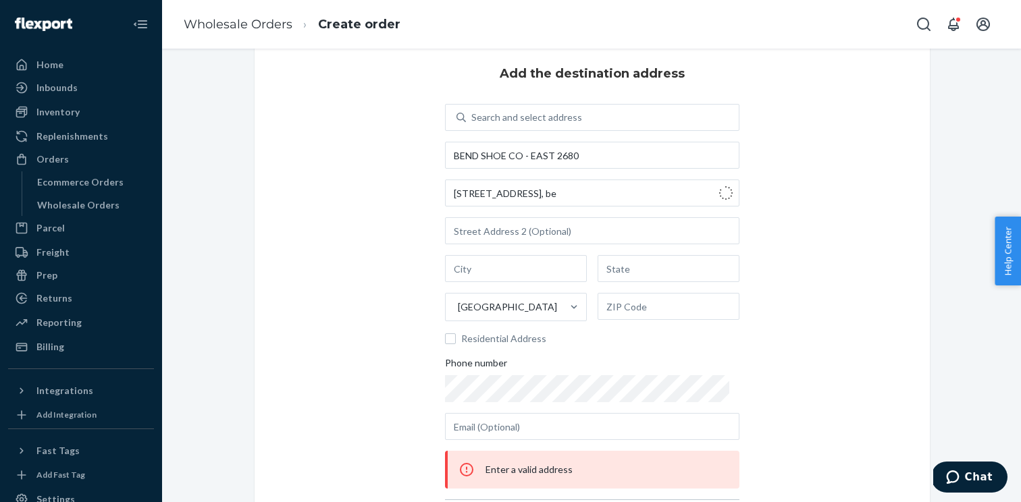
type input "2680 NE Hwy 20"
type input "320"
type input "Bend"
type input "OR"
type input "97701"
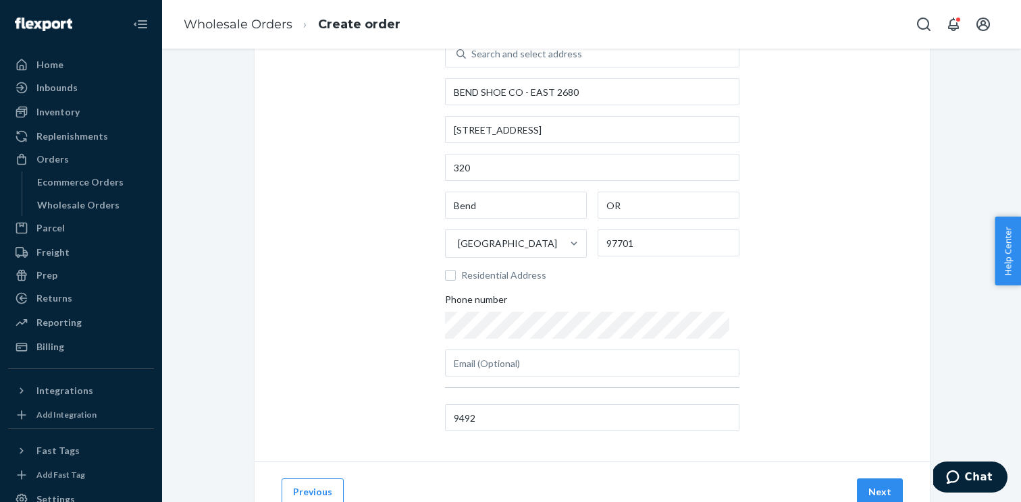
scroll to position [147, 0]
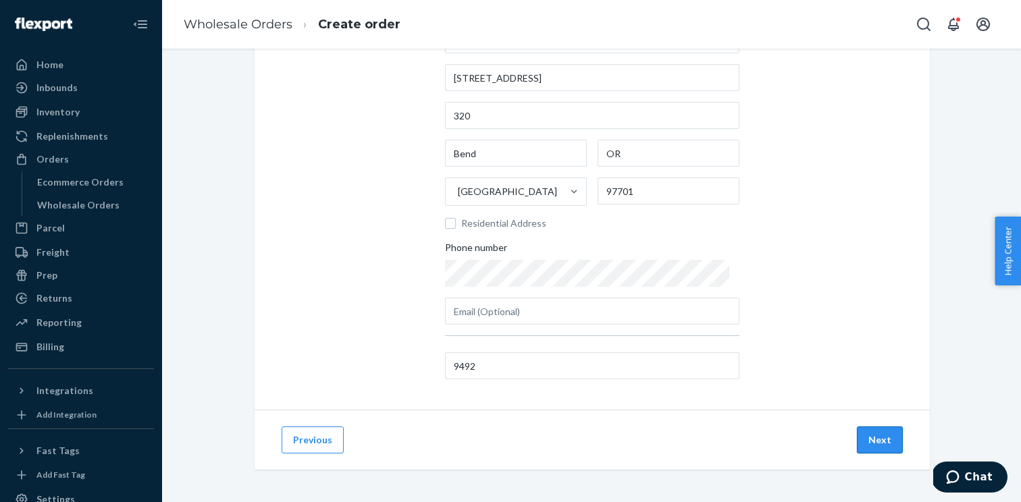
click at [870, 446] on button "Next" at bounding box center [880, 440] width 46 height 27
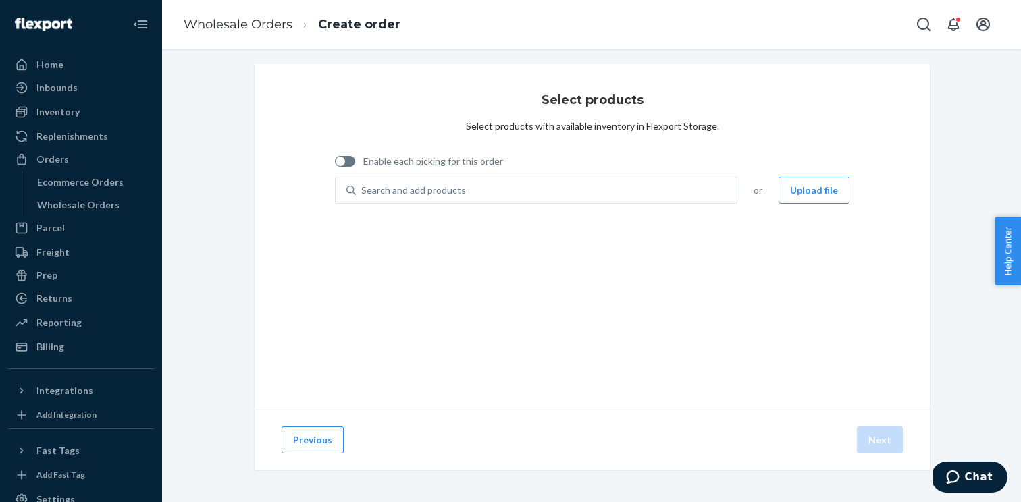
click at [424, 160] on span "Enable each picking for this order" at bounding box center [433, 162] width 140 height 14
click at [335, 166] on input "Enable each picking for this order" at bounding box center [334, 166] width 1 height 1
checkbox input "true"
click at [847, 190] on button "Upload file" at bounding box center [814, 190] width 71 height 27
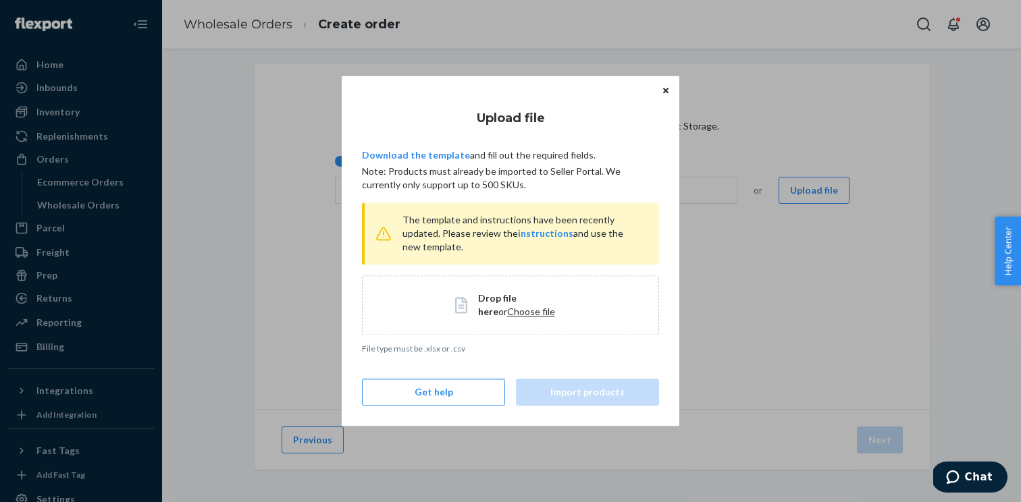
click at [507, 307] on span "Choose file" at bounding box center [531, 311] width 48 height 11
click at [500, 305] on span "Drop file here or Choose file" at bounding box center [522, 305] width 88 height 27
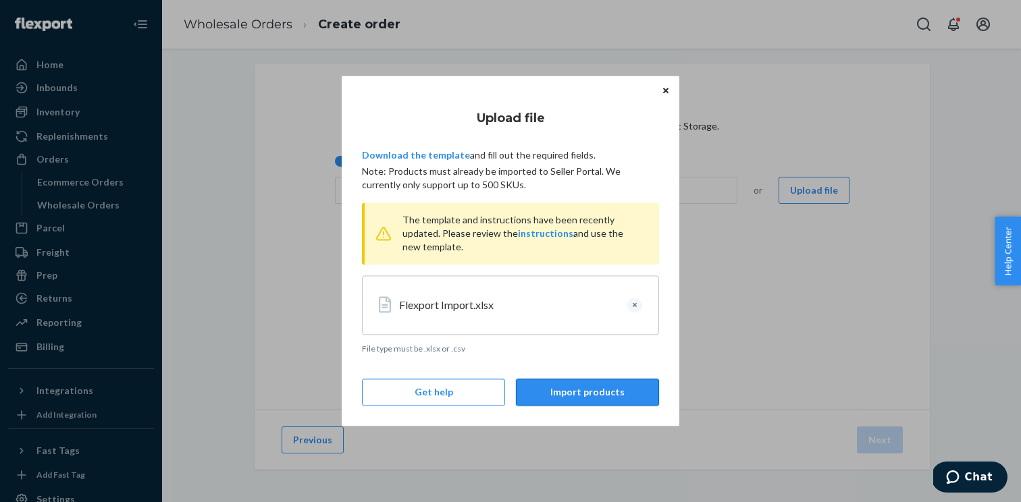
click at [598, 387] on button "Import products" at bounding box center [587, 393] width 143 height 27
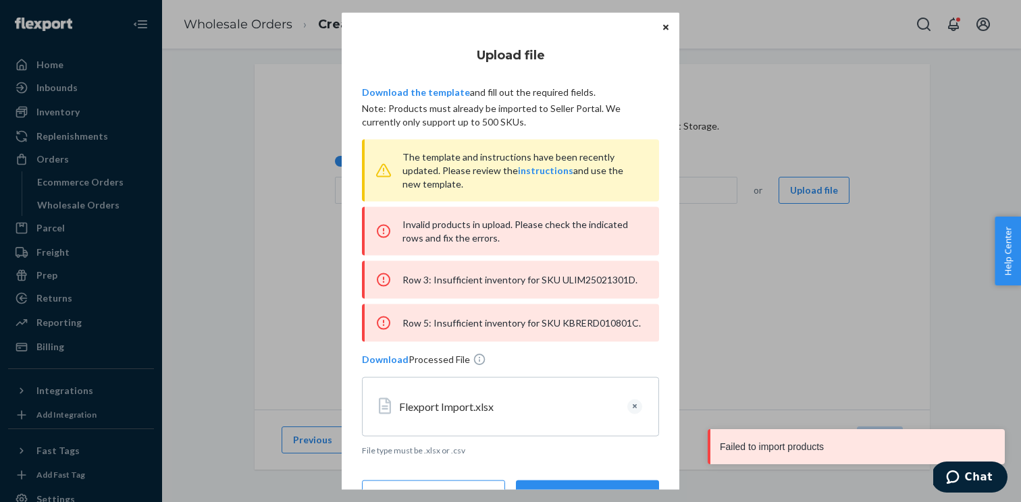
click at [596, 278] on div "Row 3: Insufficient inventory for SKU ULIM25021301D." at bounding box center [510, 280] width 297 height 38
copy div "ULIM25021301D"
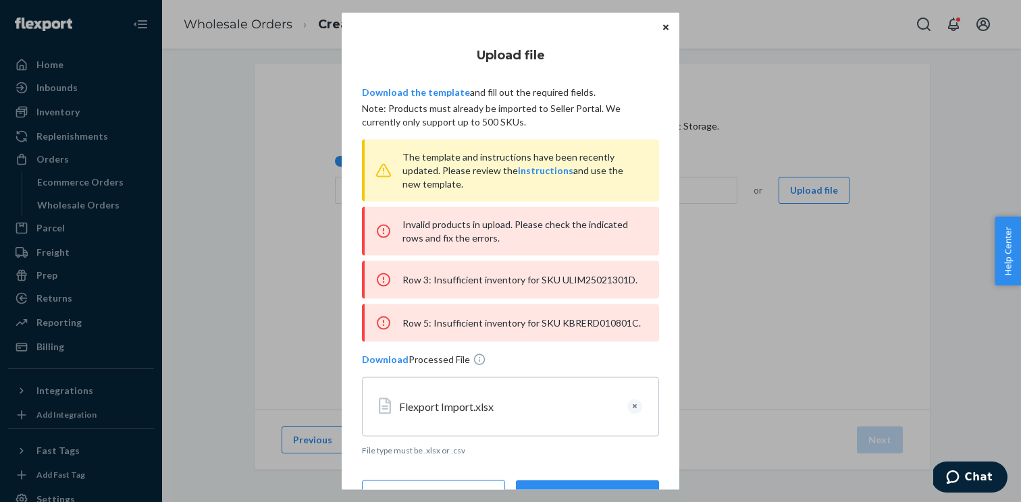
click at [596, 318] on div "Row 5: Insufficient inventory for SKU KBRERD010801C." at bounding box center [510, 324] width 297 height 38
copy div "KBRERD010801C"
click at [596, 280] on div "Row 3: Insufficient inventory for SKU ULIM25021301D." at bounding box center [510, 280] width 297 height 38
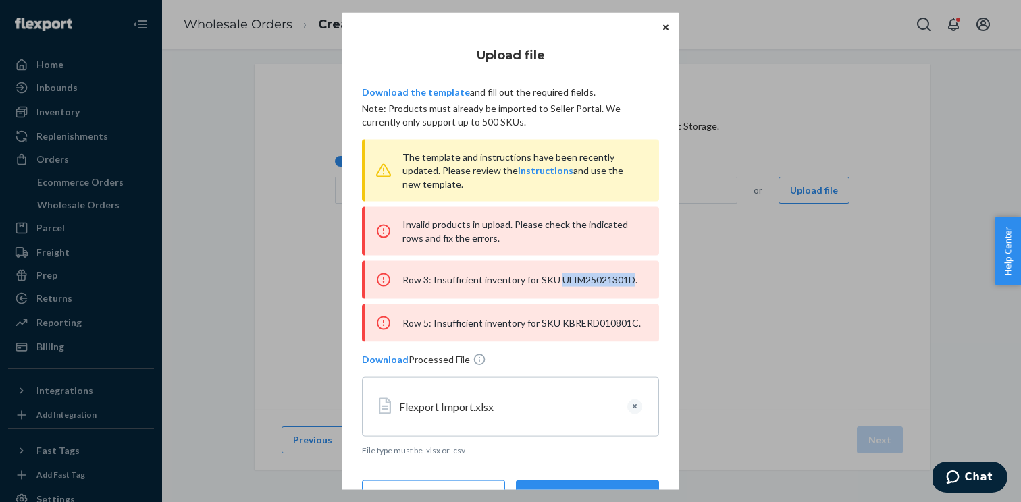
copy div "ULIM25021301D"
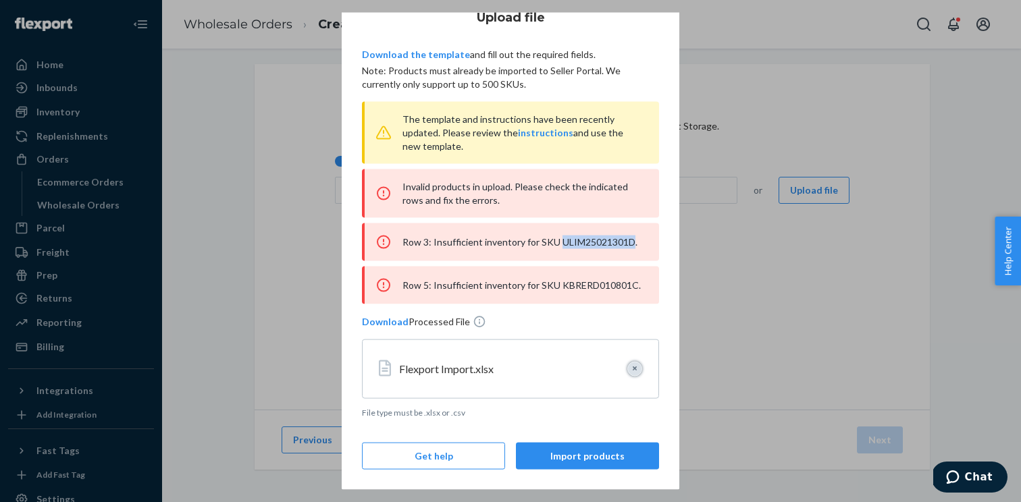
click at [634, 368] on button "Clear" at bounding box center [634, 369] width 15 height 15
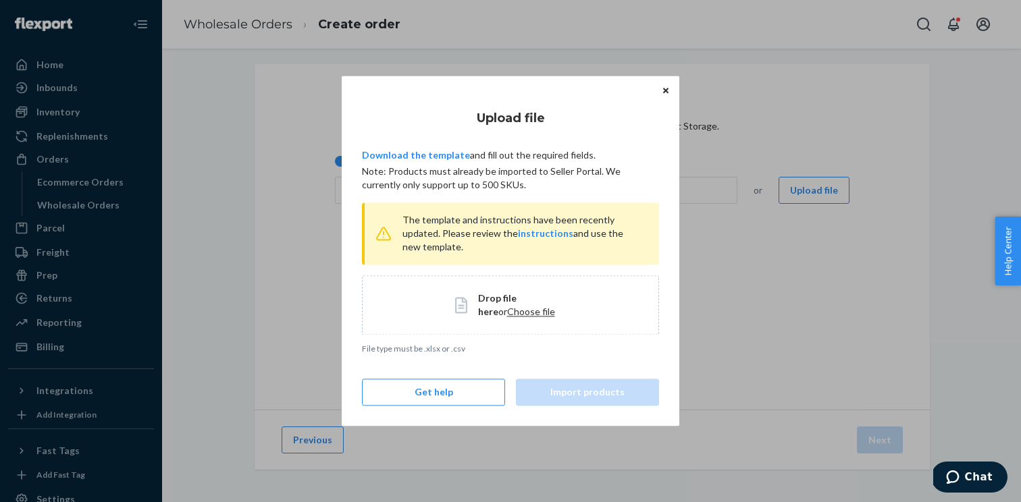
click at [517, 312] on span "Choose file" at bounding box center [531, 311] width 48 height 11
click at [519, 317] on span "Choose file" at bounding box center [531, 311] width 48 height 11
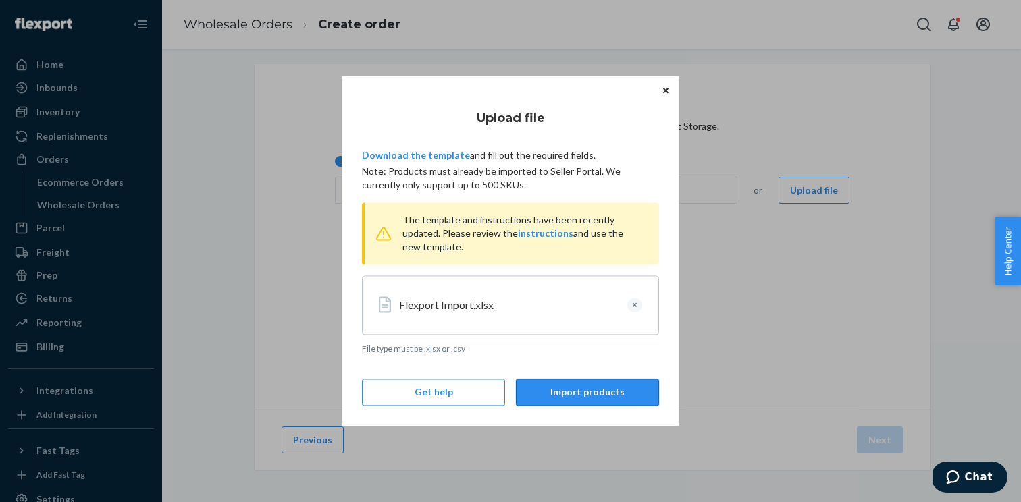
click at [579, 389] on button "Import products" at bounding box center [587, 393] width 143 height 27
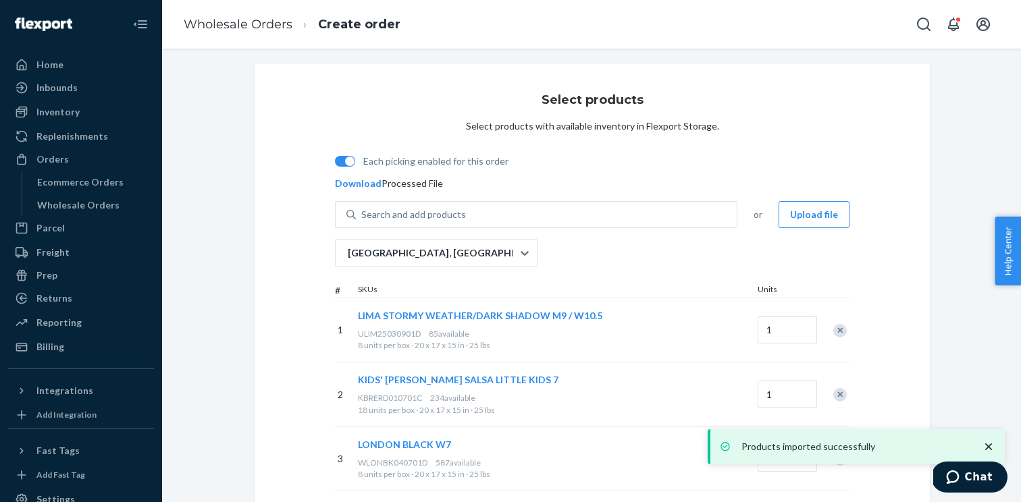
scroll to position [241, 0]
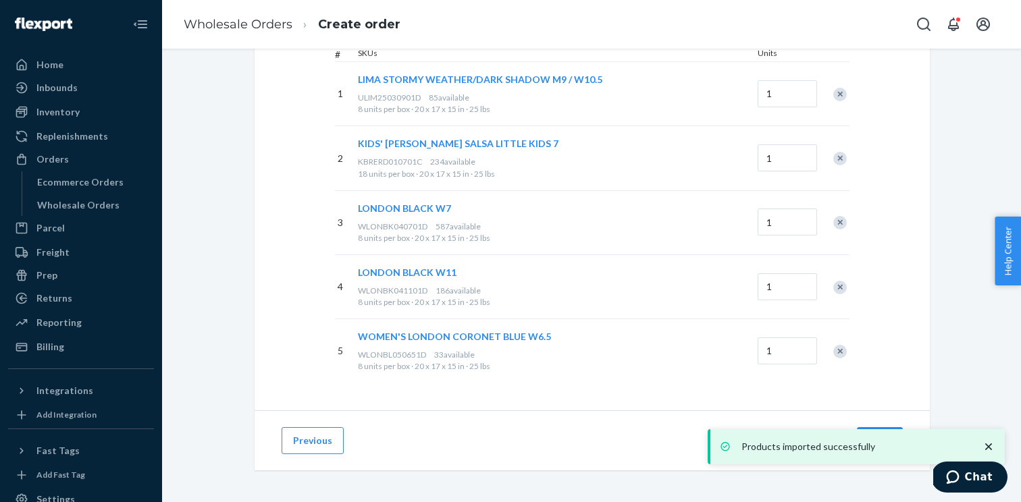
click at [888, 426] on div "Previous Next" at bounding box center [592, 441] width 675 height 60
click at [877, 429] on button "Next" at bounding box center [880, 440] width 46 height 27
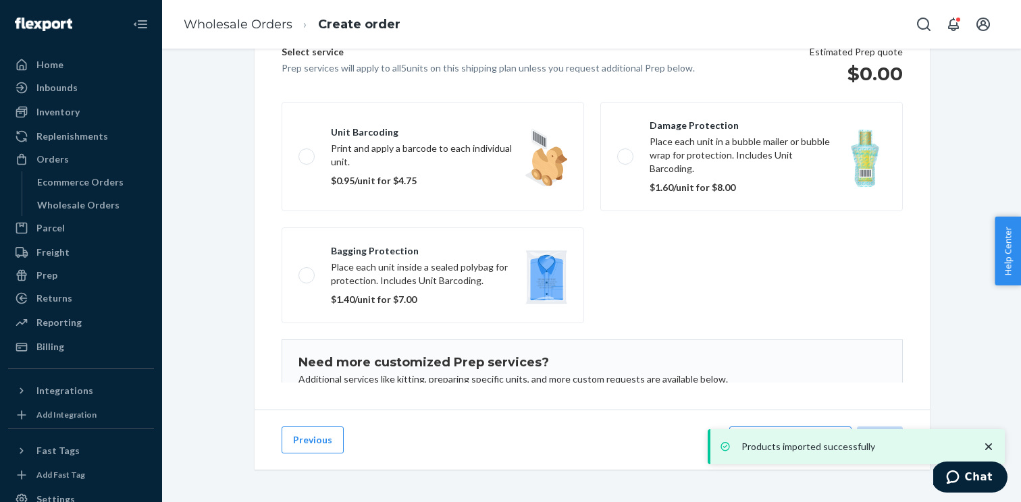
click at [993, 446] on icon "close toast" at bounding box center [989, 447] width 14 height 14
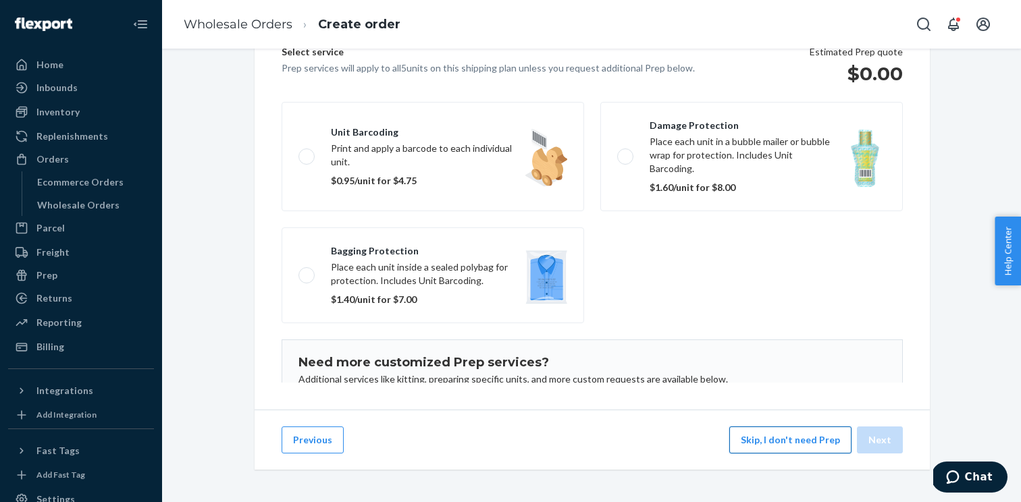
click at [795, 436] on button "Skip, I don't need Prep" at bounding box center [790, 440] width 122 height 27
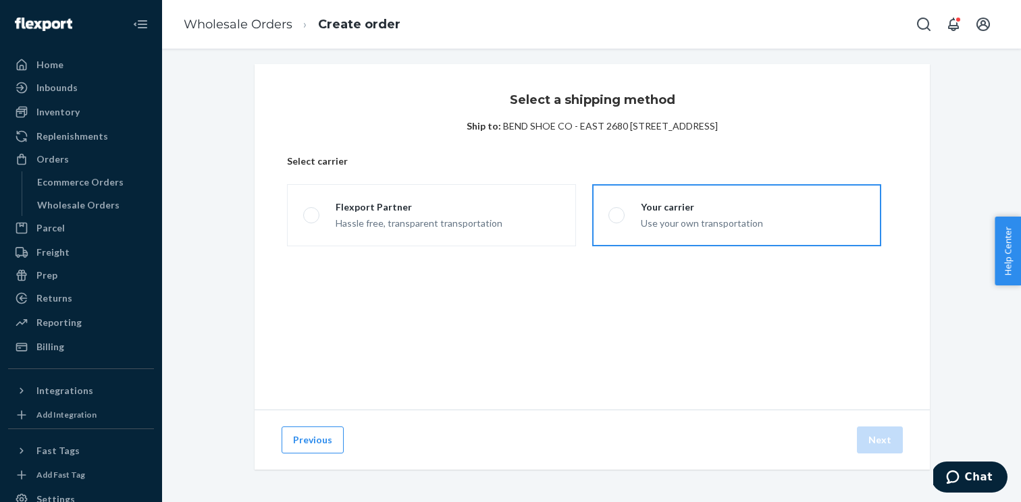
click at [644, 215] on div "Use your own transportation" at bounding box center [702, 222] width 122 height 16
click at [617, 215] on input "Your carrier Use your own transportation" at bounding box center [612, 215] width 9 height 9
radio input "true"
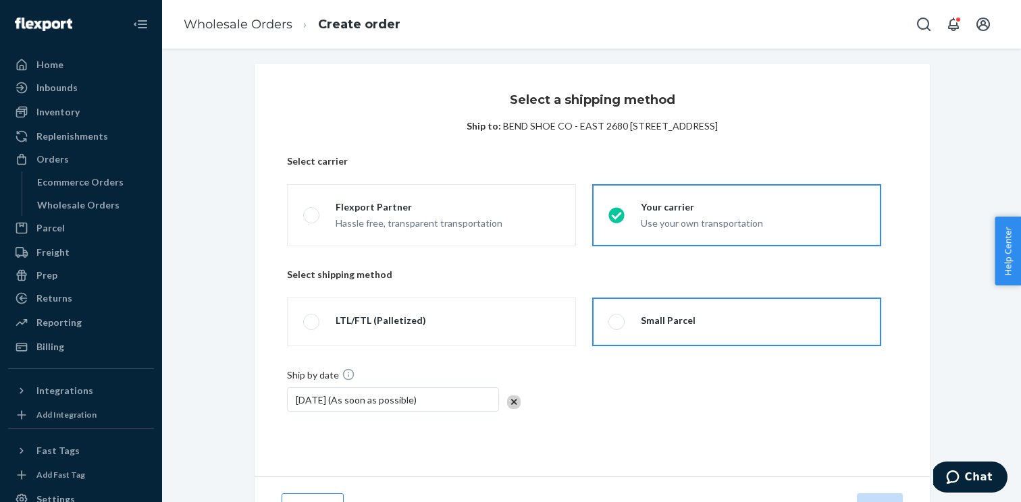
click at [625, 330] on label "Small Parcel" at bounding box center [736, 322] width 289 height 49
click at [617, 327] on input "Small Parcel" at bounding box center [612, 322] width 9 height 9
radio input "true"
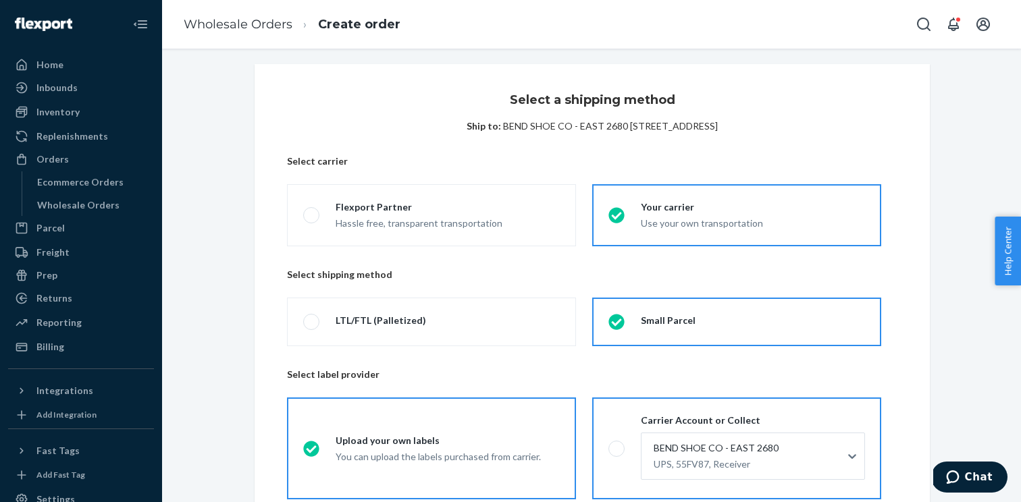
click at [613, 455] on span at bounding box center [616, 449] width 16 height 16
click at [613, 453] on input "Carrier Account or Collect BEND SHOE CO - EAST 2680 UPS, 55FV87, Receiver" at bounding box center [612, 448] width 9 height 9
radio input "true"
radio input "false"
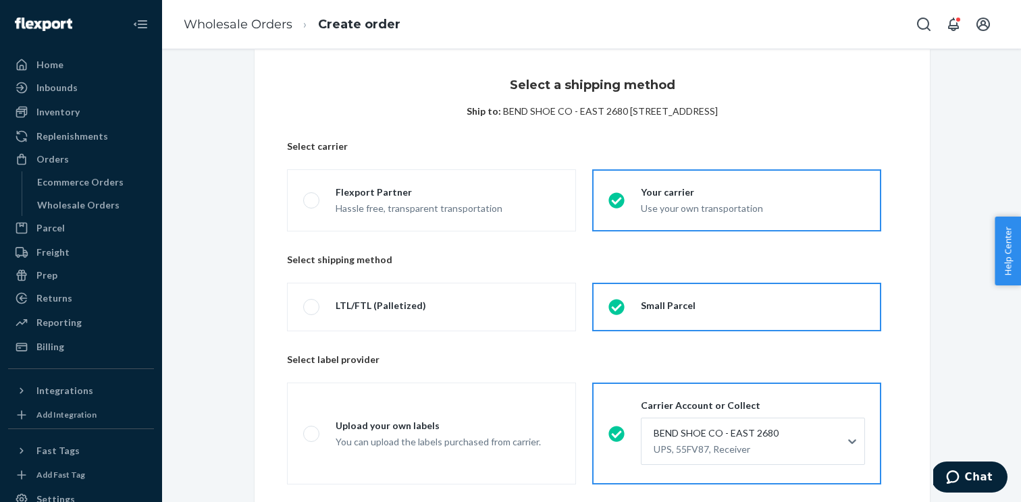
scroll to position [224, 0]
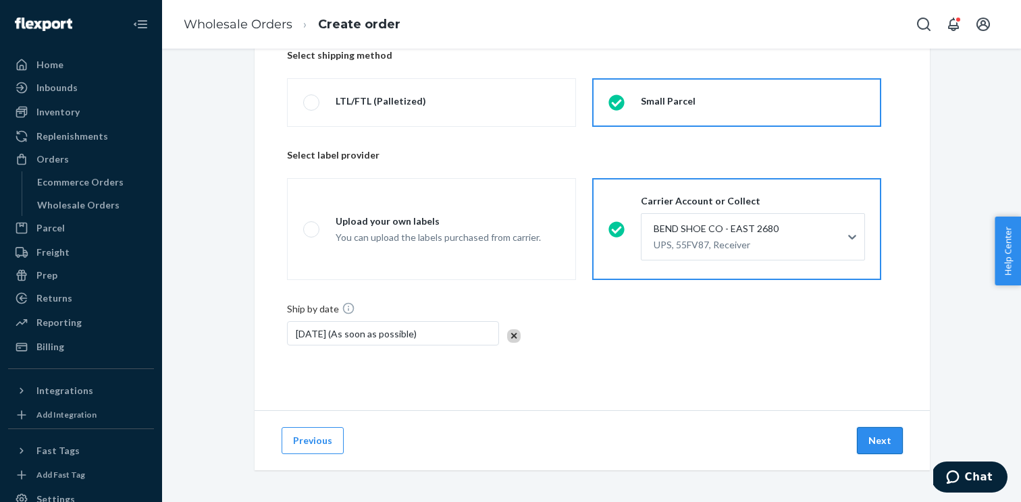
click at [862, 438] on button "Next" at bounding box center [880, 440] width 46 height 27
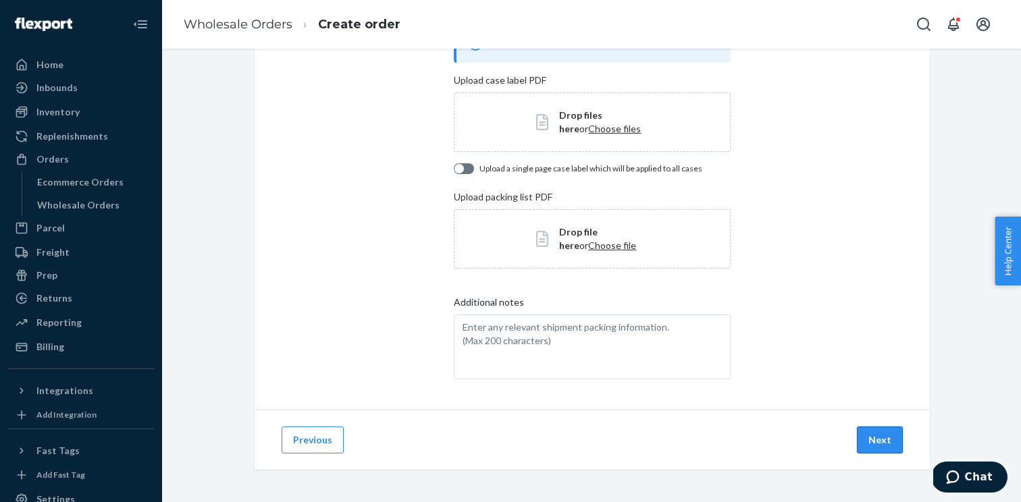
click at [878, 441] on button "Next" at bounding box center [880, 440] width 46 height 27
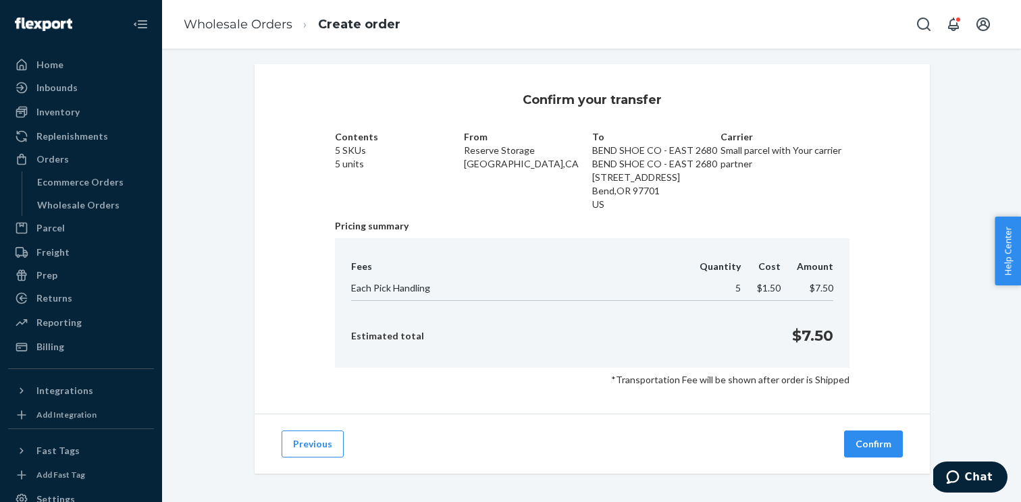
scroll to position [9, 0]
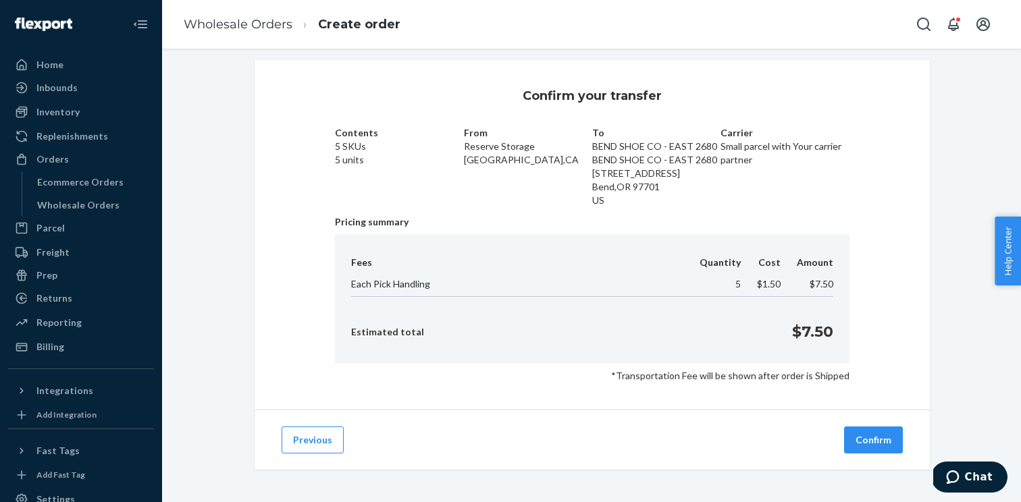
click at [878, 441] on button "Confirm" at bounding box center [873, 440] width 59 height 27
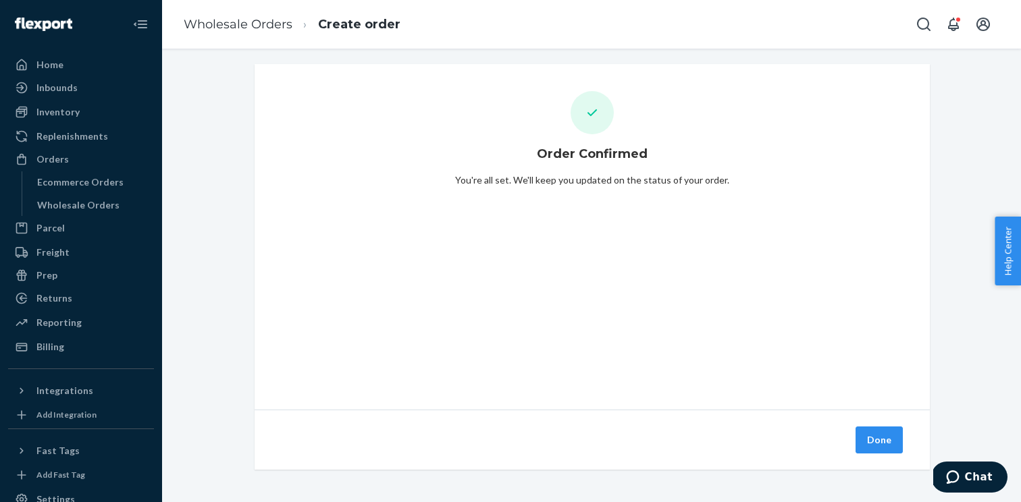
click at [878, 441] on button "Done" at bounding box center [879, 440] width 47 height 27
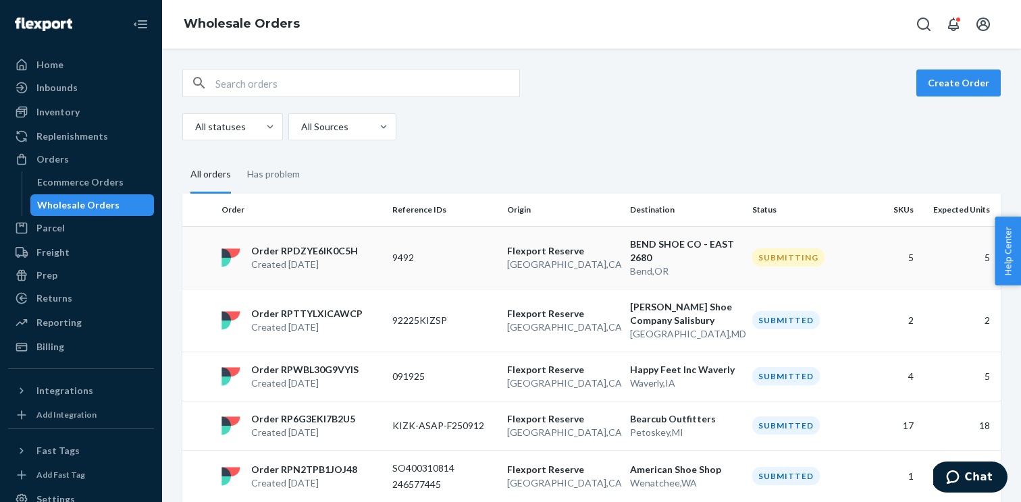
click at [340, 249] on p "Order RPDZYE6IK0C5H" at bounding box center [304, 251] width 107 height 14
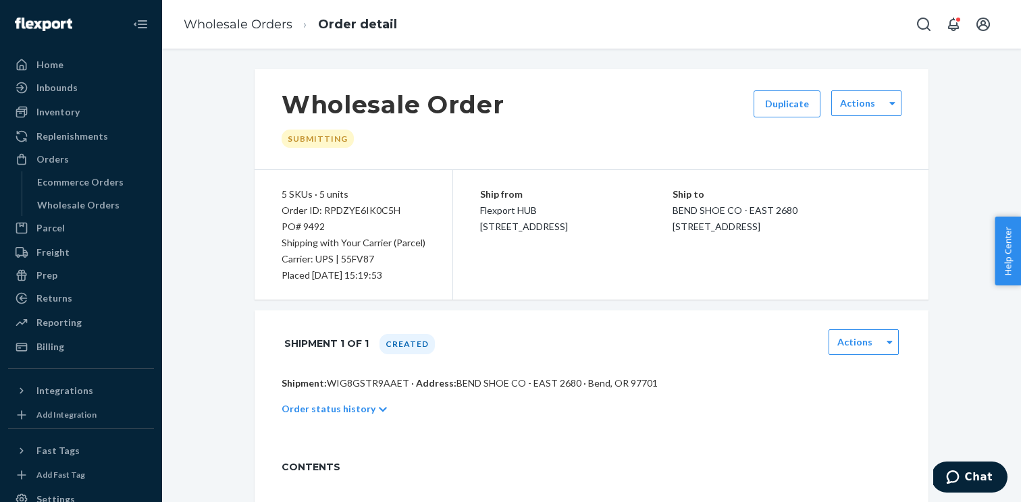
click at [355, 385] on p "Shipment: WIG8GSTR9AAET · Address: BEND SHOE CO - EAST 2680 · Bend, OR 97701" at bounding box center [592, 384] width 620 height 14
copy p "WIG8GSTR9AAET"
click at [363, 205] on div "Order ID: RPDZYE6IK0C5H" at bounding box center [354, 211] width 144 height 16
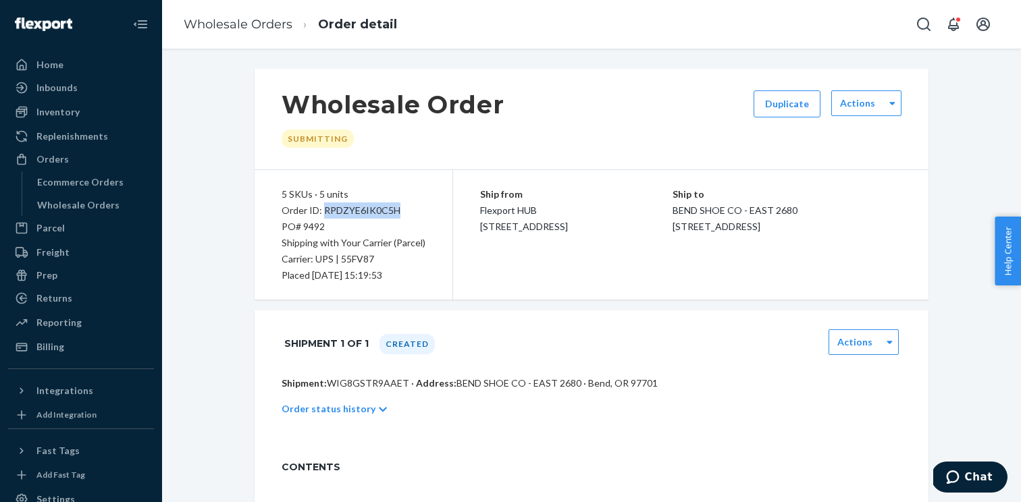
copy div "RPDZYE6IK0C5H"
click at [95, 205] on div "Wholesale Orders" at bounding box center [78, 206] width 82 height 14
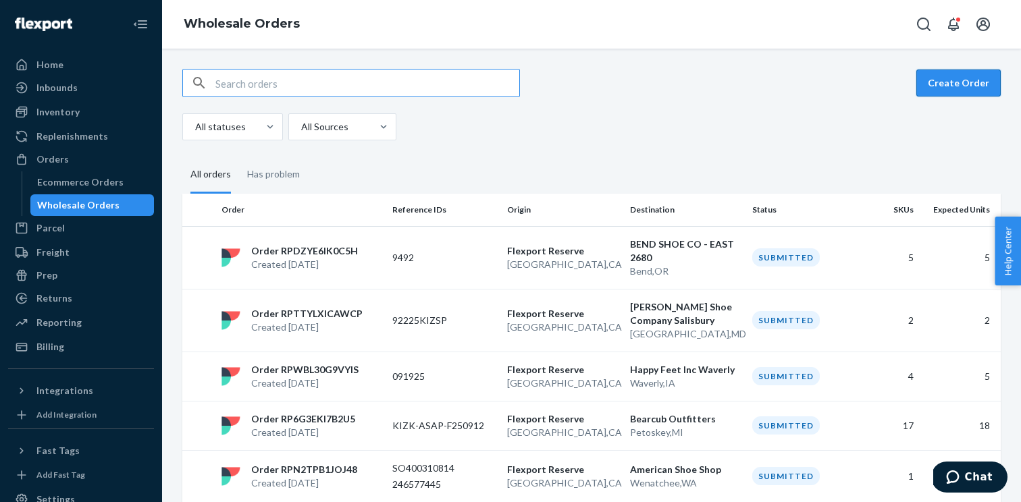
click at [947, 85] on button "Create Order" at bounding box center [958, 83] width 84 height 27
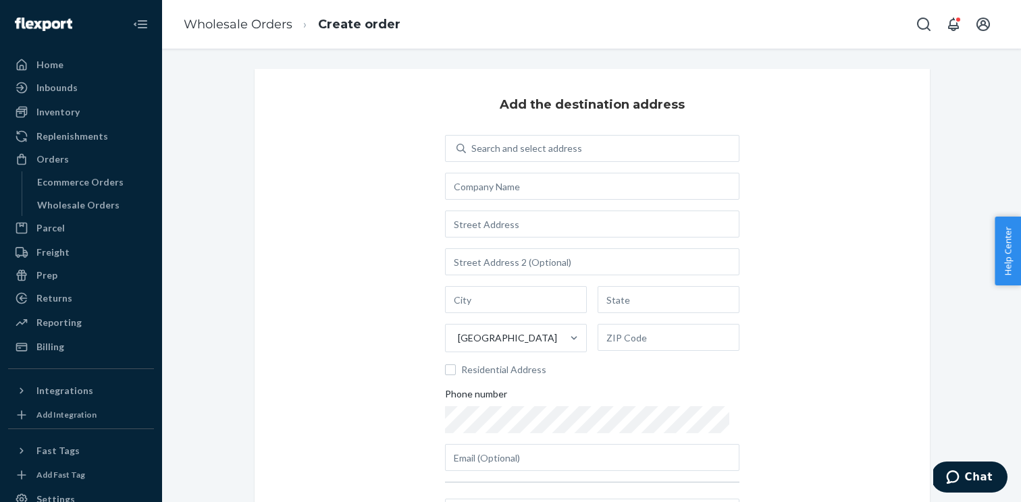
scroll to position [57, 0]
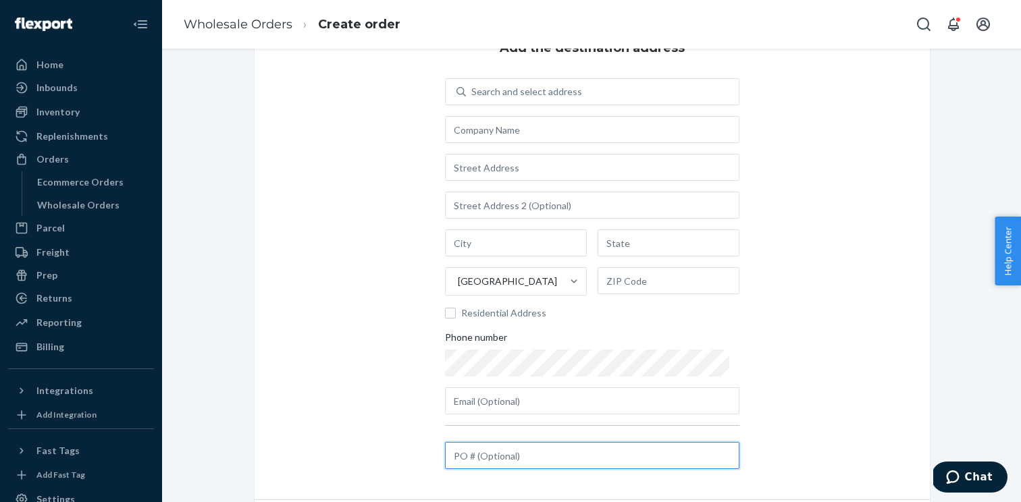
click at [505, 456] on input "text" at bounding box center [592, 455] width 294 height 27
paste input "155537"
type input "155537"
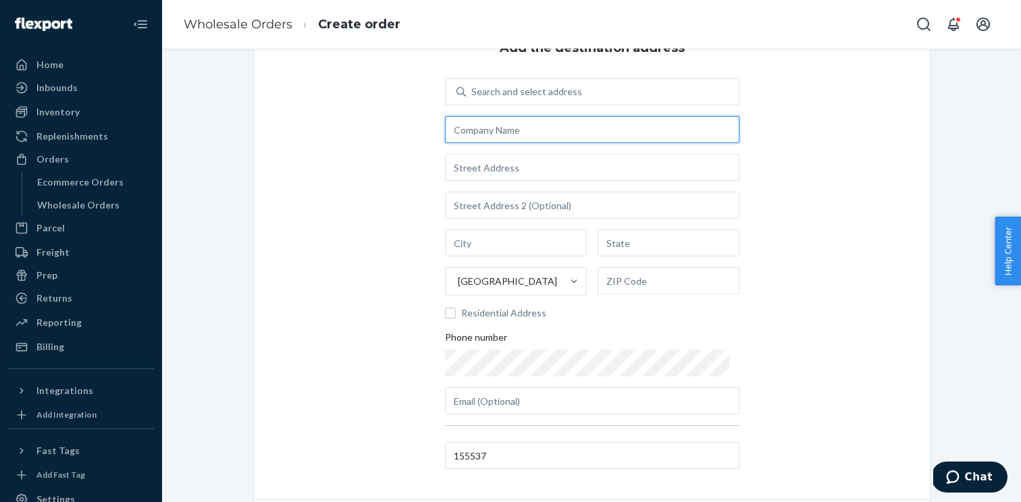
click at [511, 132] on input "text" at bounding box center [592, 129] width 294 height 27
paste input "Beck's Shoes - 09 Modesto"
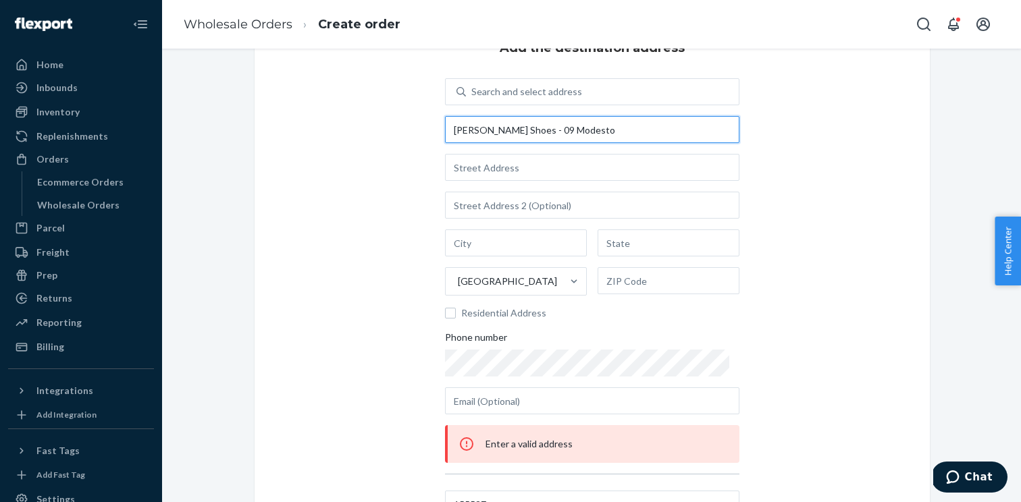
type input "Beck's Shoes - 09 Modesto"
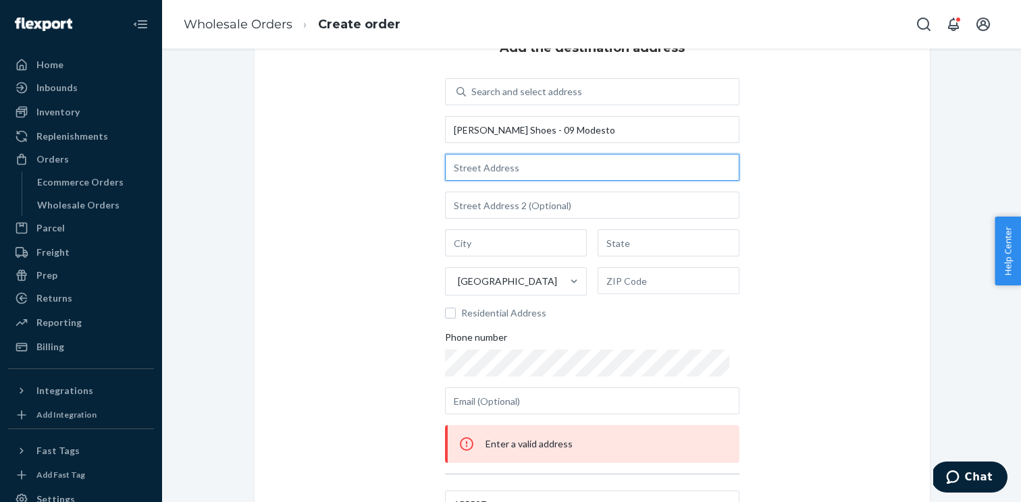
click at [497, 169] on input "text" at bounding box center [592, 167] width 294 height 27
paste input "2801 McHenry Ave"
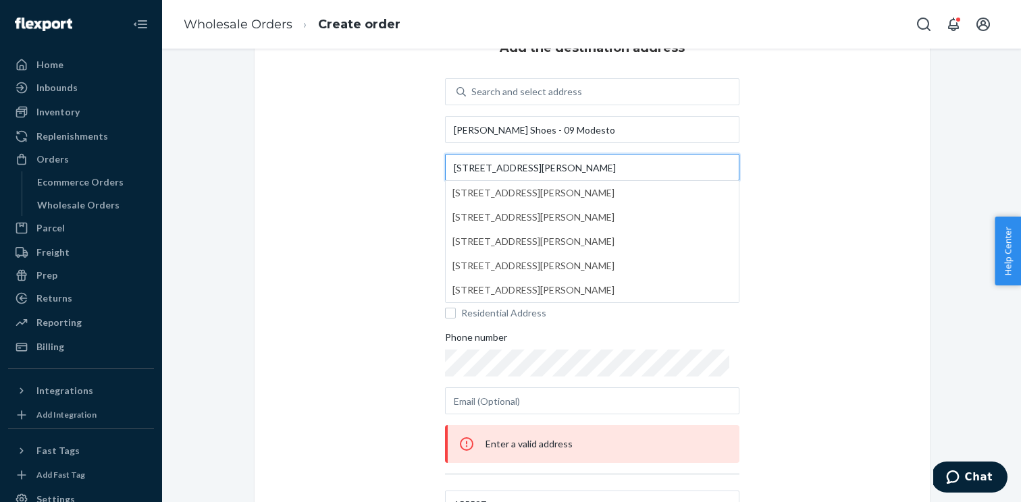
type input "2801 McHenry Ave"
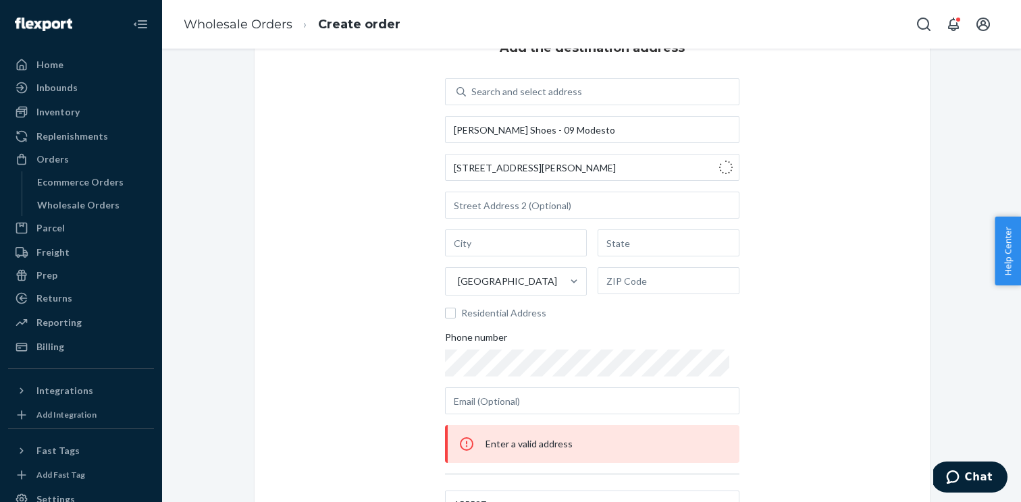
type input "Modesto"
type input "CA"
type input "95350"
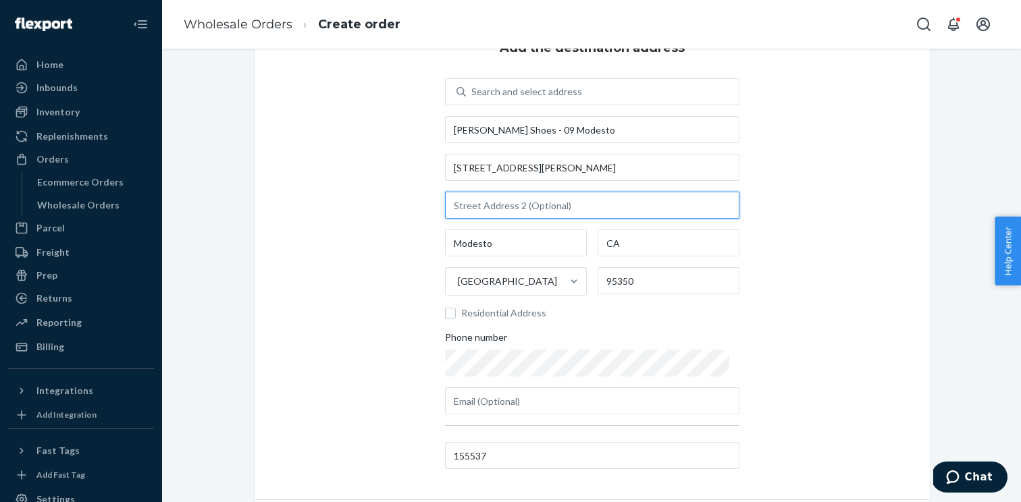
click at [498, 207] on input "text" at bounding box center [592, 205] width 294 height 27
paste input "Suite B"
type input "Suite B"
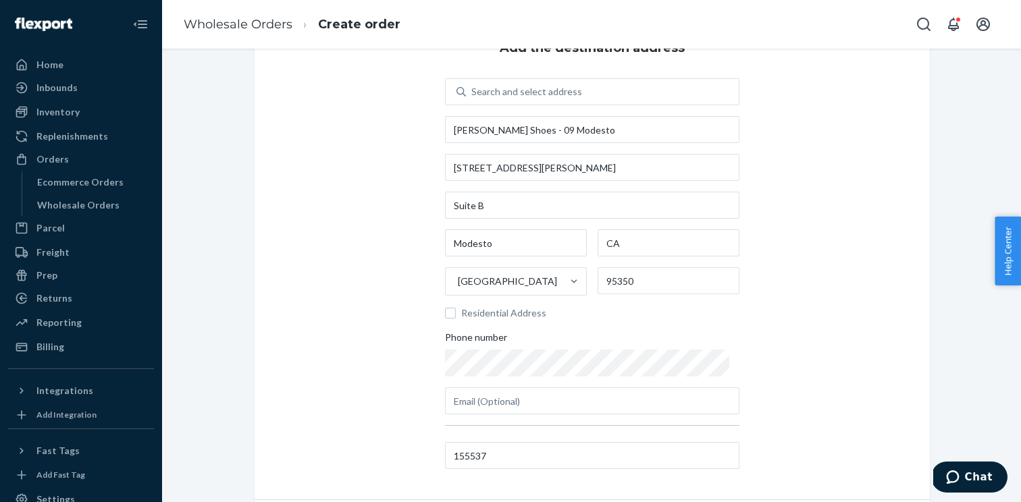
click at [808, 321] on div "Add the destination address Search and select address Beck's Shoes - 09 Modesto…" at bounding box center [592, 256] width 675 height 488
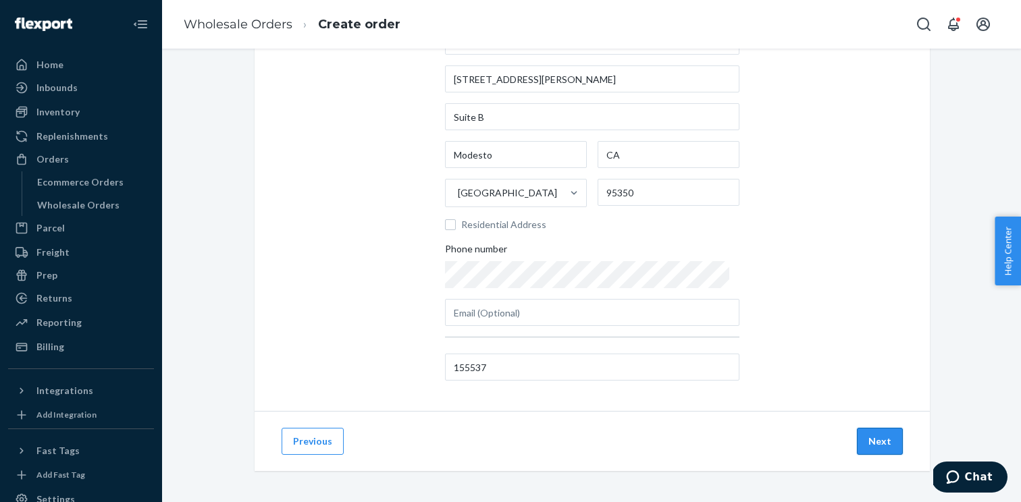
click at [872, 443] on button "Next" at bounding box center [880, 441] width 46 height 27
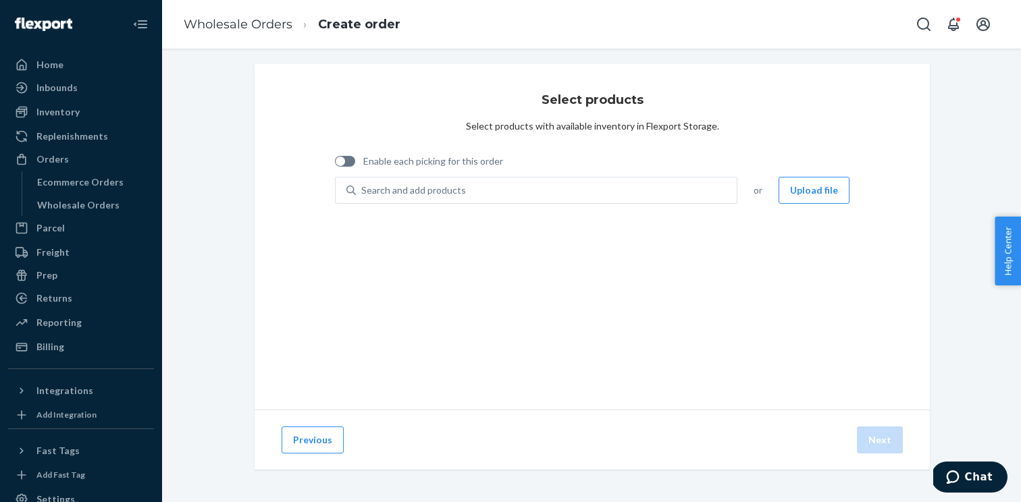
click at [359, 169] on div "Enable each picking for this order" at bounding box center [419, 163] width 168 height 28
click at [345, 161] on div at bounding box center [345, 161] width 20 height 11
checkbox input "true"
click at [821, 185] on button "Upload file" at bounding box center [814, 190] width 71 height 27
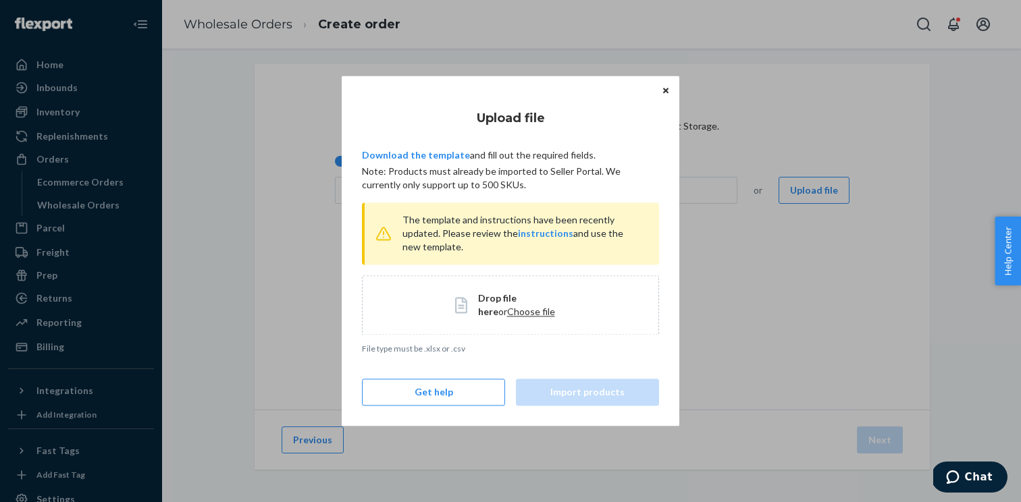
click at [507, 315] on span "Choose file" at bounding box center [531, 311] width 48 height 11
click at [477, 295] on div "Drop file here or Choose file" at bounding box center [510, 305] width 111 height 27
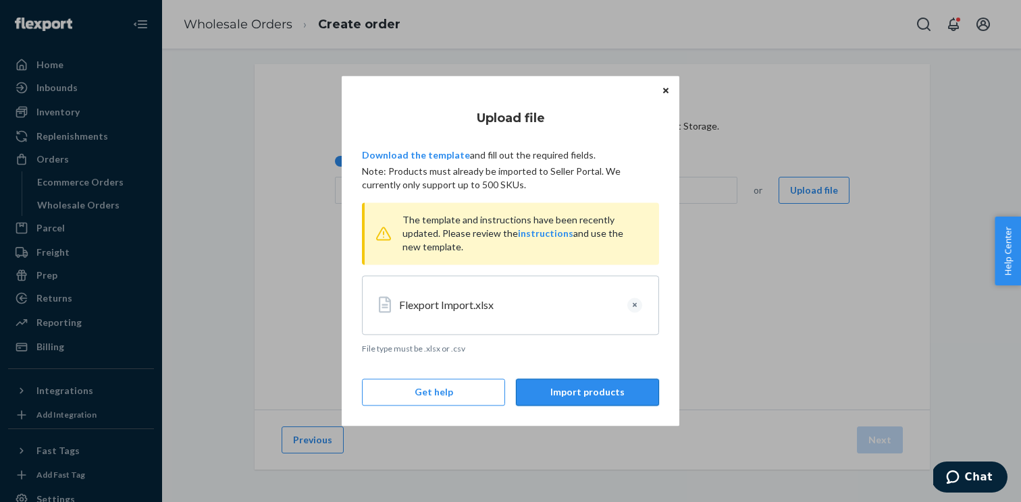
click at [570, 392] on button "Import products" at bounding box center [587, 393] width 143 height 27
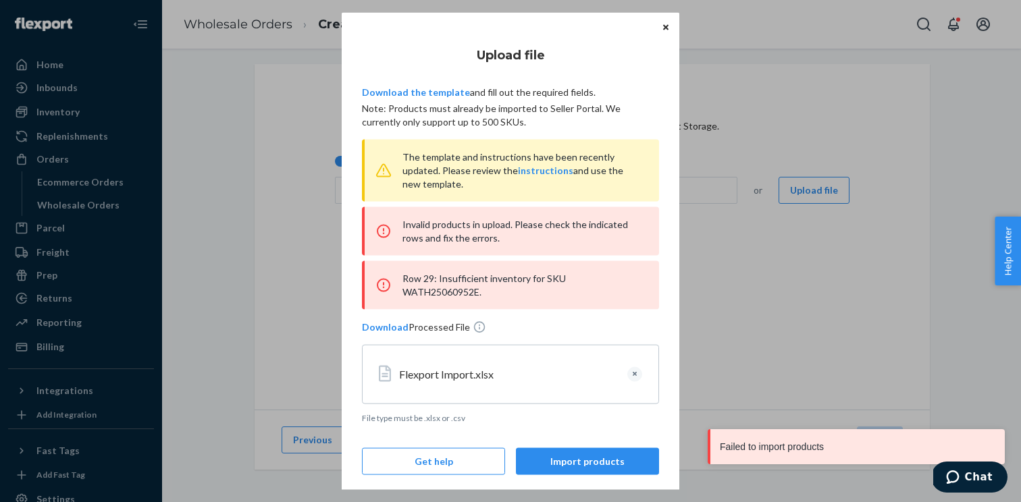
click at [603, 281] on div "Row 29: Insufficient inventory for SKU WATH25060952E." at bounding box center [510, 285] width 297 height 49
copy div "WATH25060952E"
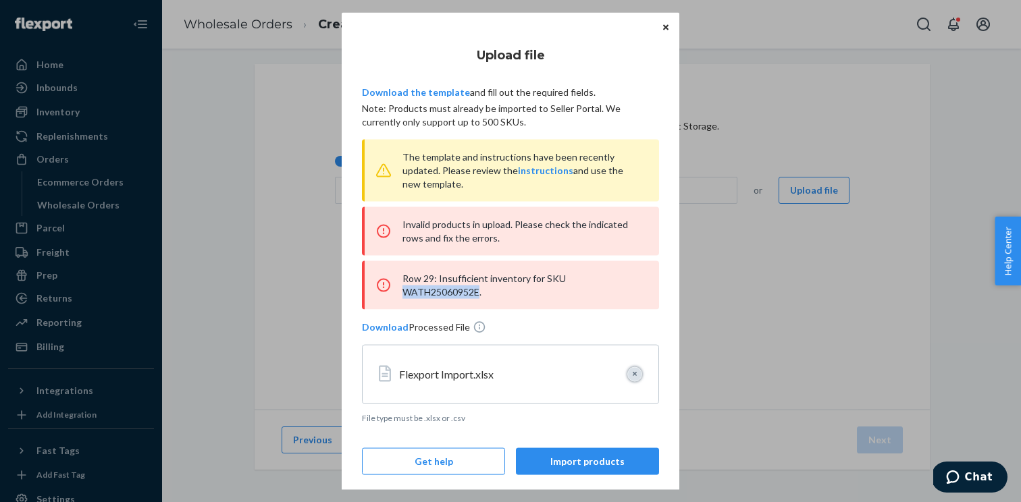
click at [634, 367] on button "Clear" at bounding box center [634, 374] width 15 height 15
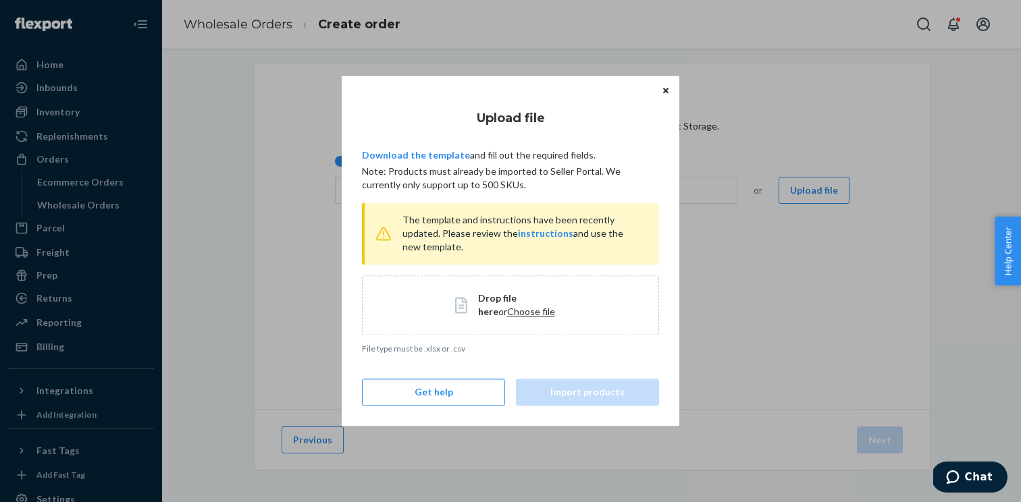
click at [507, 315] on span "Choose file" at bounding box center [531, 311] width 48 height 11
click at [513, 311] on span "Choose file" at bounding box center [531, 311] width 48 height 11
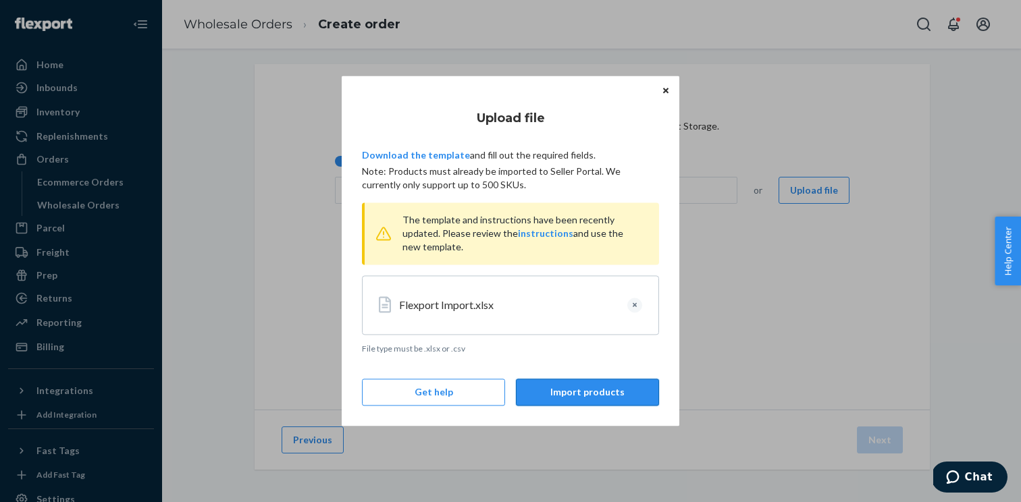
click at [626, 387] on button "Import products" at bounding box center [587, 393] width 143 height 27
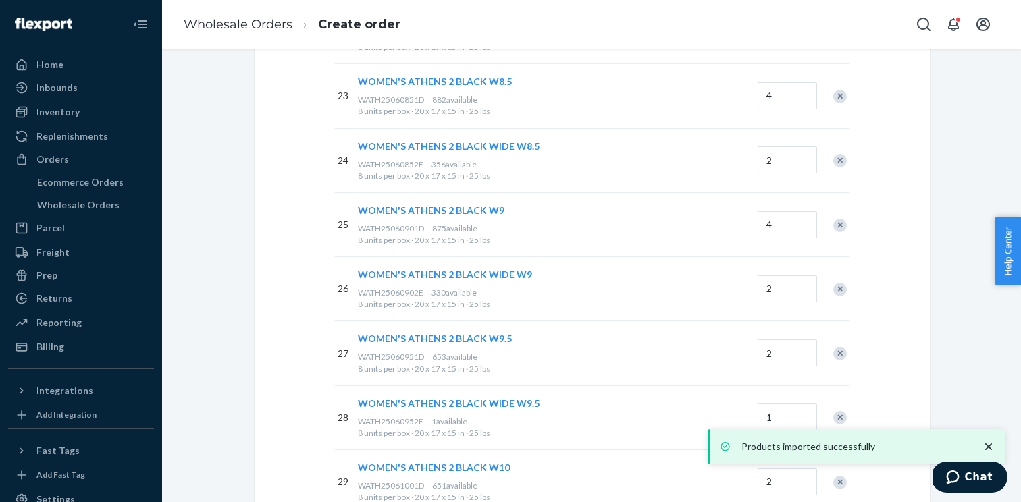
scroll to position [1979, 0]
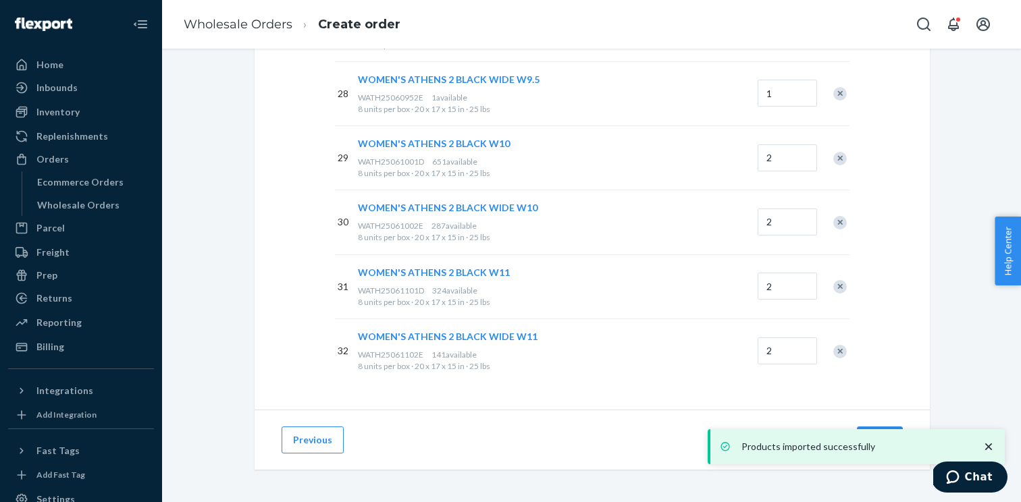
click at [872, 426] on div "Previous Next" at bounding box center [592, 440] width 675 height 60
click at [878, 429] on button "Next" at bounding box center [880, 440] width 46 height 27
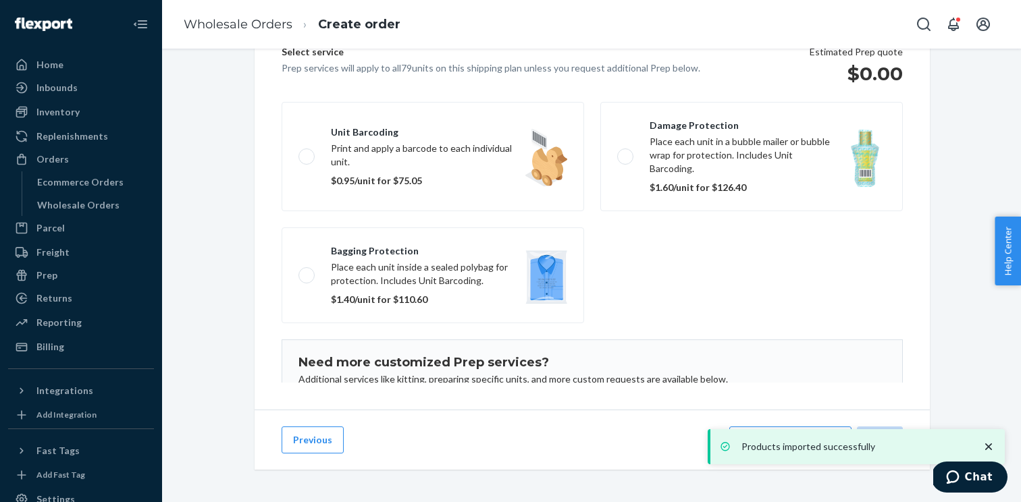
scroll to position [186, 0]
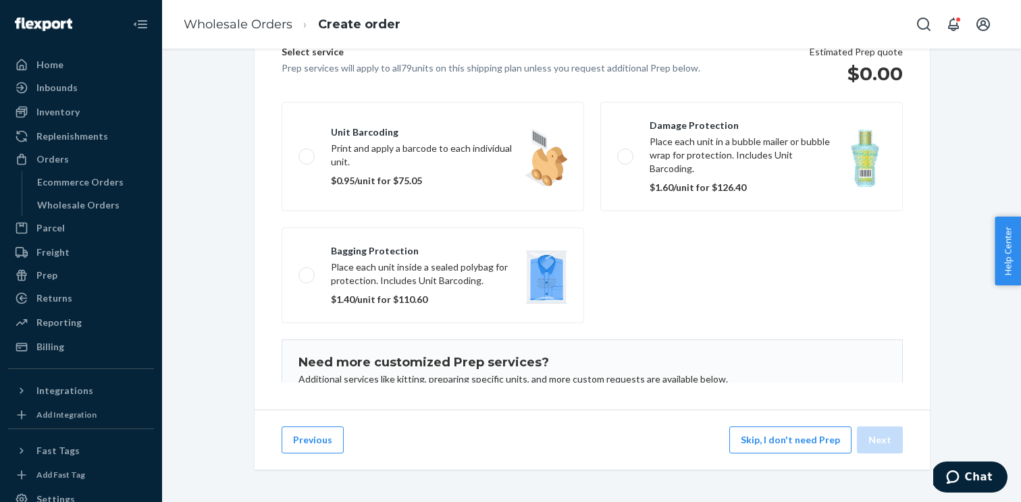
click at [810, 434] on div "Products imported successfully" at bounding box center [856, 446] width 297 height 35
click at [778, 439] on button "Skip, I don't need Prep" at bounding box center [790, 440] width 122 height 27
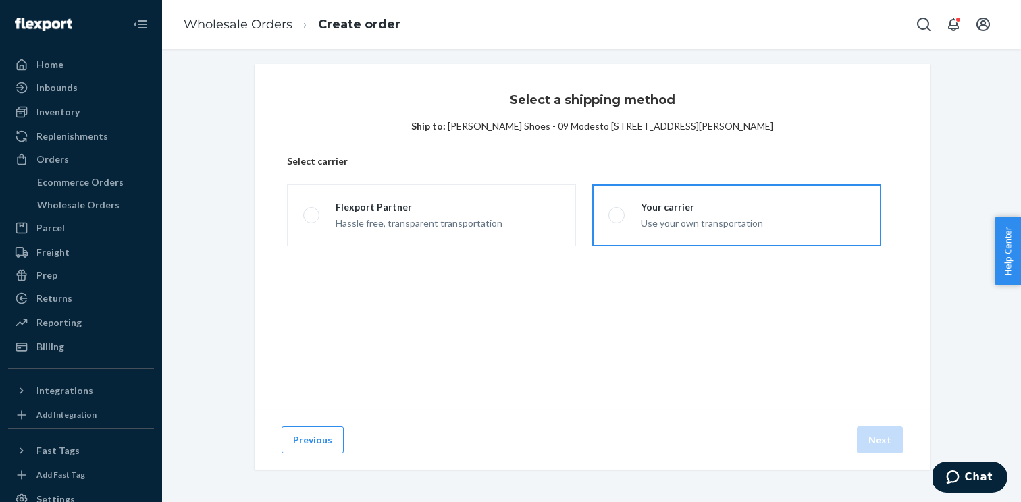
click at [637, 217] on div "Your carrier Use your own transportation" at bounding box center [694, 216] width 138 height 30
click at [617, 217] on input "Your carrier Use your own transportation" at bounding box center [612, 215] width 9 height 9
radio input "true"
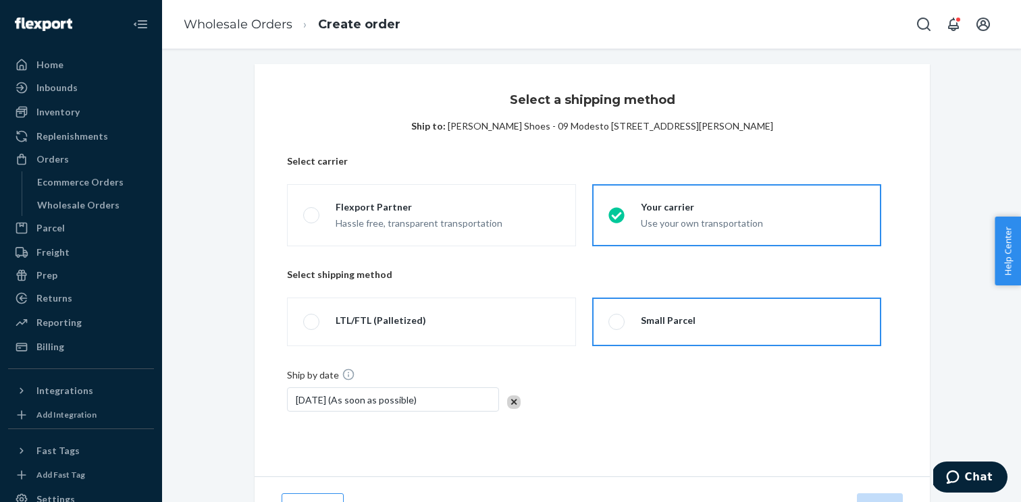
click at [615, 328] on span at bounding box center [616, 322] width 16 height 16
click at [615, 327] on input "Small Parcel" at bounding box center [612, 322] width 9 height 9
radio input "true"
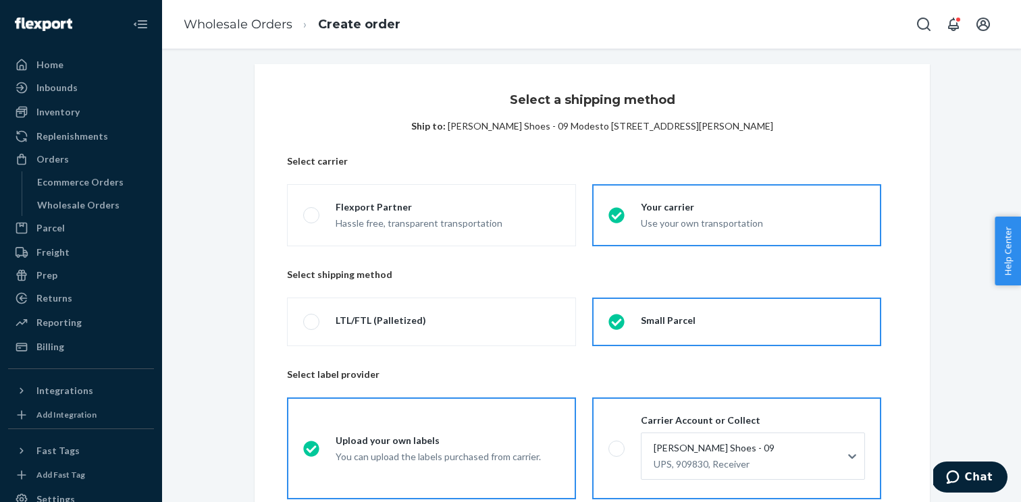
click at [619, 439] on label "Carrier Account or Collect Beck's Shoes - 09 UPS, 909830, Receiver" at bounding box center [736, 449] width 289 height 102
click at [617, 444] on input "Carrier Account or Collect Beck's Shoes - 09 UPS, 909830, Receiver" at bounding box center [612, 448] width 9 height 9
radio input "true"
radio input "false"
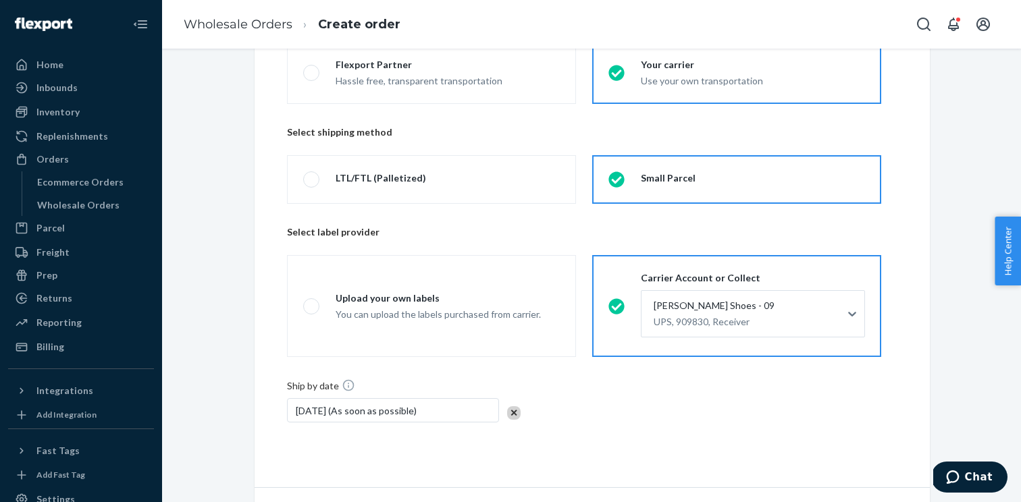
scroll to position [224, 0]
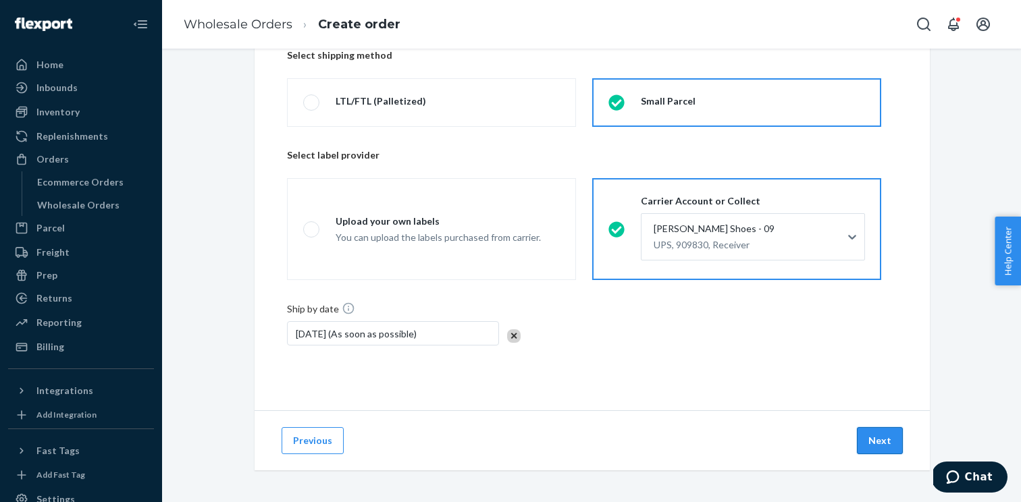
click at [880, 438] on button "Next" at bounding box center [880, 440] width 46 height 27
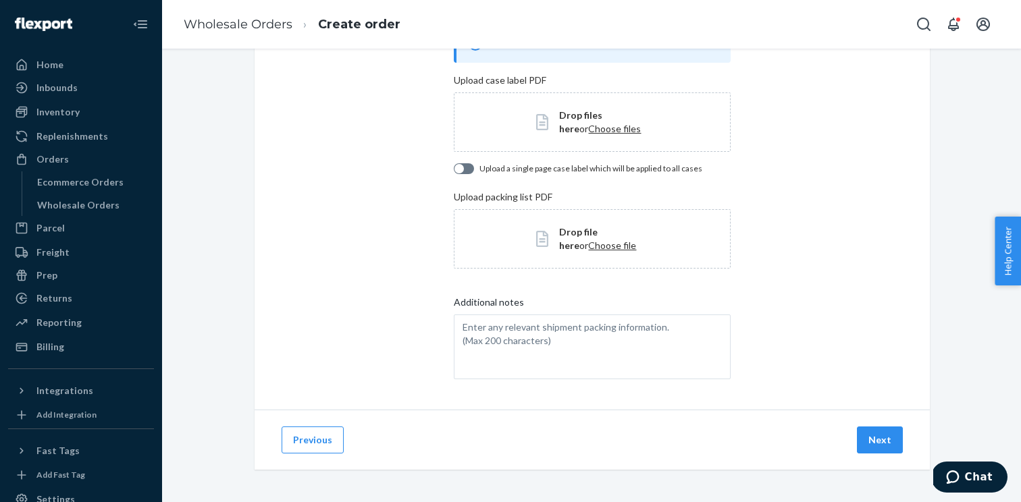
scroll to position [110, 0]
click at [871, 436] on button "Next" at bounding box center [880, 440] width 46 height 27
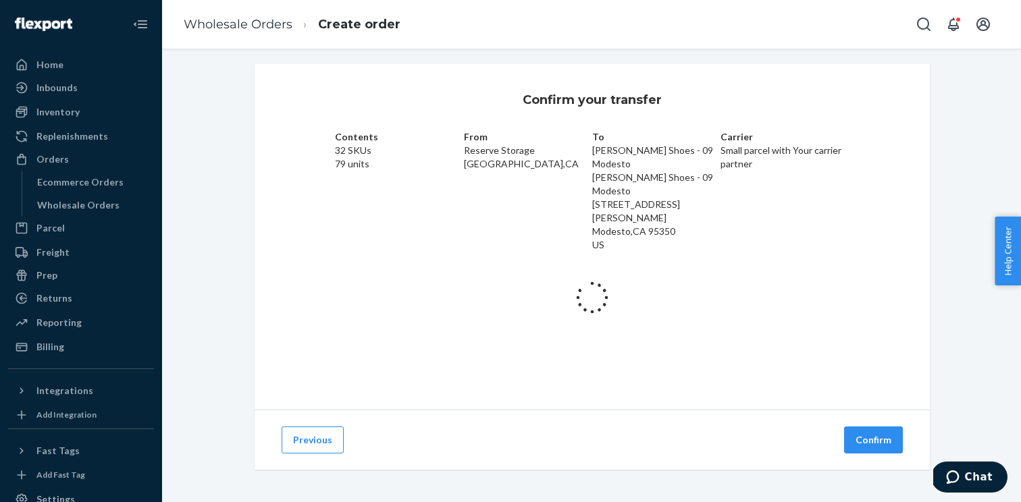
scroll to position [9, 0]
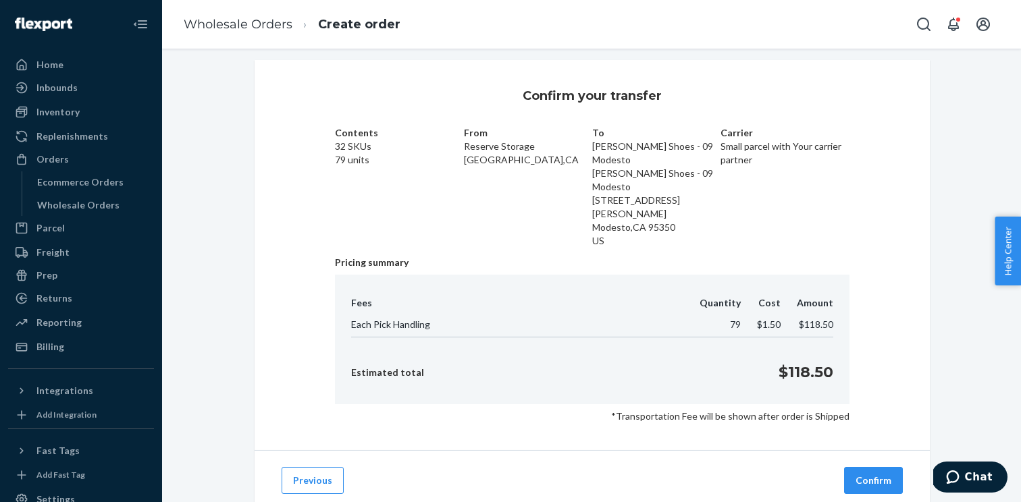
click at [871, 467] on button "Confirm" at bounding box center [873, 480] width 59 height 27
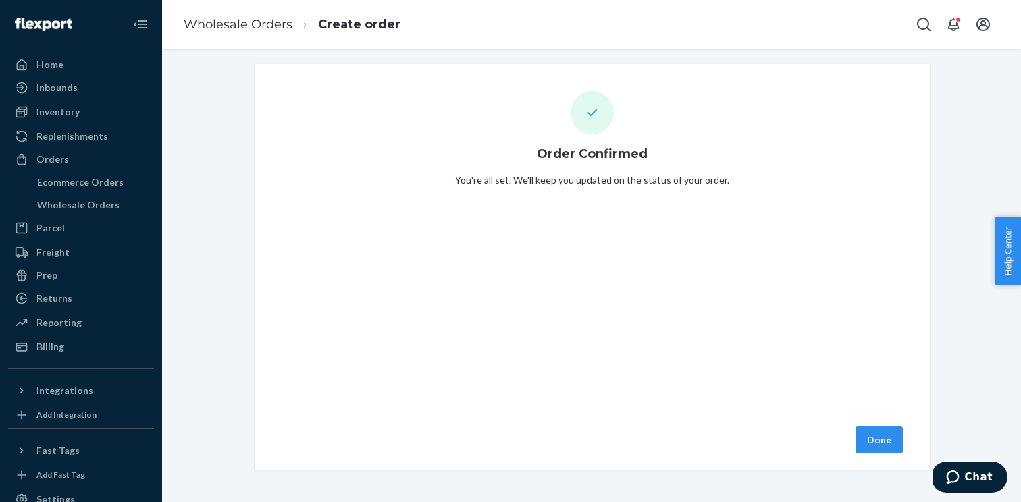
click at [871, 436] on button "Done" at bounding box center [879, 440] width 47 height 27
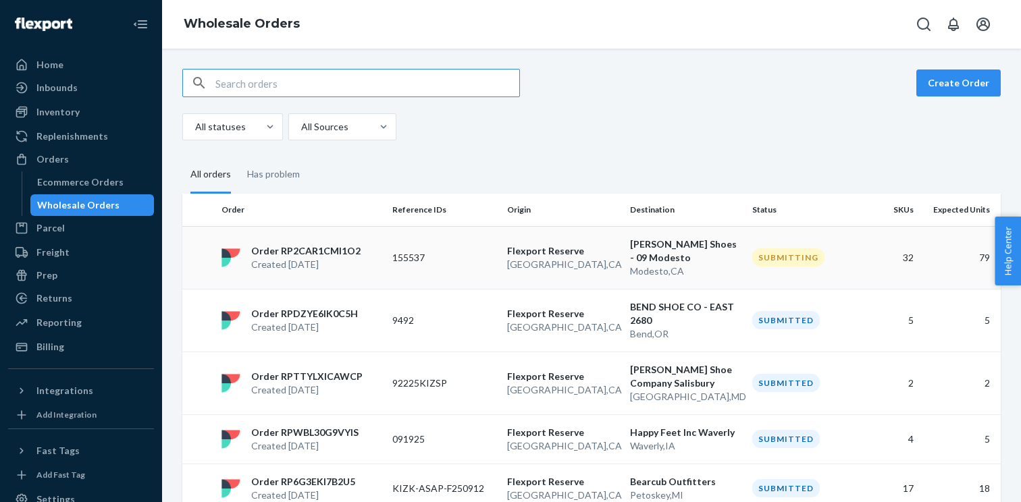
click at [421, 259] on td "155537" at bounding box center [444, 257] width 115 height 63
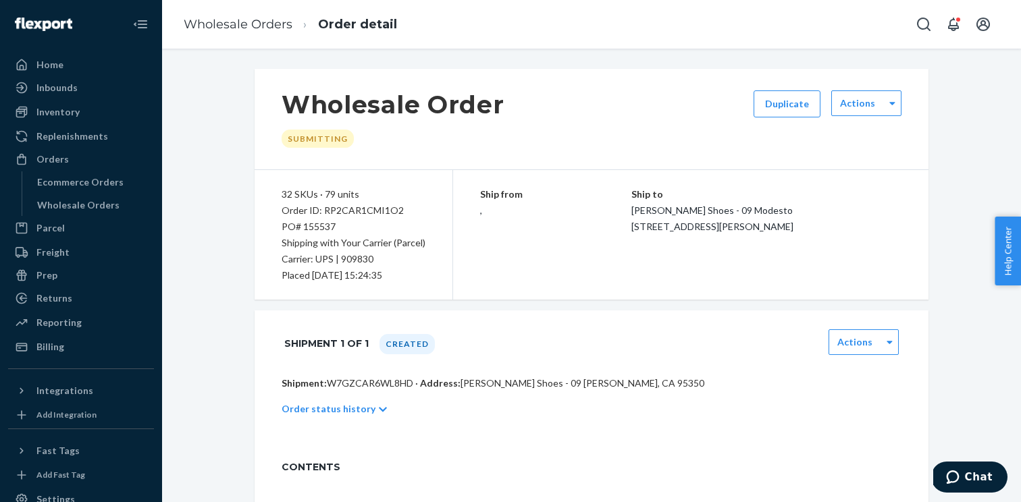
click at [348, 385] on p "Shipment: W7GZCAR6WL8HD · Address: Beck's Shoes - 09 Modesto · Modesto, CA 95350" at bounding box center [592, 384] width 620 height 14
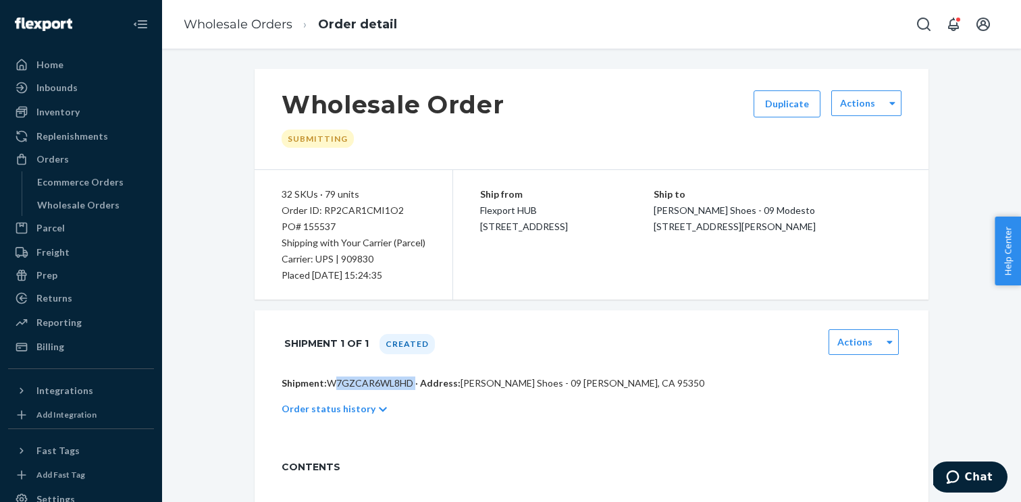
click at [348, 385] on p "Shipment: W7GZCAR6WL8HD · Address: Beck's Shoes - 09 Modesto · Modesto, CA 95350" at bounding box center [592, 384] width 620 height 14
copy p "W7GZCAR6WL8HD"
click at [363, 208] on div "Order ID: RP2CAR1CMI1O2" at bounding box center [354, 211] width 144 height 16
copy div "RP2CAR1CMI1O2"
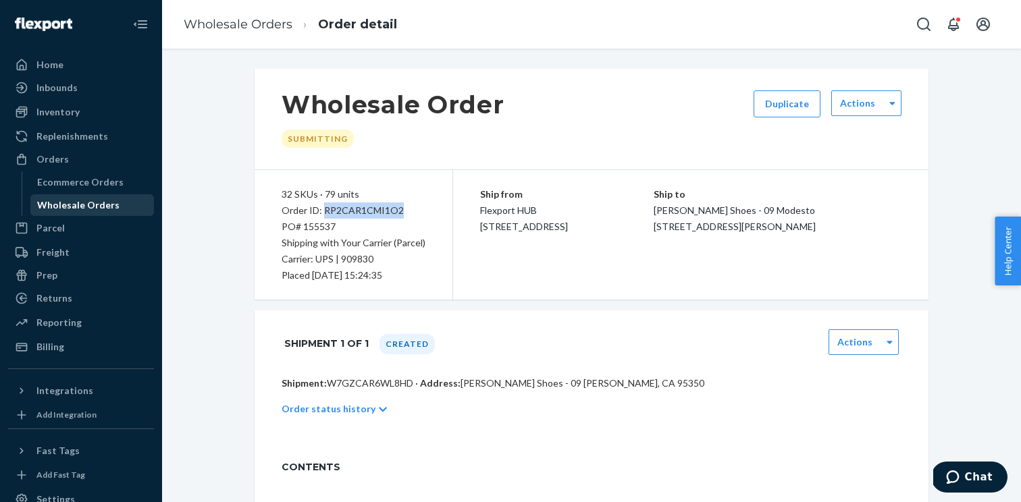
click at [116, 201] on div "Wholesale Orders" at bounding box center [93, 205] width 122 height 19
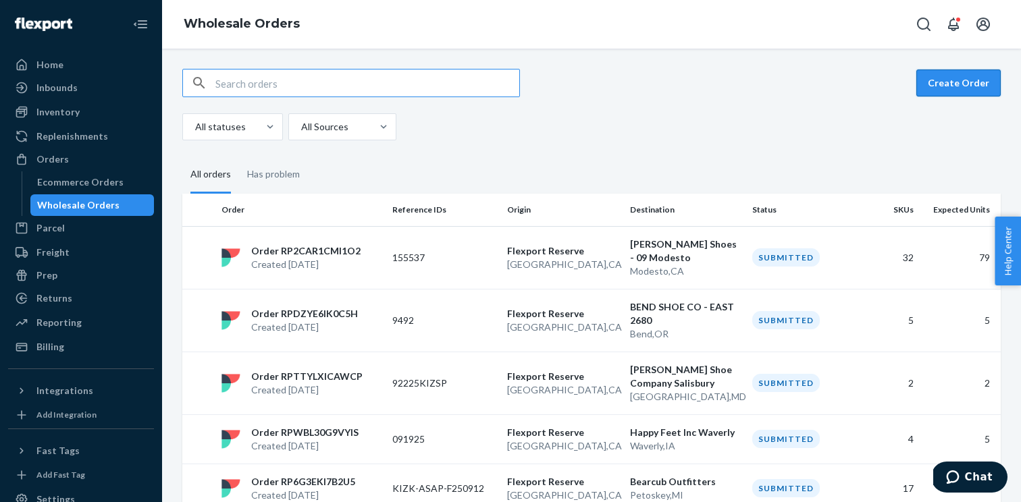
click at [947, 82] on button "Create Order" at bounding box center [958, 83] width 84 height 27
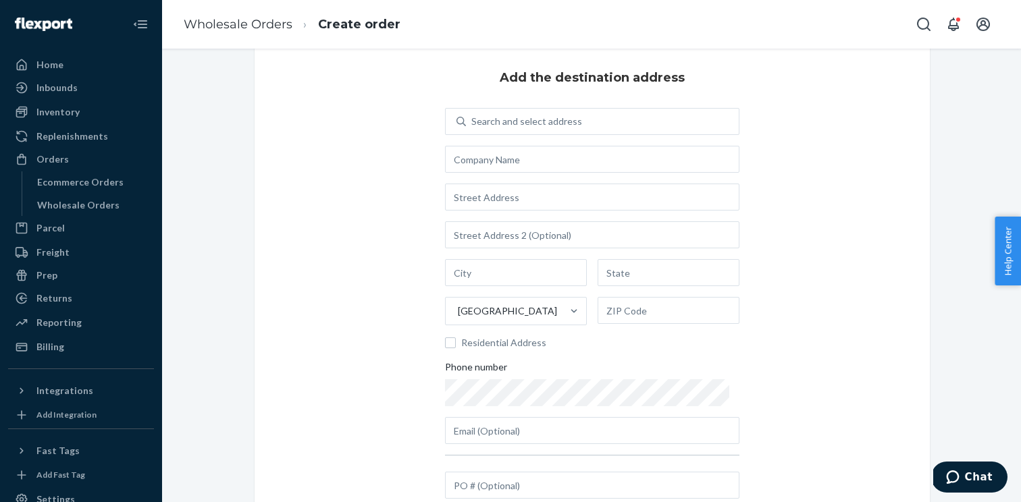
scroll to position [35, 0]
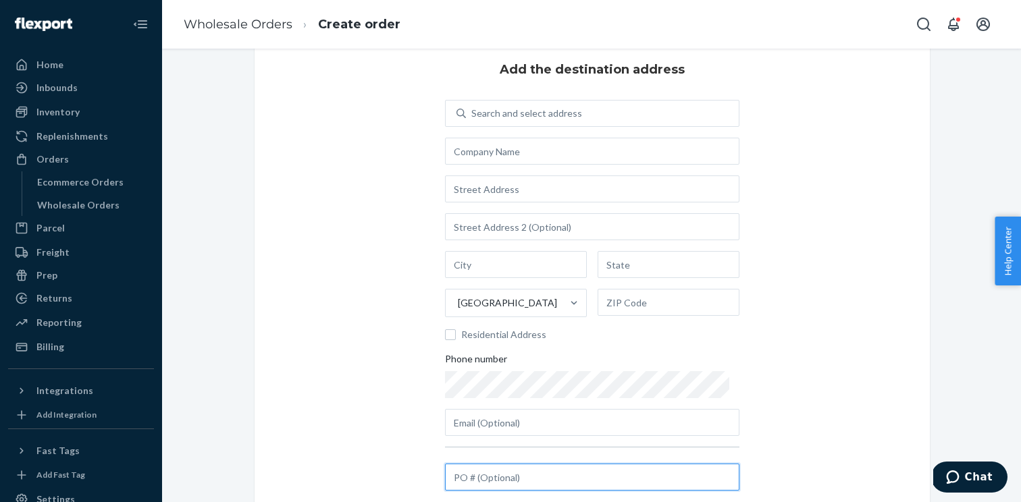
click at [487, 475] on input "text" at bounding box center [592, 477] width 294 height 27
paste input "09222507"
type input "09222507"
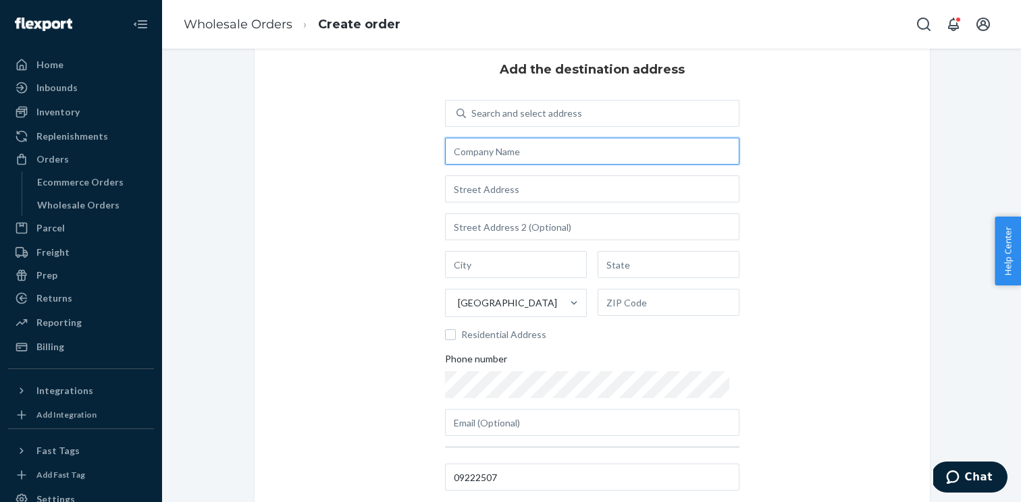
click at [521, 151] on input "text" at bounding box center [592, 151] width 294 height 27
paste input "[PERSON_NAME] Shoe Fit Co. Of [GEOGRAPHIC_DATA]"
type input "[PERSON_NAME] Shoe Fit Co. Of [GEOGRAPHIC_DATA]"
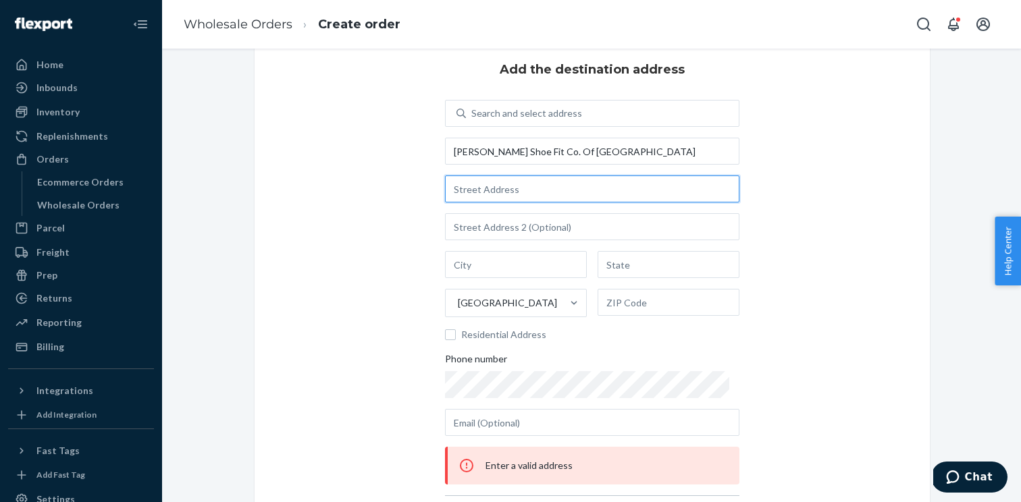
click at [496, 188] on input "text" at bounding box center [592, 189] width 294 height 27
paste input "1702 W Burlington Ave"
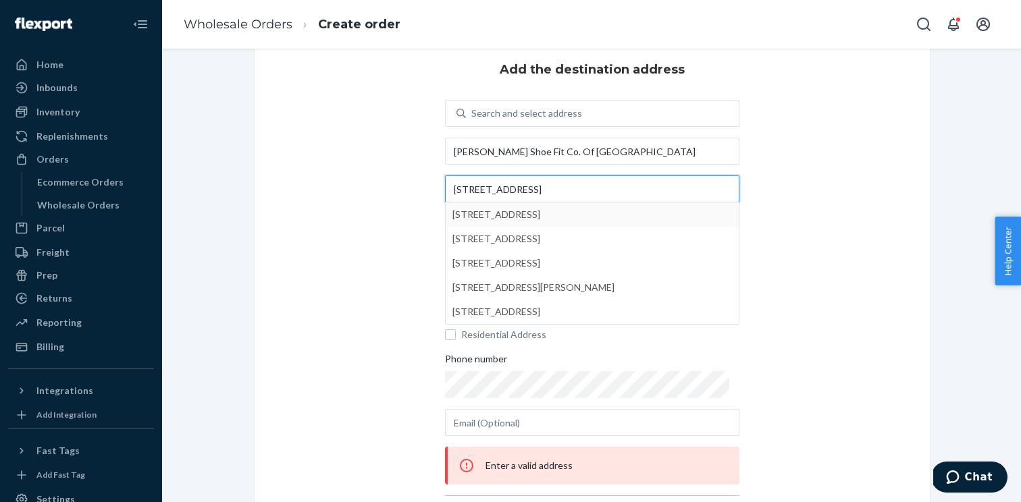
type input "1702 W Burlington Ave"
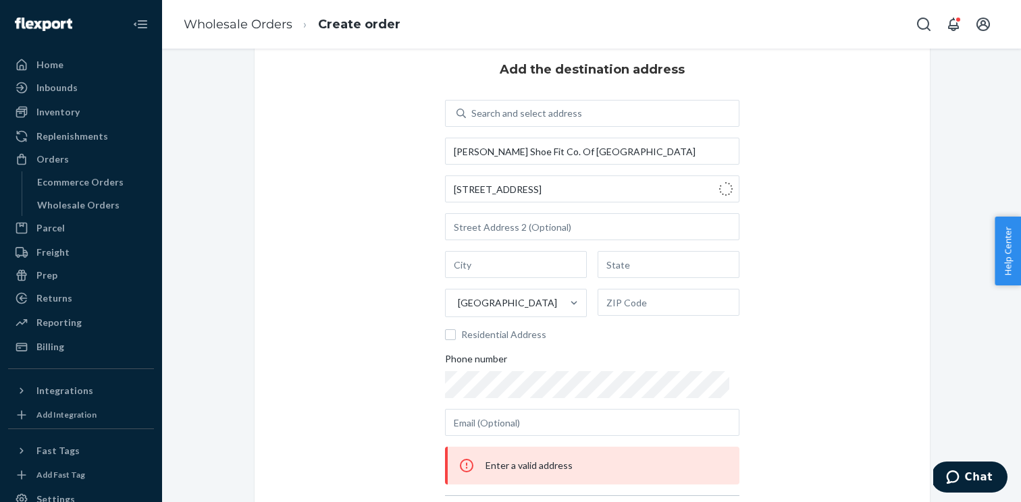
type input "[GEOGRAPHIC_DATA]"
type input "IA"
type input "52556"
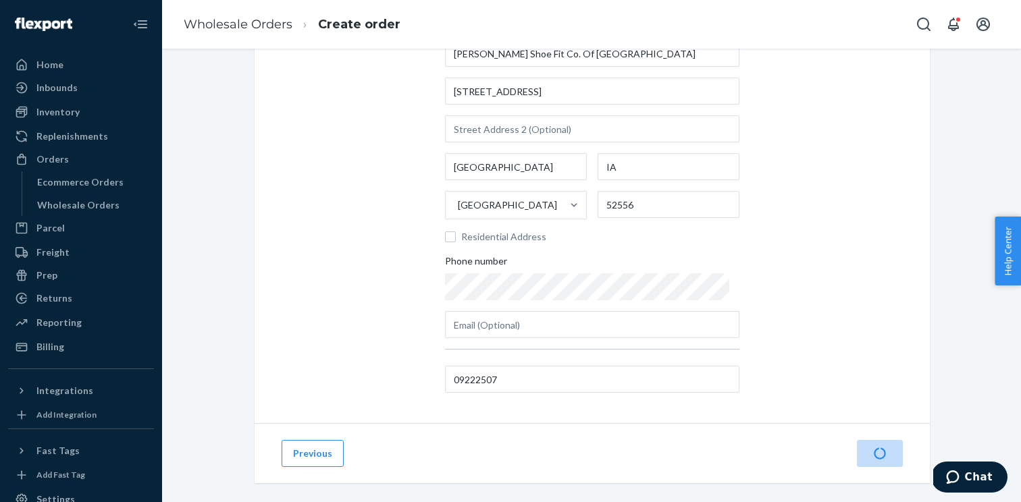
scroll to position [147, 0]
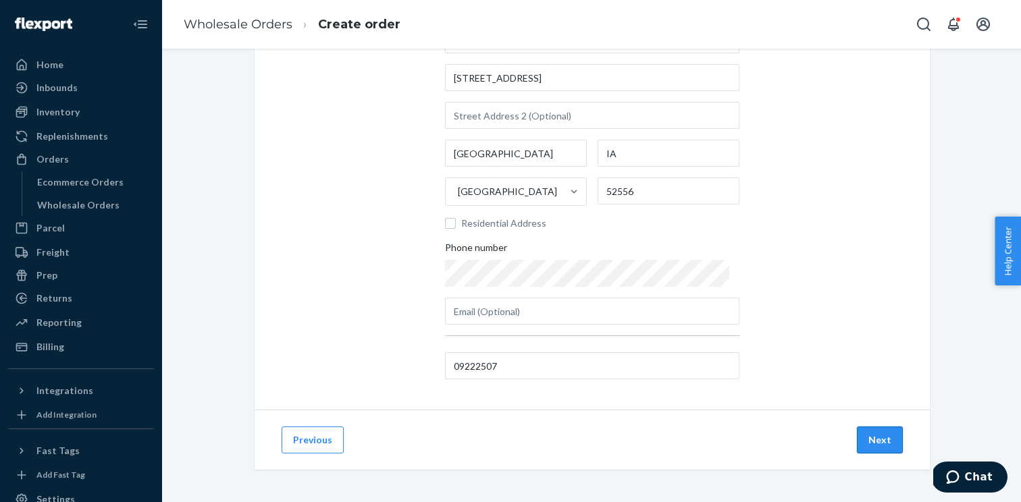
click at [896, 438] on button "Next" at bounding box center [880, 440] width 46 height 27
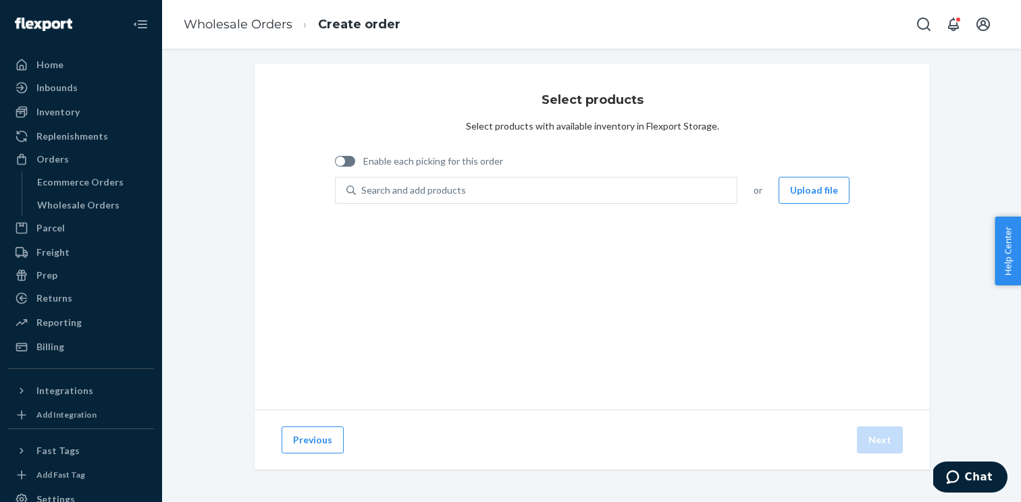
scroll to position [5, 0]
click at [386, 151] on div "Enable each picking for this order" at bounding box center [419, 163] width 168 height 28
click at [386, 171] on div "Enable each picking for this order" at bounding box center [419, 163] width 168 height 28
click at [386, 164] on span "Enable each picking for this order" at bounding box center [433, 162] width 140 height 14
click at [335, 166] on input "Enable each picking for this order" at bounding box center [334, 166] width 1 height 1
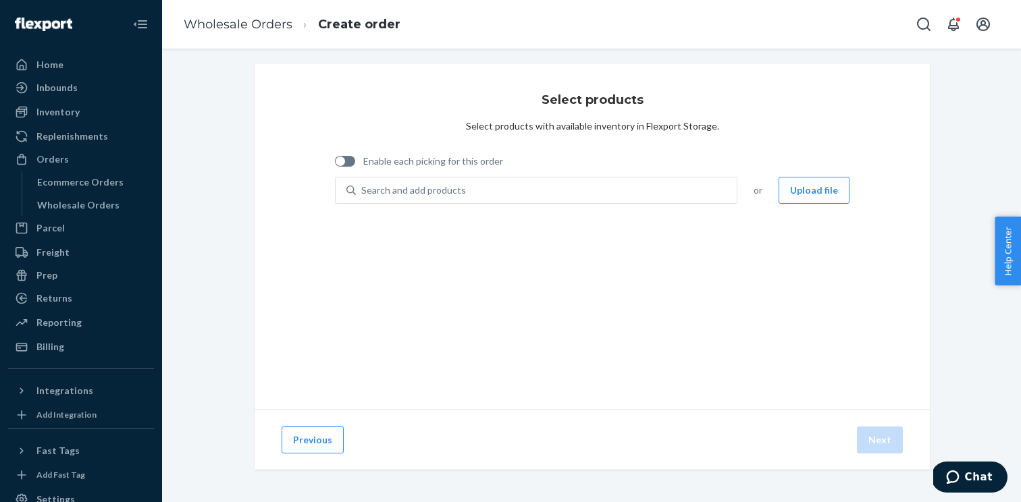
checkbox input "true"
click at [400, 189] on div "Search and add products" at bounding box center [413, 191] width 105 height 14
click at [363, 189] on input "Search and add products" at bounding box center [361, 191] width 1 height 14
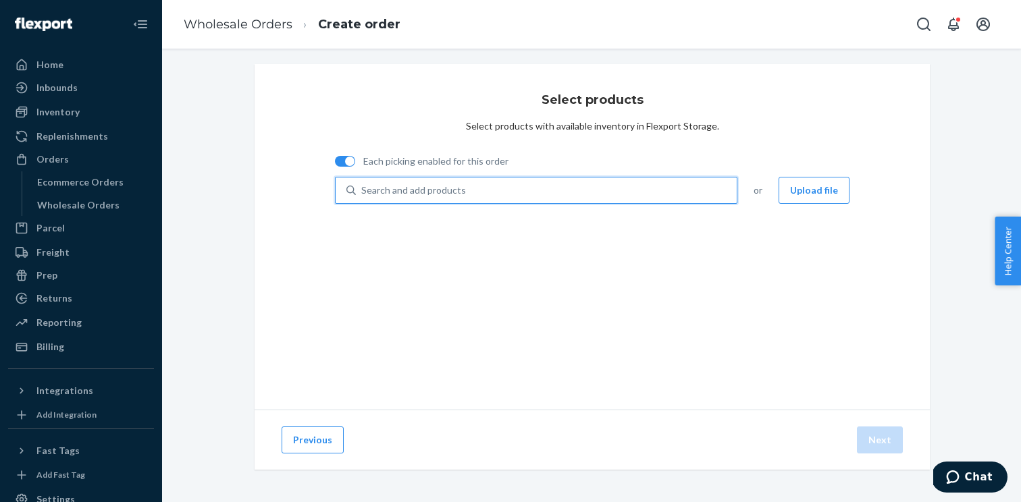
paste input "WOMEN'S ATHENS 2 WILD ROSE W10.5"
type input "WOMEN'S ATHENS 2 WILD ROSE W10.5"
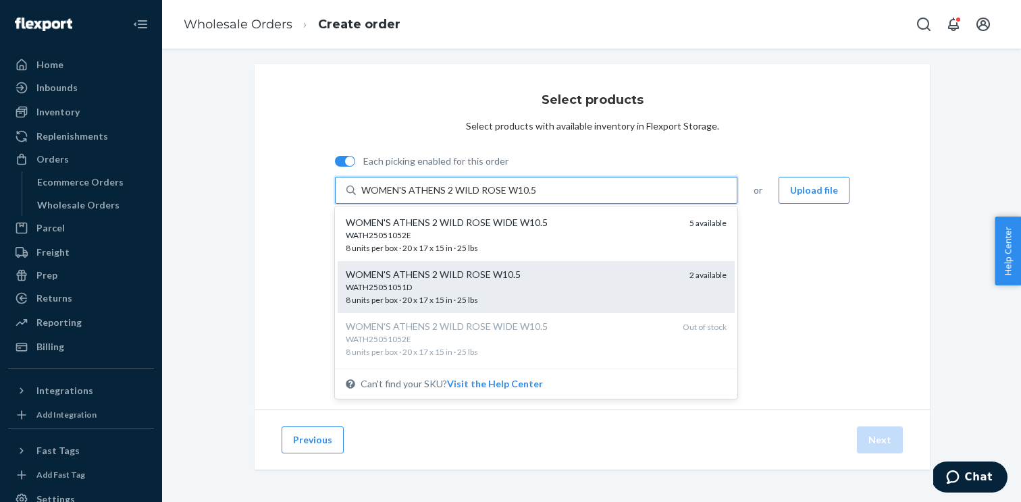
click at [450, 281] on div "WOMEN'S ATHENS 2 WILD ROSE W10.5" at bounding box center [512, 275] width 333 height 14
click at [450, 197] on input "WOMEN'S ATHENS 2 WILD ROSE W10.5" at bounding box center [449, 191] width 176 height 14
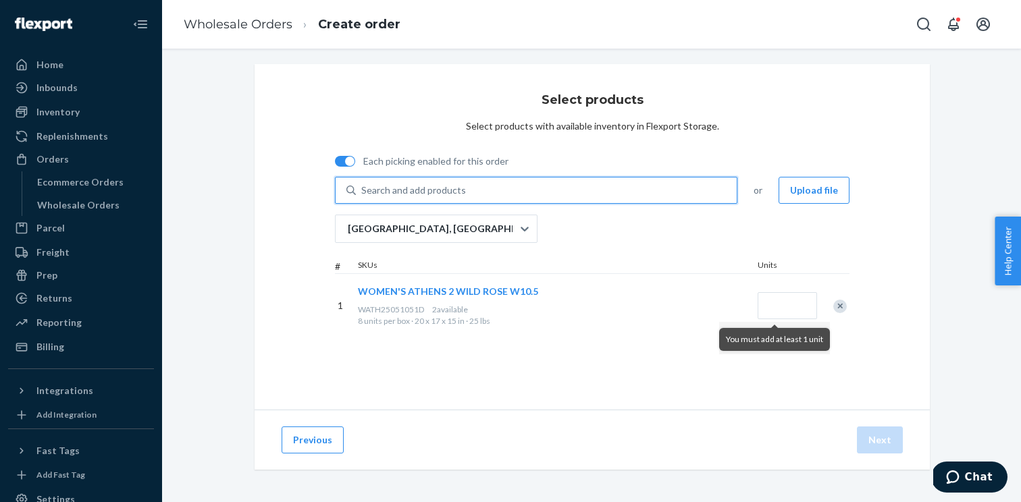
paste input "WOMEN'S ATHENS 2 STORMY WEATHER/ROSE W10.5"
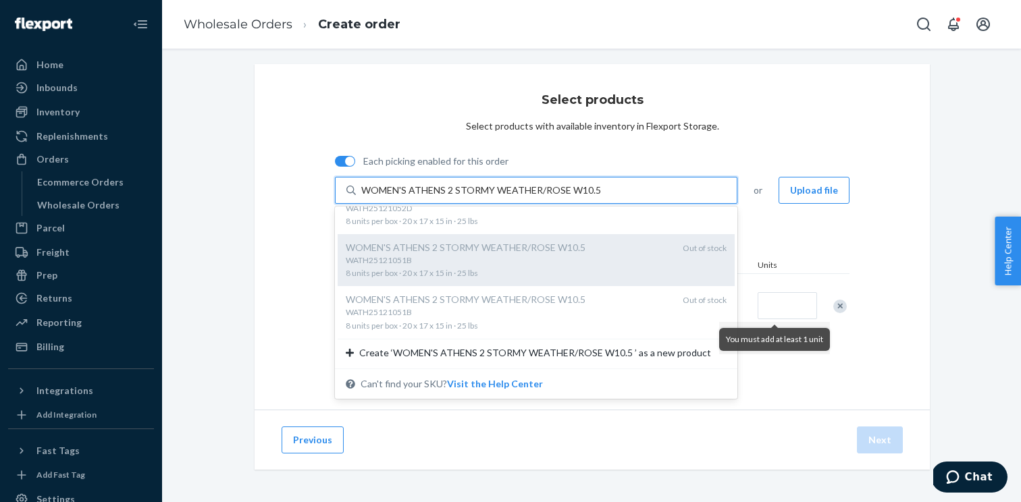
scroll to position [0, 0]
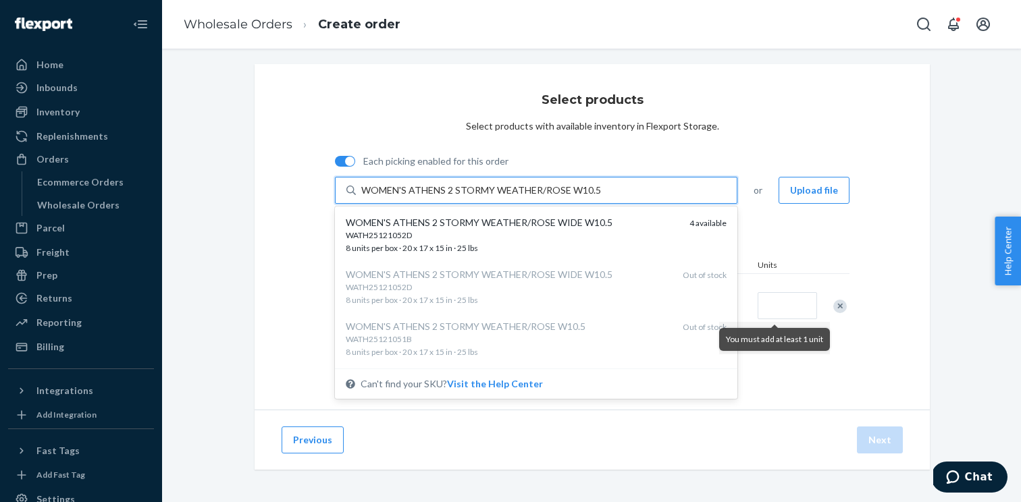
type input "WOMEN'S ATHENS 2 STORMY WEATHER/ROSE W10.5"
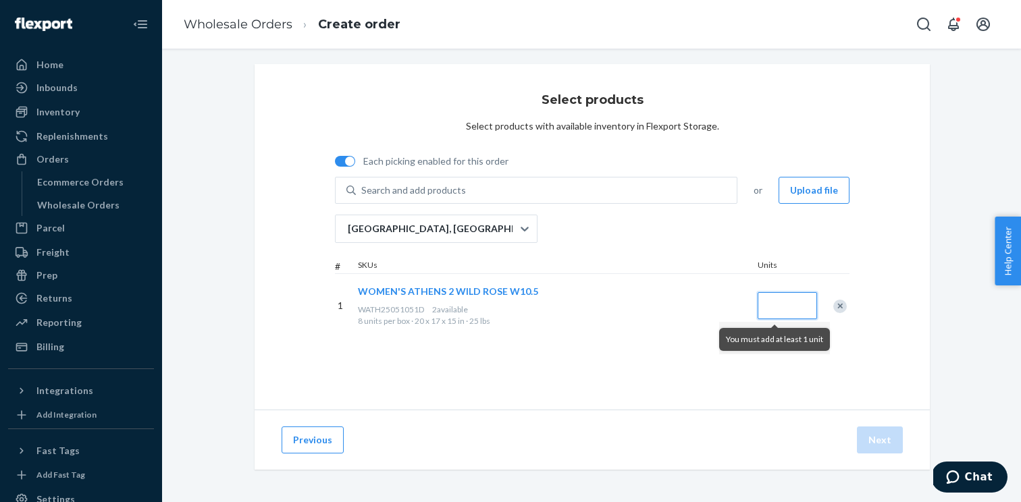
click at [794, 311] on input "Quantity" at bounding box center [787, 305] width 59 height 27
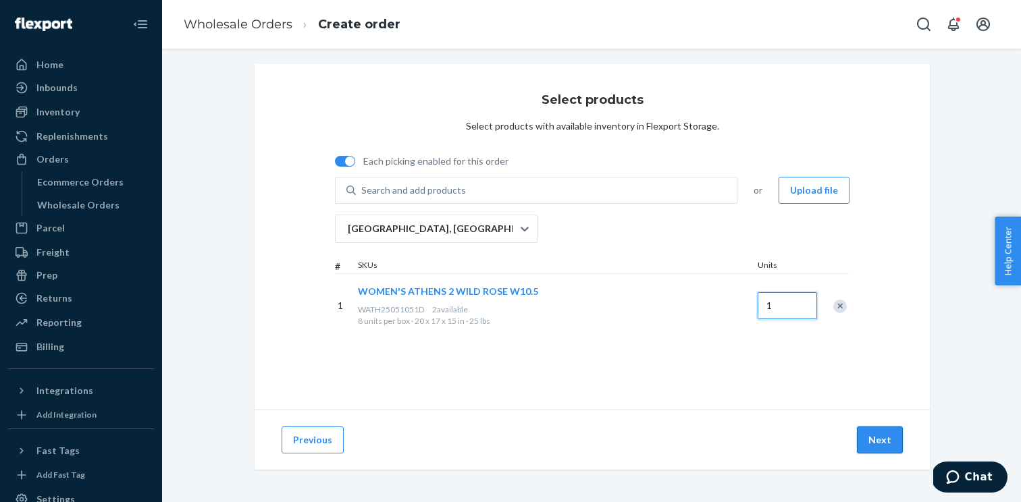
type input "1"
click at [882, 436] on button "Next" at bounding box center [880, 440] width 46 height 27
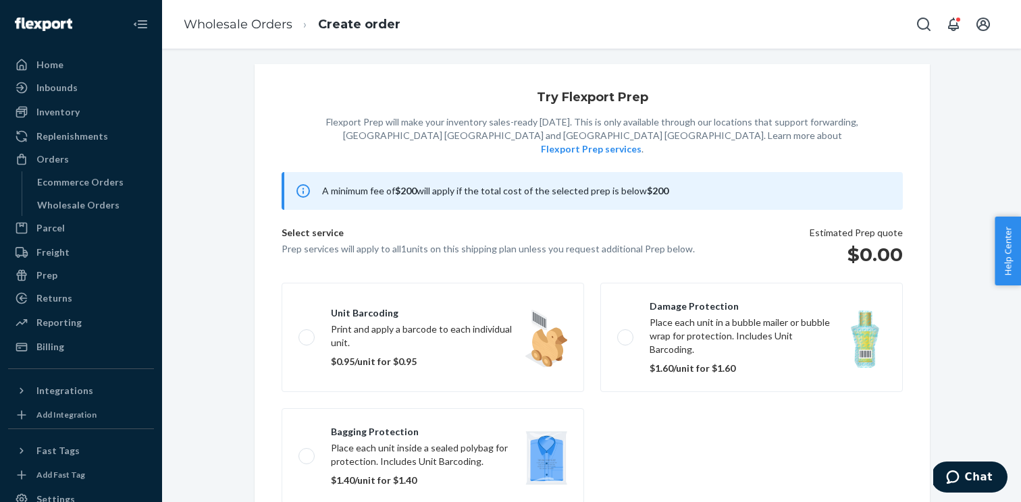
scroll to position [87, 0]
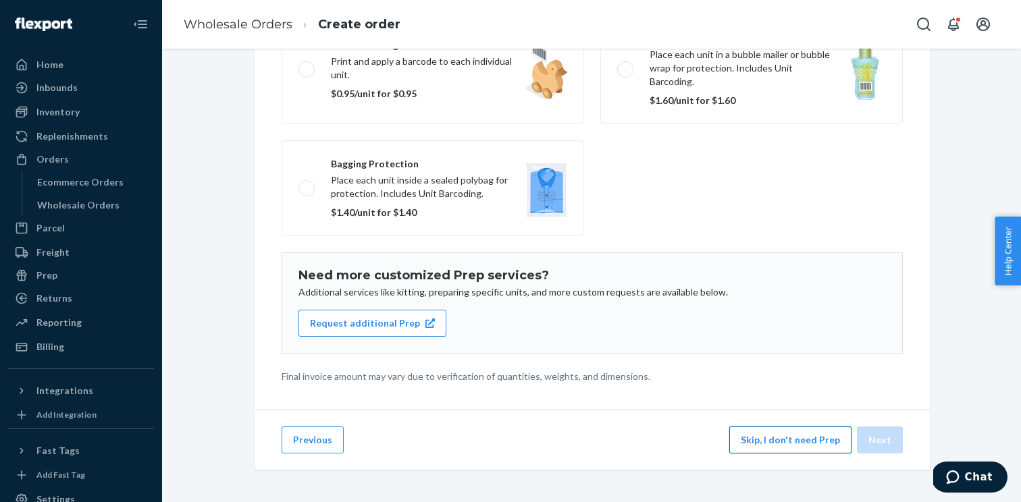
click at [775, 446] on button "Skip, I don't need Prep" at bounding box center [790, 440] width 122 height 27
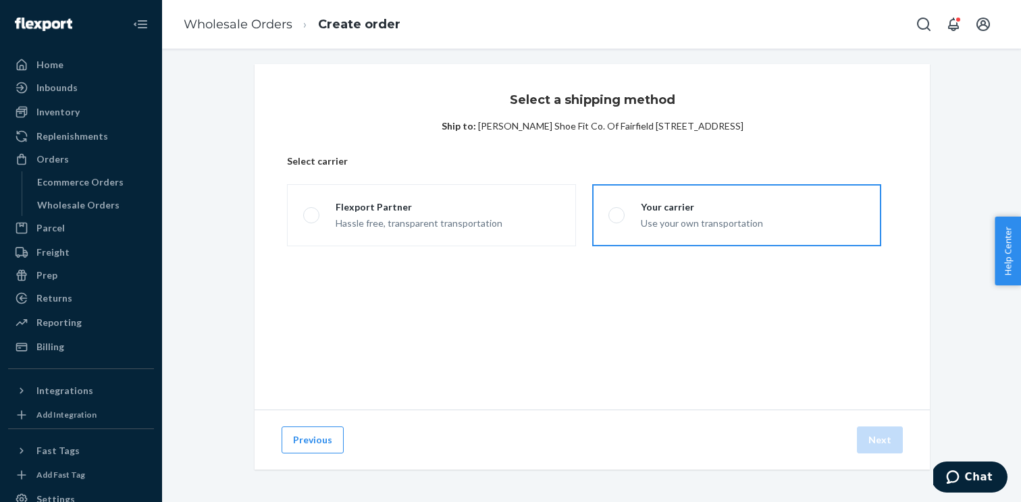
click at [626, 220] on div "Your carrier Use your own transportation" at bounding box center [694, 216] width 138 height 30
click at [617, 220] on input "Your carrier Use your own transportation" at bounding box center [612, 215] width 9 height 9
radio input "true"
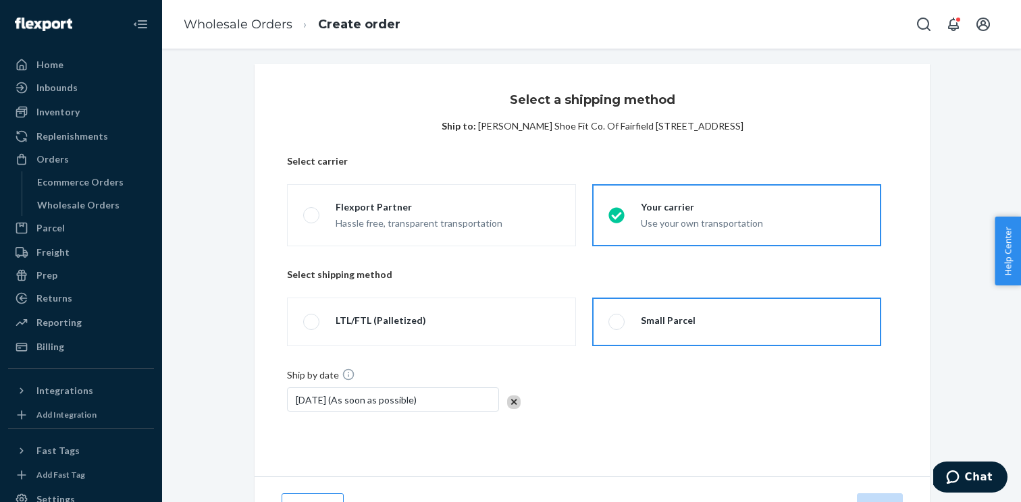
click at [621, 326] on span at bounding box center [616, 322] width 16 height 16
click at [617, 326] on input "Small Parcel" at bounding box center [612, 322] width 9 height 9
radio input "true"
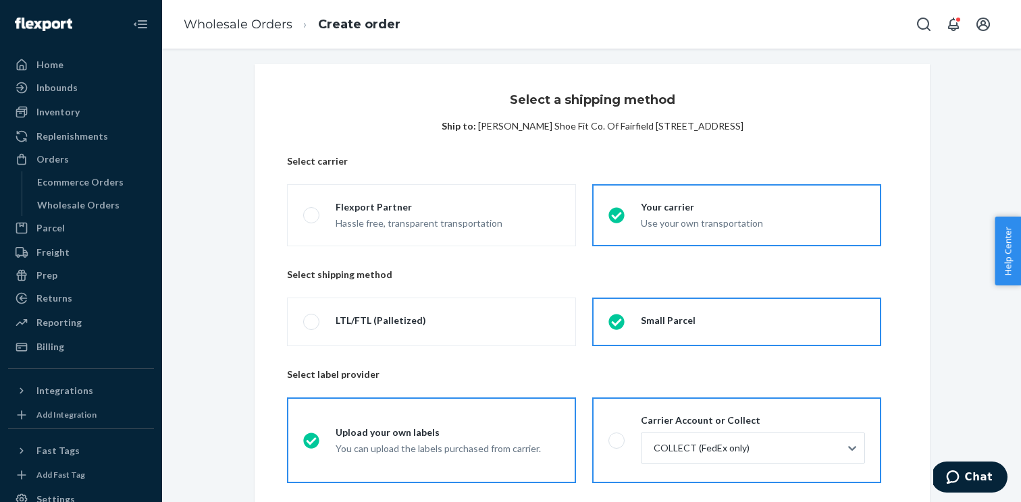
click at [619, 442] on span at bounding box center [616, 441] width 16 height 16
click at [617, 442] on input "Carrier Account or Collect COLLECT (FedEx only)" at bounding box center [612, 440] width 9 height 9
radio input "true"
radio input "false"
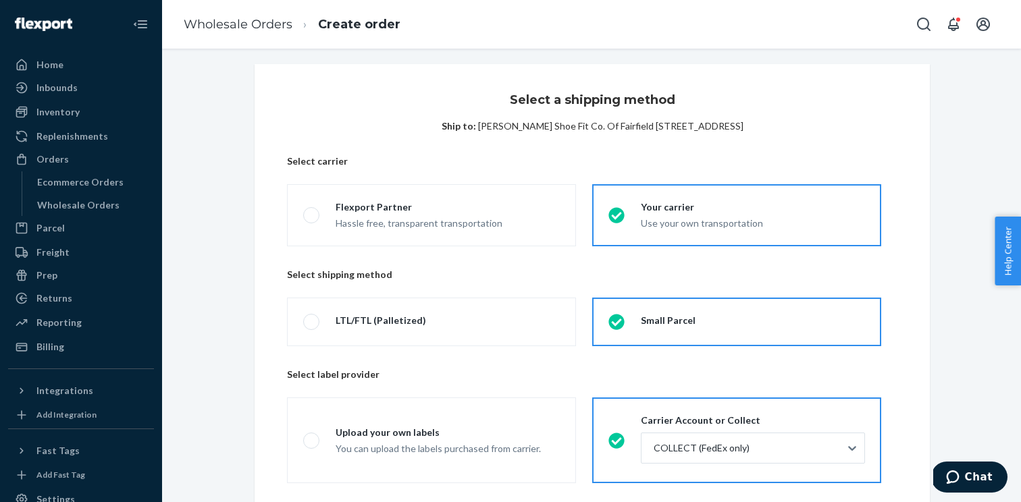
click at [743, 128] on span "Brown's Shoe Fit Co. Of Fairfield 1702 W Burlington Ave Fairfield, IA 52556 US" at bounding box center [610, 125] width 265 height 11
copy span "52556"
click at [681, 465] on div "COLLECT (FedEx only)" at bounding box center [753, 450] width 224 height 34
click at [617, 445] on input "Carrier Account or Collect COLLECT (FedEx only)" at bounding box center [612, 440] width 9 height 9
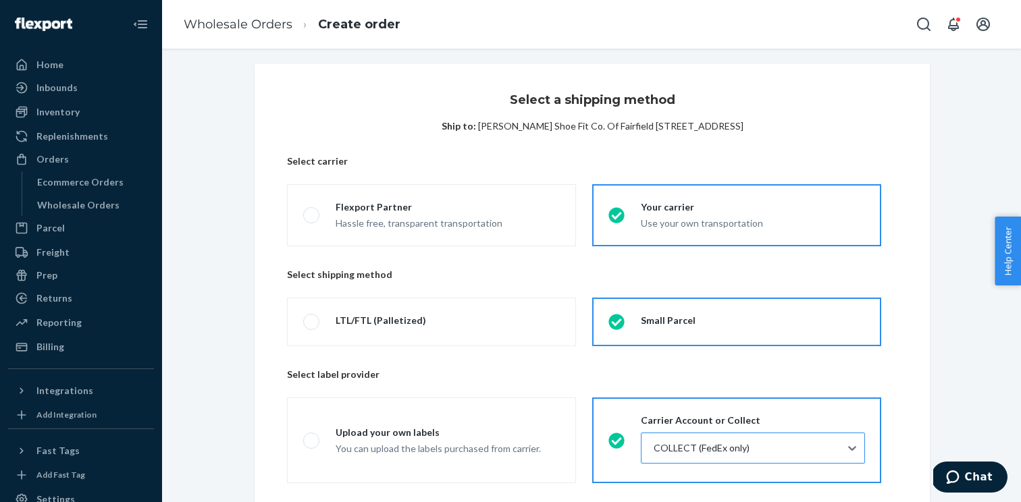
click at [684, 462] on div "COLLECT (FedEx only)" at bounding box center [741, 449] width 199 height 30
click at [654, 455] on input "COLLECT (FedEx only)" at bounding box center [652, 449] width 1 height 14
click at [688, 458] on div "COLLECT (FedEx only)" at bounding box center [741, 449] width 199 height 30
click at [654, 455] on input "0 results available. Select is focused ,type to refine list, press Down to open…" at bounding box center [652, 449] width 1 height 14
paste input "52556"
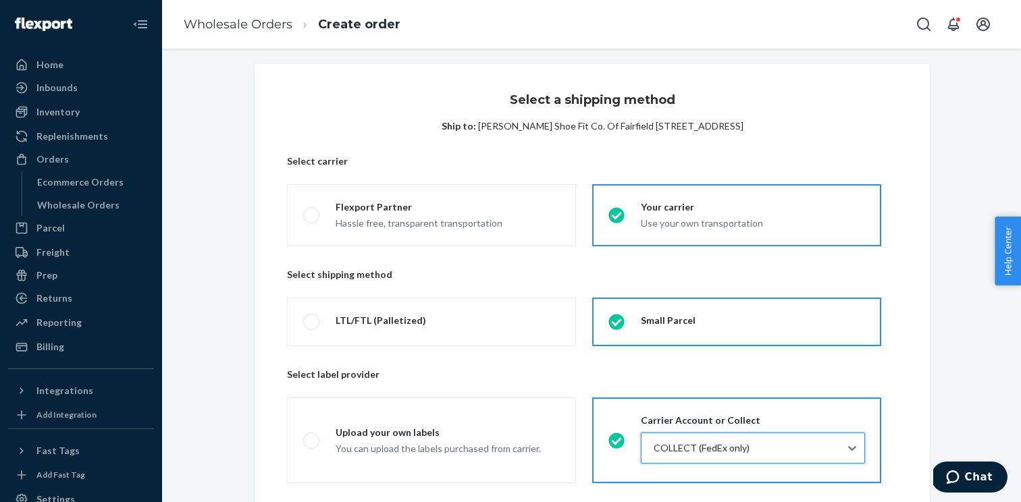
type input "52556"
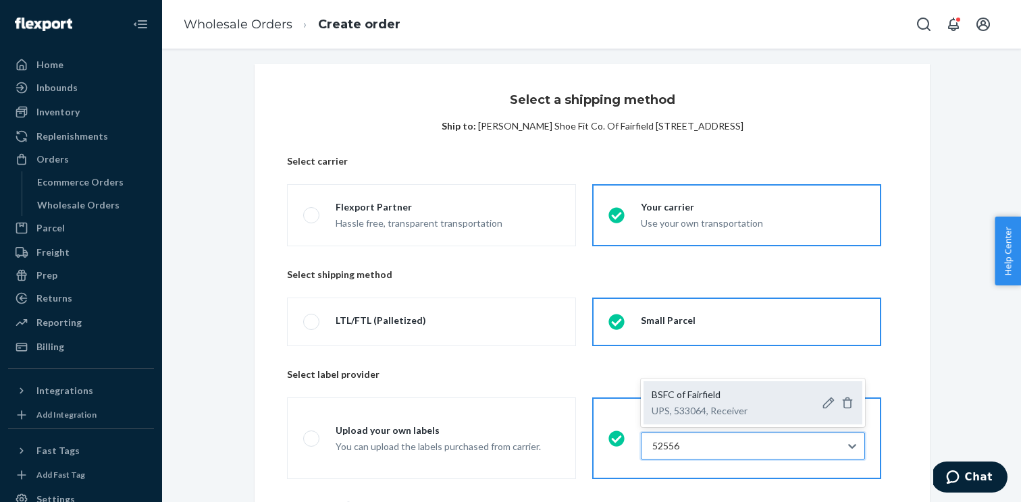
click at [706, 402] on div "BSFC of Fairfield UPS, 533064, Receiver" at bounding box center [700, 403] width 96 height 30
click at [681, 440] on input "52556" at bounding box center [666, 447] width 29 height 14
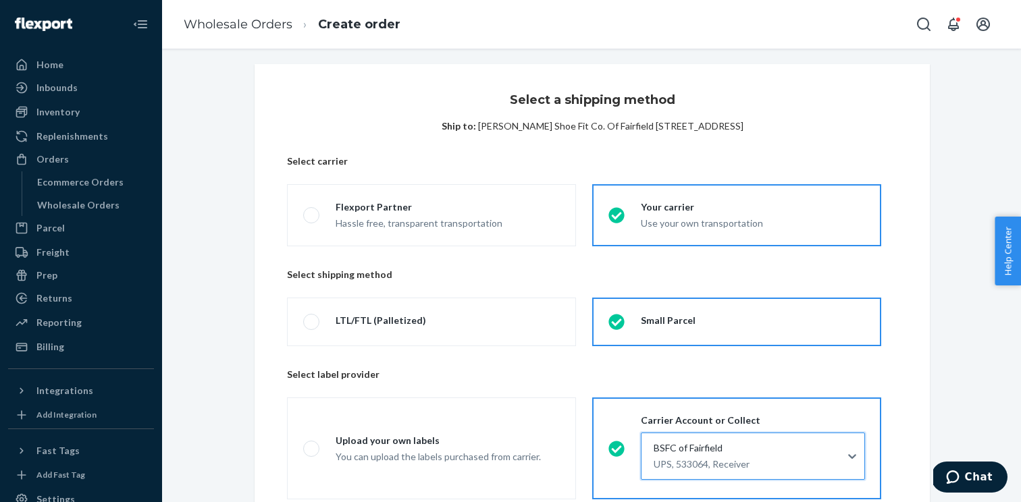
scroll to position [224, 0]
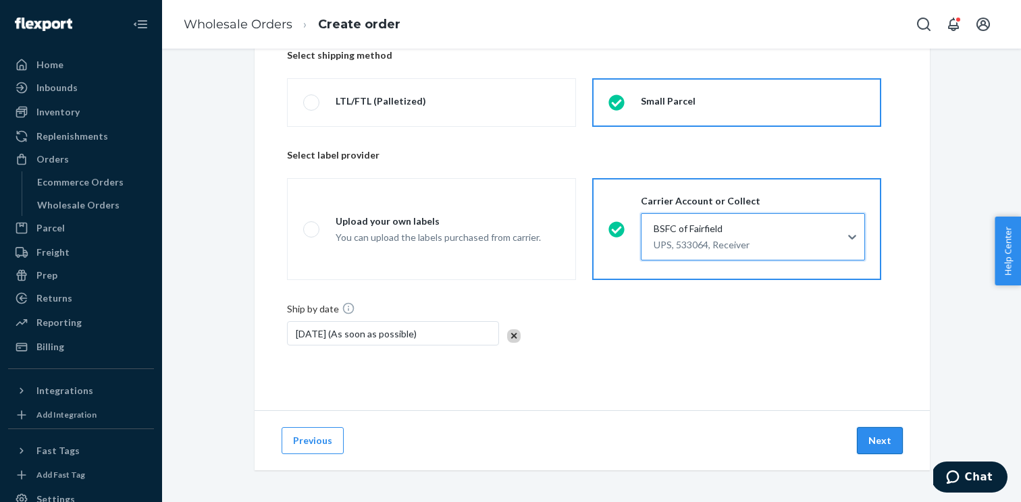
click at [864, 440] on button "Next" at bounding box center [880, 440] width 46 height 27
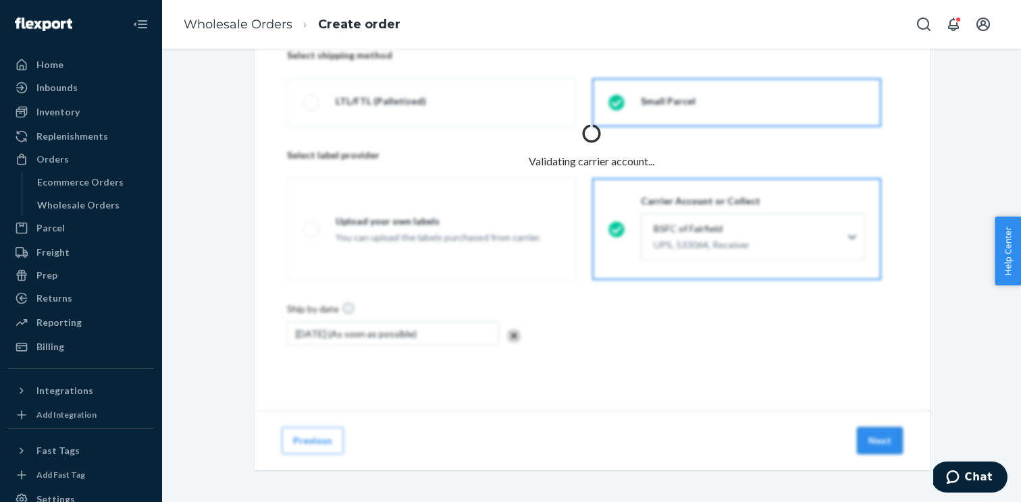
scroll to position [90, 0]
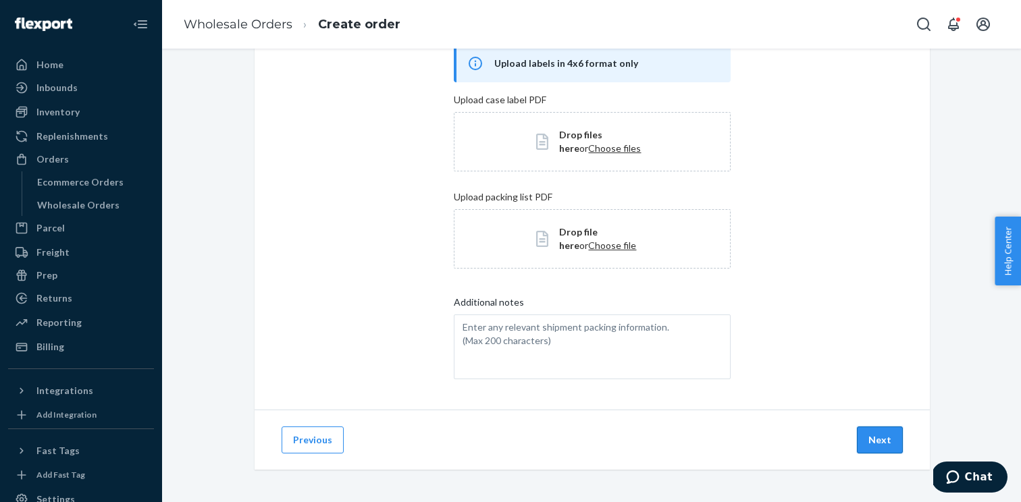
click at [873, 436] on button "Next" at bounding box center [880, 440] width 46 height 27
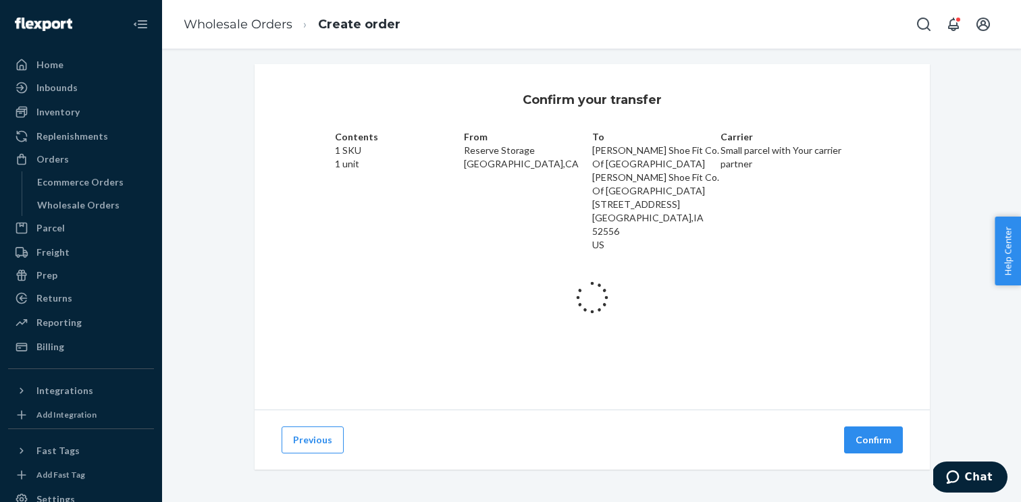
scroll to position [36, 0]
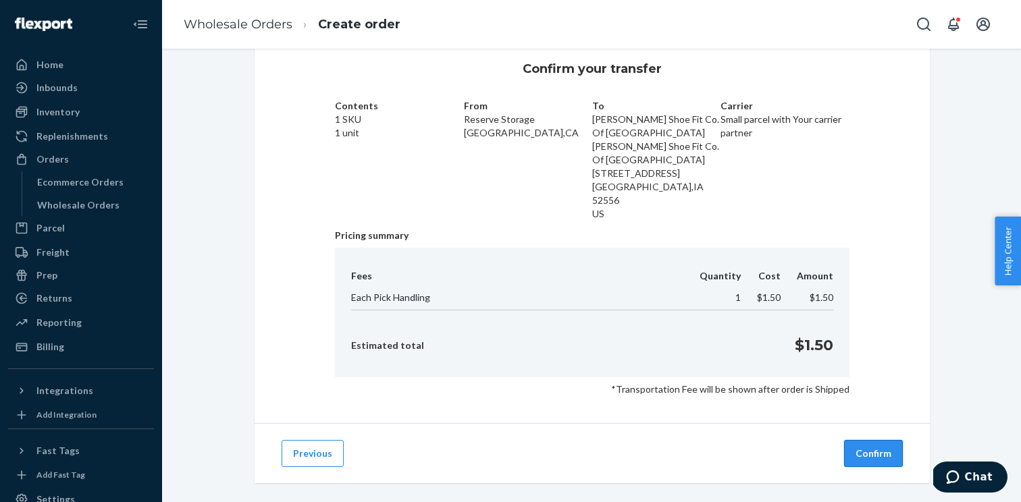
click at [875, 440] on button "Confirm" at bounding box center [873, 453] width 59 height 27
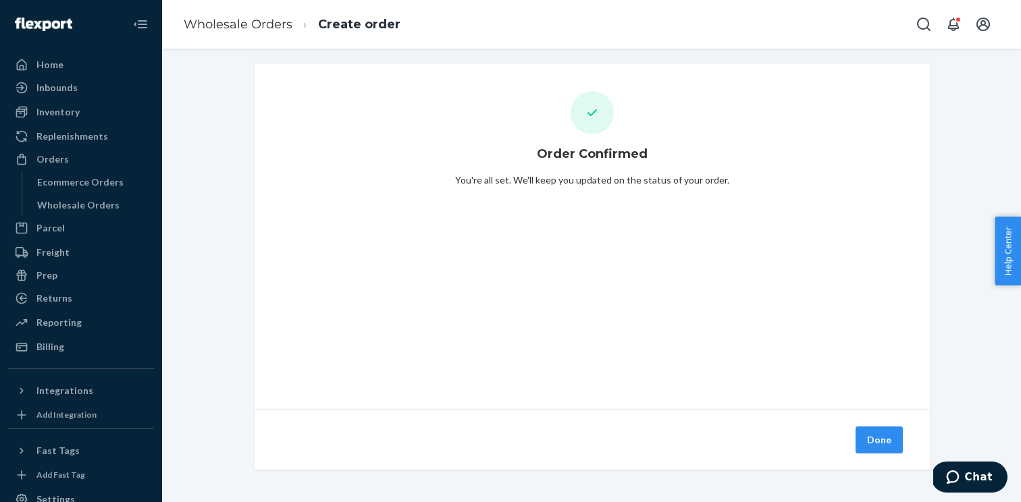
scroll to position [5, 0]
click at [875, 436] on button "Done" at bounding box center [879, 440] width 47 height 27
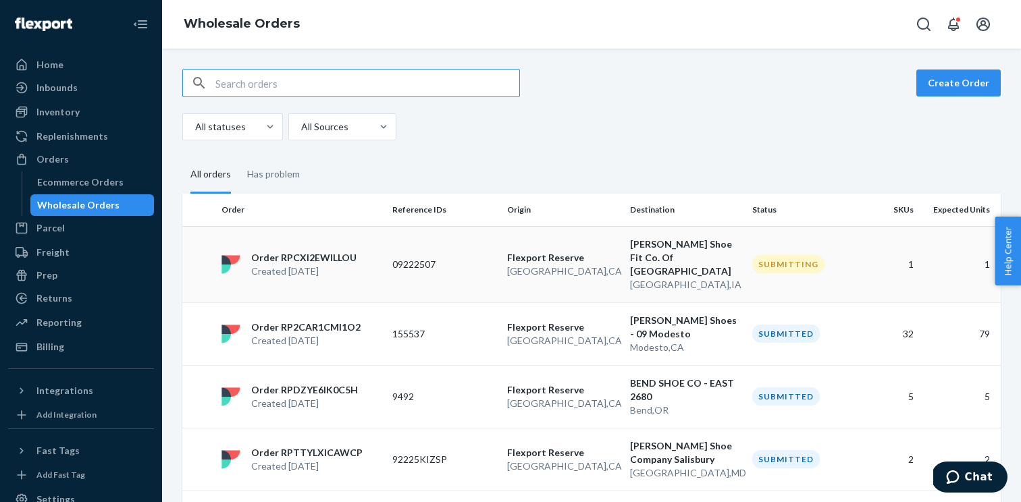
click at [378, 264] on div "Order RPCXI2EWILLOU Created [DATE]" at bounding box center [301, 264] width 171 height 27
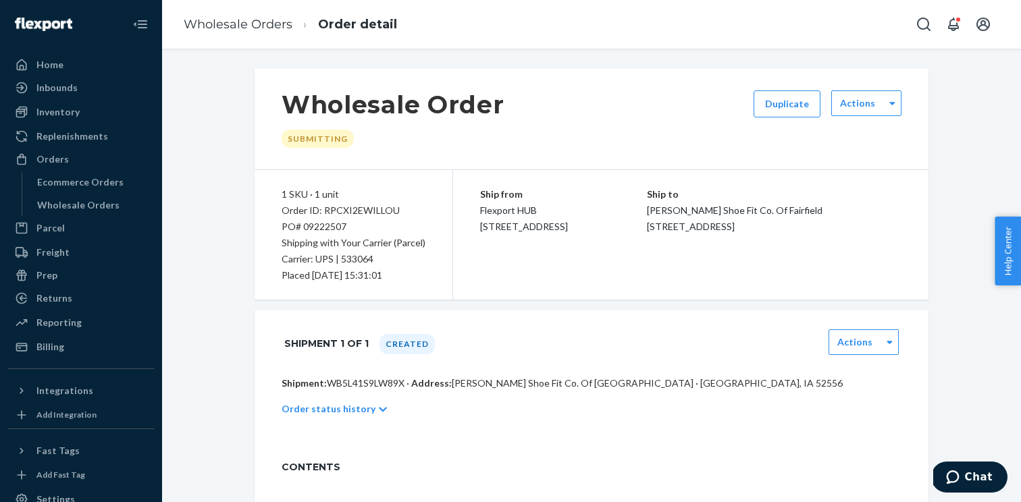
click at [361, 386] on p "Shipment: WB5L41S9LW89X · Address: [PERSON_NAME][GEOGRAPHIC_DATA] Fit Co. Of [G…" at bounding box center [592, 384] width 620 height 14
copy p "WB5L41S9LW89X"
click at [374, 205] on div "Order ID: RPCXI2EWILLOU" at bounding box center [354, 211] width 144 height 16
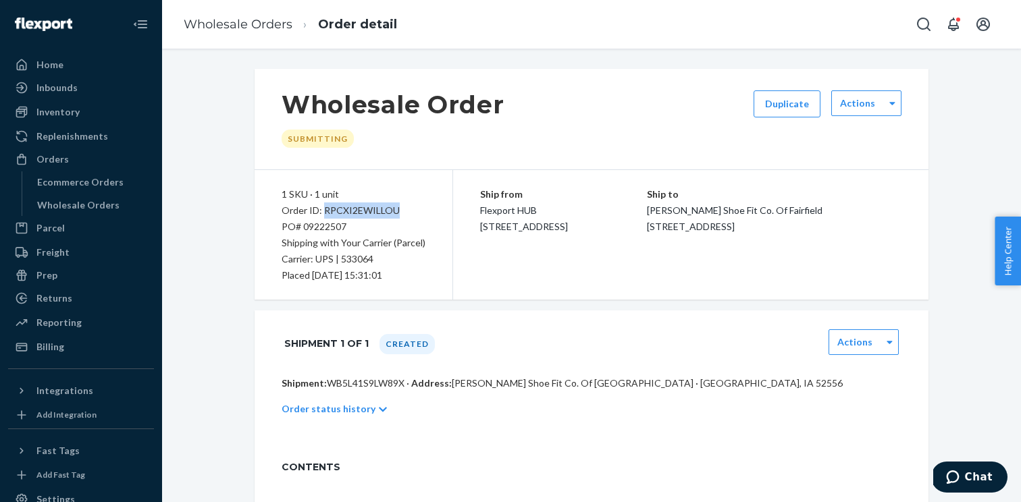
copy div "RPCXI2EWILLOU"
click at [87, 205] on div "Wholesale Orders" at bounding box center [78, 206] width 82 height 14
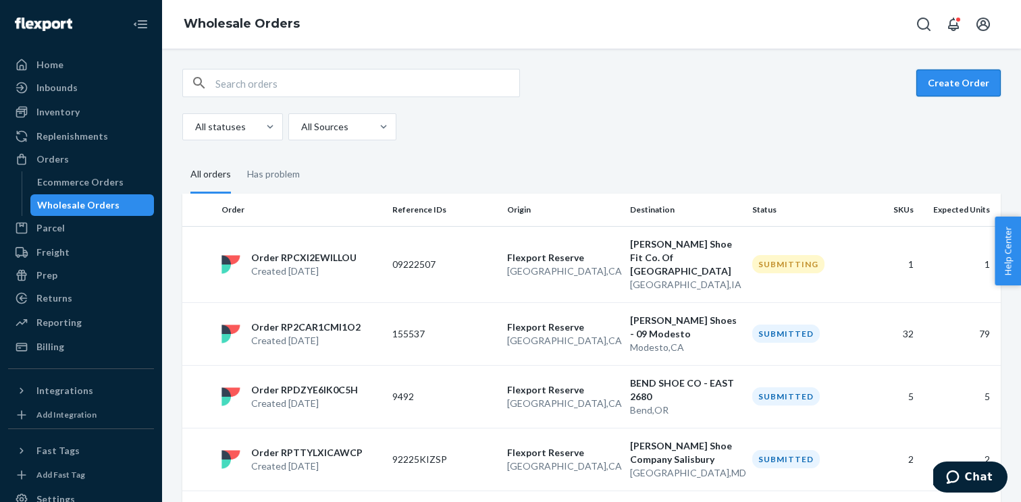
click at [961, 82] on button "Create Order" at bounding box center [958, 83] width 84 height 27
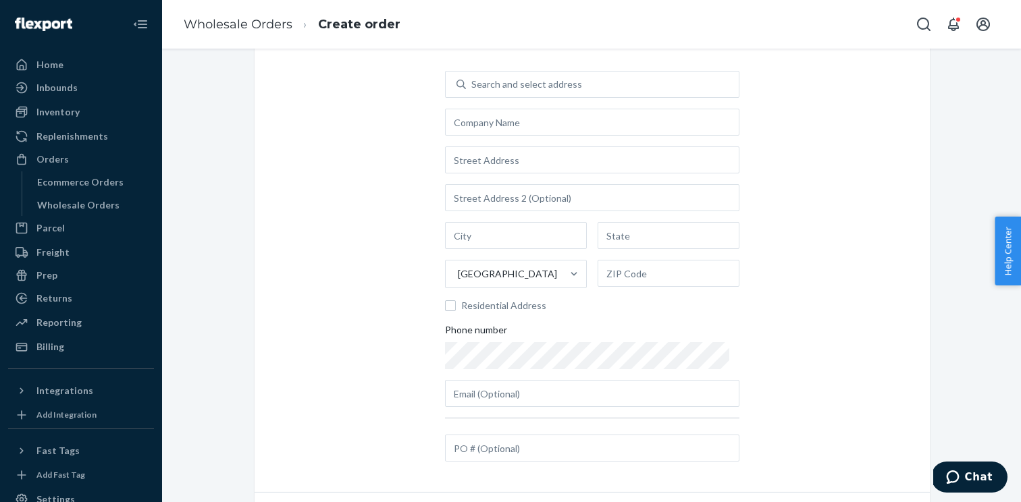
scroll to position [70, 0]
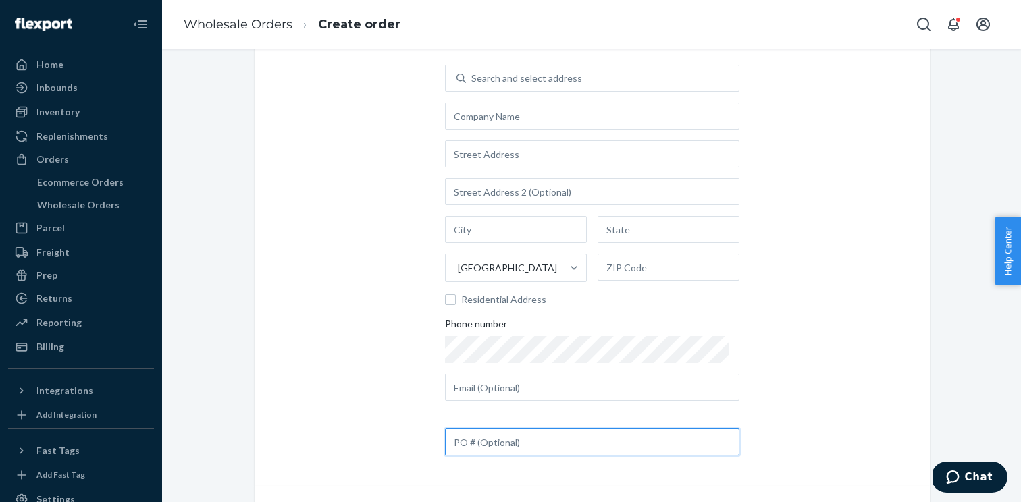
click at [490, 439] on input "text" at bounding box center [592, 442] width 294 height 27
paste input "KIZ 92225"
type input "KIZ 92225"
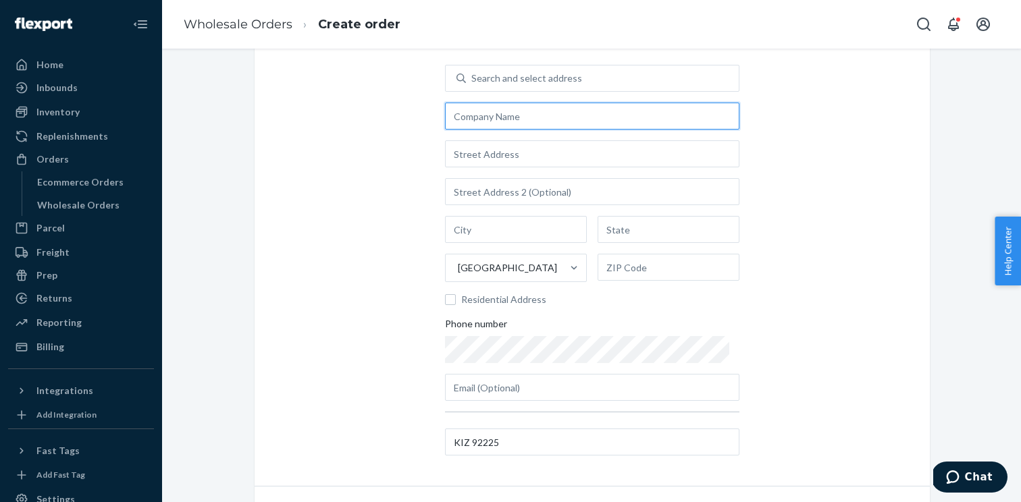
click at [506, 117] on input "text" at bounding box center [592, 116] width 294 height 27
paste input "COMFORT PLUS SHOES"
type input "COMFORT PLUS SHOES"
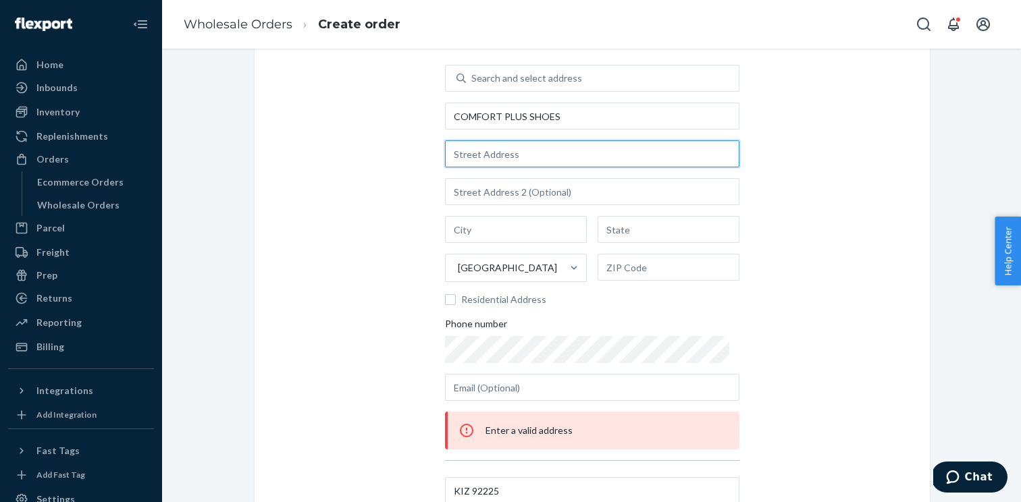
click at [511, 151] on input "text" at bounding box center [592, 153] width 294 height 27
paste input "[STREET_ADDRESS][PERSON_NAME]"
type input "[STREET_ADDRESS][PERSON_NAME]"
type input "Leawood"
type input "KS"
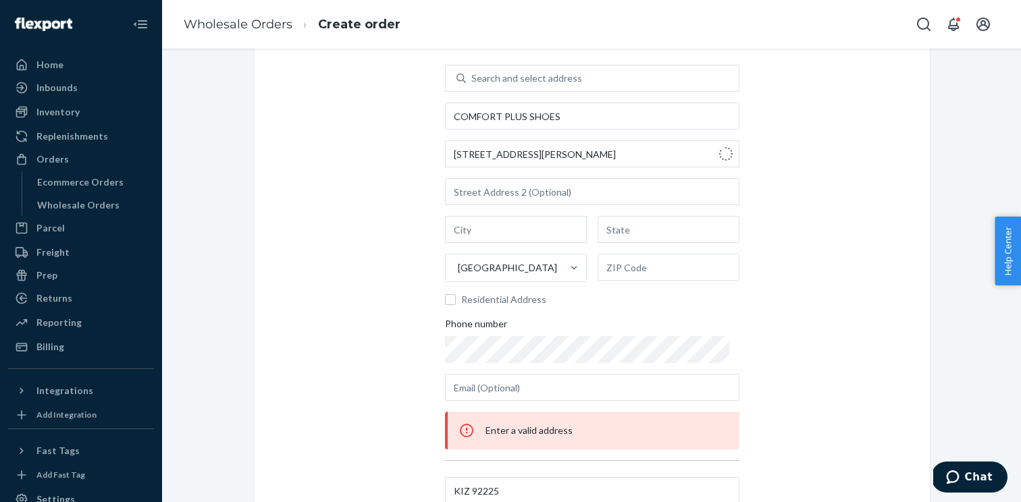
type input "66211"
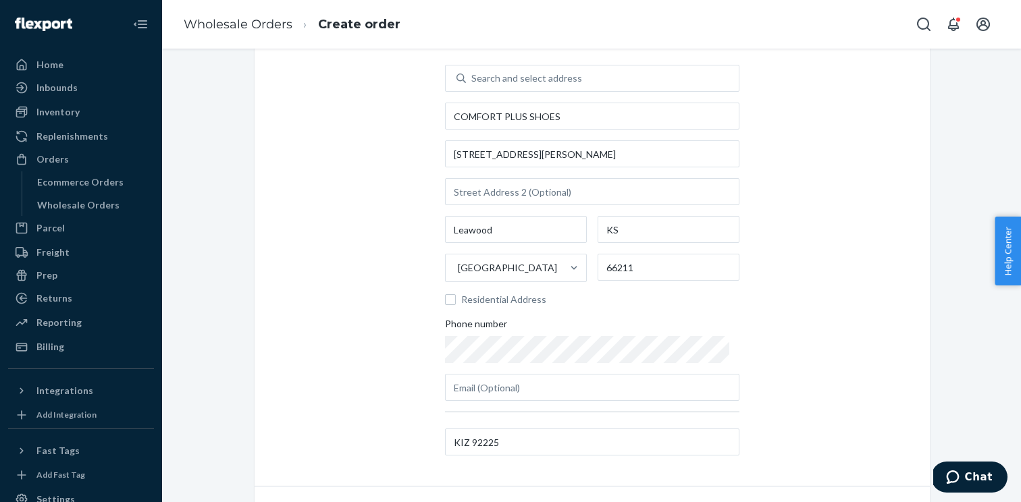
click at [753, 307] on div "Add the destination address Search and select address COMFORT PLUS SHOES [STREE…" at bounding box center [592, 243] width 675 height 488
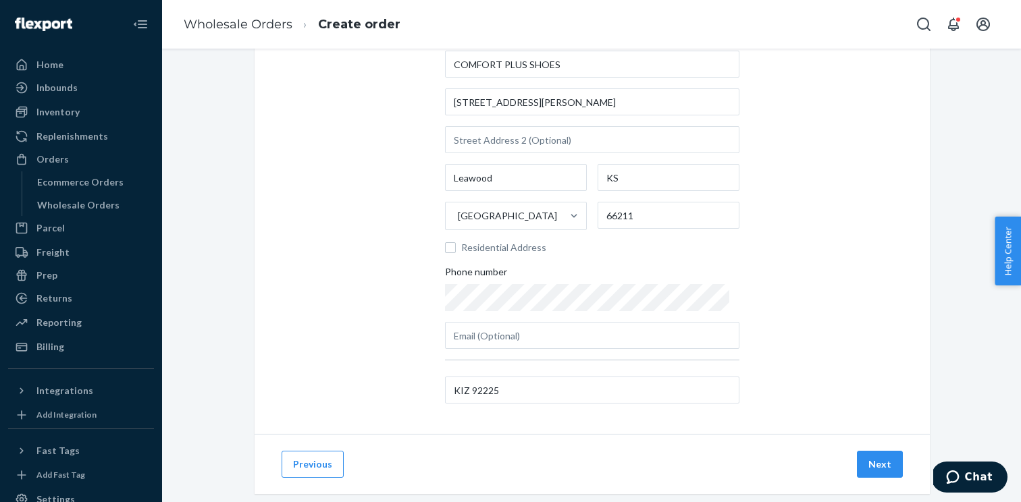
scroll to position [147, 0]
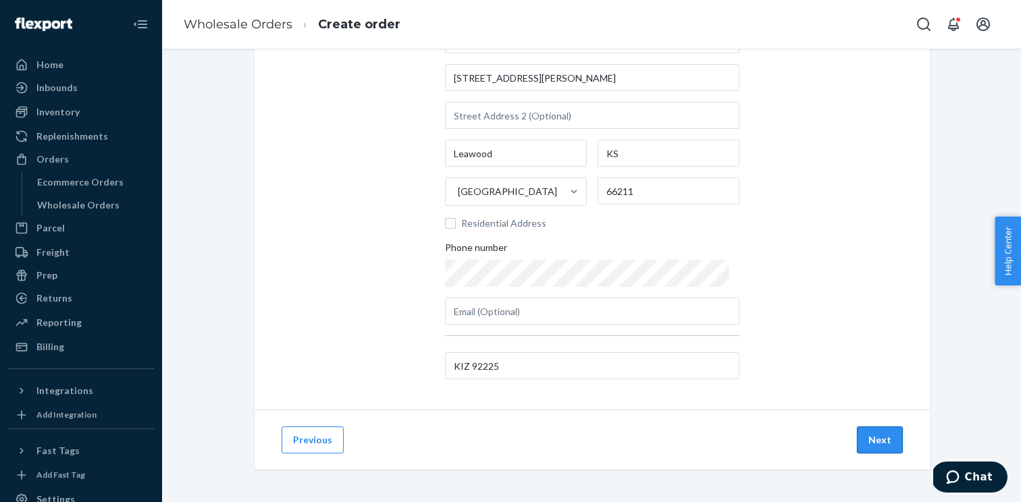
click at [875, 429] on button "Next" at bounding box center [880, 440] width 46 height 27
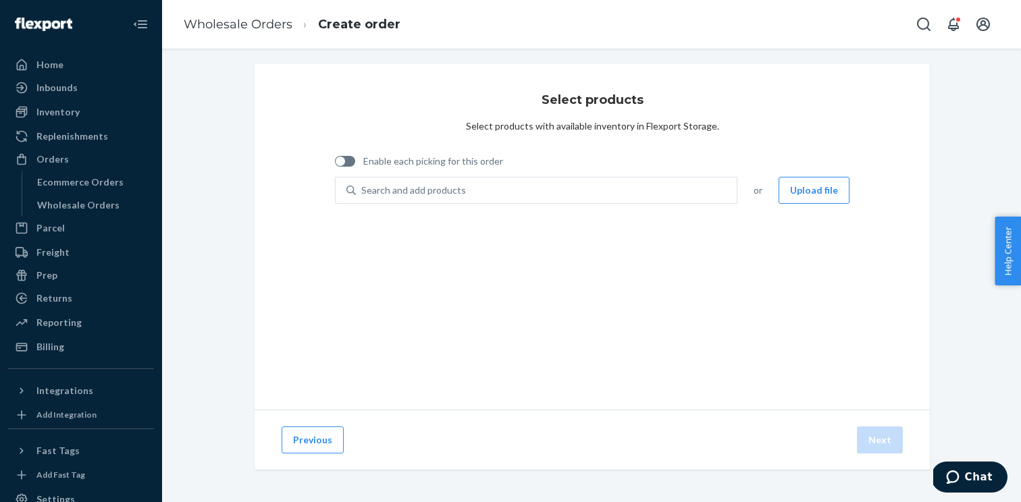
click at [375, 163] on span "Enable each picking for this order" at bounding box center [433, 162] width 140 height 14
click at [335, 166] on input "Enable each picking for this order" at bounding box center [334, 166] width 1 height 1
checkbox input "true"
click at [804, 197] on button "Upload file" at bounding box center [814, 190] width 71 height 27
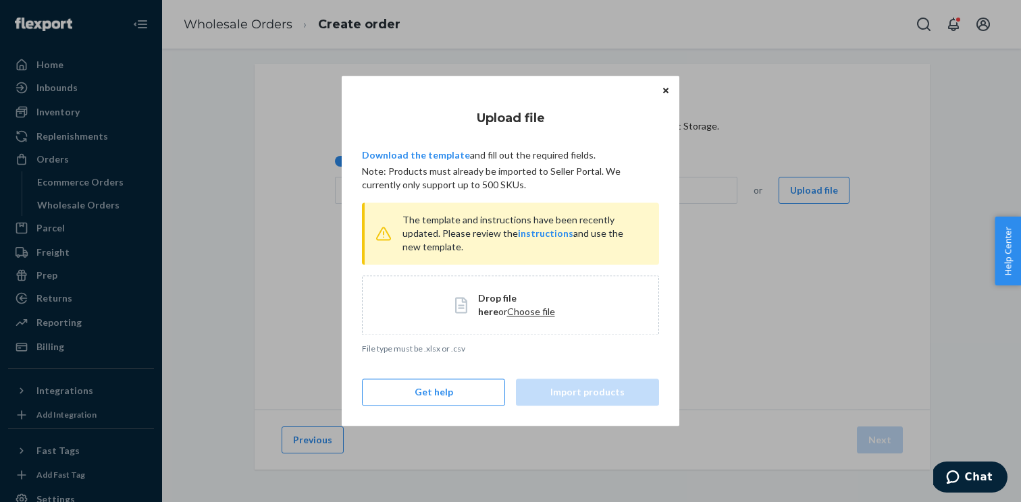
click at [507, 311] on span "Choose file" at bounding box center [531, 311] width 48 height 11
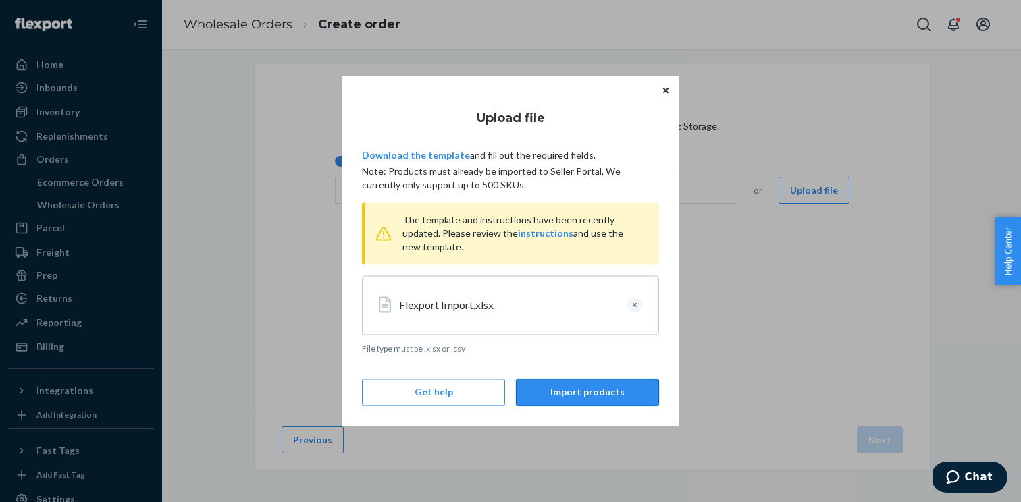
click at [565, 398] on button "Import products" at bounding box center [587, 393] width 143 height 27
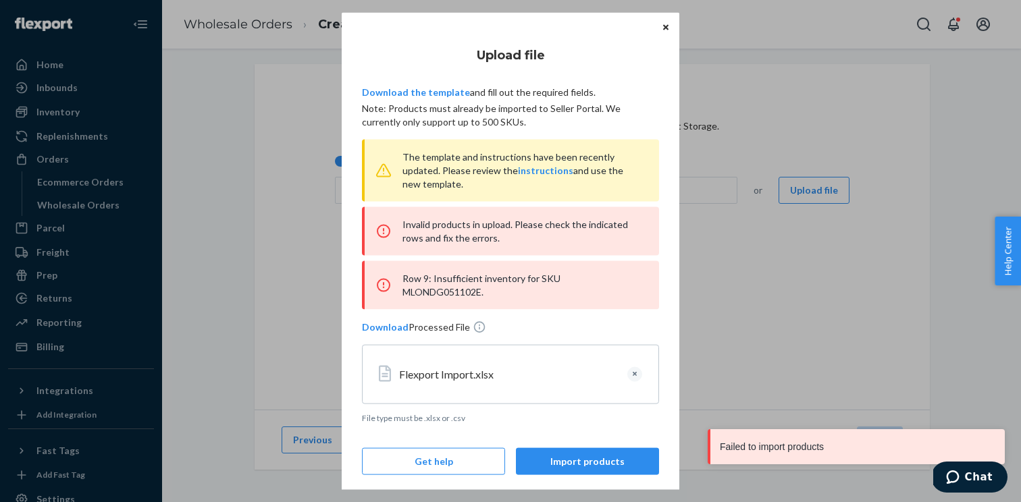
click at [590, 281] on div "Row 9: Insufficient inventory for SKU MLONDG051102E." at bounding box center [510, 285] width 297 height 49
copy div "MLONDG051102E"
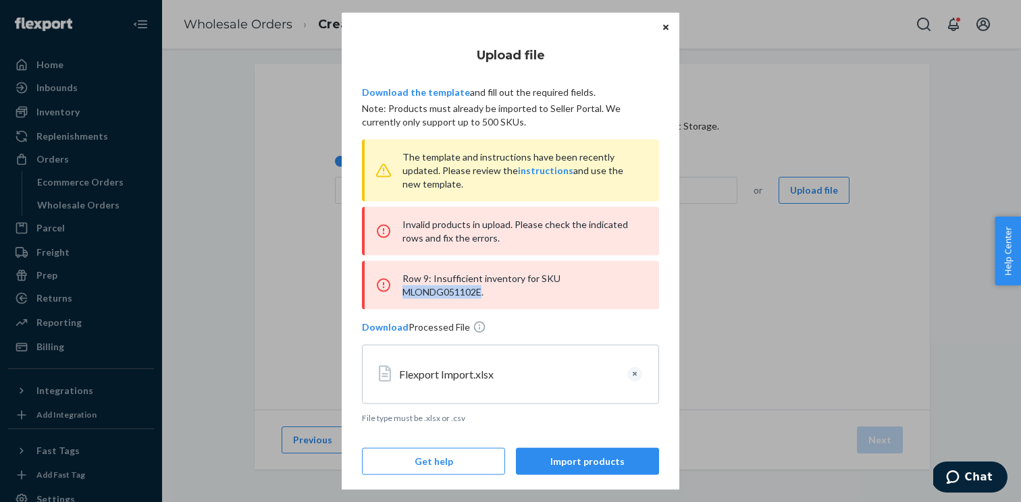
click at [667, 30] on icon "Close" at bounding box center [665, 26] width 5 height 5
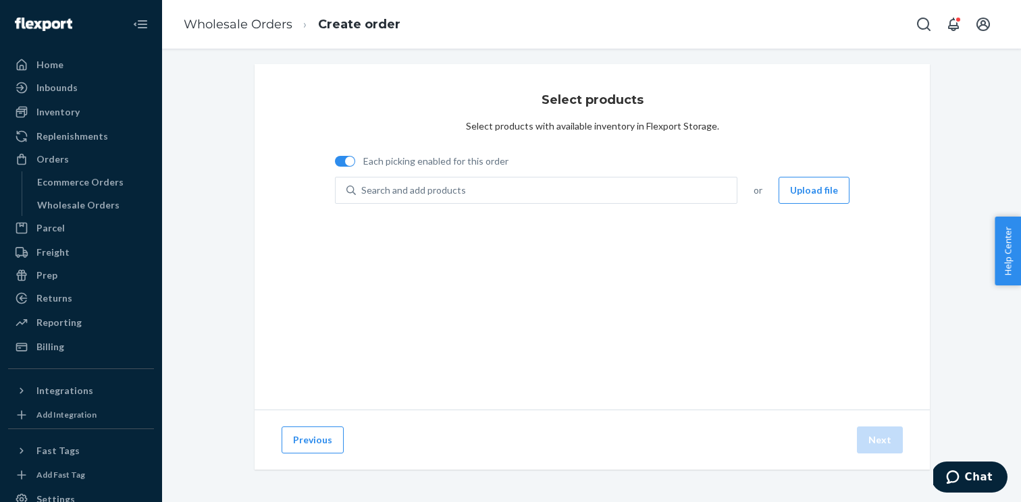
click at [122, 193] on div "Ecommerce Orders Wholesale Orders" at bounding box center [88, 194] width 133 height 45
click at [111, 209] on div "Wholesale Orders" at bounding box center [78, 206] width 82 height 14
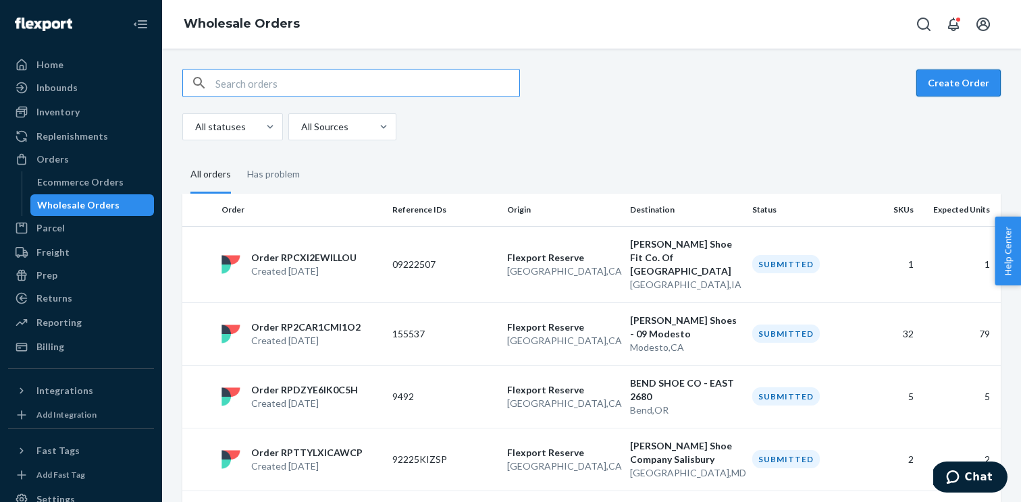
click at [974, 85] on button "Create Order" at bounding box center [958, 83] width 84 height 27
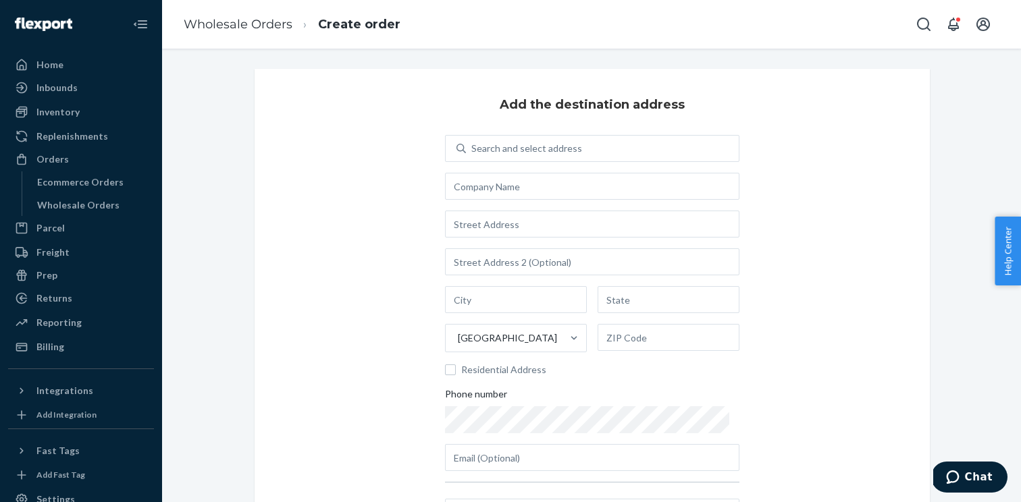
scroll to position [25, 0]
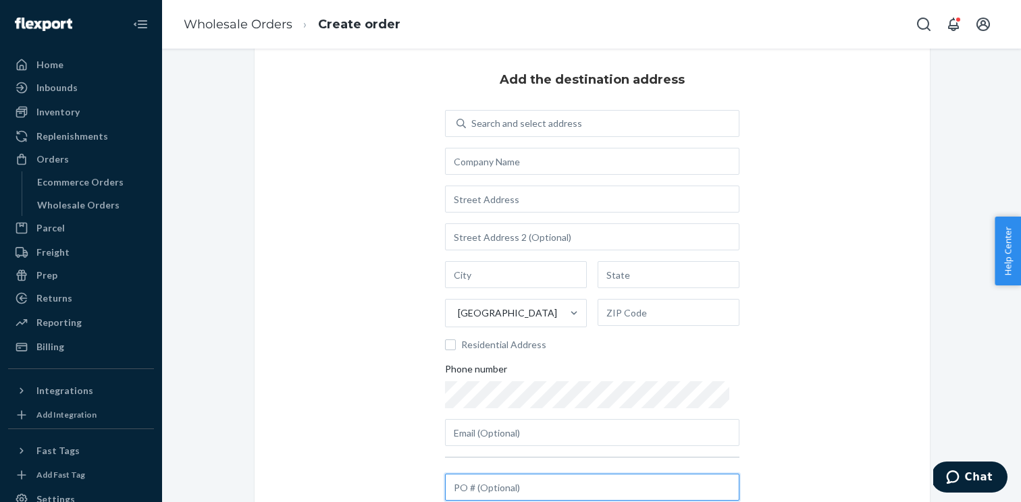
click at [496, 498] on input "text" at bounding box center [592, 487] width 294 height 27
paste input "REPLACEMENT ORDER"
type input "REPLACEMENT ORDER"
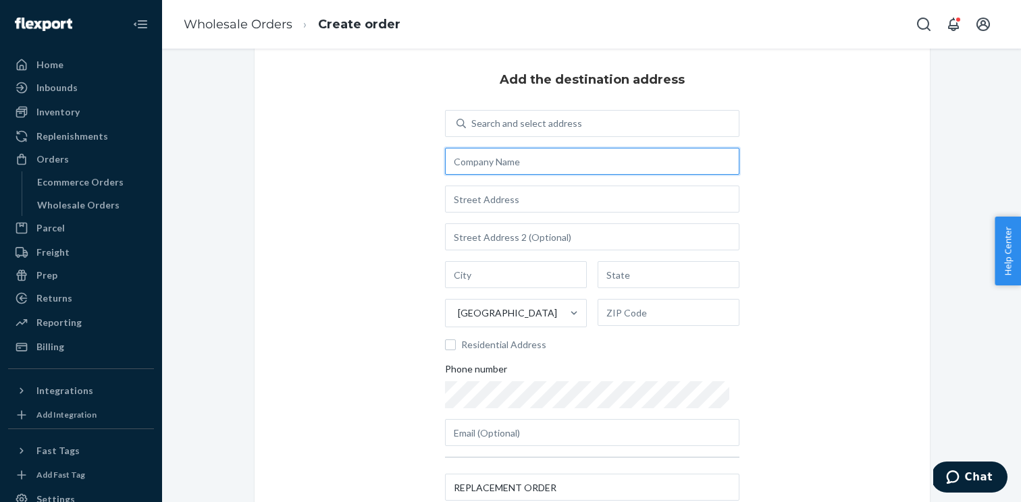
click at [508, 161] on input "text" at bounding box center [592, 161] width 294 height 27
paste input "SCSMJC, INC AKA [PERSON_NAME]'S SHOES"
type input "SCSMJC, INC AKA [PERSON_NAME]'S SHOES"
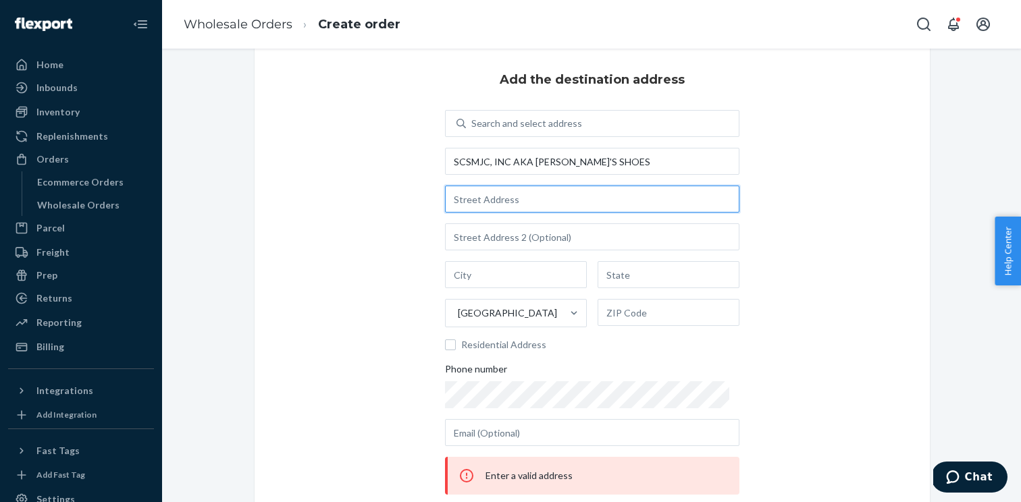
click at [514, 209] on input "text" at bounding box center [592, 199] width 294 height 27
paste input "[STREET_ADDRESS]"
type input "[STREET_ADDRESS]"
type input "#22-5"
type input "Yonkers"
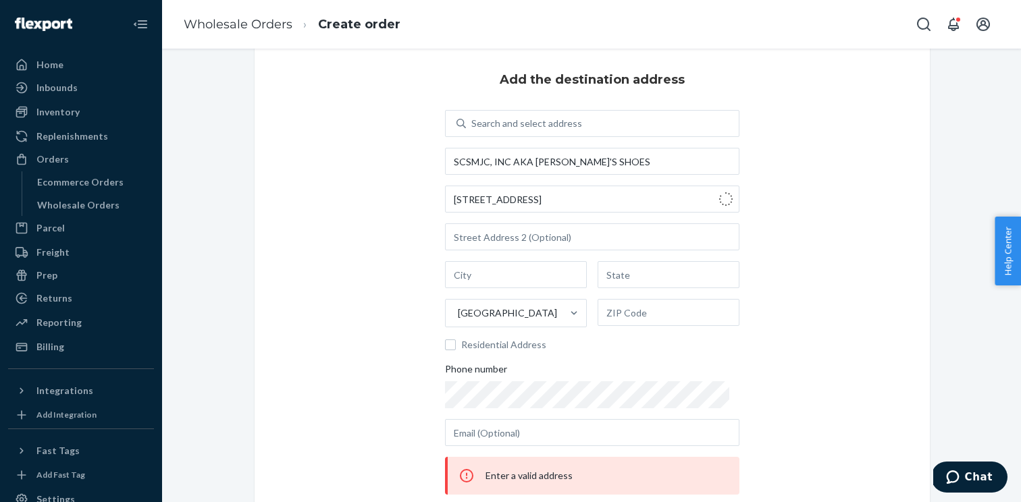
type input "NY"
type input "10710"
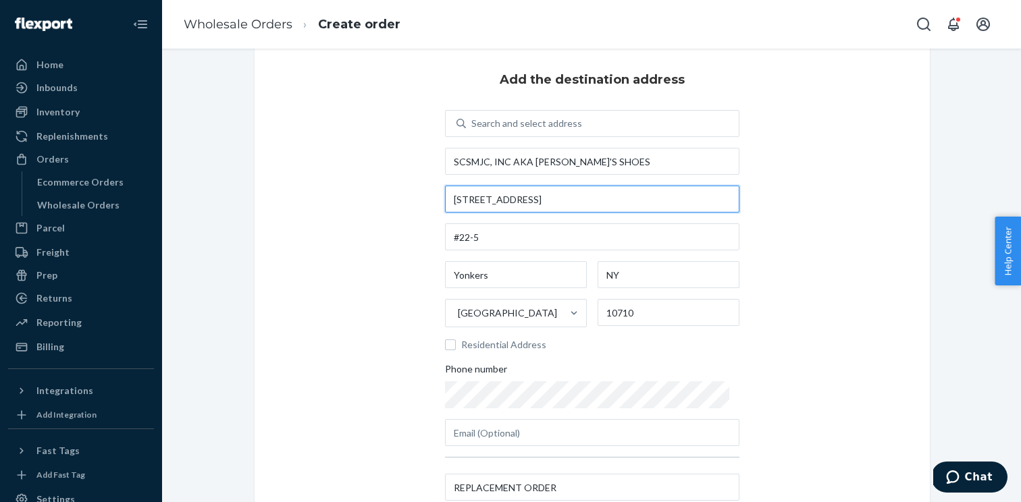
click at [536, 199] on input "[STREET_ADDRESS]" at bounding box center [592, 199] width 294 height 27
paste input "[GEOGRAPHIC_DATA][STREET_ADDRESS]"
type input "[STREET_ADDRESS]"
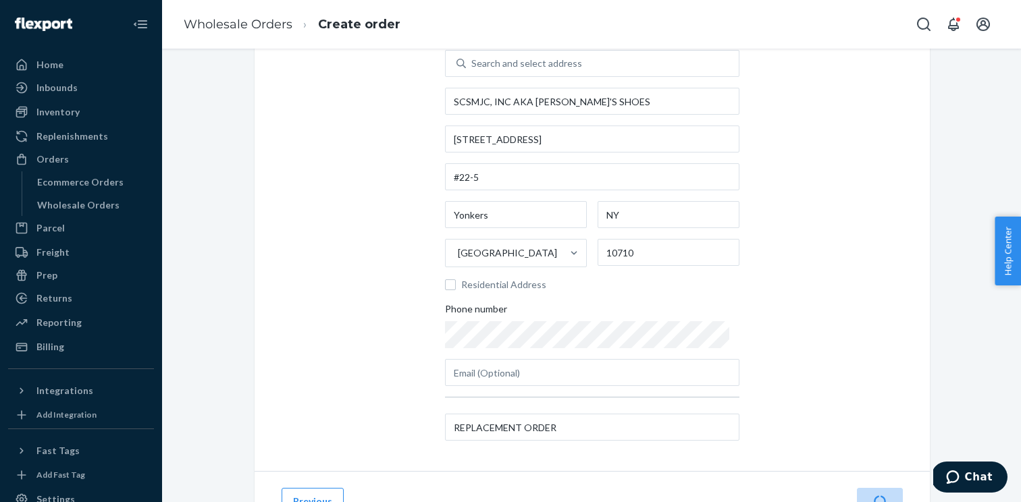
scroll to position [147, 0]
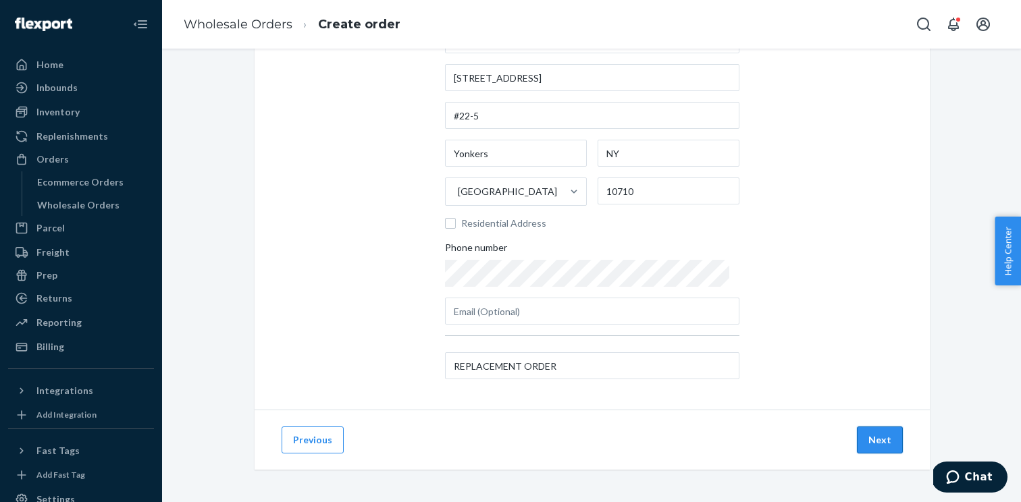
click at [890, 442] on button "Next" at bounding box center [880, 440] width 46 height 27
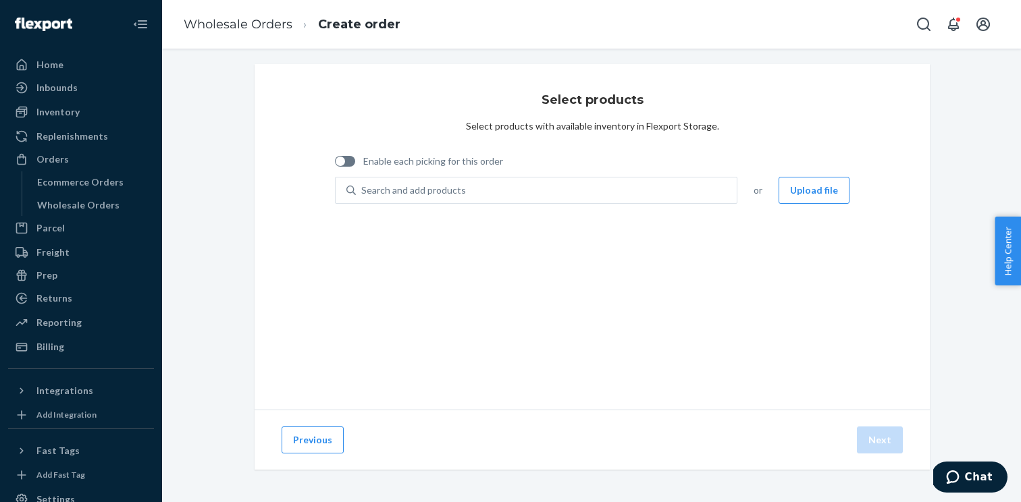
scroll to position [5, 0]
click at [378, 167] on span "Enable each picking for this order" at bounding box center [433, 162] width 140 height 14
click at [335, 167] on input "Enable each picking for this order" at bounding box center [334, 166] width 1 height 1
checkbox input "true"
click at [808, 190] on button "Upload file" at bounding box center [814, 190] width 71 height 27
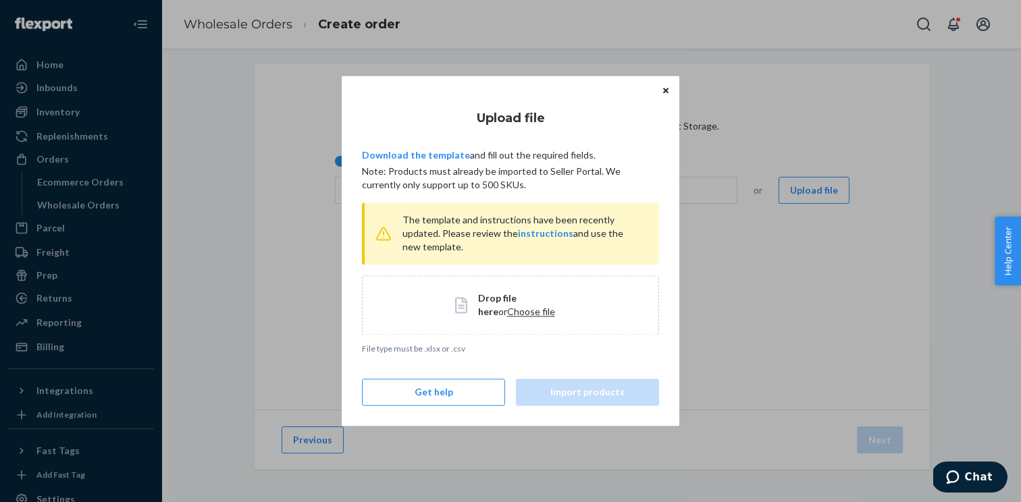
click at [500, 318] on span "Drop file here or Choose file" at bounding box center [522, 305] width 88 height 27
click at [507, 313] on span "Choose file" at bounding box center [531, 311] width 48 height 11
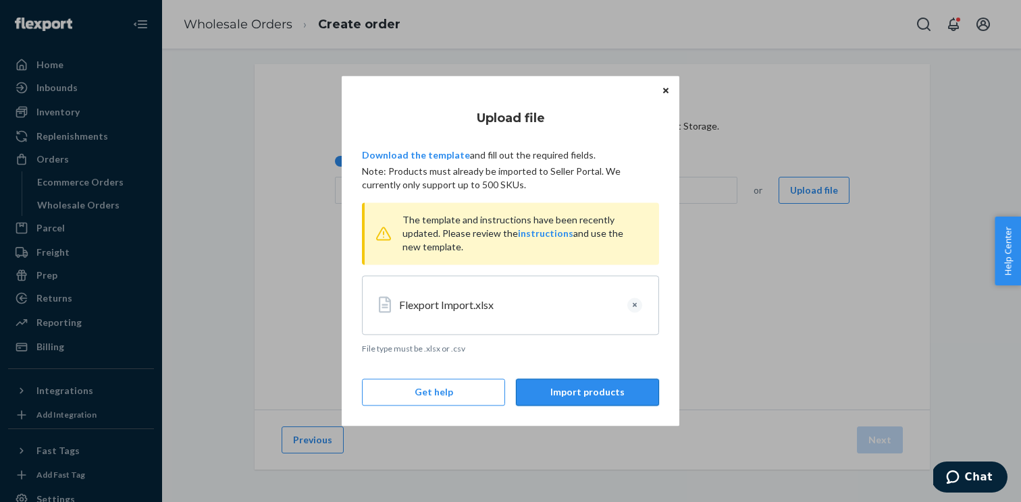
click at [538, 394] on button "Import products" at bounding box center [587, 393] width 143 height 27
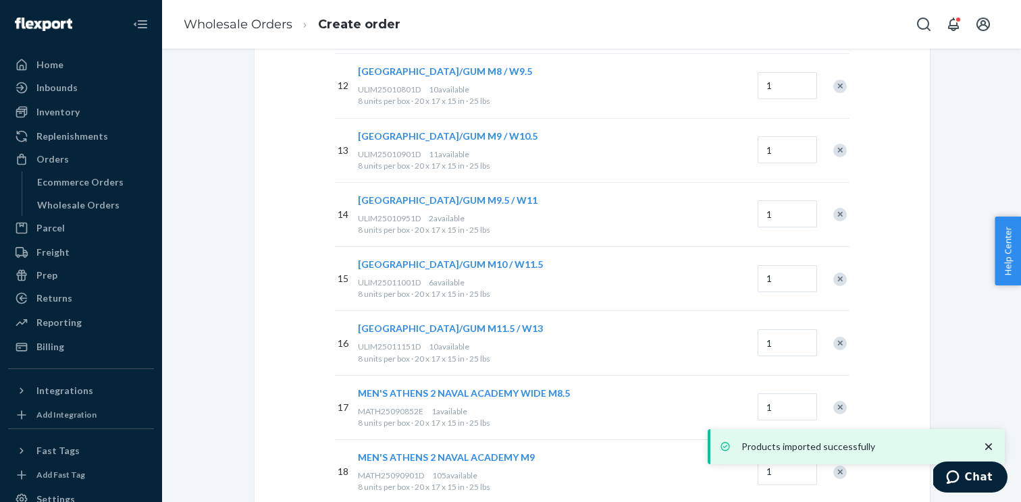
scroll to position [1528, 0]
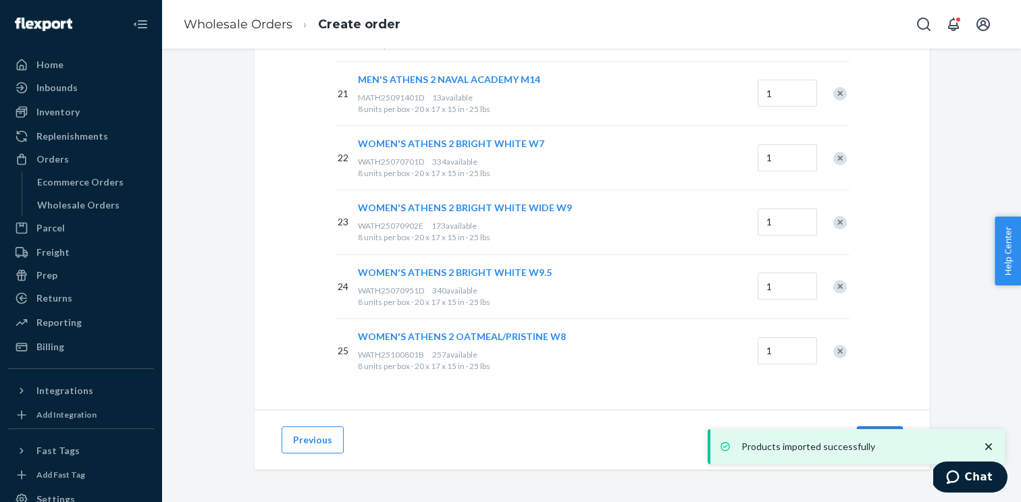
click at [879, 427] on button "Next" at bounding box center [880, 440] width 46 height 27
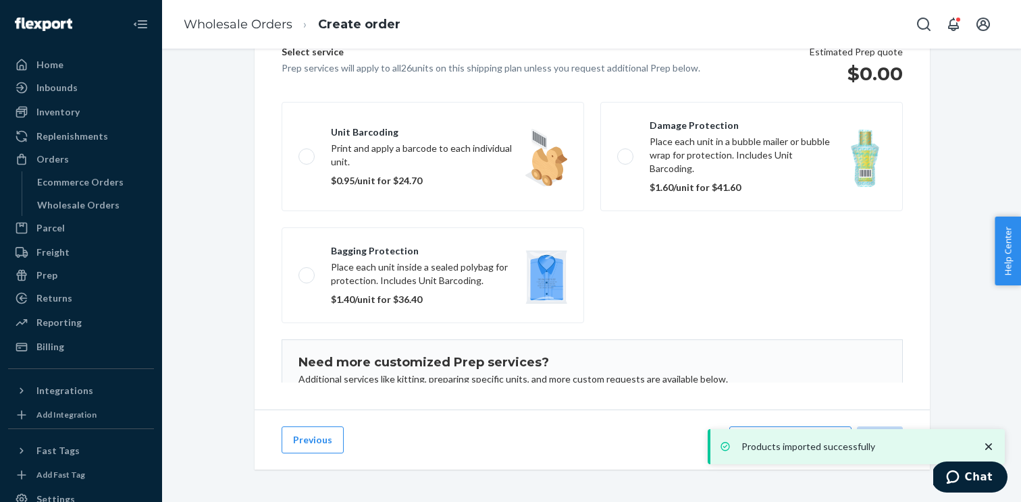
scroll to position [186, 0]
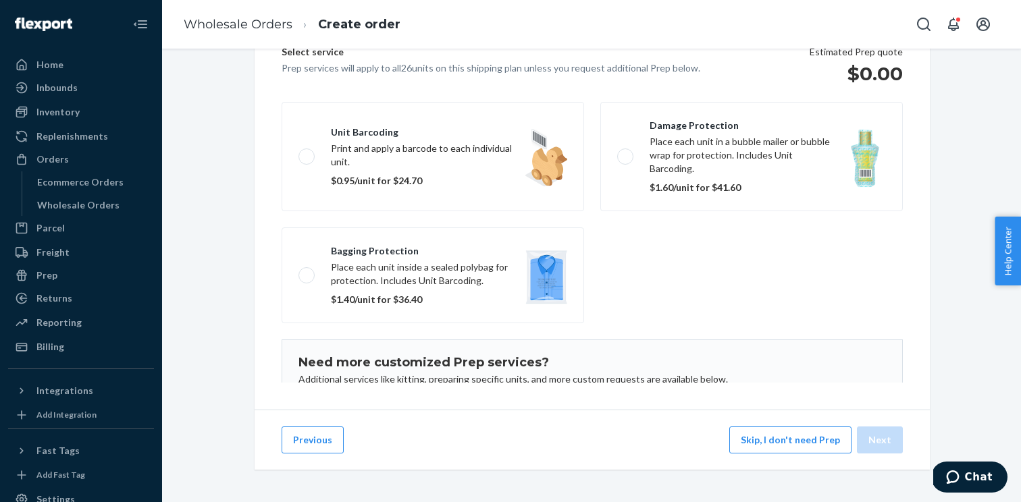
click at [810, 442] on div "Products imported successfully Home Inbounds Shipping Plans Problems Inventory …" at bounding box center [510, 251] width 1021 height 502
click at [773, 440] on button "Skip, I don't need Prep" at bounding box center [790, 440] width 122 height 27
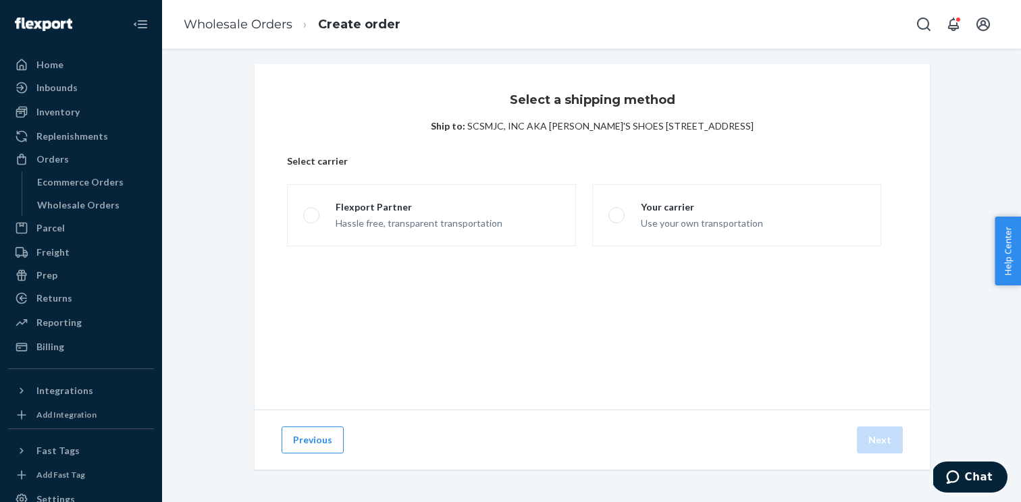
scroll to position [5, 0]
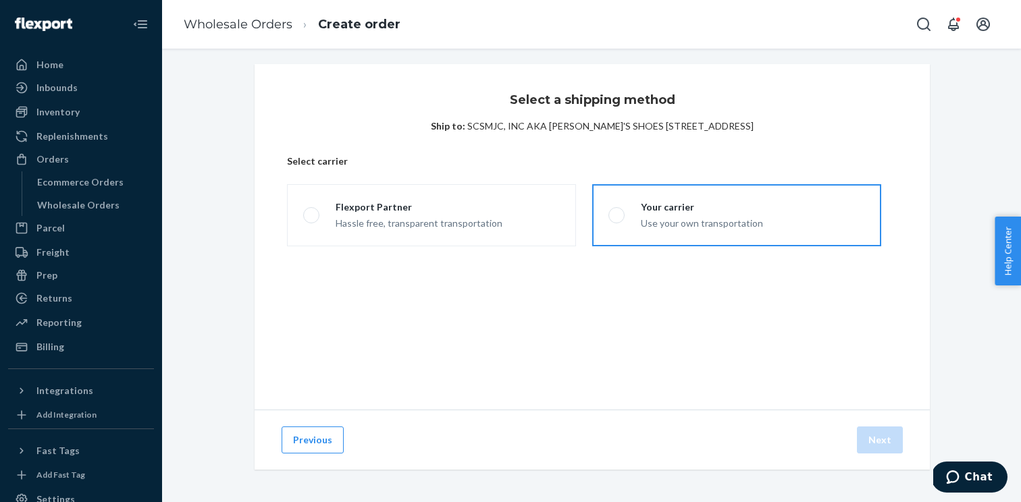
click at [698, 232] on label "Your carrier Use your own transportation" at bounding box center [736, 215] width 289 height 62
click at [617, 220] on input "Your carrier Use your own transportation" at bounding box center [612, 215] width 9 height 9
radio input "true"
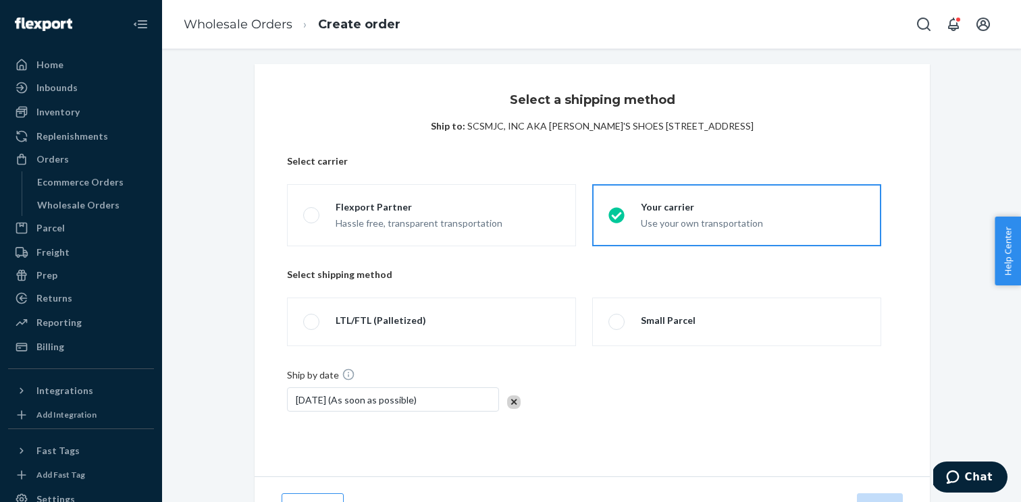
click at [658, 358] on div "Select shipping method LTL/FTL (Palletized) Small Parcel" at bounding box center [592, 318] width 610 height 100
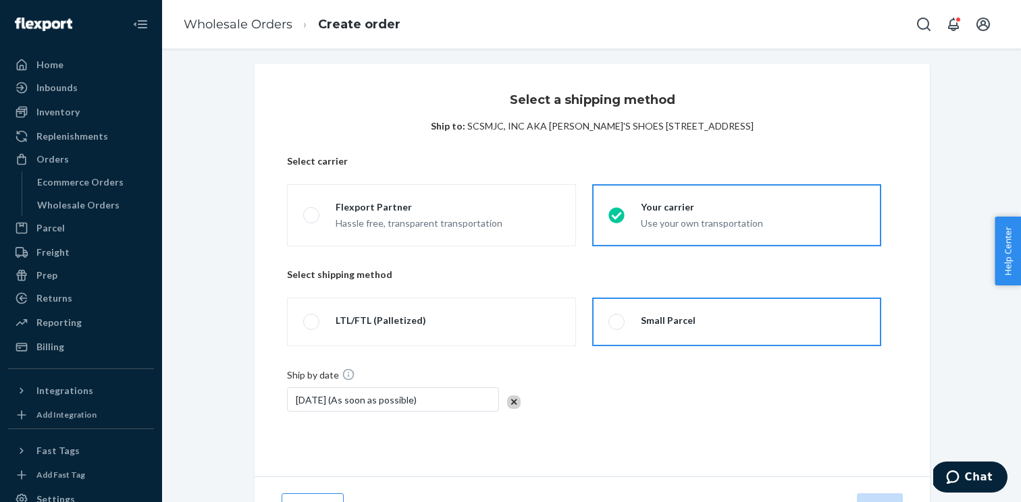
click at [650, 325] on div "Small Parcel" at bounding box center [668, 321] width 55 height 14
click at [617, 325] on input "Small Parcel" at bounding box center [612, 322] width 9 height 9
radio input "true"
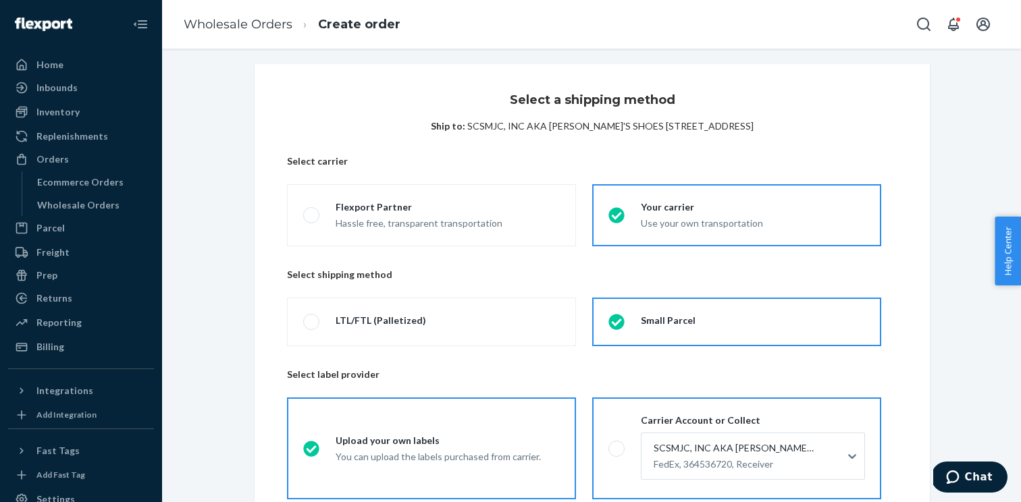
click at [629, 436] on div "Carrier Account or Collect SCSMJC, INC AKA [PERSON_NAME]'S SHOES FedEx, 3645367…" at bounding box center [745, 449] width 240 height 70
click at [617, 444] on input "Carrier Account or Collect SCSMJC, INC AKA [PERSON_NAME]'S SHOES FedEx, 3645367…" at bounding box center [612, 448] width 9 height 9
radio input "true"
radio input "false"
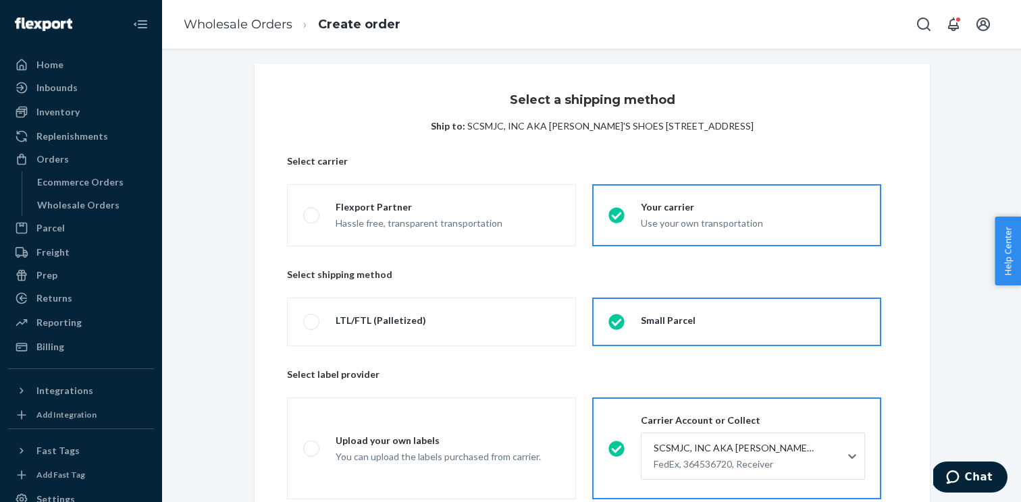
scroll to position [224, 0]
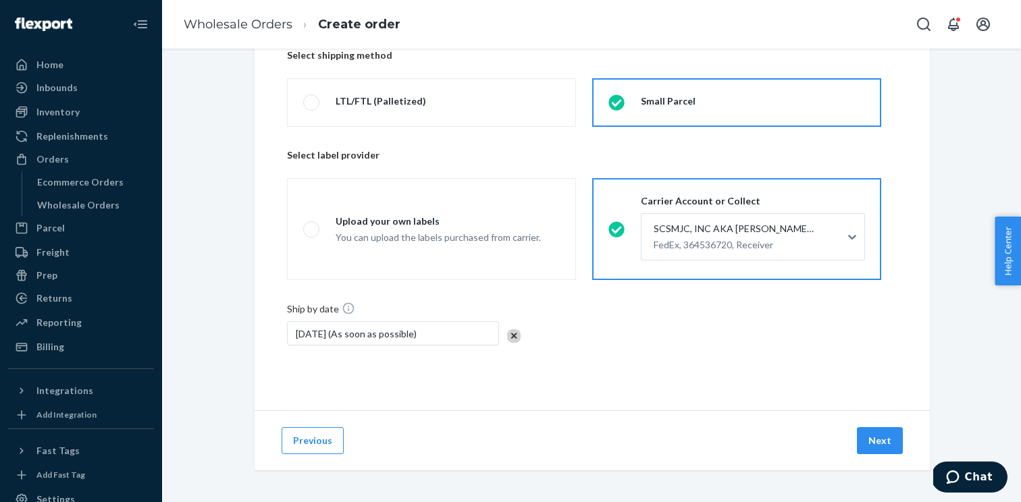
click at [889, 426] on div "Previous Next" at bounding box center [592, 441] width 675 height 60
click at [883, 430] on button "Next" at bounding box center [880, 440] width 46 height 27
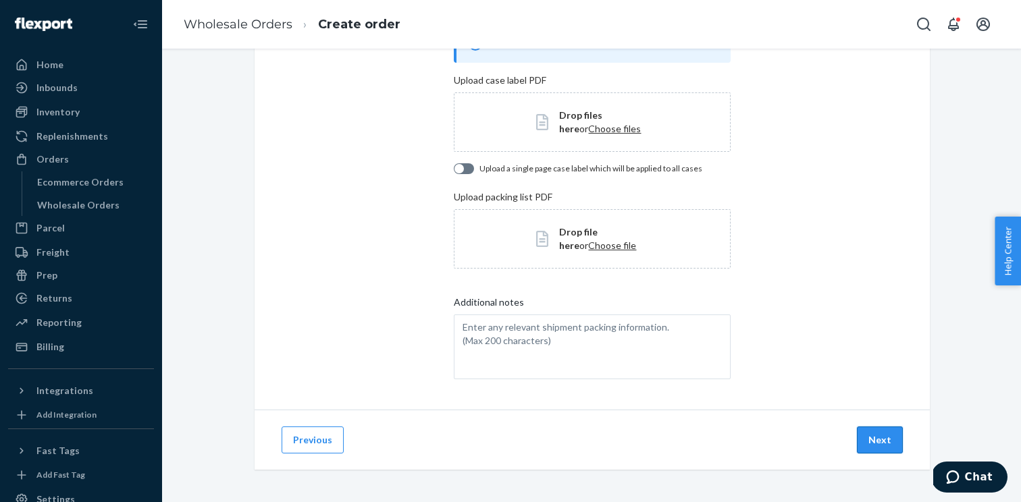
click at [865, 438] on button "Next" at bounding box center [880, 440] width 46 height 27
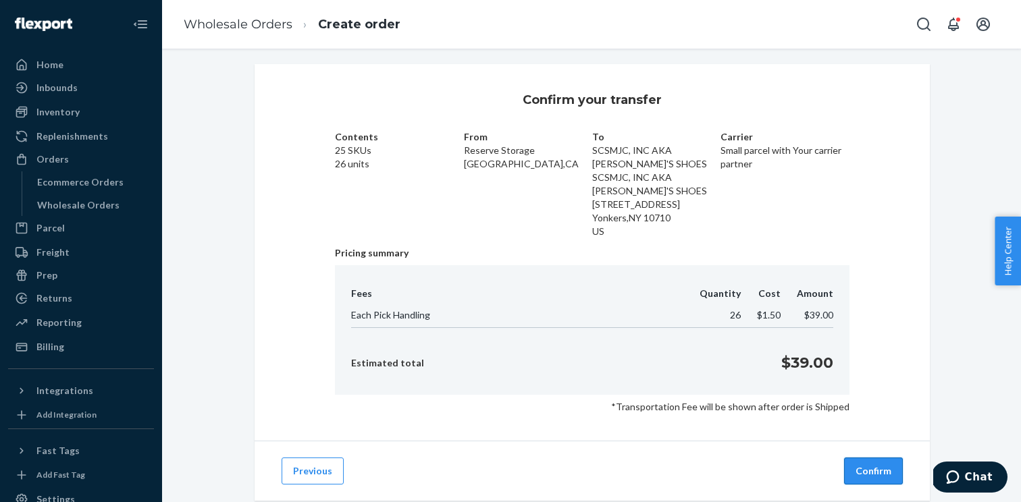
scroll to position [36, 0]
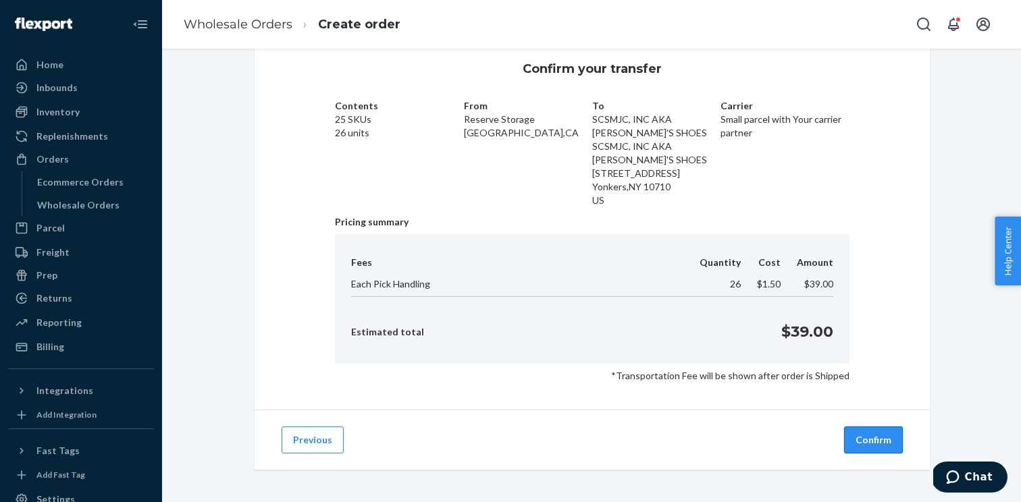
click at [883, 438] on button "Confirm" at bounding box center [873, 440] width 59 height 27
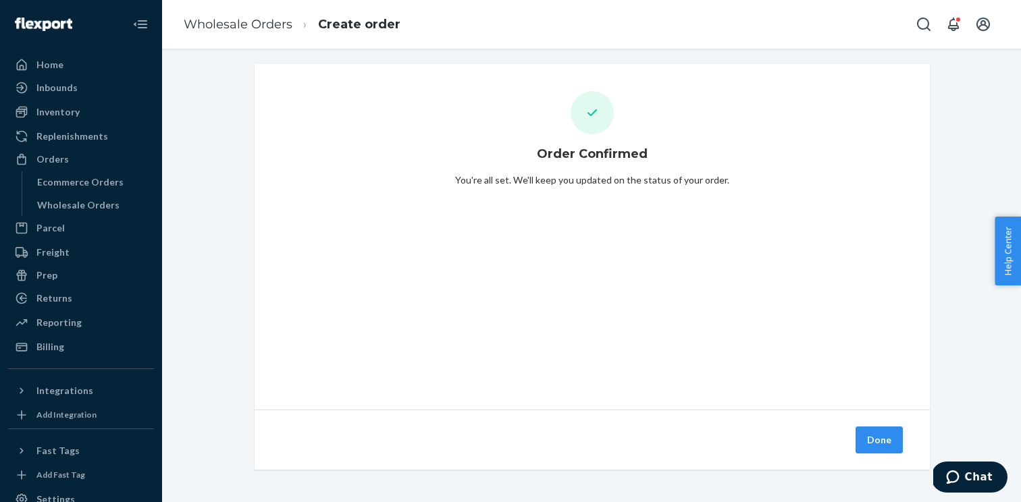
click at [883, 438] on button "Done" at bounding box center [879, 440] width 47 height 27
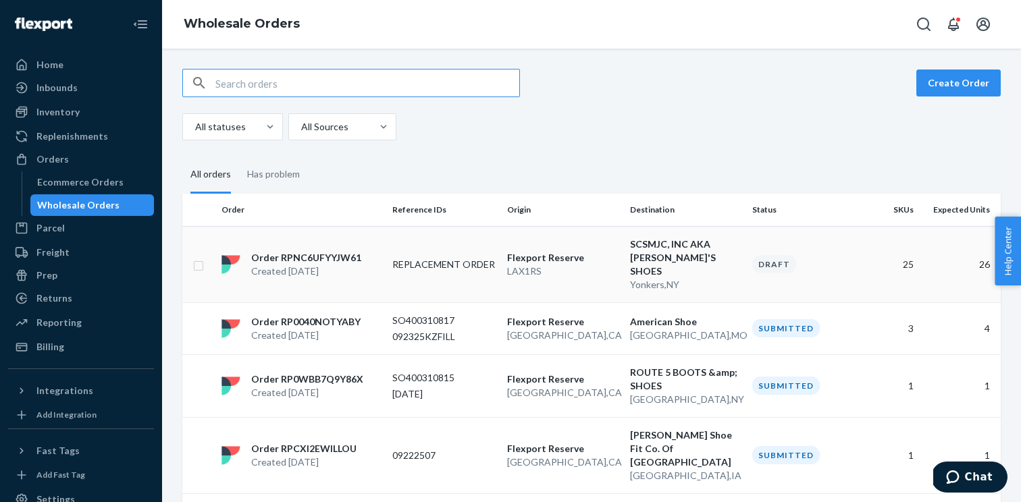
click at [417, 250] on td "REPLACEMENT ORDER" at bounding box center [444, 264] width 115 height 76
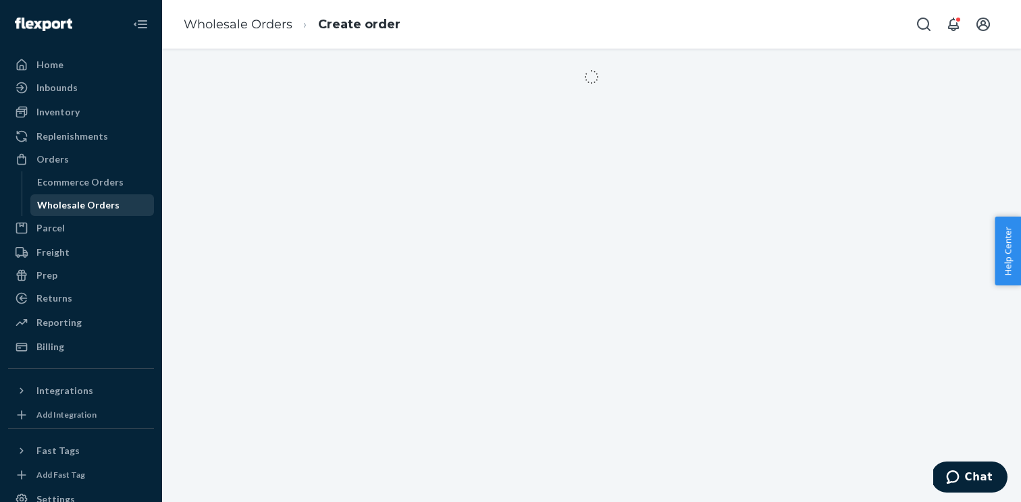
click at [111, 200] on div "Wholesale Orders" at bounding box center [78, 206] width 82 height 14
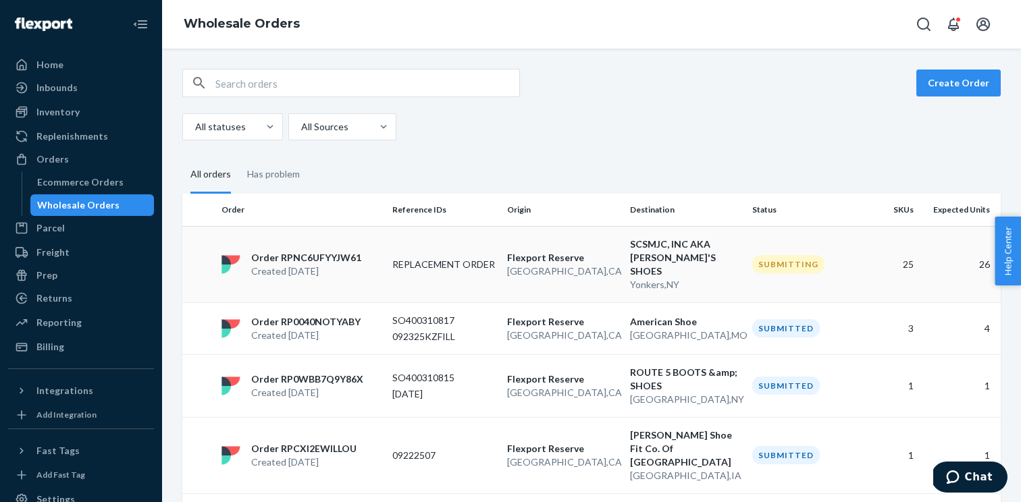
click at [359, 253] on div "Order RPNC6UFYYJW61 Created [DATE]" at bounding box center [301, 264] width 171 height 27
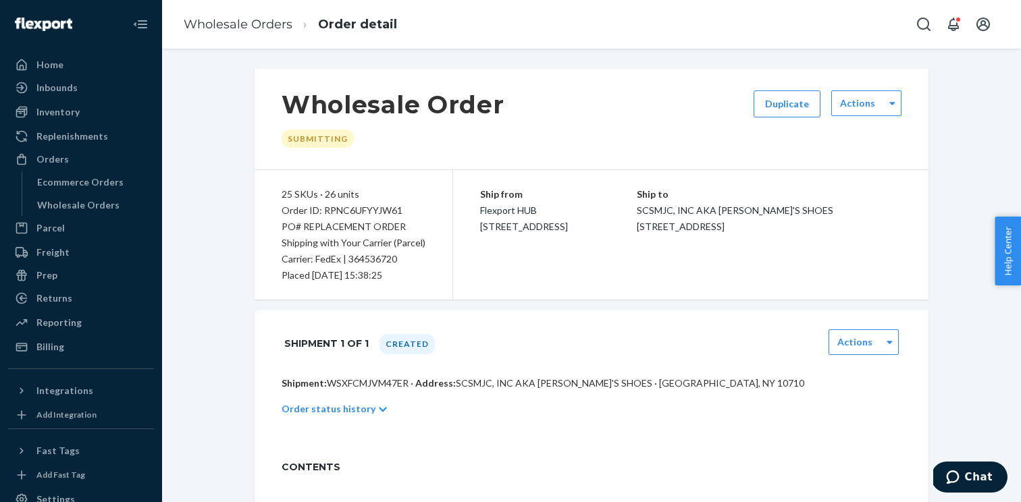
click at [370, 384] on p "Shipment: WSXFCMJVM47ER · Address: SCSMJC, INC AKA [PERSON_NAME]'S SHOES · [GEO…" at bounding box center [592, 384] width 620 height 14
copy p "WSXFCMJVM47ER"
click at [361, 213] on div "Order ID: RPNC6UFYYJW61" at bounding box center [354, 211] width 144 height 16
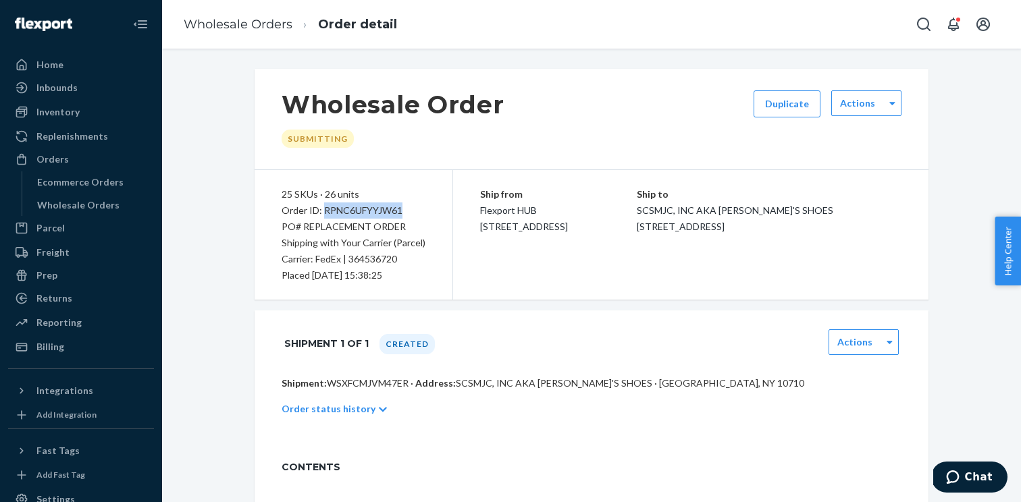
copy div "RPNC6UFYYJW61"
click at [99, 208] on div "Wholesale Orders" at bounding box center [78, 206] width 82 height 14
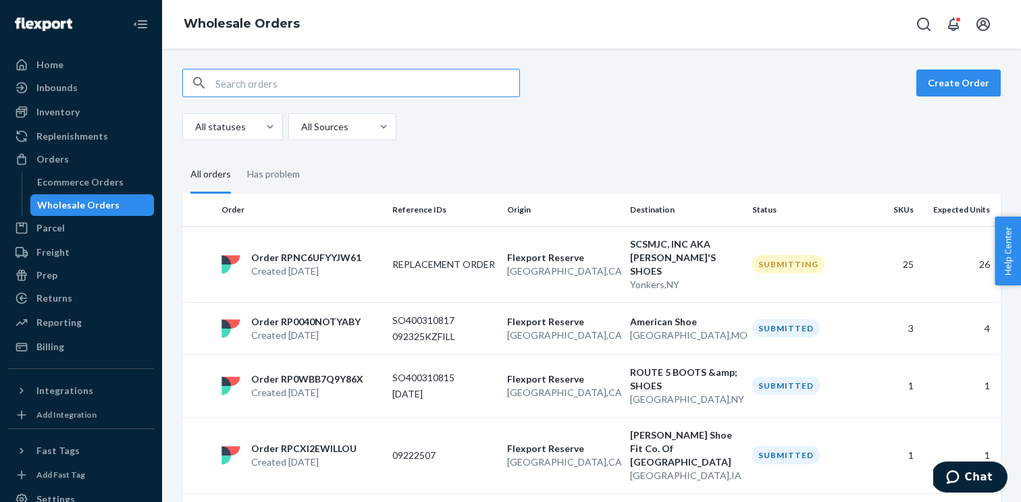
paste input "SO400310795"
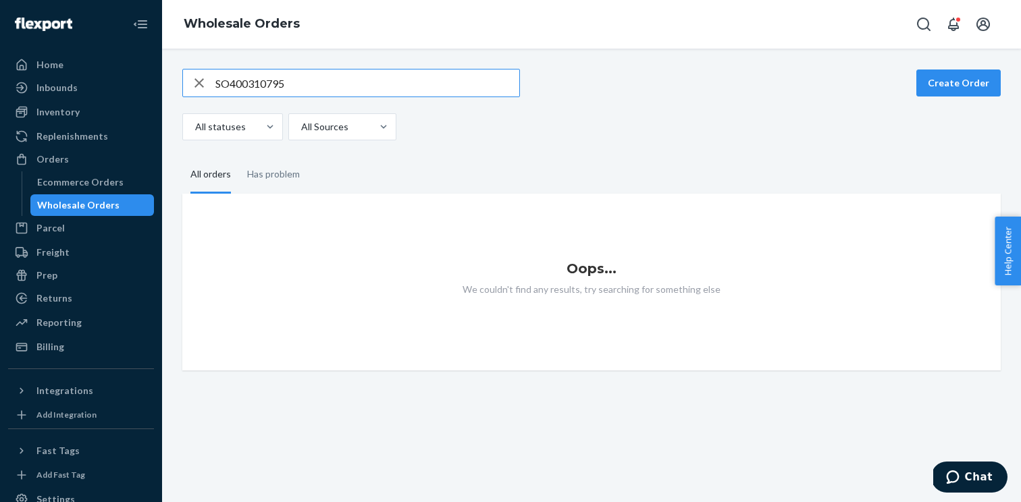
type input "SO400310795"
click at [193, 82] on icon "button" at bounding box center [199, 83] width 16 height 27
